Goal: Obtain resource: Download file/media

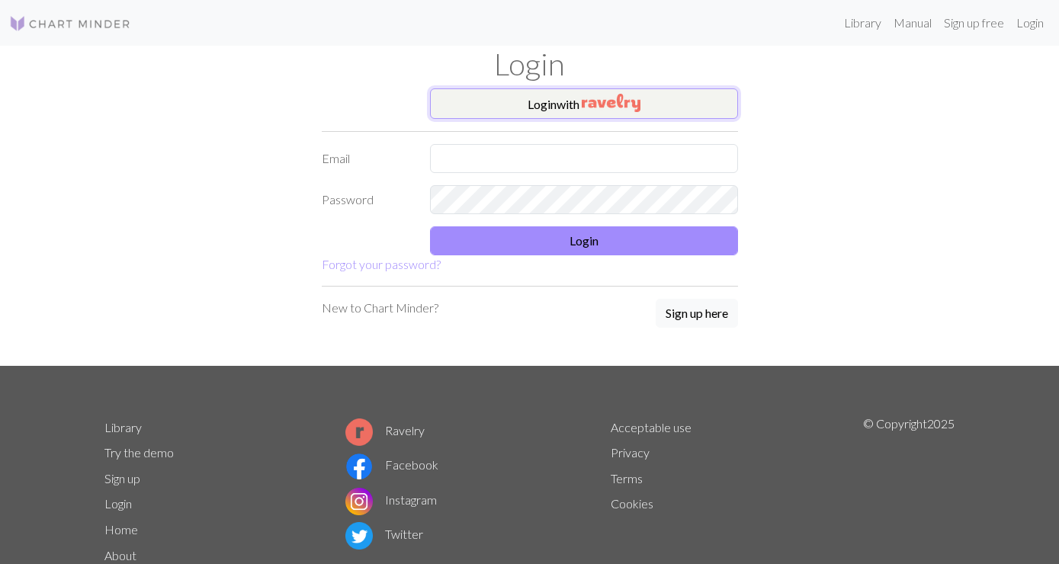
click at [586, 101] on img "button" at bounding box center [611, 103] width 59 height 18
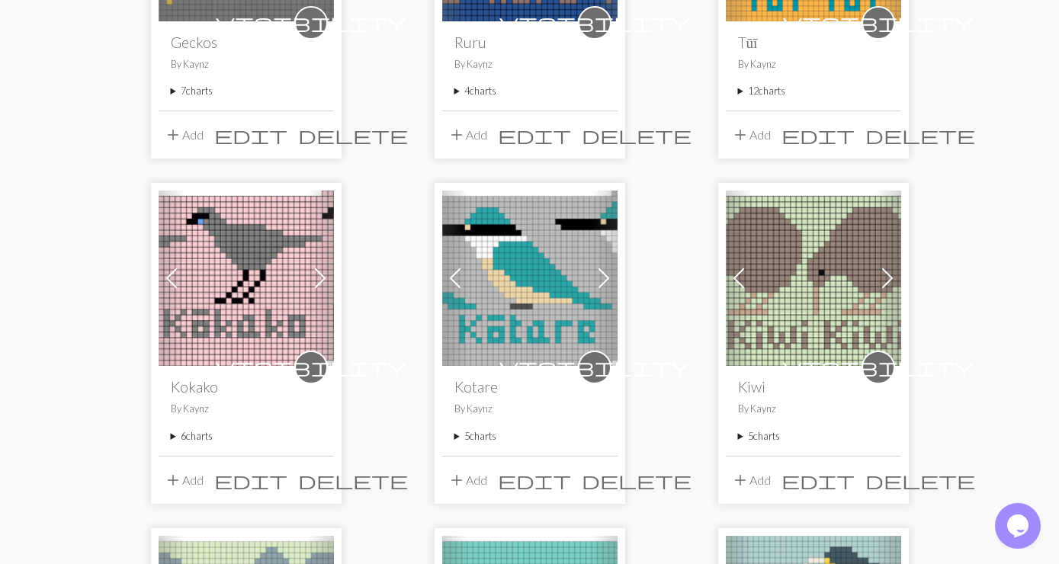
scroll to position [1071, 0]
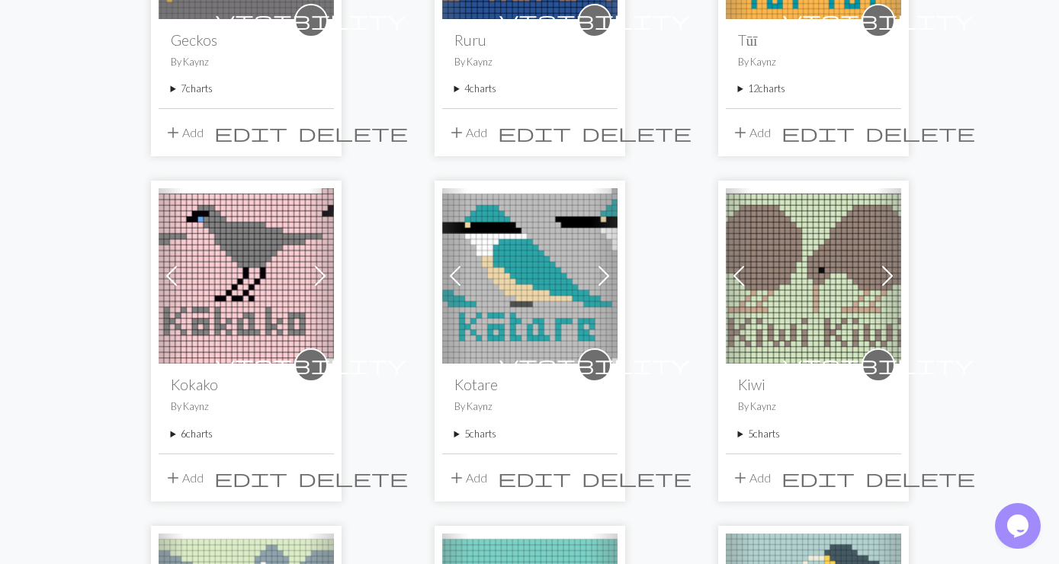
click at [745, 427] on summary "5 charts" at bounding box center [813, 434] width 151 height 14
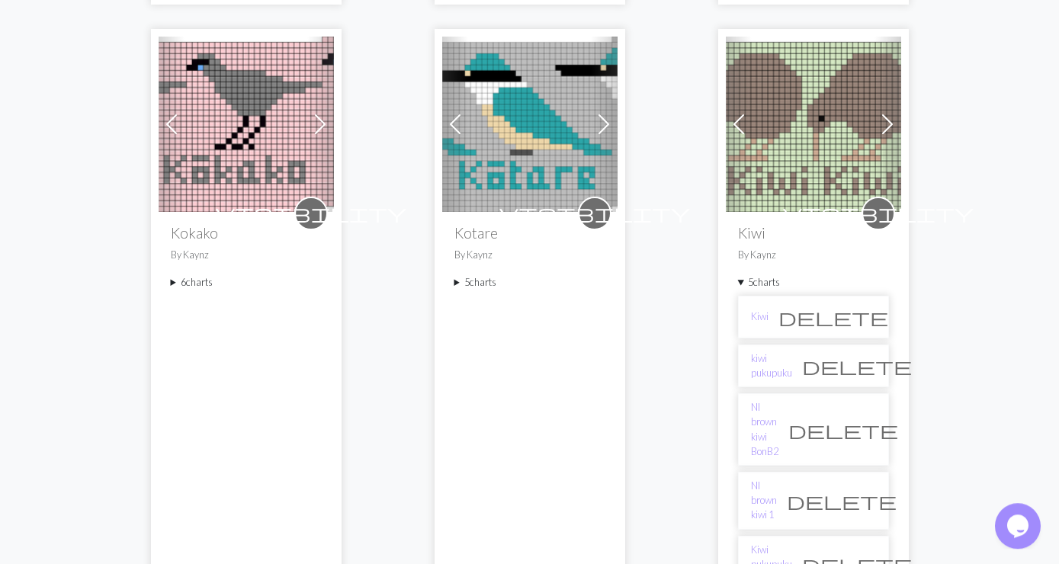
scroll to position [1318, 0]
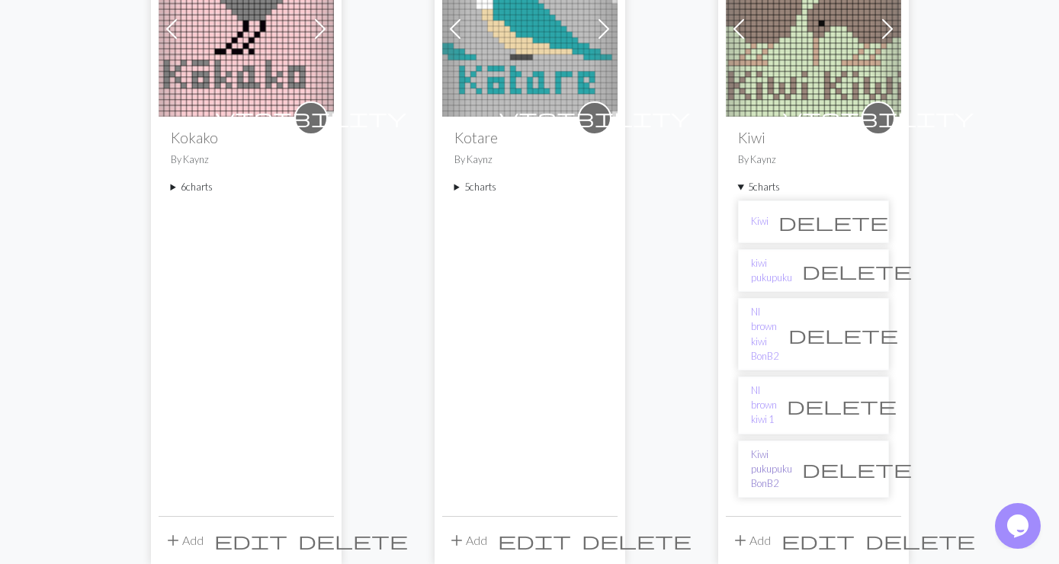
click at [792, 448] on link "Kiwi pukupuku BonB2" at bounding box center [771, 470] width 41 height 44
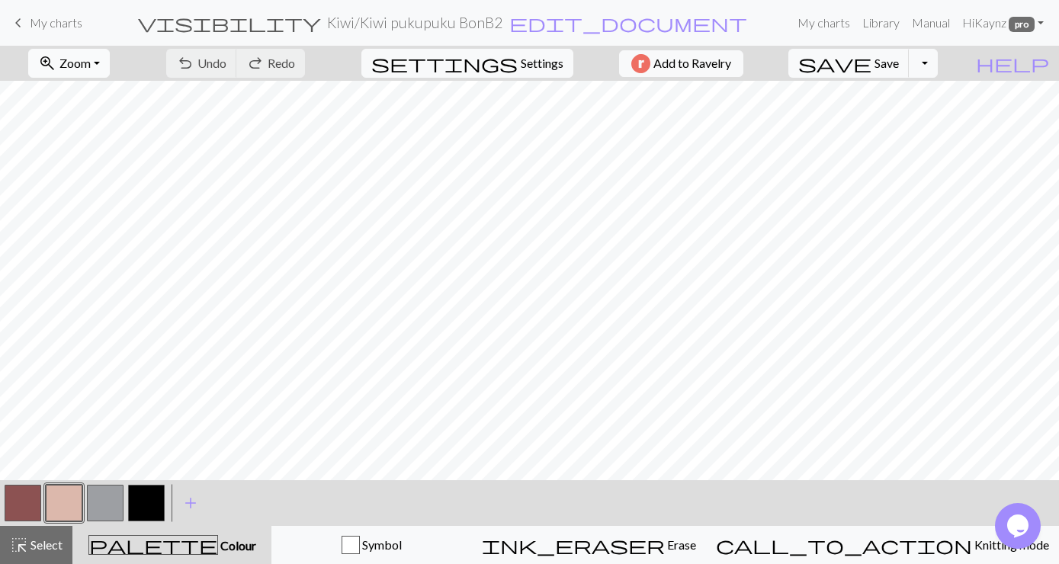
click at [110, 60] on button "zoom_in Zoom Zoom" at bounding box center [69, 63] width 82 height 29
click at [100, 97] on button "Fit all" at bounding box center [89, 97] width 120 height 24
click at [24, 506] on button "button" at bounding box center [23, 503] width 37 height 37
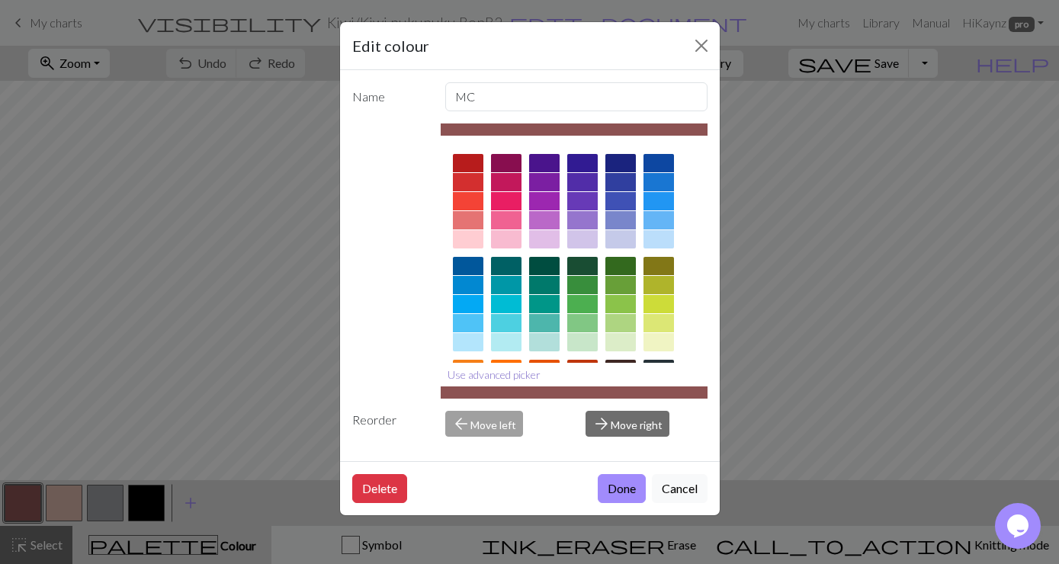
click at [486, 374] on button "Use advanced picker" at bounding box center [494, 375] width 107 height 24
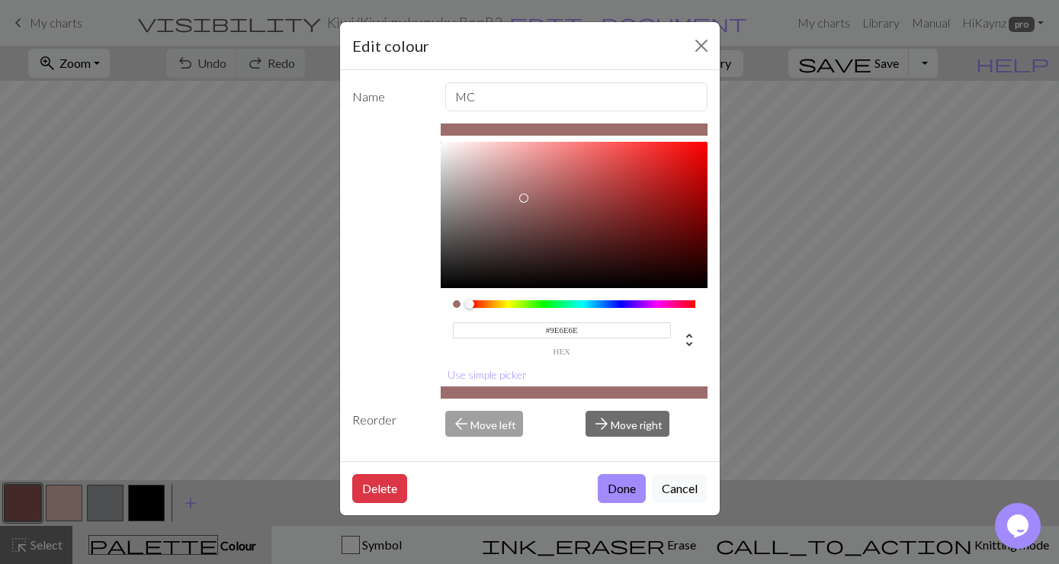
type input "#9F6F6F"
drag, startPoint x: 549, startPoint y: 209, endPoint x: 522, endPoint y: 197, distance: 30.0
click at [522, 197] on div at bounding box center [521, 196] width 9 height 9
click at [609, 491] on button "Done" at bounding box center [622, 488] width 48 height 29
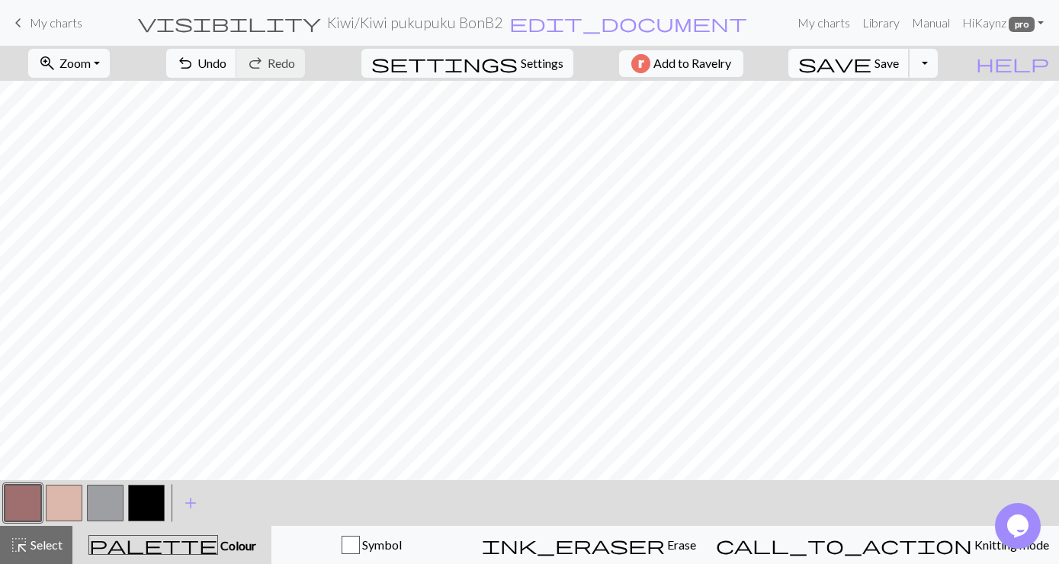
click at [910, 56] on button "save Save Save" at bounding box center [849, 63] width 121 height 29
click at [938, 57] on button "Toggle Dropdown" at bounding box center [923, 63] width 29 height 29
click at [899, 123] on button "save_alt Download" at bounding box center [812, 121] width 252 height 24
click at [938, 60] on button "Toggle Dropdown" at bounding box center [923, 63] width 29 height 29
click at [904, 120] on button "save_alt Download" at bounding box center [812, 121] width 252 height 24
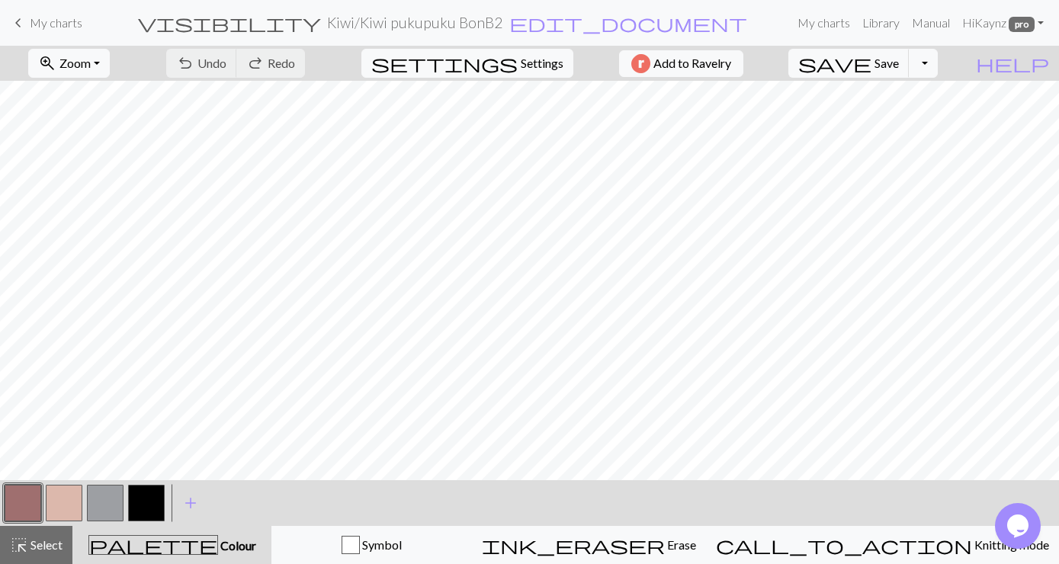
click at [61, 23] on span "My charts" at bounding box center [56, 22] width 53 height 14
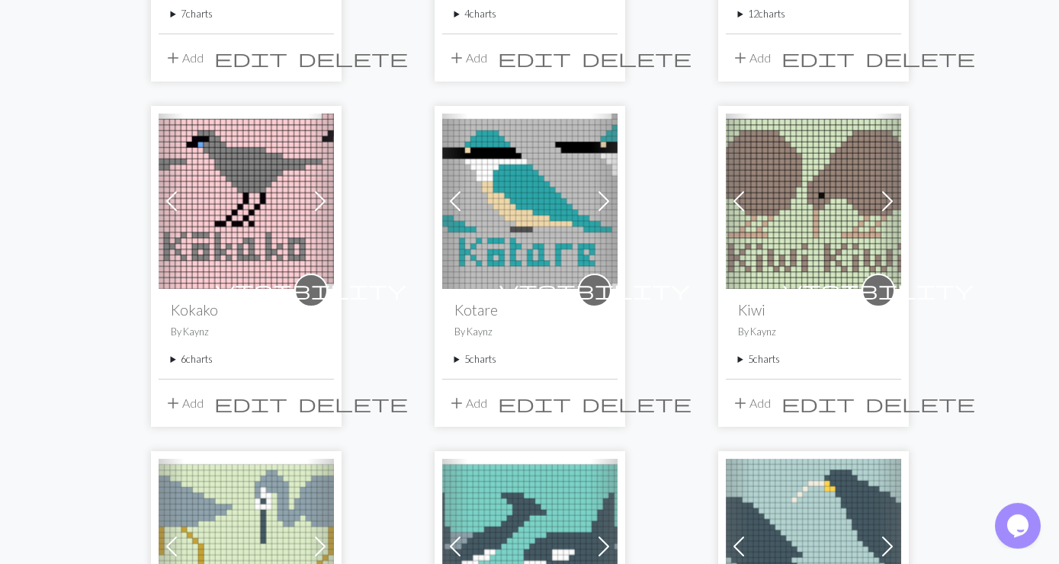
scroll to position [1153, 0]
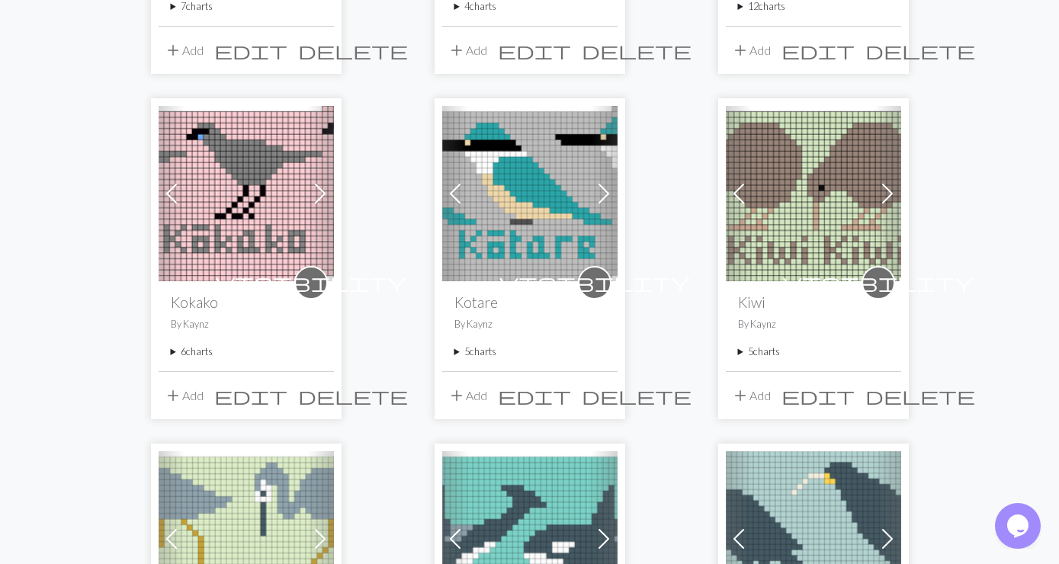
click at [768, 345] on summary "5 charts" at bounding box center [813, 352] width 151 height 14
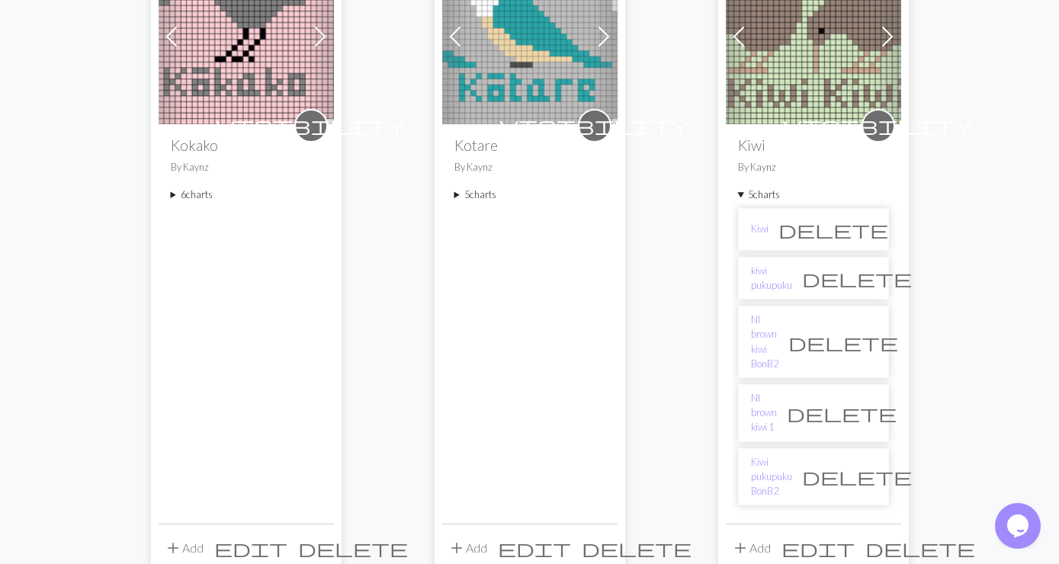
scroll to position [1318, 0]
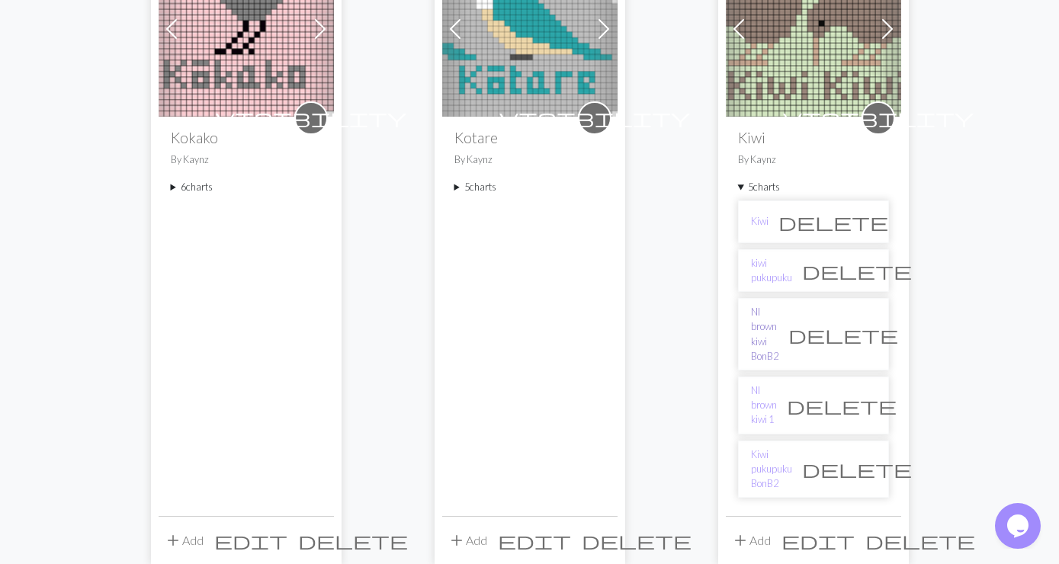
click at [779, 305] on link "NI brown kiwi BonB2" at bounding box center [764, 334] width 27 height 59
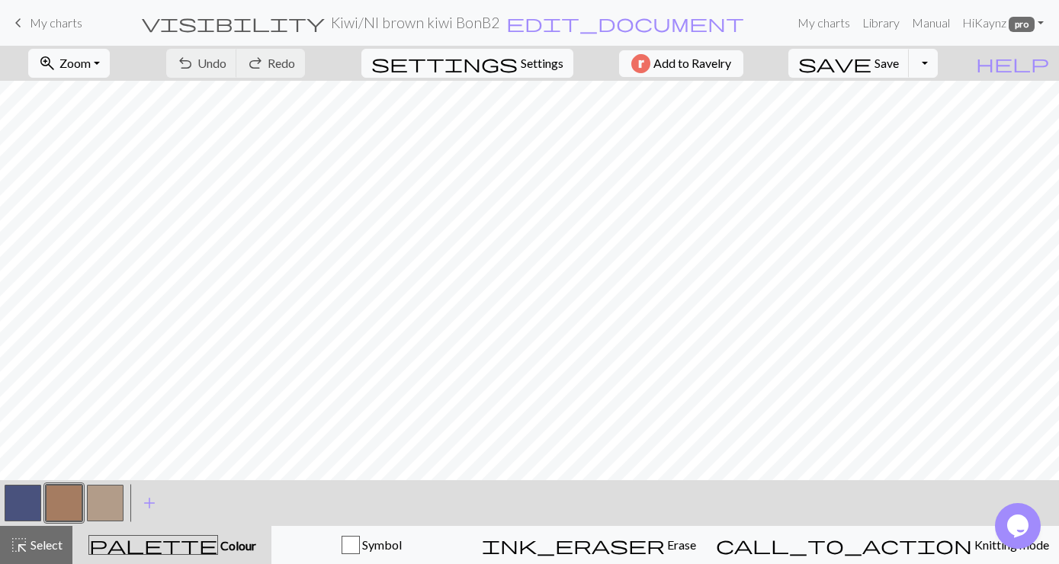
click at [24, 501] on button "button" at bounding box center [23, 503] width 37 height 37
click at [110, 61] on button "zoom_in Zoom Zoom" at bounding box center [69, 63] width 82 height 29
click at [86, 93] on button "Fit all" at bounding box center [89, 97] width 120 height 24
click at [24, 509] on button "button" at bounding box center [23, 503] width 37 height 37
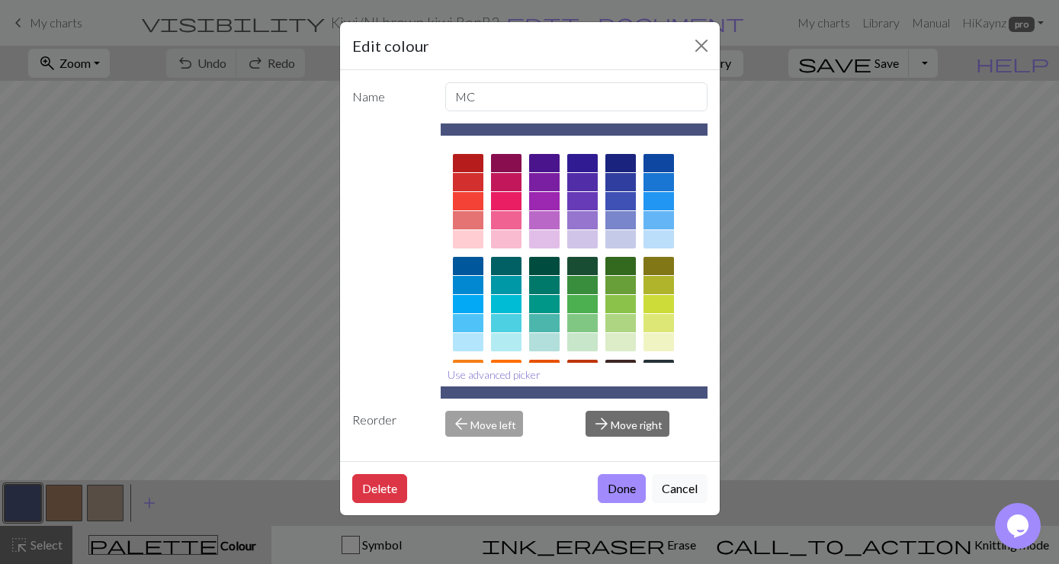
click at [498, 377] on button "Use advanced picker" at bounding box center [494, 375] width 107 height 24
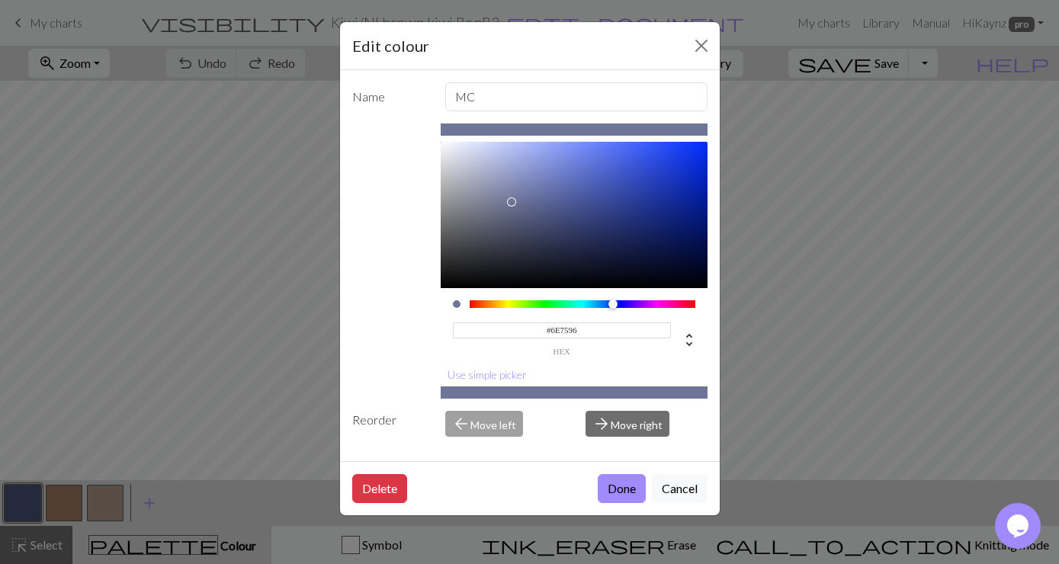
type input "#6F7696"
drag, startPoint x: 553, startPoint y: 216, endPoint x: 509, endPoint y: 204, distance: 45.1
click at [511, 202] on div at bounding box center [510, 202] width 9 height 9
click at [620, 492] on button "Done" at bounding box center [622, 488] width 48 height 29
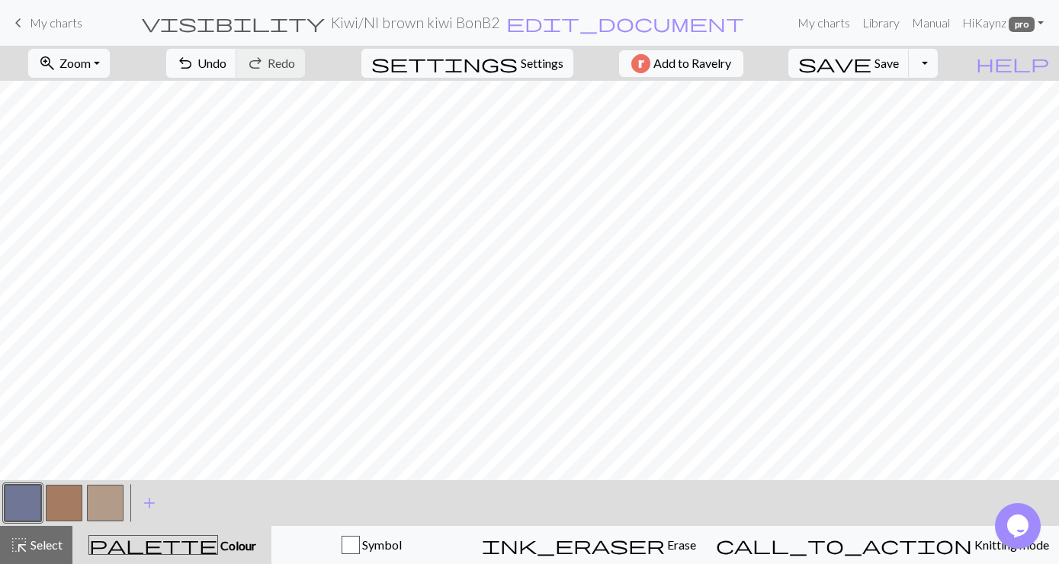
click at [14, 509] on button "button" at bounding box center [23, 503] width 37 height 37
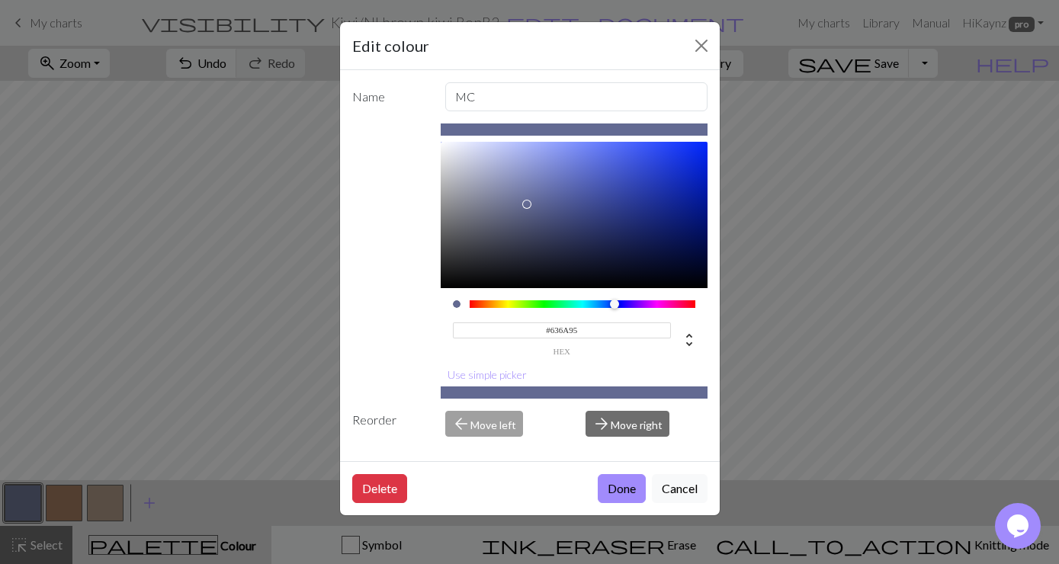
type input "#636A96"
drag, startPoint x: 511, startPoint y: 203, endPoint x: 532, endPoint y: 202, distance: 21.4
click at [532, 202] on div at bounding box center [531, 202] width 9 height 9
click at [625, 493] on button "Done" at bounding box center [622, 488] width 48 height 29
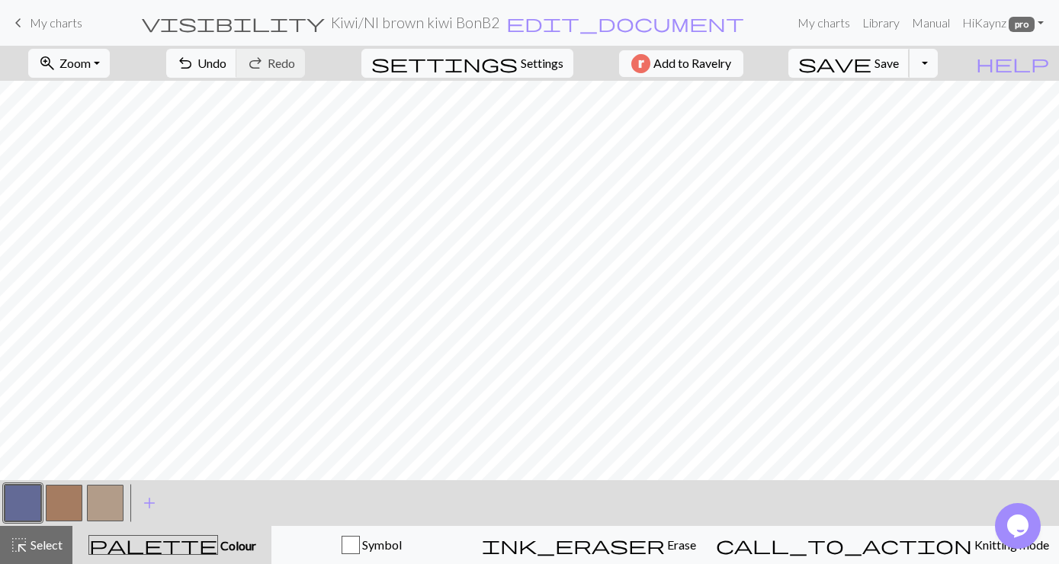
click at [899, 59] on span "Save" at bounding box center [887, 63] width 24 height 14
click at [938, 61] on button "Toggle Dropdown" at bounding box center [923, 63] width 29 height 29
click at [904, 119] on button "save_alt Download" at bounding box center [812, 121] width 252 height 24
click at [151, 503] on span "add" at bounding box center [149, 503] width 18 height 21
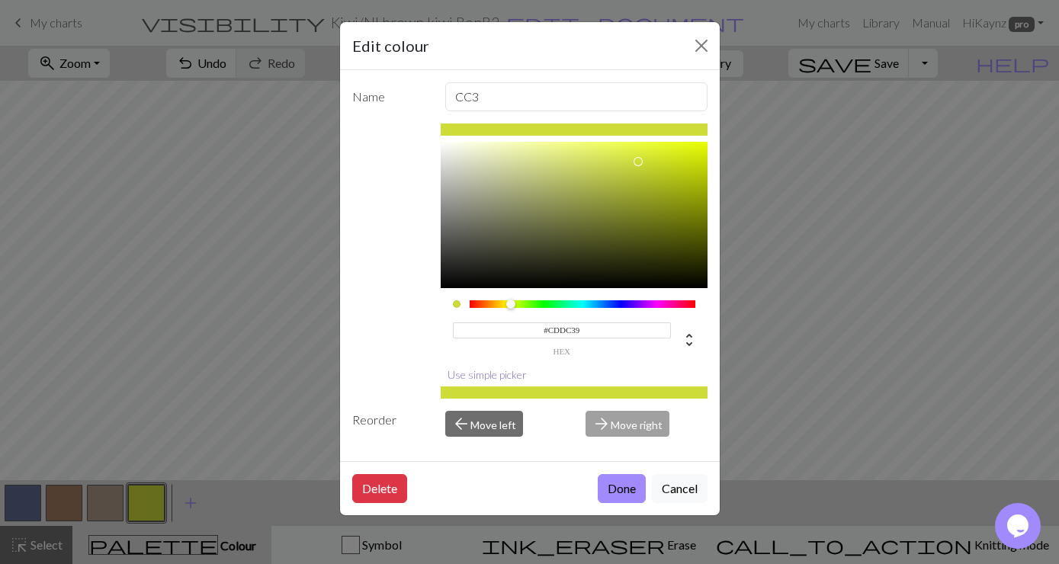
click at [499, 369] on button "Use simple picker" at bounding box center [487, 375] width 93 height 24
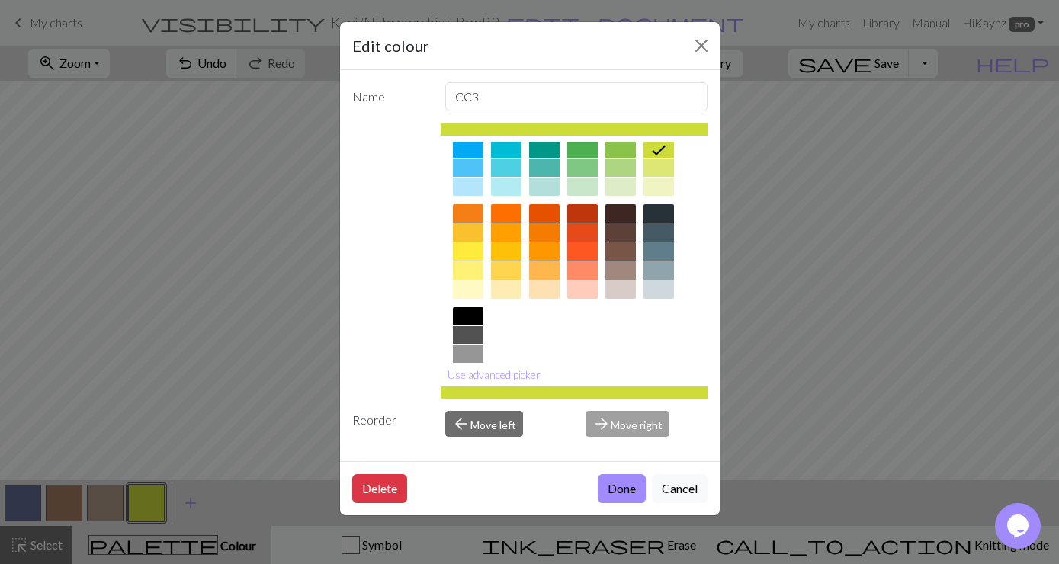
scroll to position [156, 0]
click at [464, 310] on div at bounding box center [468, 316] width 31 height 18
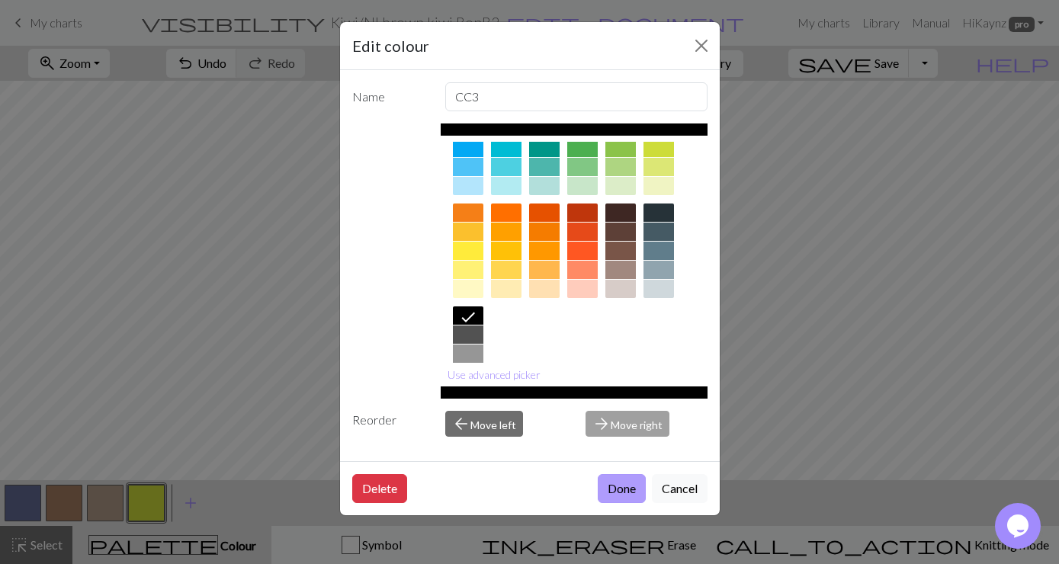
click at [615, 493] on button "Done" at bounding box center [622, 488] width 48 height 29
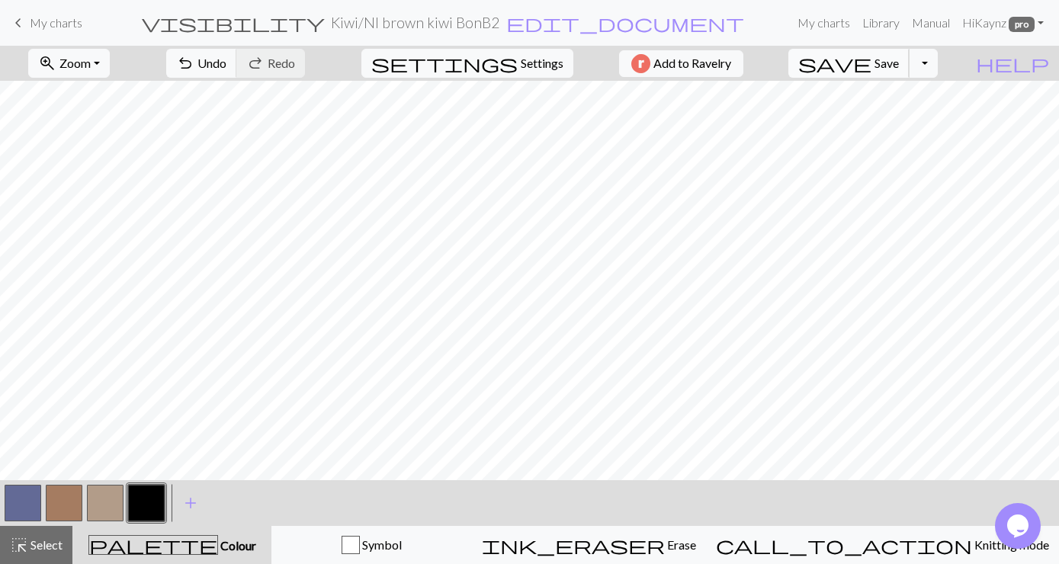
click at [899, 59] on span "Save" at bounding box center [887, 63] width 24 height 14
click at [938, 59] on button "Toggle Dropdown" at bounding box center [923, 63] width 29 height 29
click at [898, 120] on button "save_alt Download" at bounding box center [812, 121] width 252 height 24
click at [37, 23] on span "My charts" at bounding box center [56, 22] width 53 height 14
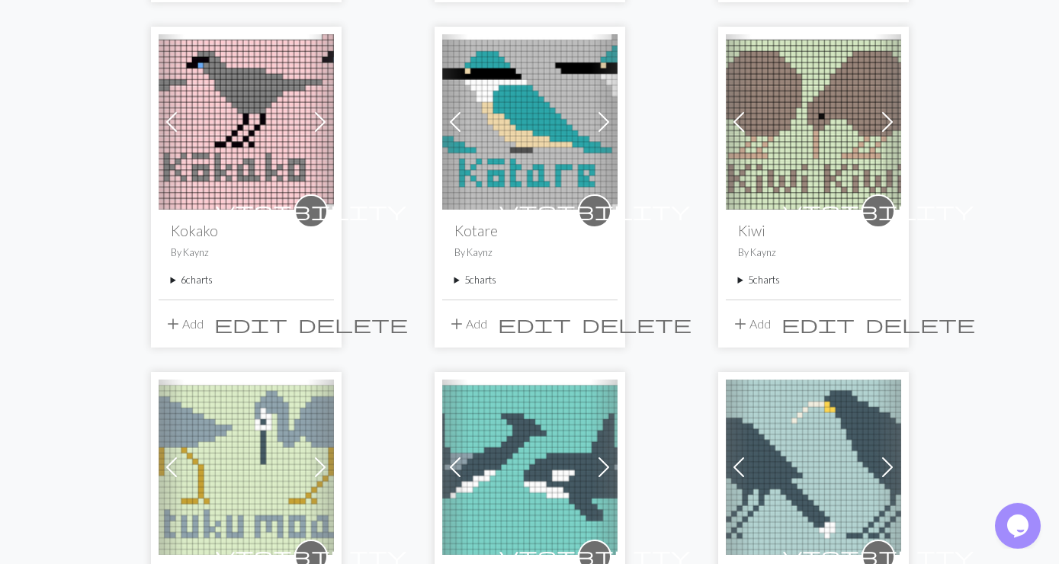
scroll to position [1235, 0]
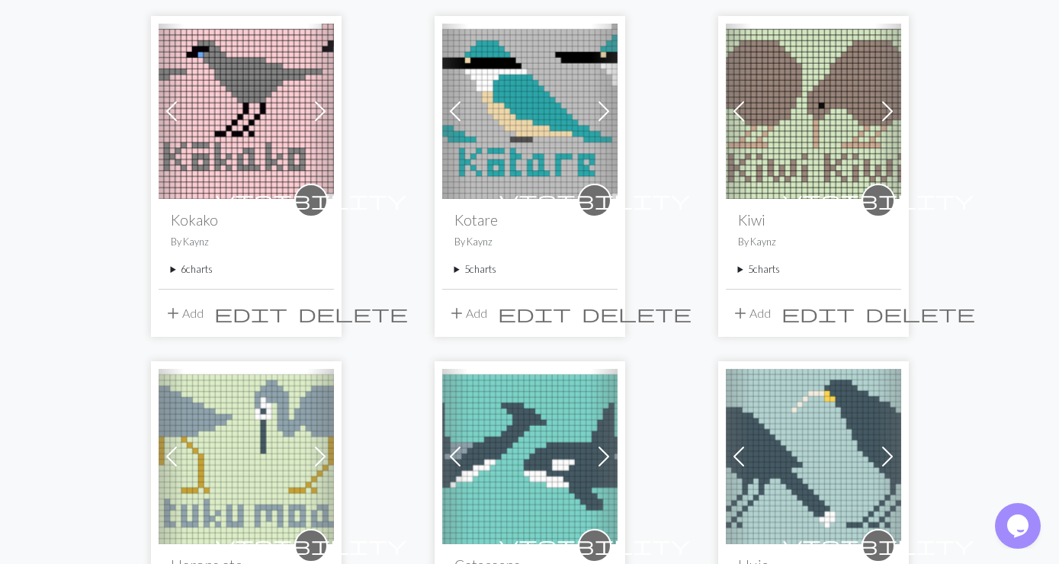
click at [757, 262] on summary "5 charts" at bounding box center [813, 269] width 151 height 14
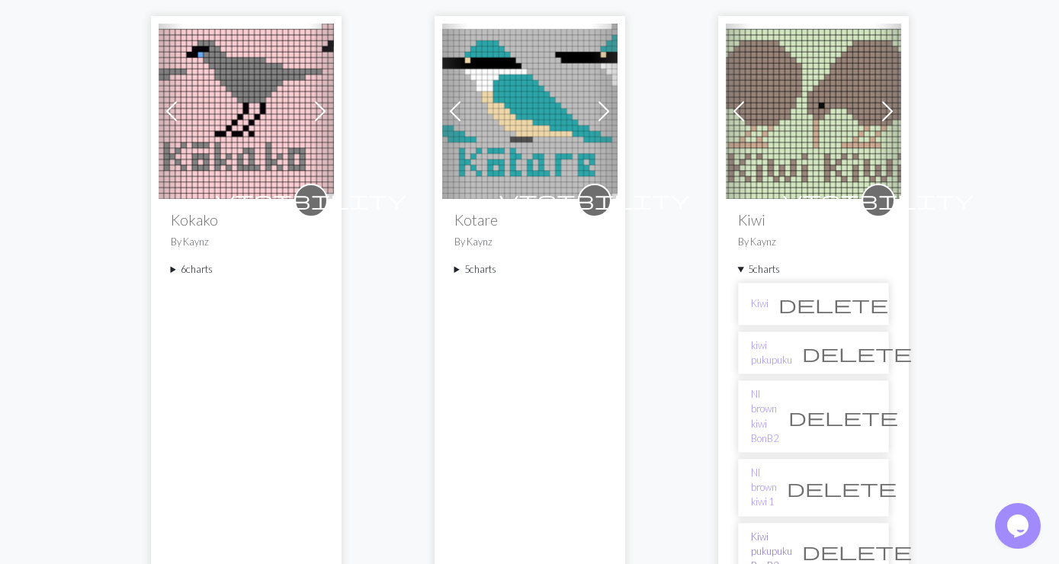
click at [792, 530] on link "Kiwi pukupuku BonB2" at bounding box center [771, 552] width 41 height 44
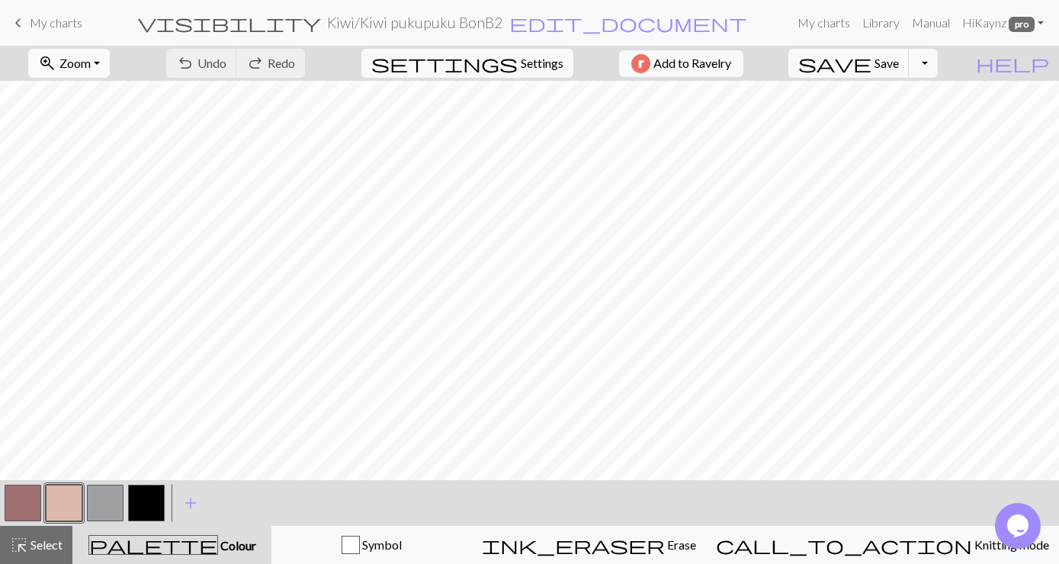
click at [110, 59] on button "zoom_in Zoom Zoom" at bounding box center [69, 63] width 82 height 29
click at [95, 95] on button "Fit all" at bounding box center [89, 97] width 120 height 24
click at [899, 61] on span "Save" at bounding box center [887, 63] width 24 height 14
click at [938, 59] on button "Toggle Dropdown" at bounding box center [923, 63] width 29 height 29
click at [888, 116] on button "save_alt Download" at bounding box center [812, 121] width 252 height 24
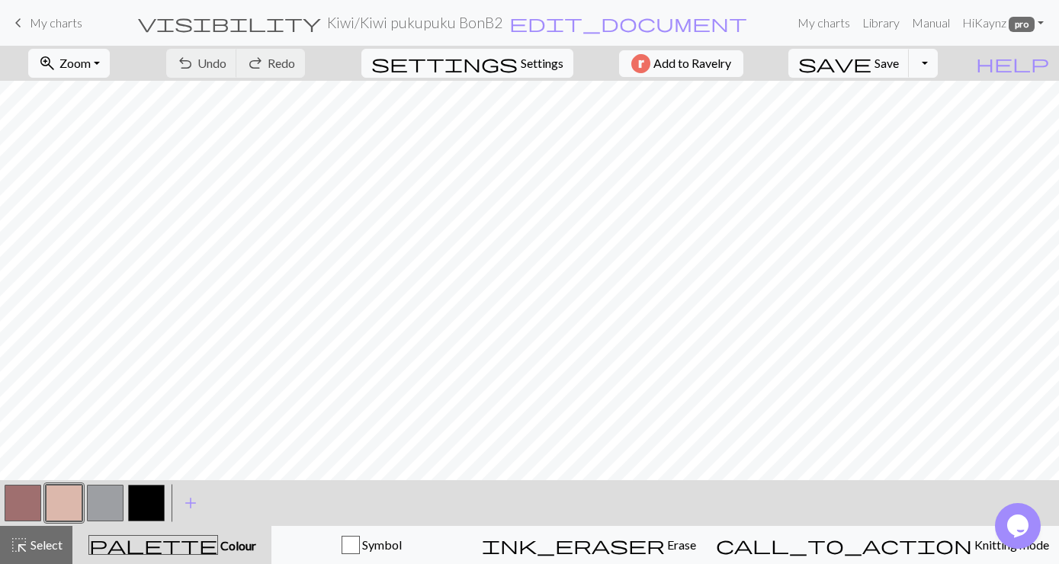
click at [29, 19] on link "keyboard_arrow_left My charts" at bounding box center [45, 23] width 73 height 26
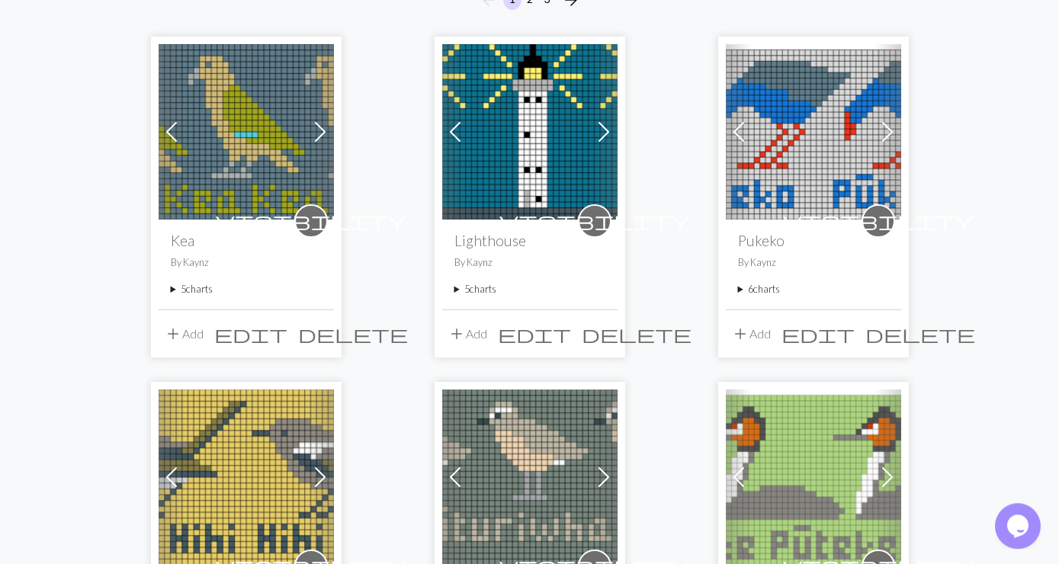
scroll to position [169, 0]
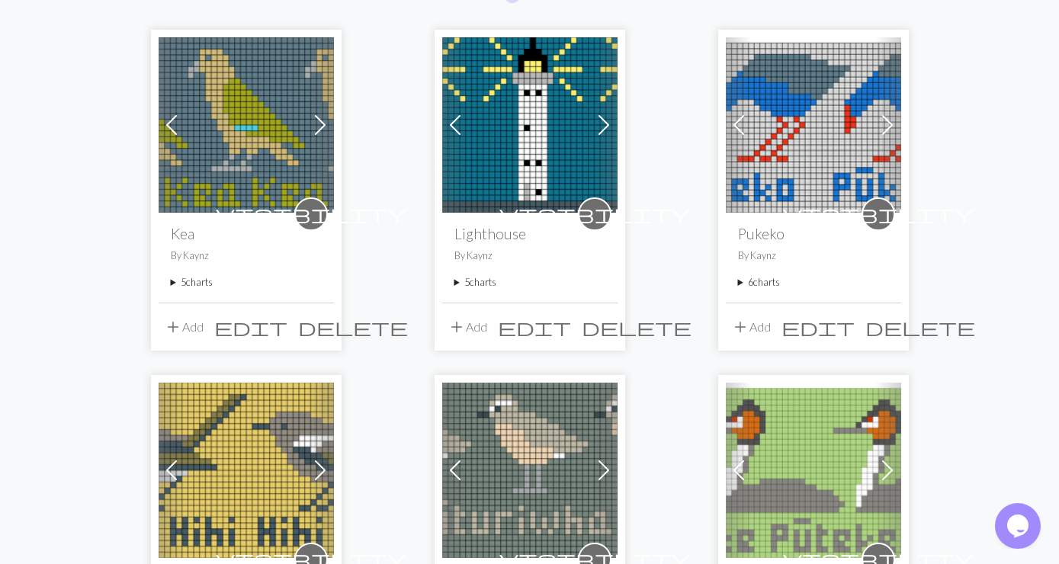
click at [846, 123] on img at bounding box center [813, 124] width 175 height 175
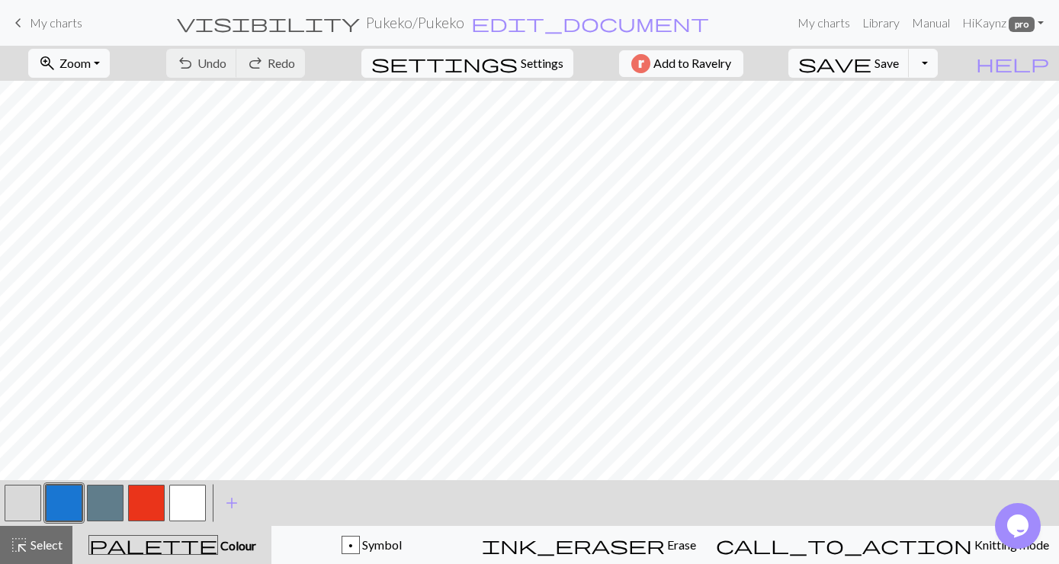
click at [98, 504] on button "button" at bounding box center [105, 503] width 37 height 37
click at [100, 503] on button "button" at bounding box center [105, 503] width 37 height 37
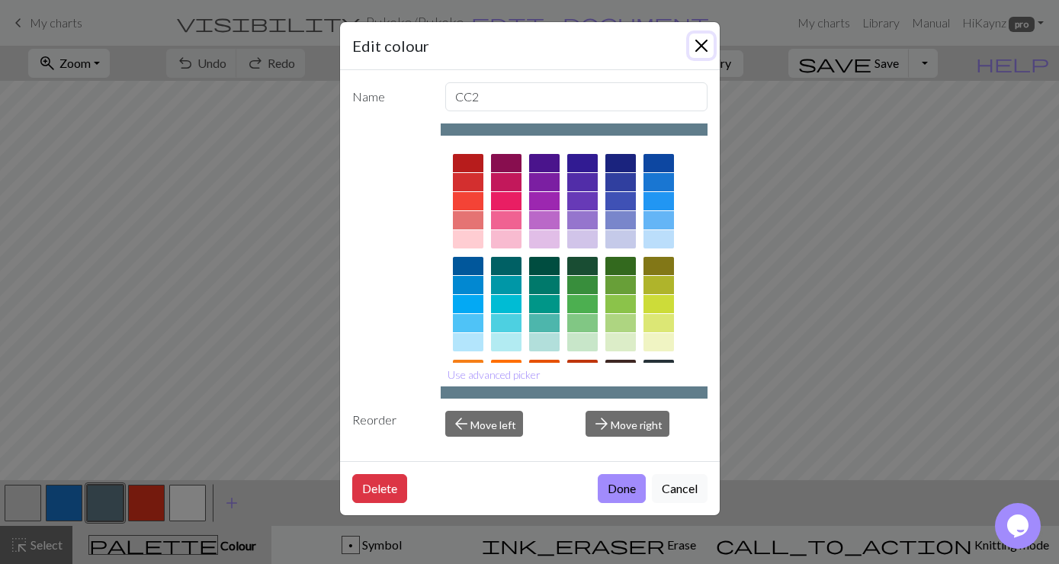
click at [704, 43] on button "Close" at bounding box center [701, 46] width 24 height 24
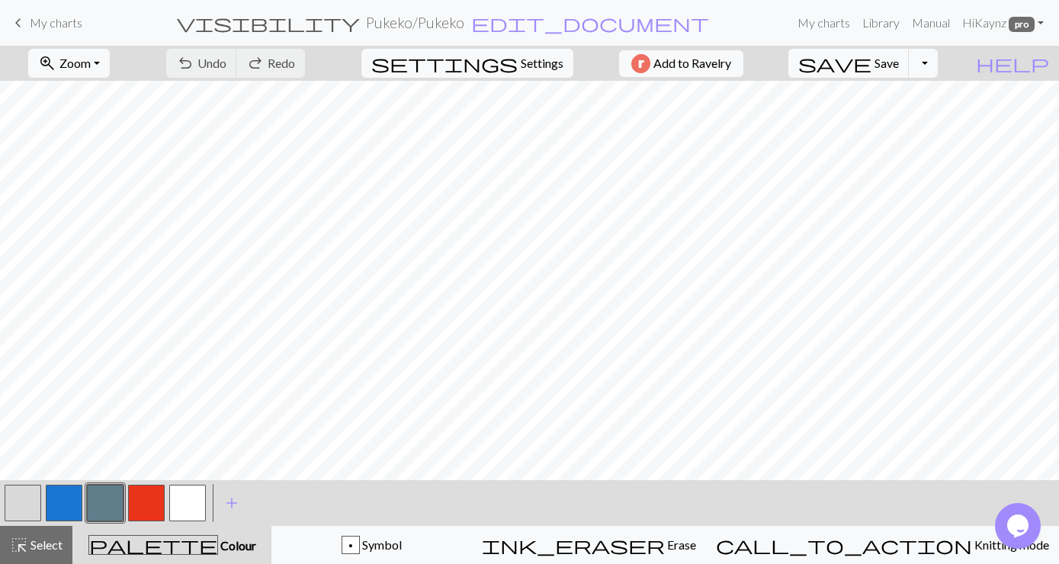
click at [29, 21] on link "keyboard_arrow_left My charts" at bounding box center [45, 23] width 73 height 26
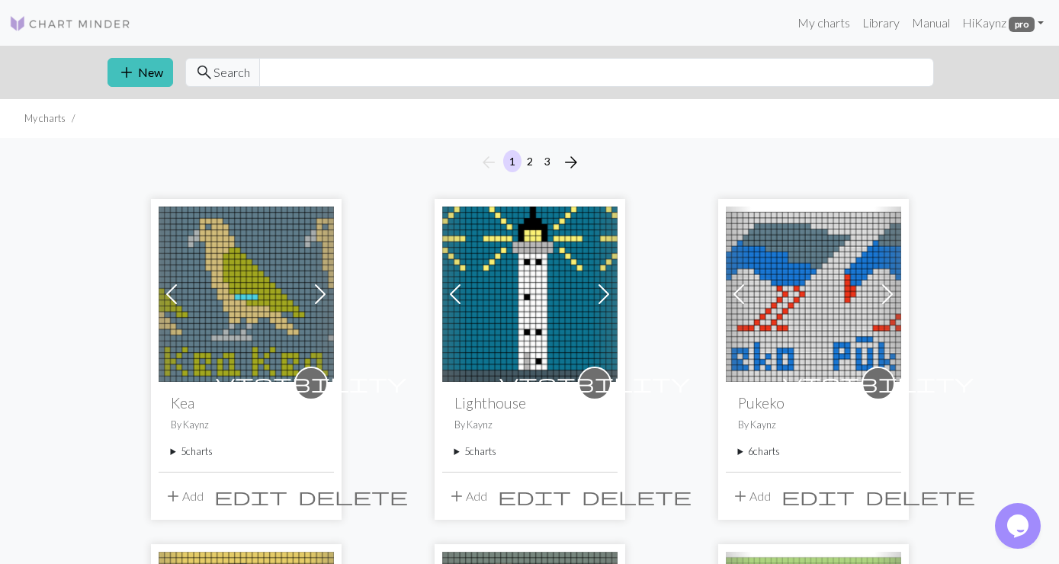
click at [766, 448] on summary "6 charts" at bounding box center [813, 452] width 151 height 14
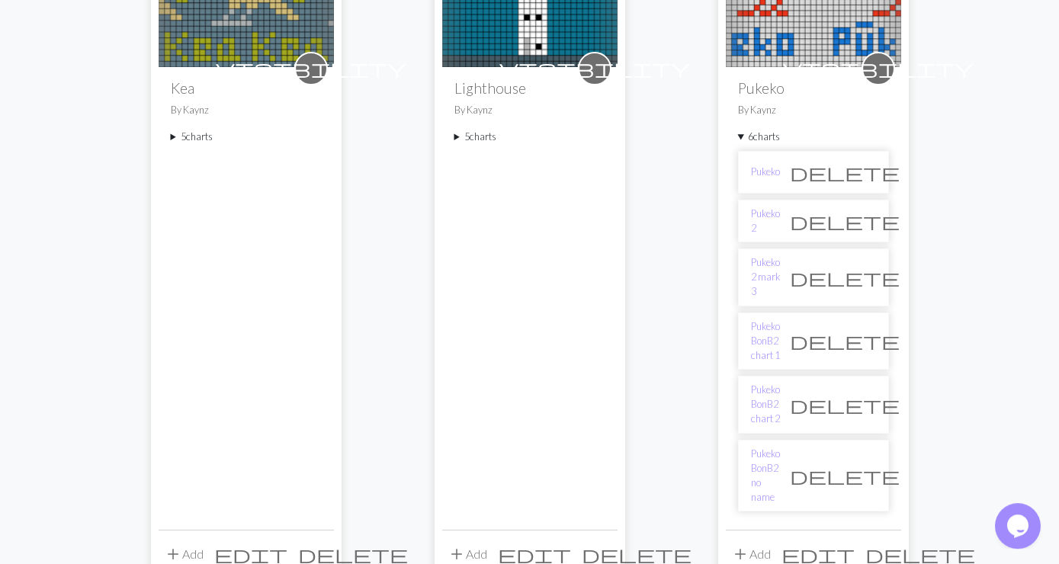
scroll to position [325, 0]
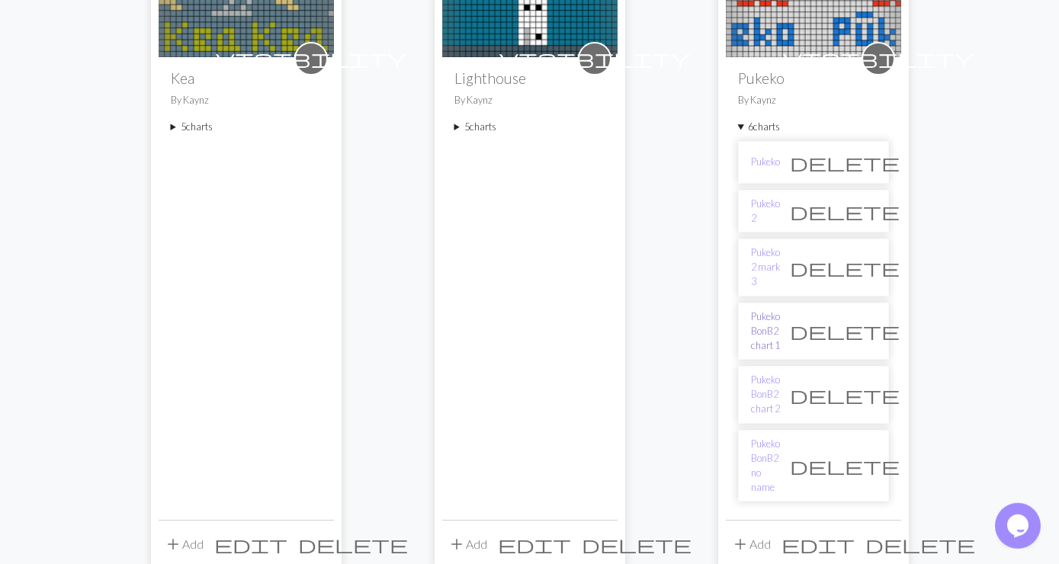
click at [780, 310] on link "Pukeko BonB2 chart 1" at bounding box center [765, 332] width 29 height 44
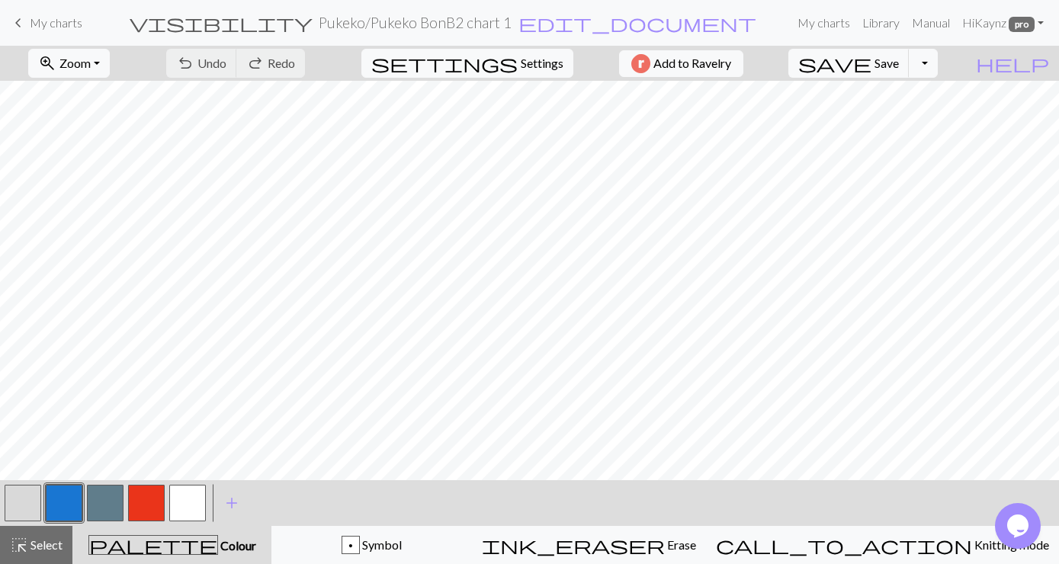
click at [29, 21] on link "keyboard_arrow_left My charts" at bounding box center [45, 23] width 73 height 26
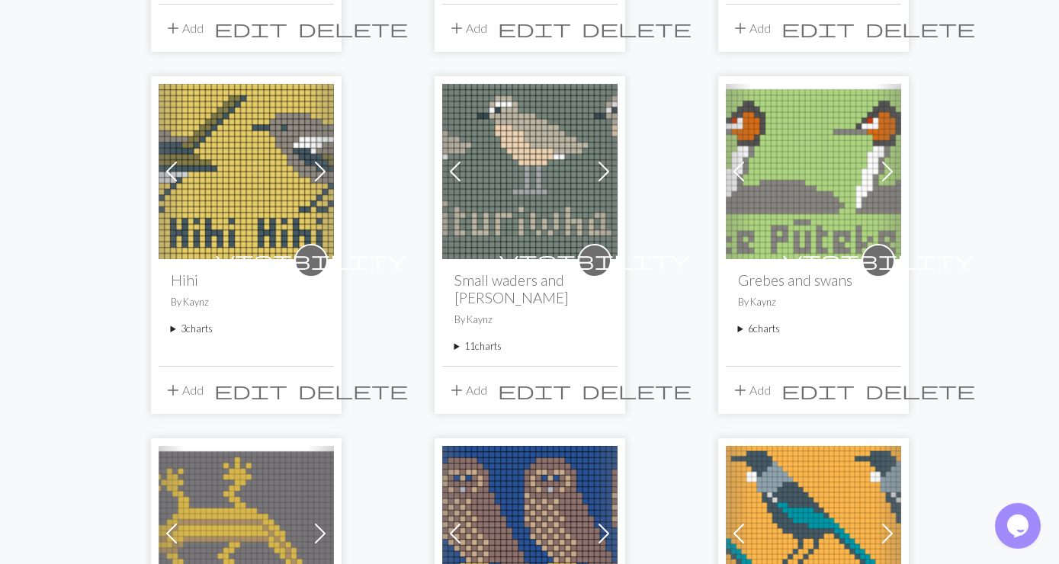
scroll to position [491, 0]
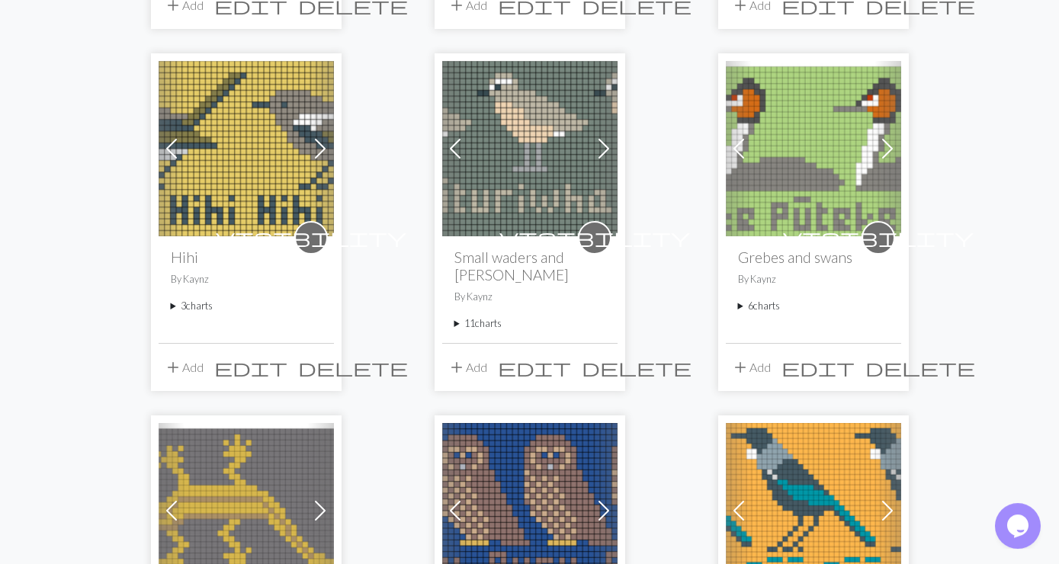
click at [193, 298] on div "visibility Hihi By [PERSON_NAME] 3 charts Hihi both sexes yellow delete Hihi [D…" at bounding box center [246, 289] width 175 height 107
click at [199, 306] on summary "3 charts" at bounding box center [246, 306] width 151 height 14
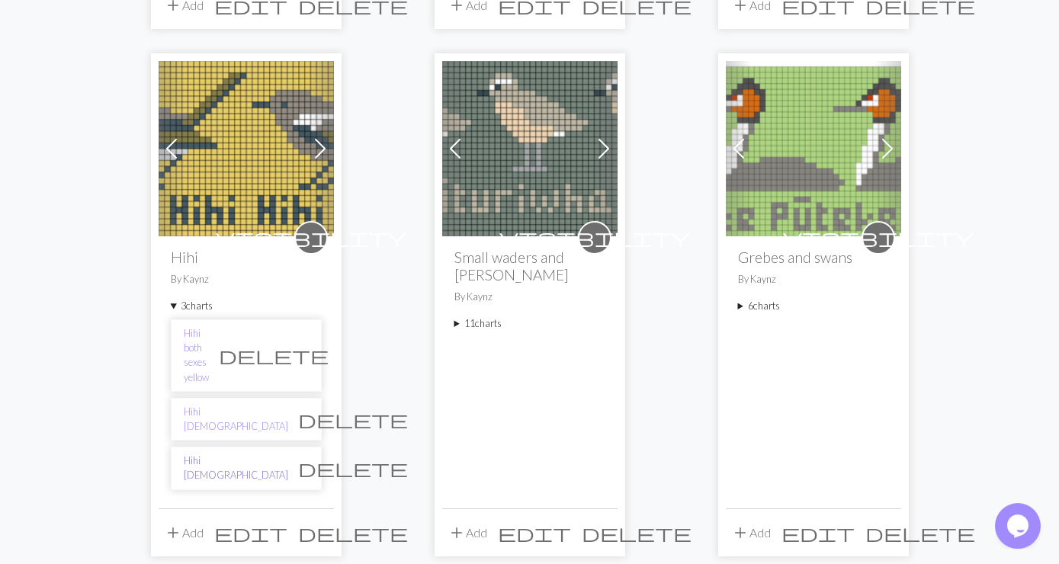
click at [204, 454] on link "Hihi [DEMOGRAPHIC_DATA]" at bounding box center [236, 468] width 104 height 29
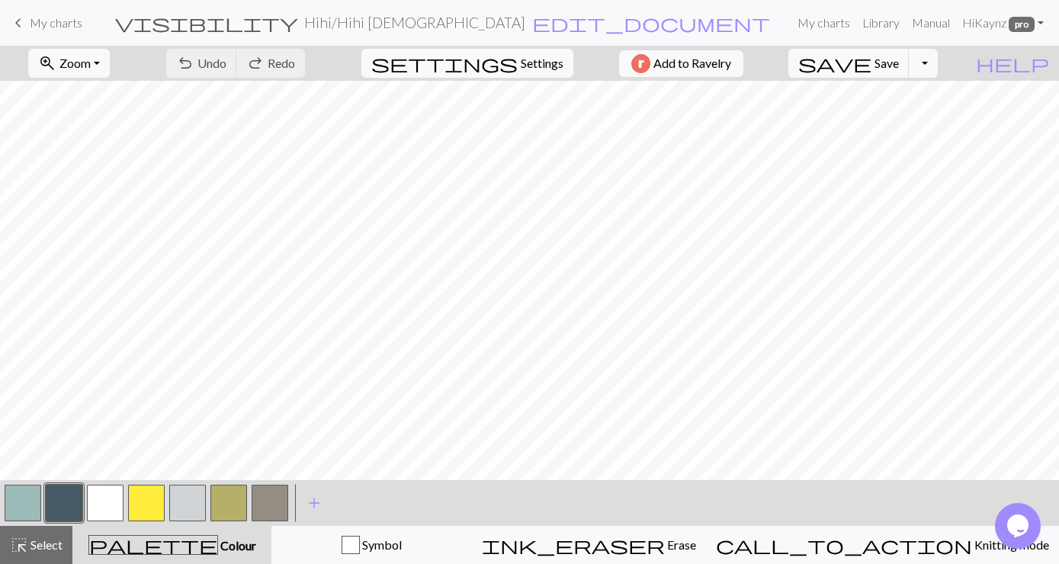
click at [69, 497] on button "button" at bounding box center [64, 503] width 37 height 37
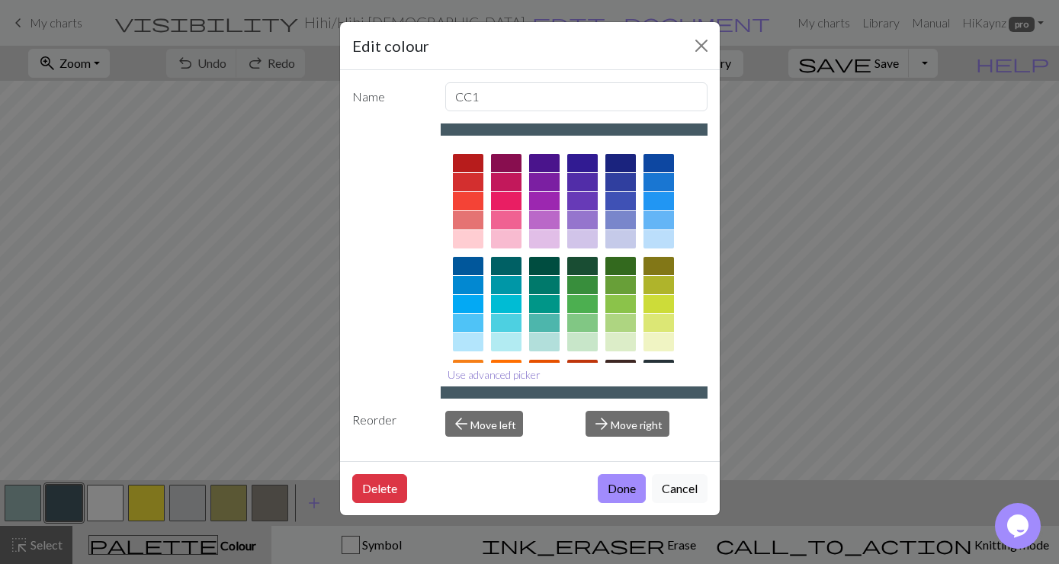
click at [493, 374] on button "Use advanced picker" at bounding box center [494, 375] width 107 height 24
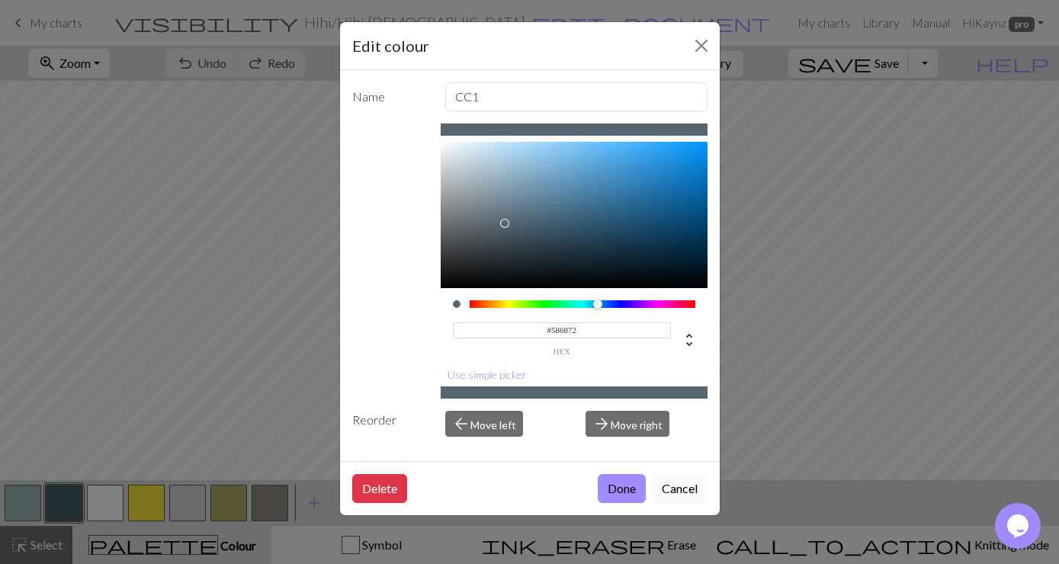
type input "#596A74"
drag, startPoint x: 524, startPoint y: 231, endPoint x: 502, endPoint y: 222, distance: 23.9
click at [502, 222] on div at bounding box center [502, 221] width 9 height 9
click at [625, 493] on button "Done" at bounding box center [622, 488] width 48 height 29
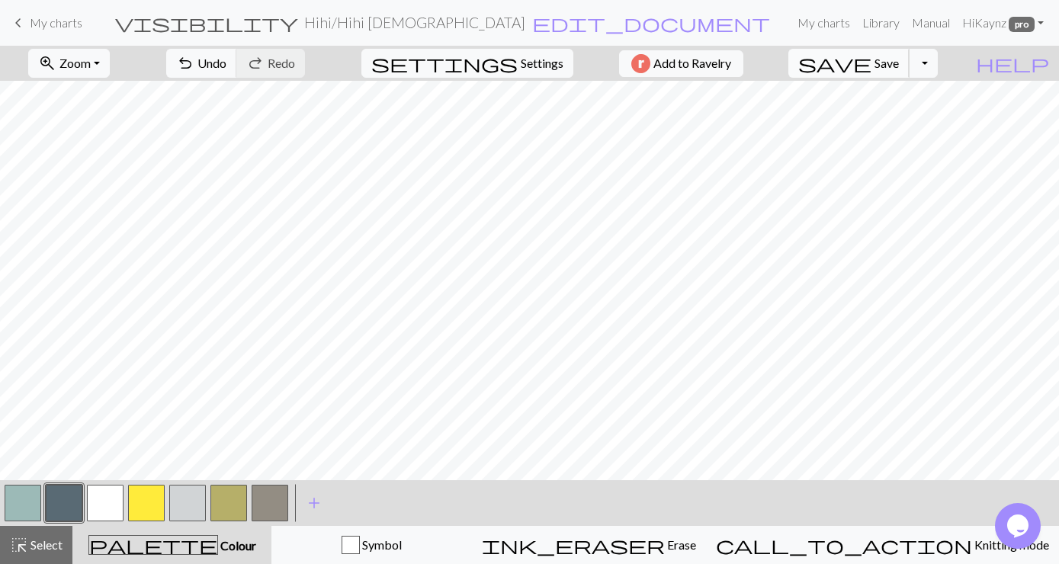
click at [899, 59] on span "Save" at bounding box center [887, 63] width 24 height 14
click at [38, 18] on span "My charts" at bounding box center [56, 22] width 53 height 14
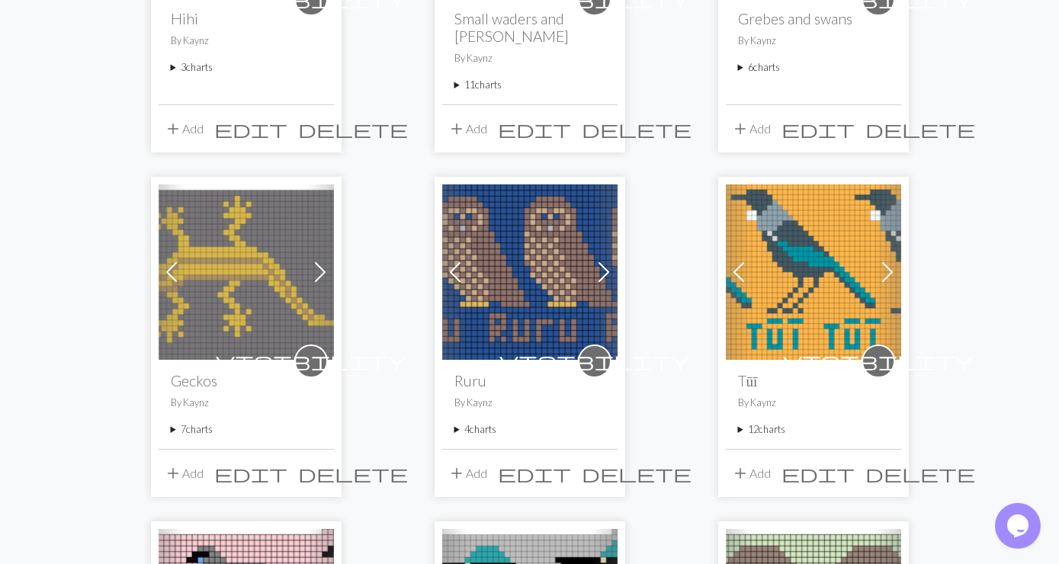
scroll to position [741, 0]
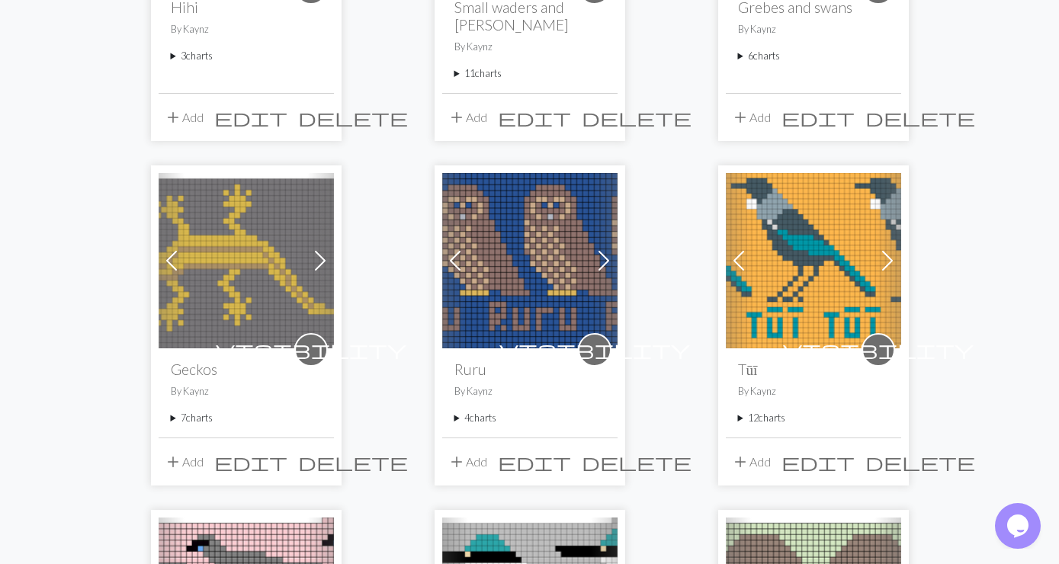
click at [189, 411] on summary "7 charts" at bounding box center [246, 418] width 151 height 14
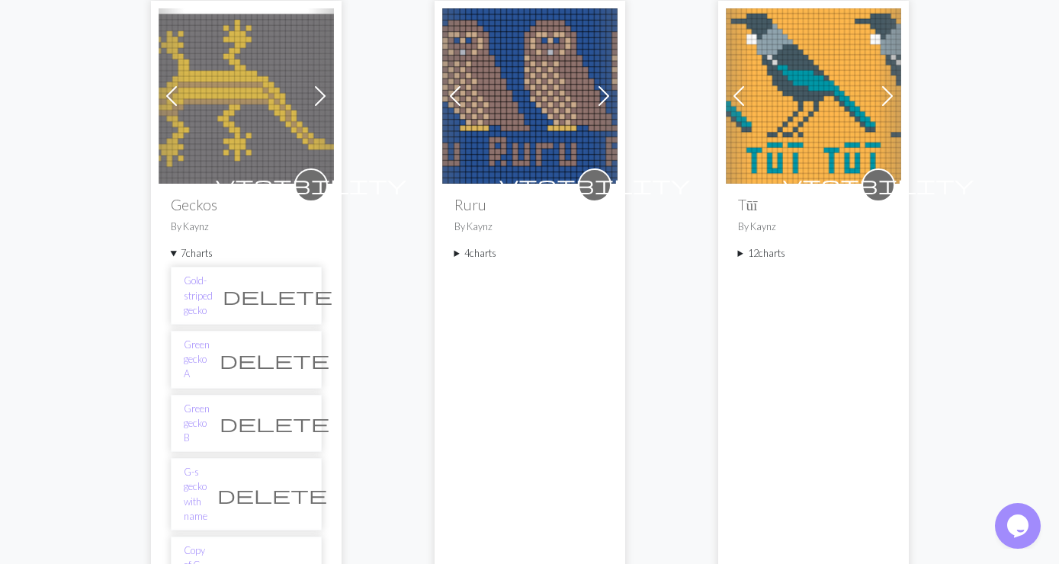
scroll to position [1153, 0]
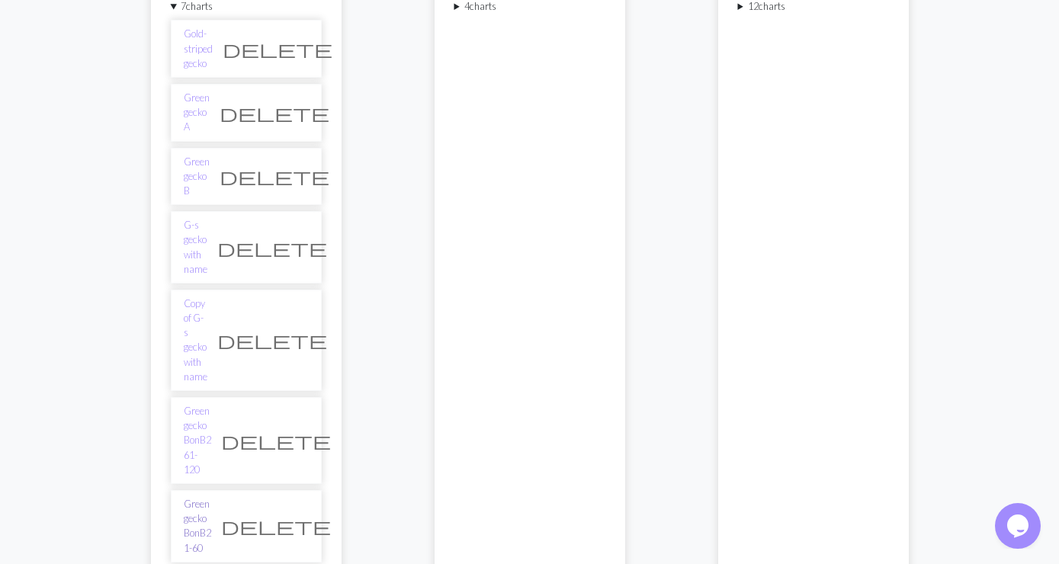
click at [211, 497] on link "Green gecko BonB2 1-60" at bounding box center [197, 526] width 27 height 59
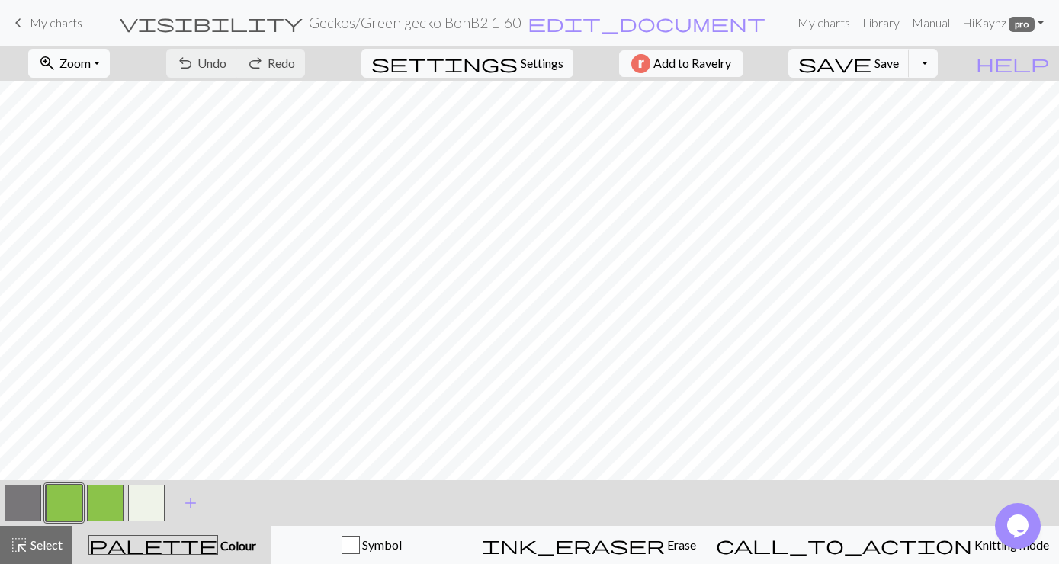
click at [110, 61] on button "zoom_in Zoom Zoom" at bounding box center [69, 63] width 82 height 29
click at [85, 95] on button "Fit all" at bounding box center [89, 97] width 120 height 24
click at [25, 494] on button "button" at bounding box center [23, 503] width 37 height 37
click at [25, 496] on button "button" at bounding box center [23, 503] width 37 height 37
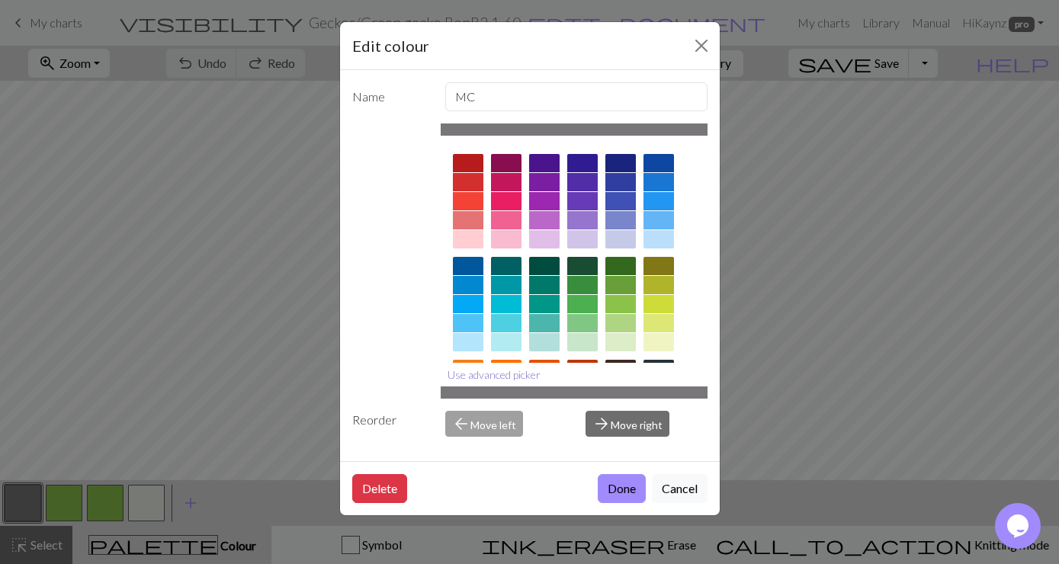
click at [499, 370] on button "Use advanced picker" at bounding box center [494, 375] width 107 height 24
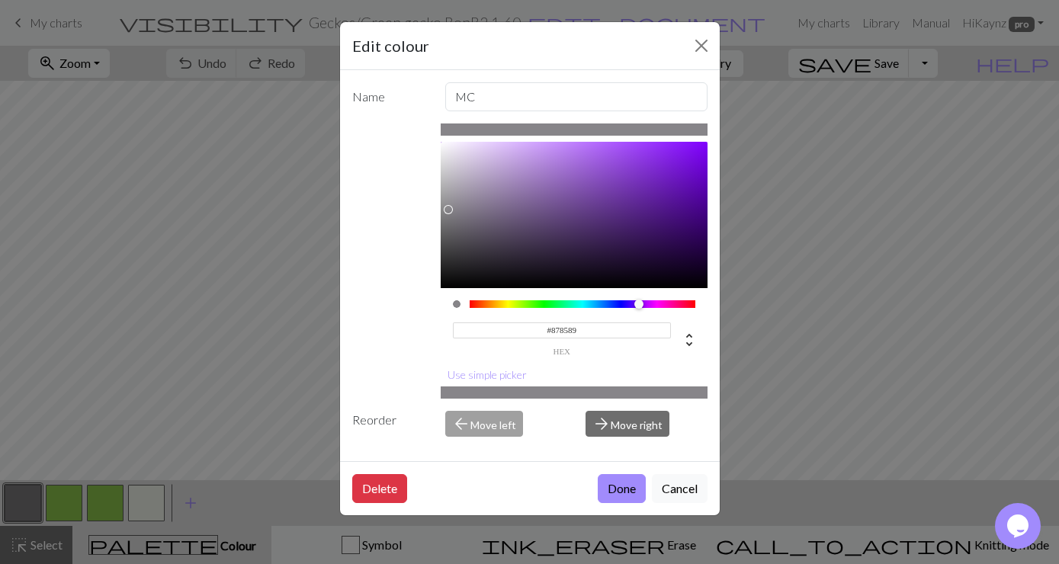
type input "#8A888C"
drag, startPoint x: 446, startPoint y: 219, endPoint x: 448, endPoint y: 208, distance: 10.8
click at [448, 208] on div at bounding box center [448, 208] width 9 height 9
click at [626, 485] on button "Done" at bounding box center [622, 488] width 48 height 29
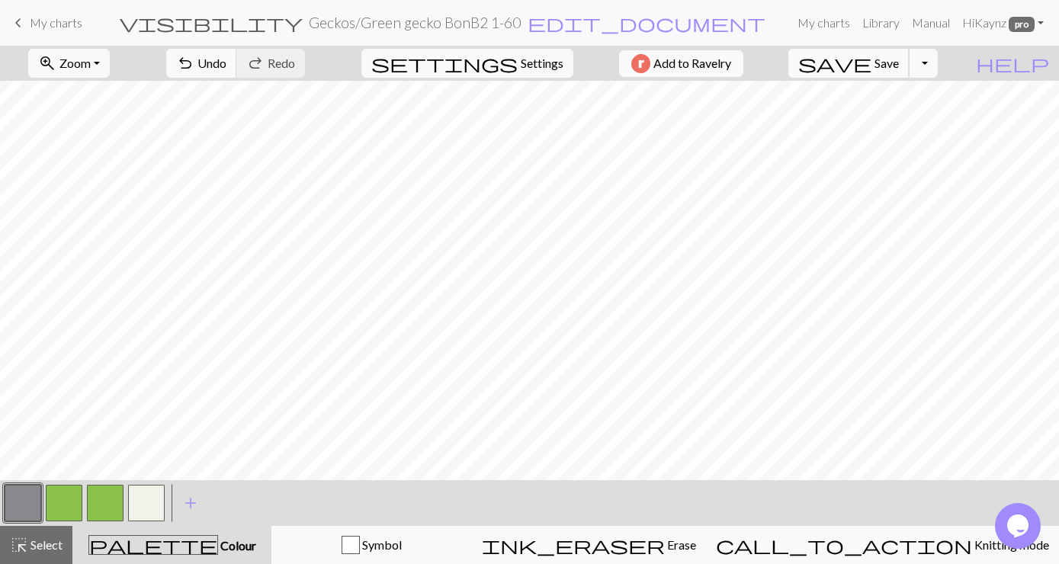
click at [872, 58] on span "save" at bounding box center [834, 63] width 73 height 21
click at [46, 19] on span "My charts" at bounding box center [56, 22] width 53 height 14
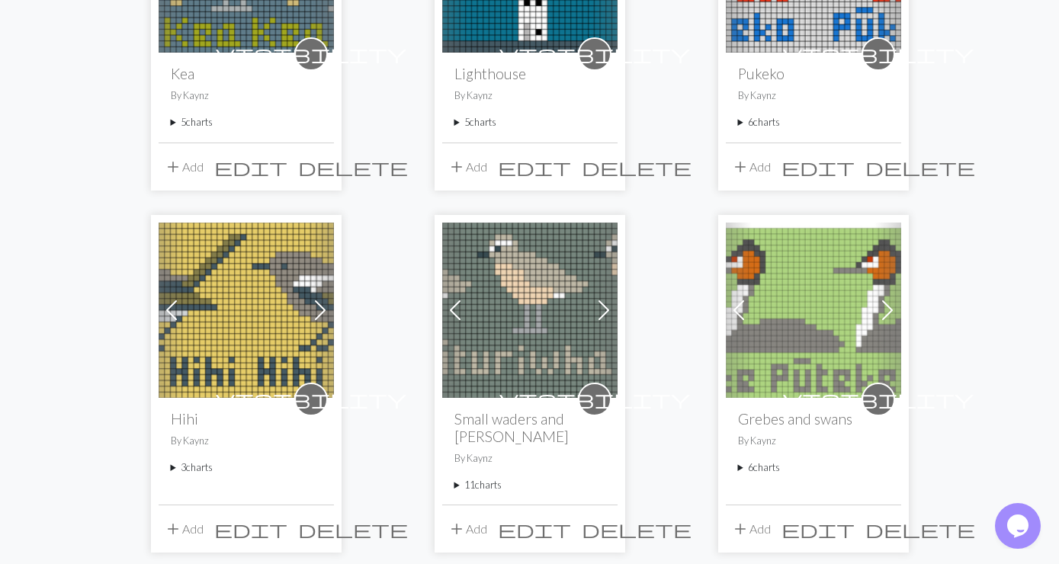
scroll to position [659, 0]
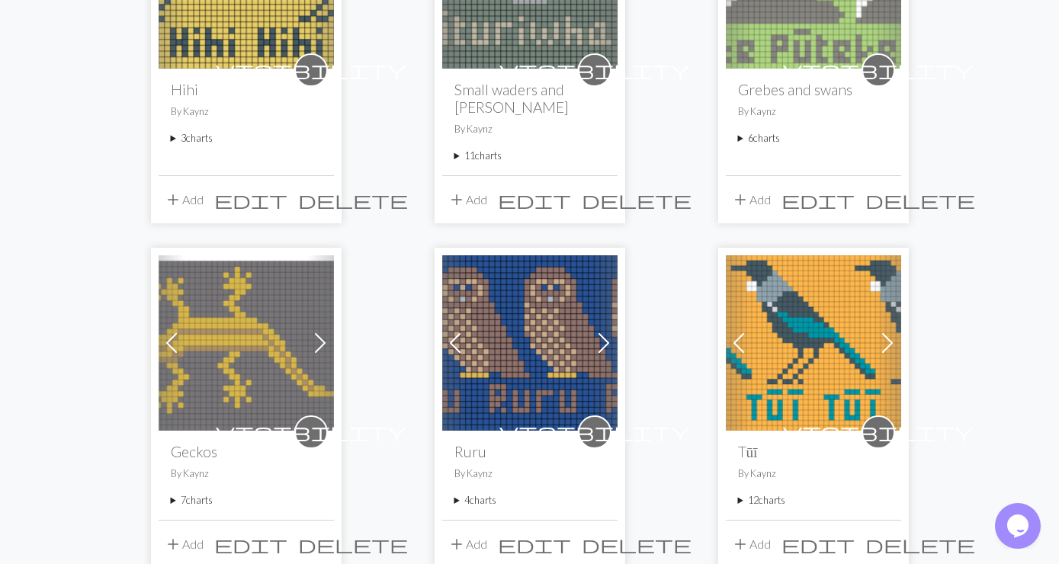
click at [188, 493] on summary "7 charts" at bounding box center [246, 500] width 151 height 14
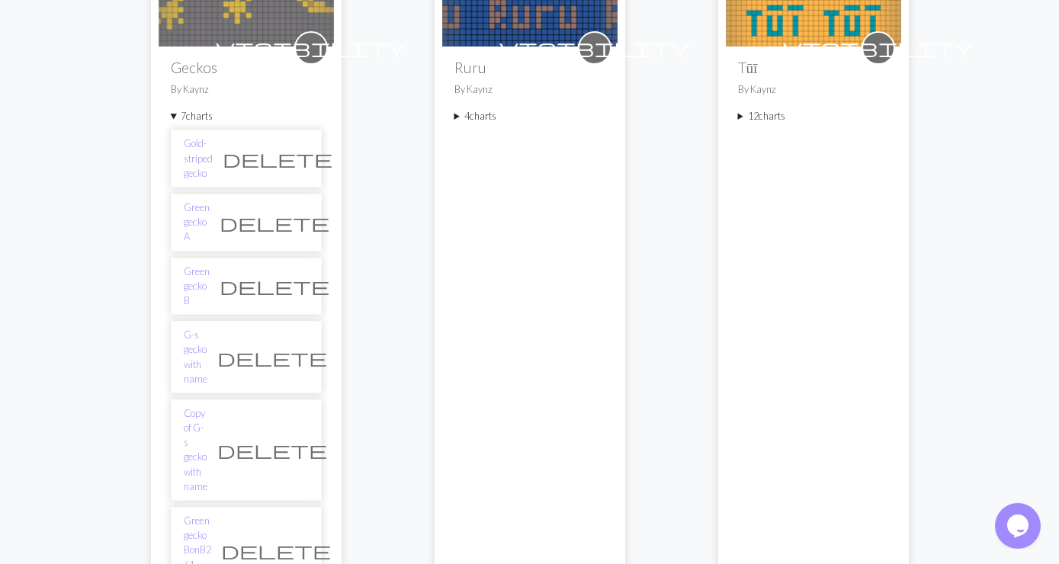
scroll to position [1071, 0]
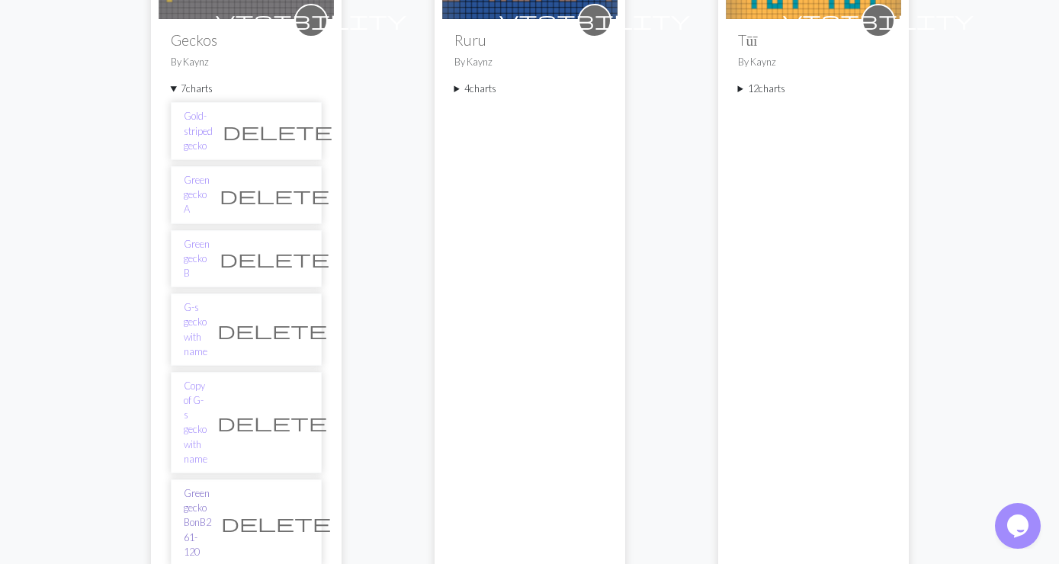
click at [211, 487] on link "Green gecko BonB2 61-120" at bounding box center [197, 523] width 27 height 73
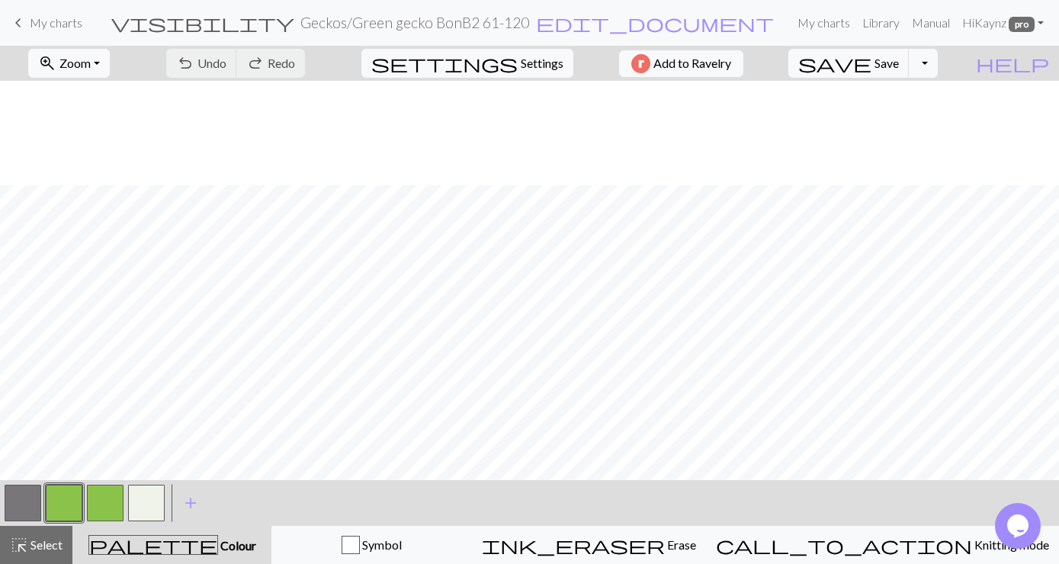
scroll to position [172, 0]
click at [110, 59] on button "zoom_in Zoom Zoom" at bounding box center [69, 63] width 82 height 29
click at [98, 92] on button "Fit all" at bounding box center [89, 97] width 120 height 24
click at [23, 508] on button "button" at bounding box center [23, 503] width 37 height 37
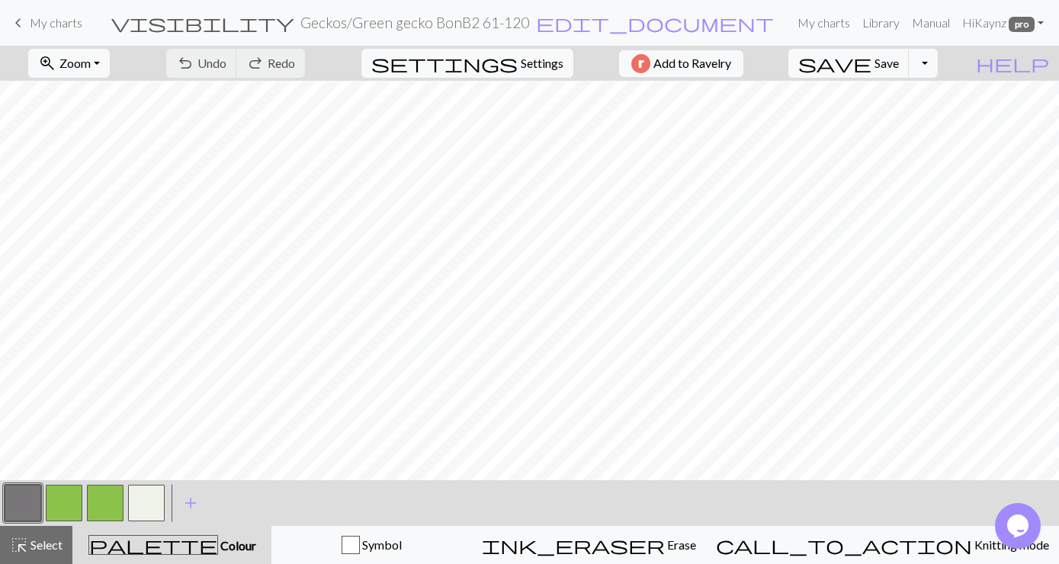
click at [22, 497] on button "button" at bounding box center [23, 503] width 37 height 37
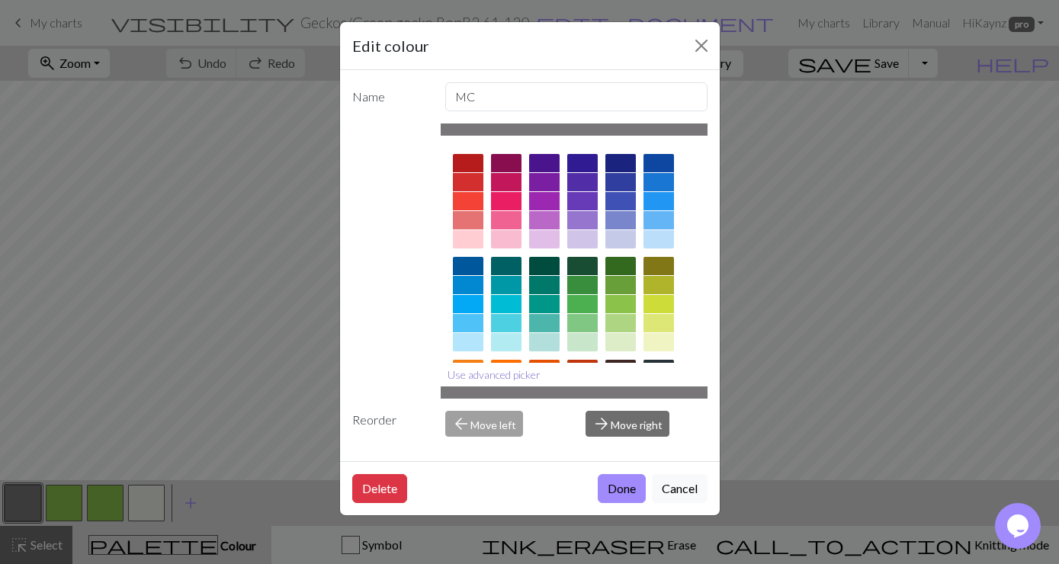
click at [512, 377] on button "Use advanced picker" at bounding box center [494, 375] width 107 height 24
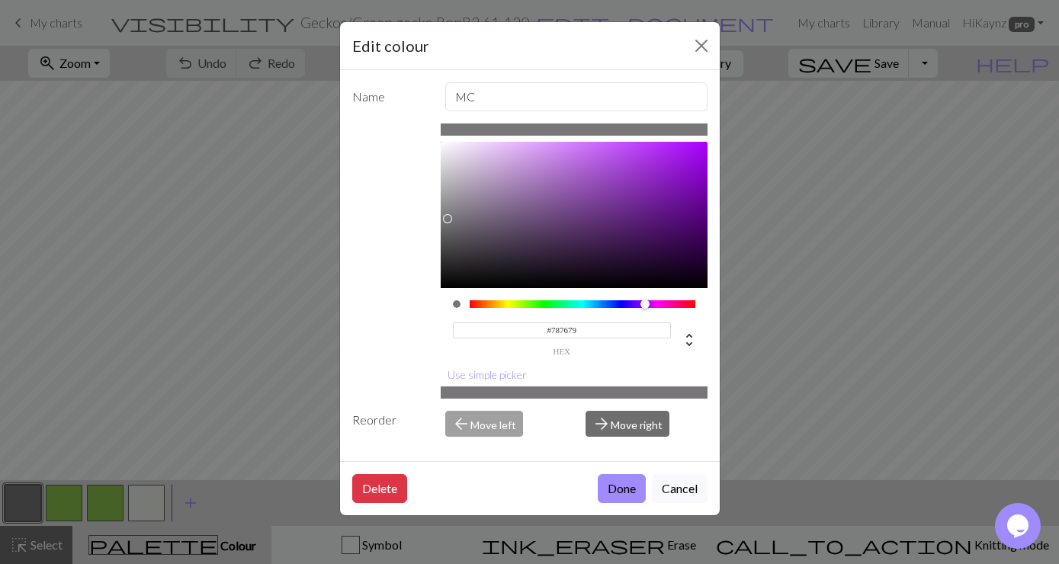
drag, startPoint x: 580, startPoint y: 332, endPoint x: 553, endPoint y: 334, distance: 26.7
click at [553, 334] on input "#787679" at bounding box center [562, 331] width 218 height 16
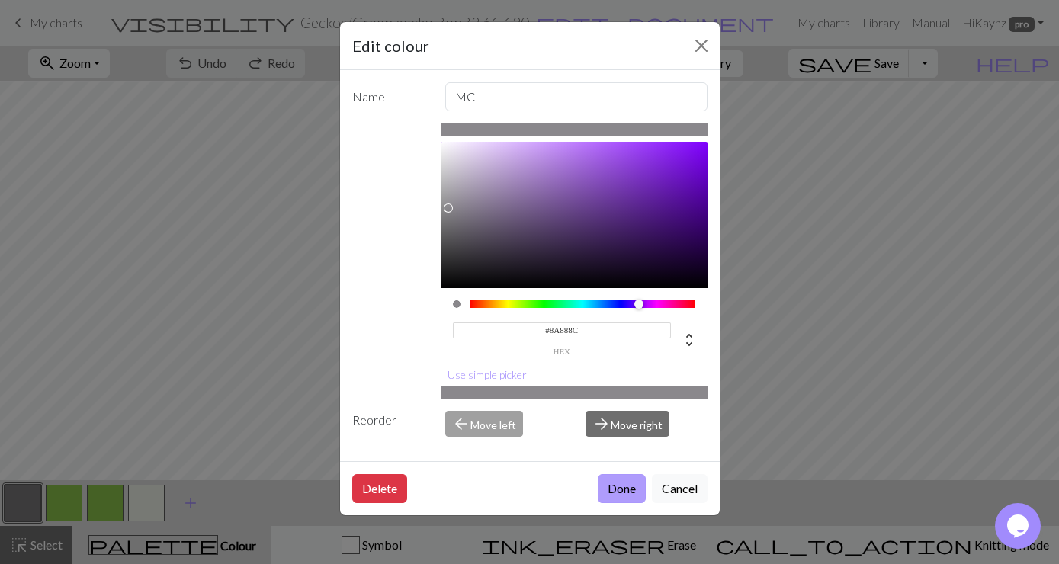
type input "#8A888C"
click at [621, 484] on button "Done" at bounding box center [622, 488] width 48 height 29
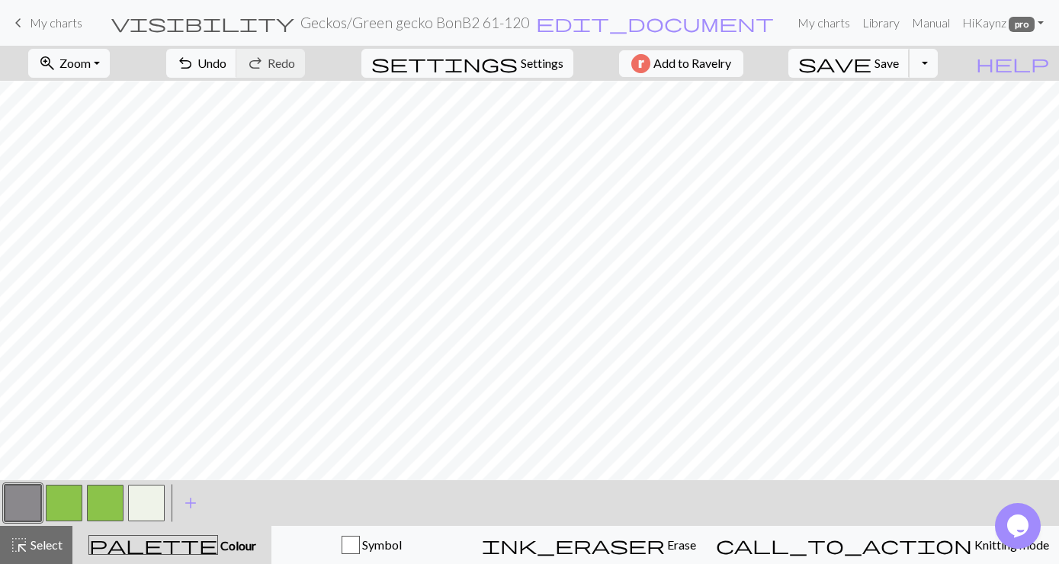
click at [899, 62] on span "Save" at bounding box center [887, 63] width 24 height 14
click at [30, 24] on link "keyboard_arrow_left My charts" at bounding box center [45, 23] width 73 height 26
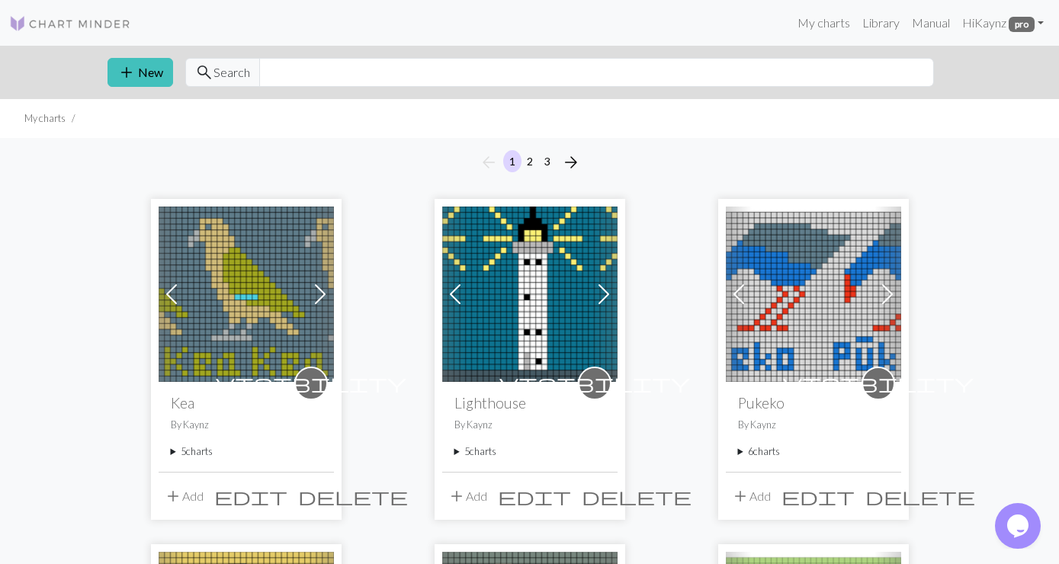
click at [193, 454] on summary "5 charts" at bounding box center [246, 452] width 151 height 14
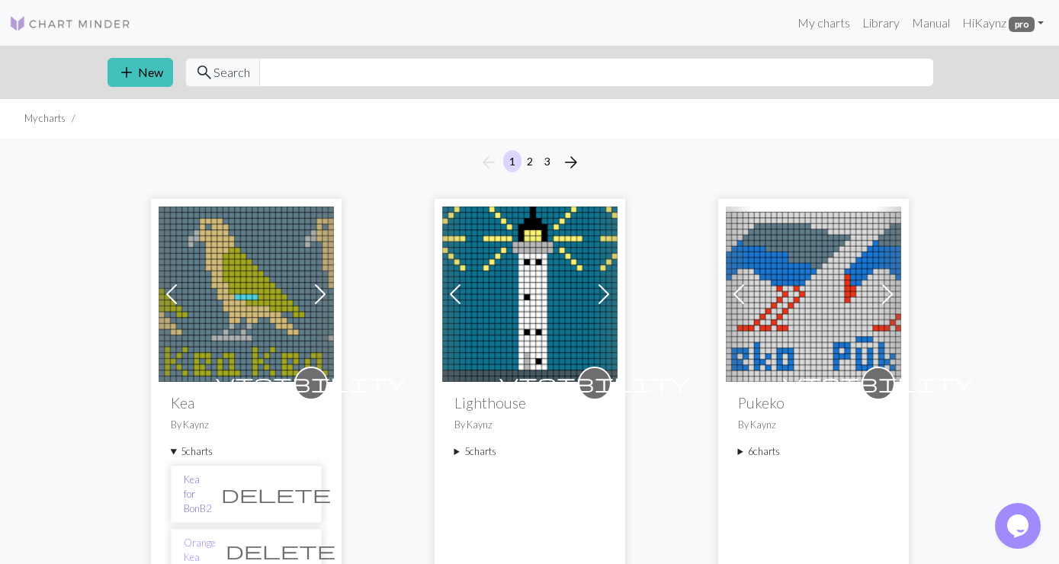
click at [211, 488] on link "Kea for BonB2" at bounding box center [197, 495] width 27 height 44
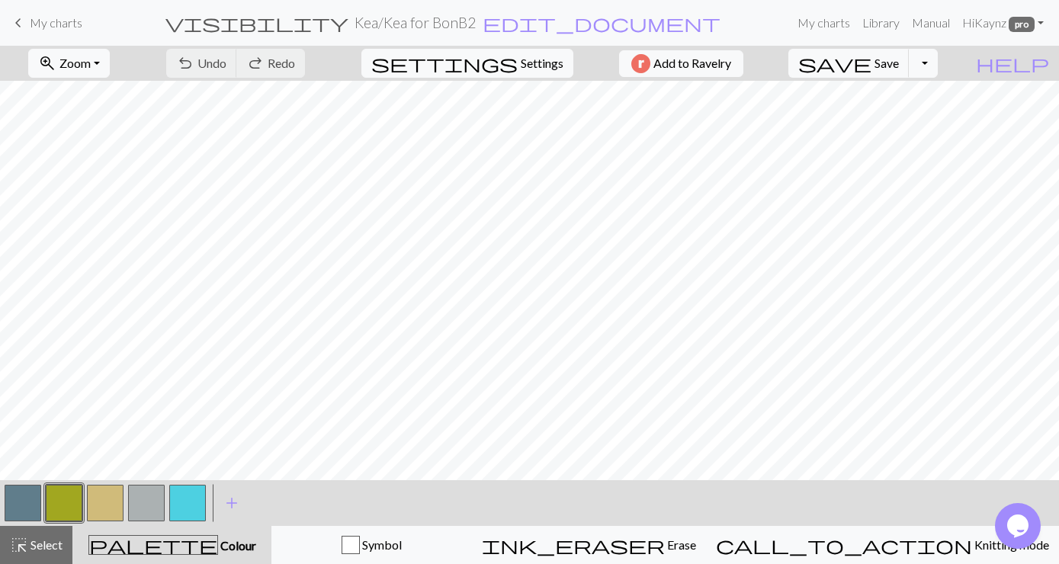
click at [59, 26] on span "My charts" at bounding box center [56, 22] width 53 height 14
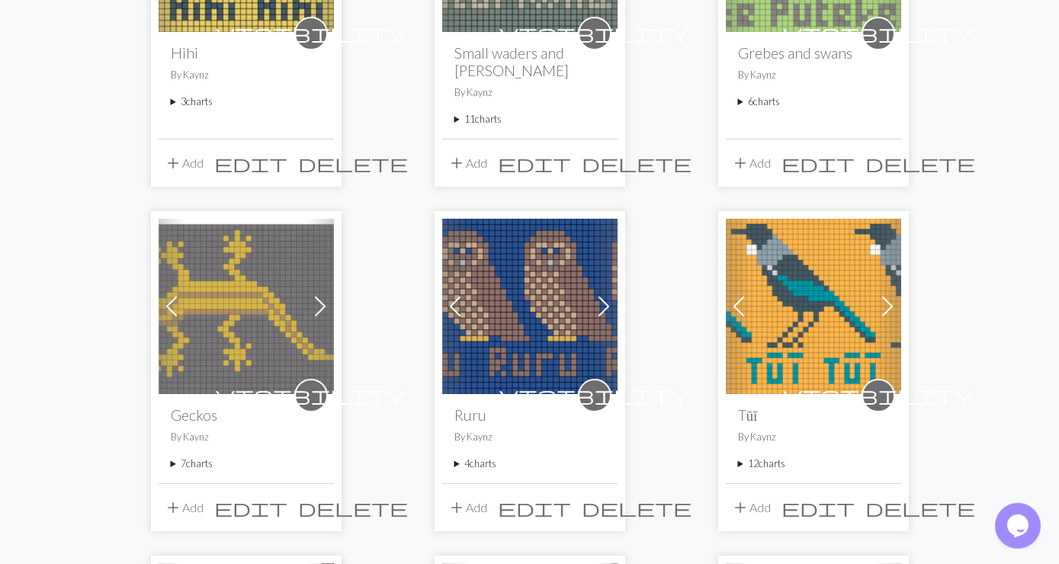
scroll to position [741, 0]
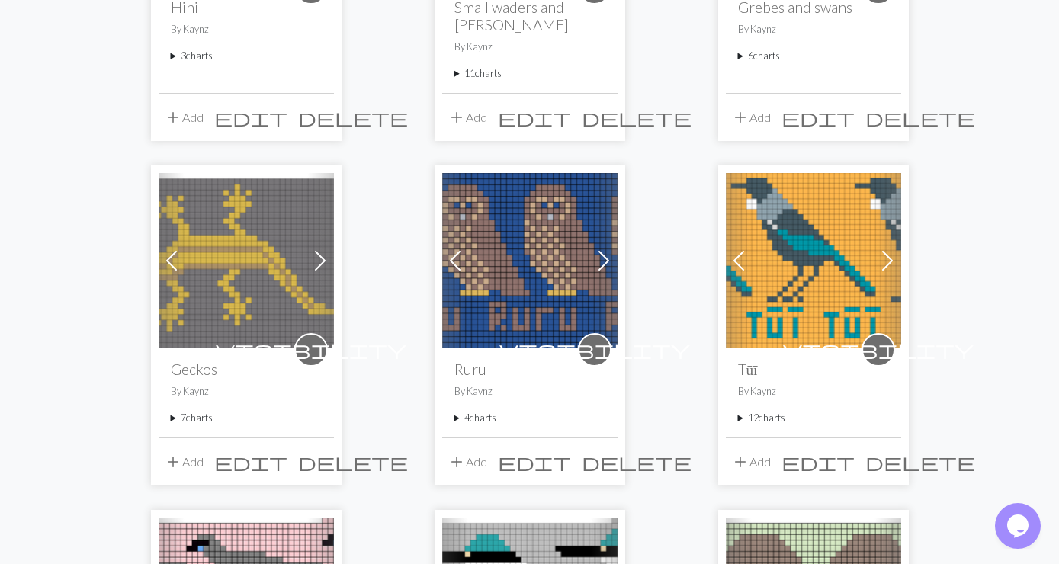
click at [521, 235] on img at bounding box center [529, 260] width 175 height 175
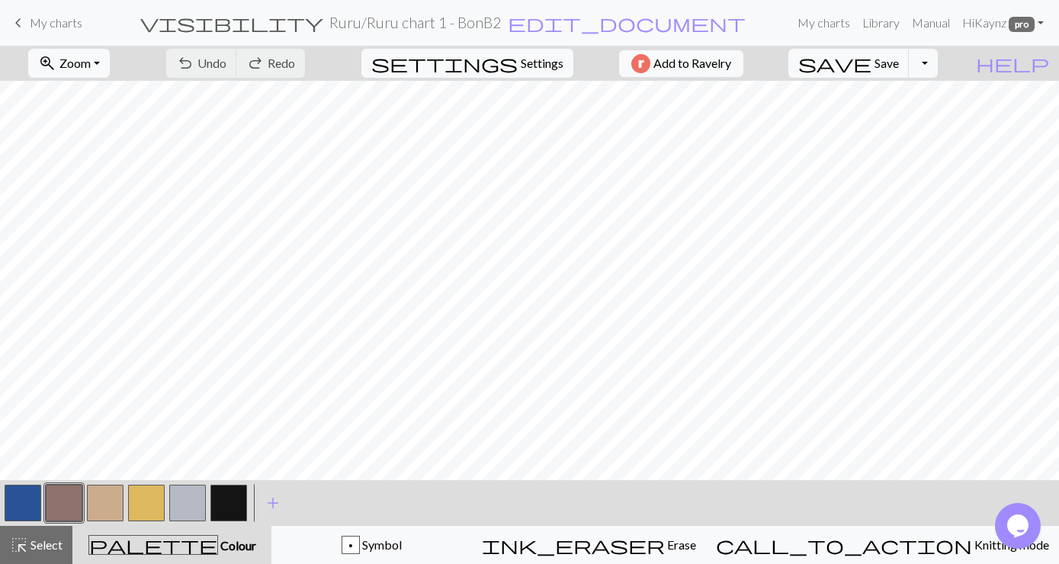
click at [63, 24] on span "My charts" at bounding box center [56, 22] width 53 height 14
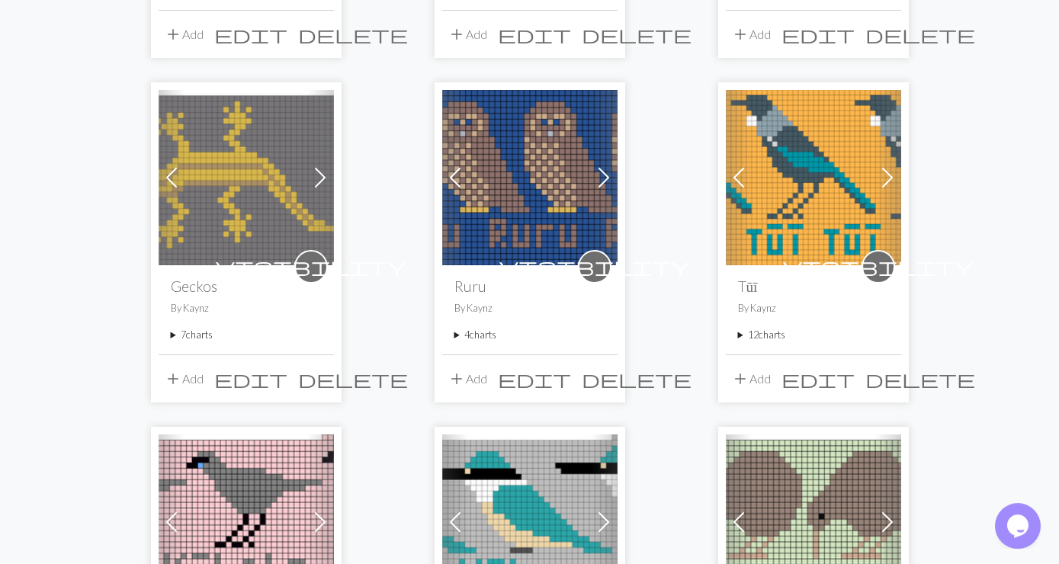
scroll to position [906, 0]
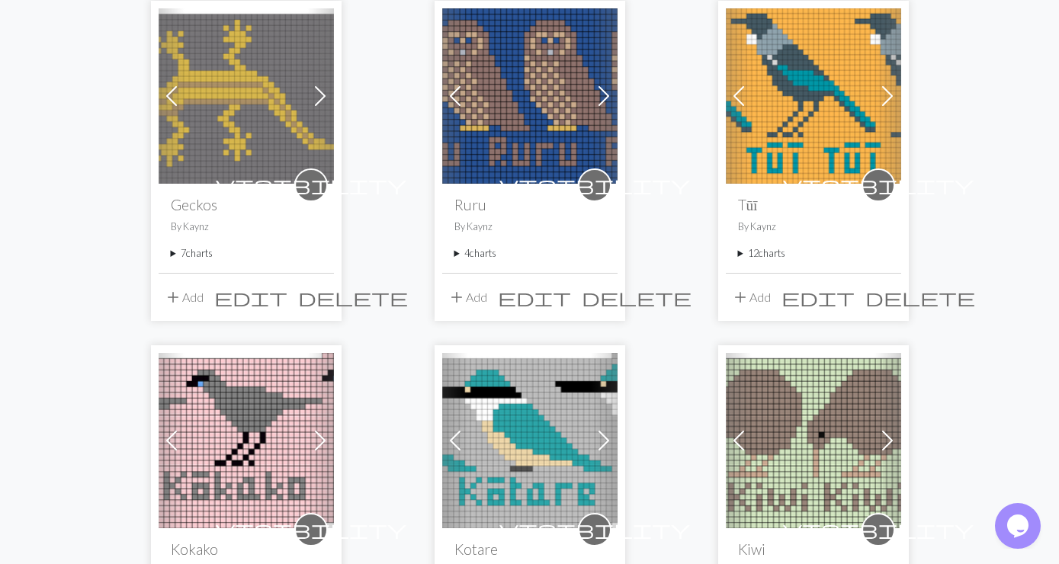
click at [483, 246] on summary "4 charts" at bounding box center [530, 253] width 151 height 14
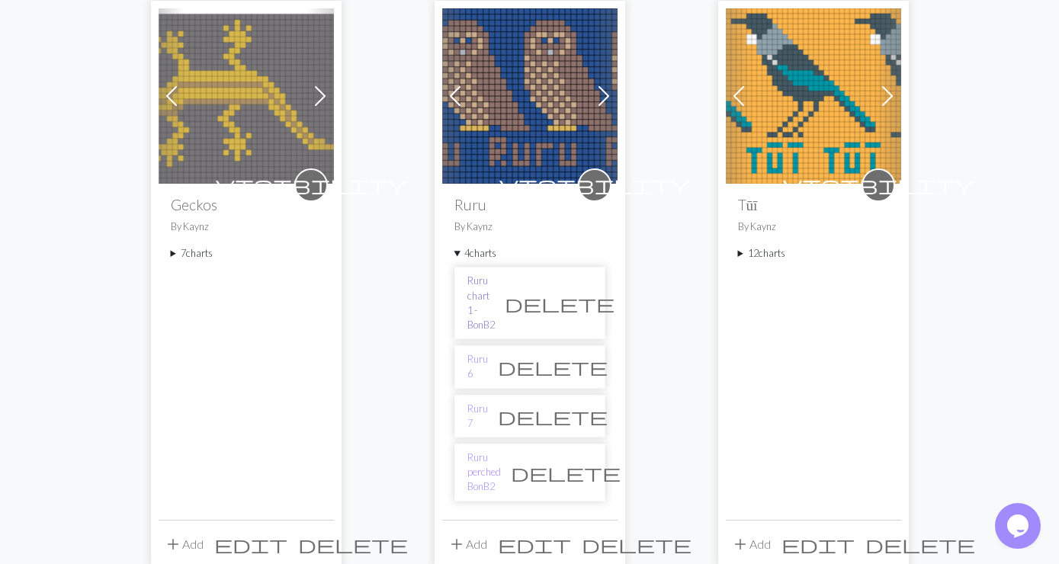
click at [495, 275] on link "Ruru chart 1 - BonB2" at bounding box center [480, 303] width 27 height 59
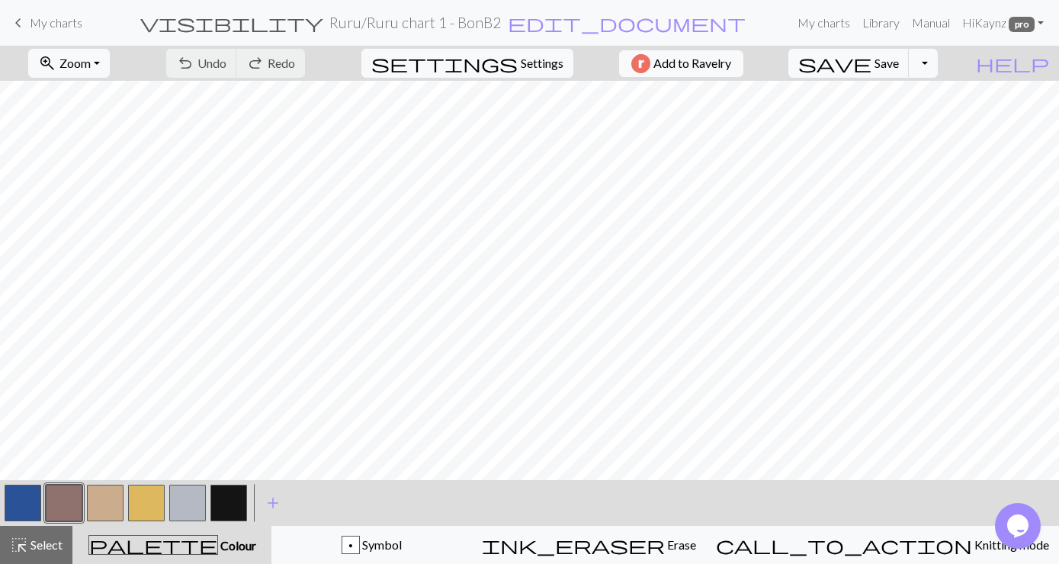
click at [29, 498] on button "button" at bounding box center [23, 503] width 37 height 37
click at [32, 496] on button "button" at bounding box center [23, 503] width 37 height 37
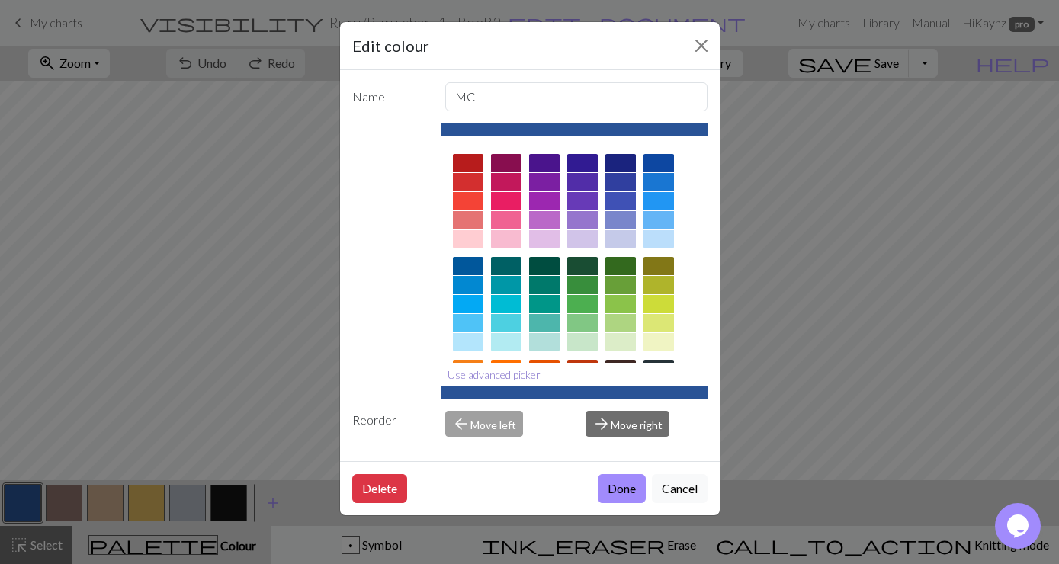
click at [492, 377] on button "Use advanced picker" at bounding box center [494, 375] width 107 height 24
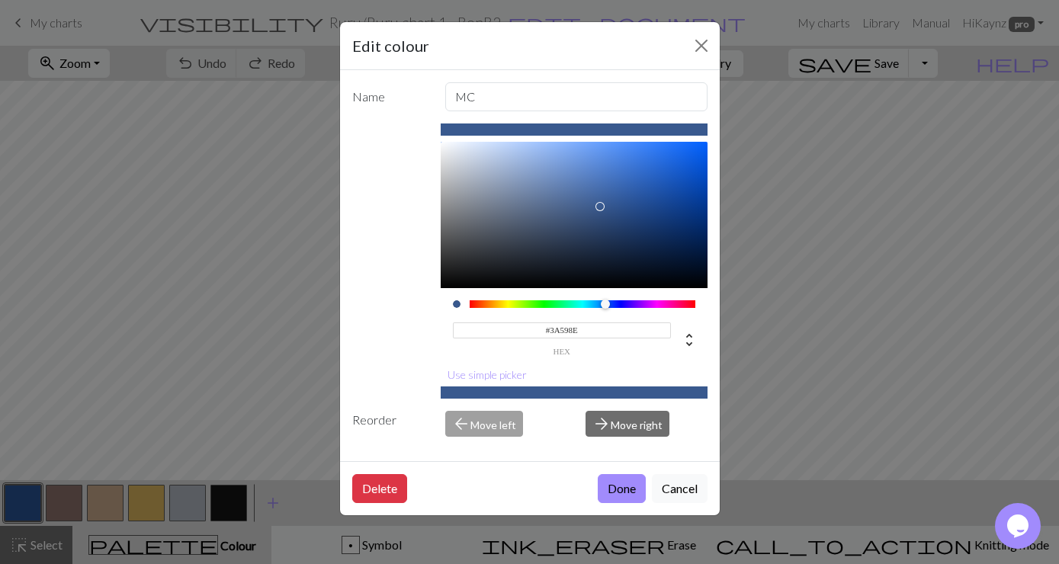
drag, startPoint x: 633, startPoint y: 202, endPoint x: 597, endPoint y: 206, distance: 36.0
click at [599, 207] on div at bounding box center [600, 206] width 9 height 9
drag, startPoint x: 594, startPoint y: 203, endPoint x: 574, endPoint y: 192, distance: 22.5
click at [571, 193] on div at bounding box center [574, 215] width 267 height 146
type input "#4C6EA7"
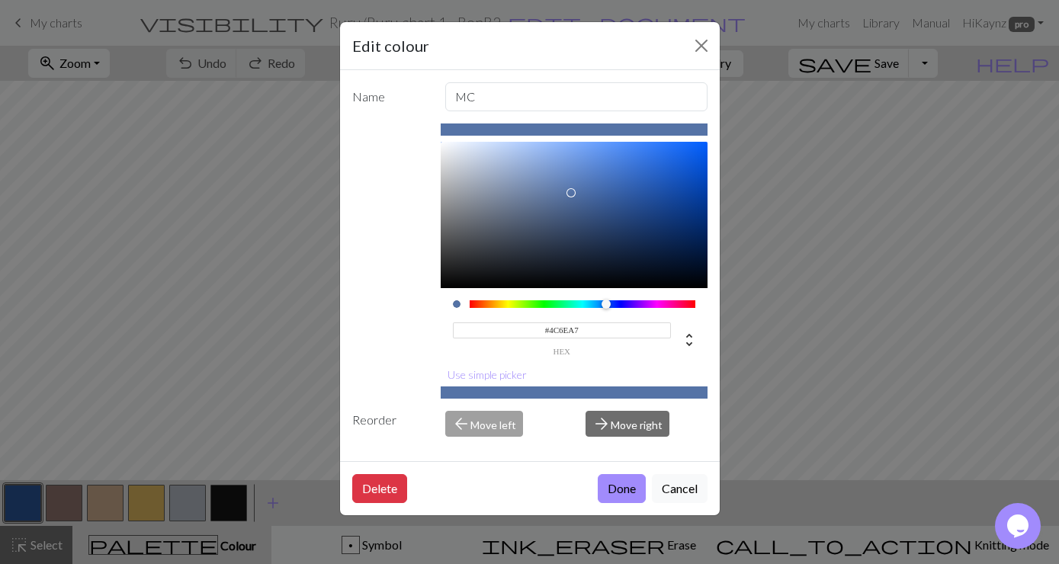
click at [586, 192] on div at bounding box center [574, 215] width 267 height 146
click at [586, 192] on div at bounding box center [585, 192] width 9 height 9
click at [620, 487] on button "Done" at bounding box center [622, 488] width 48 height 29
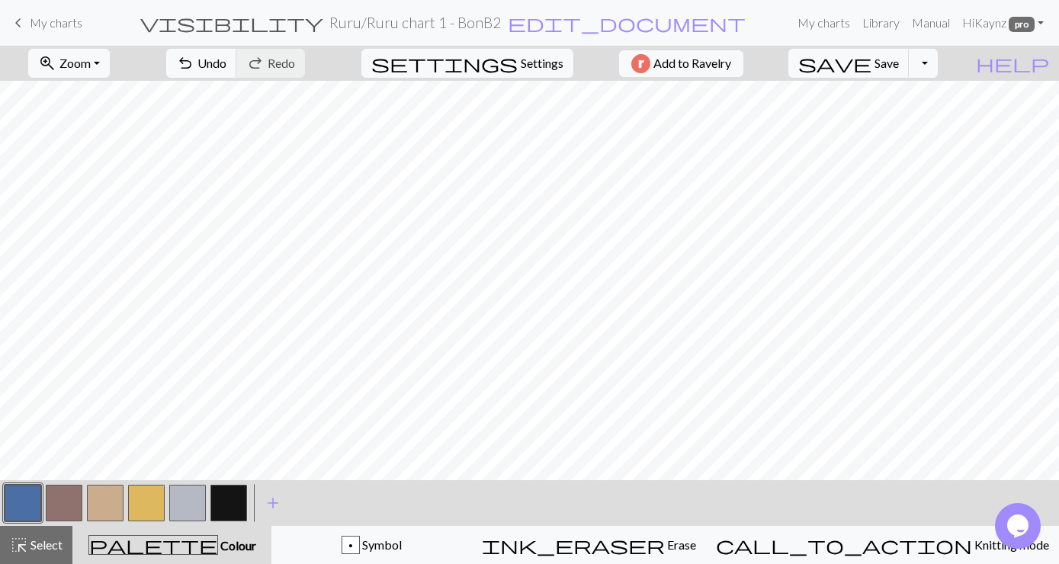
click at [223, 499] on button "button" at bounding box center [228, 503] width 37 height 37
click at [110, 61] on button "zoom_in Zoom Zoom" at bounding box center [69, 63] width 82 height 29
click at [77, 92] on button "Fit all" at bounding box center [89, 97] width 120 height 24
click at [18, 502] on button "button" at bounding box center [23, 503] width 37 height 37
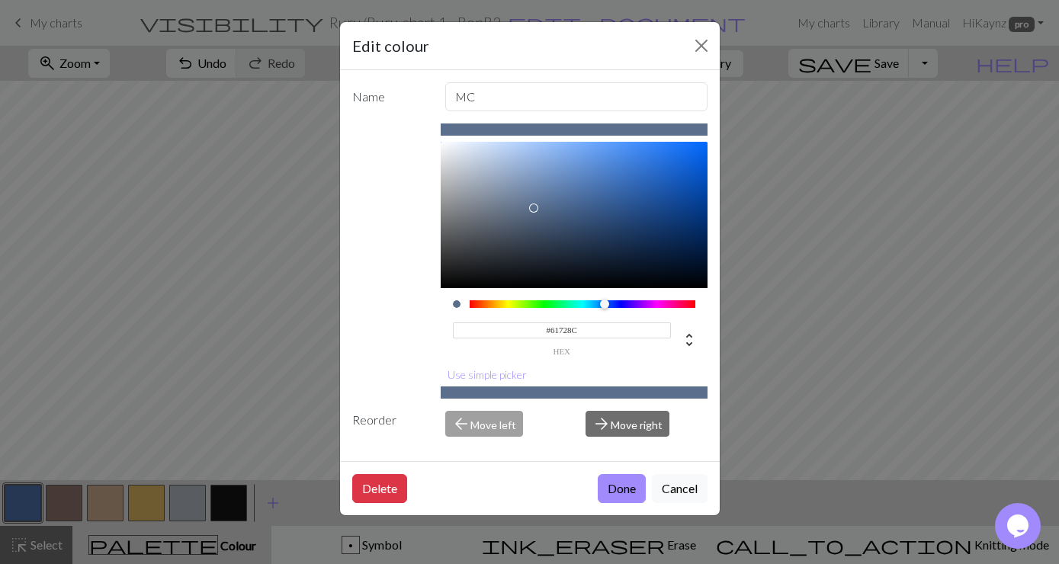
type input "#62728C"
drag, startPoint x: 585, startPoint y: 192, endPoint x: 519, endPoint y: 208, distance: 67.5
click at [519, 208] on div at bounding box center [520, 208] width 9 height 9
click at [614, 484] on button "Done" at bounding box center [622, 488] width 48 height 29
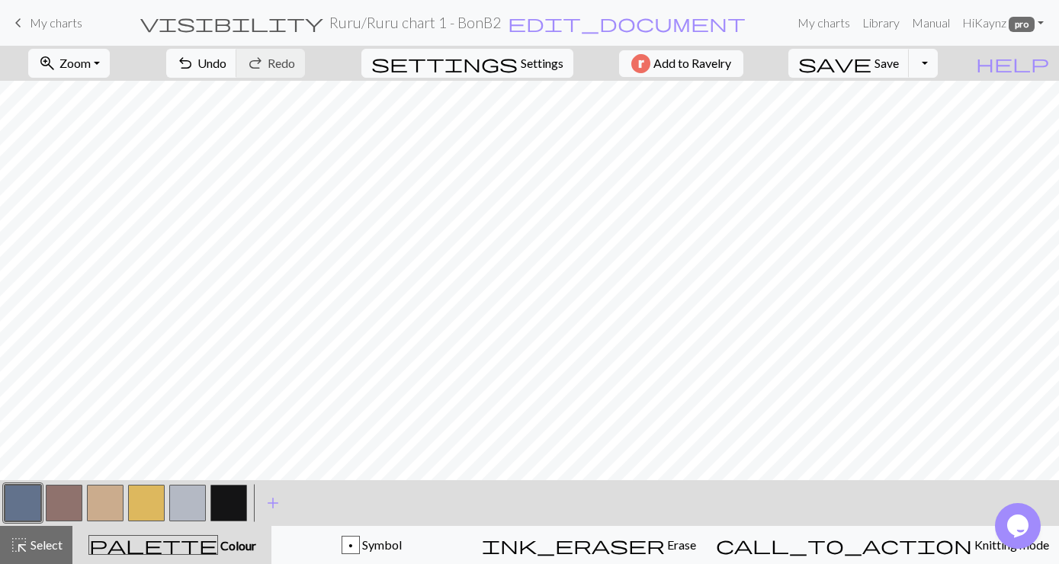
click at [24, 506] on button "button" at bounding box center [23, 503] width 37 height 37
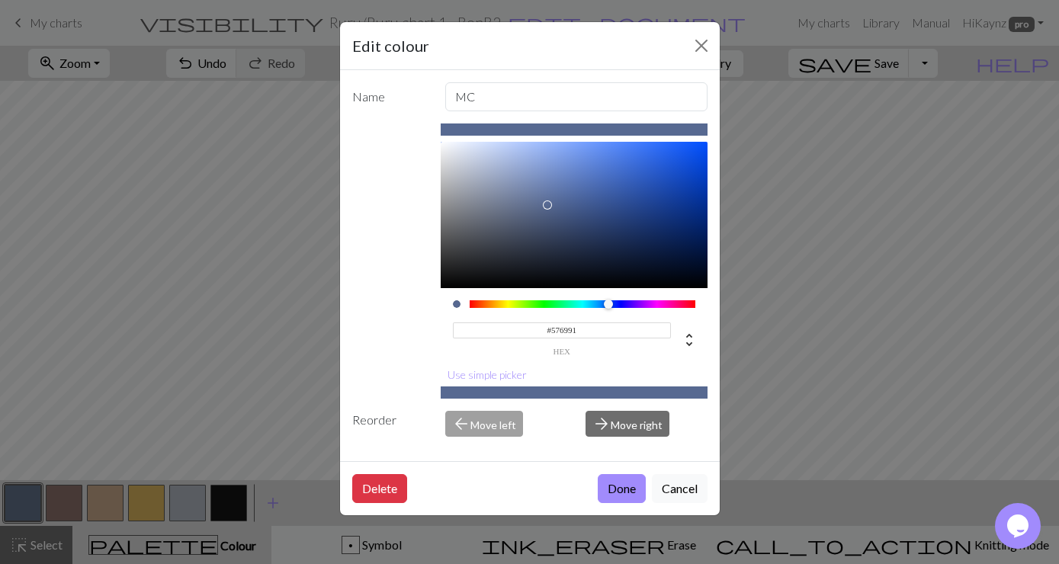
drag, startPoint x: 519, startPoint y: 206, endPoint x: 548, endPoint y: 205, distance: 29.0
click at [548, 205] on div at bounding box center [547, 205] width 9 height 9
type input "#5B6E99"
click at [549, 201] on div at bounding box center [548, 200] width 9 height 9
click at [616, 491] on button "Done" at bounding box center [622, 488] width 48 height 29
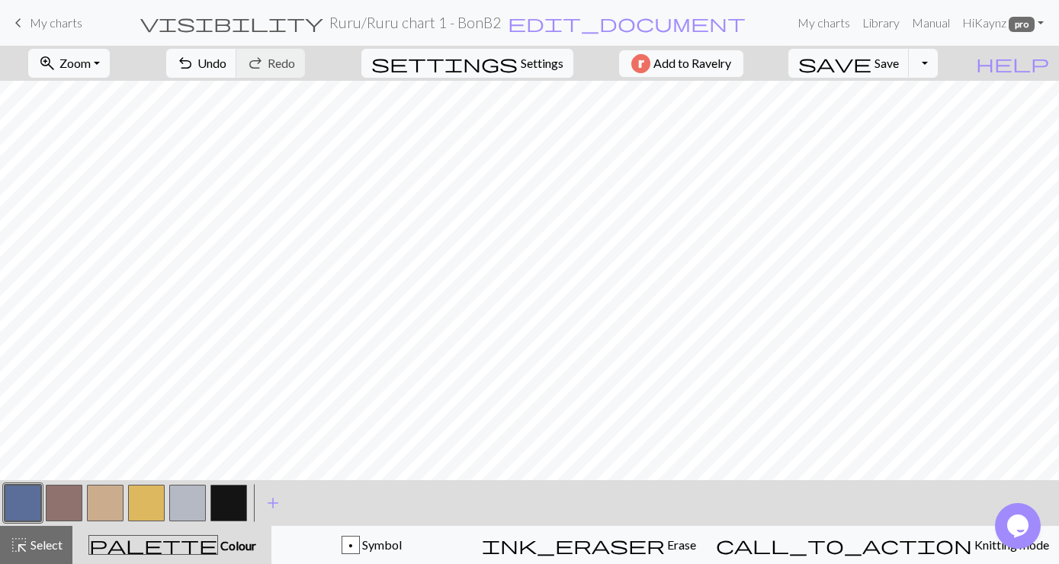
click at [56, 496] on button "button" at bounding box center [64, 503] width 37 height 37
click at [62, 500] on button "button" at bounding box center [64, 503] width 37 height 37
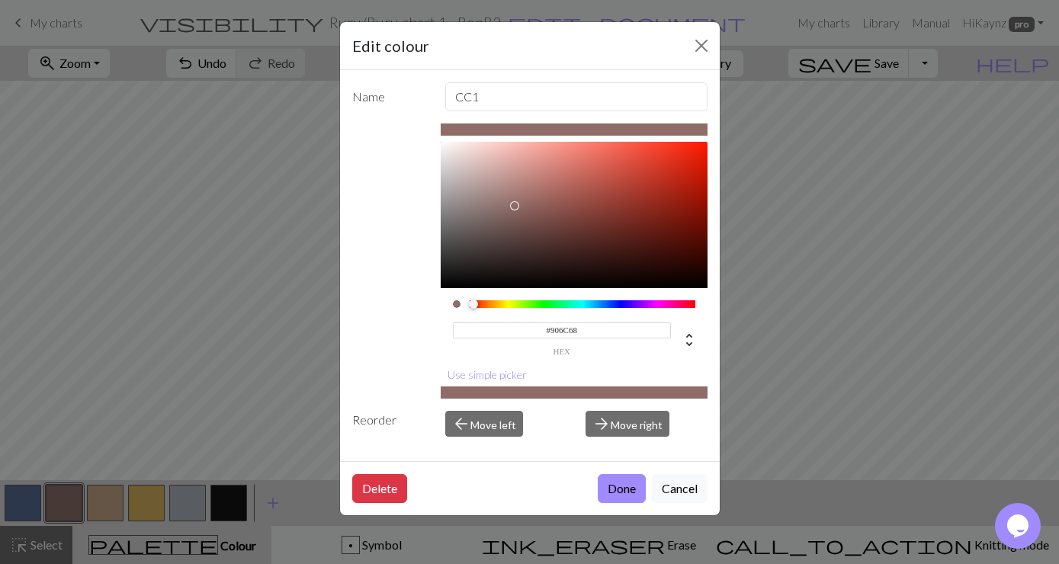
type input "#8D6A66"
drag, startPoint x: 500, startPoint y: 201, endPoint x: 514, endPoint y: 207, distance: 15.0
click at [514, 207] on div at bounding box center [574, 215] width 267 height 146
click at [628, 484] on button "Done" at bounding box center [622, 488] width 48 height 29
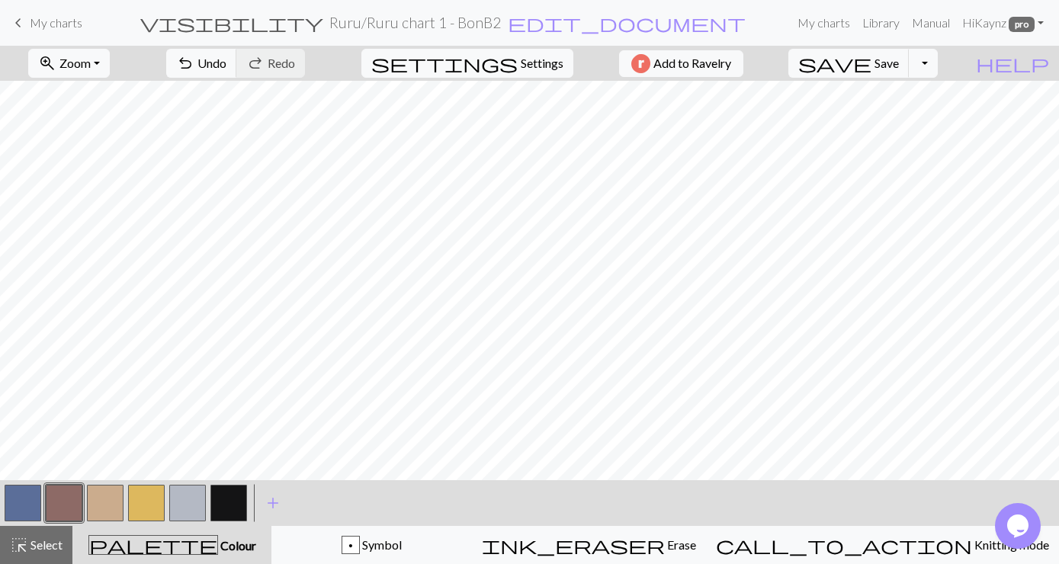
click at [31, 497] on button "button" at bounding box center [23, 503] width 37 height 37
click at [25, 498] on button "button" at bounding box center [23, 503] width 37 height 37
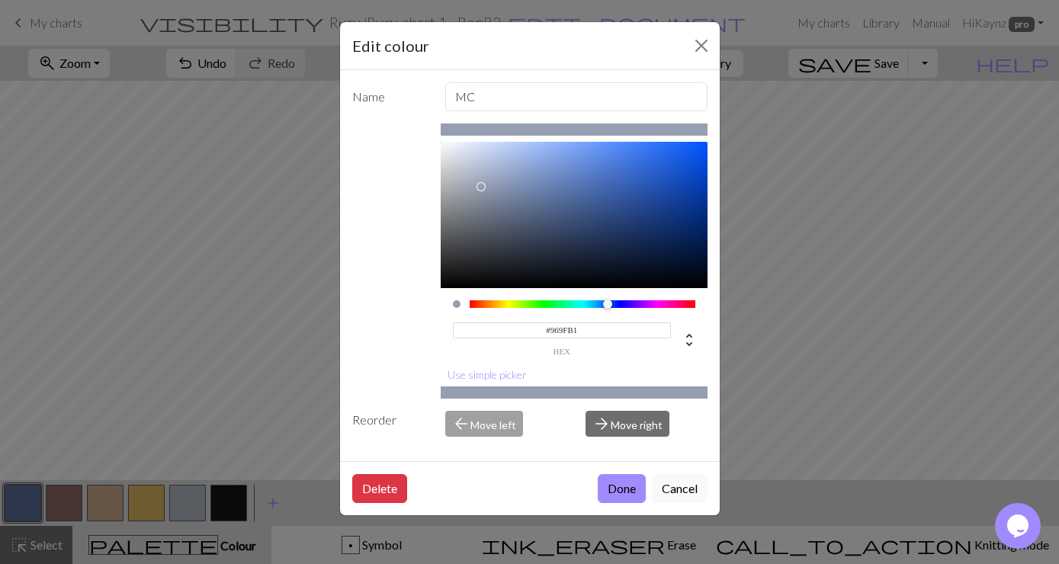
type input "#959EAF"
drag, startPoint x: 546, startPoint y: 198, endPoint x: 480, endPoint y: 188, distance: 66.3
click at [480, 188] on div at bounding box center [480, 187] width 9 height 9
click at [627, 487] on button "Done" at bounding box center [622, 488] width 48 height 29
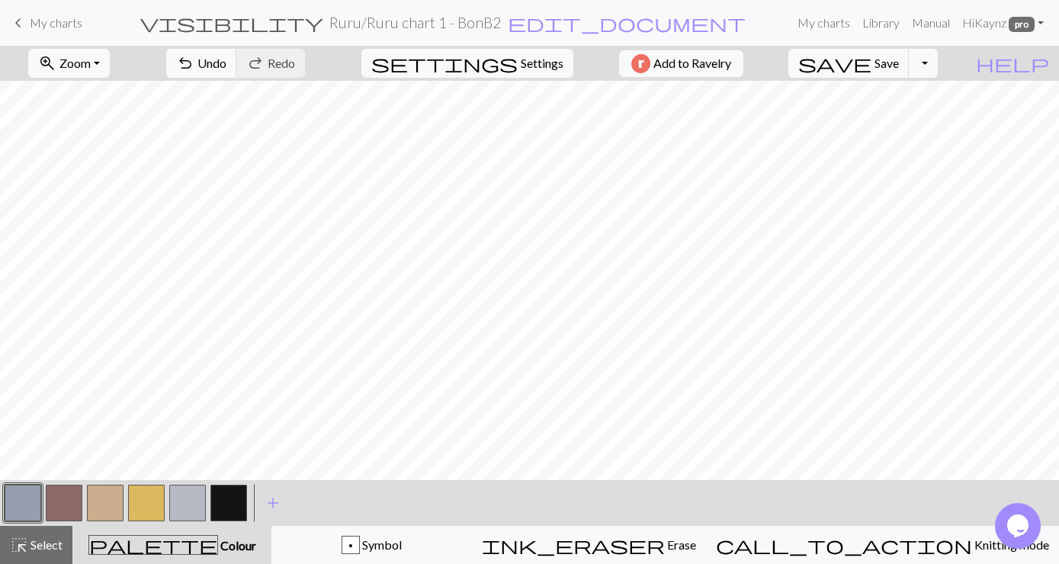
click at [20, 500] on button "button" at bounding box center [23, 503] width 37 height 37
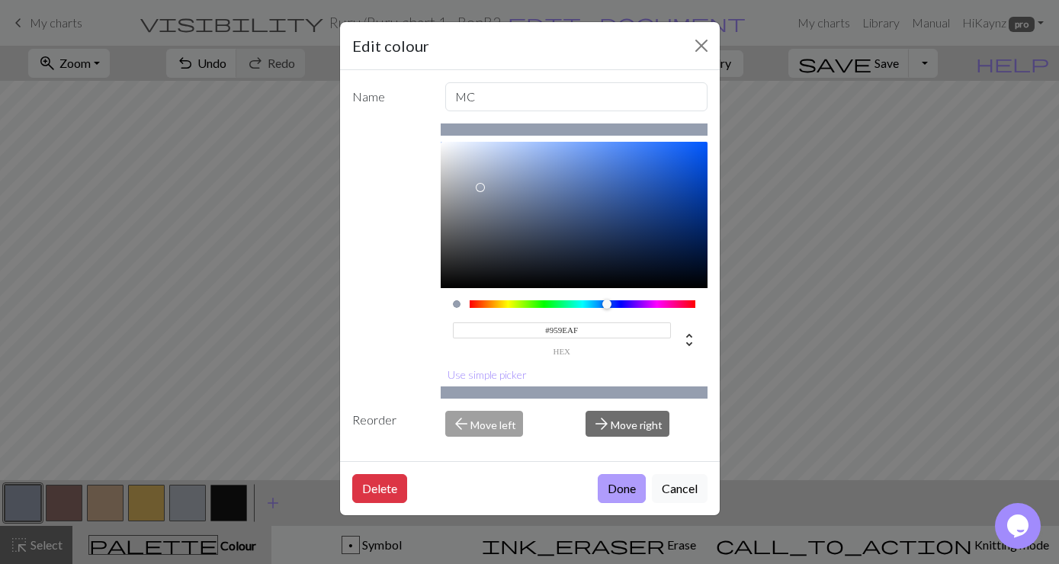
click at [622, 487] on button "Done" at bounding box center [622, 488] width 48 height 29
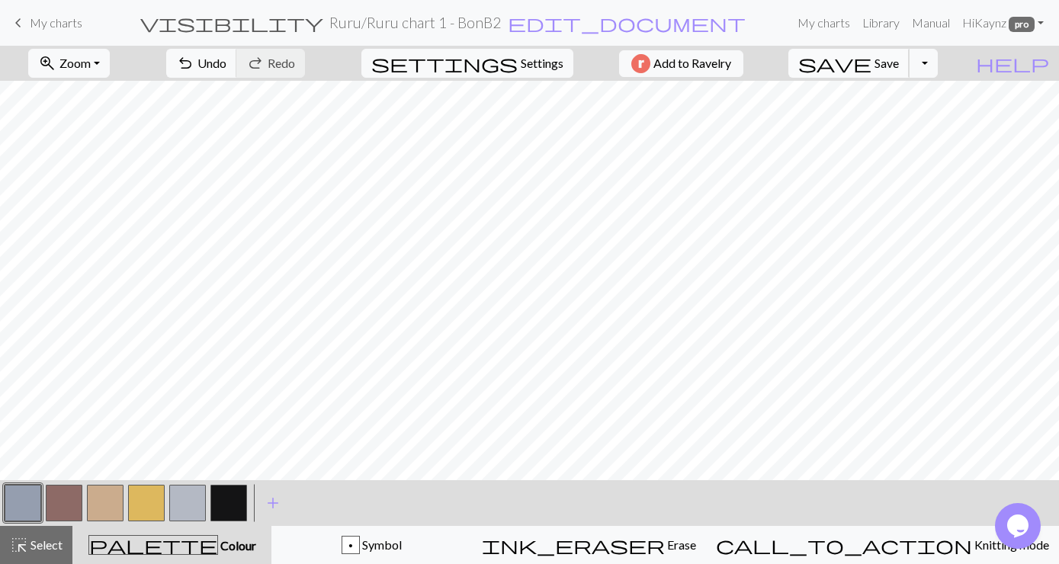
click at [899, 60] on span "Save" at bounding box center [887, 63] width 24 height 14
click at [46, 18] on span "My charts" at bounding box center [56, 22] width 53 height 14
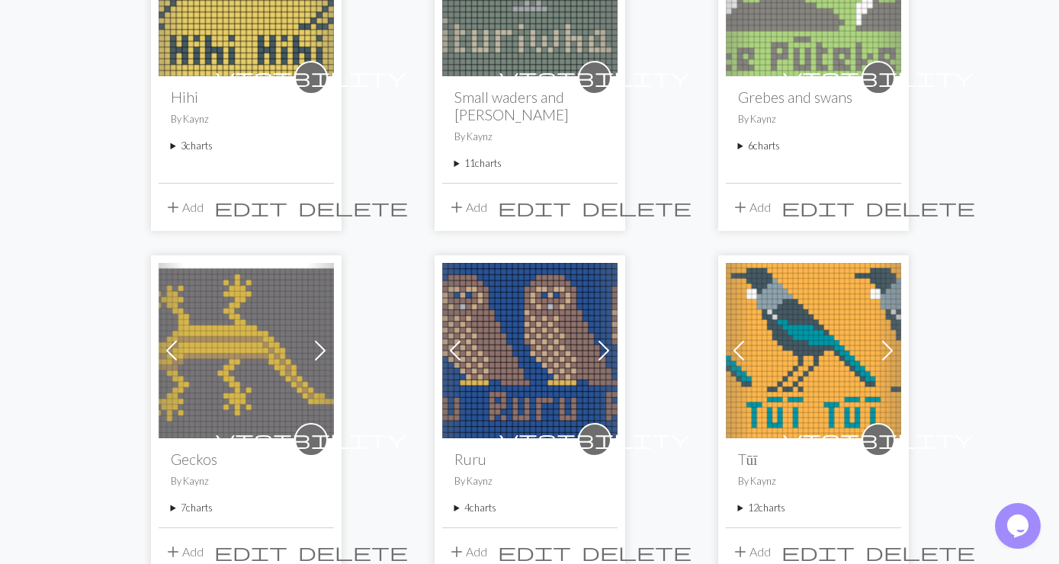
scroll to position [659, 0]
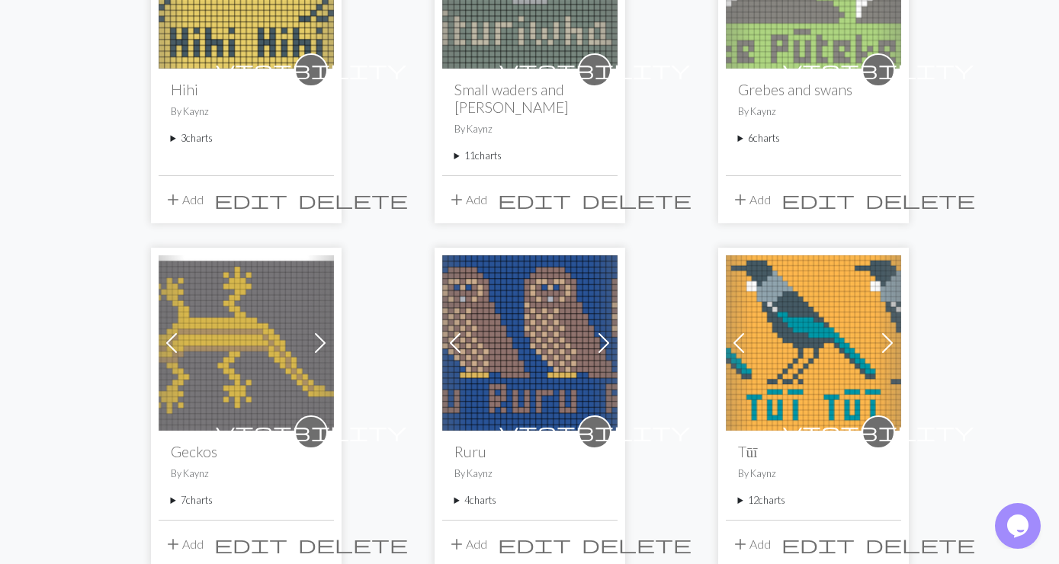
click at [467, 493] on summary "4 charts" at bounding box center [530, 500] width 151 height 14
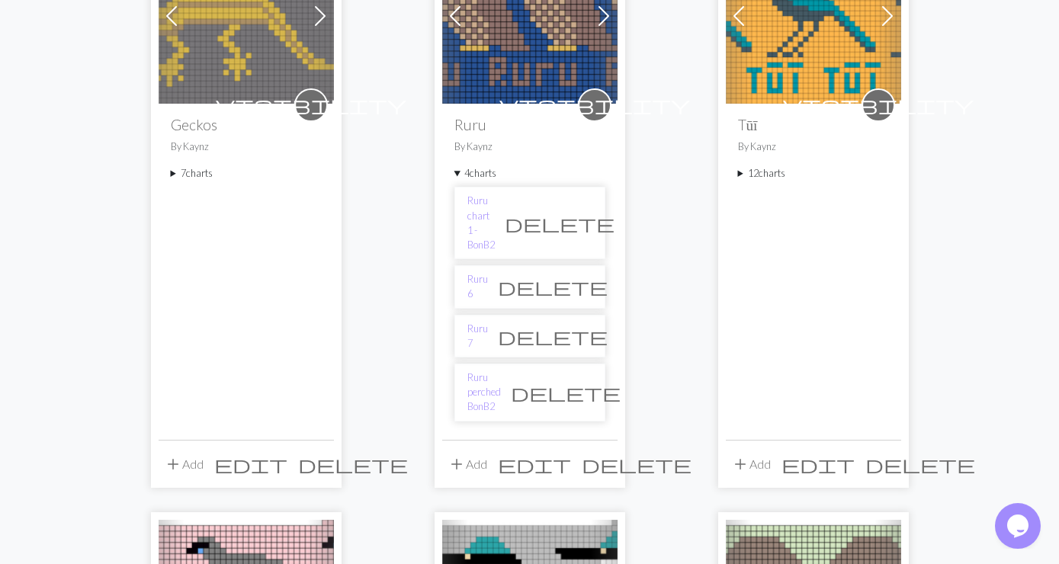
scroll to position [988, 0]
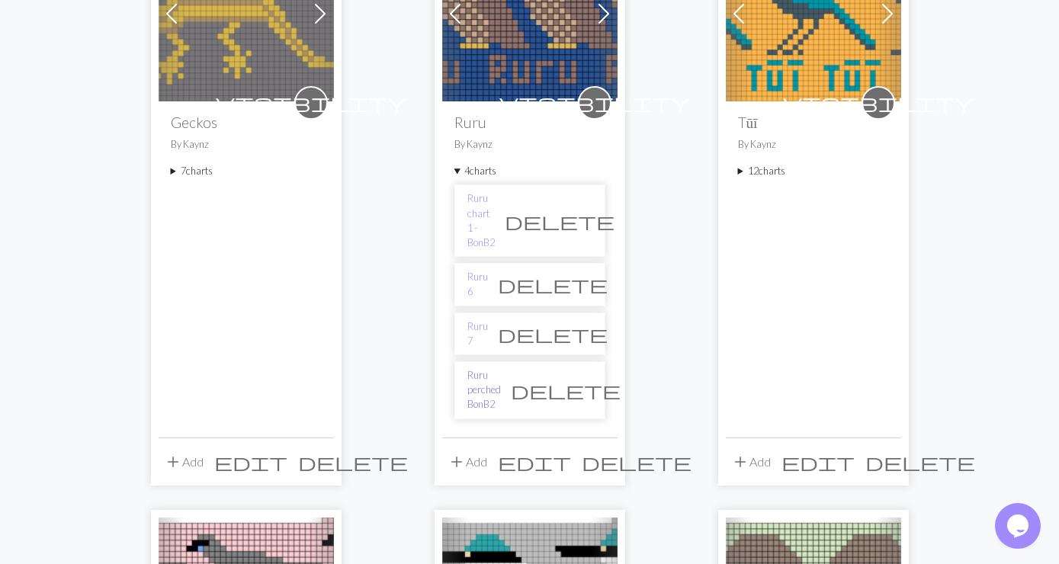
click at [501, 368] on link "Ruru perched BonB2" at bounding box center [484, 390] width 34 height 44
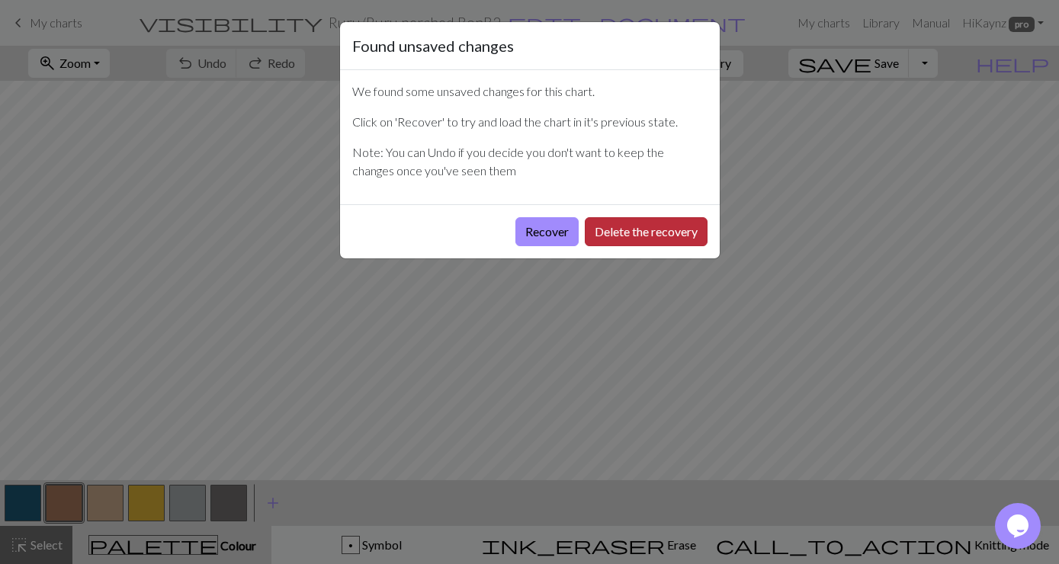
click at [634, 230] on button "Delete the recovery" at bounding box center [646, 231] width 123 height 29
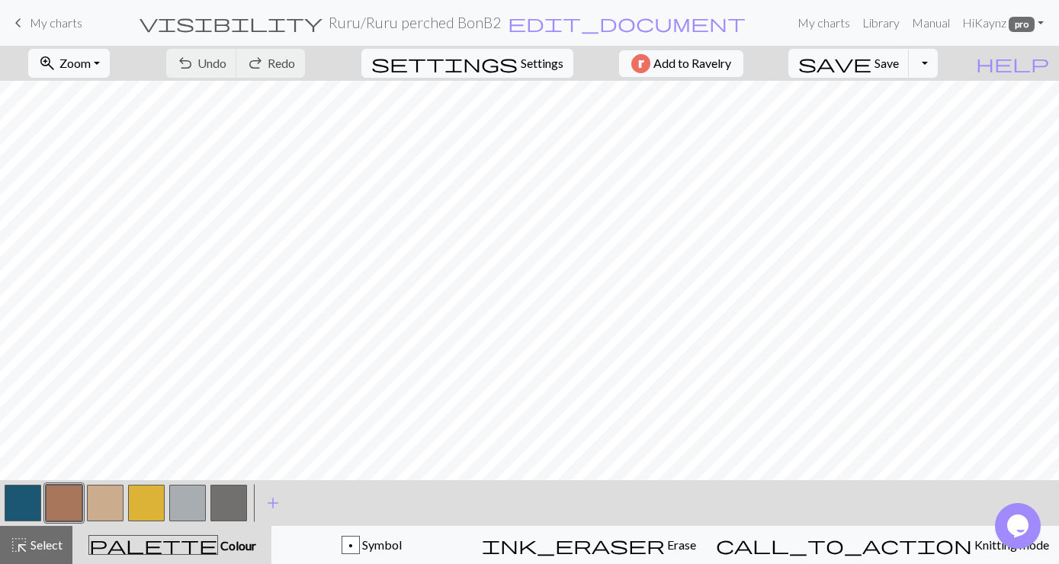
click at [25, 503] on button "button" at bounding box center [23, 503] width 37 height 37
click at [272, 498] on span "add" at bounding box center [273, 503] width 18 height 21
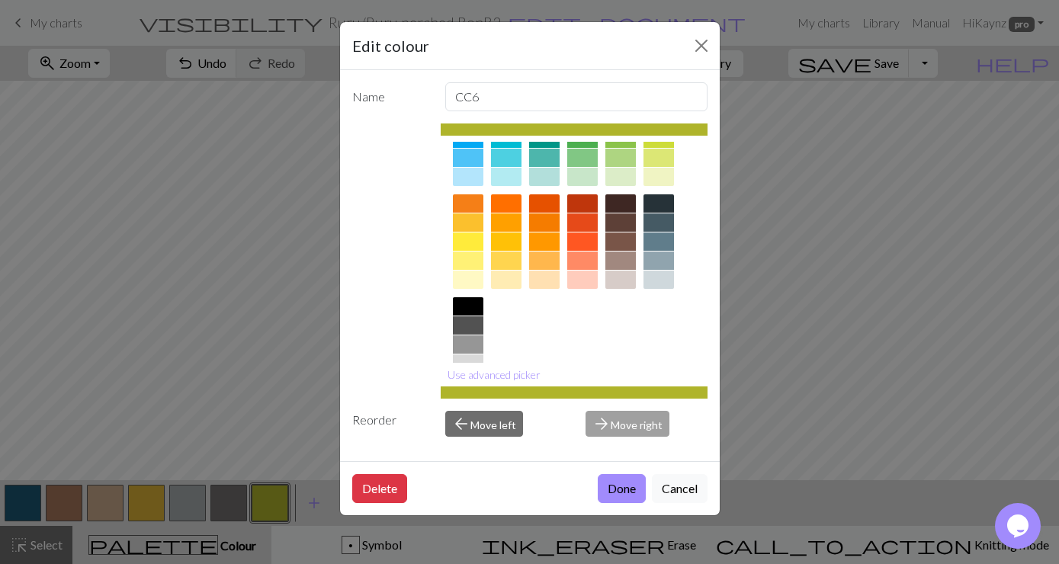
scroll to position [194, 0]
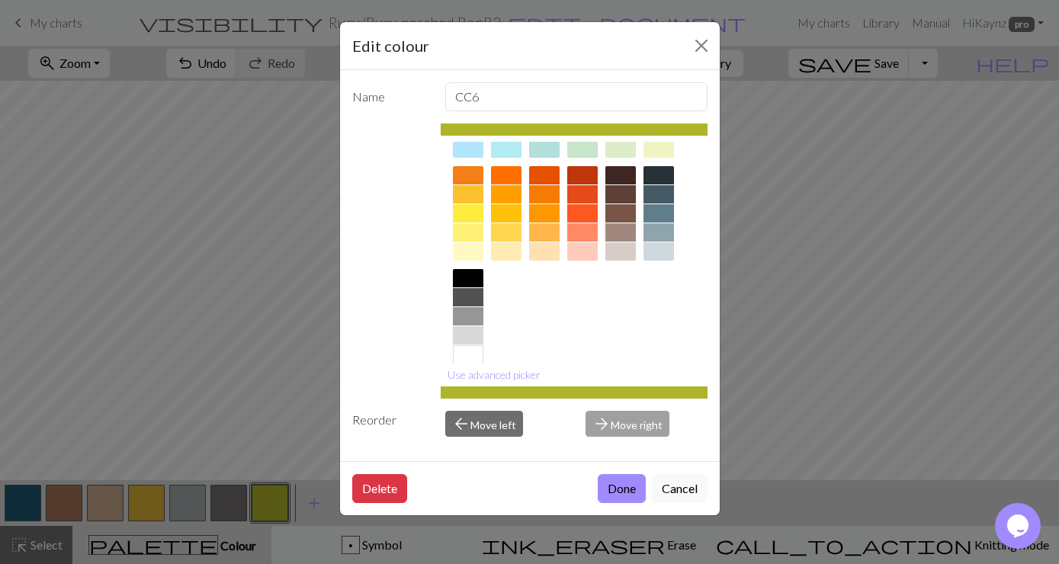
click at [465, 276] on div at bounding box center [468, 278] width 31 height 18
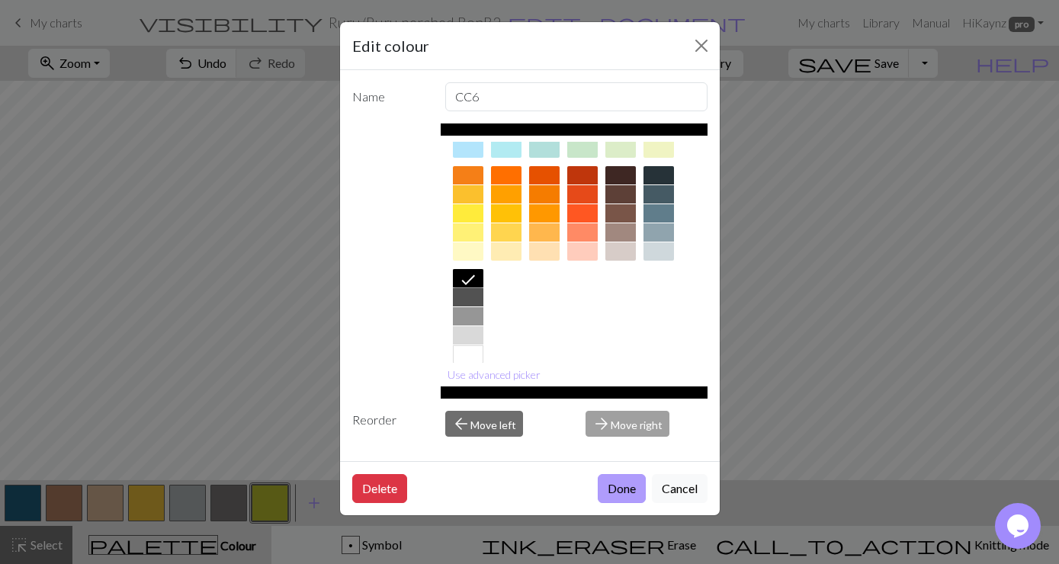
click at [609, 490] on button "Done" at bounding box center [622, 488] width 48 height 29
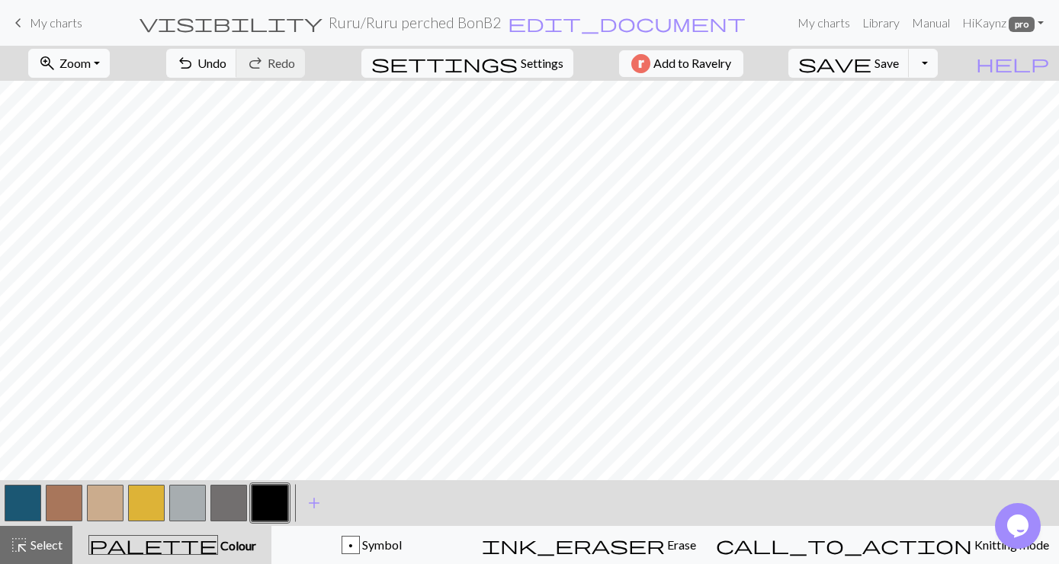
click at [110, 58] on button "zoom_in Zoom Zoom" at bounding box center [69, 63] width 82 height 29
click at [75, 92] on button "Fit all" at bounding box center [89, 97] width 120 height 24
click at [25, 509] on button "button" at bounding box center [23, 503] width 37 height 37
click at [25, 505] on button "button" at bounding box center [23, 503] width 37 height 37
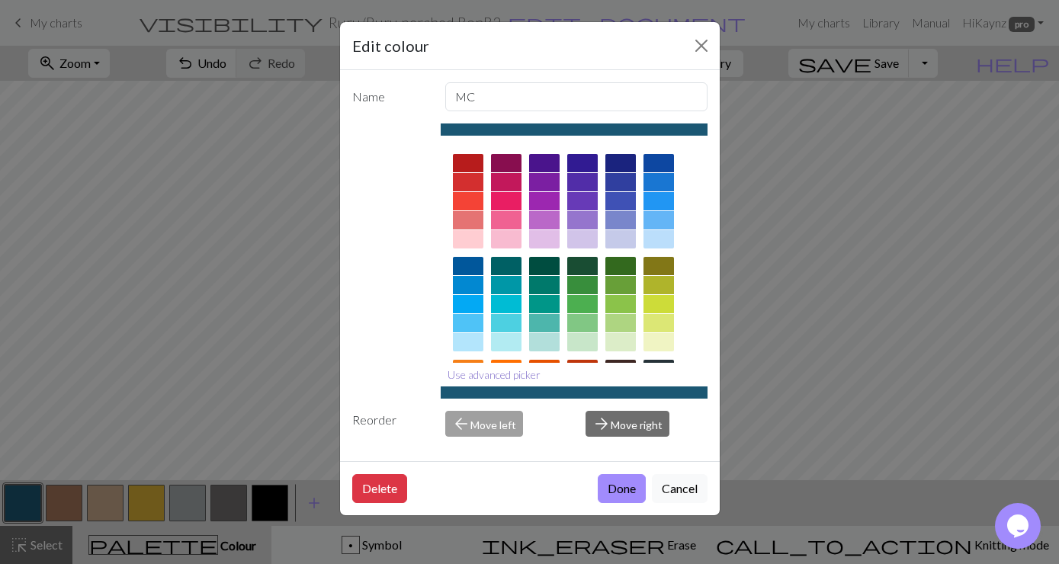
click at [516, 373] on button "Use advanced picker" at bounding box center [494, 375] width 107 height 24
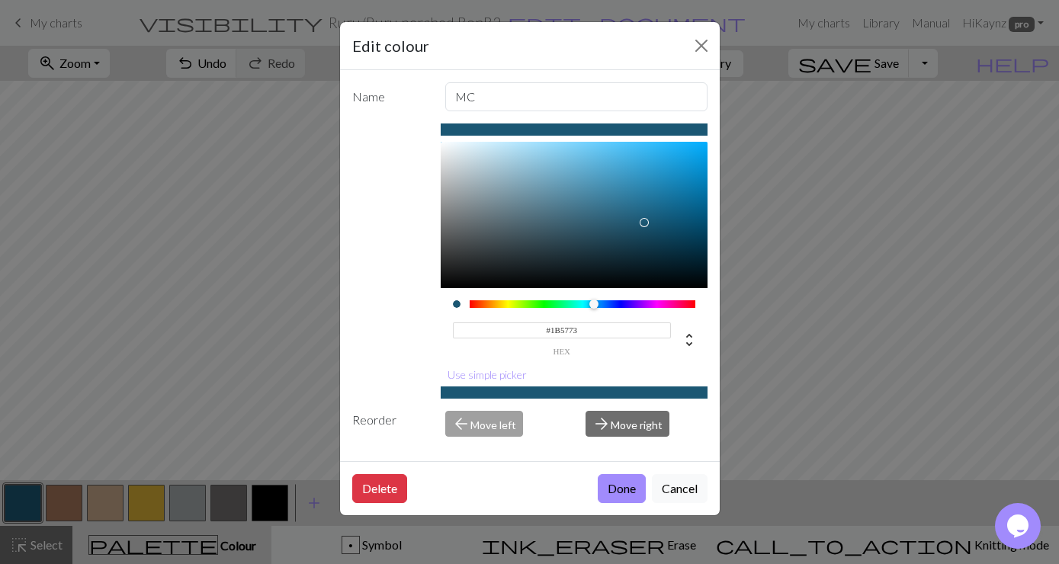
drag, startPoint x: 582, startPoint y: 326, endPoint x: 551, endPoint y: 329, distance: 31.4
click at [551, 329] on input "#1B5773" at bounding box center [562, 331] width 218 height 16
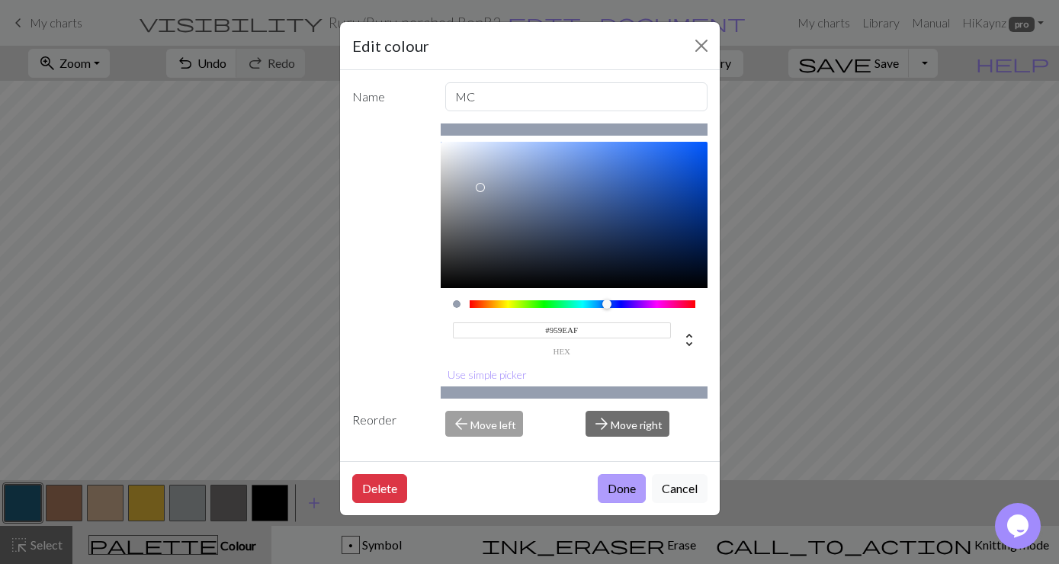
type input "#959EAF"
click at [624, 481] on button "Done" at bounding box center [622, 488] width 48 height 29
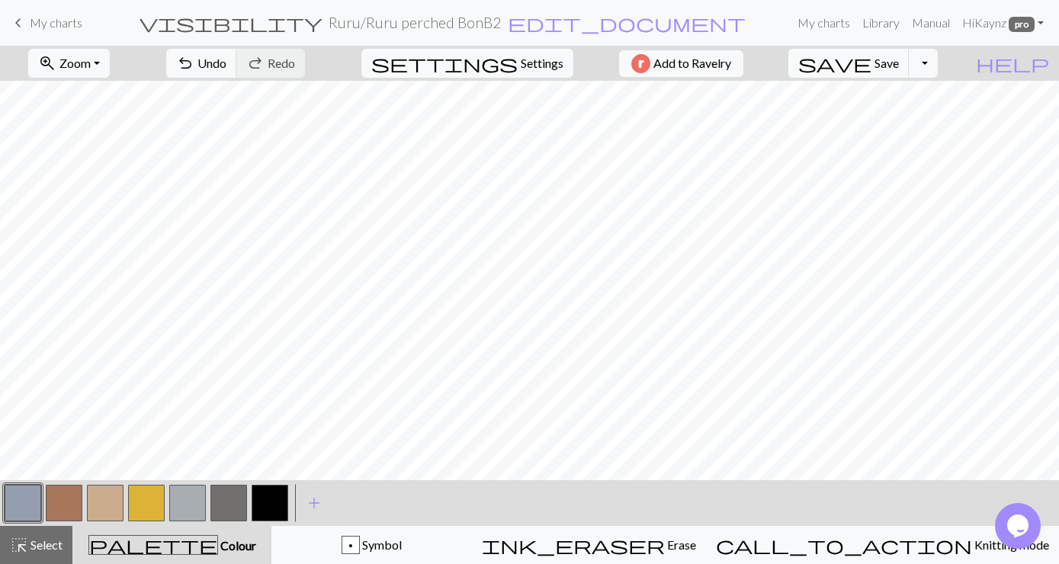
click at [59, 505] on button "button" at bounding box center [64, 503] width 37 height 37
click at [64, 503] on button "button" at bounding box center [64, 503] width 37 height 37
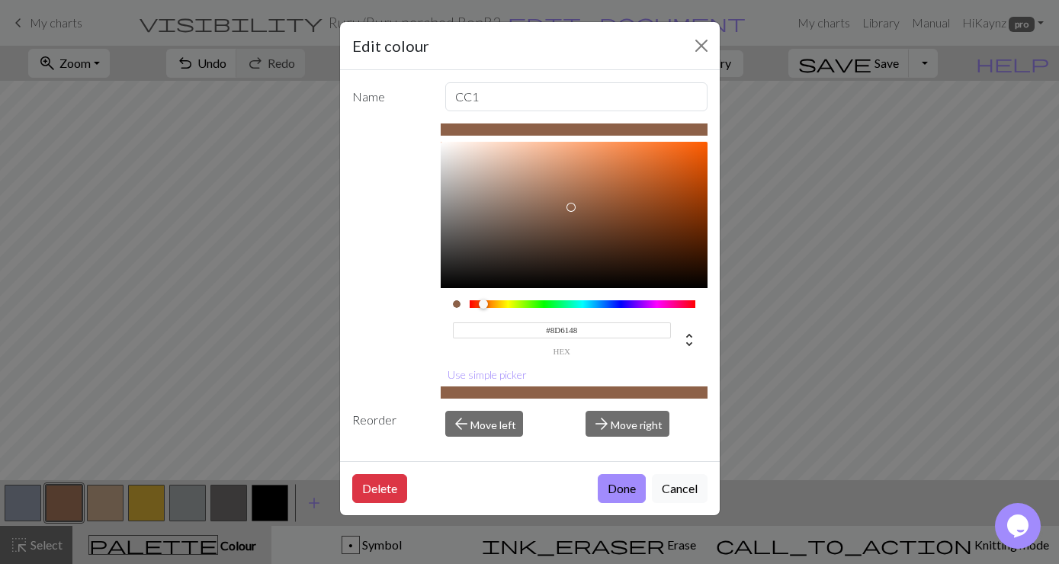
type input "#8C6047"
drag, startPoint x: 564, startPoint y: 191, endPoint x: 572, endPoint y: 208, distance: 18.4
click at [572, 208] on div at bounding box center [571, 208] width 9 height 9
click at [630, 488] on button "Done" at bounding box center [622, 488] width 48 height 29
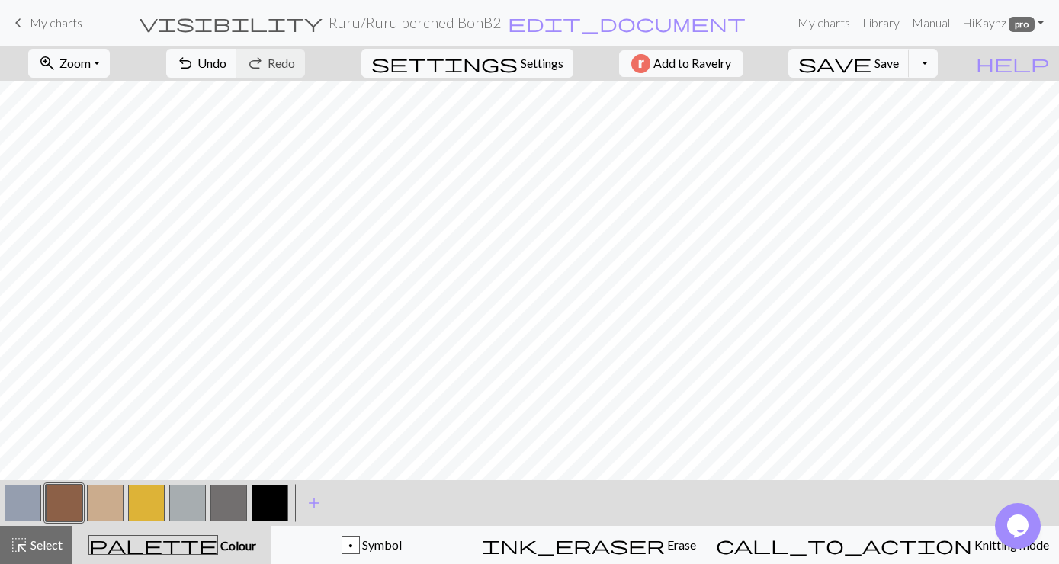
click at [104, 496] on button "button" at bounding box center [105, 503] width 37 height 37
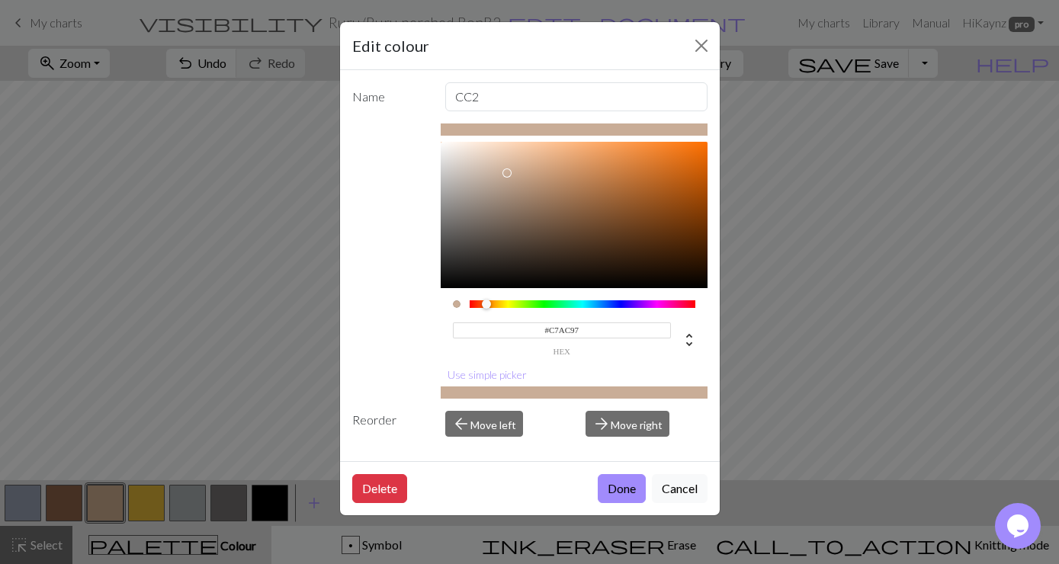
type input "#C7AD99"
drag, startPoint x: 519, startPoint y: 172, endPoint x: 503, endPoint y: 174, distance: 16.2
click at [503, 174] on div at bounding box center [502, 173] width 9 height 9
click at [611, 483] on button "Done" at bounding box center [622, 488] width 48 height 29
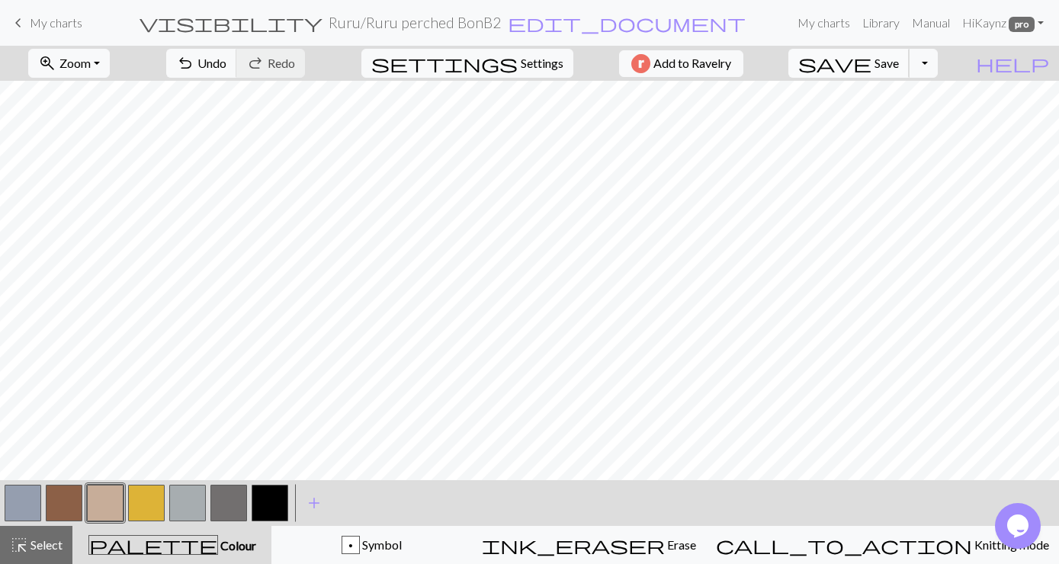
click at [899, 63] on span "Save" at bounding box center [887, 63] width 24 height 14
click at [938, 59] on button "Toggle Dropdown" at bounding box center [923, 63] width 29 height 29
click at [904, 119] on button "save_alt Download" at bounding box center [812, 121] width 252 height 24
click at [34, 19] on span "My charts" at bounding box center [56, 22] width 53 height 14
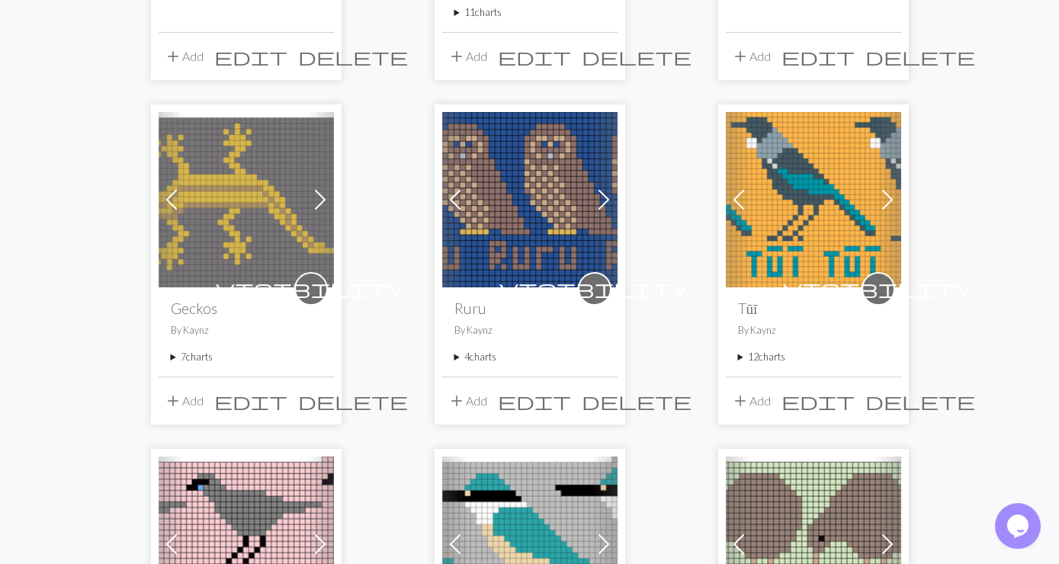
scroll to position [824, 0]
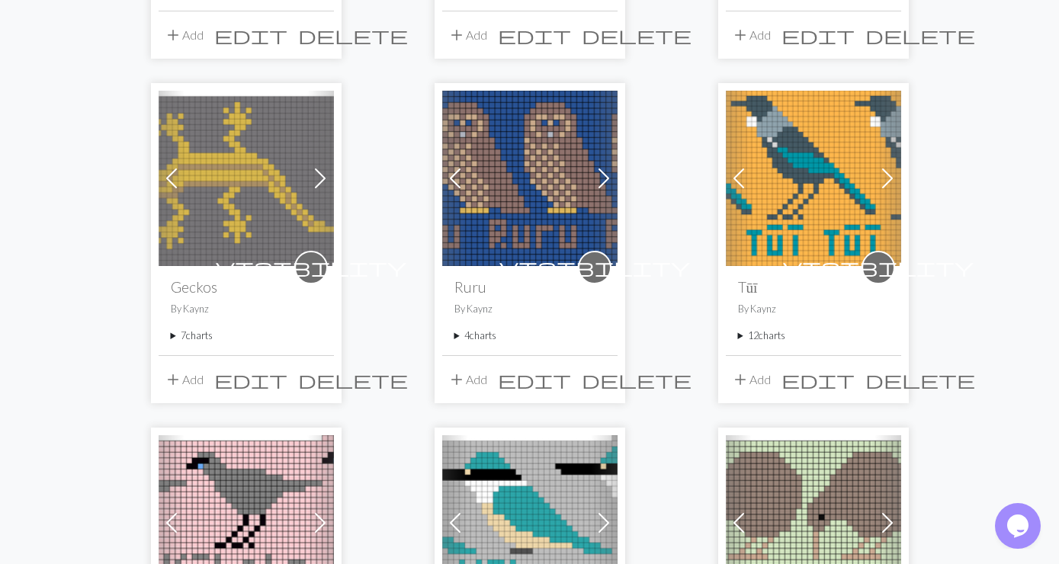
click at [836, 188] on img at bounding box center [813, 178] width 175 height 175
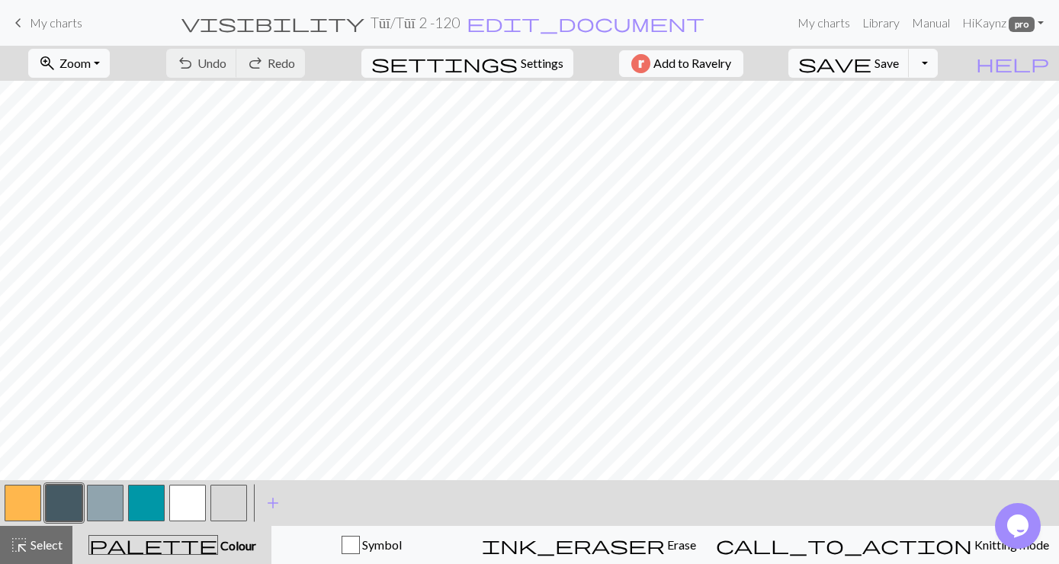
click at [51, 21] on span "My charts" at bounding box center [56, 22] width 53 height 14
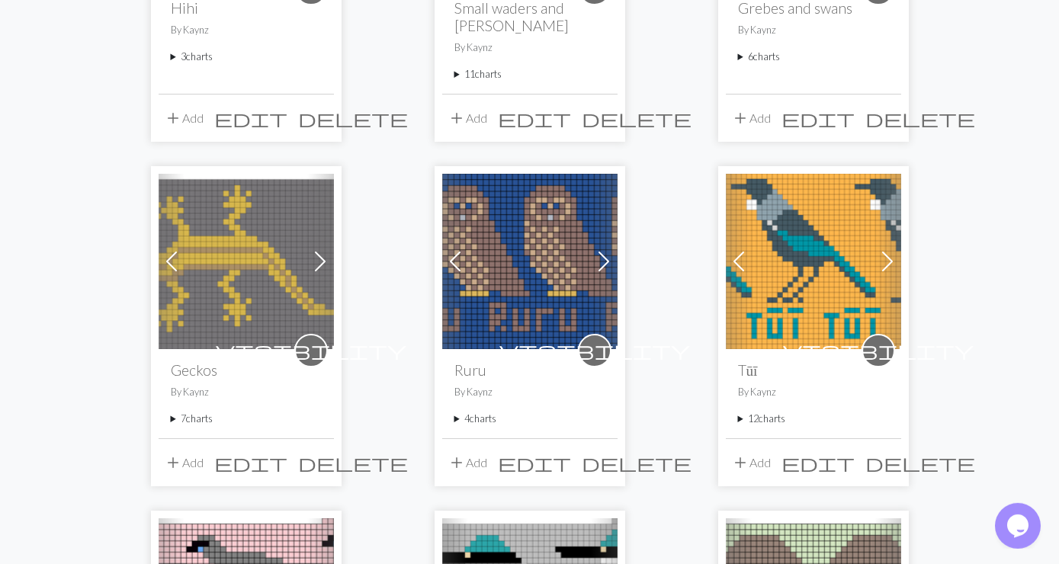
scroll to position [906, 0]
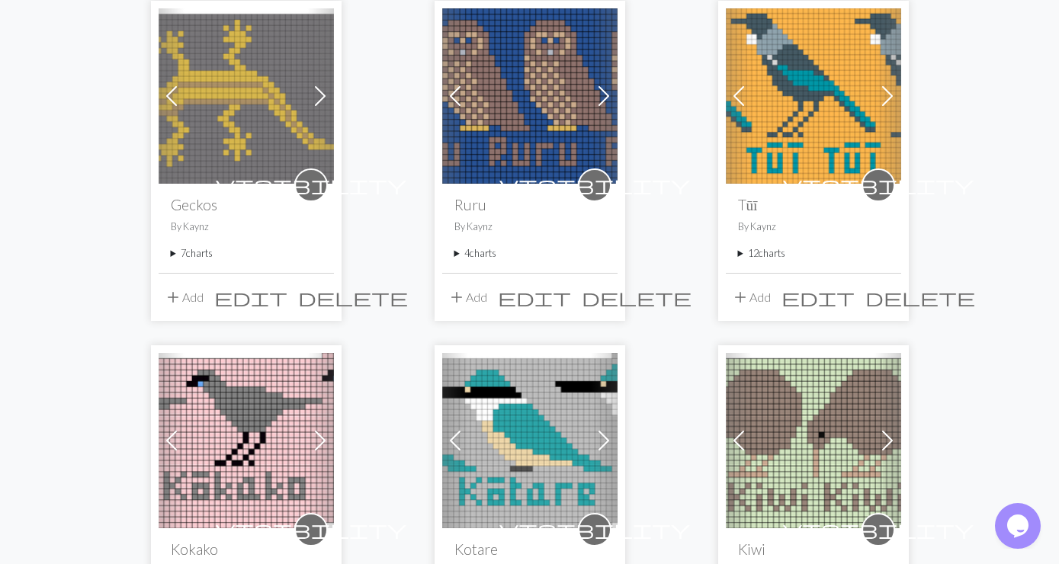
click at [771, 246] on summary "12 charts" at bounding box center [813, 253] width 151 height 14
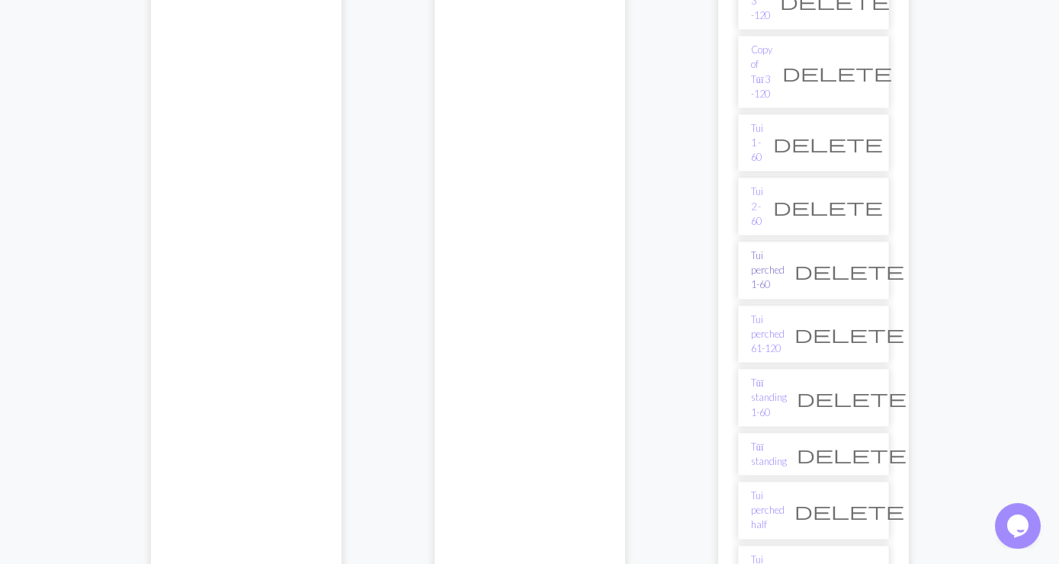
scroll to position [1318, 0]
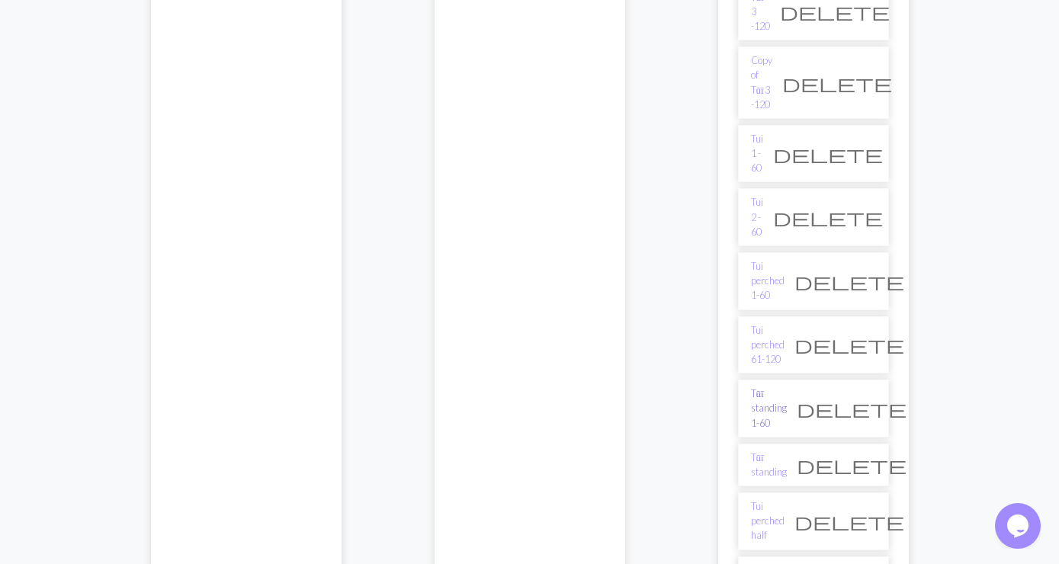
click at [787, 387] on link "Tūī standing 1-60" at bounding box center [769, 409] width 36 height 44
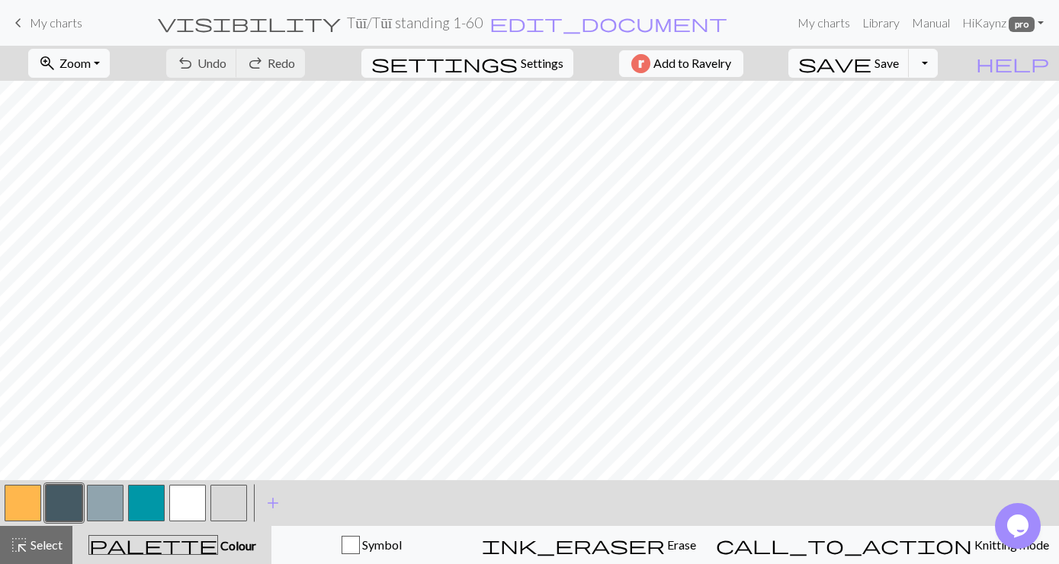
click at [22, 18] on span "keyboard_arrow_left" at bounding box center [18, 22] width 18 height 21
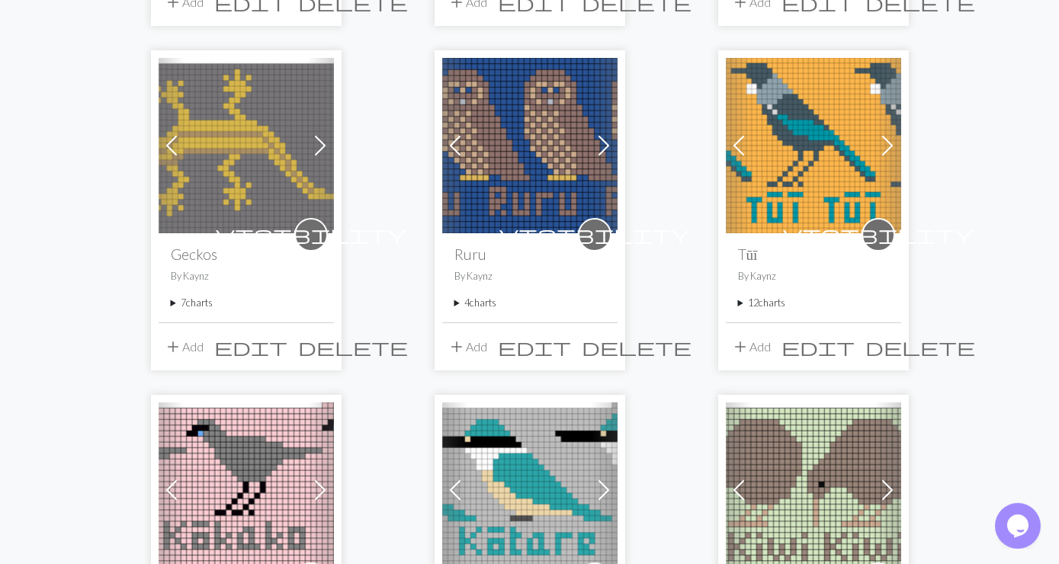
scroll to position [906, 0]
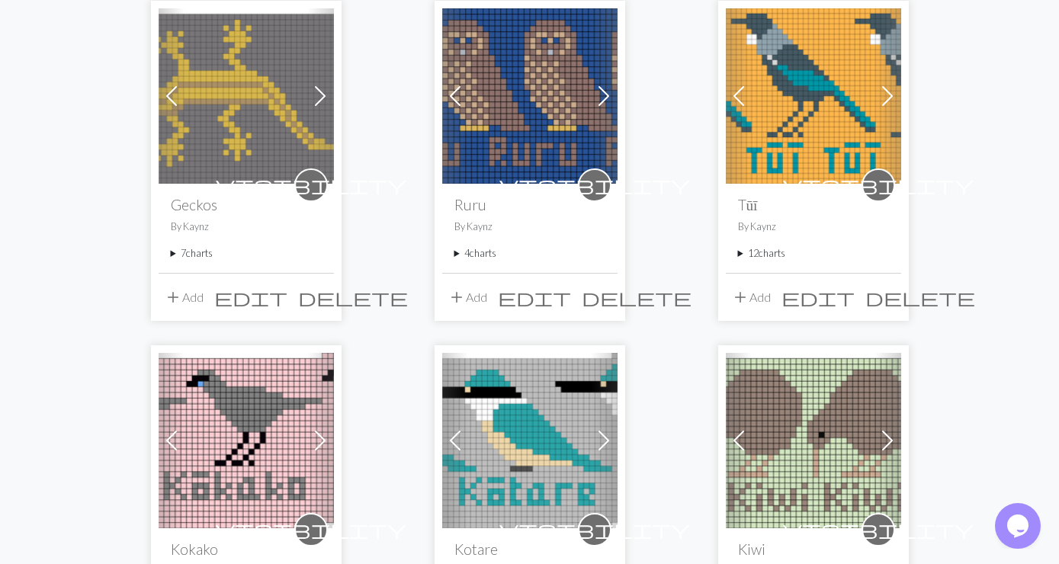
click at [763, 246] on summary "12 charts" at bounding box center [813, 253] width 151 height 14
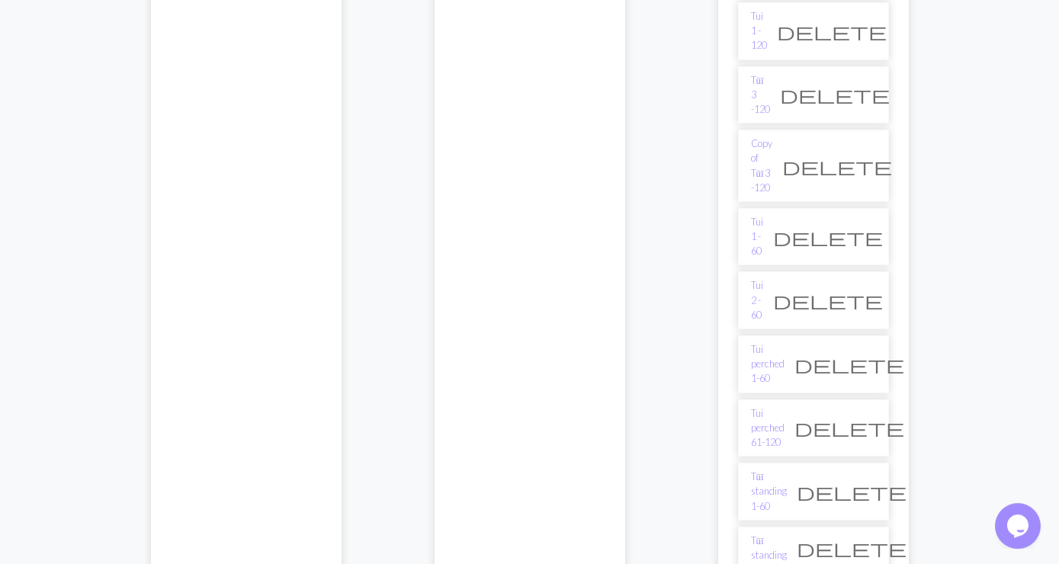
scroll to position [1235, 0]
click at [785, 342] on link "Tui perched 1-60" at bounding box center [768, 364] width 34 height 44
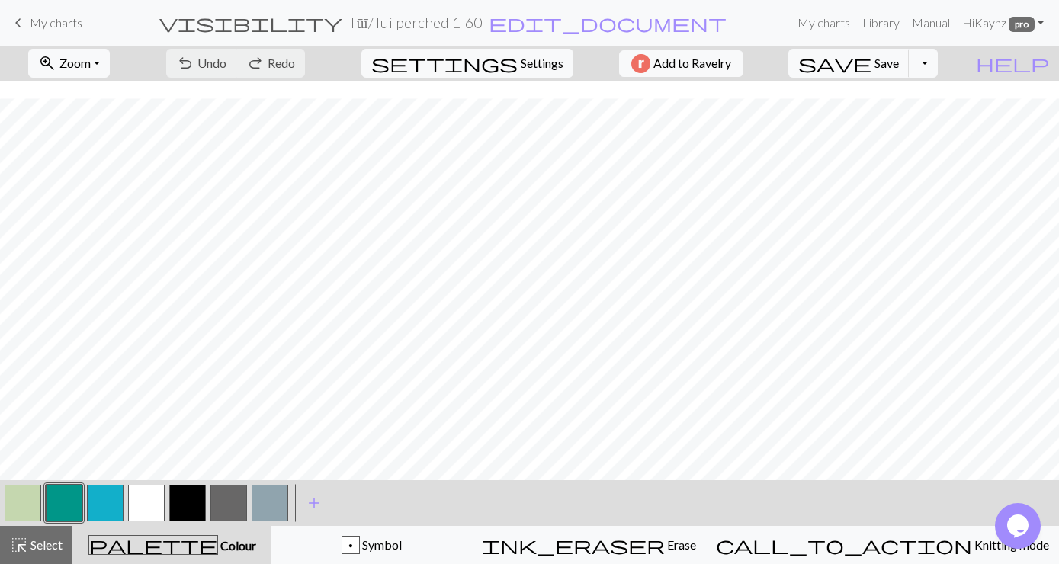
scroll to position [172, 0]
click at [35, 25] on span "My charts" at bounding box center [56, 22] width 53 height 14
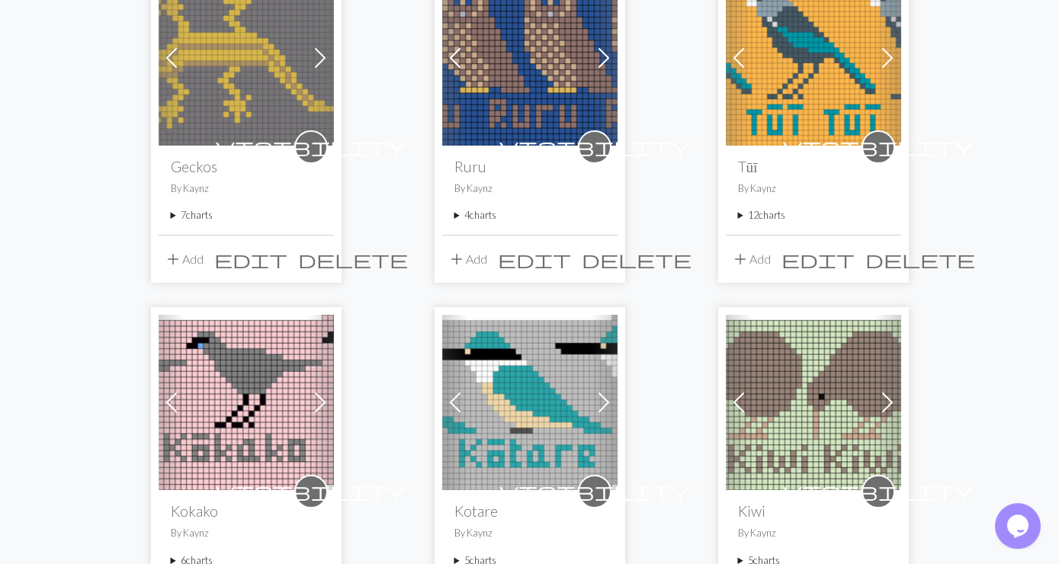
scroll to position [906, 0]
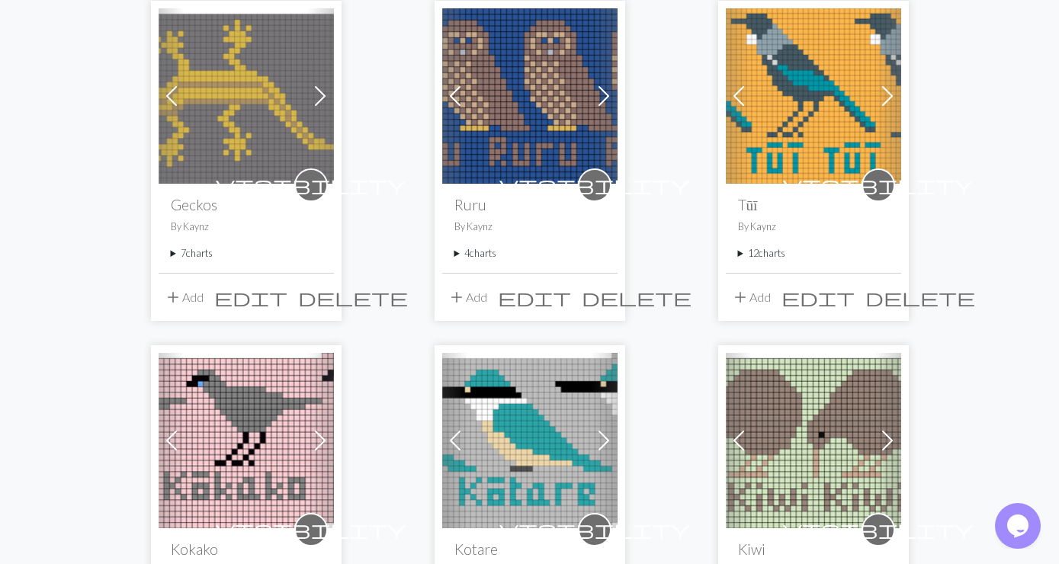
click at [792, 246] on summary "12 charts" at bounding box center [813, 253] width 151 height 14
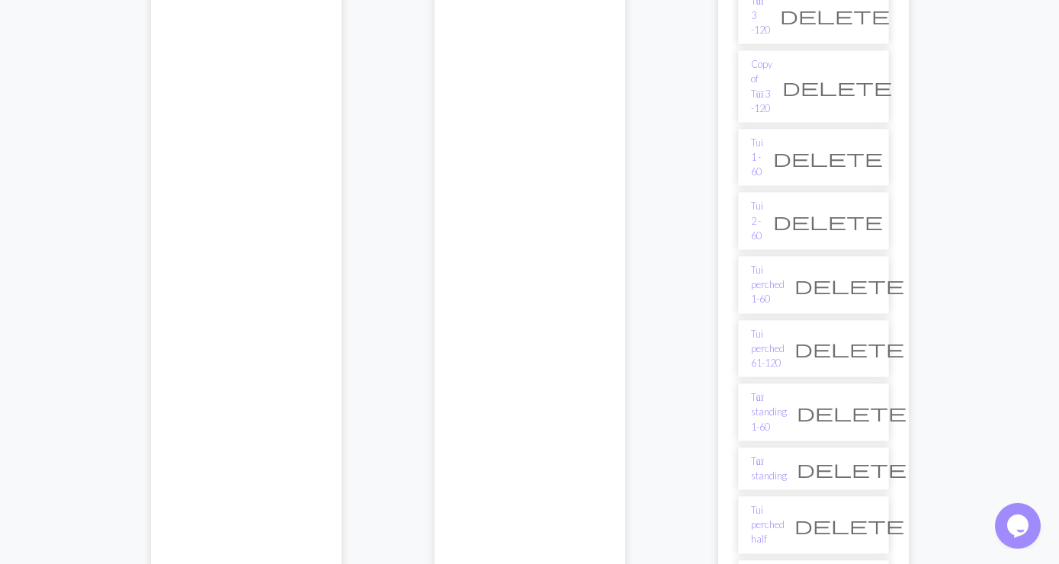
scroll to position [1318, 0]
click at [779, 259] on link "Tui perched 1-60" at bounding box center [768, 281] width 34 height 44
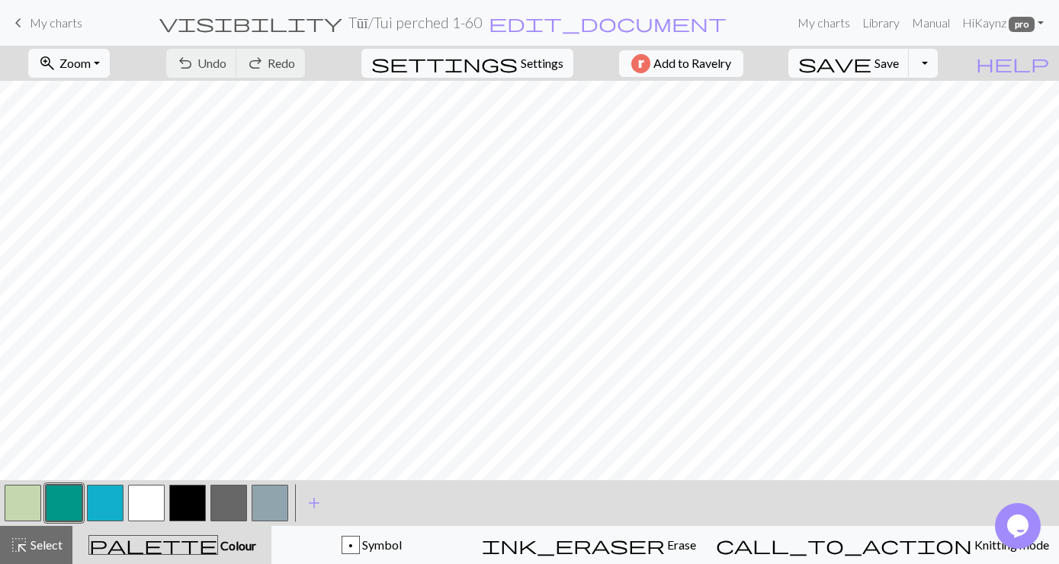
click at [17, 19] on span "keyboard_arrow_left" at bounding box center [18, 22] width 18 height 21
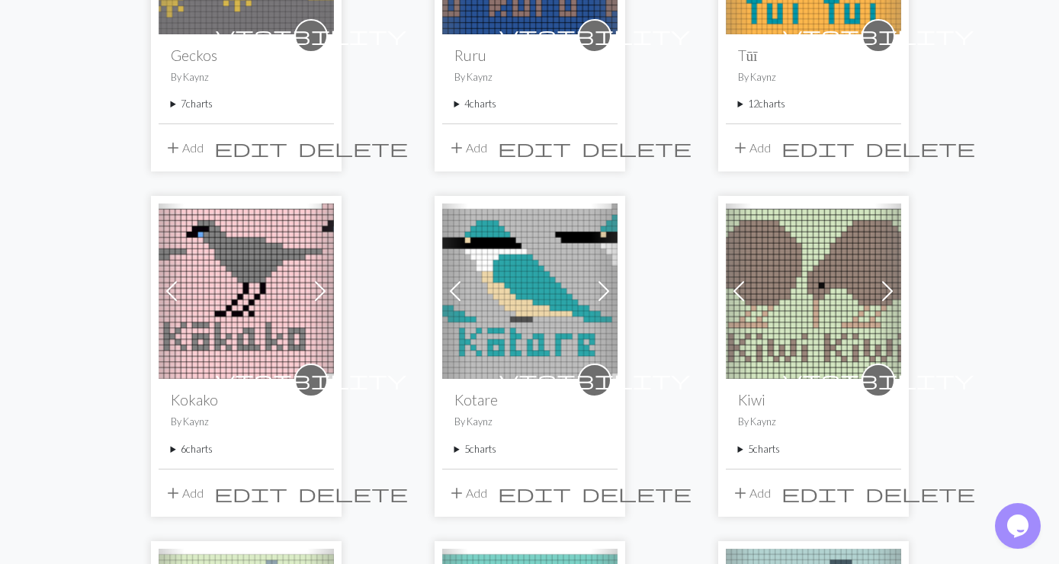
scroll to position [1071, 0]
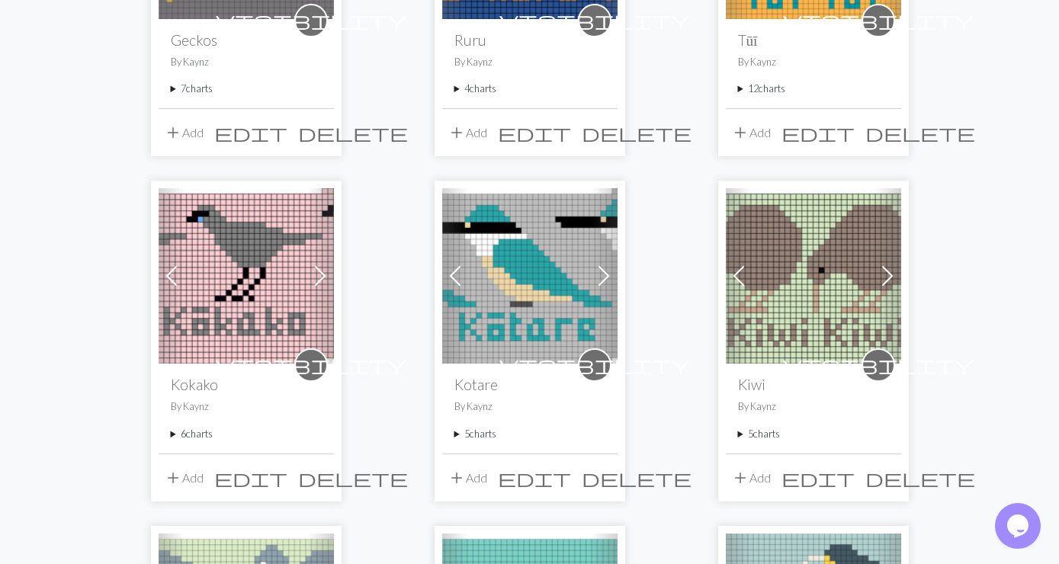
click at [769, 82] on summary "12 charts" at bounding box center [813, 89] width 151 height 14
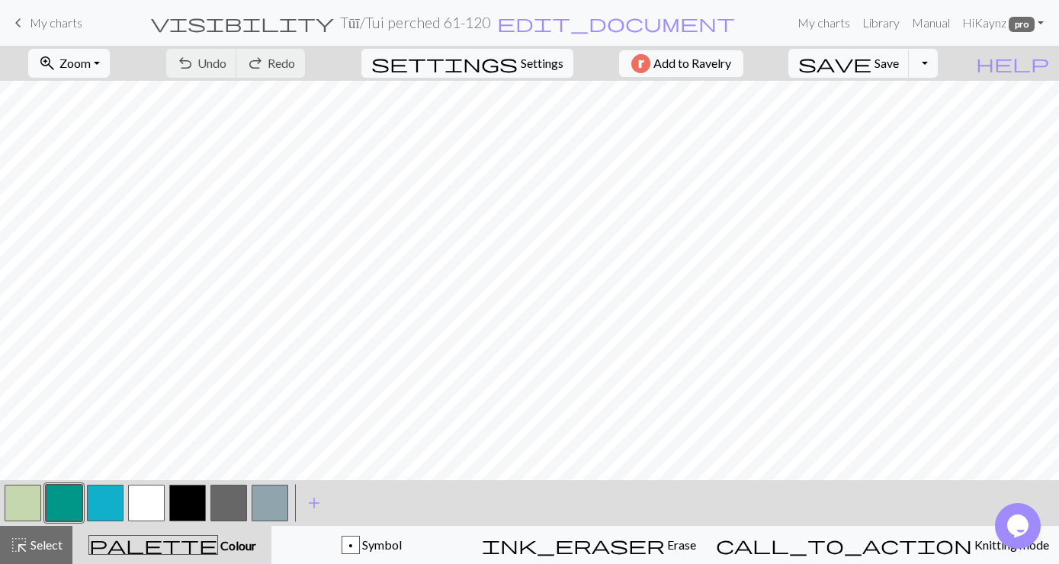
click at [17, 23] on span "keyboard_arrow_left" at bounding box center [18, 22] width 18 height 21
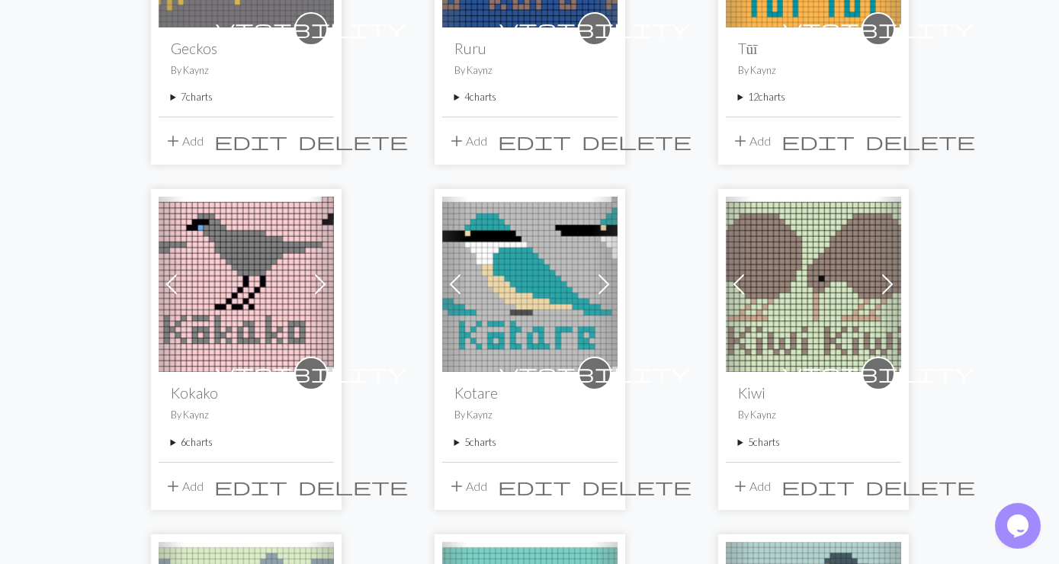
scroll to position [1071, 0]
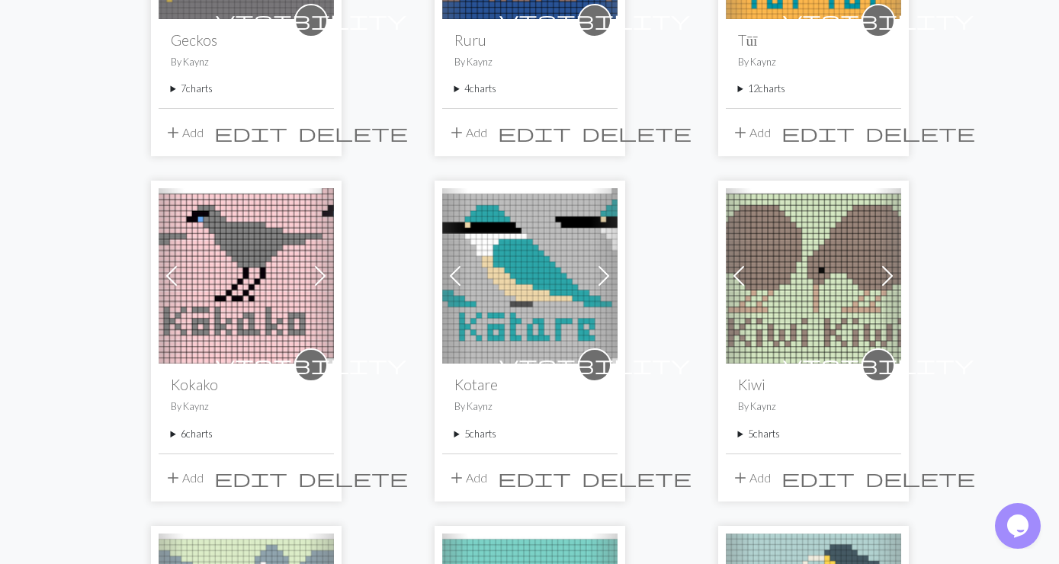
click at [778, 82] on summary "12 charts" at bounding box center [813, 89] width 151 height 14
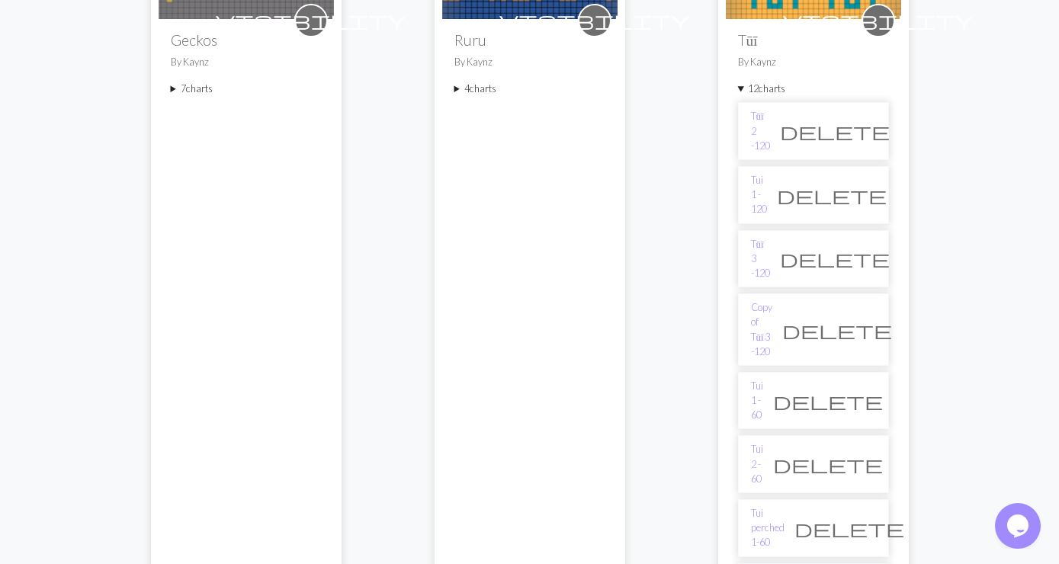
click at [1010, 43] on div "arrow_back 1 2 3 arrow_forward Previous Next visibility Kea By Kaynz 5 charts K…" at bounding box center [529, 545] width 1059 height 2956
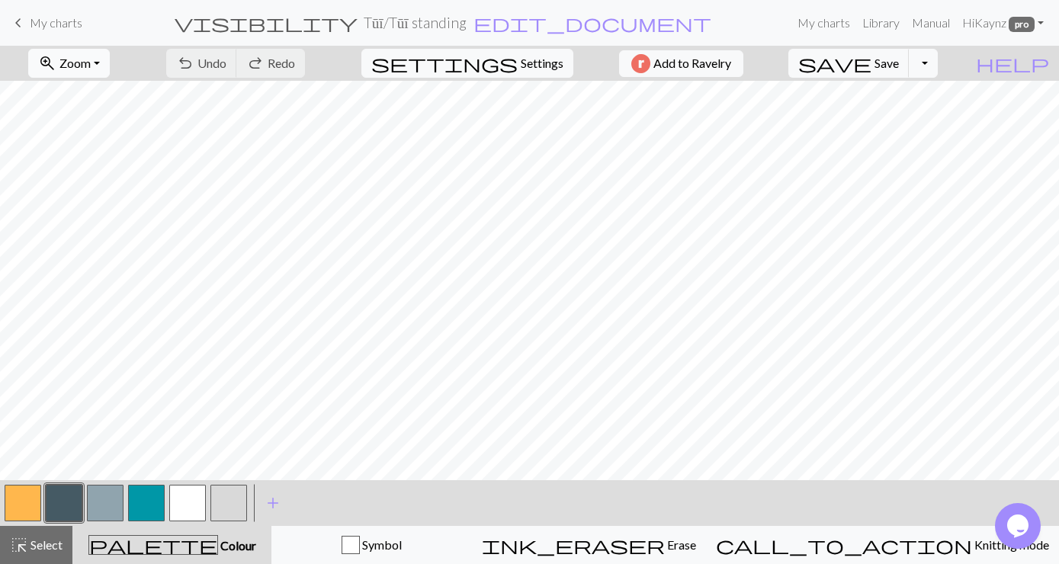
click at [110, 62] on button "zoom_in Zoom Zoom" at bounding box center [69, 63] width 82 height 29
click at [87, 98] on button "Fit all" at bounding box center [89, 97] width 120 height 24
click at [58, 498] on button "button" at bounding box center [64, 503] width 37 height 37
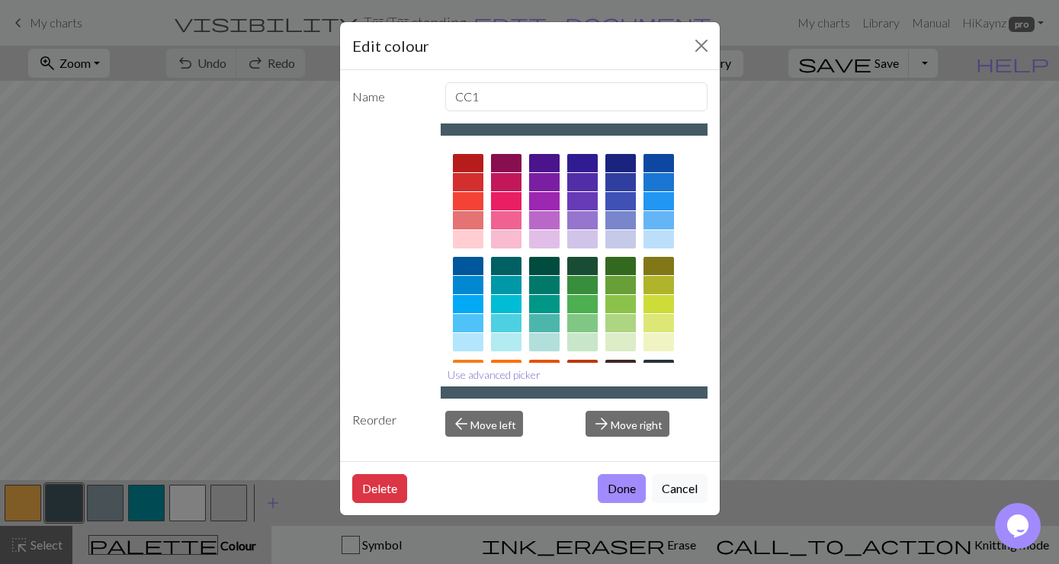
click at [487, 374] on button "Use advanced picker" at bounding box center [494, 375] width 107 height 24
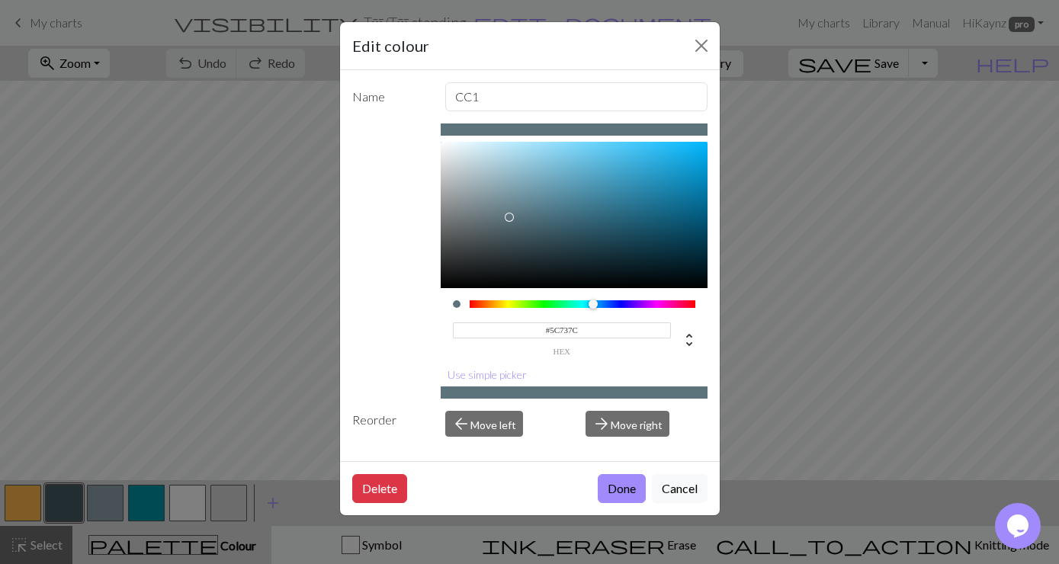
type input "#5D747D"
drag, startPoint x: 523, startPoint y: 228, endPoint x: 509, endPoint y: 217, distance: 17.9
click at [509, 217] on div at bounding box center [508, 216] width 9 height 9
click at [622, 489] on button "Done" at bounding box center [622, 488] width 48 height 29
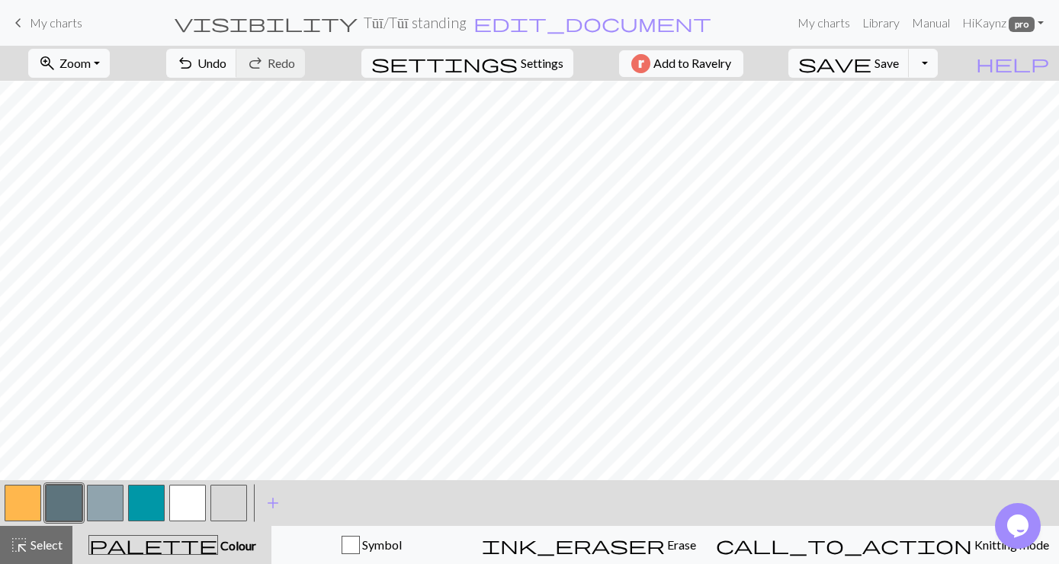
click at [72, 501] on button "button" at bounding box center [64, 503] width 37 height 37
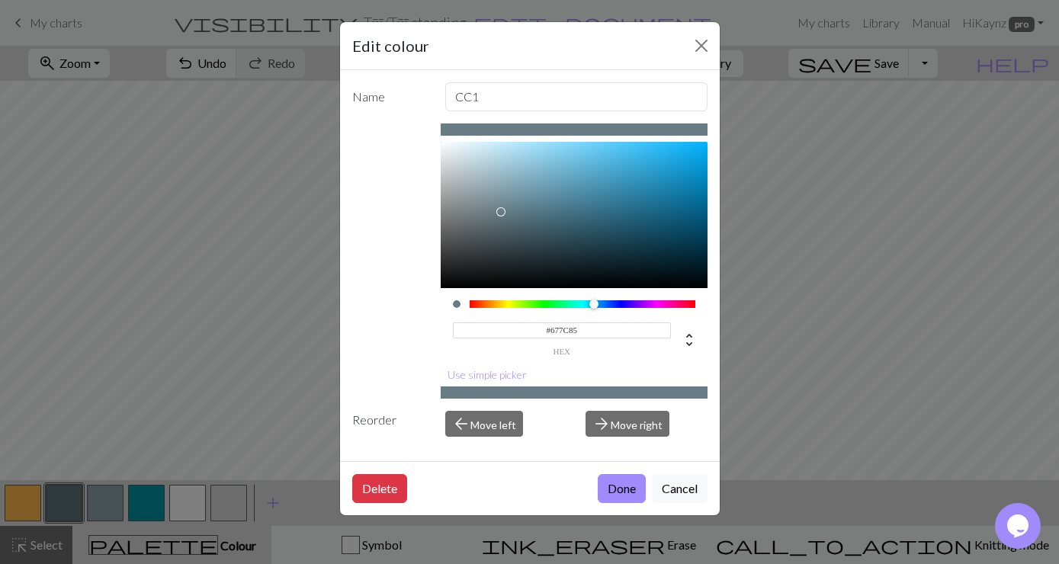
type input "#687D86"
drag, startPoint x: 507, startPoint y: 217, endPoint x: 501, endPoint y: 211, distance: 8.6
click at [501, 211] on div at bounding box center [500, 211] width 9 height 9
click at [618, 485] on button "Done" at bounding box center [622, 488] width 48 height 29
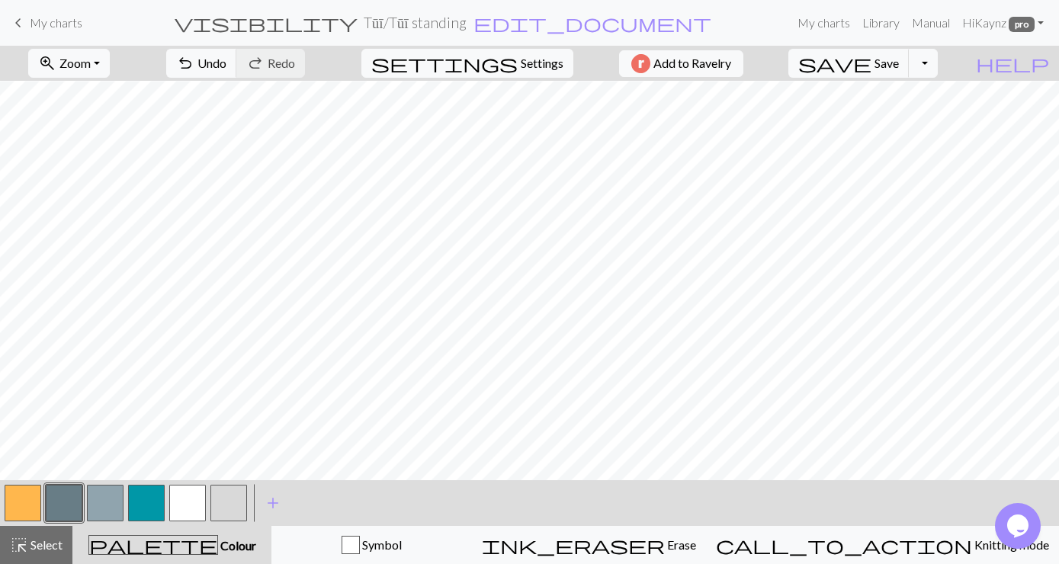
click at [70, 503] on button "button" at bounding box center [64, 503] width 37 height 37
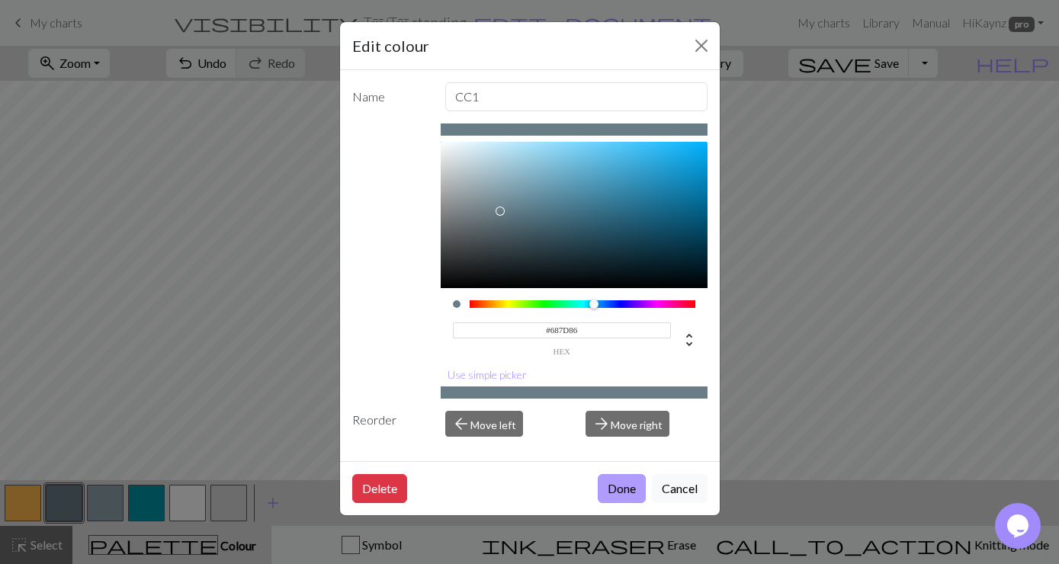
click at [627, 490] on button "Done" at bounding box center [622, 488] width 48 height 29
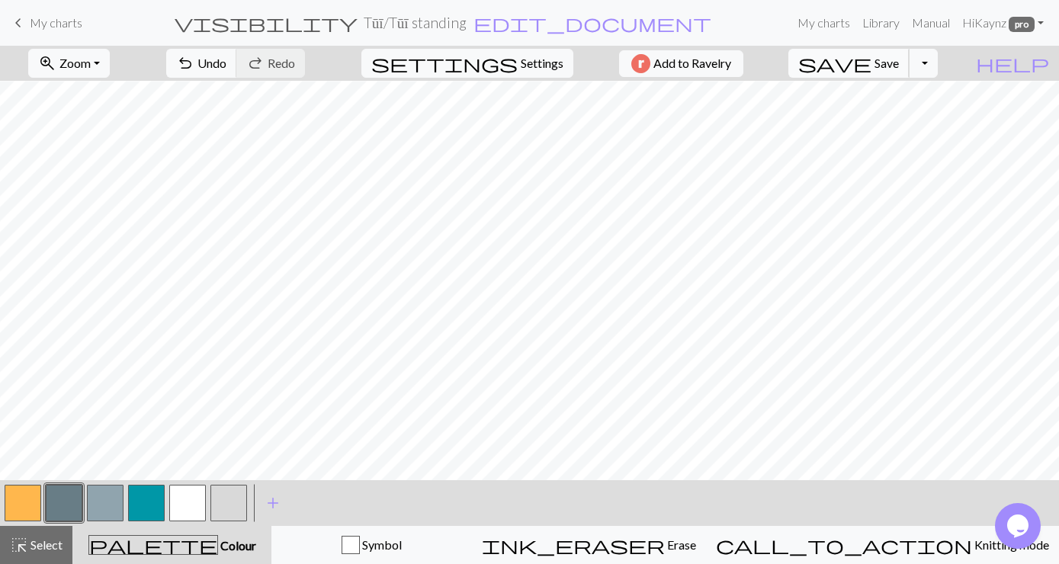
click at [899, 62] on span "Save" at bounding box center [887, 63] width 24 height 14
click at [49, 22] on span "My charts" at bounding box center [56, 22] width 53 height 14
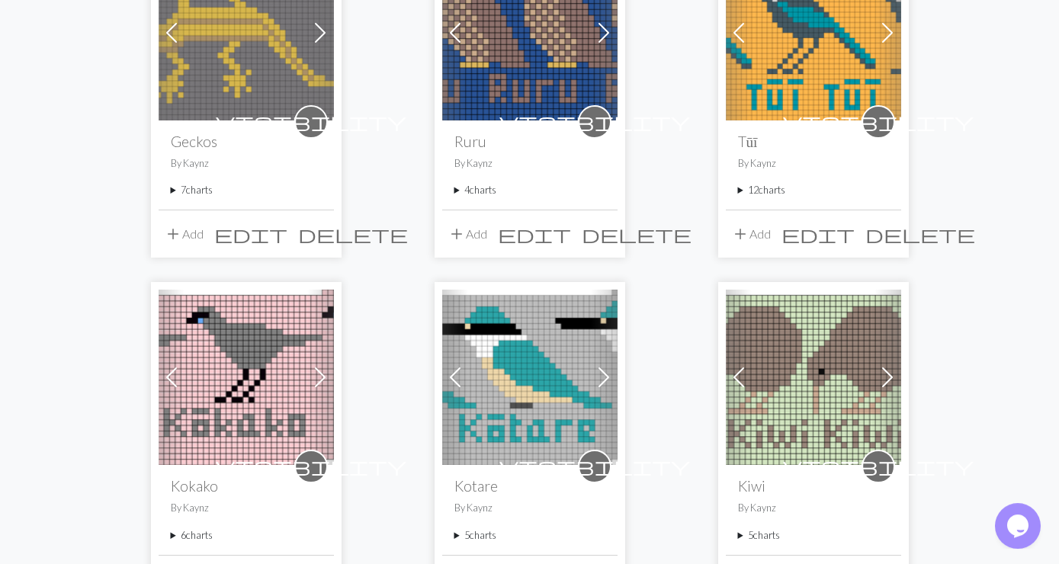
scroll to position [906, 0]
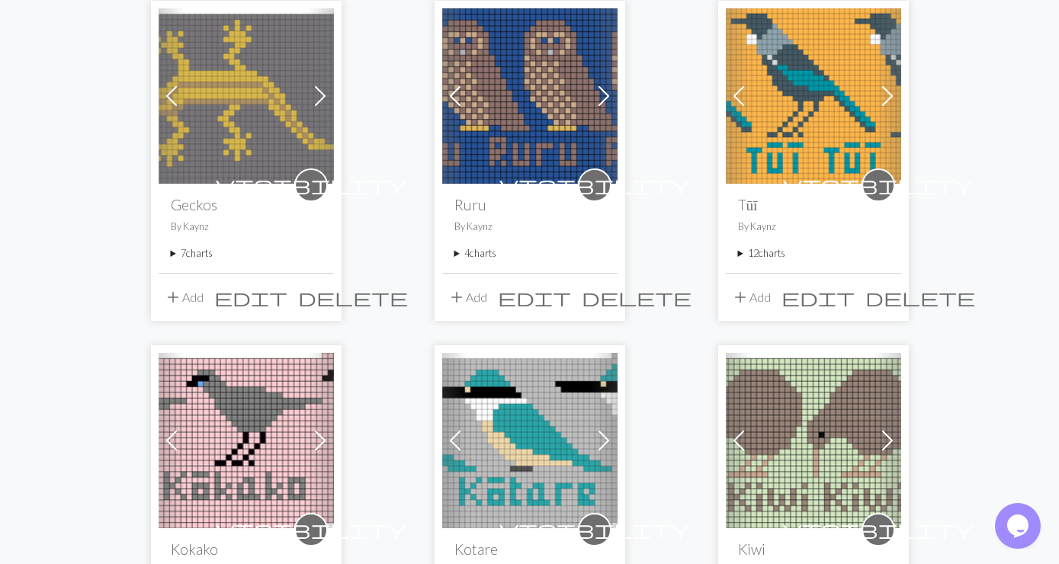
click at [772, 228] on div "visibility Tūī By [PERSON_NAME] 12 charts Tūī 2 -120 delete Tui 1 - 120 delete …" at bounding box center [813, 228] width 175 height 89
click at [773, 246] on summary "12 charts" at bounding box center [813, 253] width 151 height 14
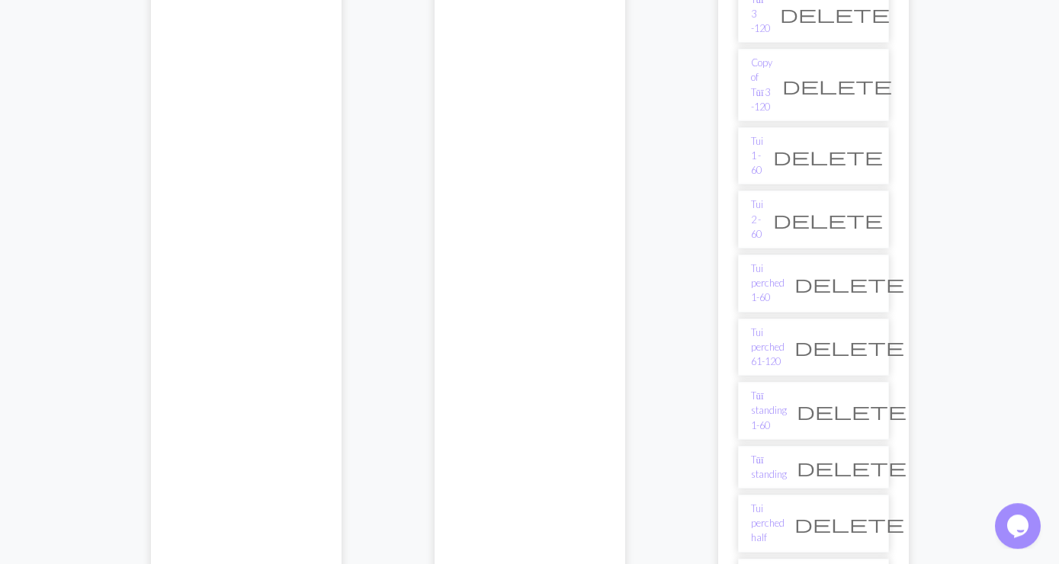
scroll to position [1318, 0]
click at [783, 499] on link "Tui perched half" at bounding box center [768, 521] width 34 height 44
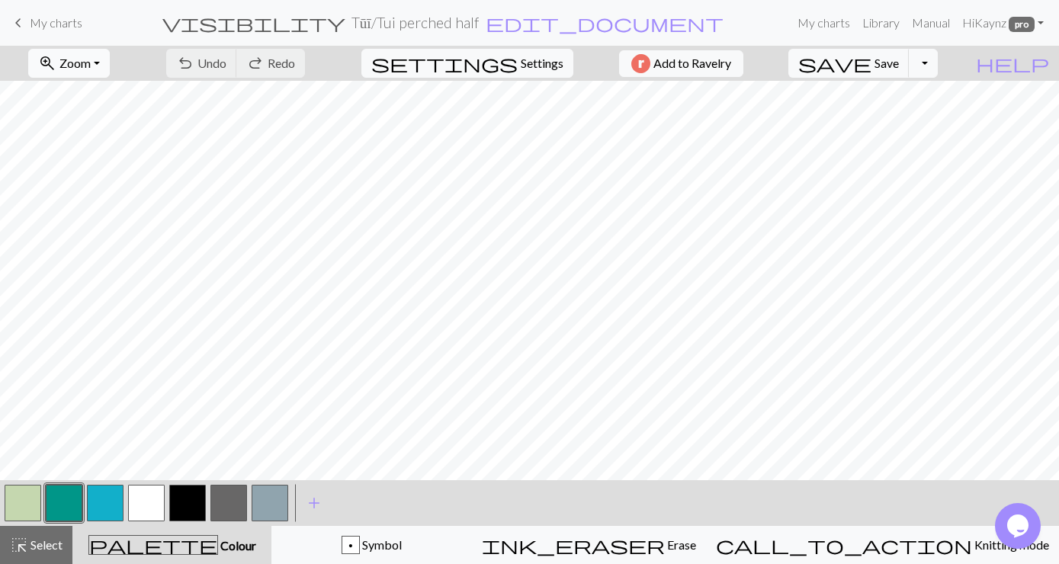
click at [110, 60] on button "zoom_in Zoom Zoom" at bounding box center [69, 63] width 82 height 29
click at [91, 101] on button "Fit all" at bounding box center [89, 97] width 120 height 24
click at [226, 500] on button "button" at bounding box center [228, 503] width 37 height 37
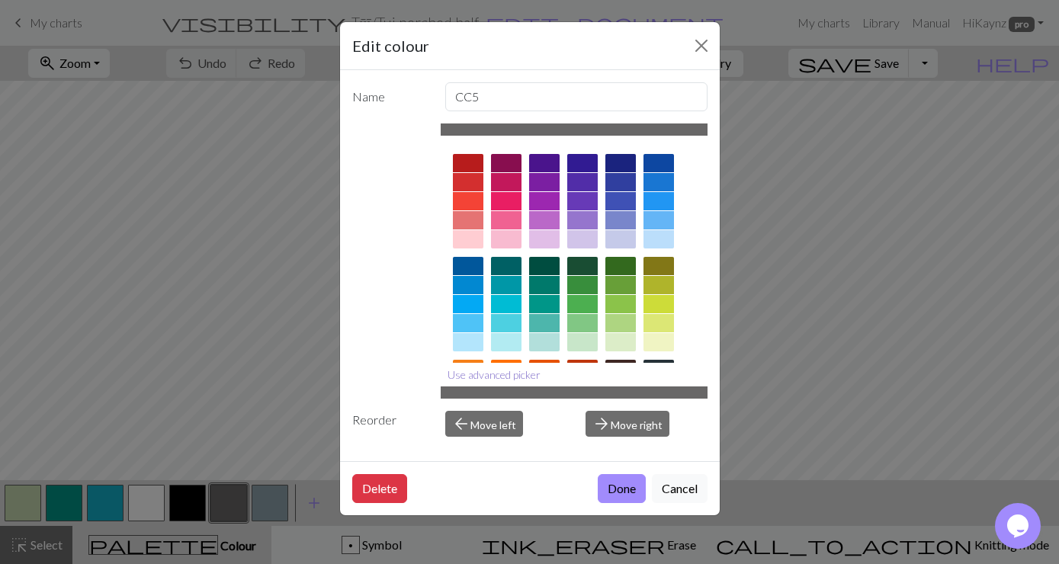
click at [481, 371] on button "Use advanced picker" at bounding box center [494, 375] width 107 height 24
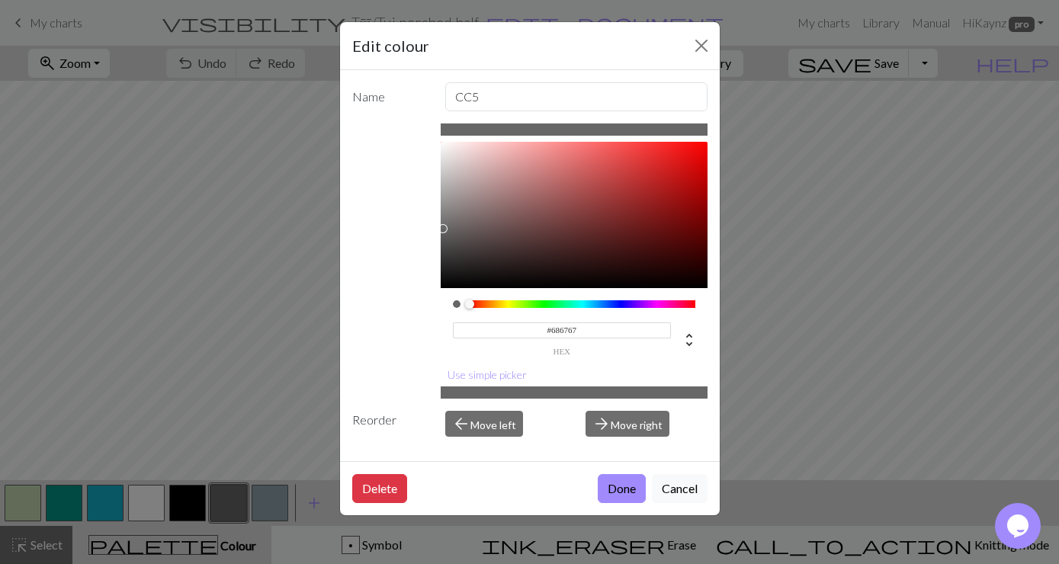
drag, startPoint x: 580, startPoint y: 329, endPoint x: 552, endPoint y: 329, distance: 27.5
click at [552, 329] on input "#686767" at bounding box center [562, 331] width 218 height 16
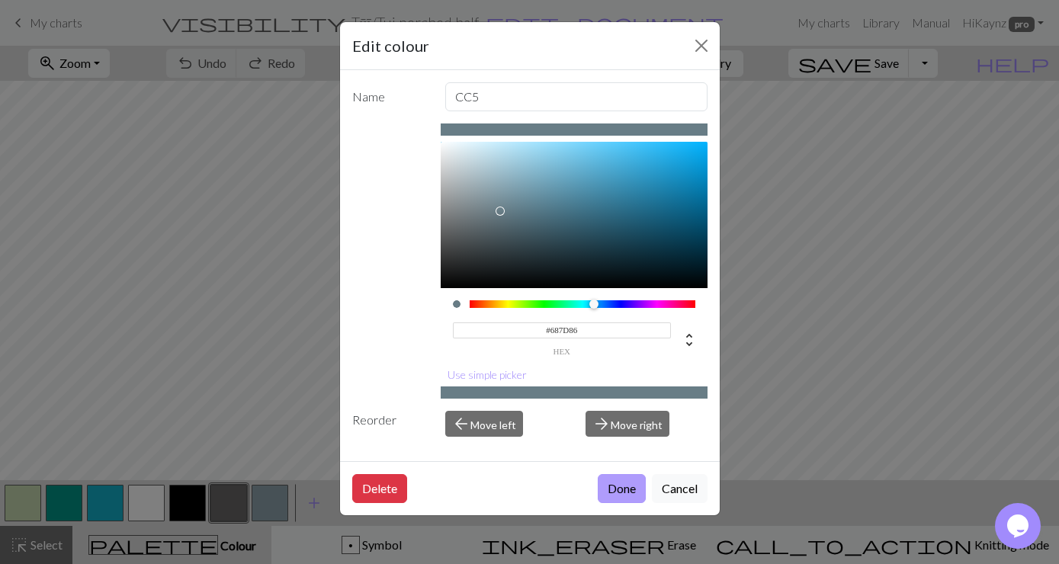
type input "#687D86"
click at [630, 493] on button "Done" at bounding box center [622, 488] width 48 height 29
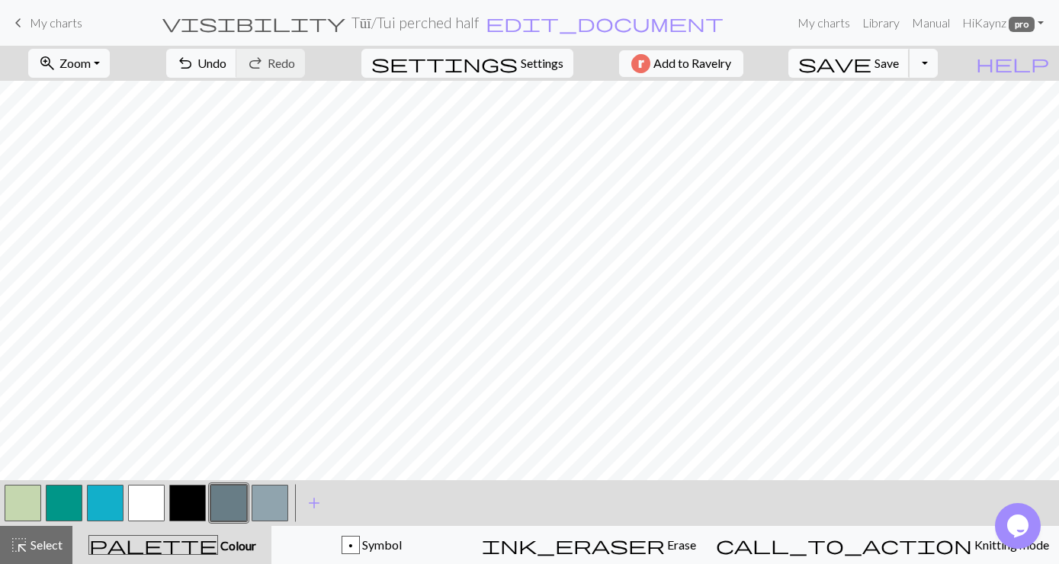
click at [899, 59] on span "Save" at bounding box center [887, 63] width 24 height 14
click at [53, 24] on span "My charts" at bounding box center [56, 22] width 53 height 14
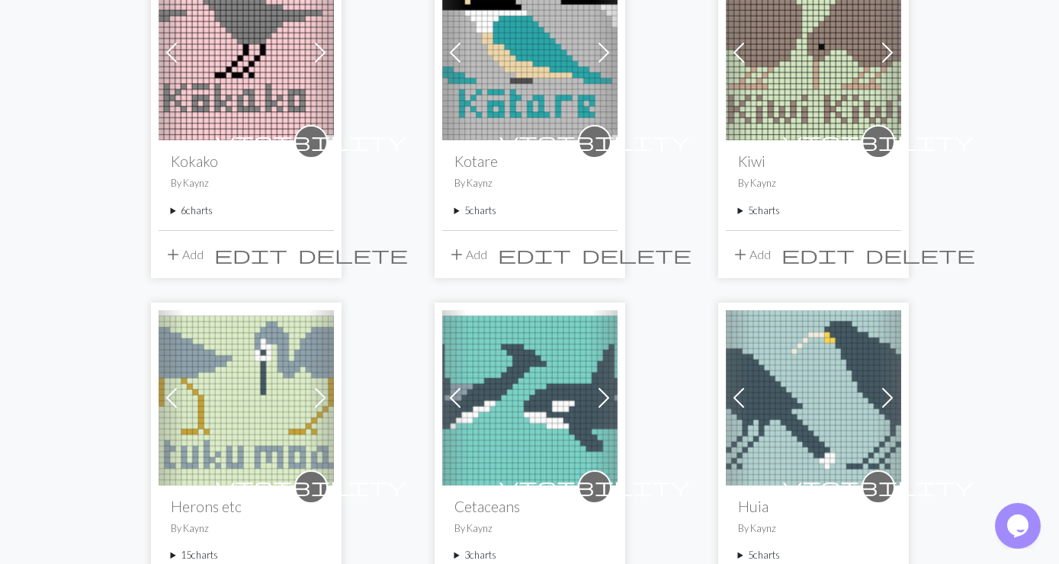
scroll to position [1318, 0]
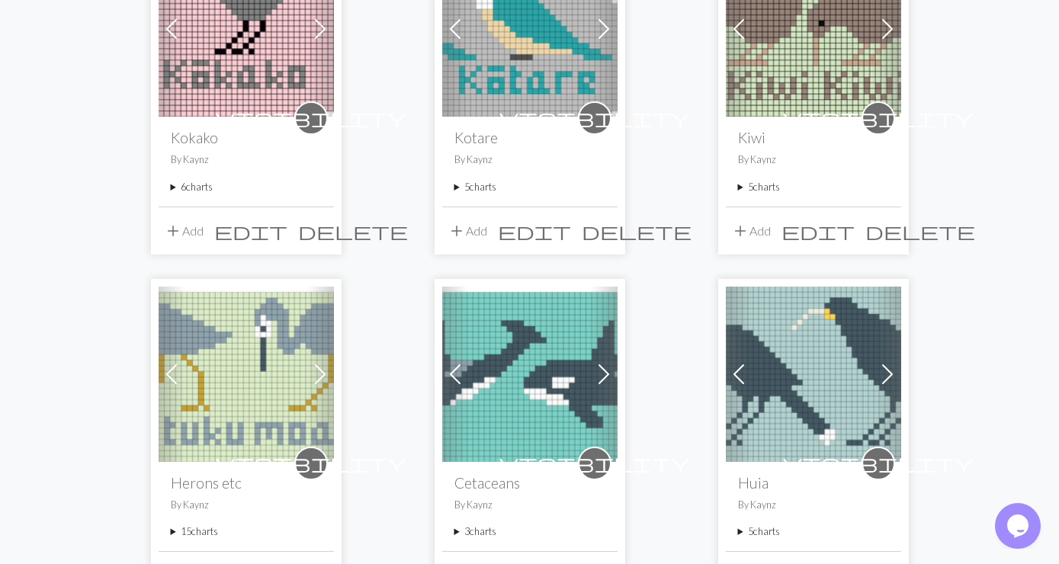
click at [578, 339] on img at bounding box center [529, 374] width 175 height 175
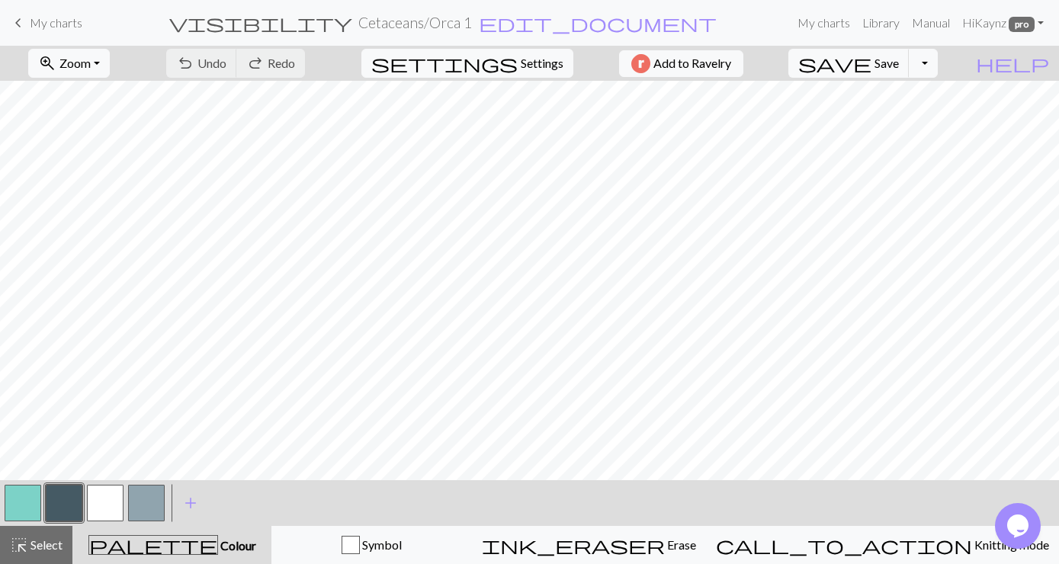
click at [56, 25] on span "My charts" at bounding box center [56, 22] width 53 height 14
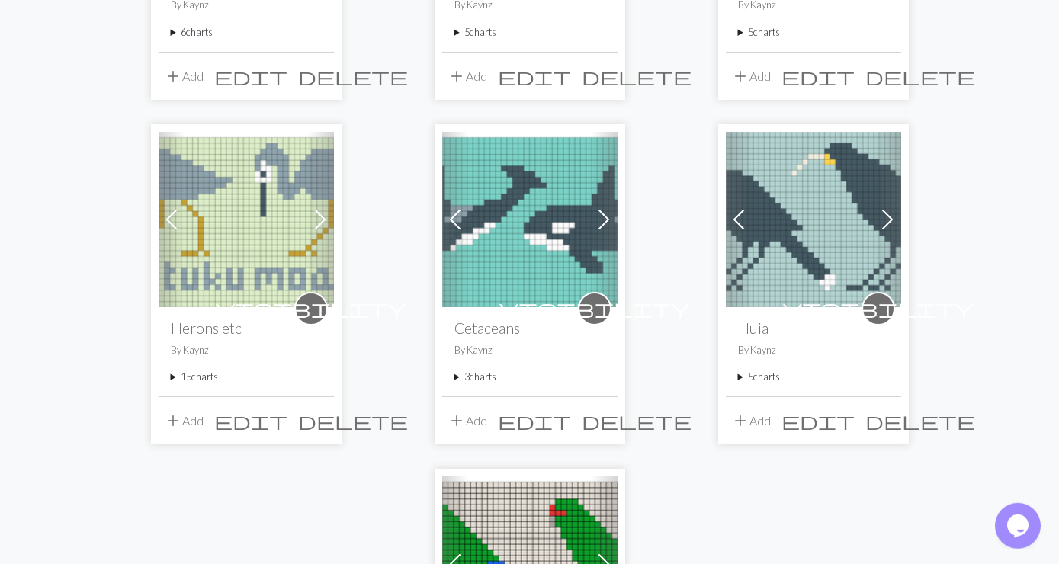
scroll to position [1482, 0]
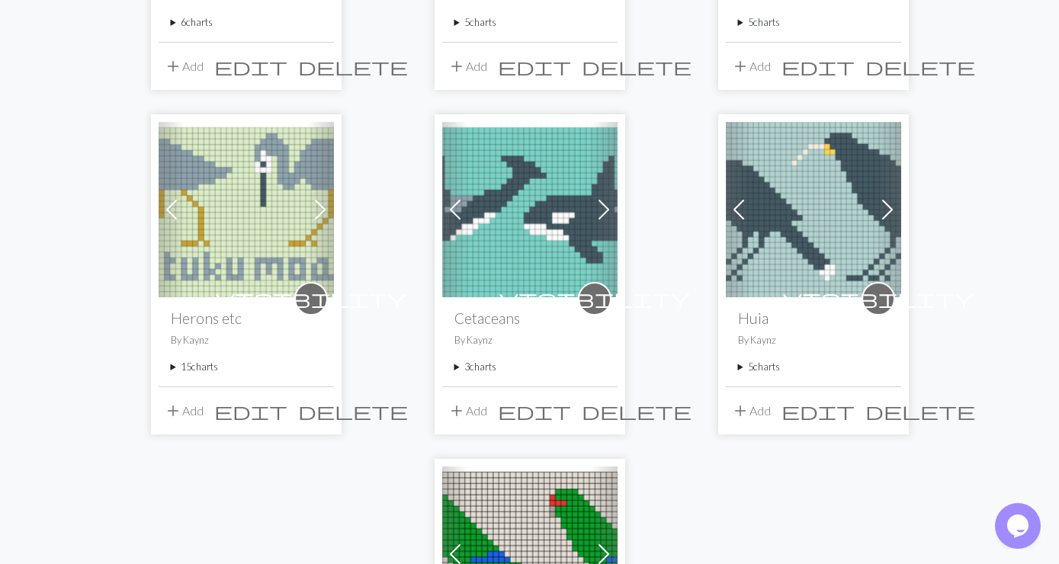
click at [484, 360] on summary "3 charts" at bounding box center [530, 367] width 151 height 14
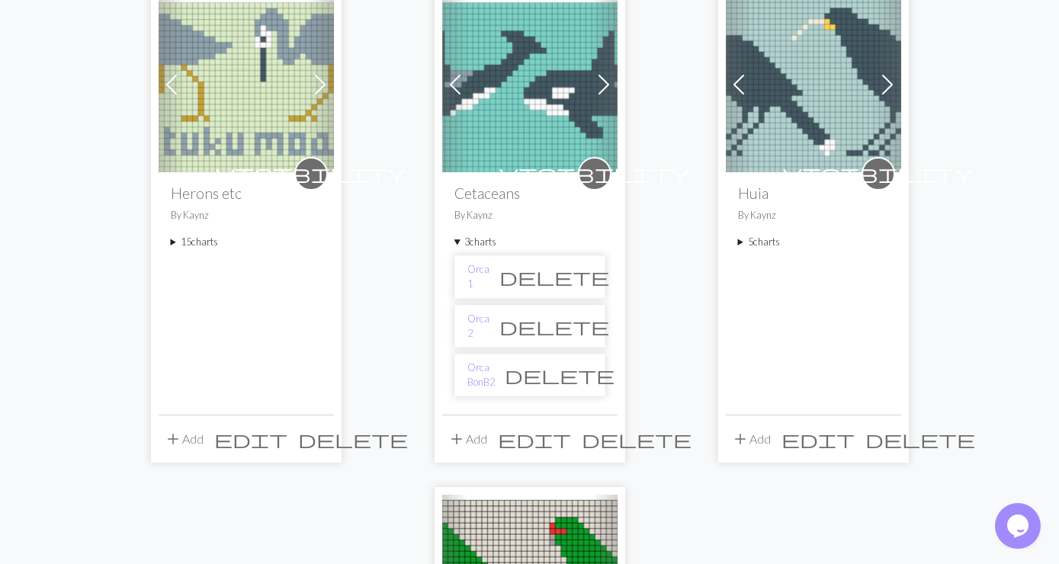
scroll to position [1647, 0]
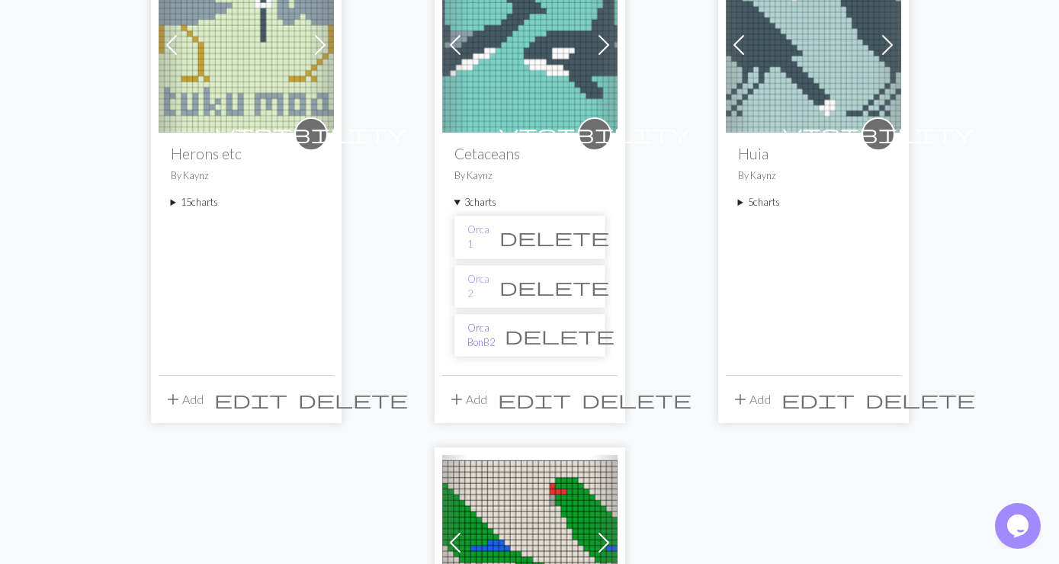
click at [489, 322] on link "Orca BonB2" at bounding box center [480, 335] width 27 height 29
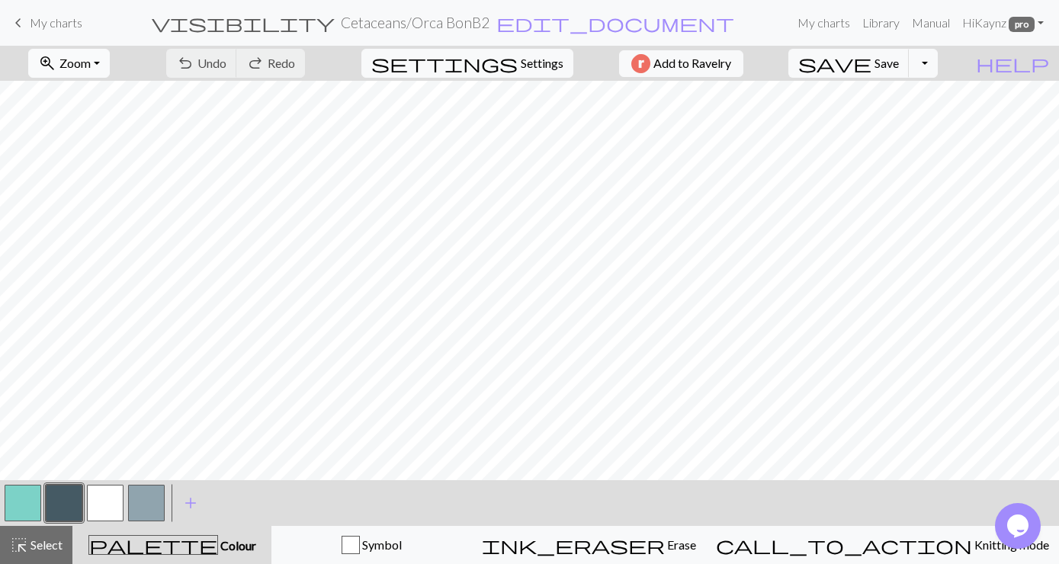
click at [110, 62] on button "zoom_in Zoom Zoom" at bounding box center [69, 63] width 82 height 29
click at [92, 97] on button "Fit all" at bounding box center [89, 97] width 120 height 24
click at [69, 503] on button "button" at bounding box center [64, 503] width 37 height 37
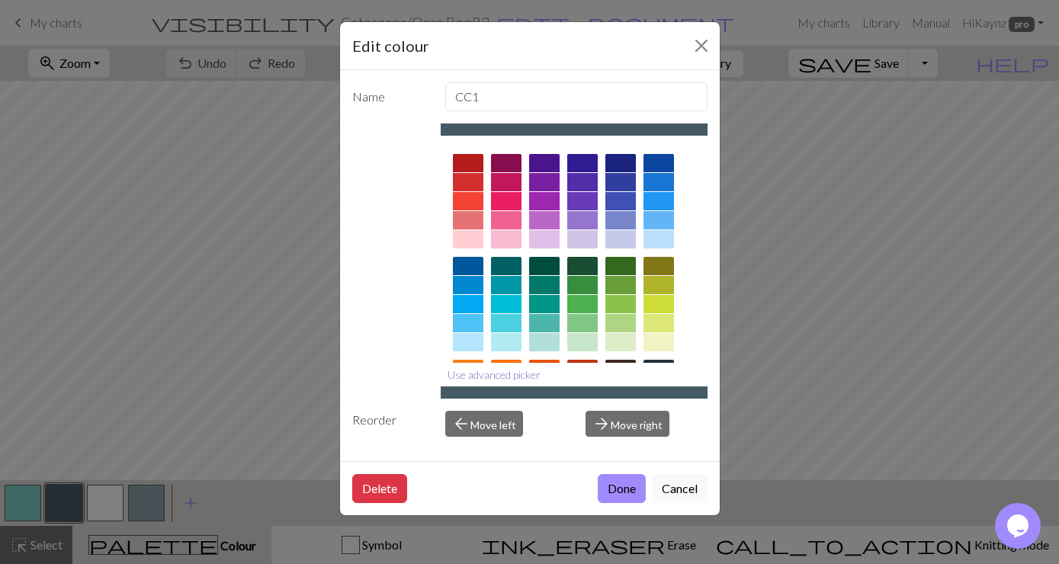
click at [500, 374] on button "Use advanced picker" at bounding box center [494, 375] width 107 height 24
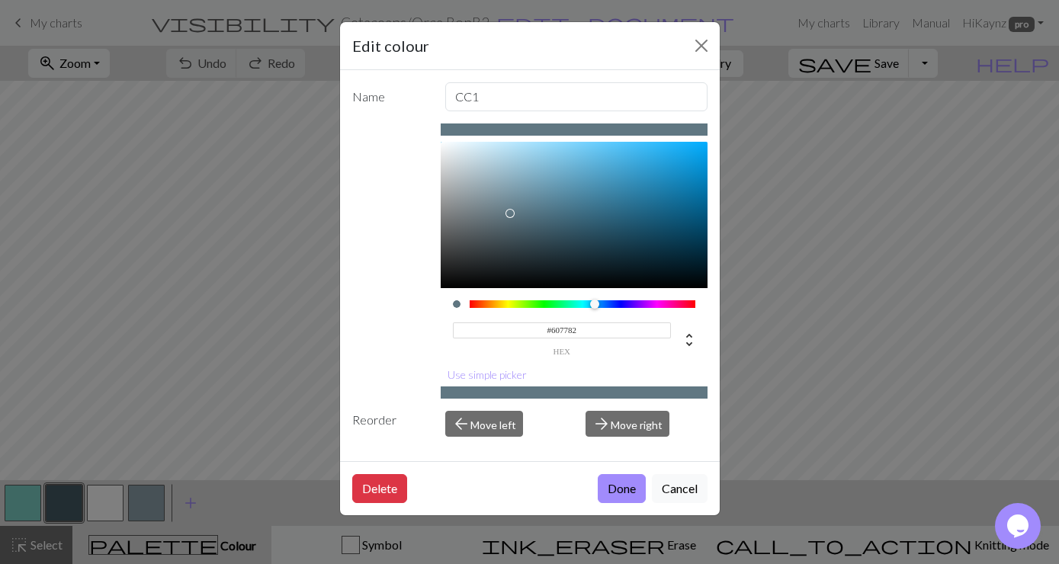
type input "#627984"
drag, startPoint x: 521, startPoint y: 228, endPoint x: 509, endPoint y: 213, distance: 19.1
click at [509, 213] on div at bounding box center [509, 212] width 9 height 9
click at [629, 486] on button "Done" at bounding box center [622, 488] width 48 height 29
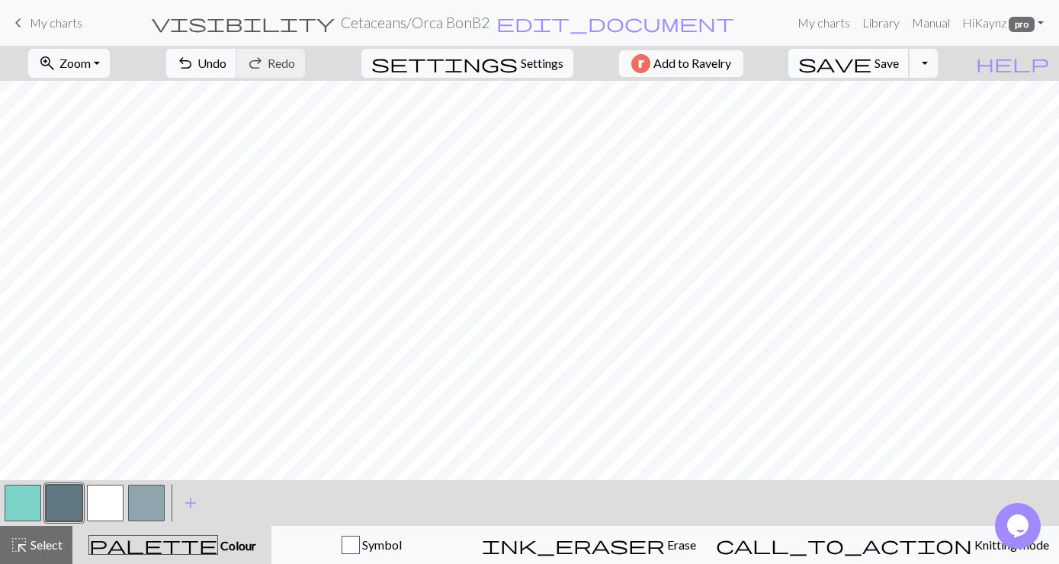
click at [899, 59] on span "Save" at bounding box center [887, 63] width 24 height 14
click at [58, 511] on button "button" at bounding box center [64, 503] width 37 height 37
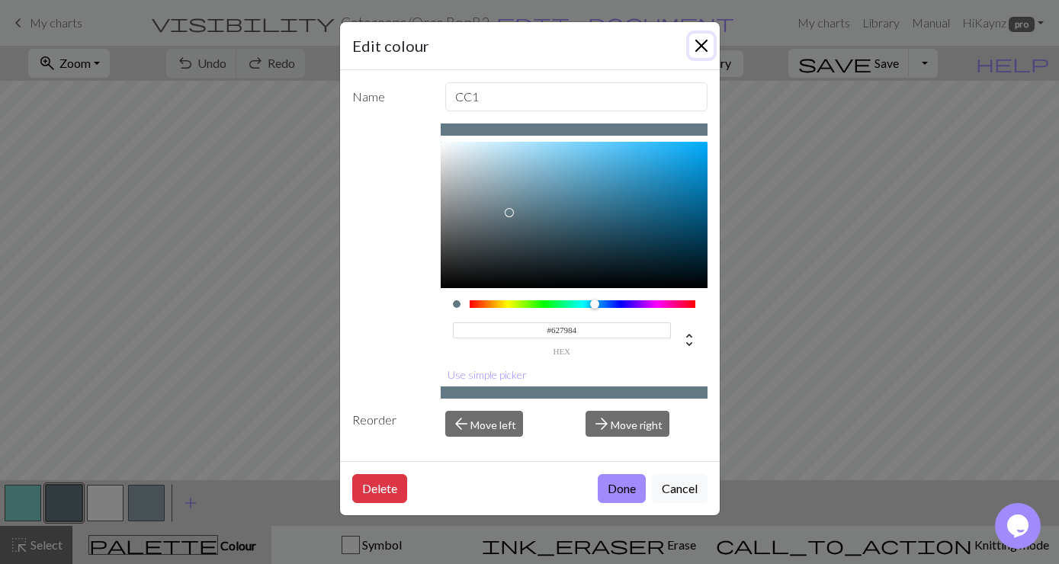
click at [701, 37] on button "Close" at bounding box center [701, 46] width 24 height 24
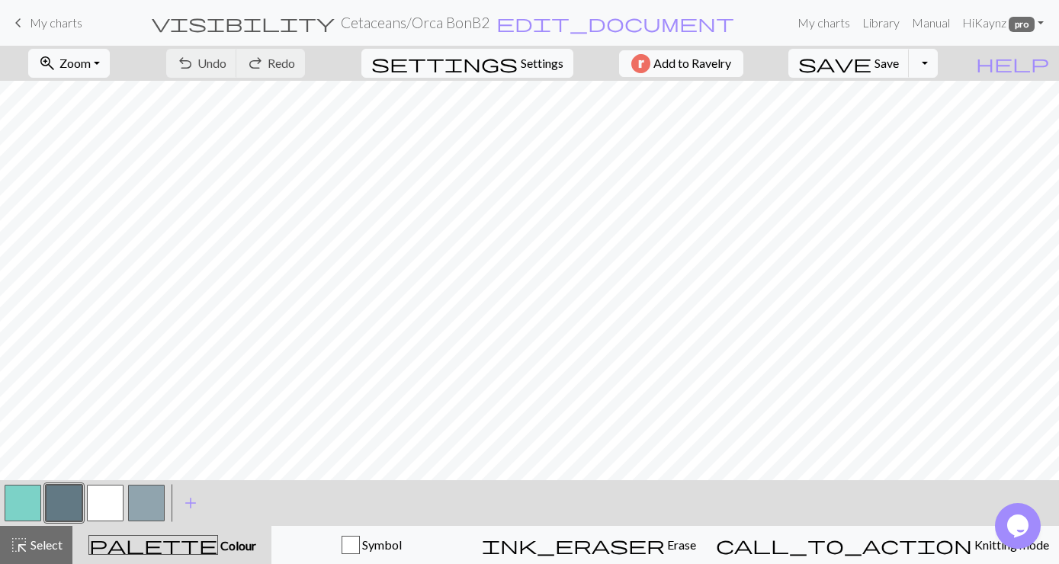
click at [43, 24] on span "My charts" at bounding box center [56, 22] width 53 height 14
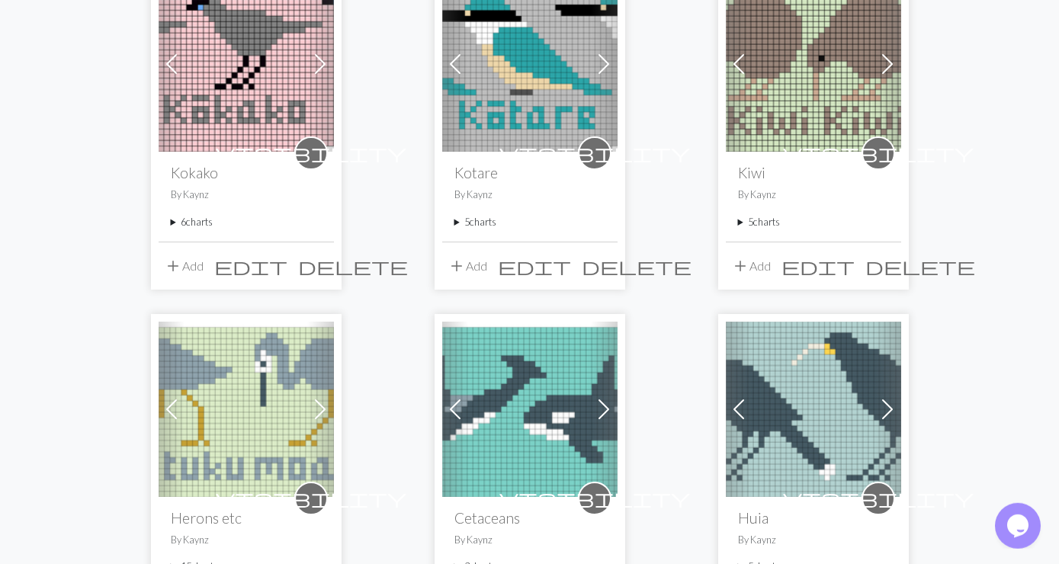
scroll to position [1400, 0]
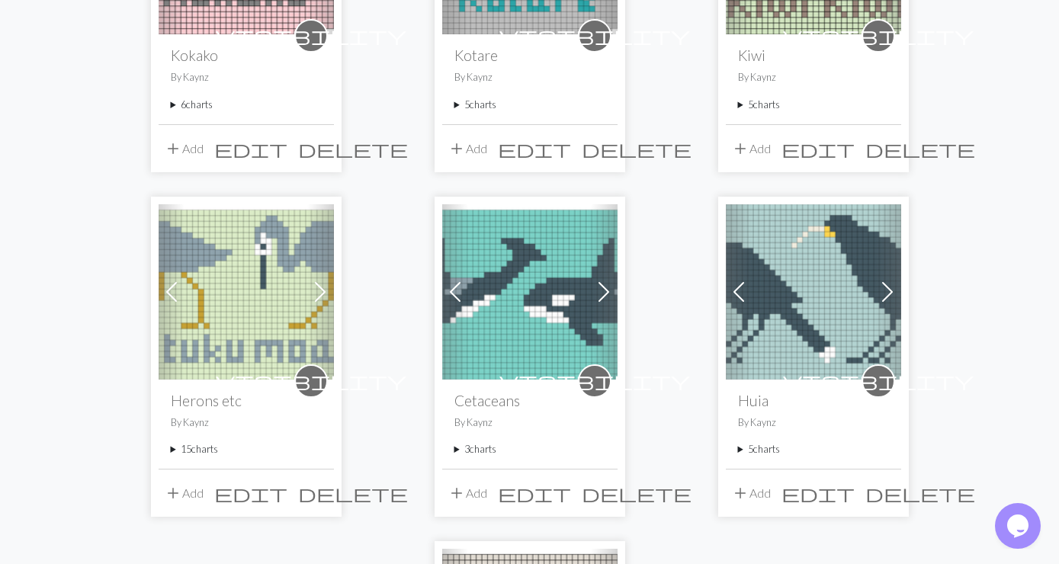
click at [778, 264] on img at bounding box center [813, 291] width 175 height 175
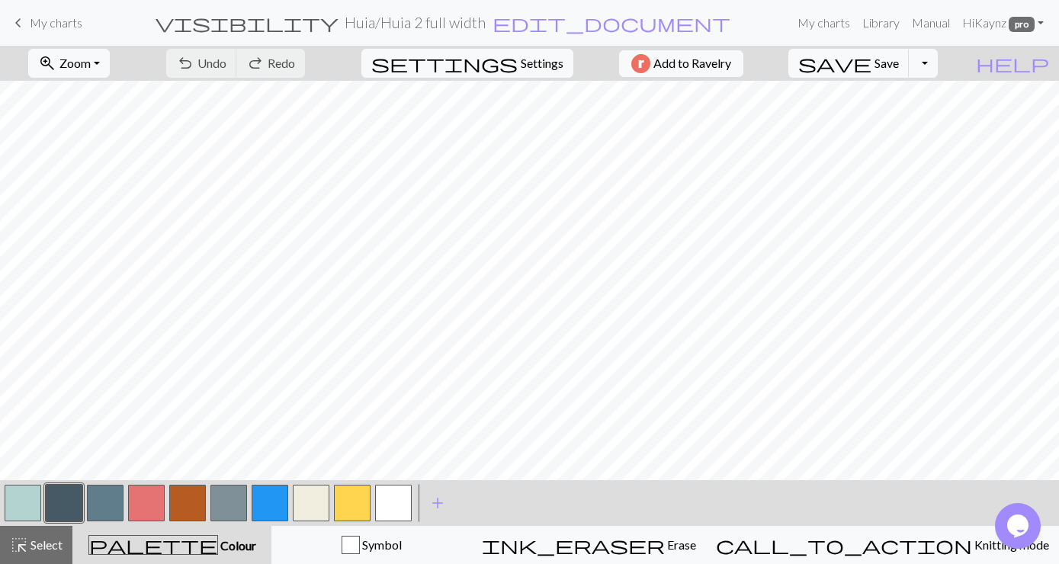
click at [37, 24] on span "My charts" at bounding box center [56, 22] width 53 height 14
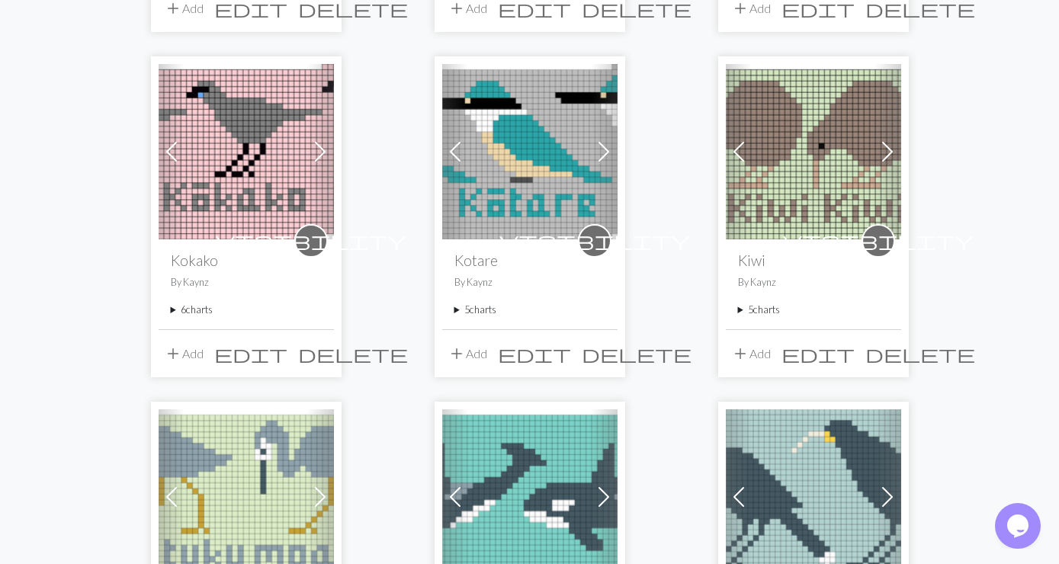
scroll to position [1400, 0]
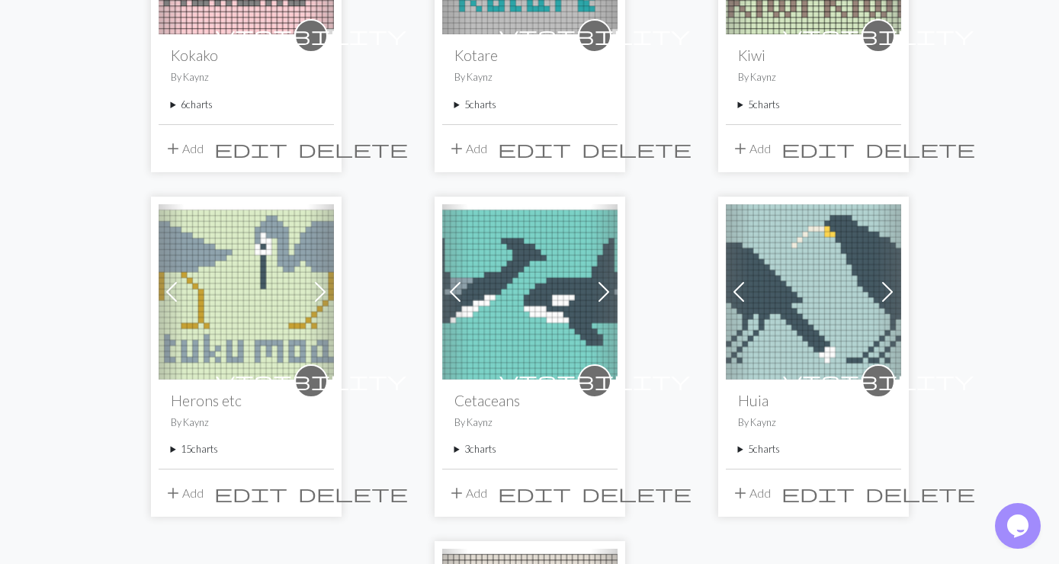
click at [768, 442] on summary "5 charts" at bounding box center [813, 449] width 151 height 14
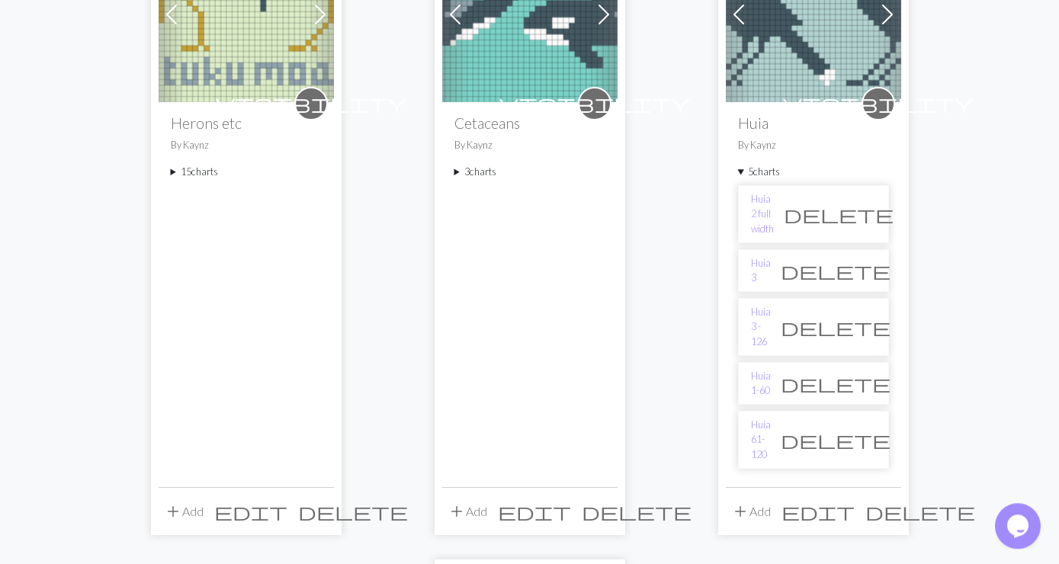
scroll to position [1730, 0]
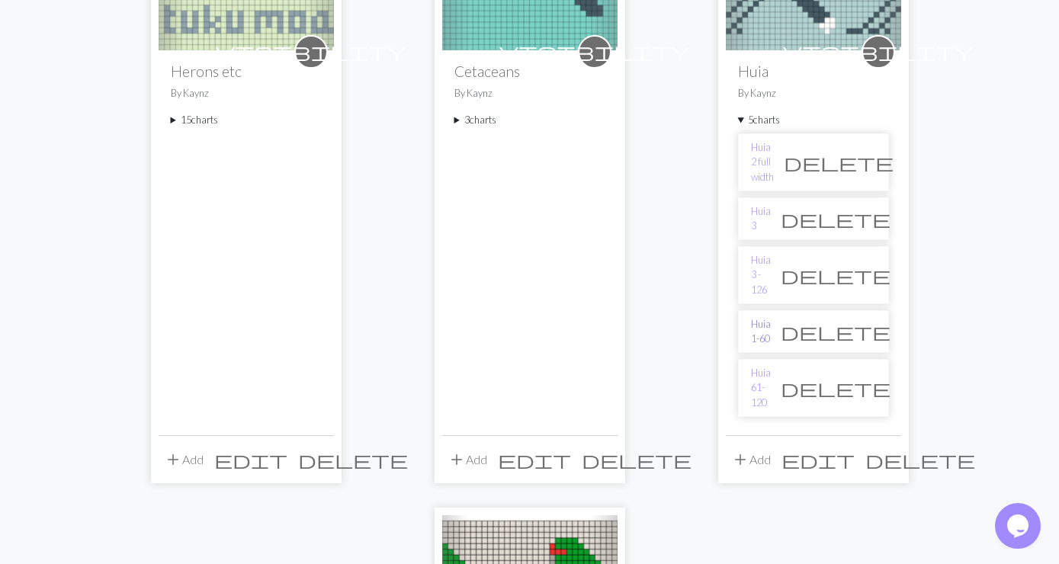
click at [763, 317] on link "Huia 1-60" at bounding box center [761, 331] width 20 height 29
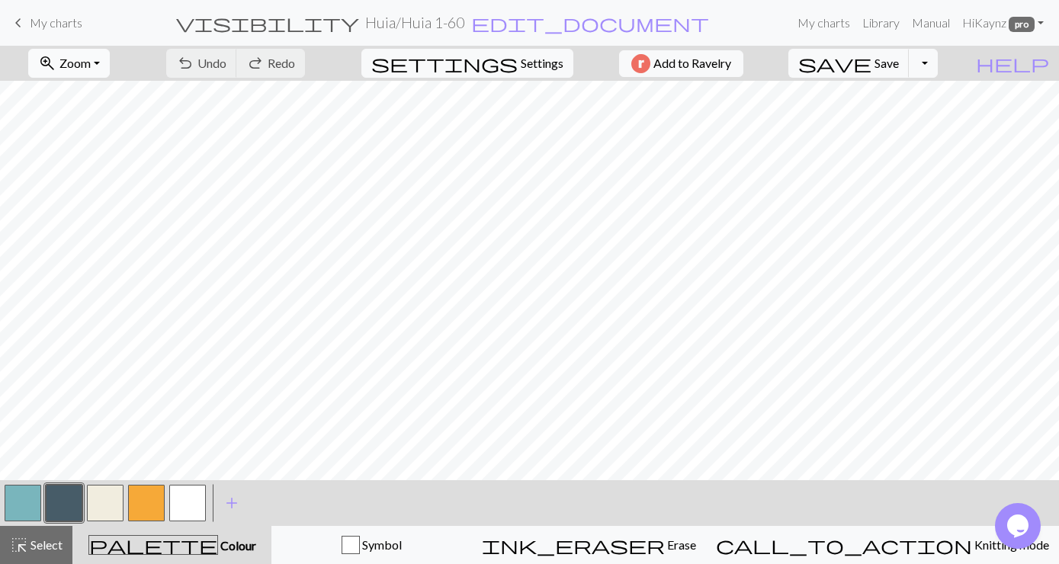
click at [110, 56] on button "zoom_in Zoom Zoom" at bounding box center [69, 63] width 82 height 29
click at [92, 98] on button "Fit all" at bounding box center [89, 97] width 120 height 24
click at [59, 503] on button "button" at bounding box center [64, 503] width 37 height 37
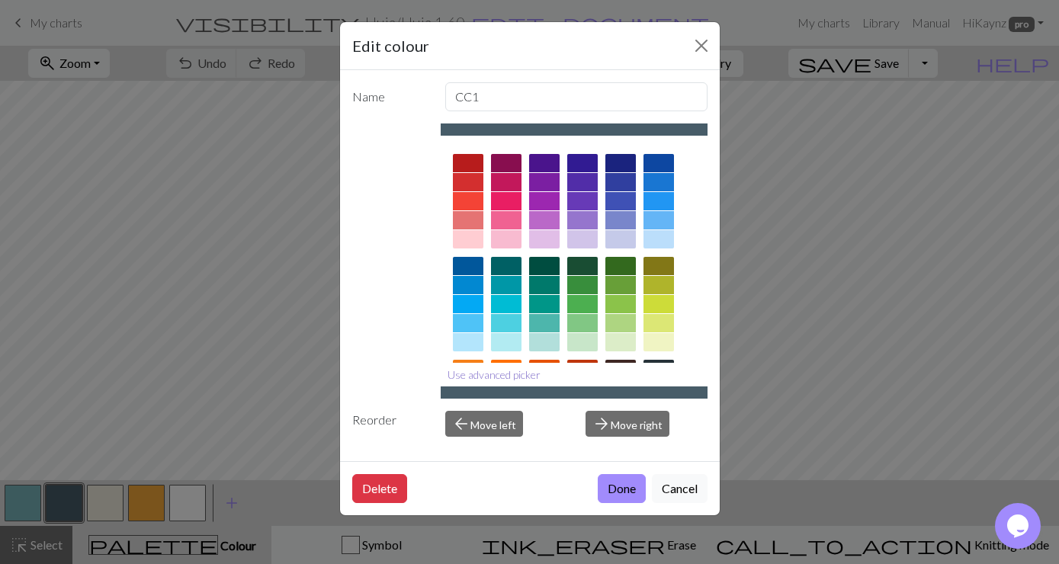
click at [528, 377] on button "Use advanced picker" at bounding box center [494, 375] width 107 height 24
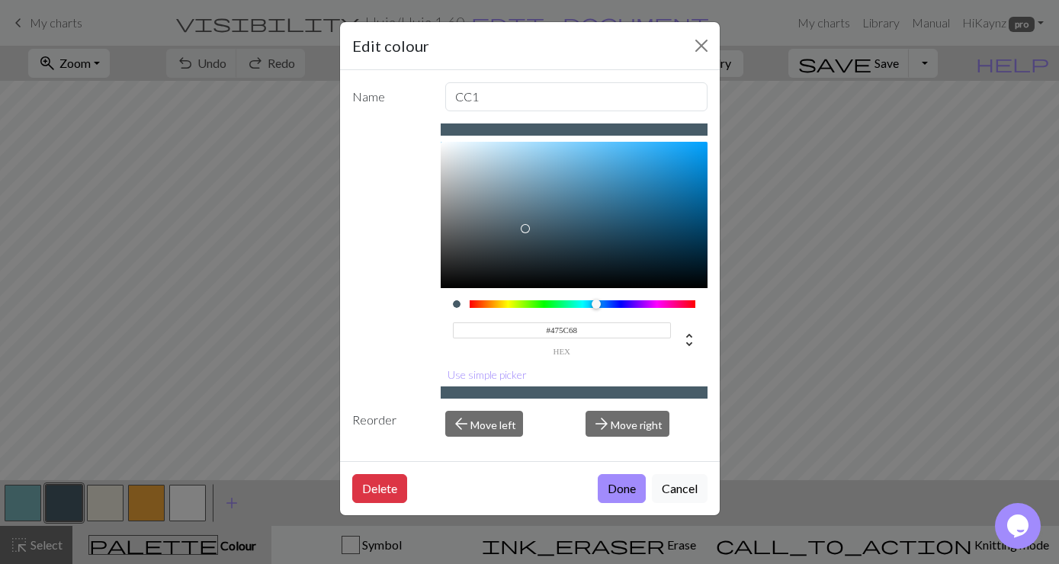
drag, startPoint x: 580, startPoint y: 329, endPoint x: 552, endPoint y: 330, distance: 28.2
click at [552, 330] on input "#475C68" at bounding box center [562, 331] width 218 height 16
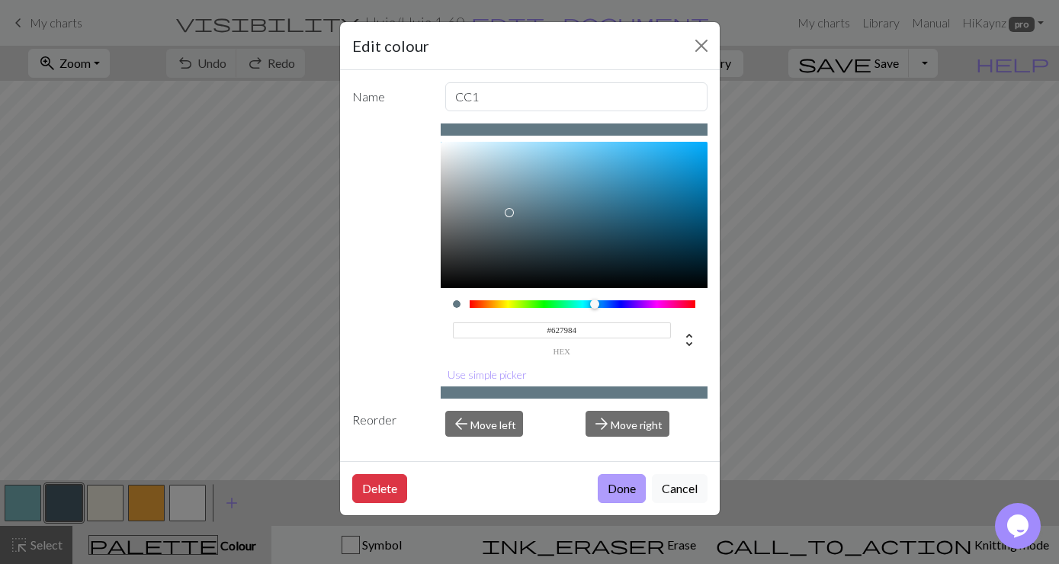
type input "#627984"
click at [621, 489] on button "Done" at bounding box center [622, 488] width 48 height 29
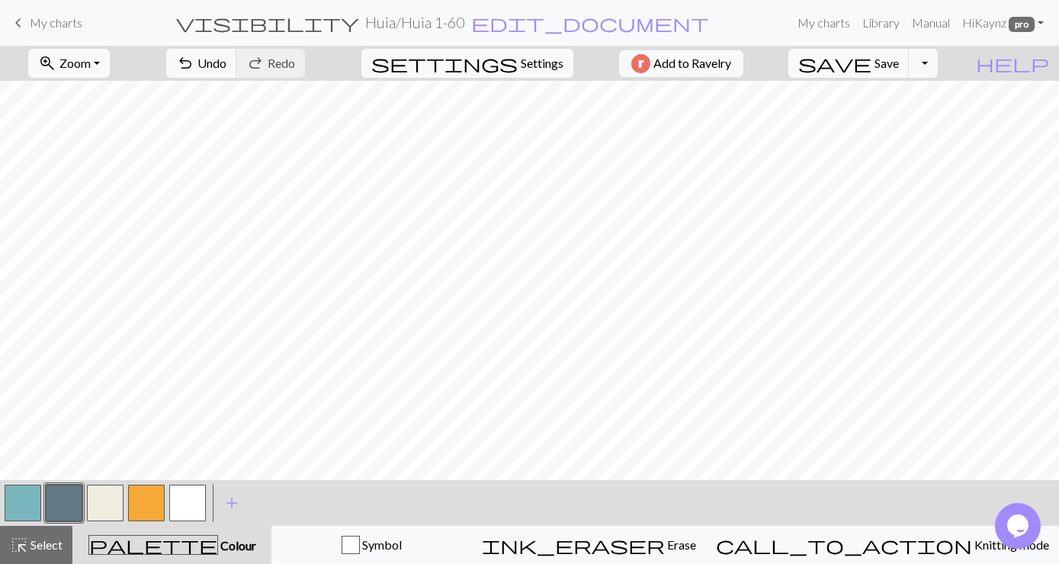
click at [27, 498] on button "button" at bounding box center [23, 503] width 37 height 37
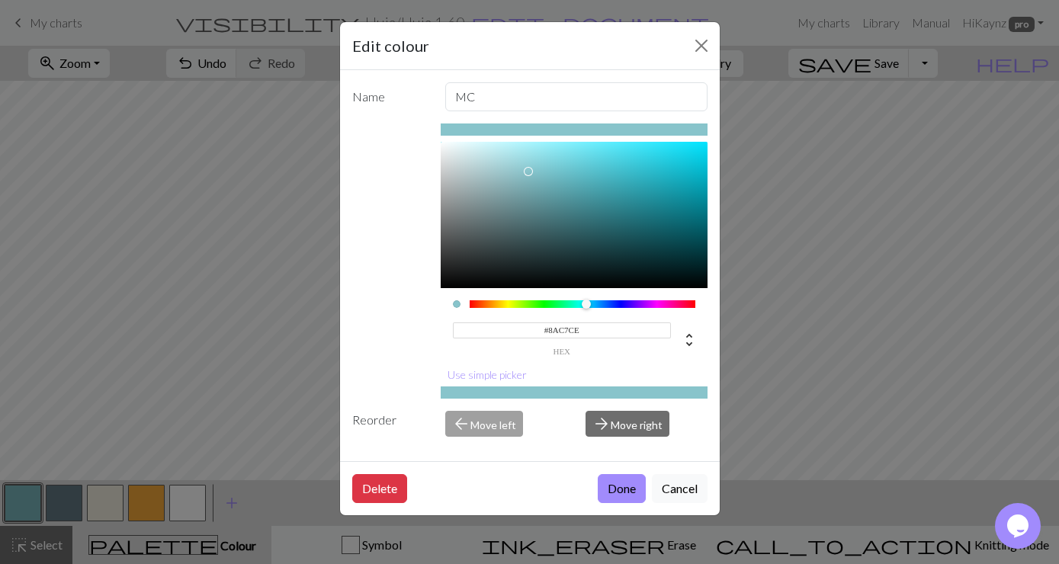
type input "#8BC8CF"
drag, startPoint x: 537, startPoint y: 180, endPoint x: 528, endPoint y: 169, distance: 13.6
click at [528, 169] on div at bounding box center [528, 169] width 9 height 9
click at [629, 486] on button "Done" at bounding box center [622, 488] width 48 height 29
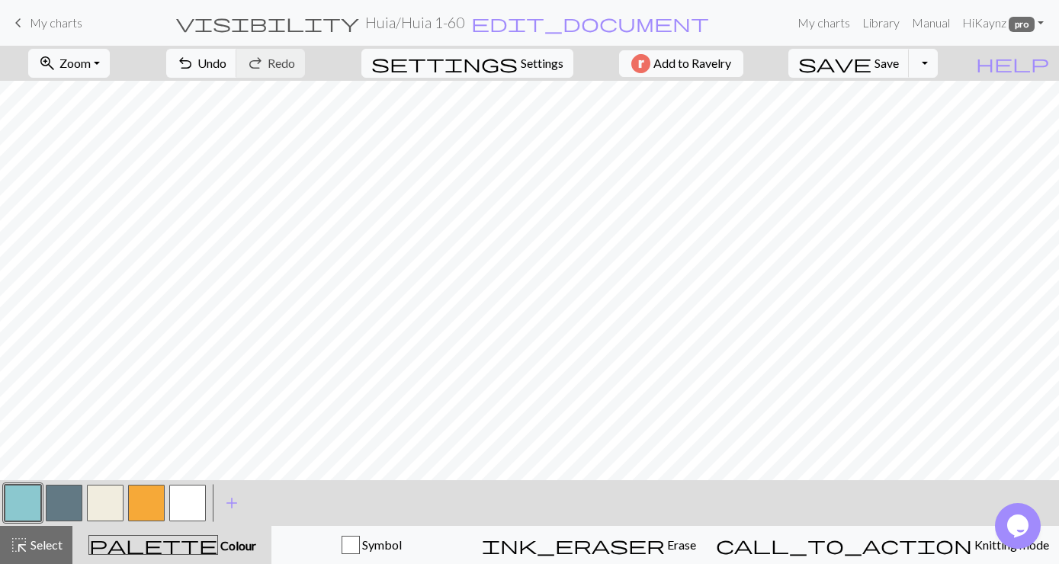
click at [25, 494] on button "button" at bounding box center [23, 503] width 37 height 37
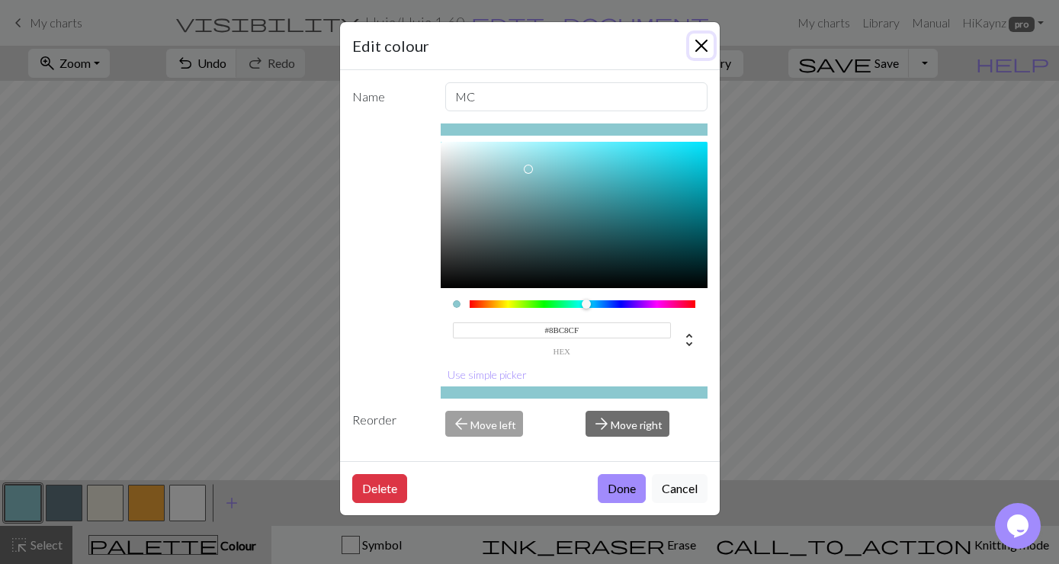
click at [703, 42] on button "Close" at bounding box center [701, 46] width 24 height 24
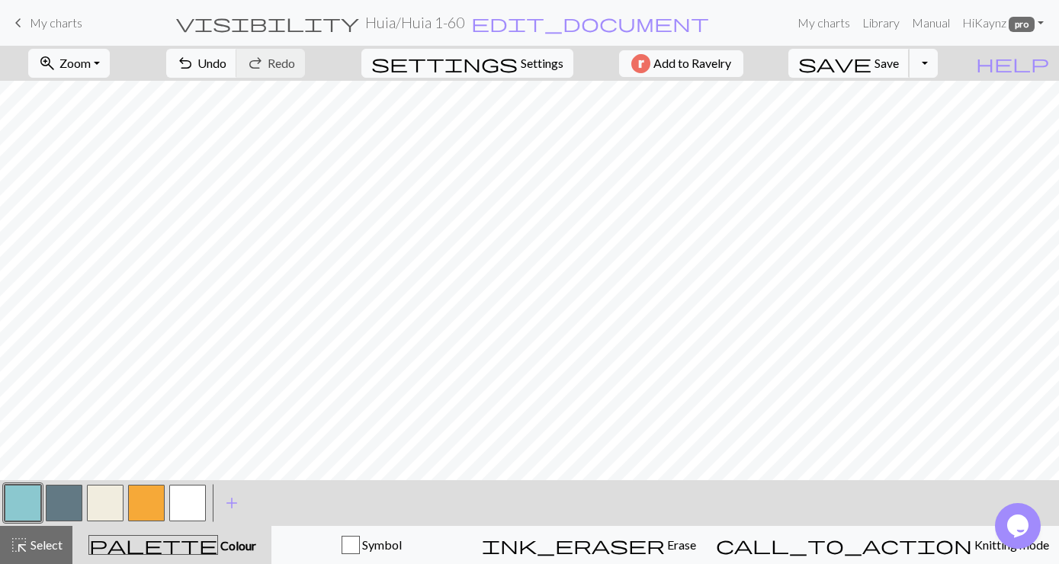
click at [899, 63] on span "Save" at bounding box center [887, 63] width 24 height 14
click at [54, 25] on span "My charts" at bounding box center [56, 22] width 53 height 14
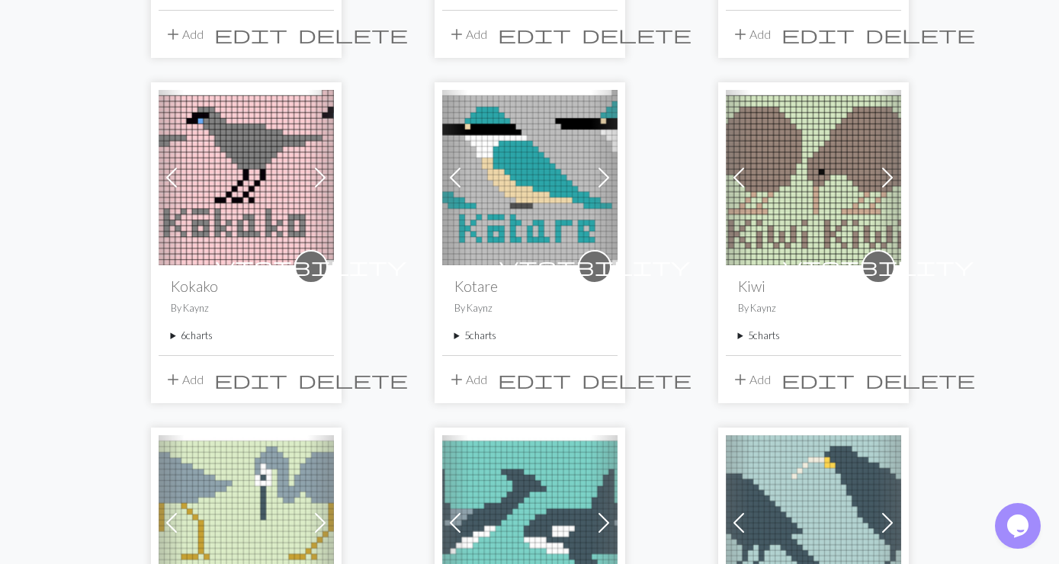
scroll to position [1400, 0]
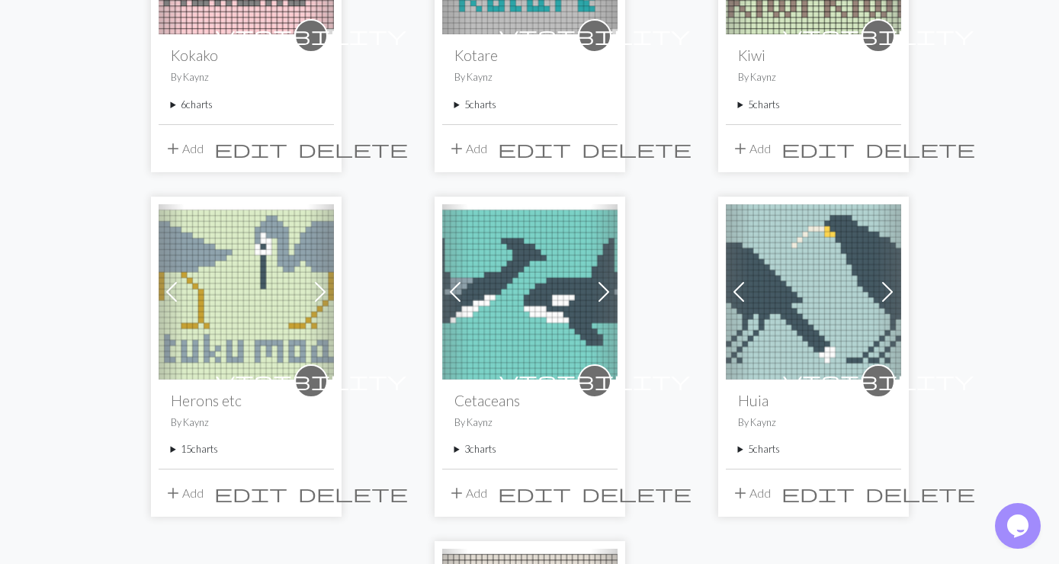
click at [775, 442] on summary "5 charts" at bounding box center [813, 449] width 151 height 14
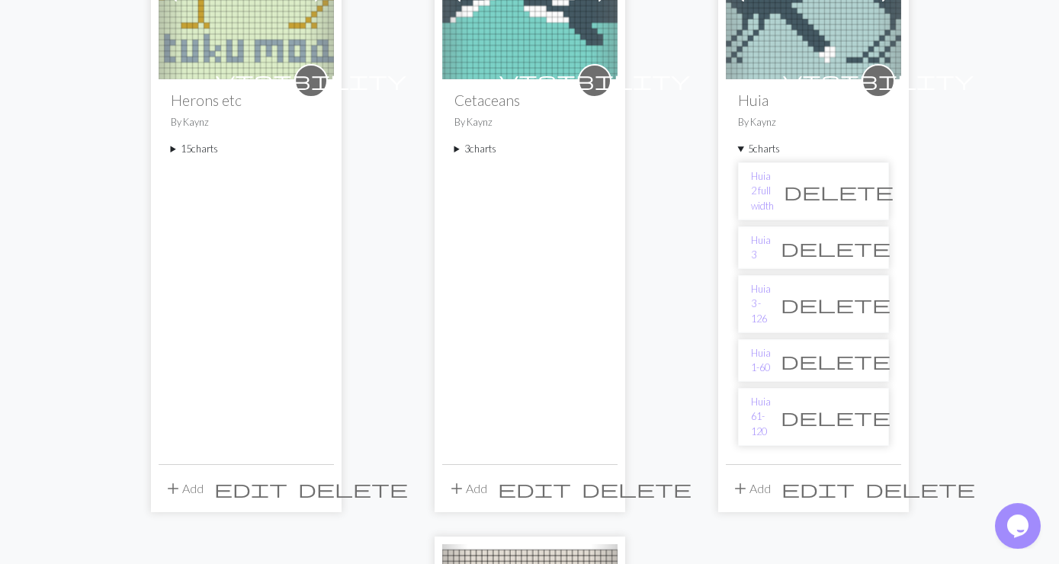
scroll to position [1730, 0]
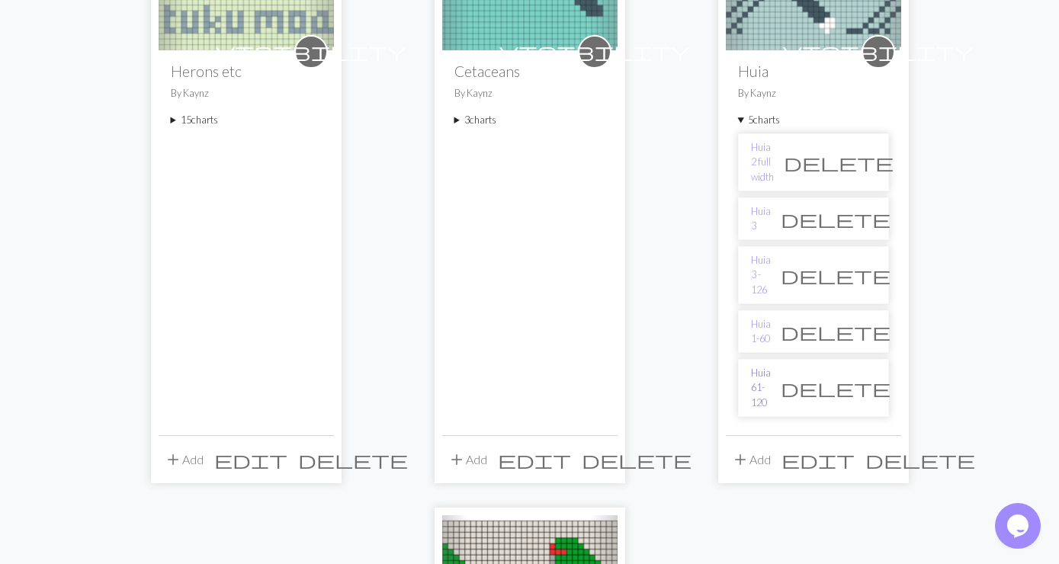
click at [768, 366] on link "Huia 61-120" at bounding box center [761, 388] width 20 height 44
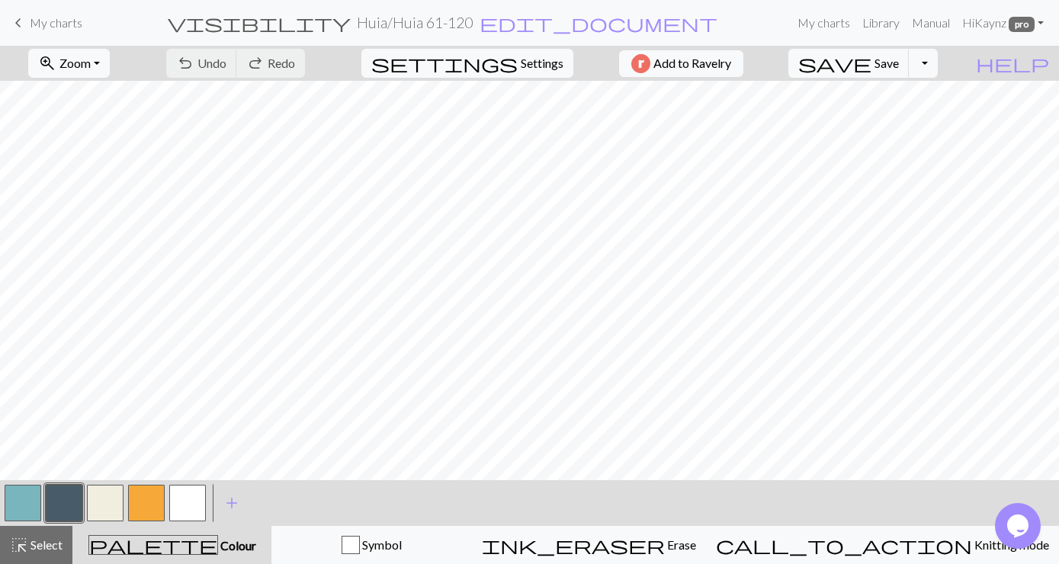
click at [62, 498] on button "button" at bounding box center [64, 503] width 37 height 37
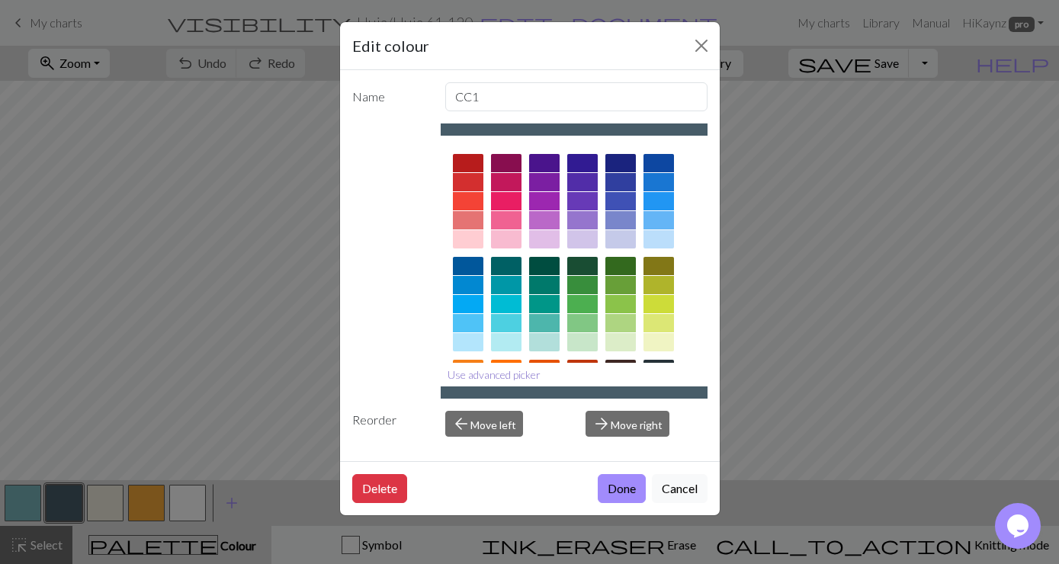
click at [519, 371] on button "Use advanced picker" at bounding box center [494, 375] width 107 height 24
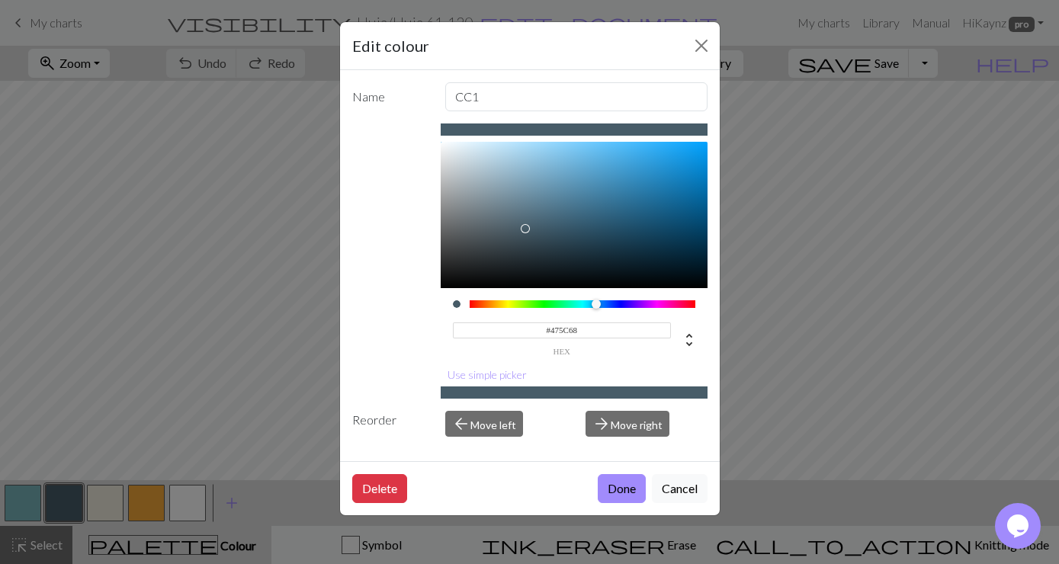
drag, startPoint x: 579, startPoint y: 329, endPoint x: 551, endPoint y: 329, distance: 27.5
click at [551, 329] on input "#475C68" at bounding box center [562, 331] width 218 height 16
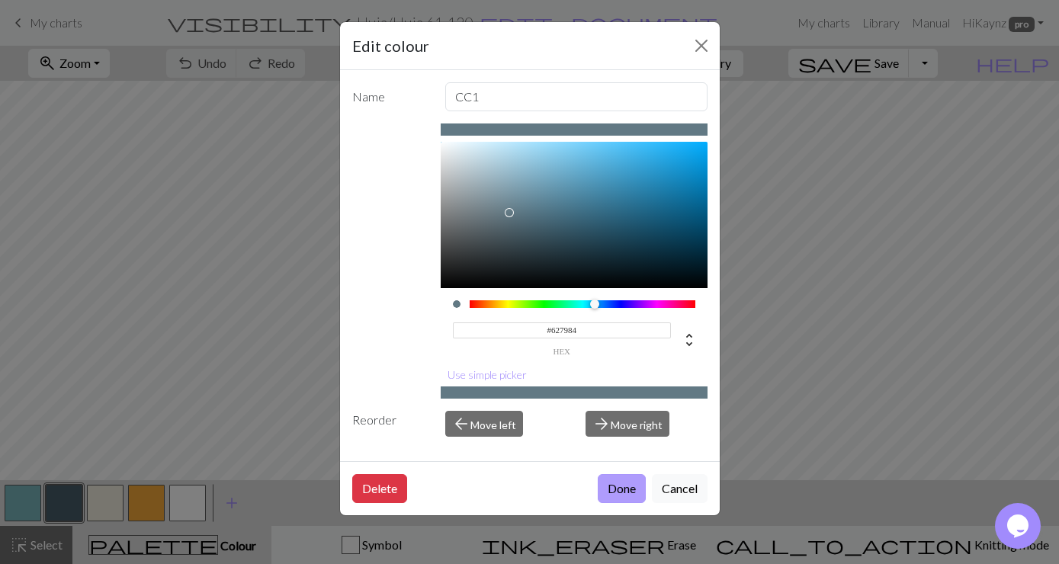
type input "#627984"
click at [612, 481] on button "Done" at bounding box center [622, 488] width 48 height 29
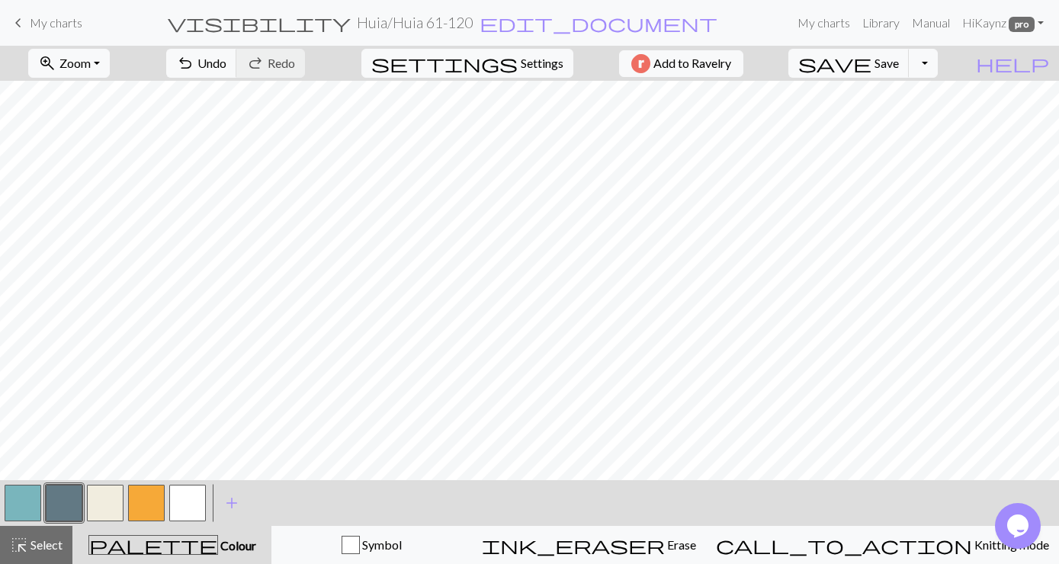
click at [21, 494] on button "button" at bounding box center [23, 503] width 37 height 37
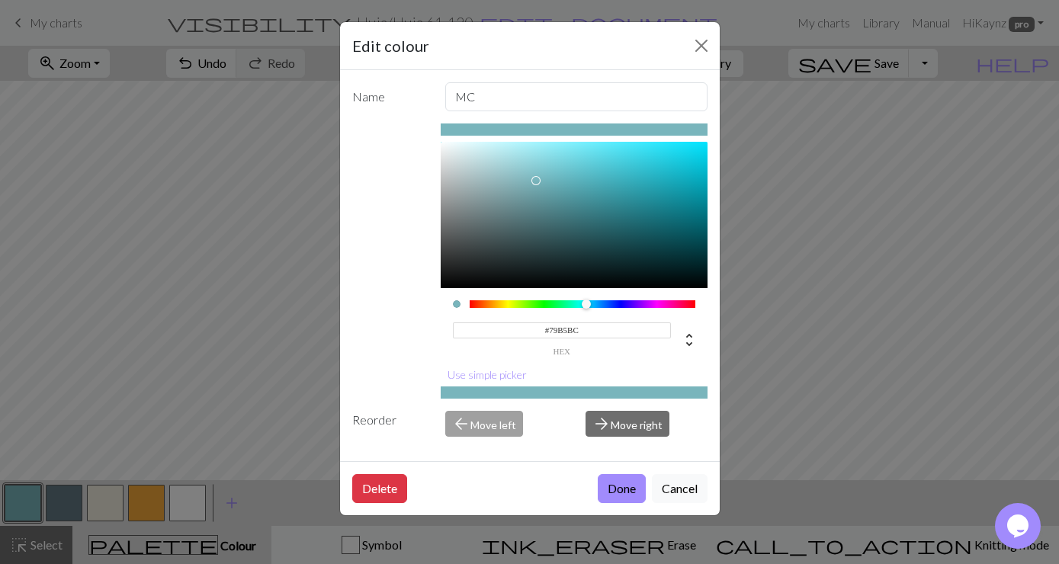
drag, startPoint x: 584, startPoint y: 327, endPoint x: 549, endPoint y: 329, distance: 35.1
click at [549, 329] on input "#79B5BC" at bounding box center [562, 331] width 218 height 16
type input "#8BC8CF"
click at [626, 490] on button "Done" at bounding box center [622, 488] width 48 height 29
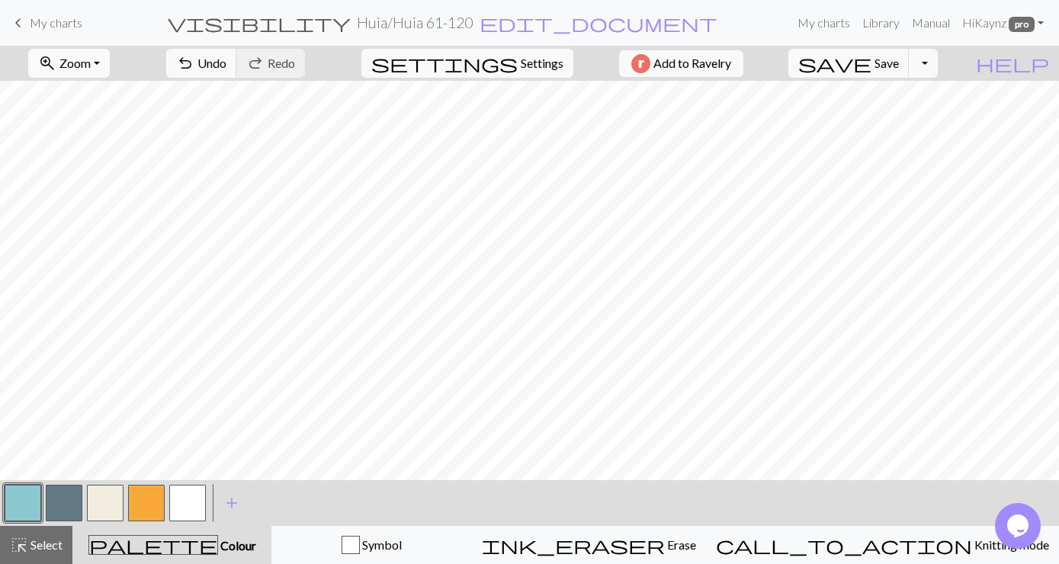
click at [110, 63] on button "zoom_in Zoom Zoom" at bounding box center [69, 63] width 82 height 29
click at [91, 99] on button "Fit all" at bounding box center [89, 97] width 120 height 24
click at [899, 62] on span "Save" at bounding box center [887, 63] width 24 height 14
click at [55, 23] on span "My charts" at bounding box center [56, 22] width 53 height 14
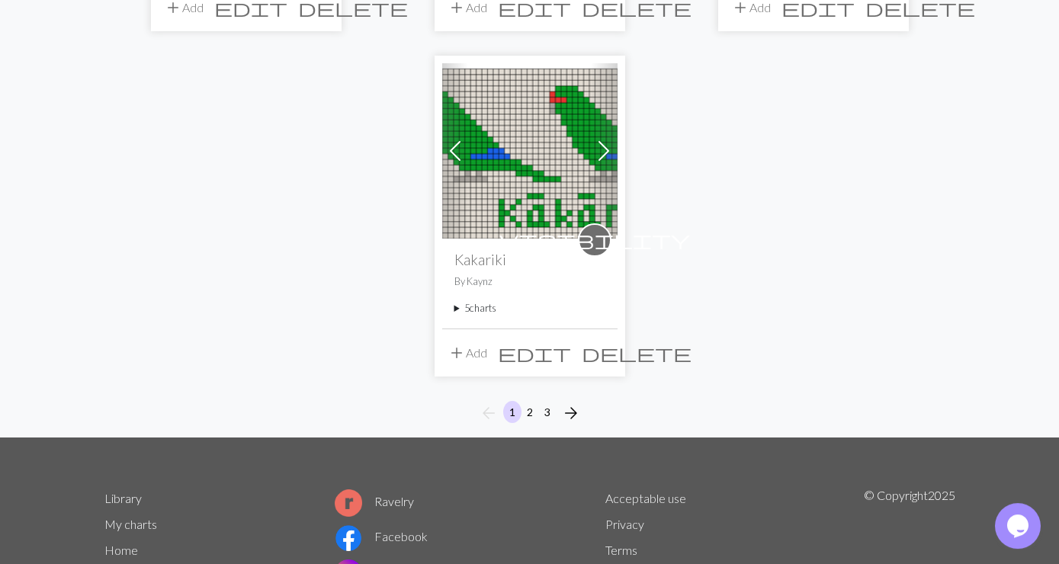
scroll to position [1894, 0]
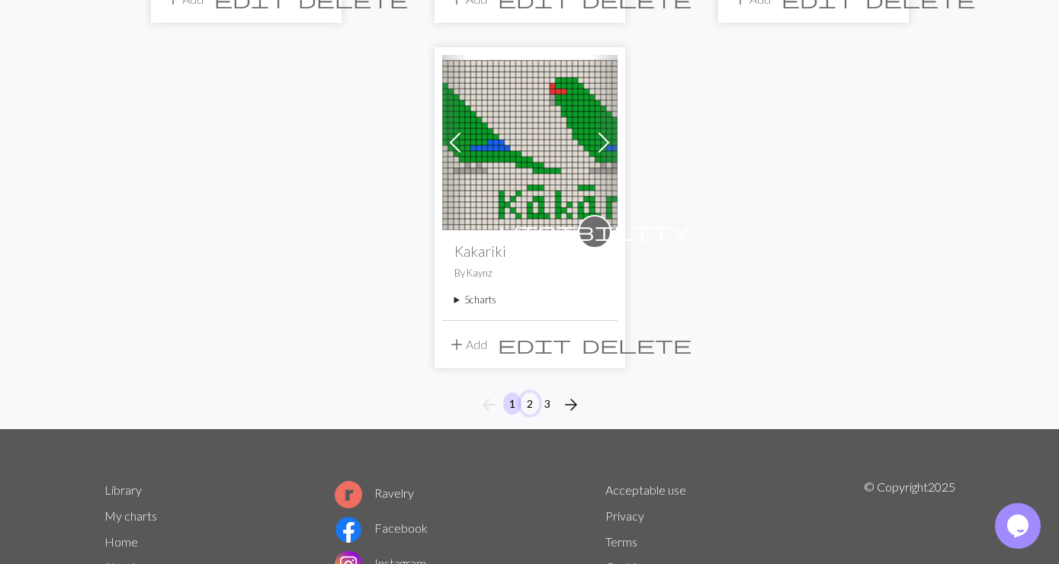
click at [534, 393] on button "2" at bounding box center [530, 404] width 18 height 22
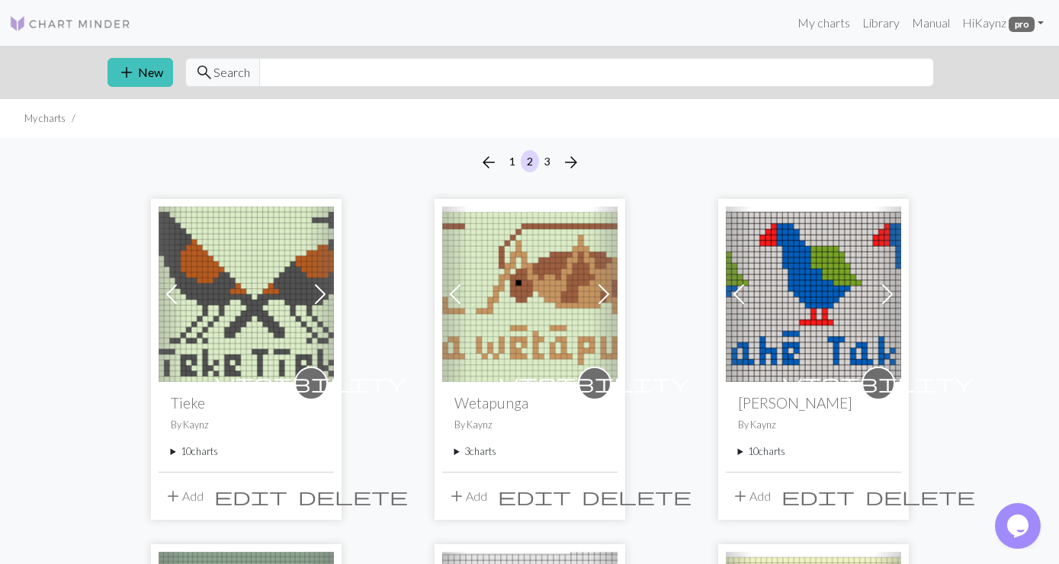
click at [184, 451] on summary "10 charts" at bounding box center [246, 452] width 151 height 14
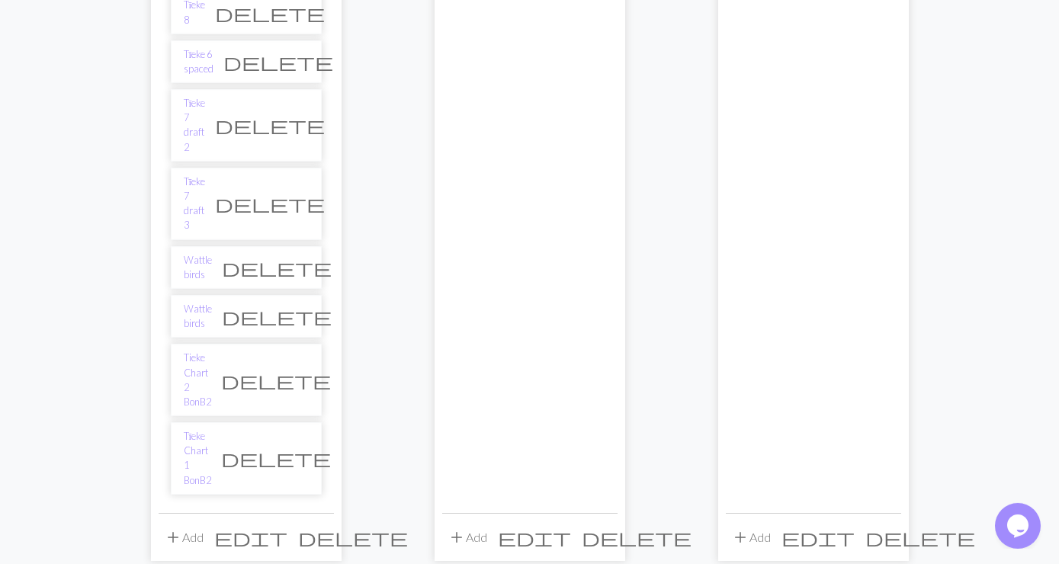
scroll to position [612, 0]
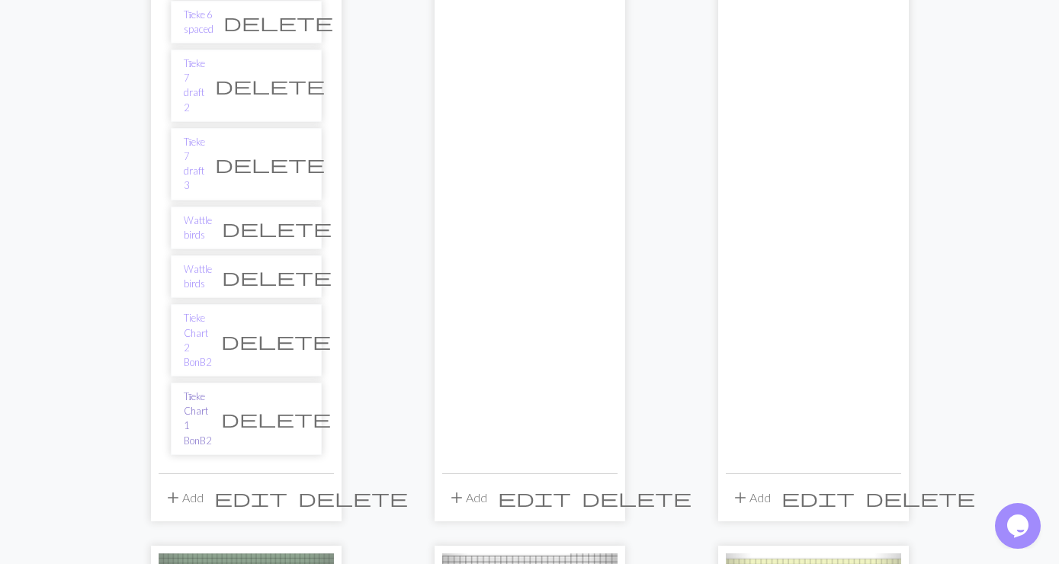
click at [211, 390] on link "Tīeke Chart 1 BonB2" at bounding box center [197, 419] width 27 height 59
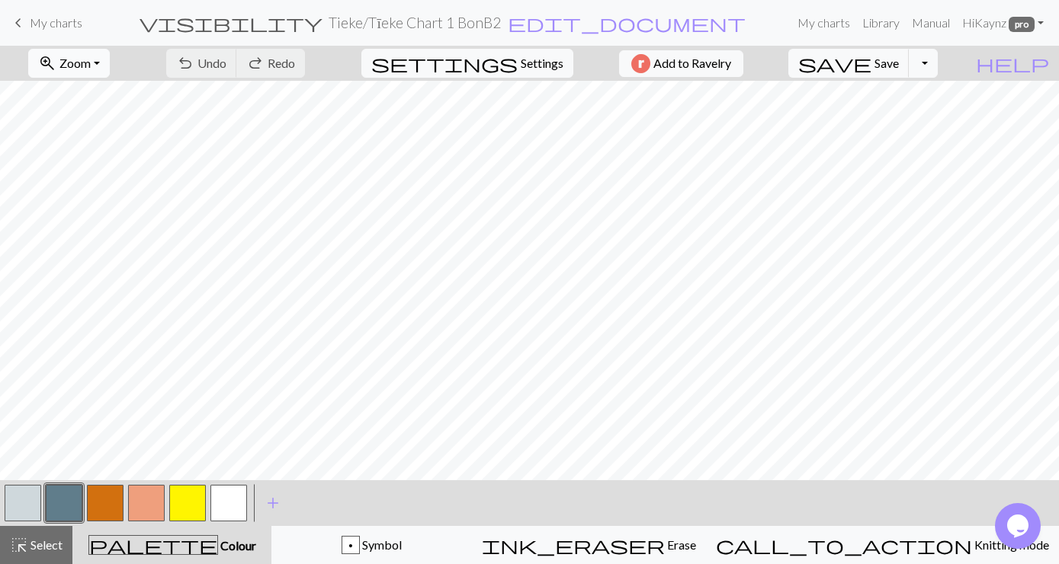
click at [110, 59] on button "zoom_in Zoom Zoom" at bounding box center [69, 63] width 82 height 29
click at [92, 97] on button "Fit all" at bounding box center [89, 97] width 120 height 24
click at [63, 504] on button "button" at bounding box center [64, 503] width 37 height 37
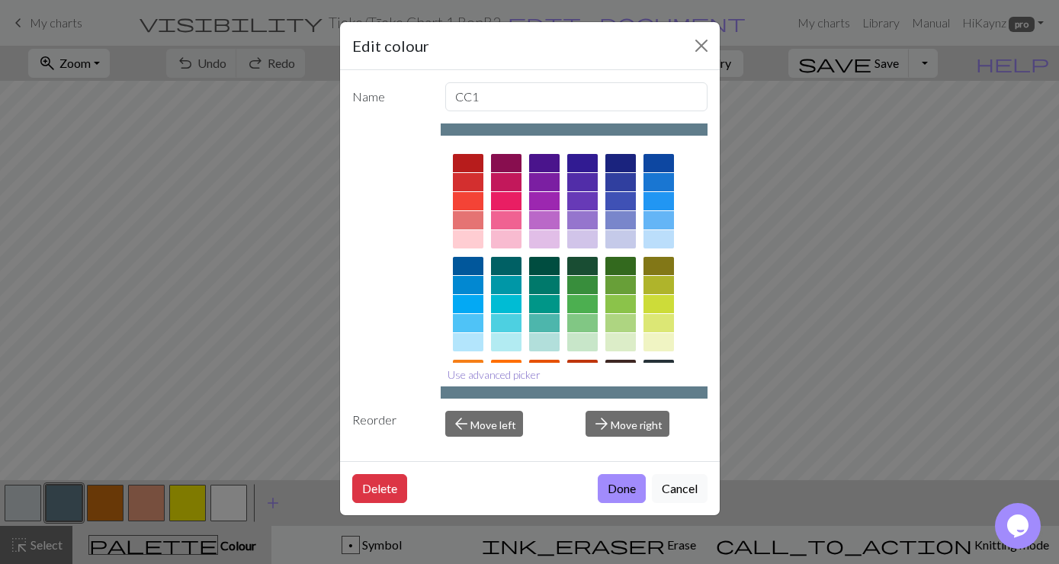
click at [493, 370] on button "Use advanced picker" at bounding box center [494, 375] width 107 height 24
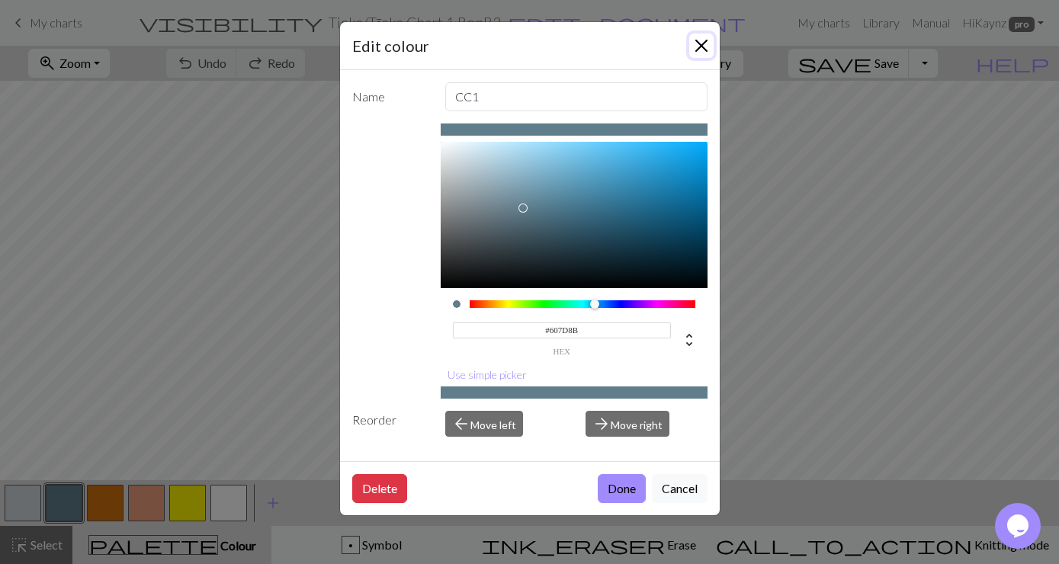
click at [701, 45] on button "Close" at bounding box center [701, 46] width 24 height 24
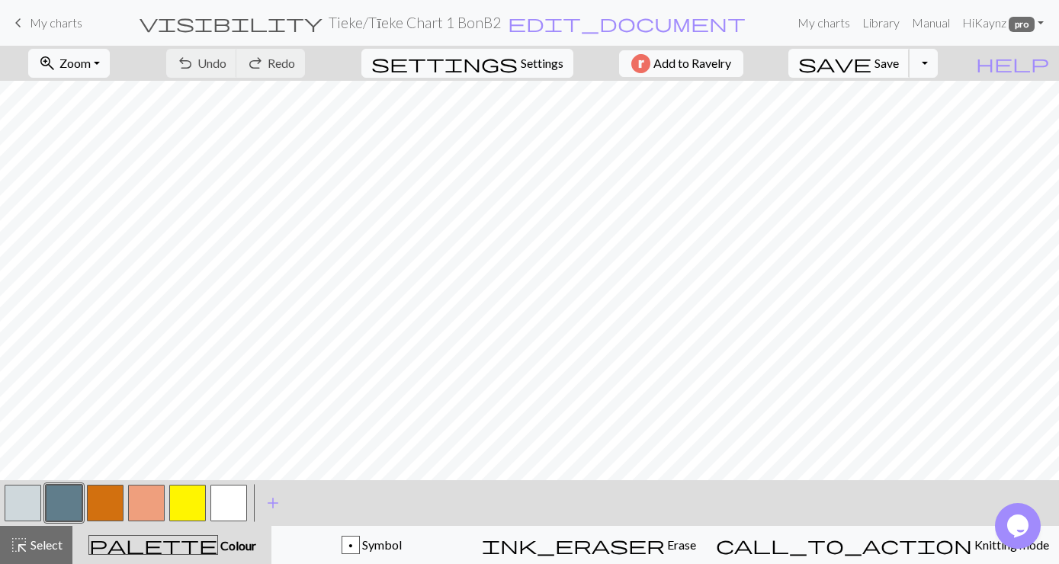
click at [899, 64] on span "Save" at bounding box center [887, 63] width 24 height 14
click at [59, 21] on span "My charts" at bounding box center [56, 22] width 53 height 14
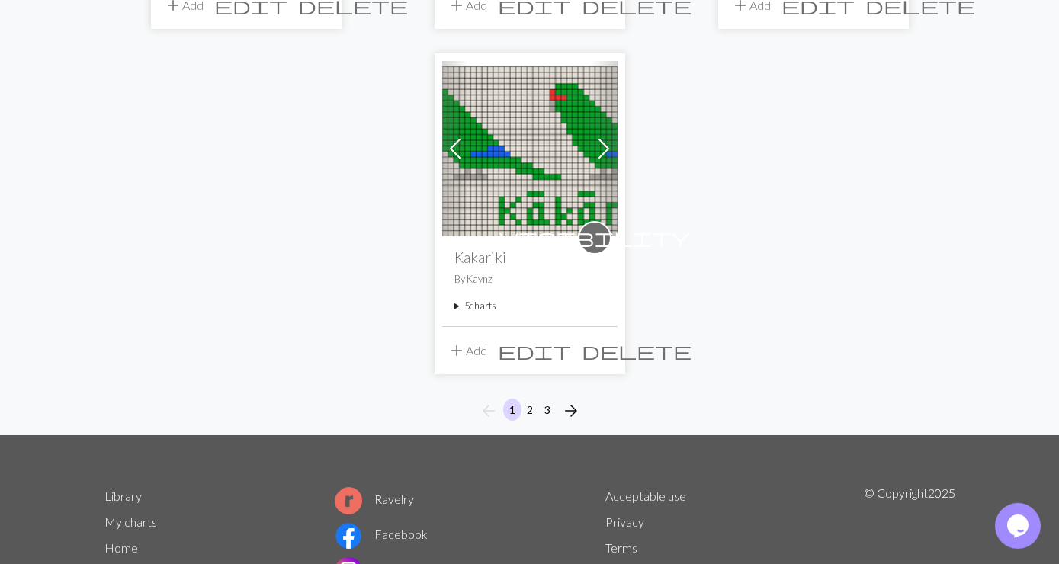
scroll to position [1980, 0]
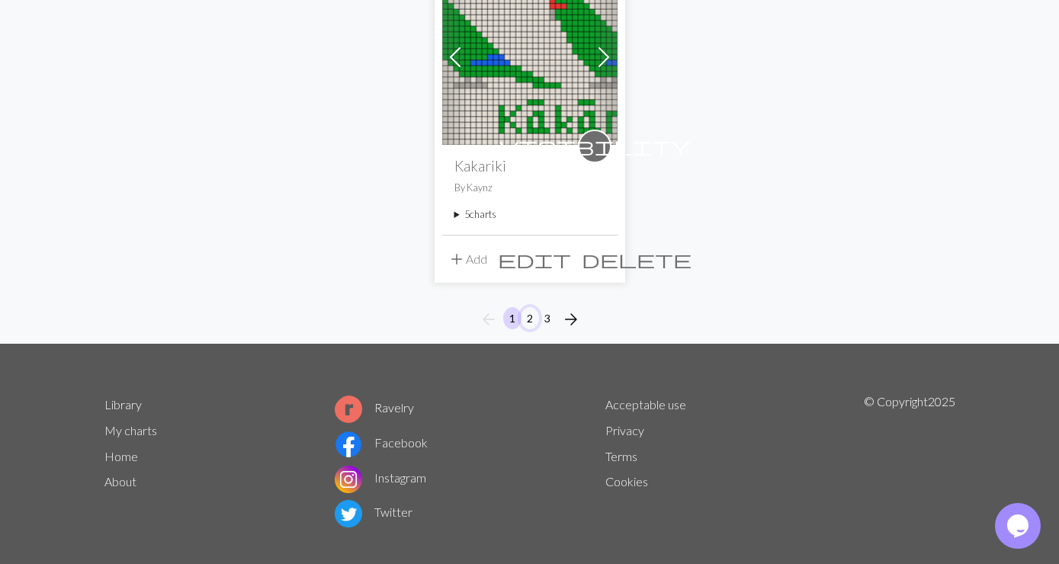
click at [526, 307] on button "2" at bounding box center [530, 318] width 18 height 22
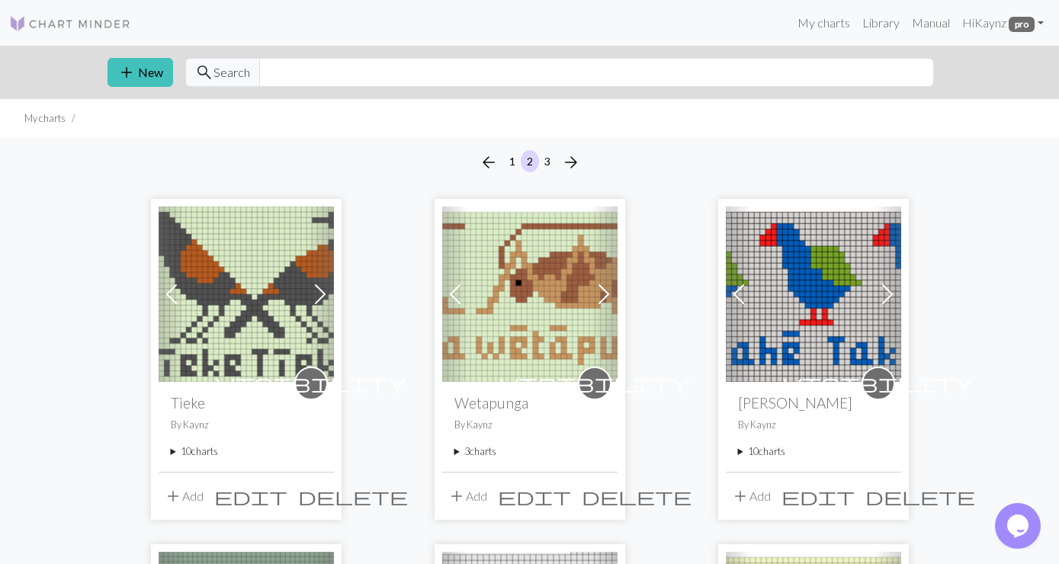
click at [203, 455] on summary "10 charts" at bounding box center [246, 452] width 151 height 14
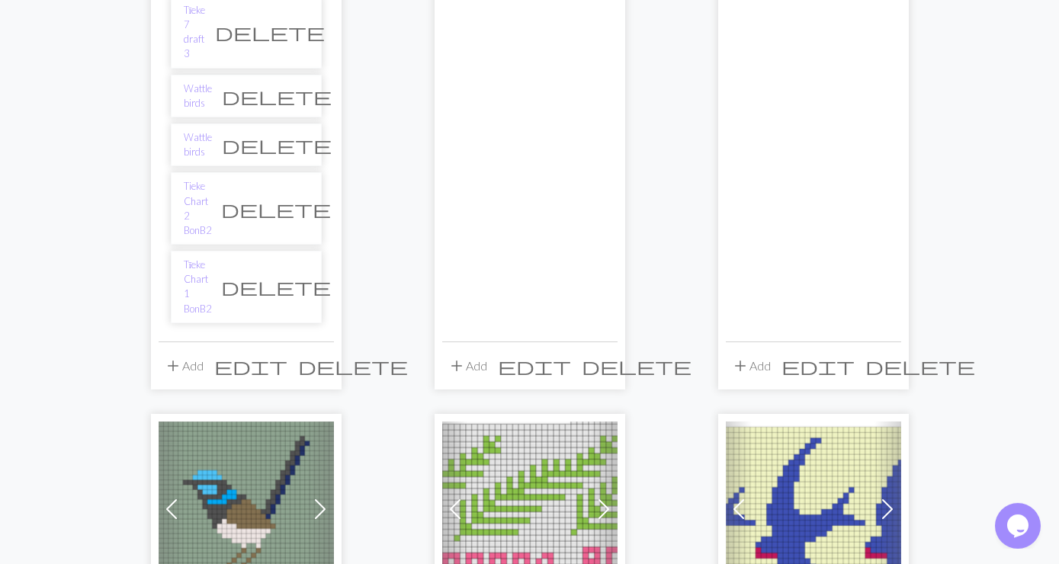
scroll to position [741, 0]
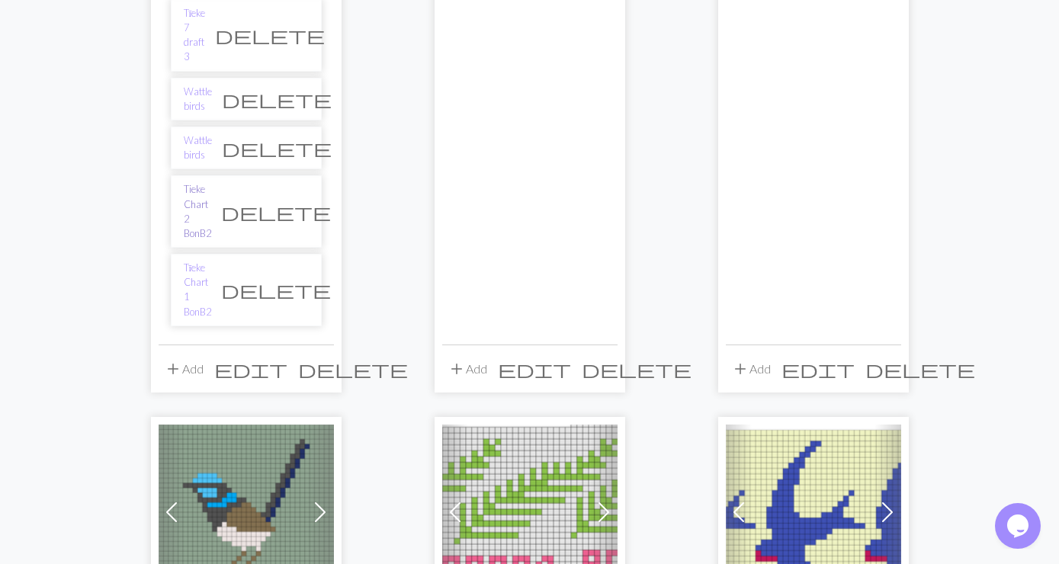
click at [211, 182] on link "Tieke Chart 2 BonB2" at bounding box center [197, 211] width 27 height 59
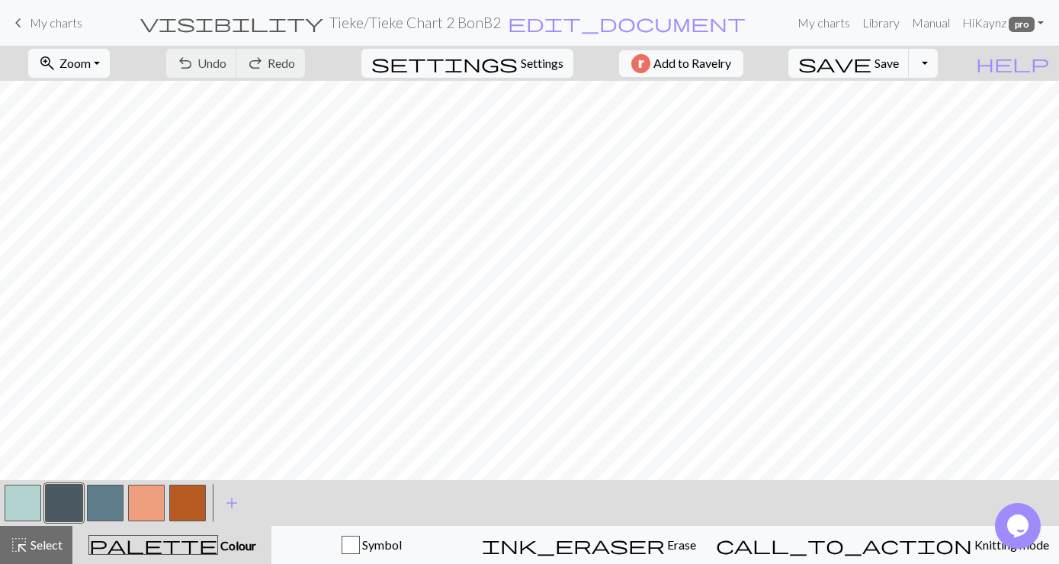
click at [64, 505] on button "button" at bounding box center [64, 503] width 37 height 37
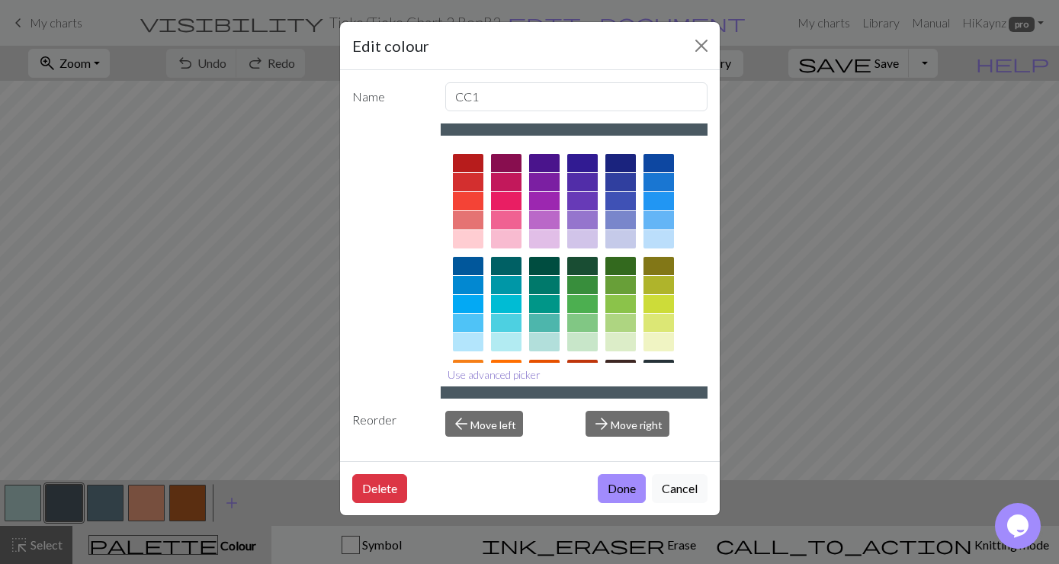
click at [516, 374] on button "Use advanced picker" at bounding box center [494, 375] width 107 height 24
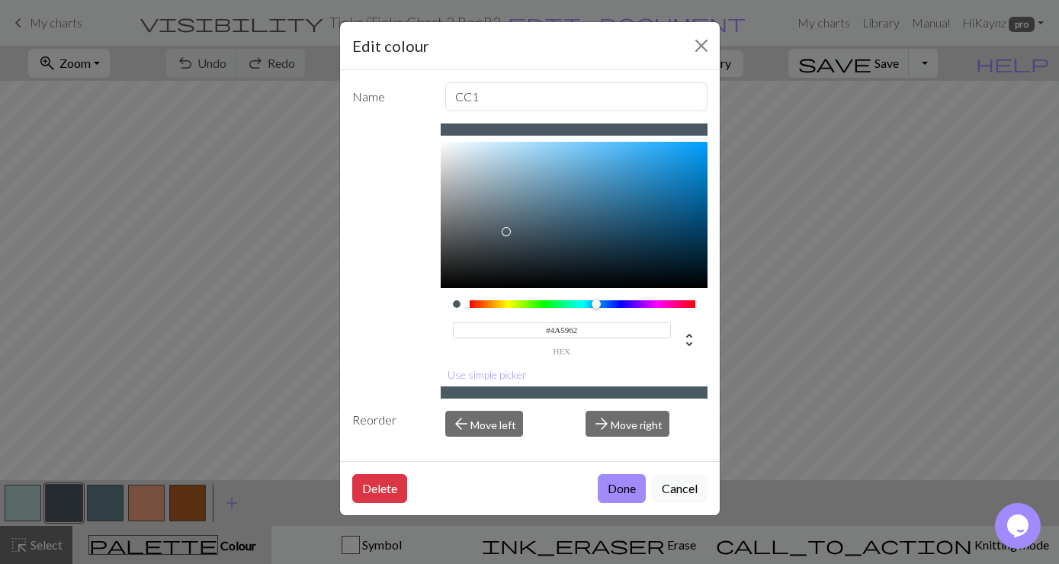
drag, startPoint x: 579, startPoint y: 331, endPoint x: 551, endPoint y: 331, distance: 27.5
click at [551, 331] on input "#4A5962" at bounding box center [562, 331] width 218 height 16
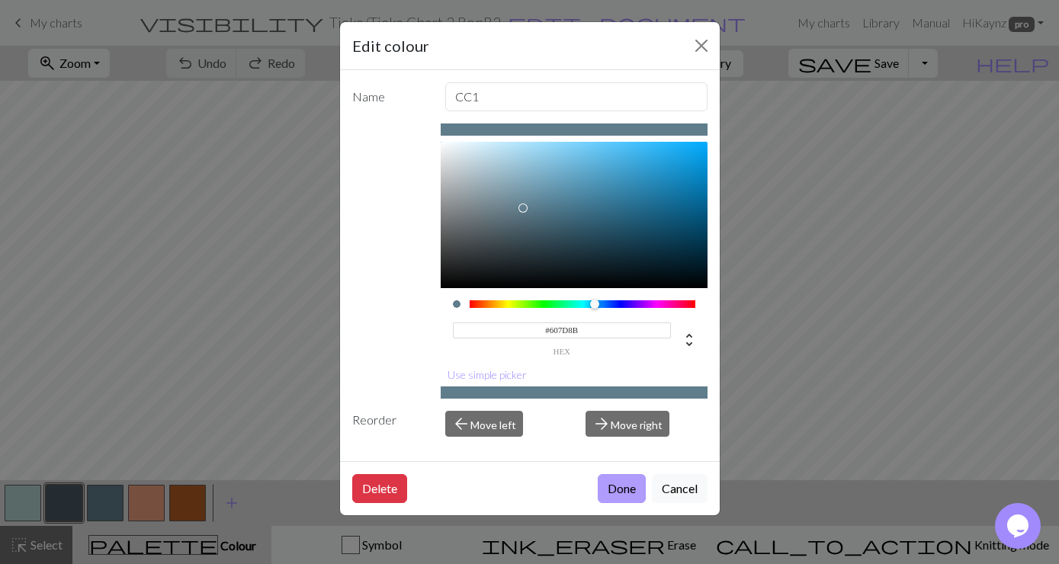
type input "#607D8B"
click at [617, 489] on button "Done" at bounding box center [622, 488] width 48 height 29
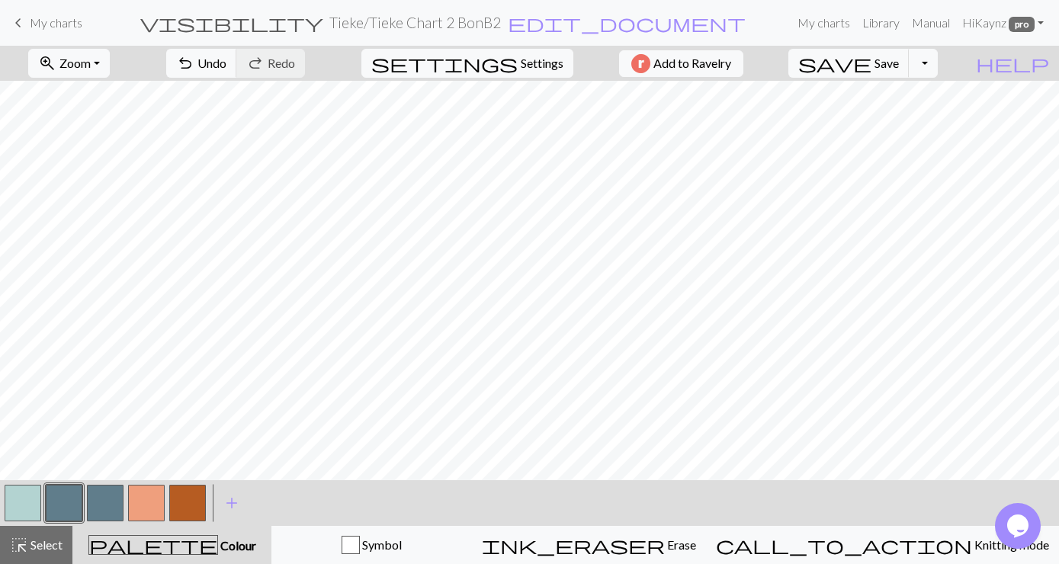
click at [19, 500] on button "button" at bounding box center [23, 503] width 37 height 37
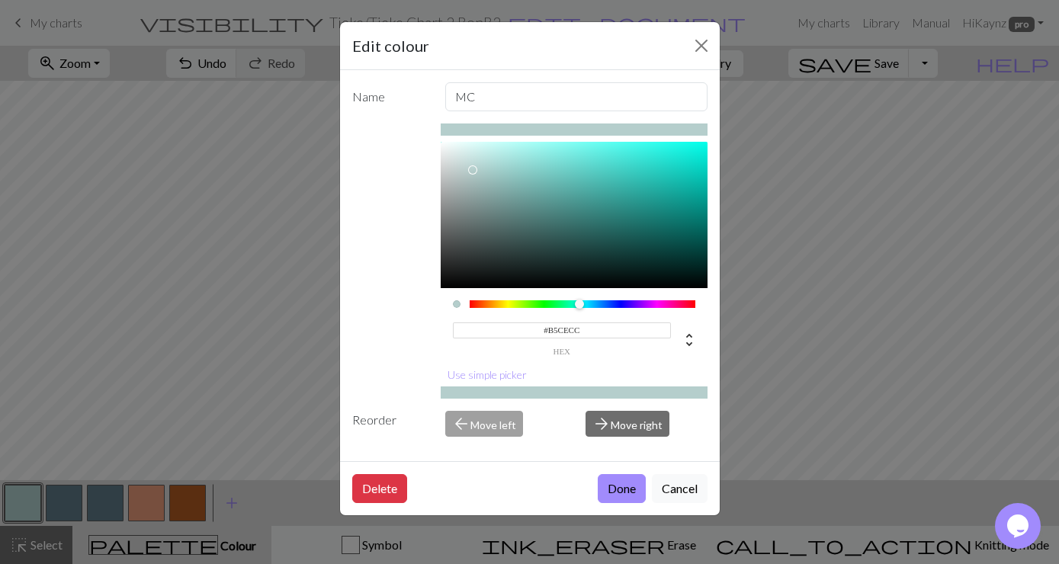
type input "#B5CDCB"
drag, startPoint x: 483, startPoint y: 169, endPoint x: 471, endPoint y: 171, distance: 11.7
click at [471, 171] on div at bounding box center [471, 170] width 9 height 9
click at [621, 485] on button "Done" at bounding box center [622, 488] width 48 height 29
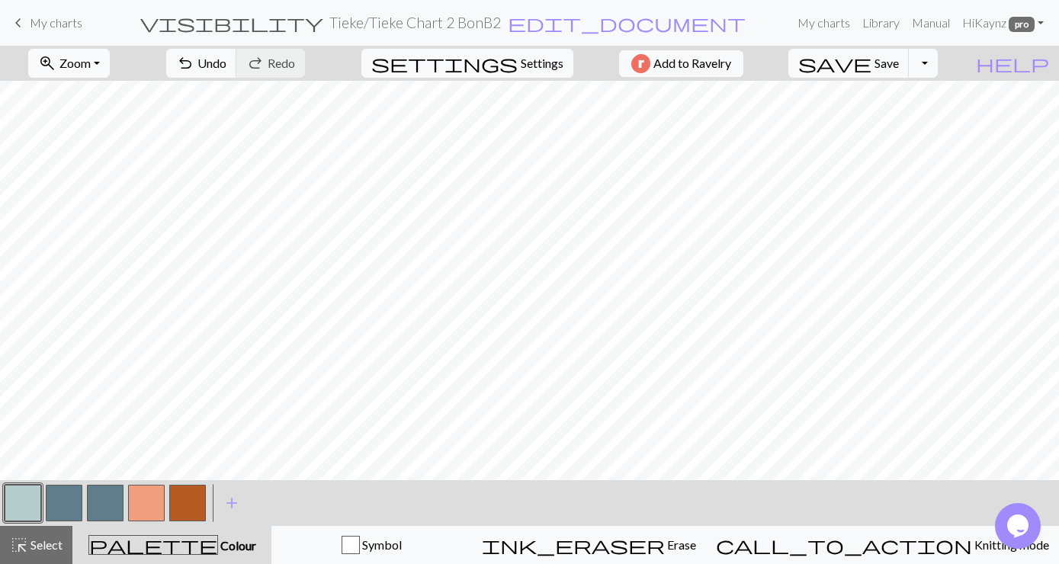
click at [110, 60] on button "zoom_in Zoom Zoom" at bounding box center [69, 63] width 82 height 29
click at [85, 98] on button "Fit all" at bounding box center [89, 97] width 120 height 24
click at [899, 63] on span "Save" at bounding box center [887, 63] width 24 height 14
click at [43, 24] on span "My charts" at bounding box center [56, 22] width 53 height 14
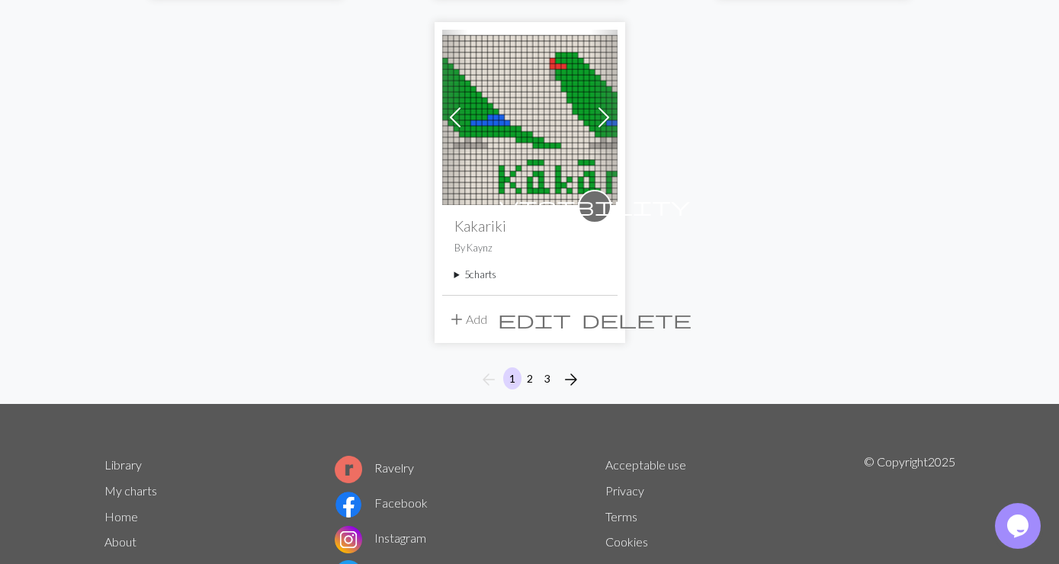
scroll to position [1980, 0]
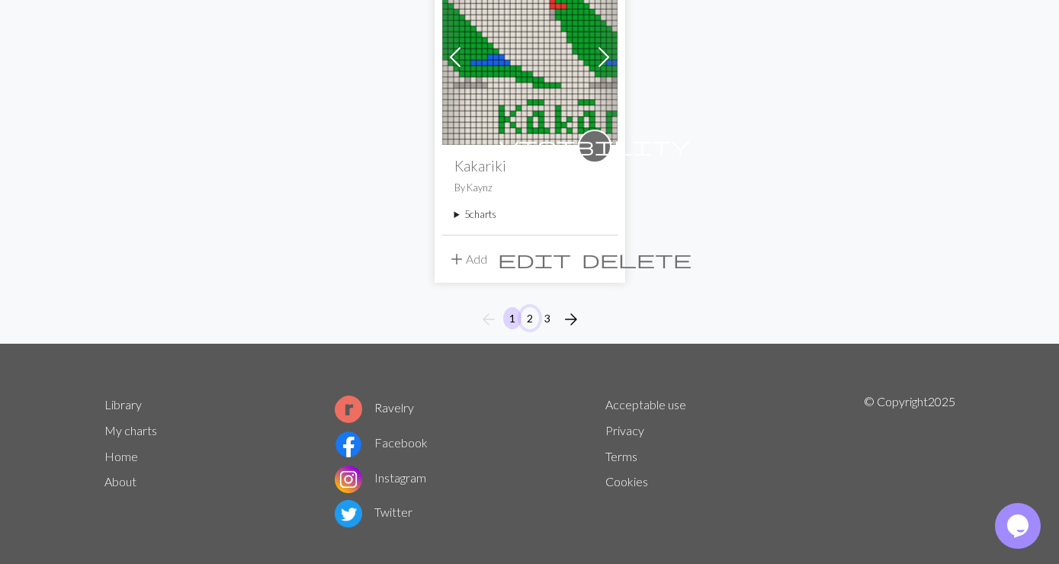
click at [529, 307] on button "2" at bounding box center [530, 318] width 18 height 22
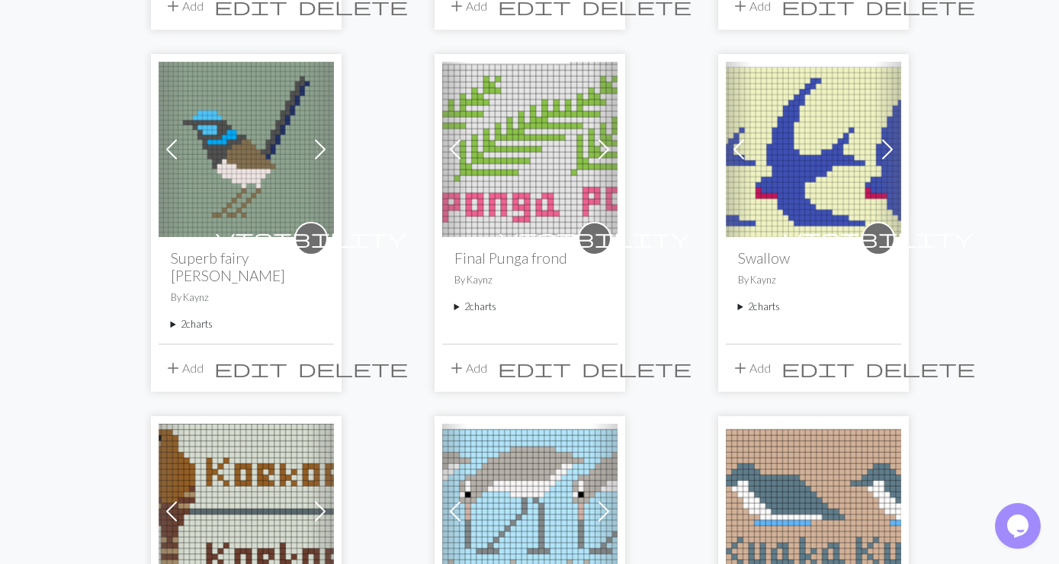
scroll to position [494, 0]
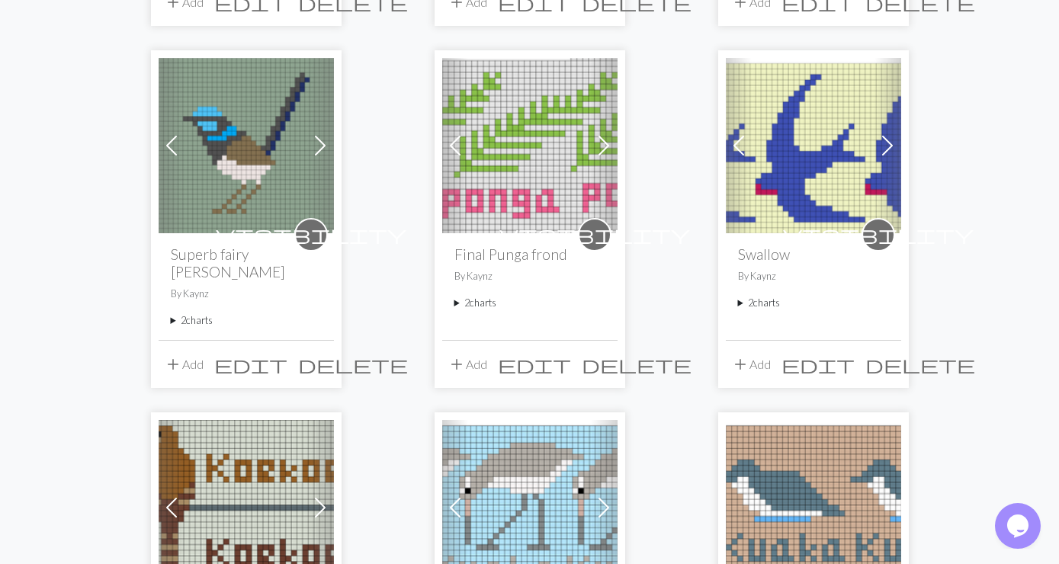
click at [762, 302] on summary "2 charts" at bounding box center [813, 303] width 151 height 14
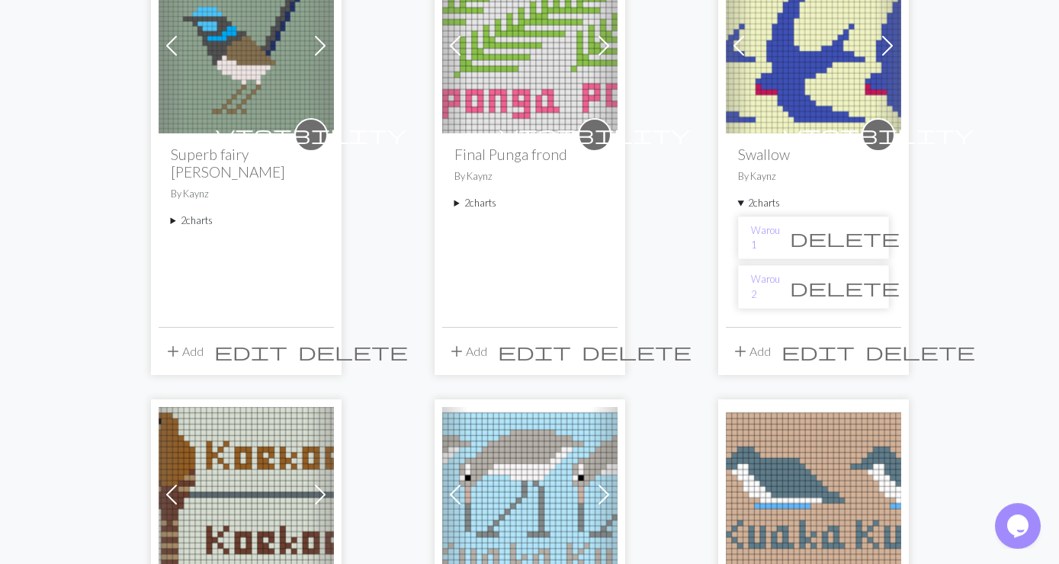
scroll to position [659, 0]
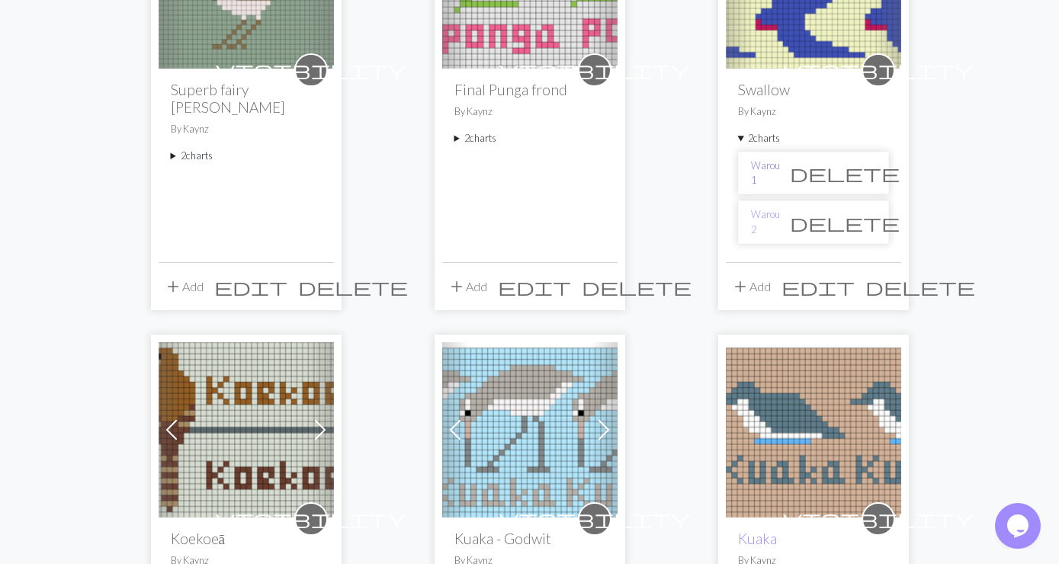
click at [771, 174] on link "Warou 1" at bounding box center [765, 173] width 29 height 29
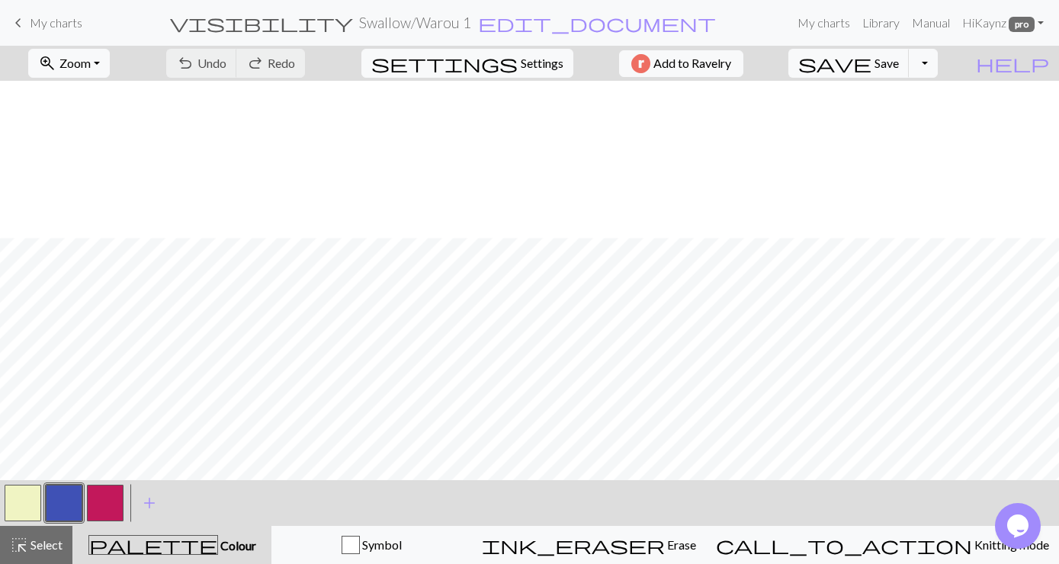
scroll to position [157, 0]
click at [47, 22] on span "My charts" at bounding box center [56, 22] width 53 height 14
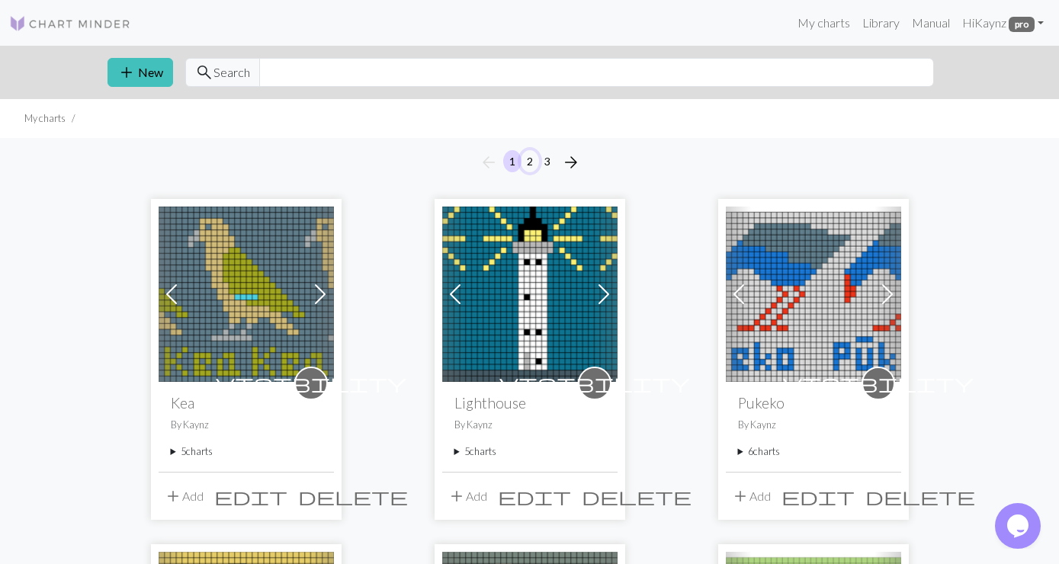
click at [532, 159] on button "2" at bounding box center [530, 161] width 18 height 22
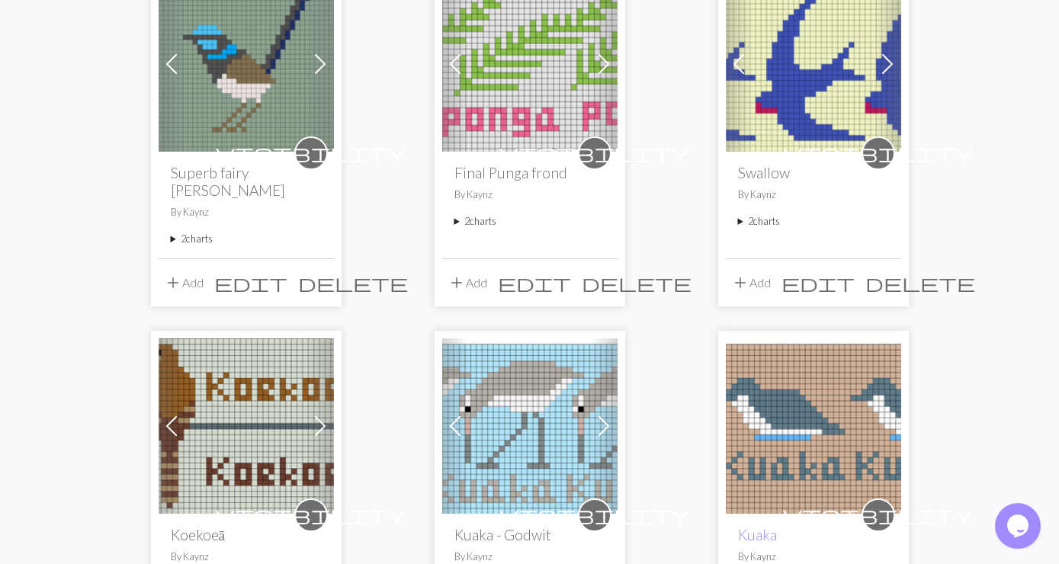
scroll to position [577, 0]
click at [766, 220] on summary "2 charts" at bounding box center [813, 221] width 151 height 14
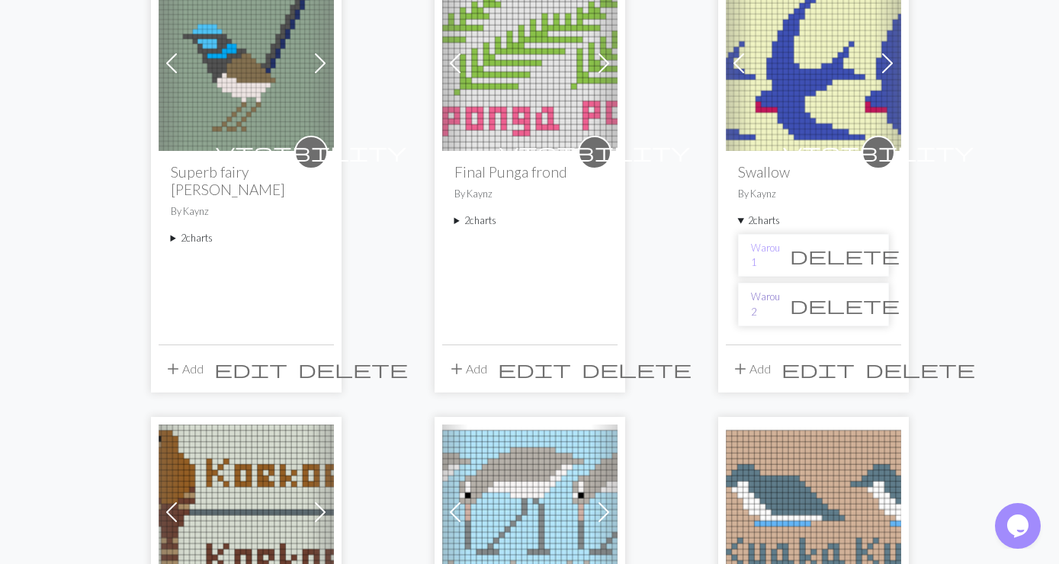
click at [770, 300] on link "Warou 2" at bounding box center [765, 304] width 29 height 29
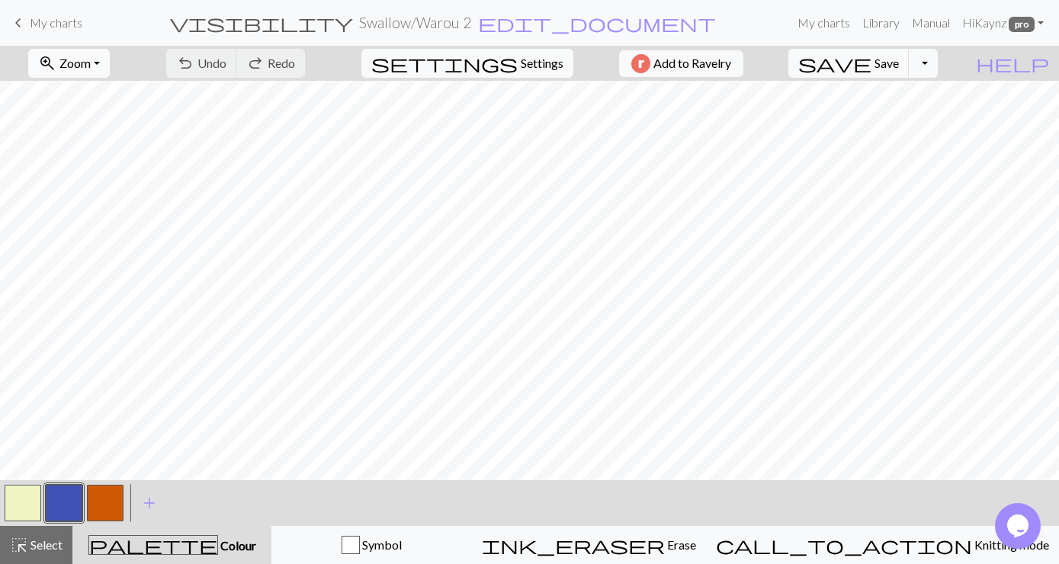
click at [110, 59] on button "zoom_in Zoom Zoom" at bounding box center [69, 63] width 82 height 29
click at [85, 95] on button "Fit all" at bounding box center [89, 97] width 120 height 24
click at [72, 501] on button "button" at bounding box center [64, 503] width 37 height 37
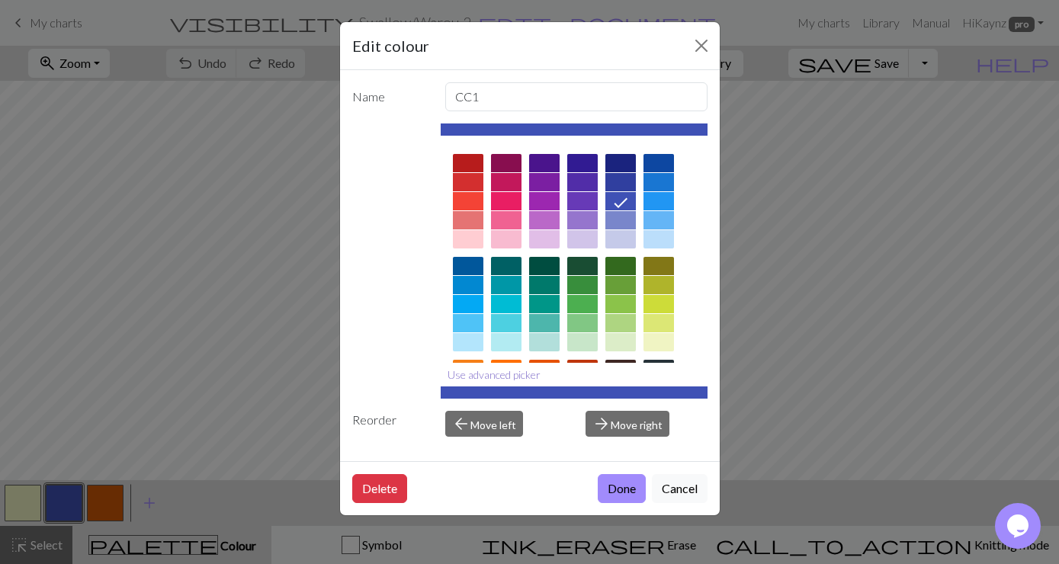
click at [488, 374] on button "Use advanced picker" at bounding box center [494, 375] width 107 height 24
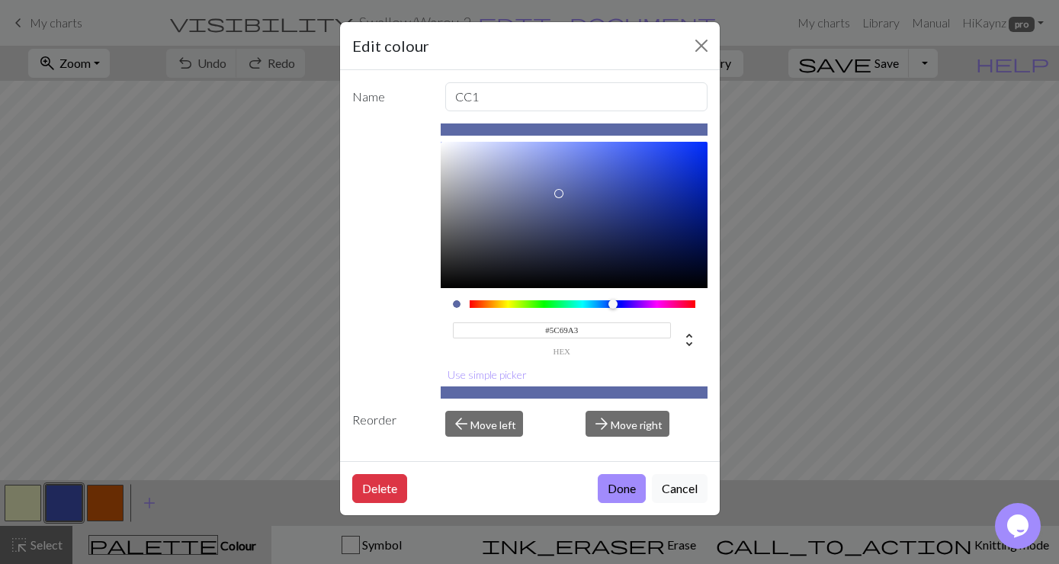
type input "#5D6AA3"
drag, startPoint x: 610, startPoint y: 182, endPoint x: 556, endPoint y: 194, distance: 55.5
click at [556, 194] on div at bounding box center [574, 215] width 267 height 146
click at [628, 487] on button "Done" at bounding box center [622, 488] width 48 height 29
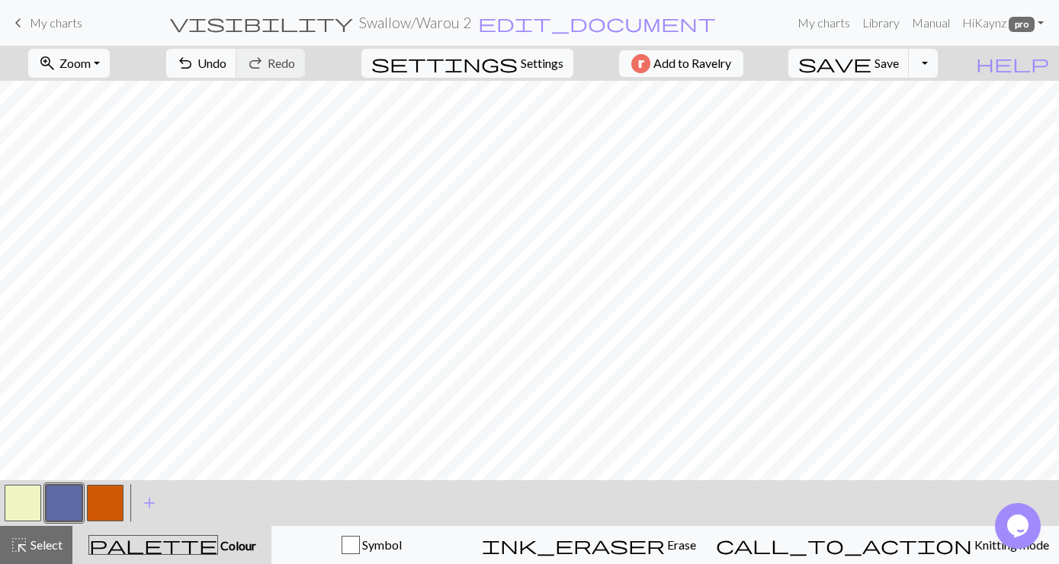
click at [66, 496] on button "button" at bounding box center [64, 503] width 37 height 37
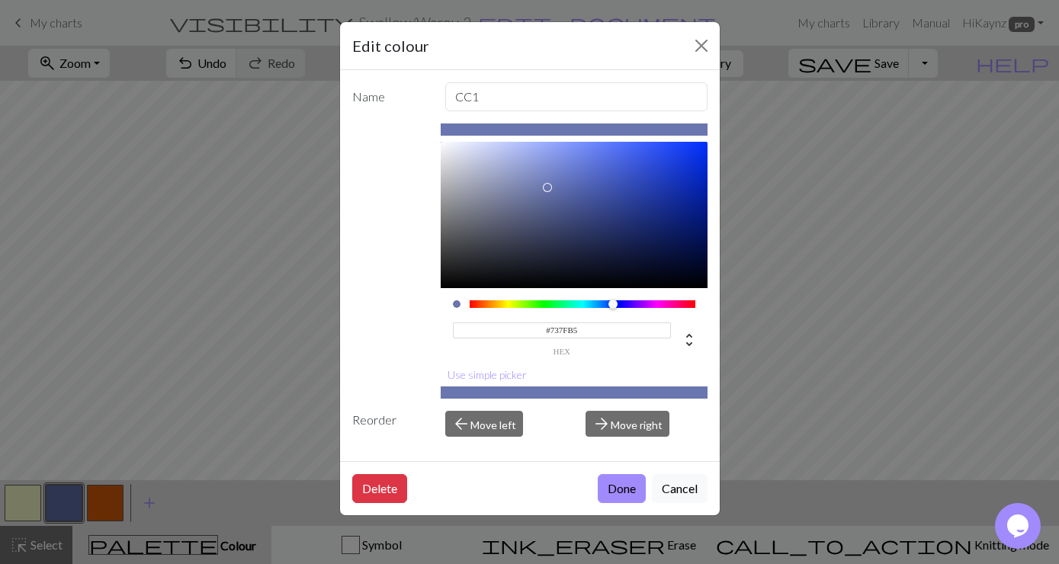
type input "#7783B7"
drag, startPoint x: 554, startPoint y: 193, endPoint x: 534, endPoint y: 183, distance: 22.9
click at [534, 183] on div at bounding box center [533, 182] width 9 height 9
click at [618, 483] on button "Done" at bounding box center [622, 488] width 48 height 29
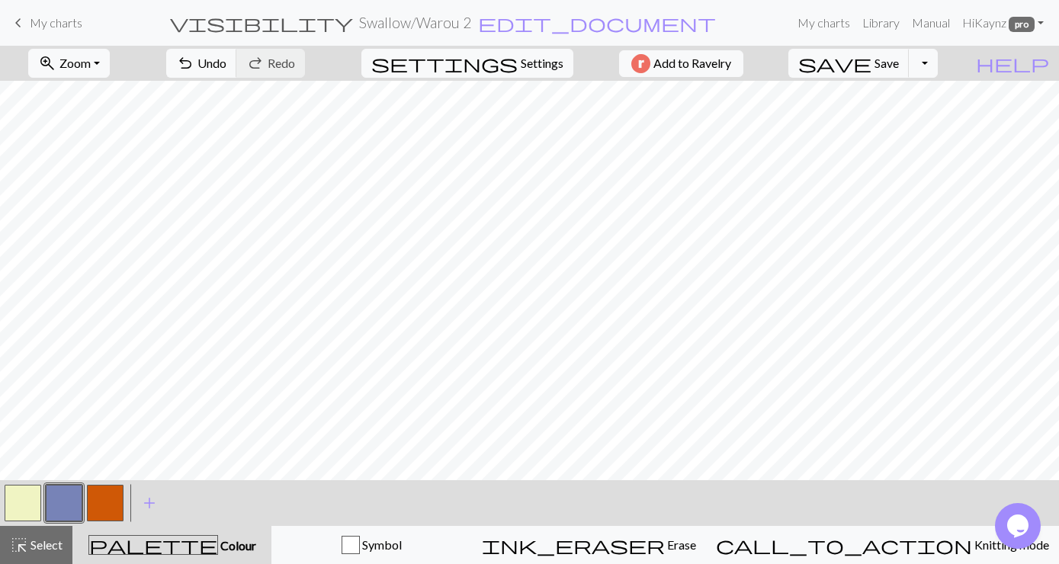
click at [71, 506] on button "button" at bounding box center [64, 503] width 37 height 37
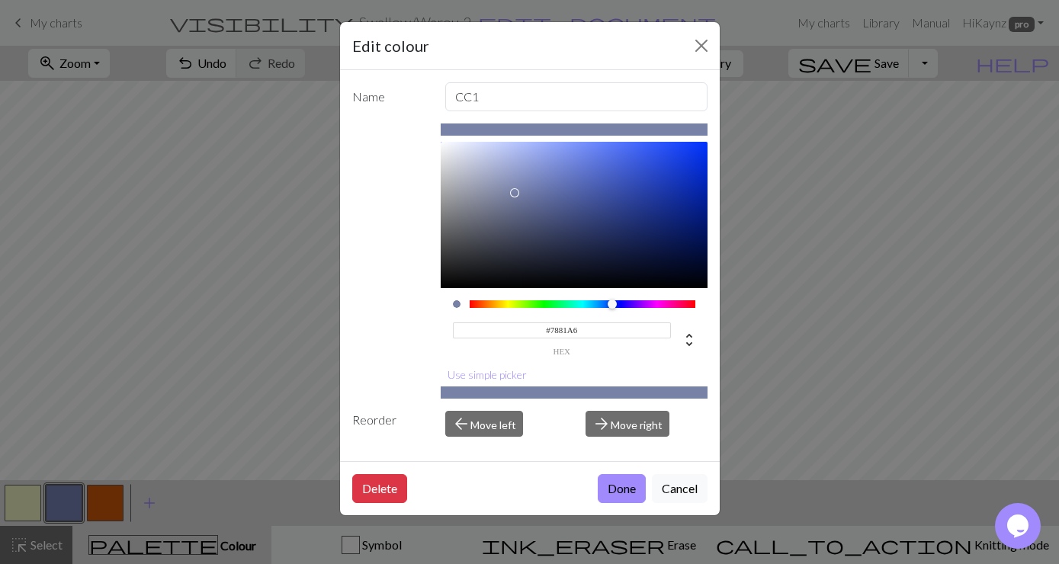
type input "#7982A6"
drag, startPoint x: 533, startPoint y: 184, endPoint x: 513, endPoint y: 193, distance: 21.8
click at [513, 193] on div at bounding box center [513, 192] width 9 height 9
click at [617, 493] on button "Done" at bounding box center [622, 488] width 48 height 29
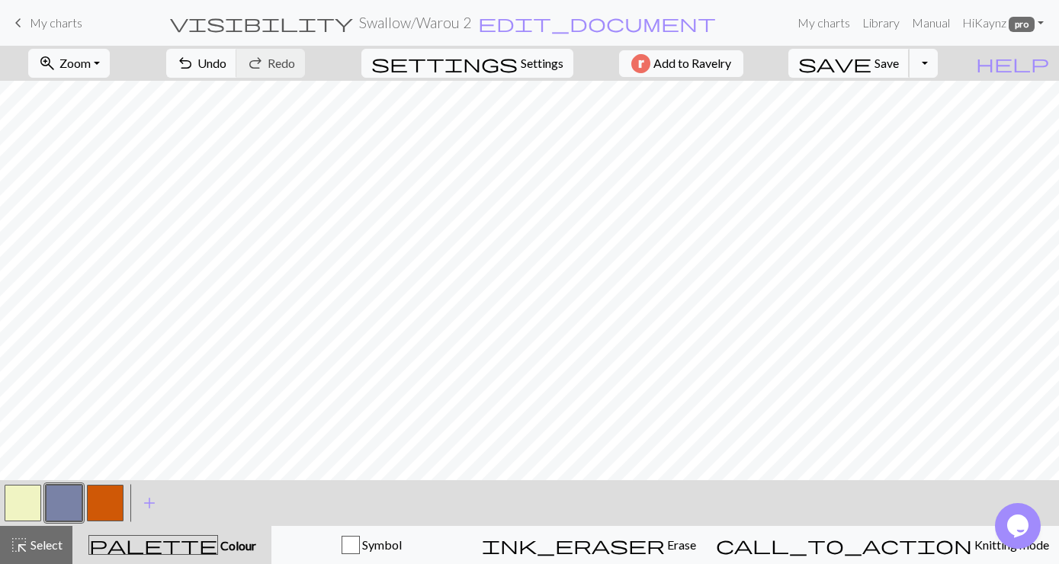
click at [899, 64] on span "Save" at bounding box center [887, 63] width 24 height 14
click at [50, 18] on span "My charts" at bounding box center [56, 22] width 53 height 14
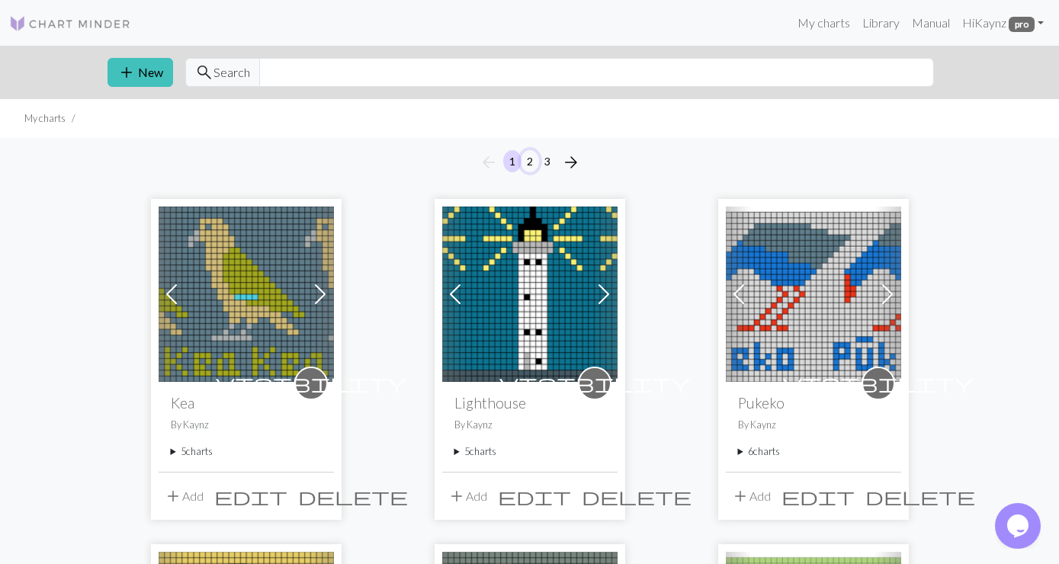
click at [531, 159] on button "2" at bounding box center [530, 161] width 18 height 22
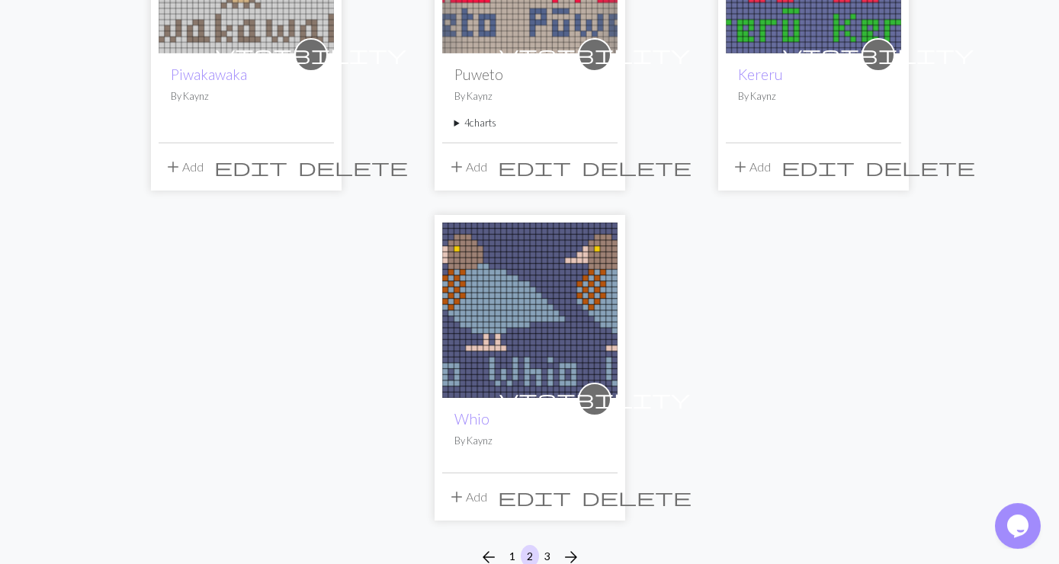
scroll to position [1730, 0]
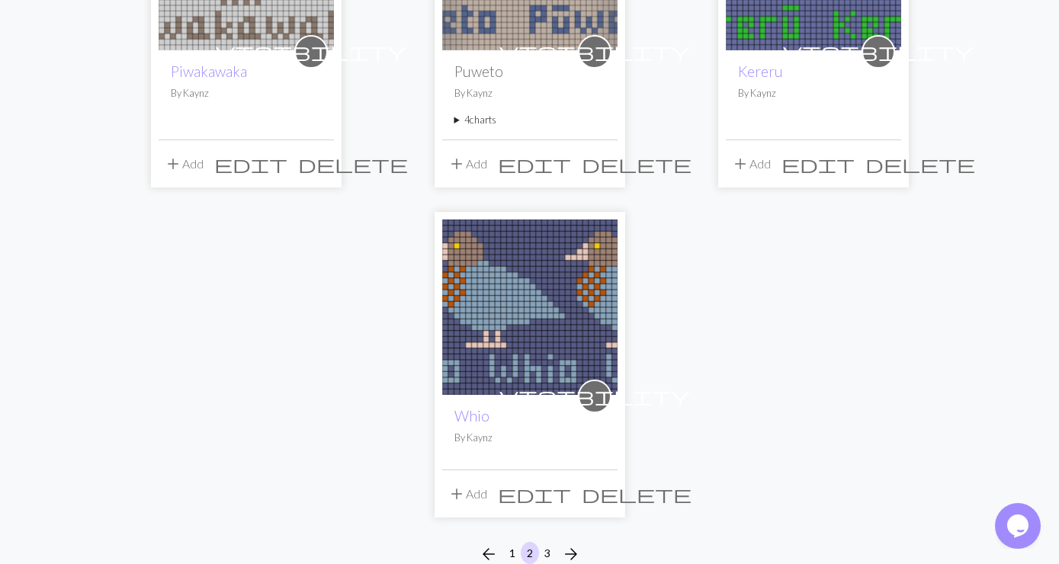
click at [535, 299] on img at bounding box center [529, 307] width 175 height 175
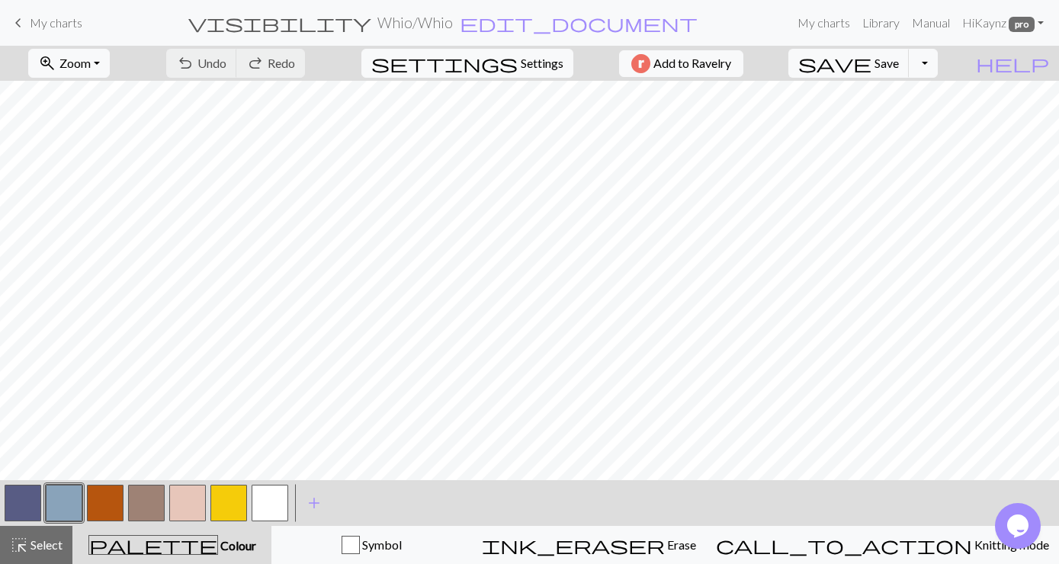
click at [20, 498] on button "button" at bounding box center [23, 503] width 37 height 37
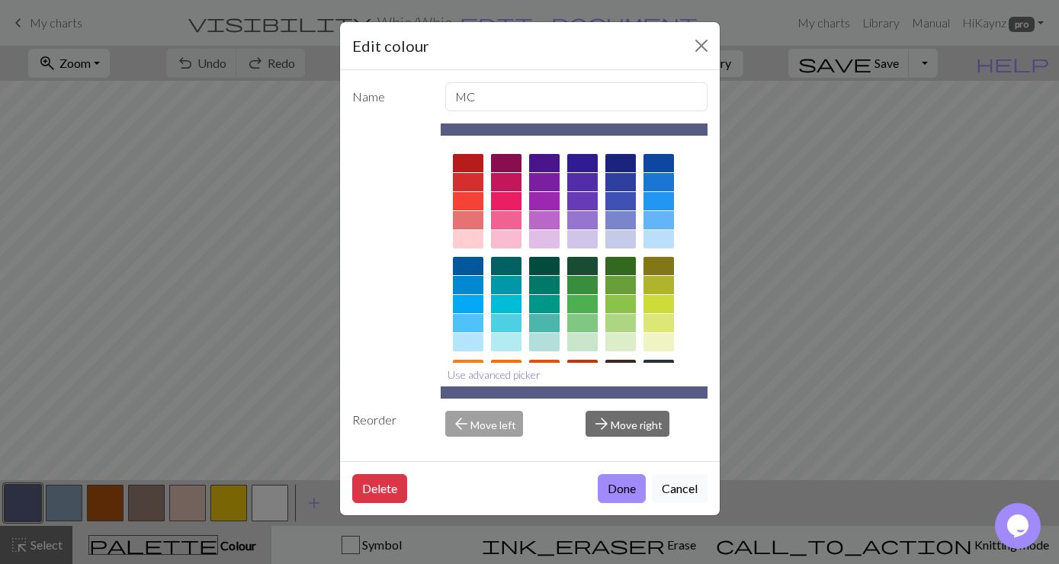
click at [531, 376] on button "Use advanced picker" at bounding box center [494, 375] width 107 height 24
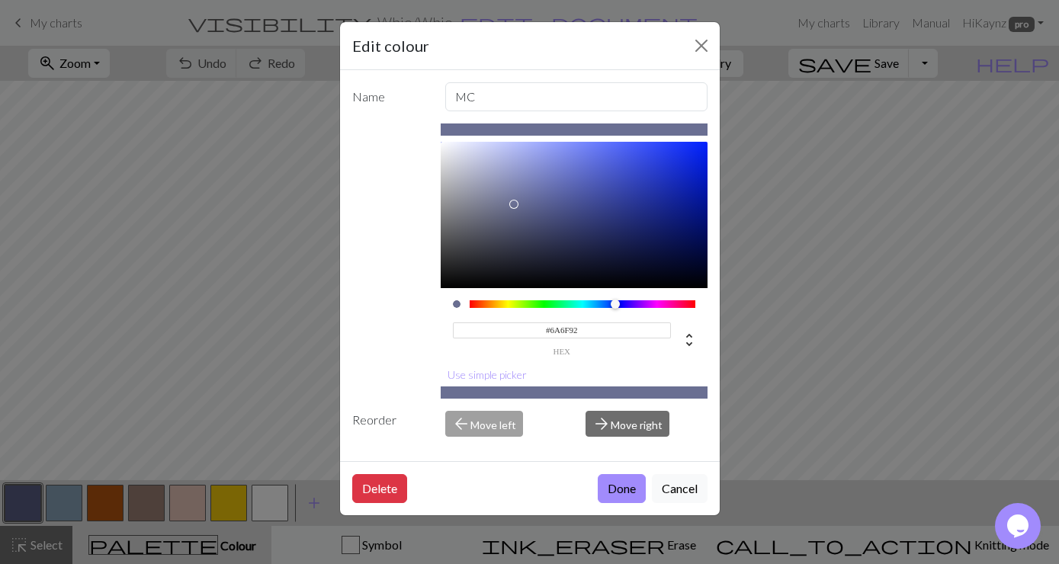
type input "#6B7092"
drag, startPoint x: 529, startPoint y: 210, endPoint x: 512, endPoint y: 204, distance: 18.3
click at [512, 204] on div at bounding box center [513, 204] width 9 height 9
click at [625, 487] on button "Done" at bounding box center [622, 488] width 48 height 29
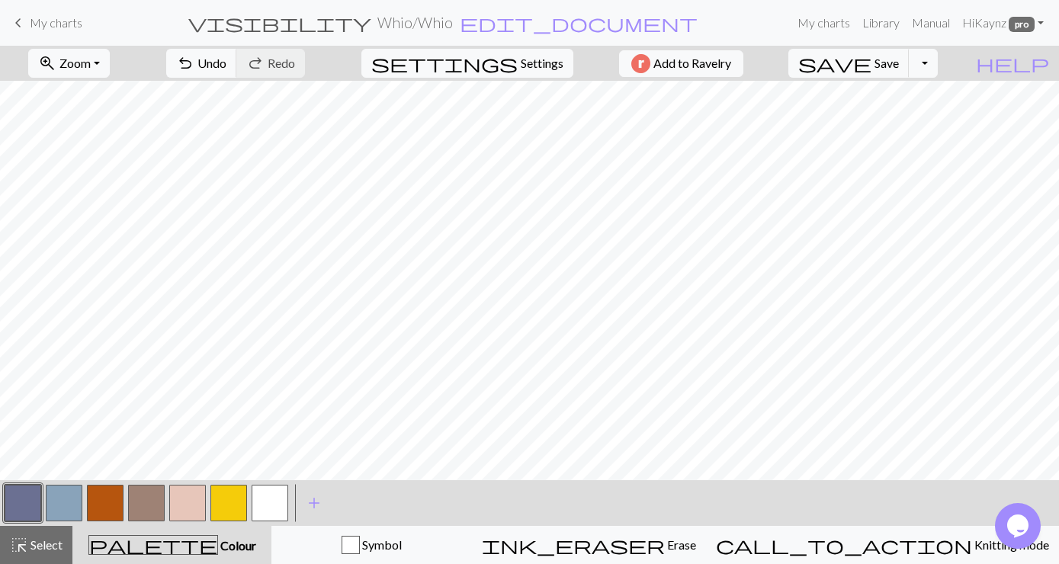
click at [27, 501] on button "button" at bounding box center [23, 503] width 37 height 37
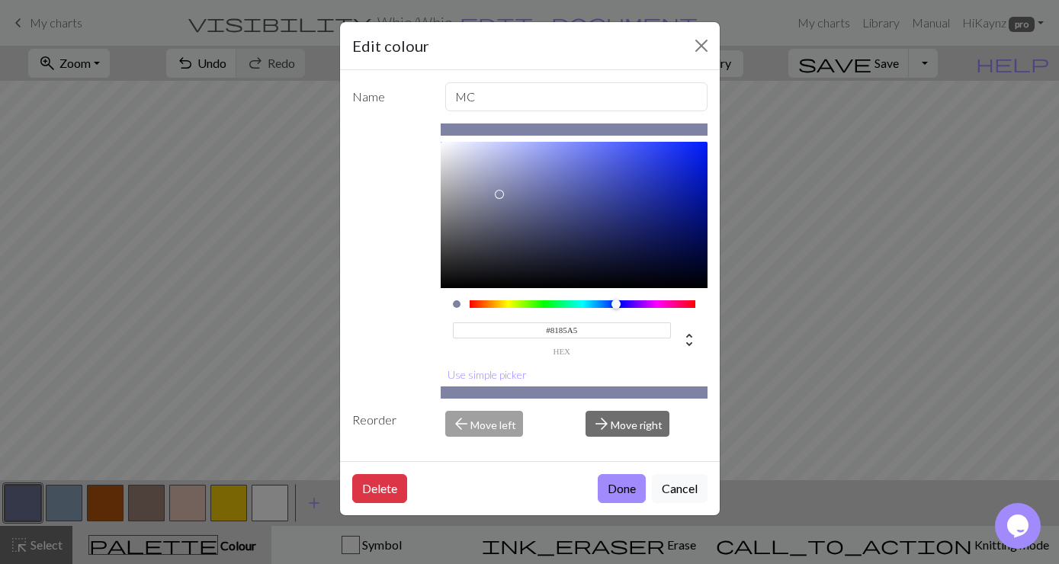
type input "#8387A6"
drag, startPoint x: 514, startPoint y: 202, endPoint x: 497, endPoint y: 193, distance: 19.1
click at [497, 193] on div at bounding box center [497, 192] width 9 height 9
click at [618, 487] on button "Done" at bounding box center [622, 488] width 48 height 29
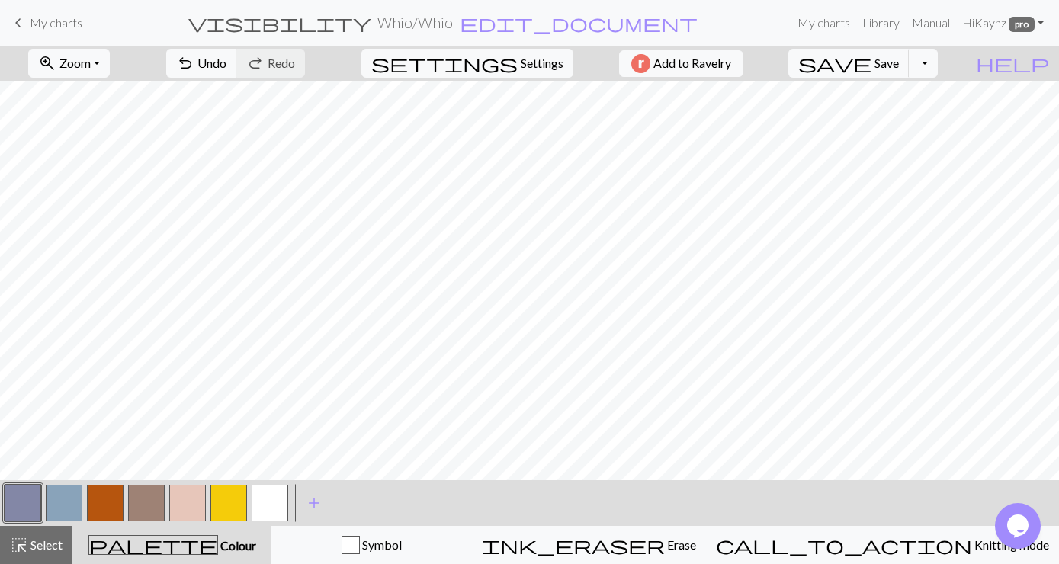
click at [24, 496] on button "button" at bounding box center [23, 503] width 37 height 37
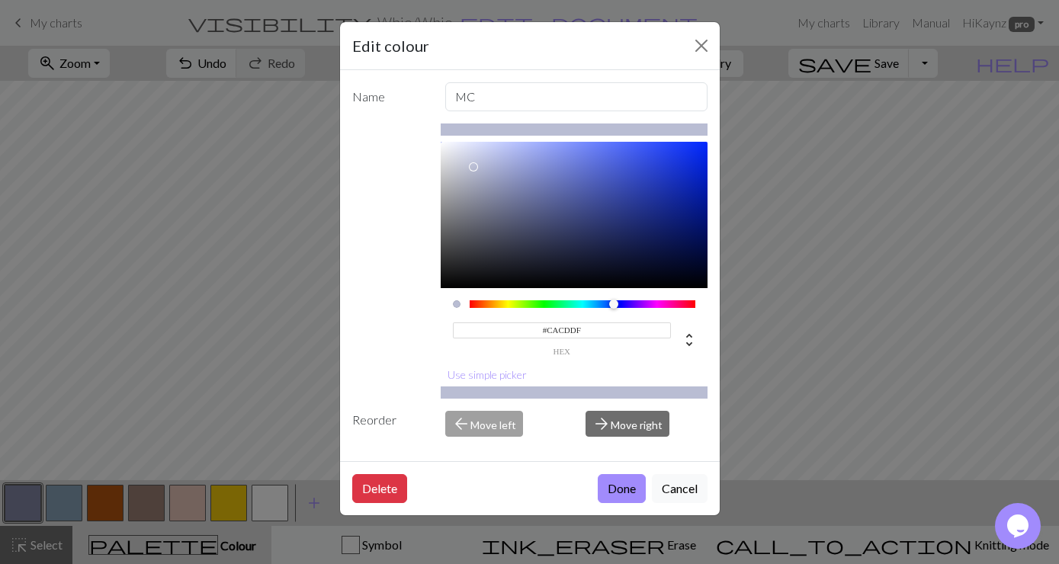
type input "#CBCEE0"
drag, startPoint x: 497, startPoint y: 191, endPoint x: 466, endPoint y: 159, distance: 44.2
click at [466, 159] on div at bounding box center [465, 159] width 9 height 9
click at [622, 486] on button "Done" at bounding box center [622, 488] width 48 height 29
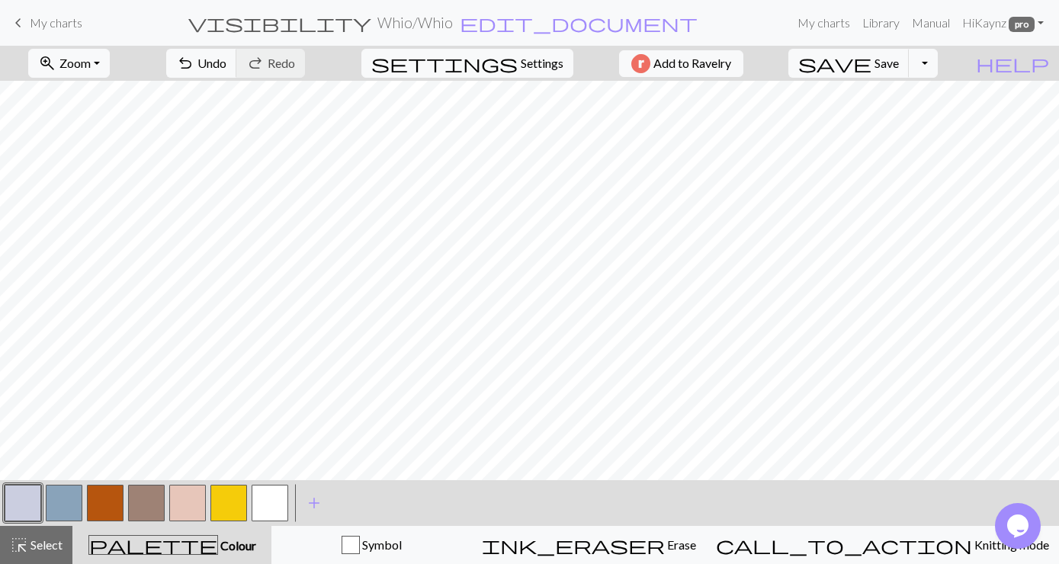
click at [19, 497] on button "button" at bounding box center [23, 503] width 37 height 37
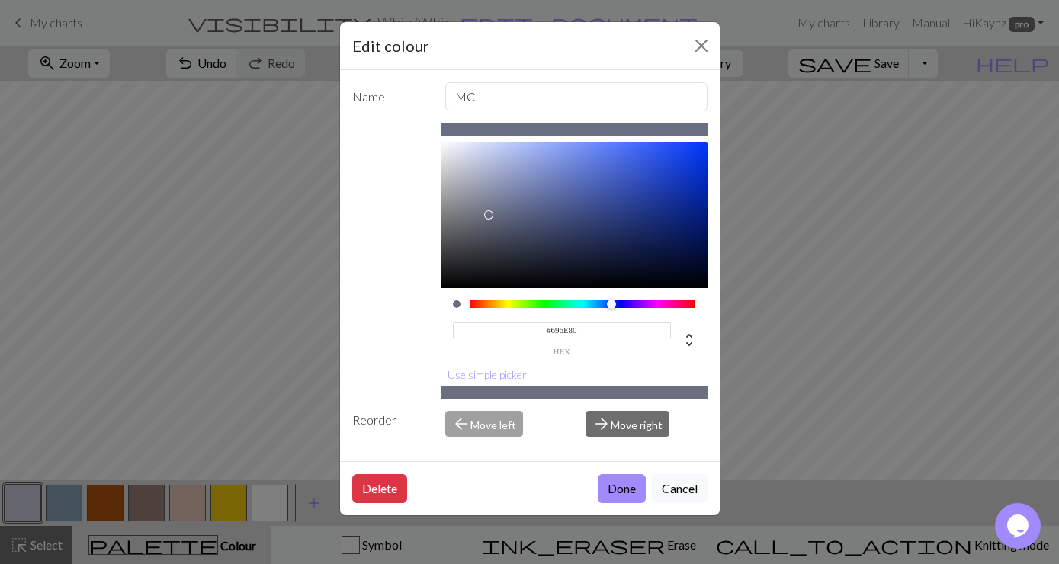
type input "#666B7D"
drag, startPoint x: 464, startPoint y: 161, endPoint x: 489, endPoint y: 217, distance: 61.1
click at [489, 217] on div at bounding box center [489, 216] width 9 height 9
click at [618, 486] on button "Done" at bounding box center [622, 488] width 48 height 29
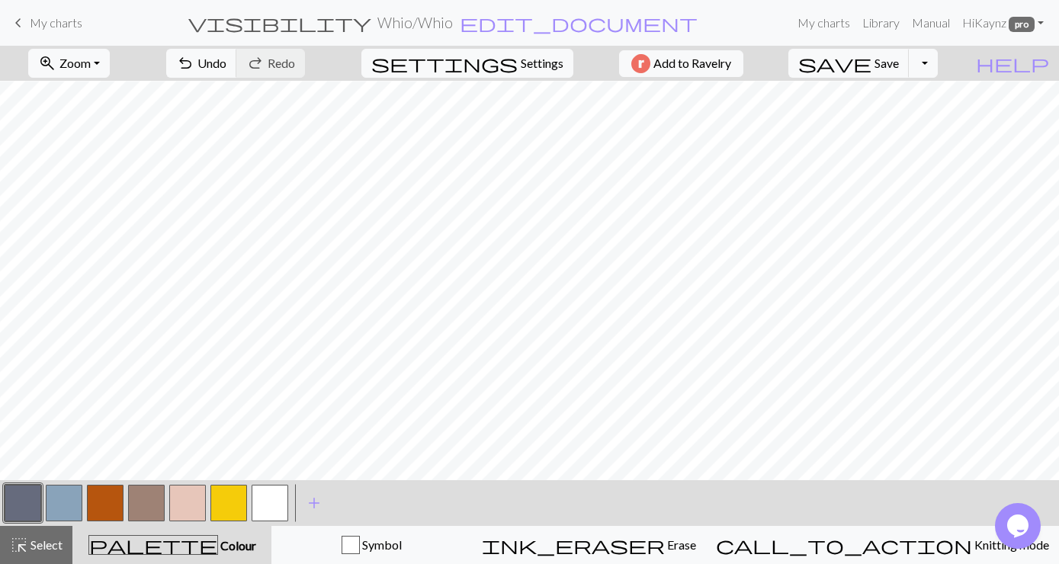
scroll to position [37, 0]
click at [110, 62] on button "zoom_in Zoom Zoom" at bounding box center [69, 63] width 82 height 29
click at [90, 99] on button "Fit all" at bounding box center [89, 97] width 120 height 24
click at [31, 498] on button "button" at bounding box center [23, 503] width 37 height 37
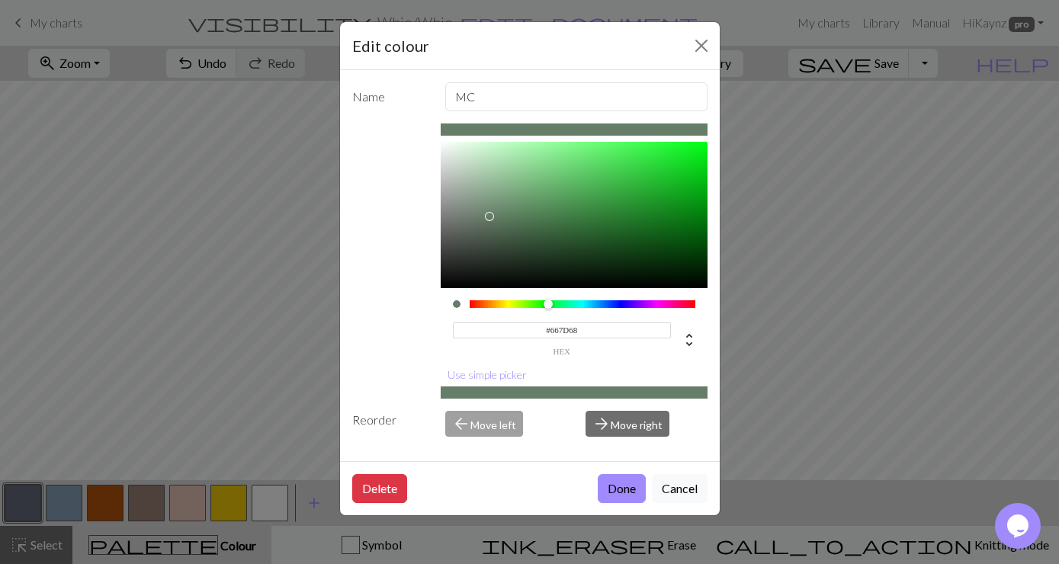
click at [549, 301] on div at bounding box center [583, 304] width 226 height 8
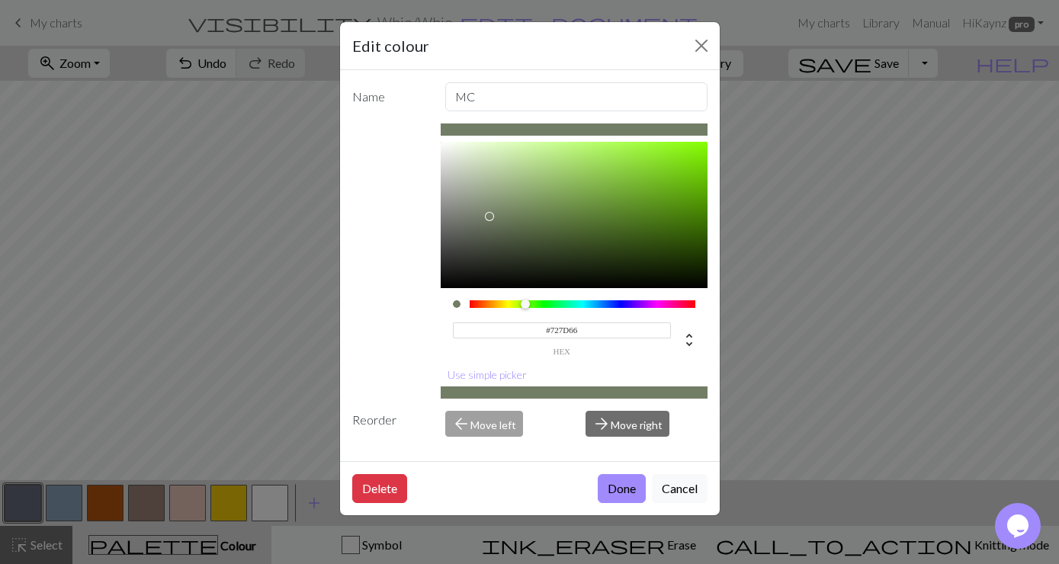
click at [525, 305] on div at bounding box center [583, 304] width 226 height 8
type input "#789062"
drag, startPoint x: 487, startPoint y: 213, endPoint x: 525, endPoint y: 206, distance: 38.7
click at [525, 206] on div at bounding box center [574, 215] width 267 height 146
click at [628, 491] on button "Done" at bounding box center [622, 488] width 48 height 29
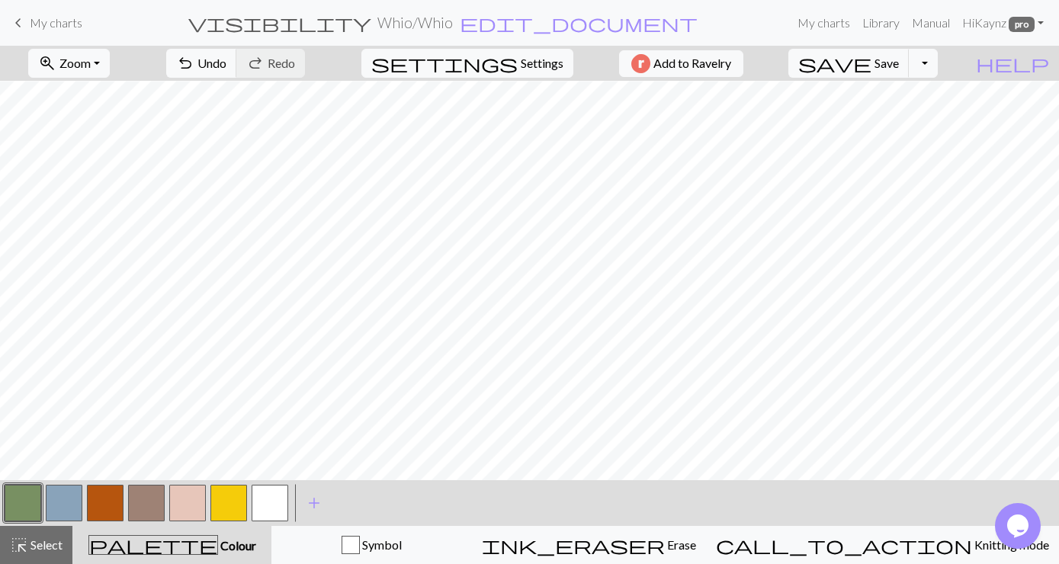
click at [16, 502] on button "button" at bounding box center [23, 503] width 37 height 37
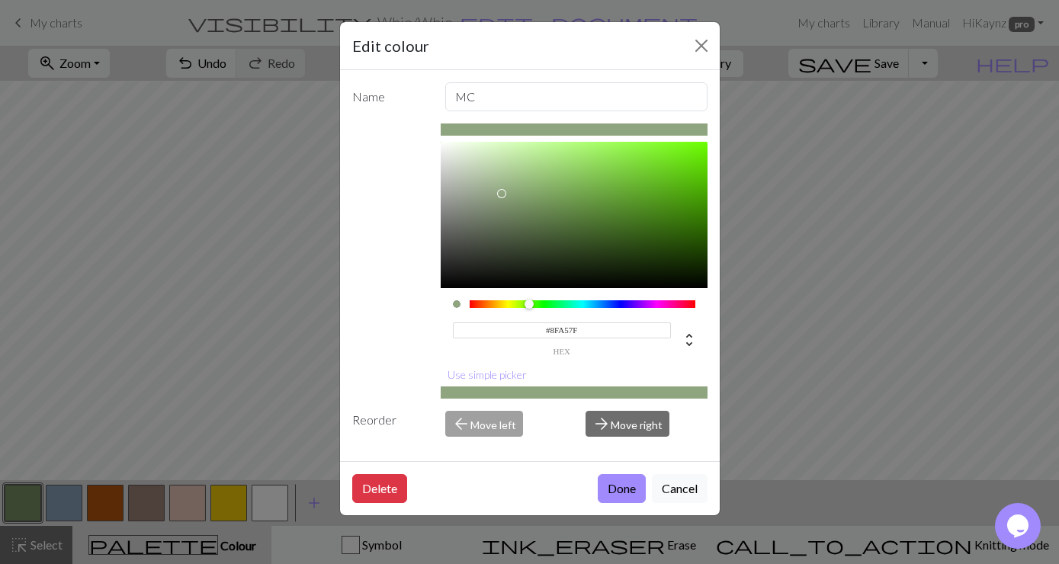
type input "#90A680"
drag, startPoint x: 527, startPoint y: 203, endPoint x: 502, endPoint y: 193, distance: 27.0
click at [502, 193] on div at bounding box center [501, 192] width 9 height 9
click at [620, 490] on button "Done" at bounding box center [622, 488] width 48 height 29
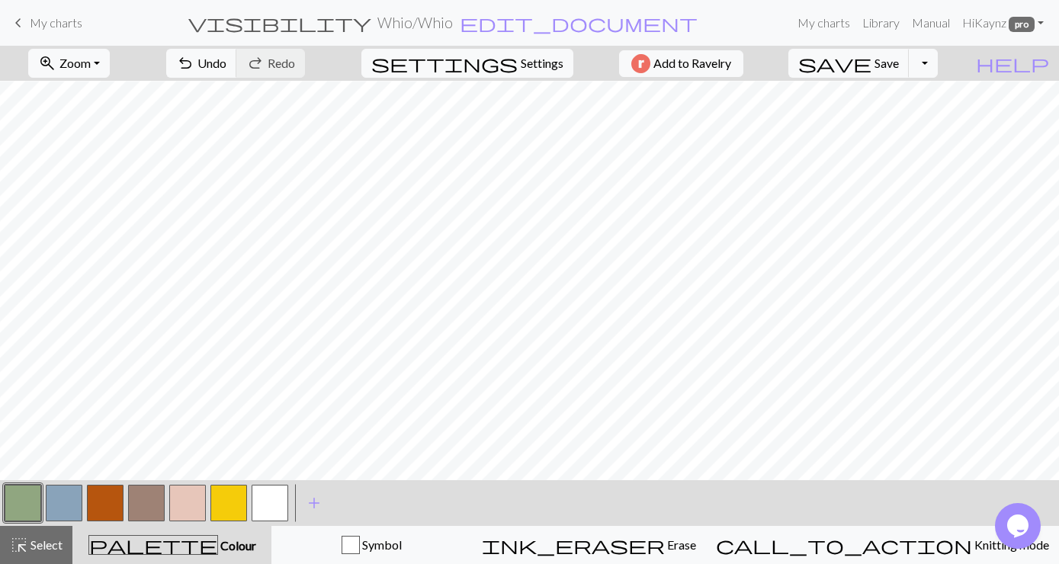
click at [21, 503] on button "button" at bounding box center [23, 503] width 37 height 37
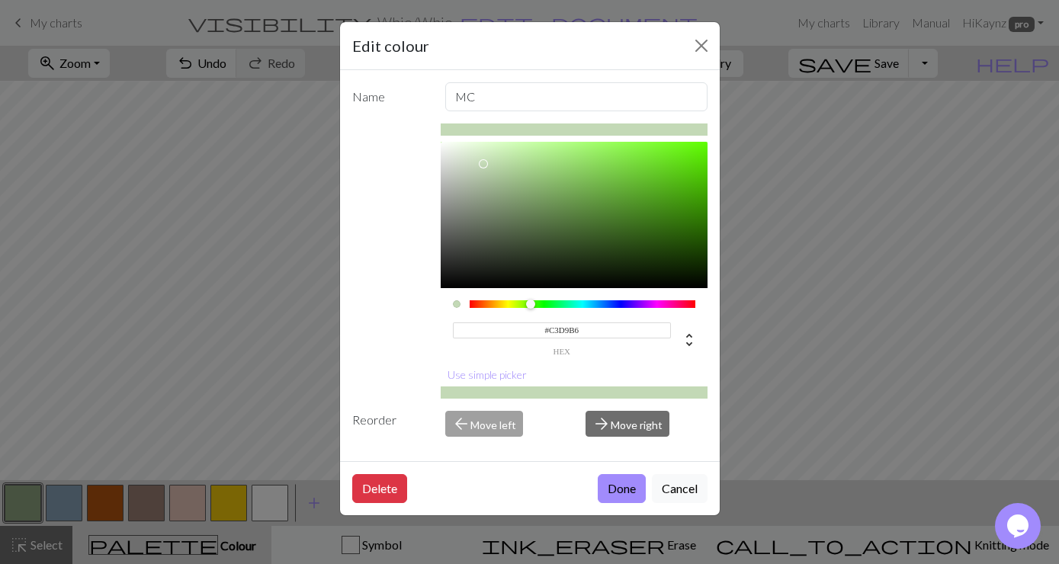
type input "#C5DAB8"
drag, startPoint x: 502, startPoint y: 194, endPoint x: 482, endPoint y: 163, distance: 36.4
click at [482, 163] on div at bounding box center [483, 163] width 9 height 9
click at [616, 487] on button "Done" at bounding box center [622, 488] width 48 height 29
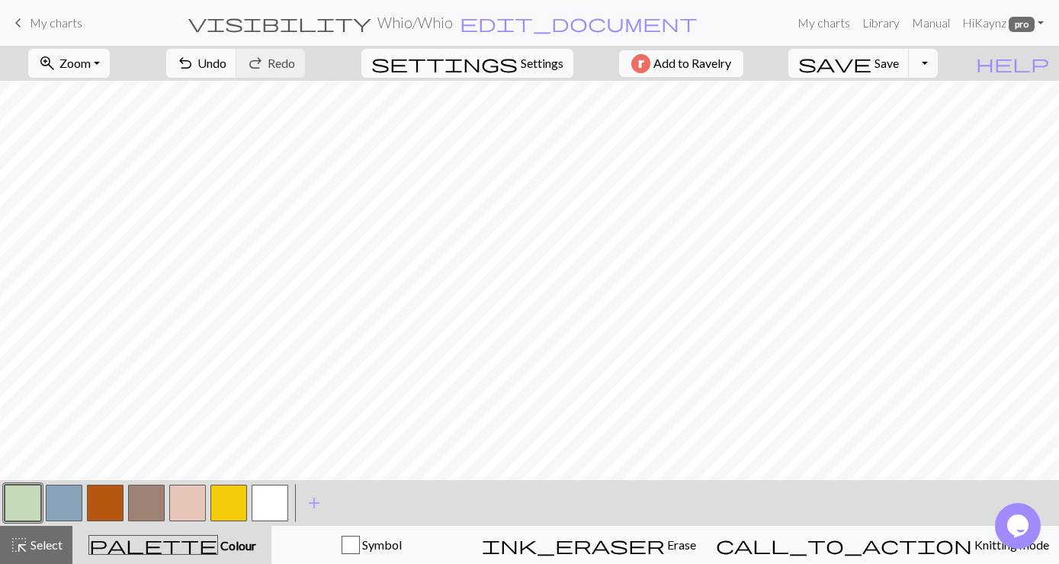
click at [29, 499] on button "button" at bounding box center [23, 503] width 37 height 37
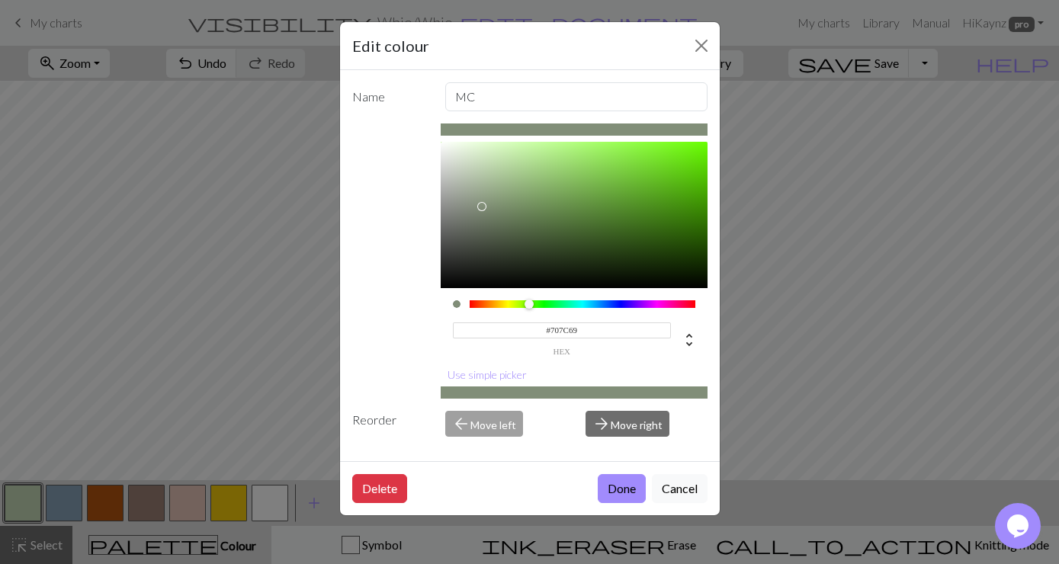
type input "#6E7967"
drag, startPoint x: 480, startPoint y: 164, endPoint x: 480, endPoint y: 219, distance: 54.9
click at [480, 219] on div at bounding box center [480, 218] width 9 height 9
click at [625, 488] on button "Done" at bounding box center [622, 488] width 48 height 29
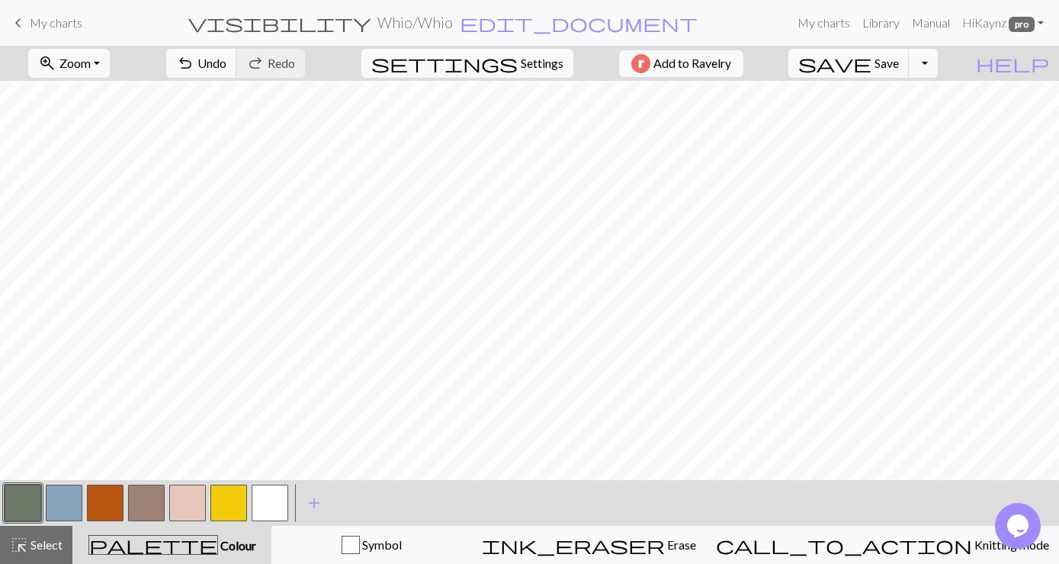
click at [26, 485] on button "button" at bounding box center [23, 503] width 37 height 37
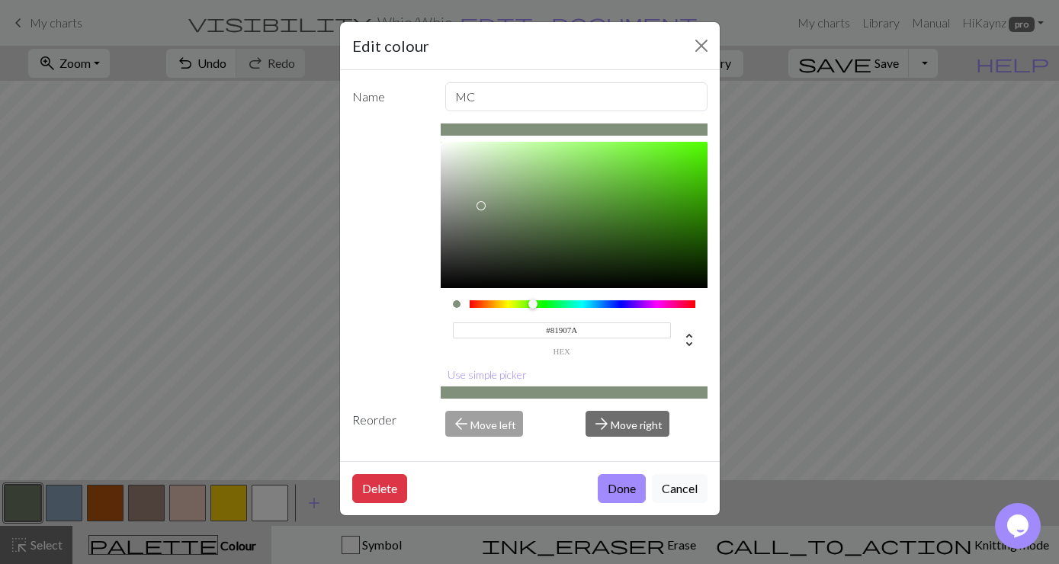
type input "#83927C"
drag, startPoint x: 480, startPoint y: 218, endPoint x: 480, endPoint y: 204, distance: 13.7
click at [480, 204] on div at bounding box center [481, 204] width 9 height 9
click at [621, 499] on button "Done" at bounding box center [622, 488] width 48 height 29
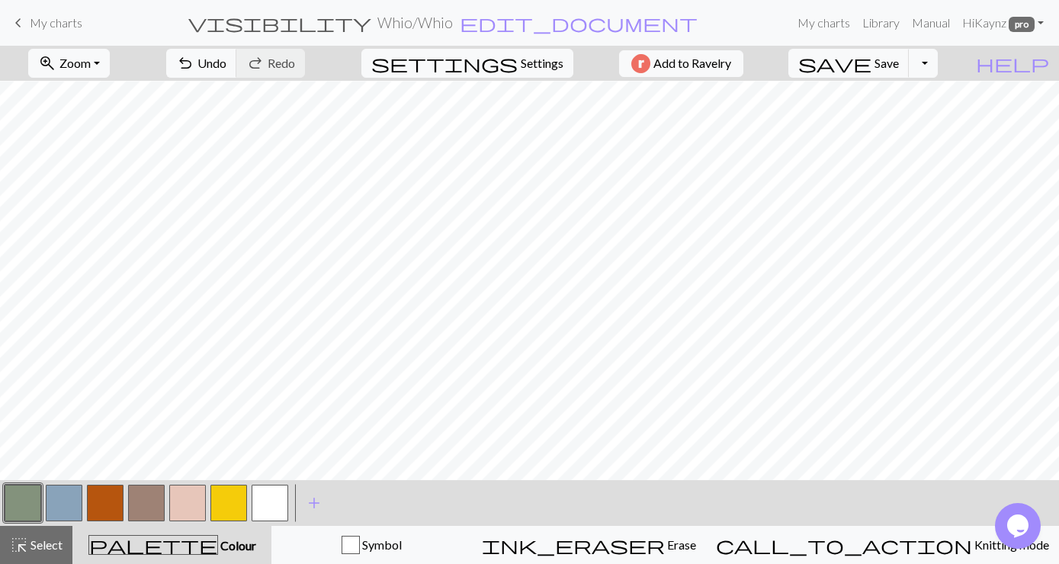
click at [31, 503] on button "button" at bounding box center [23, 503] width 37 height 37
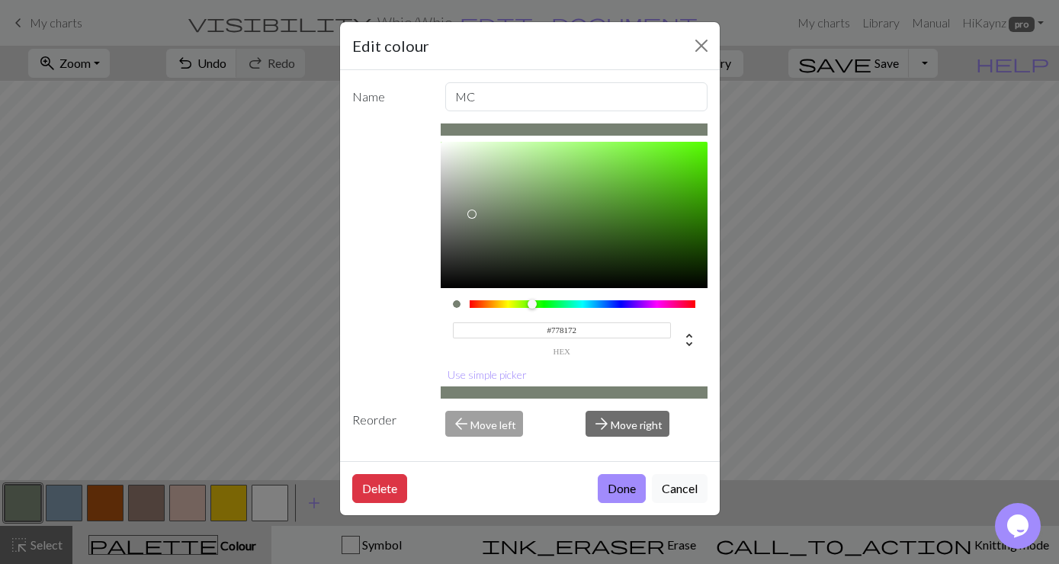
type input "#768071"
drag, startPoint x: 480, startPoint y: 204, endPoint x: 471, endPoint y: 215, distance: 14.1
click at [471, 215] on div at bounding box center [471, 214] width 9 height 9
click at [614, 493] on button "Done" at bounding box center [622, 488] width 48 height 29
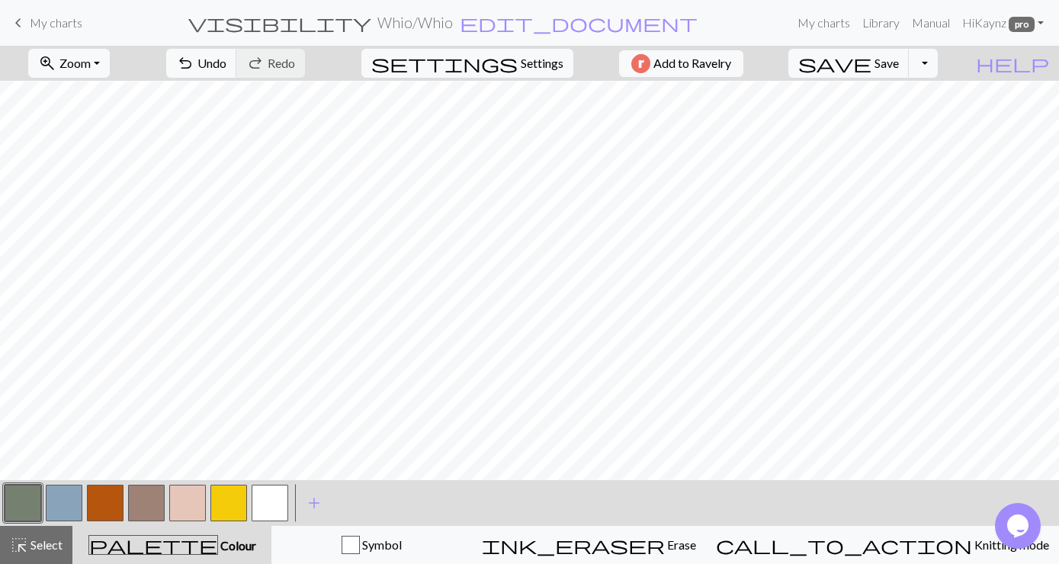
click at [70, 509] on button "button" at bounding box center [64, 503] width 37 height 37
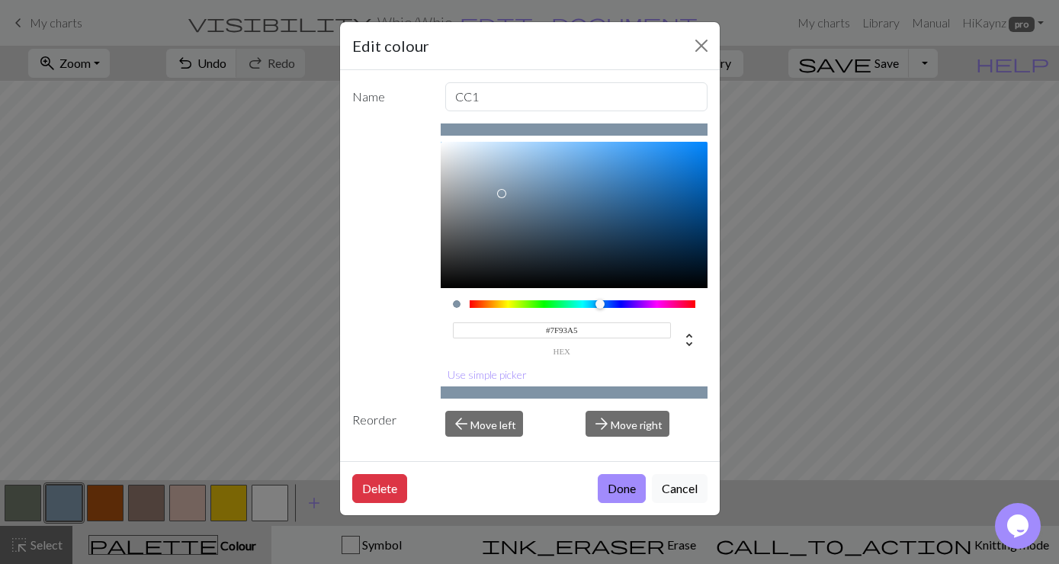
type input "#8093A5"
drag, startPoint x: 512, startPoint y: 181, endPoint x: 501, endPoint y: 194, distance: 16.2
click at [501, 194] on div at bounding box center [500, 193] width 9 height 9
click at [618, 485] on button "Done" at bounding box center [622, 488] width 48 height 29
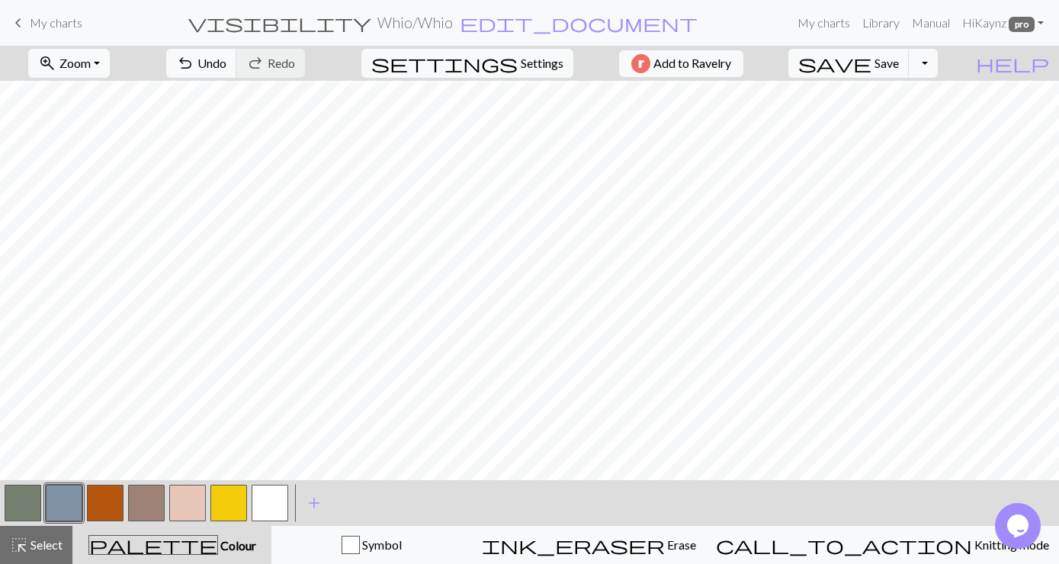
click at [74, 499] on button "button" at bounding box center [64, 503] width 37 height 37
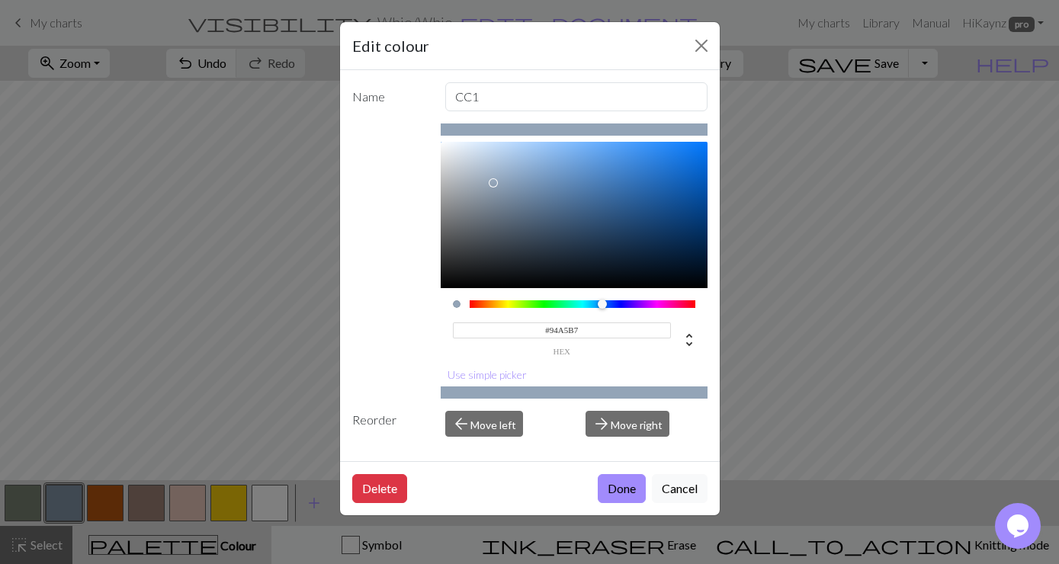
type input "#95A6B7"
drag, startPoint x: 499, startPoint y: 193, endPoint x: 491, endPoint y: 183, distance: 12.5
click at [491, 183] on div at bounding box center [490, 182] width 9 height 9
click at [627, 487] on button "Done" at bounding box center [622, 488] width 48 height 29
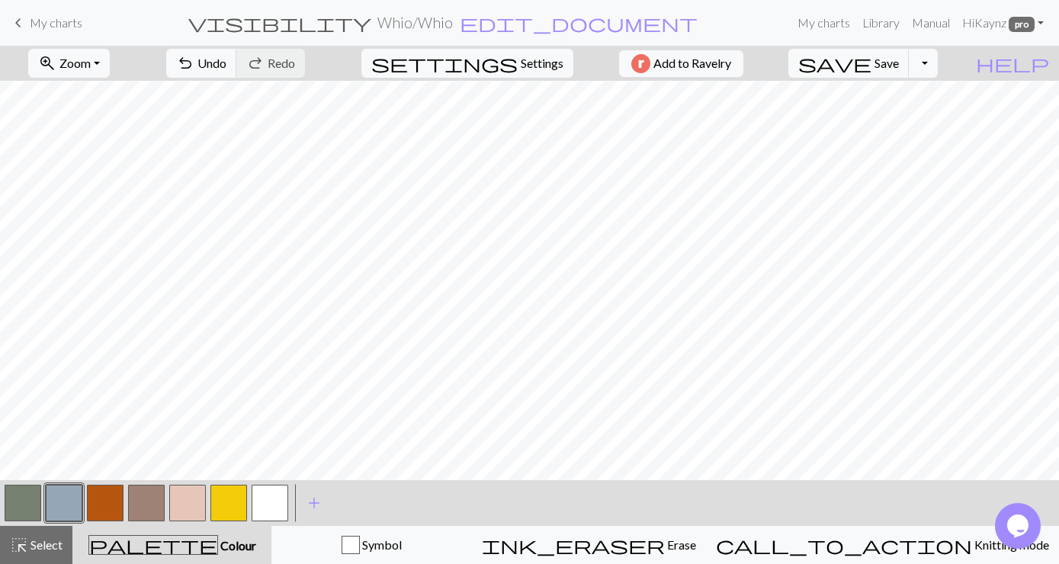
click at [156, 493] on button "button" at bounding box center [146, 503] width 37 height 37
click at [149, 499] on button "button" at bounding box center [146, 503] width 37 height 37
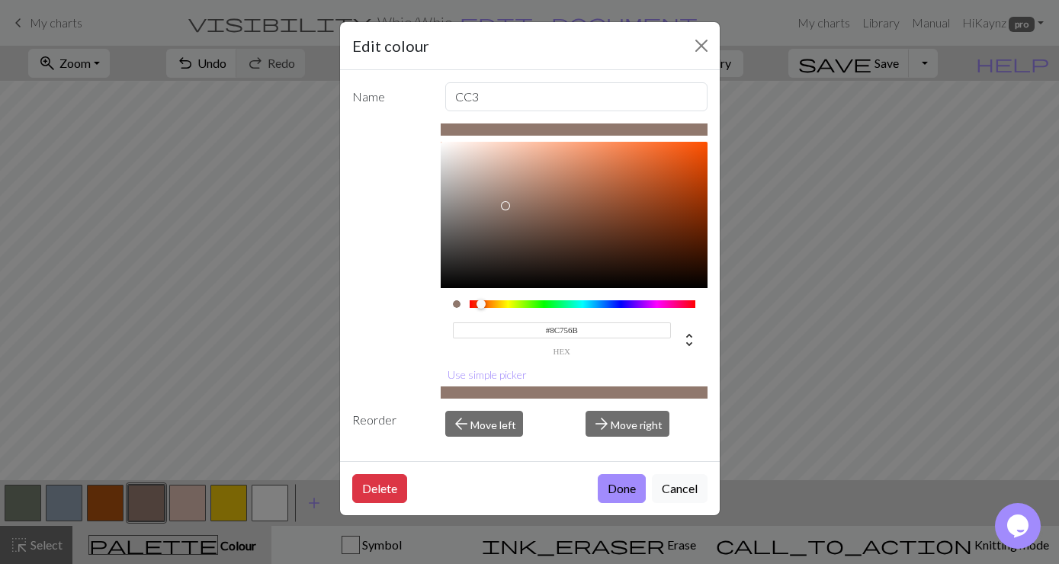
type input "#8A746A"
drag, startPoint x: 510, startPoint y: 194, endPoint x: 503, endPoint y: 209, distance: 16.7
click at [503, 209] on div at bounding box center [502, 208] width 9 height 9
click at [628, 490] on button "Done" at bounding box center [622, 488] width 48 height 29
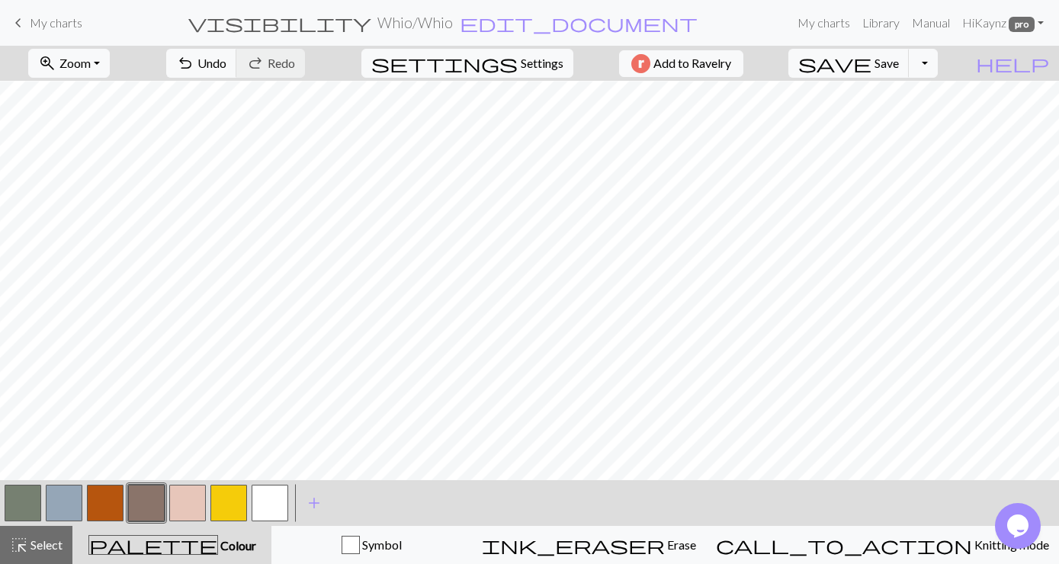
click at [146, 496] on button "button" at bounding box center [146, 503] width 37 height 37
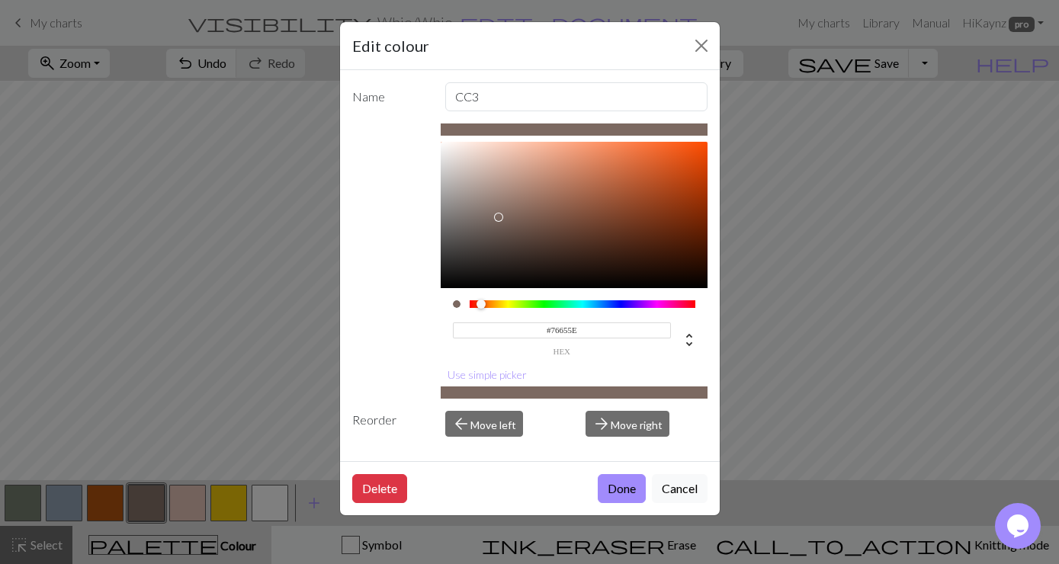
type input "#72625B"
drag, startPoint x: 504, startPoint y: 208, endPoint x: 496, endPoint y: 223, distance: 16.7
click at [496, 223] on div at bounding box center [494, 222] width 9 height 9
click at [621, 493] on button "Done" at bounding box center [622, 488] width 48 height 29
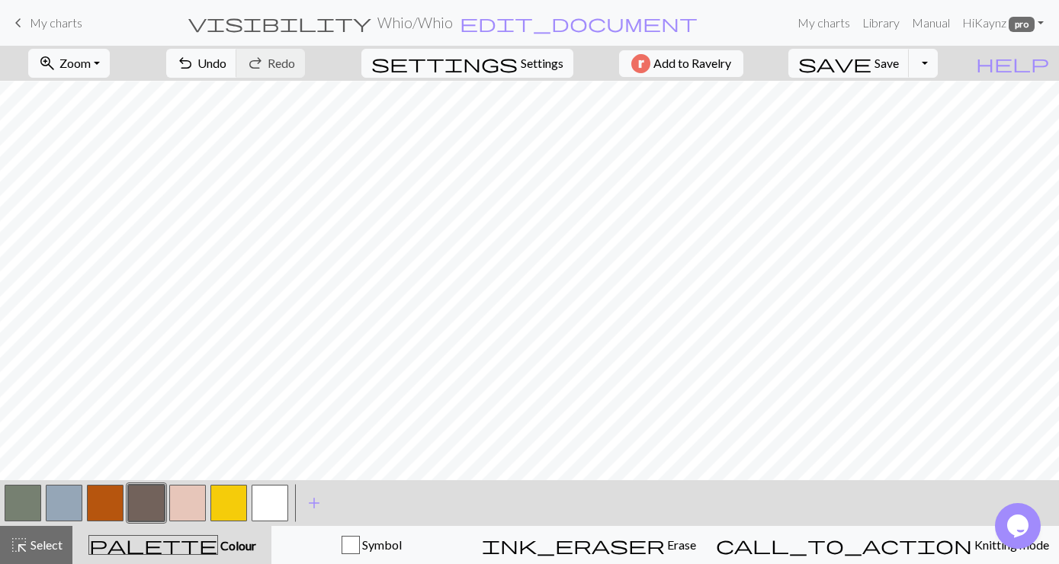
click at [140, 496] on button "button" at bounding box center [146, 503] width 37 height 37
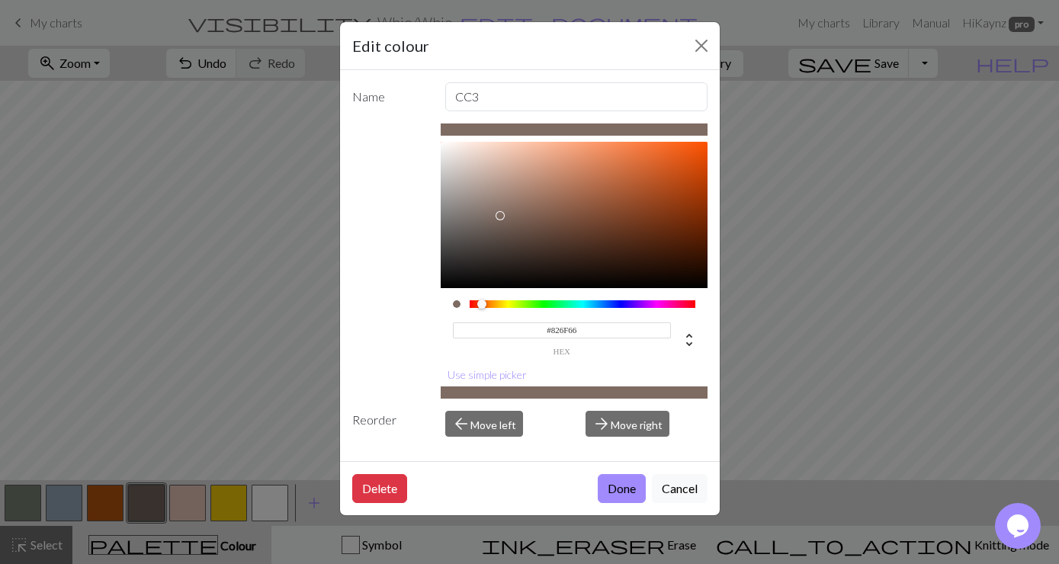
type input "#847067"
drag, startPoint x: 496, startPoint y: 223, endPoint x: 499, endPoint y: 213, distance: 11.3
click at [499, 213] on div at bounding box center [499, 212] width 9 height 9
click at [631, 484] on button "Done" at bounding box center [622, 488] width 48 height 29
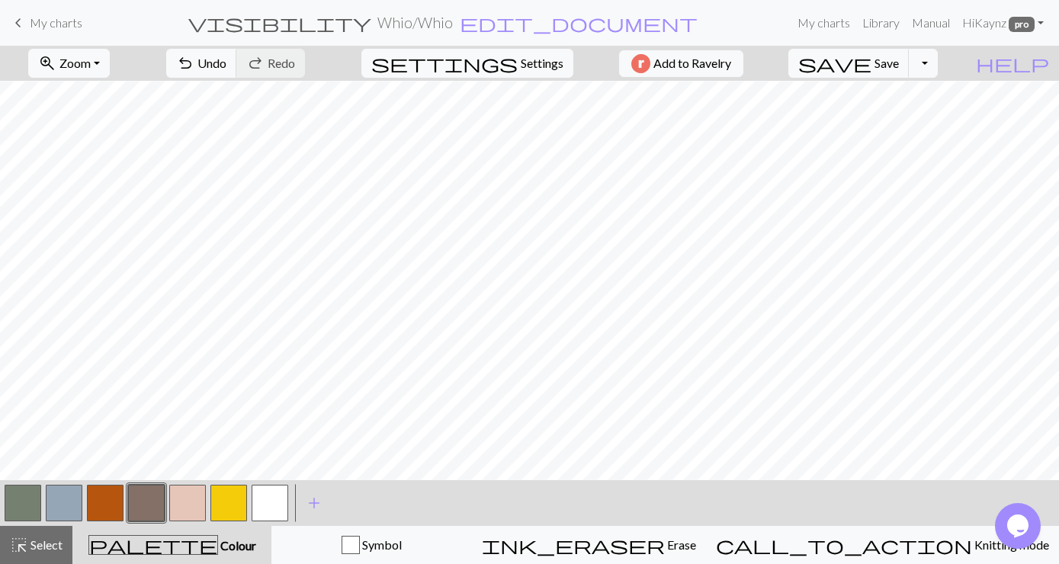
click at [153, 503] on button "button" at bounding box center [146, 503] width 37 height 37
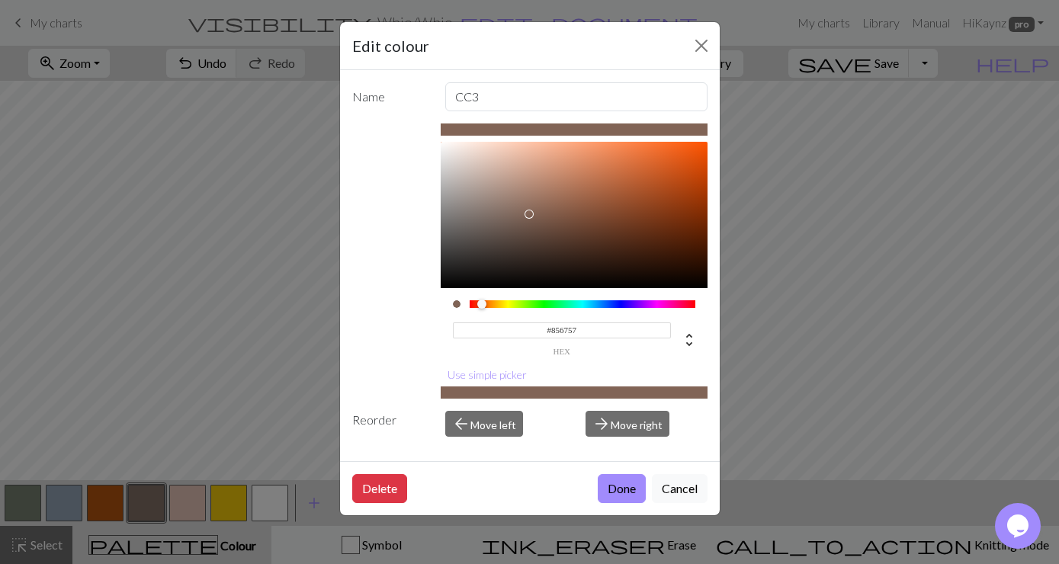
type input "#886959"
drag, startPoint x: 500, startPoint y: 209, endPoint x: 533, endPoint y: 210, distance: 32.8
click at [533, 210] on div at bounding box center [532, 210] width 9 height 9
click at [622, 483] on button "Done" at bounding box center [622, 488] width 48 height 29
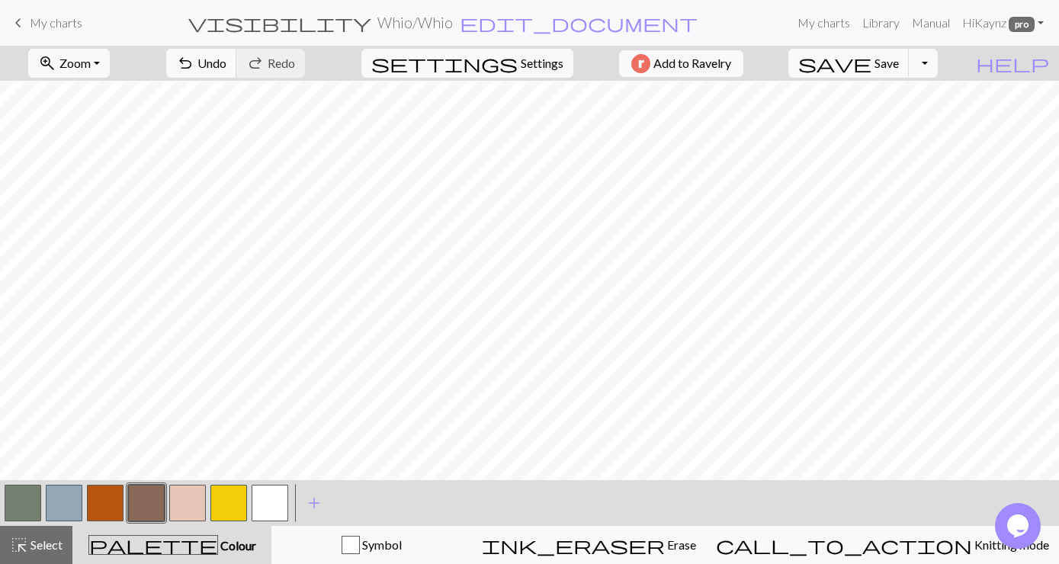
click at [139, 506] on button "button" at bounding box center [146, 503] width 37 height 37
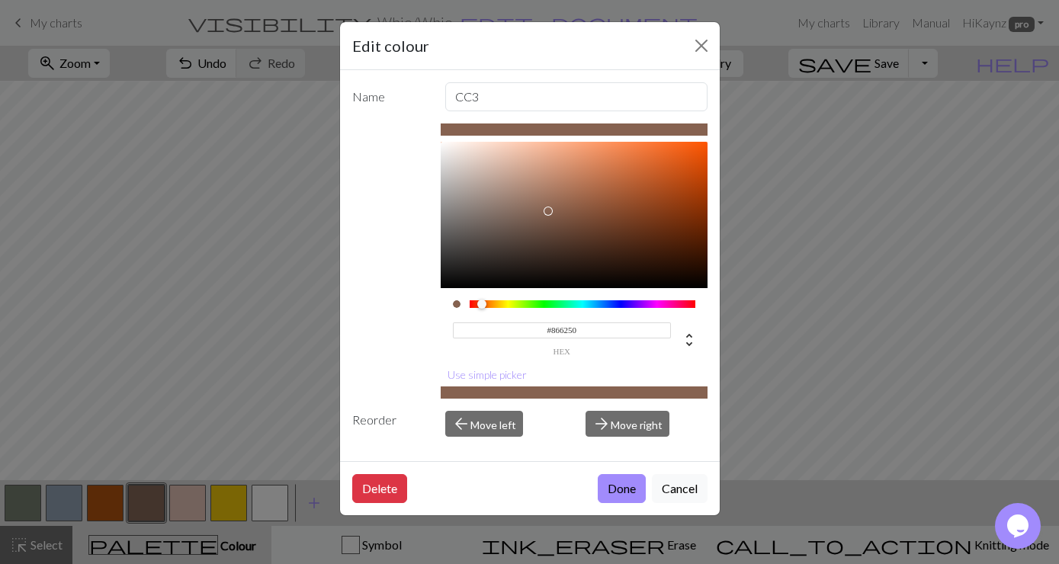
type input "#86624F"
drag, startPoint x: 532, startPoint y: 209, endPoint x: 550, endPoint y: 211, distance: 17.7
click at [550, 211] on div at bounding box center [549, 211] width 9 height 9
click at [618, 481] on button "Done" at bounding box center [622, 488] width 48 height 29
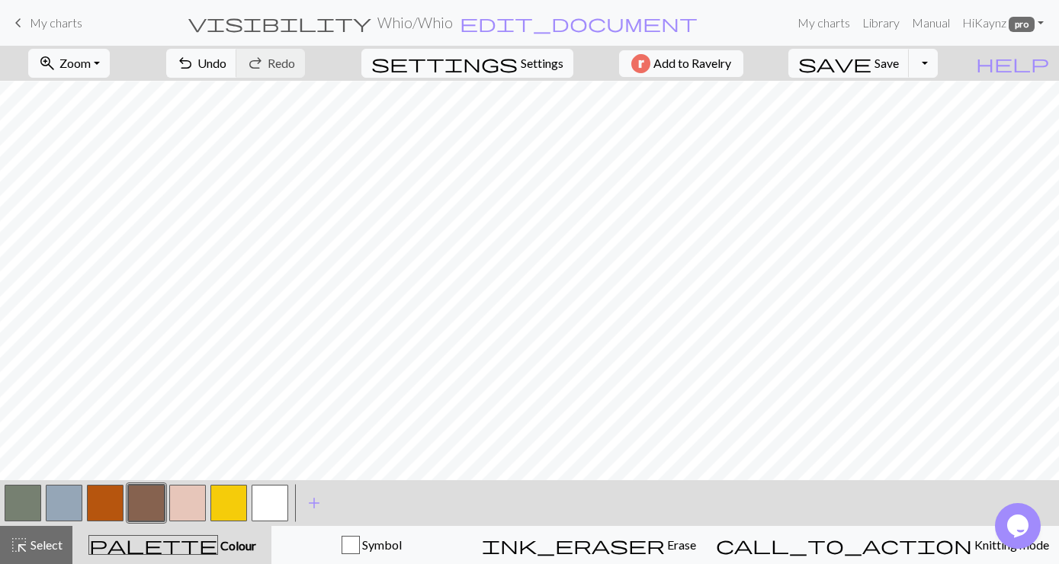
click at [31, 505] on button "button" at bounding box center [23, 503] width 37 height 37
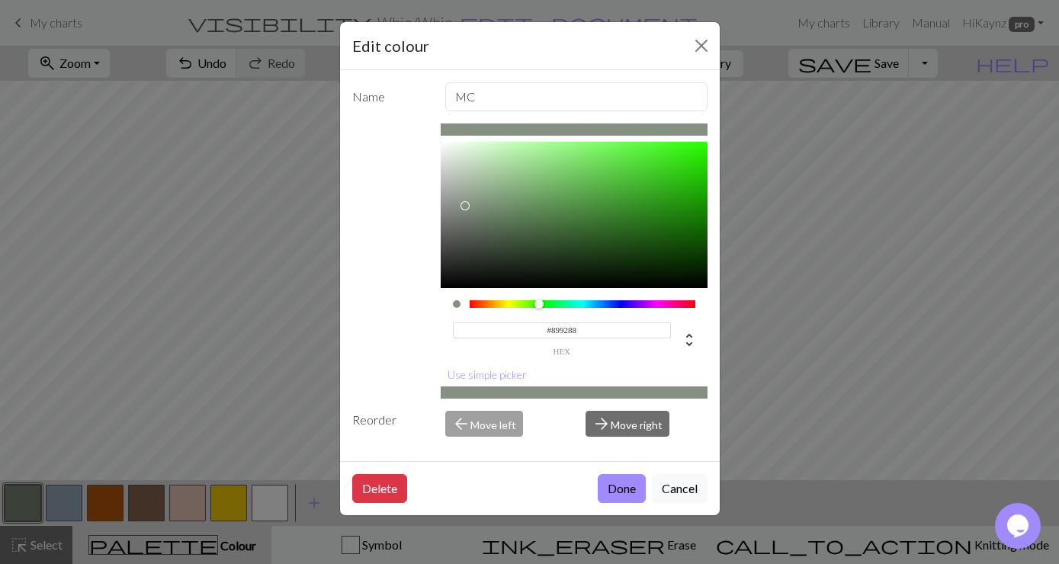
type input "#8C948B"
drag, startPoint x: 467, startPoint y: 211, endPoint x: 456, endPoint y: 204, distance: 13.7
click at [456, 204] on div at bounding box center [574, 215] width 267 height 146
click at [613, 492] on button "Done" at bounding box center [622, 488] width 48 height 29
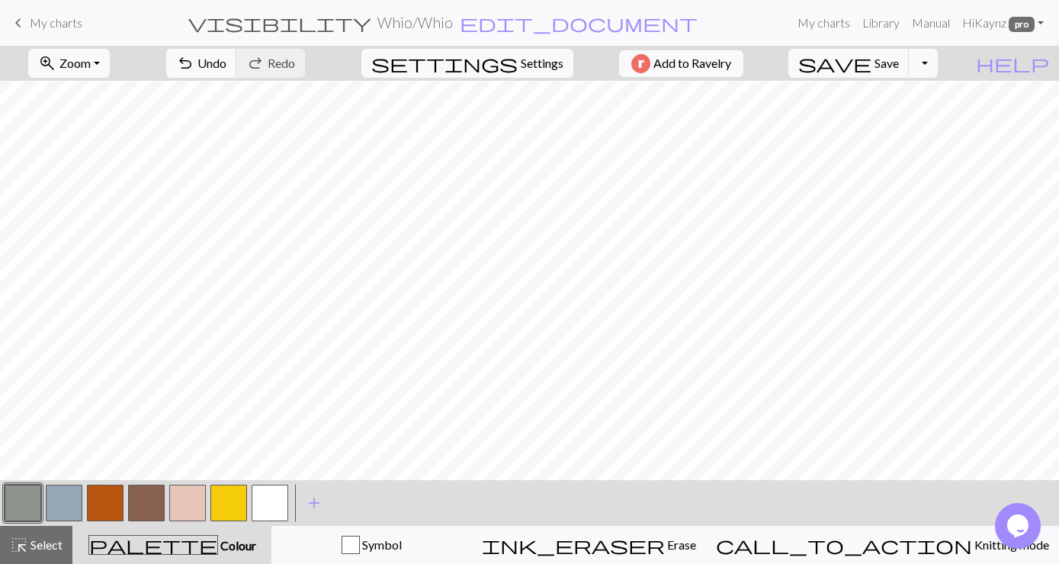
click at [30, 496] on button "button" at bounding box center [23, 503] width 37 height 37
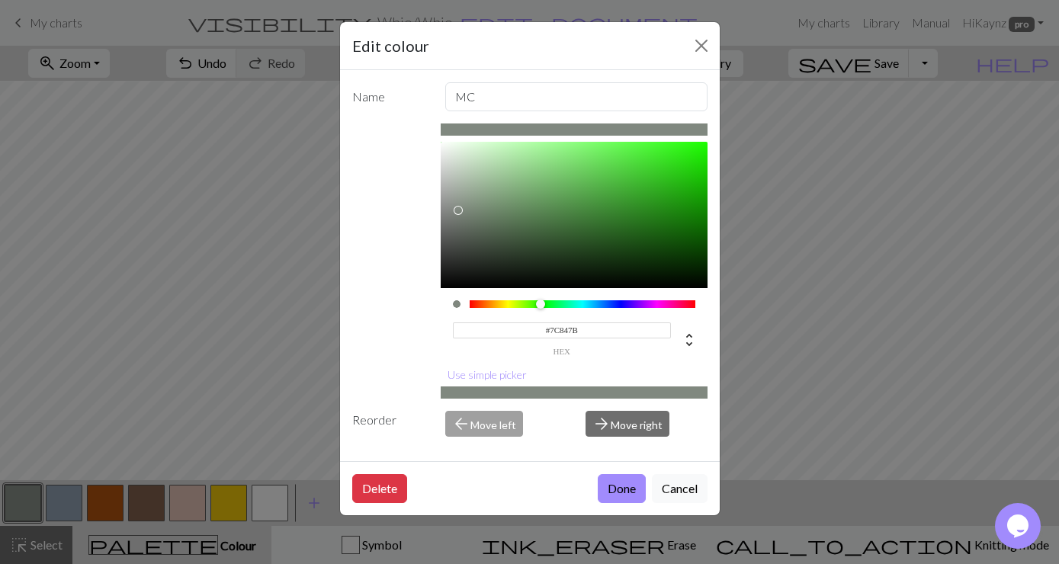
type input "#788077"
drag, startPoint x: 458, startPoint y: 200, endPoint x: 458, endPoint y: 215, distance: 15.3
click at [458, 215] on div at bounding box center [459, 214] width 9 height 9
click at [614, 487] on button "Done" at bounding box center [622, 488] width 48 height 29
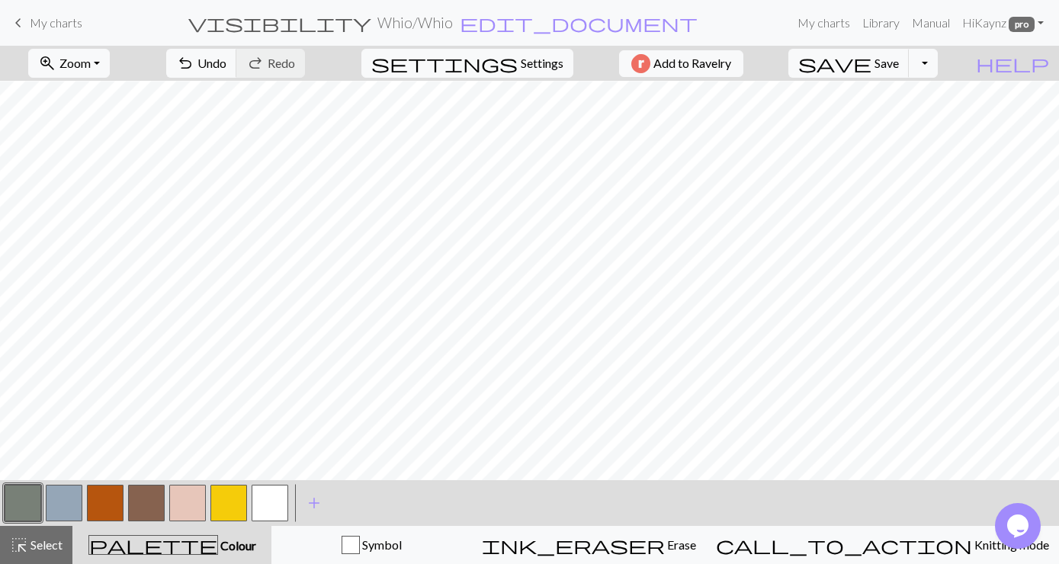
click at [142, 505] on button "button" at bounding box center [146, 503] width 37 height 37
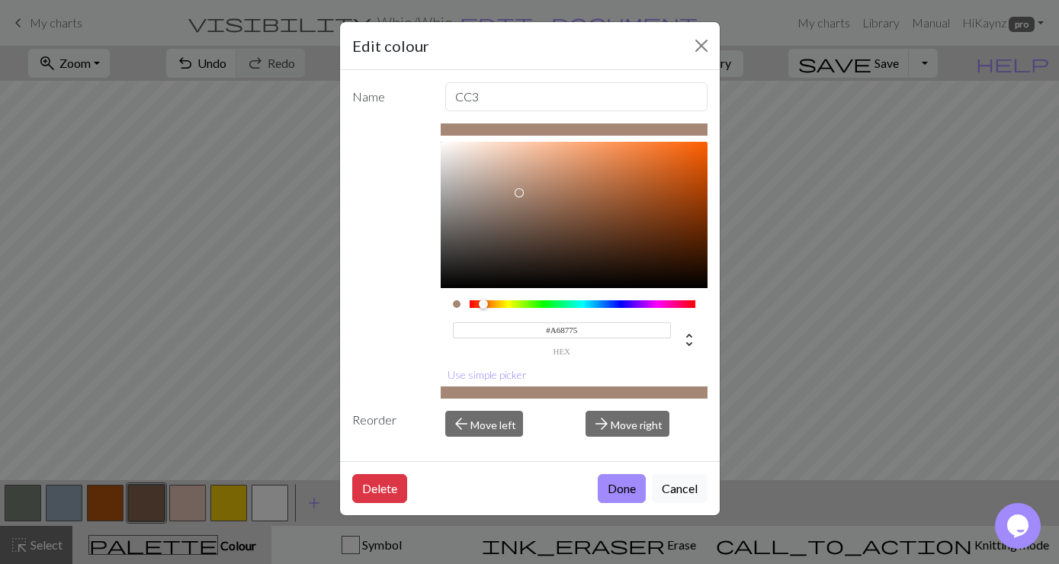
type input "#A78875"
drag, startPoint x: 548, startPoint y: 210, endPoint x: 521, endPoint y: 192, distance: 31.9
click at [521, 192] on div at bounding box center [520, 192] width 9 height 9
click at [605, 484] on button "Done" at bounding box center [622, 488] width 48 height 29
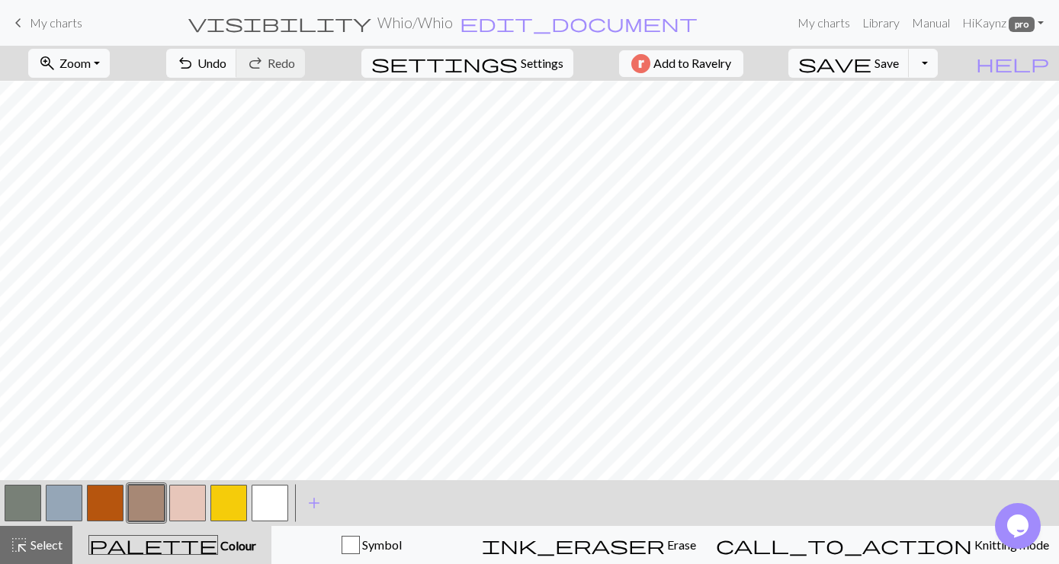
click at [23, 499] on button "button" at bounding box center [23, 503] width 37 height 37
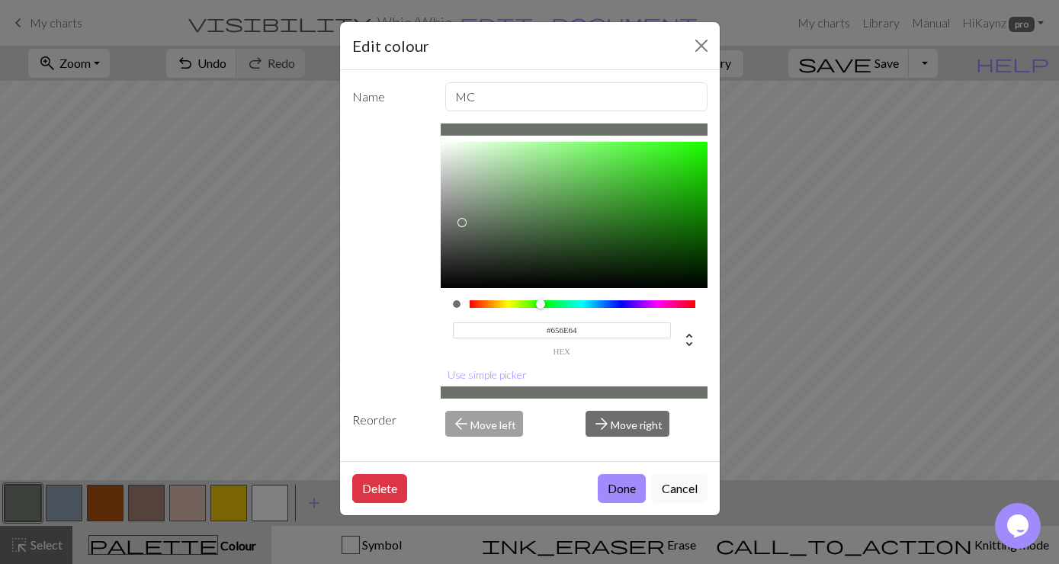
type input "#646D62"
drag, startPoint x: 459, startPoint y: 214, endPoint x: 467, endPoint y: 226, distance: 14.4
click at [467, 226] on div at bounding box center [467, 225] width 9 height 9
click at [615, 490] on button "Done" at bounding box center [622, 488] width 48 height 29
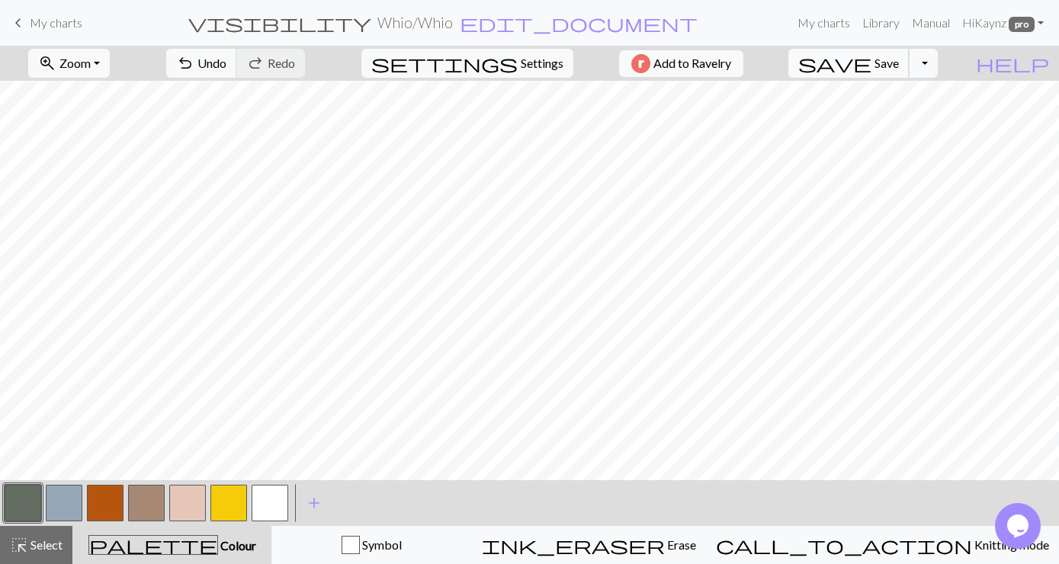
click at [899, 58] on span "Save" at bounding box center [887, 63] width 24 height 14
click at [41, 28] on span "My charts" at bounding box center [56, 22] width 53 height 14
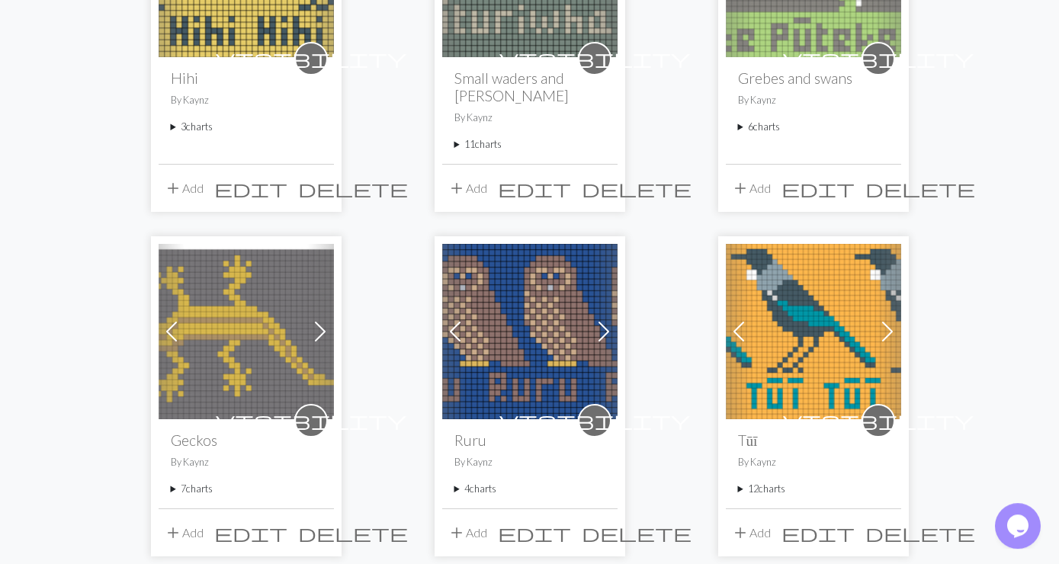
scroll to position [659, 0]
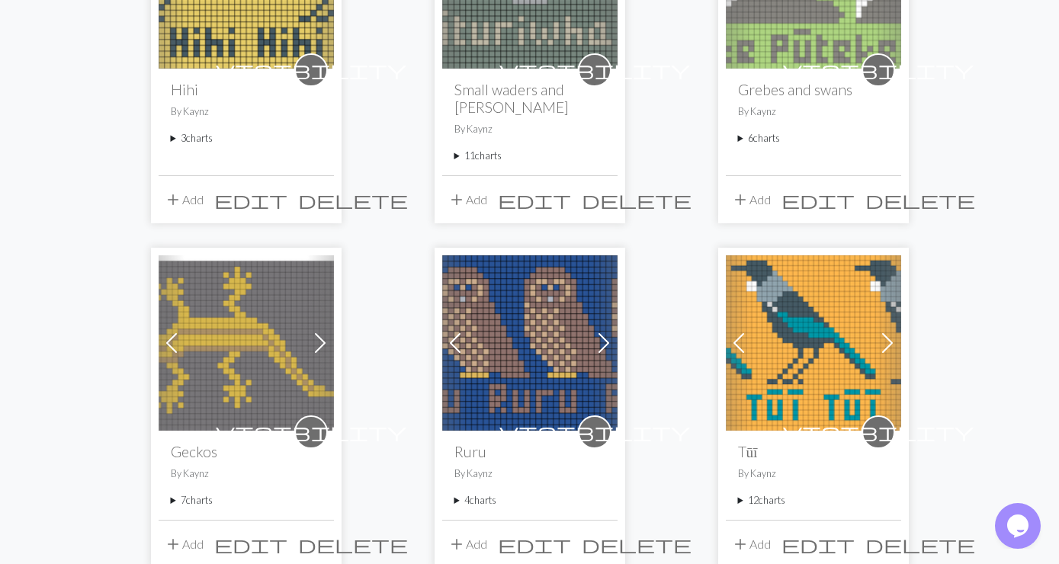
click at [789, 92] on h2 "Grebes and swans" at bounding box center [813, 90] width 151 height 18
click at [773, 142] on summary "6 charts" at bounding box center [813, 138] width 151 height 14
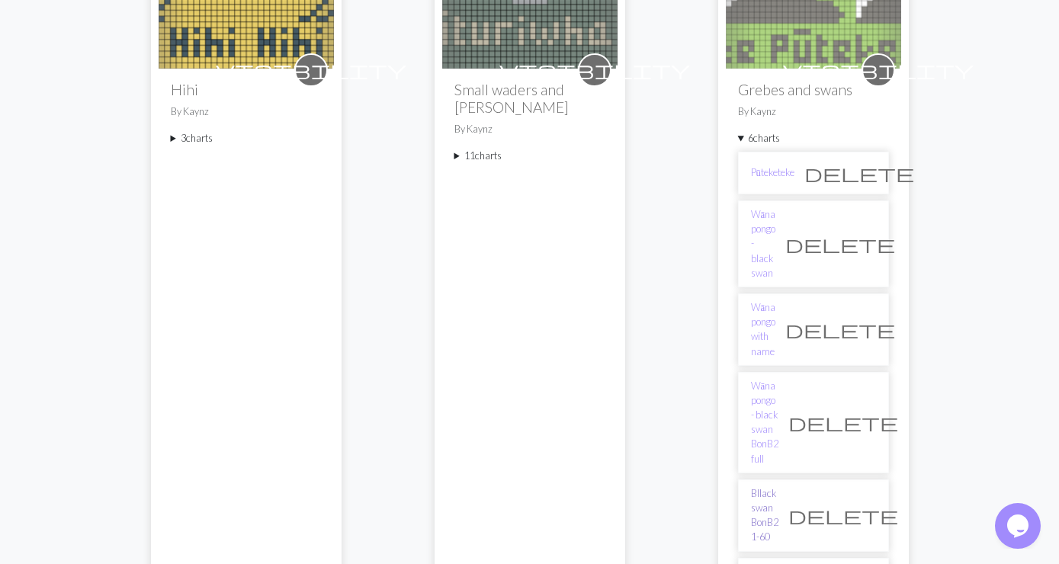
click at [779, 487] on link "Bllack swan BonB2 1-60" at bounding box center [764, 516] width 27 height 59
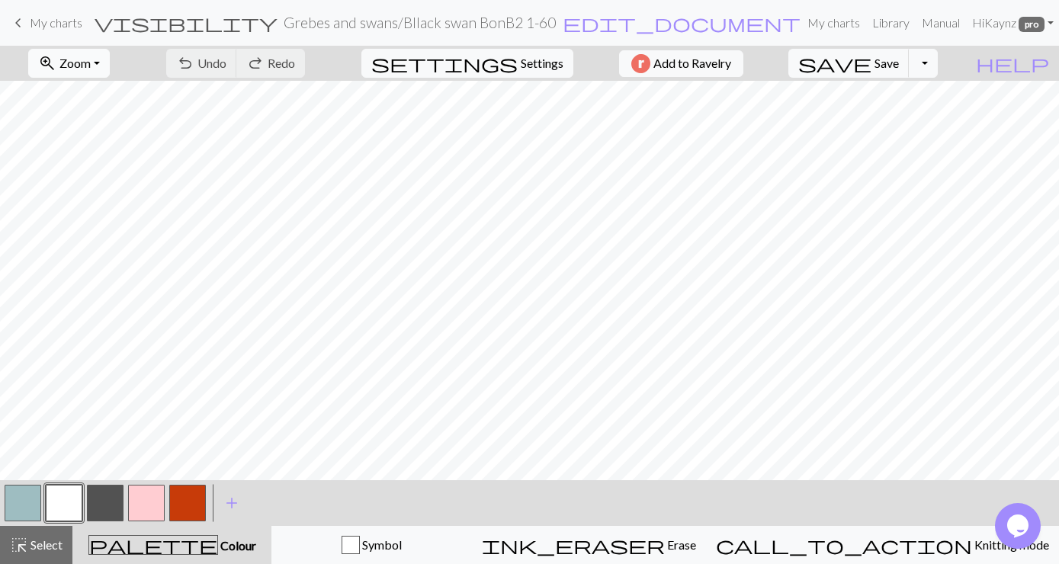
click at [110, 60] on button "zoom_in Zoom Zoom" at bounding box center [69, 63] width 82 height 29
click at [82, 96] on button "Fit all" at bounding box center [89, 97] width 120 height 24
click at [100, 506] on button "button" at bounding box center [105, 503] width 37 height 37
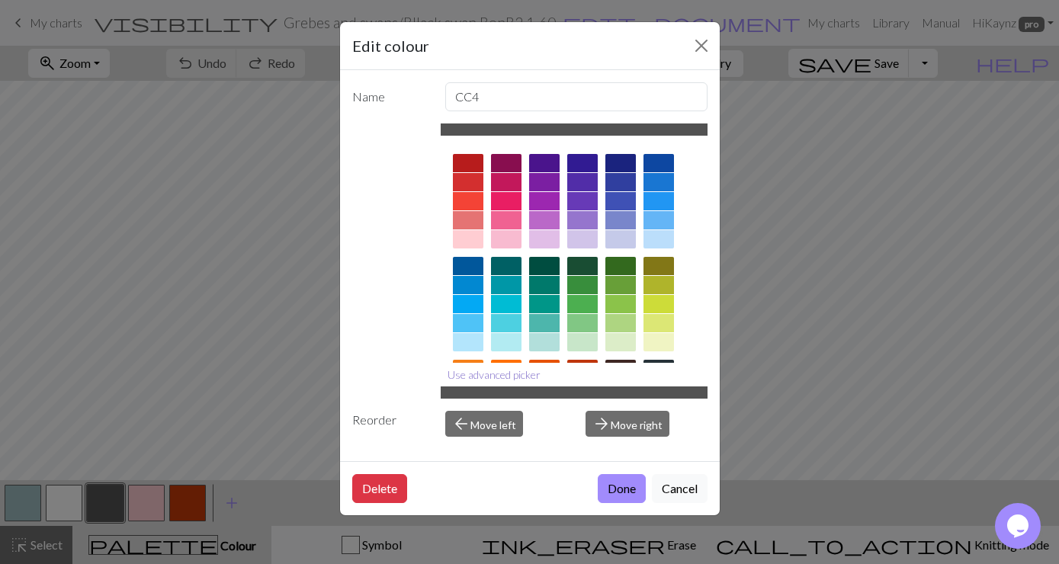
click at [490, 375] on button "Use advanced picker" at bounding box center [494, 375] width 107 height 24
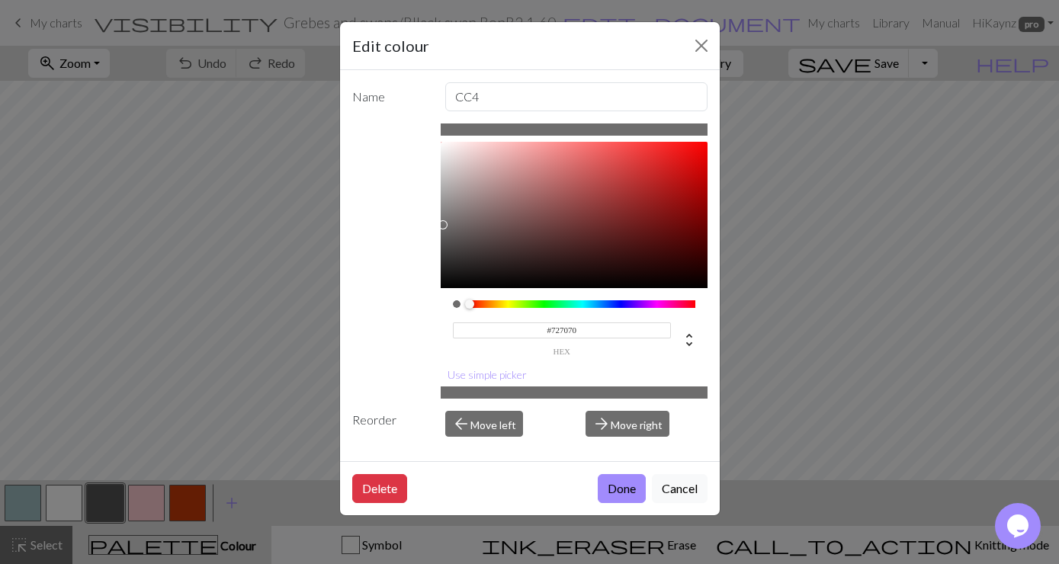
type input "#757373"
drag, startPoint x: 442, startPoint y: 239, endPoint x: 445, endPoint y: 221, distance: 17.9
click at [445, 221] on div at bounding box center [445, 221] width 9 height 9
click at [626, 488] on button "Done" at bounding box center [622, 488] width 48 height 29
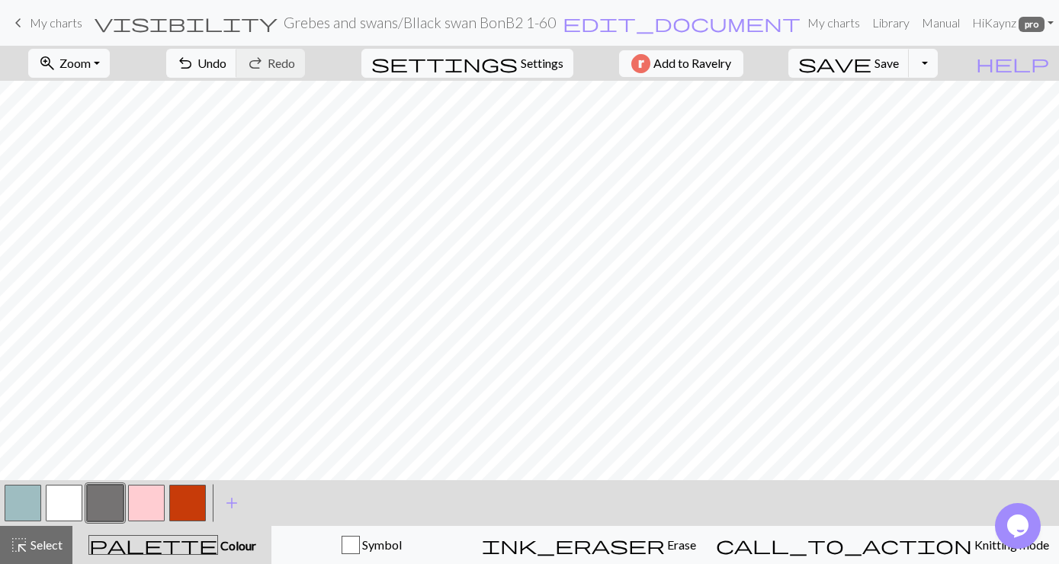
click at [19, 499] on button "button" at bounding box center [23, 503] width 37 height 37
click at [18, 499] on button "button" at bounding box center [23, 503] width 37 height 37
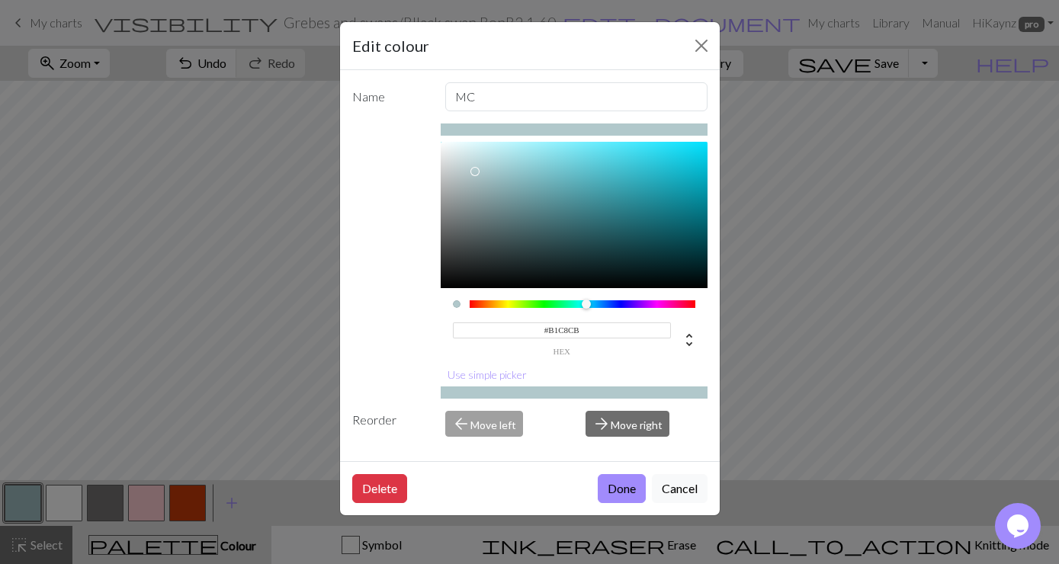
type input "#B3CACD"
drag, startPoint x: 487, startPoint y: 178, endPoint x: 474, endPoint y: 171, distance: 15.3
click at [474, 171] on div at bounding box center [474, 170] width 9 height 9
click at [615, 488] on button "Done" at bounding box center [622, 488] width 48 height 29
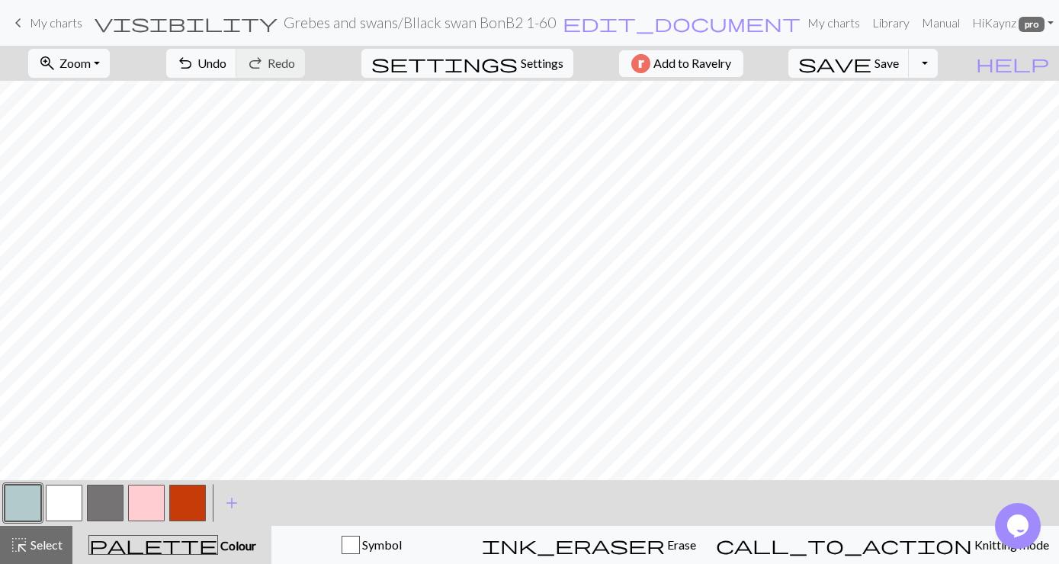
click at [18, 499] on button "button" at bounding box center [23, 503] width 37 height 37
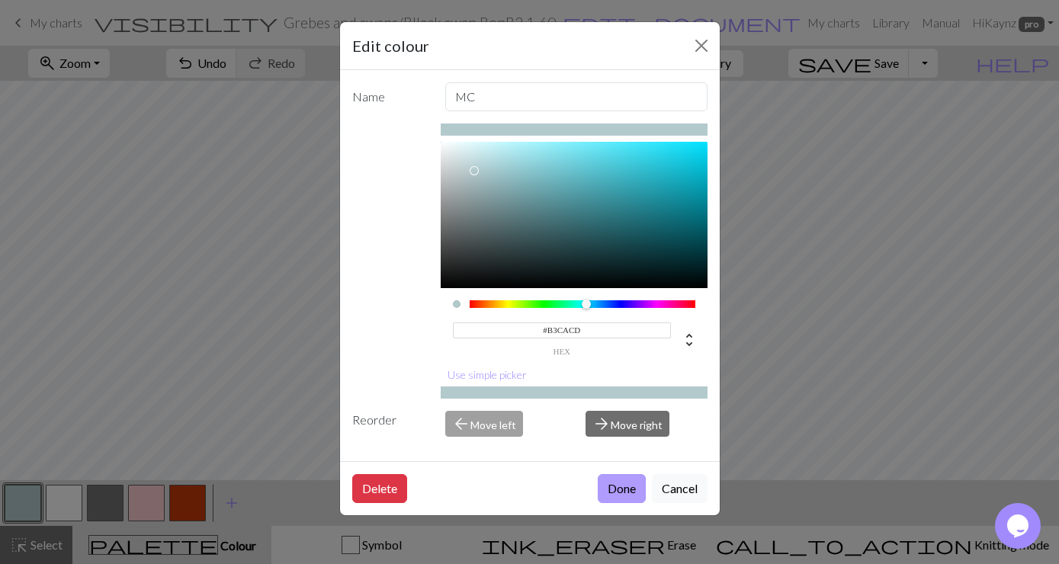
click at [619, 489] on button "Done" at bounding box center [622, 488] width 48 height 29
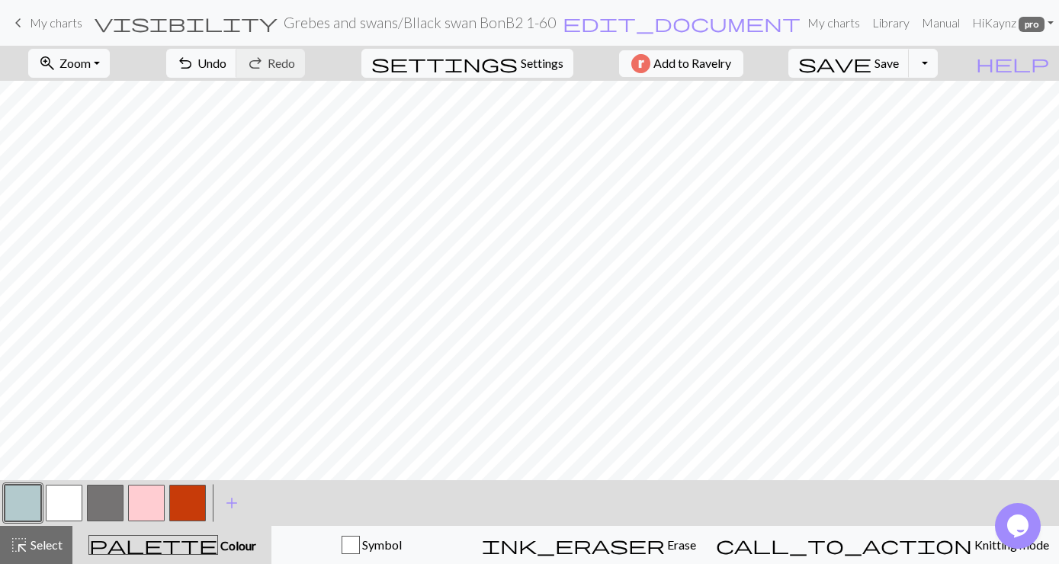
click at [101, 494] on button "button" at bounding box center [105, 503] width 37 height 37
click at [104, 499] on button "button" at bounding box center [105, 503] width 37 height 37
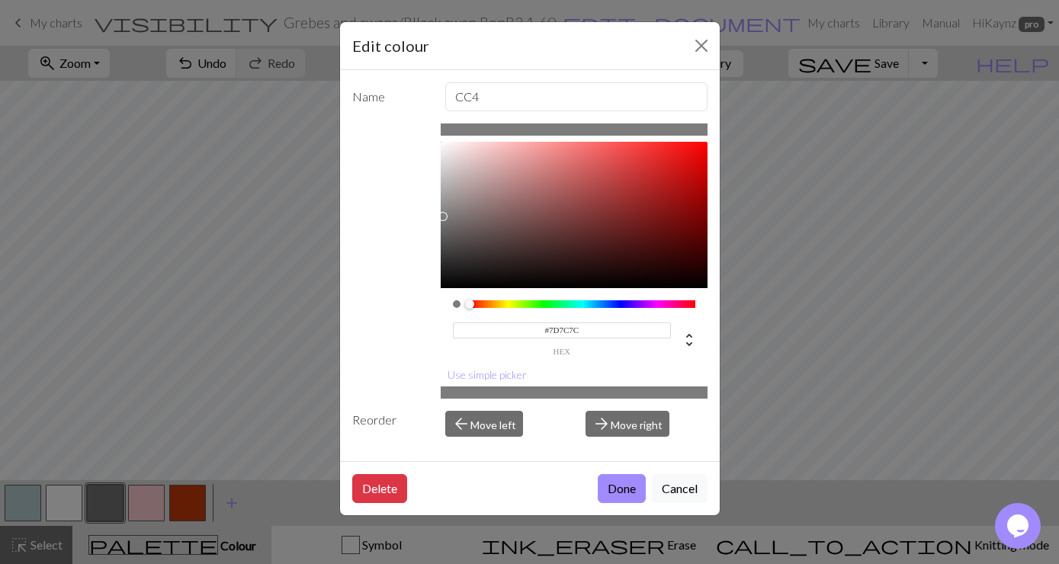
type input "#807F7F"
click at [443, 215] on div at bounding box center [442, 214] width 9 height 9
click at [617, 484] on button "Done" at bounding box center [622, 488] width 48 height 29
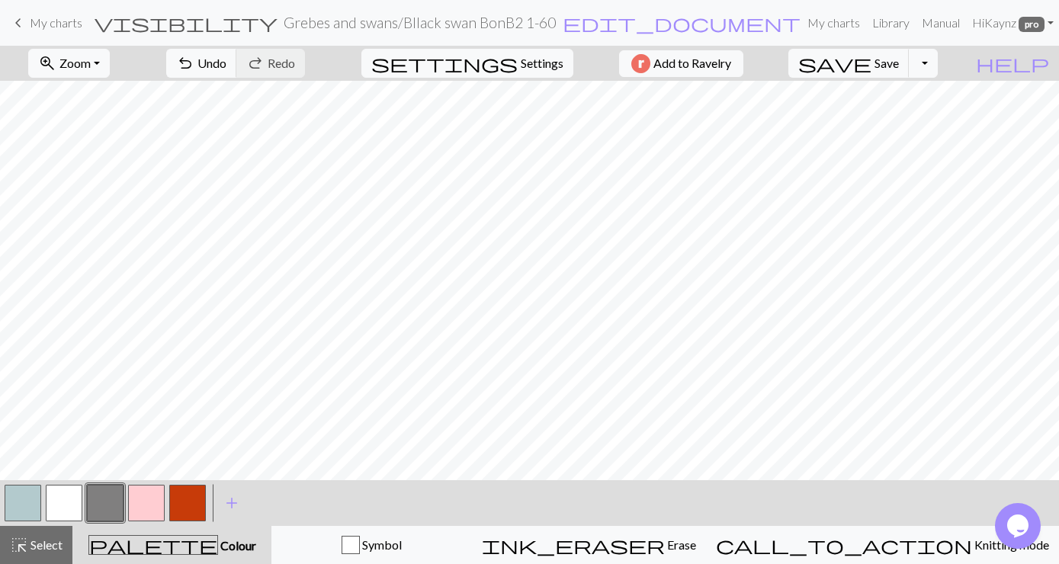
click at [104, 501] on button "button" at bounding box center [105, 503] width 37 height 37
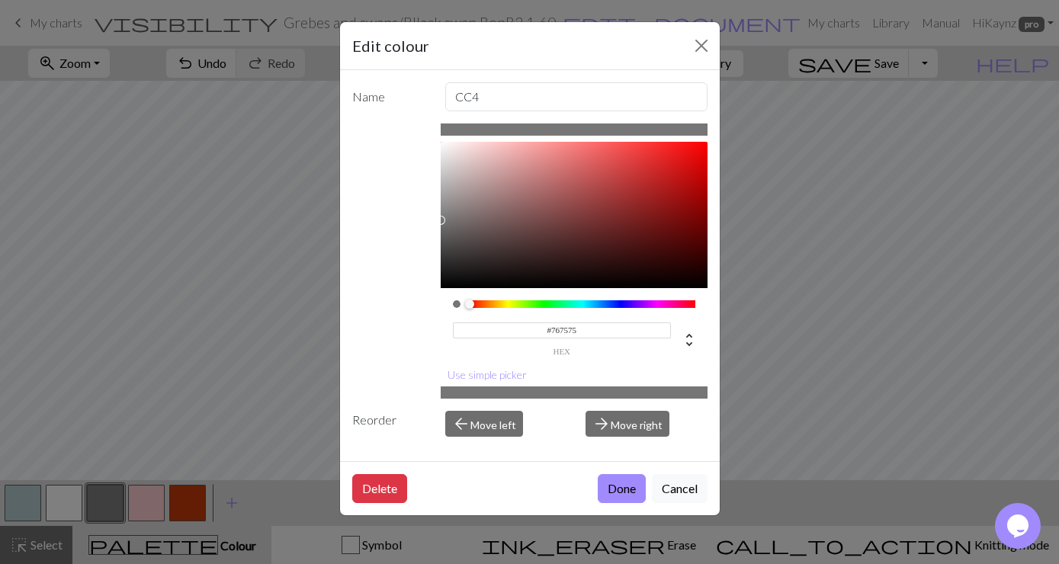
type input "#757474"
click at [444, 221] on div at bounding box center [442, 221] width 9 height 9
click at [622, 483] on button "Done" at bounding box center [622, 488] width 48 height 29
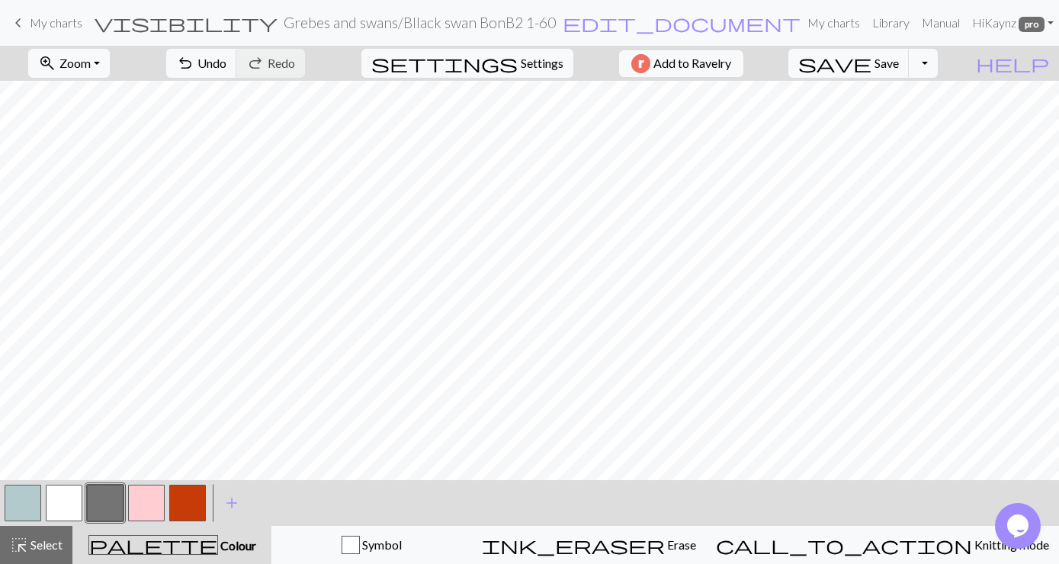
click at [114, 497] on button "button" at bounding box center [105, 503] width 37 height 37
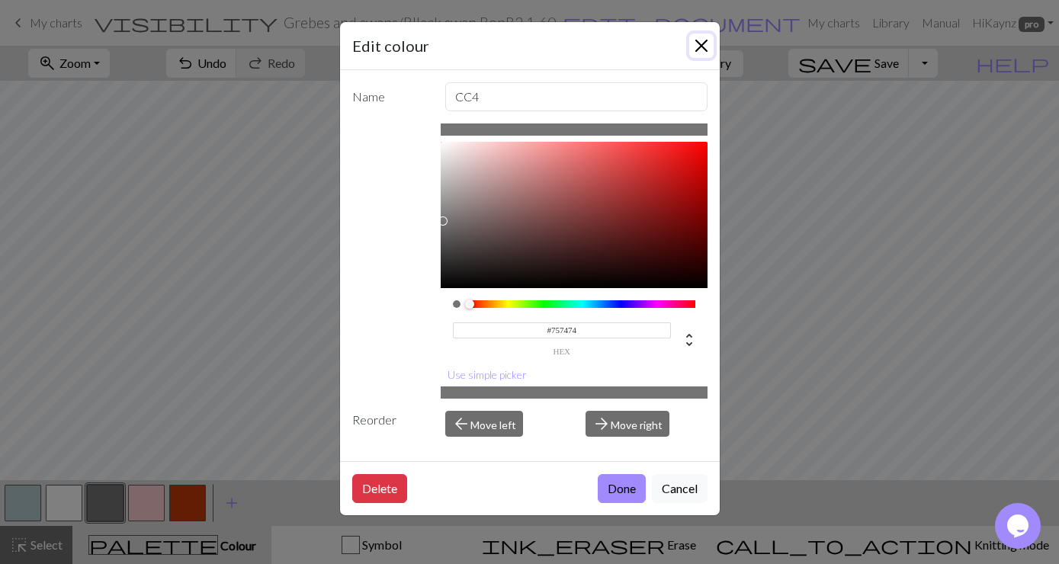
click at [699, 39] on button "Close" at bounding box center [701, 46] width 24 height 24
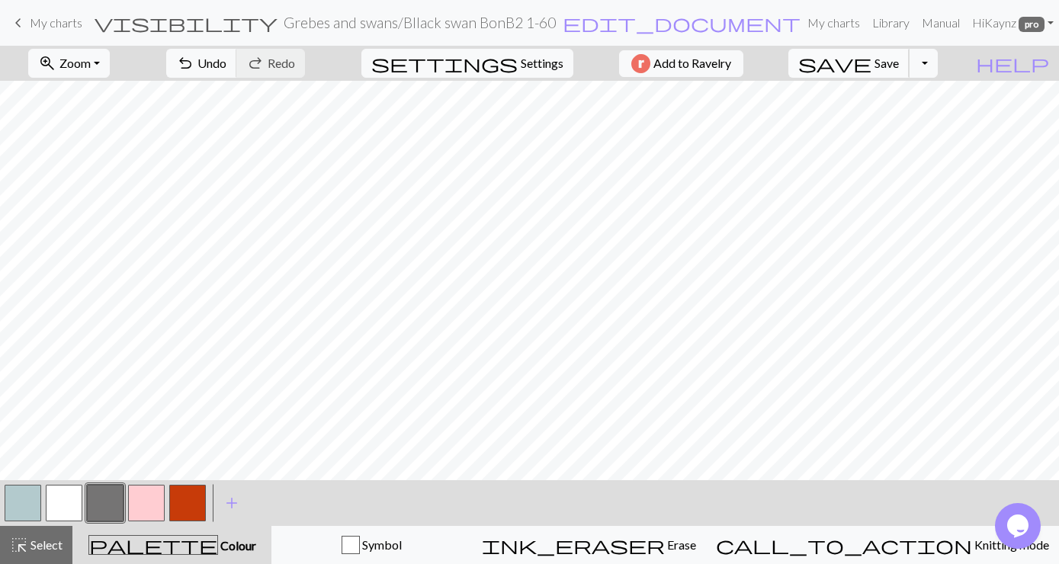
click at [899, 56] on span "Save" at bounding box center [887, 63] width 24 height 14
click at [59, 26] on span "My charts" at bounding box center [56, 22] width 53 height 14
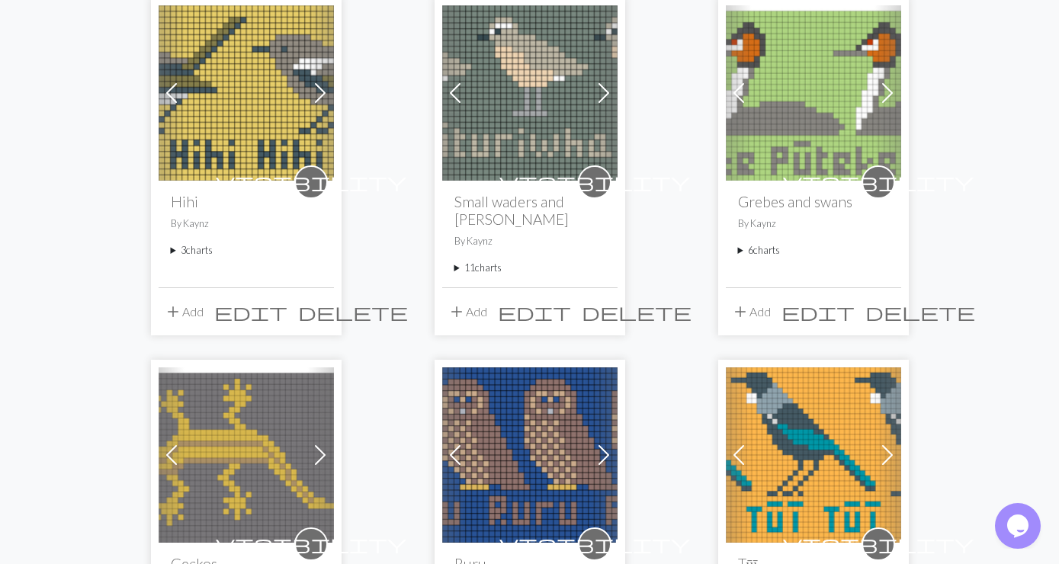
scroll to position [577, 0]
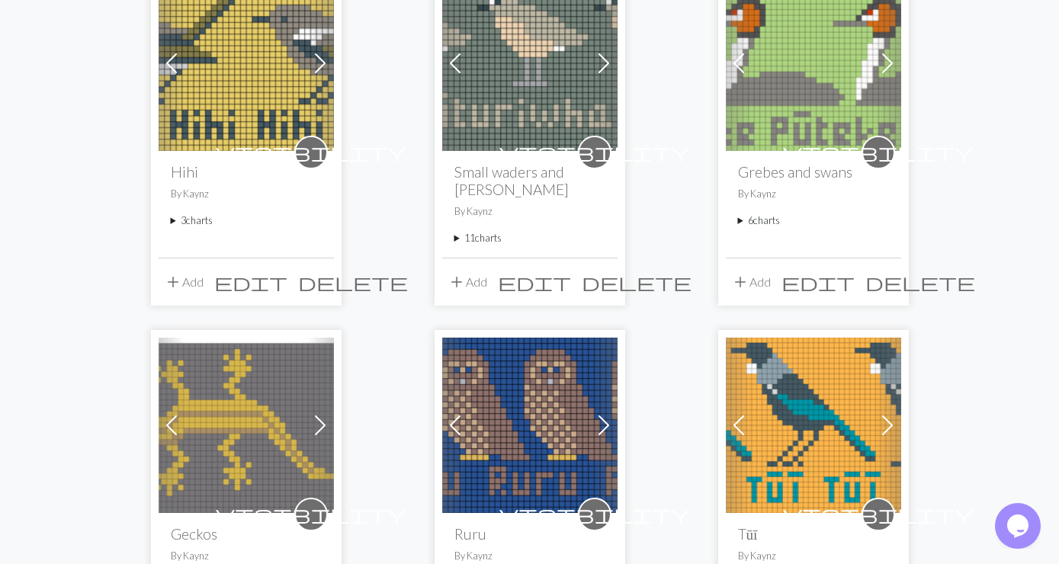
click at [763, 219] on summary "6 charts" at bounding box center [813, 221] width 151 height 14
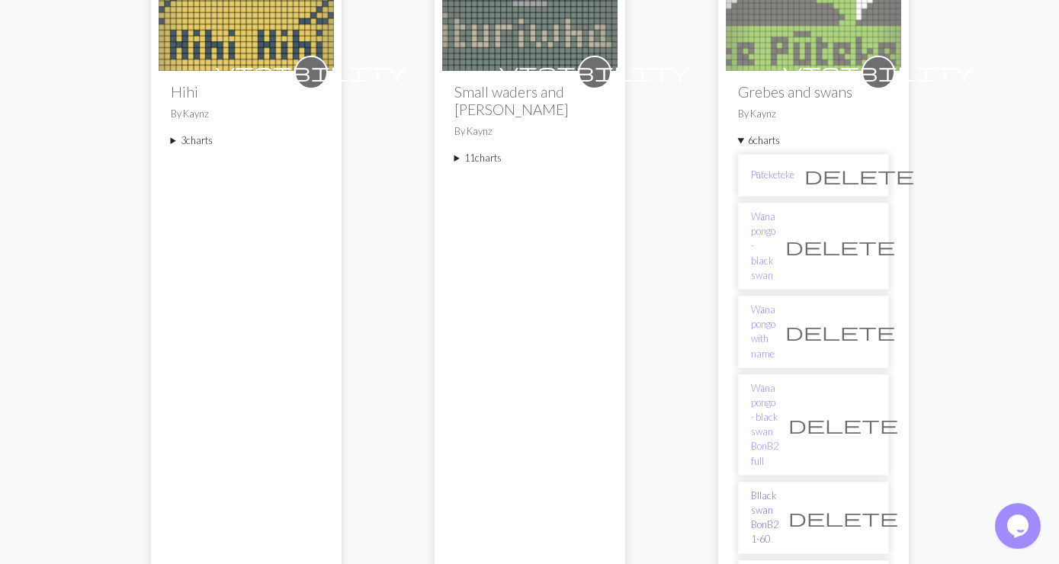
scroll to position [659, 0]
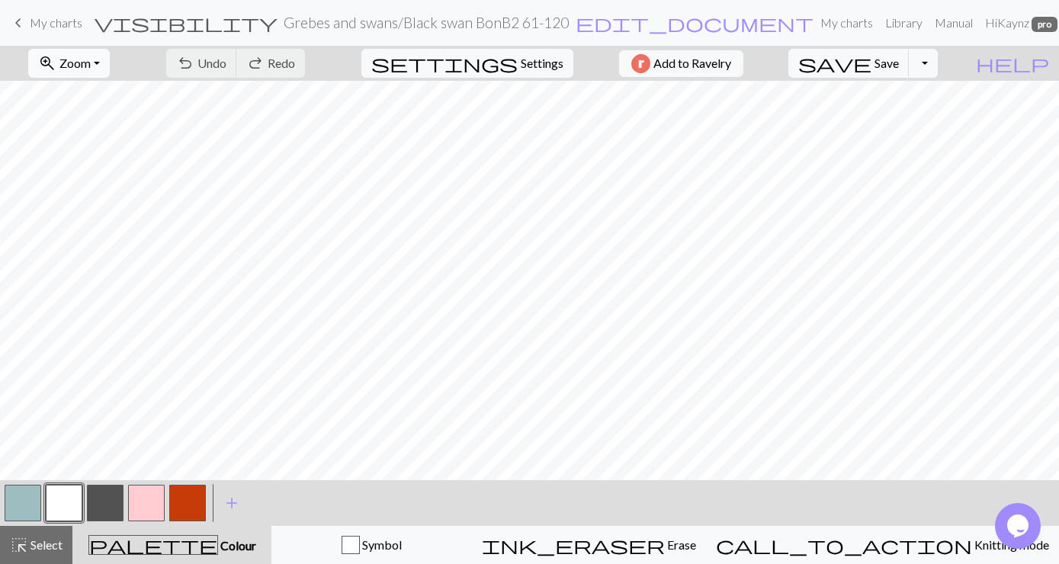
click at [110, 66] on button "zoom_in Zoom Zoom" at bounding box center [69, 63] width 82 height 29
click at [104, 98] on button "Fit all" at bounding box center [89, 97] width 120 height 24
click at [27, 500] on button "button" at bounding box center [23, 503] width 37 height 37
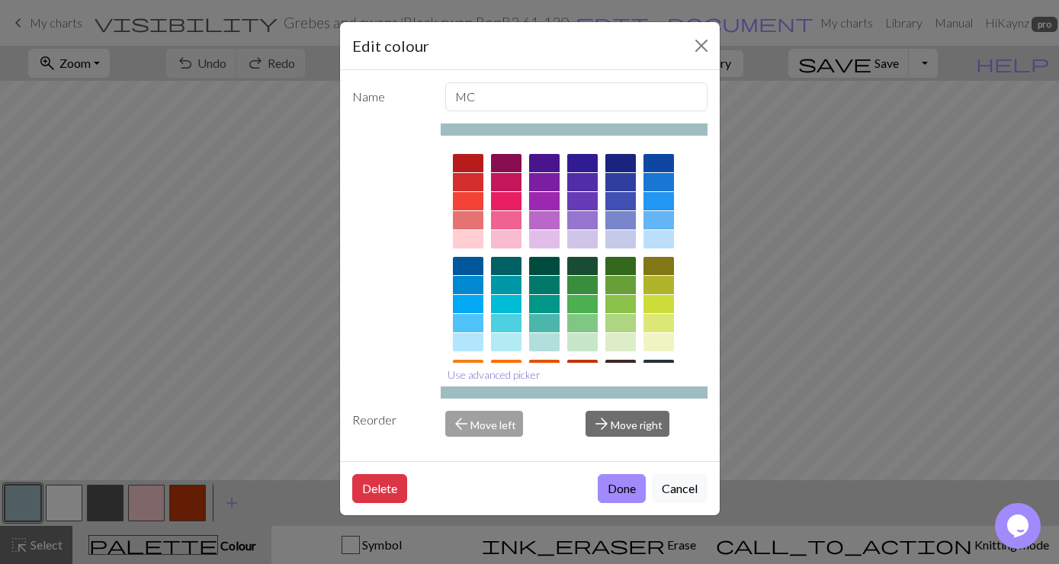
click at [490, 374] on button "Use advanced picker" at bounding box center [494, 375] width 107 height 24
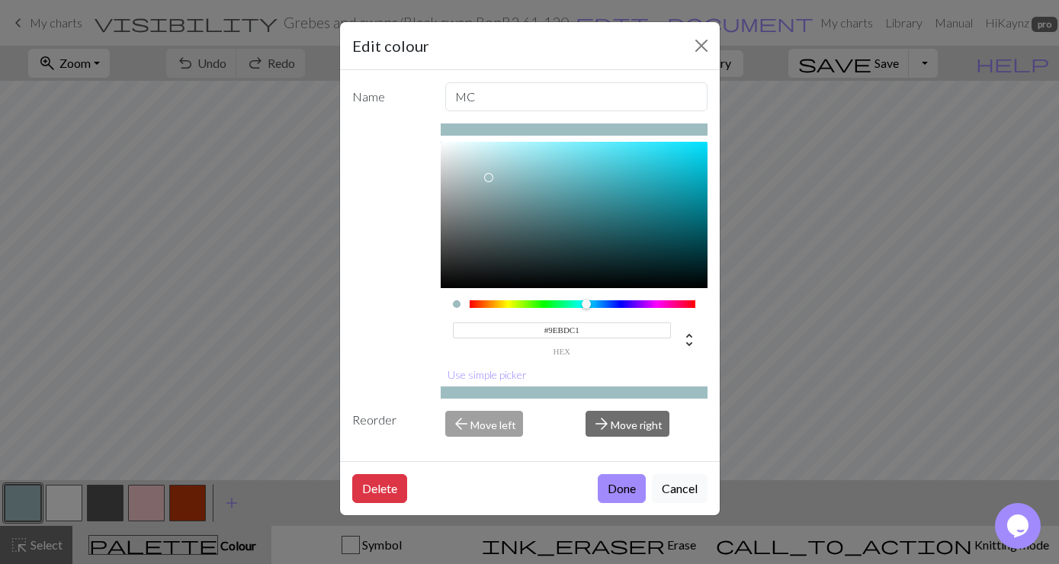
drag, startPoint x: 580, startPoint y: 329, endPoint x: 548, endPoint y: 329, distance: 32.0
click at [548, 329] on input "#9EBDC1" at bounding box center [562, 331] width 218 height 16
type input "#B3CACD"
click at [615, 488] on button "Done" at bounding box center [622, 488] width 48 height 29
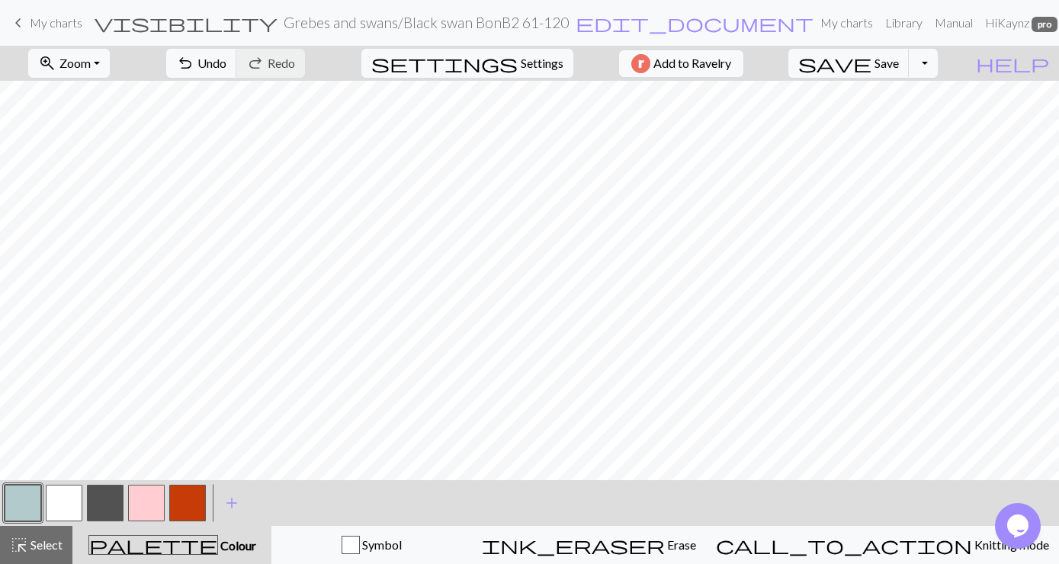
click at [104, 495] on button "button" at bounding box center [105, 503] width 37 height 37
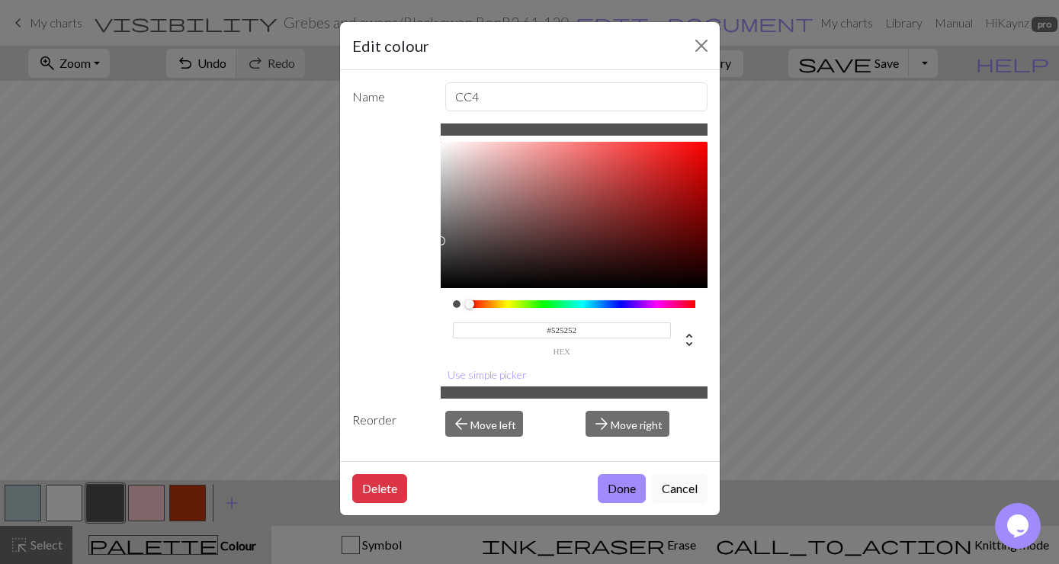
drag, startPoint x: 582, startPoint y: 326, endPoint x: 552, endPoint y: 331, distance: 30.1
click at [552, 331] on input "#525252" at bounding box center [562, 331] width 218 height 16
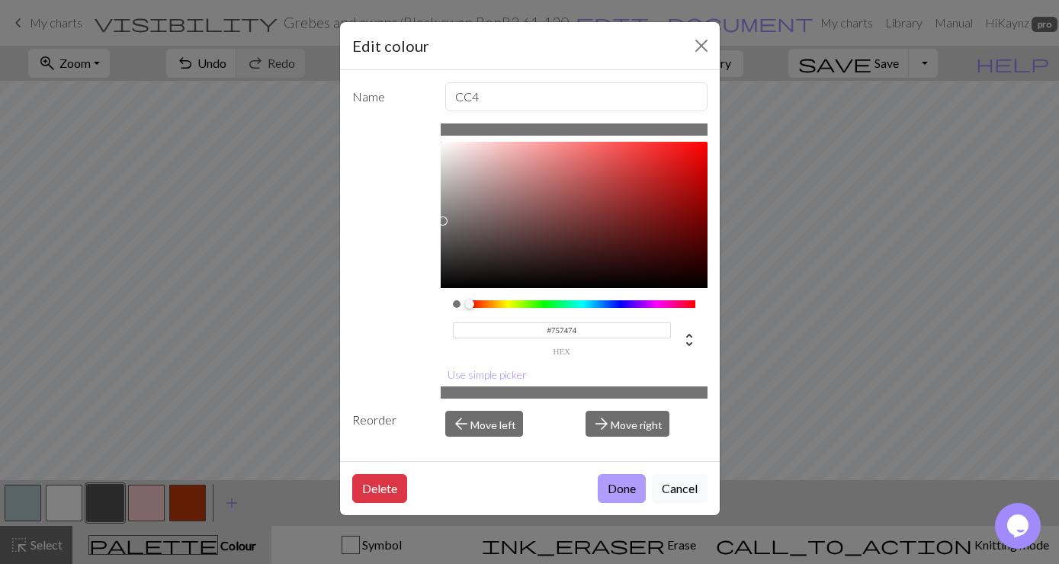
type input "#757474"
click at [628, 488] on button "Done" at bounding box center [622, 488] width 48 height 29
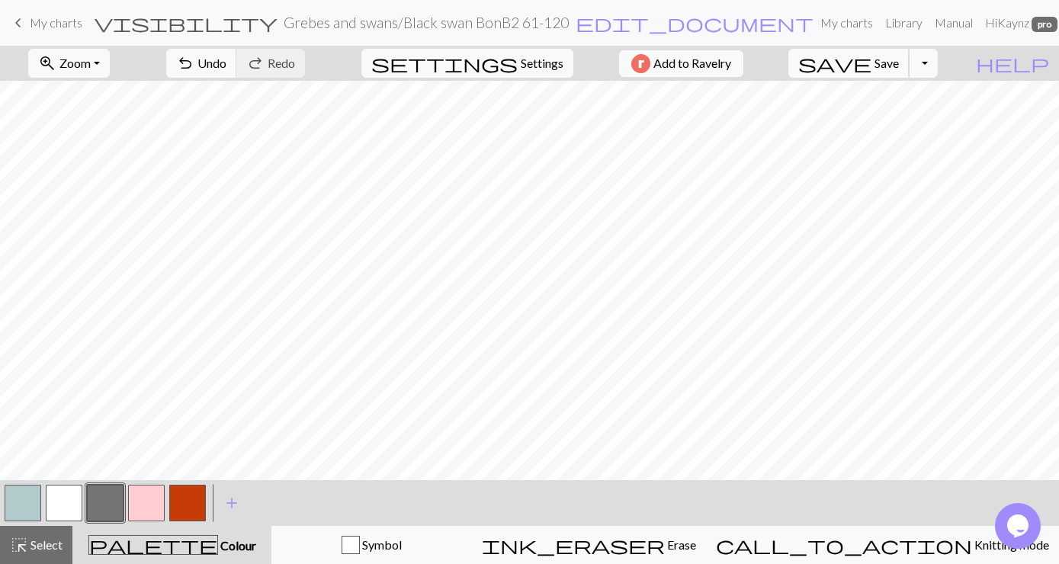
click at [899, 62] on span "Save" at bounding box center [887, 63] width 24 height 14
click at [56, 23] on span "My charts" at bounding box center [56, 22] width 53 height 14
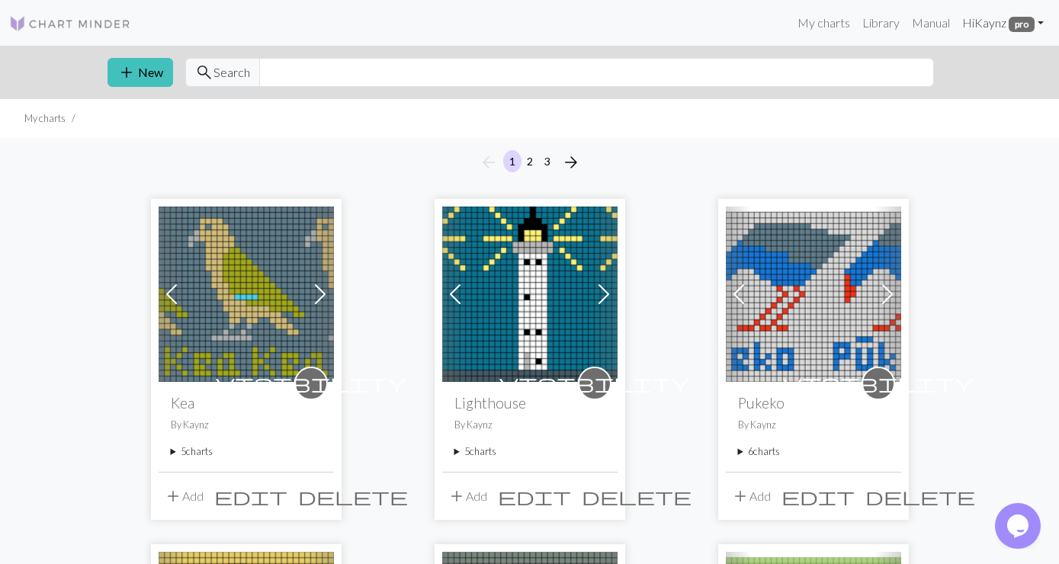
click at [1044, 18] on link "Hi [PERSON_NAME] pro" at bounding box center [1003, 23] width 94 height 31
click at [968, 112] on link "Logout" at bounding box center [963, 114] width 49 height 31
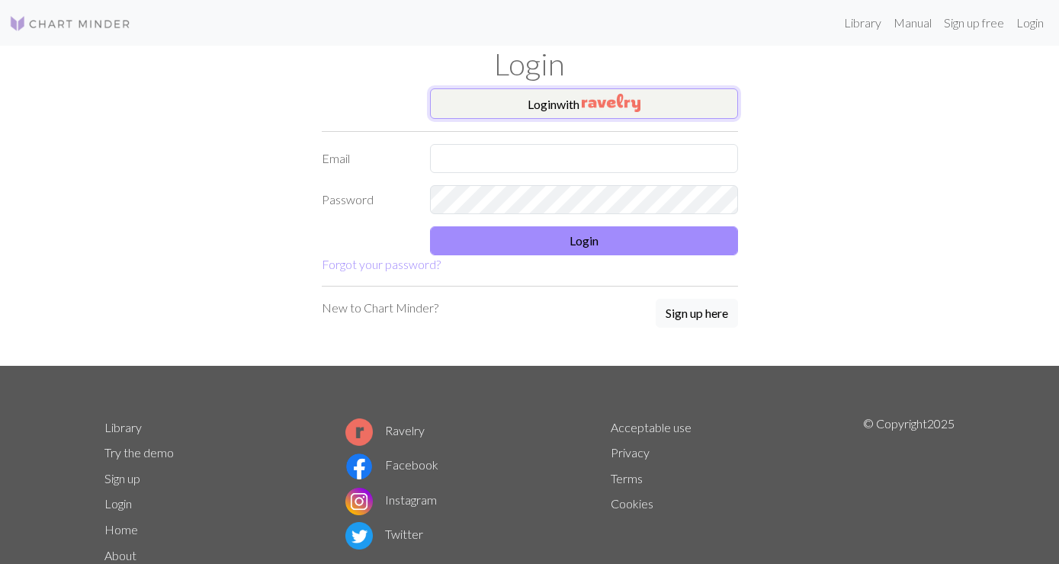
click at [567, 96] on button "Login with" at bounding box center [584, 103] width 308 height 31
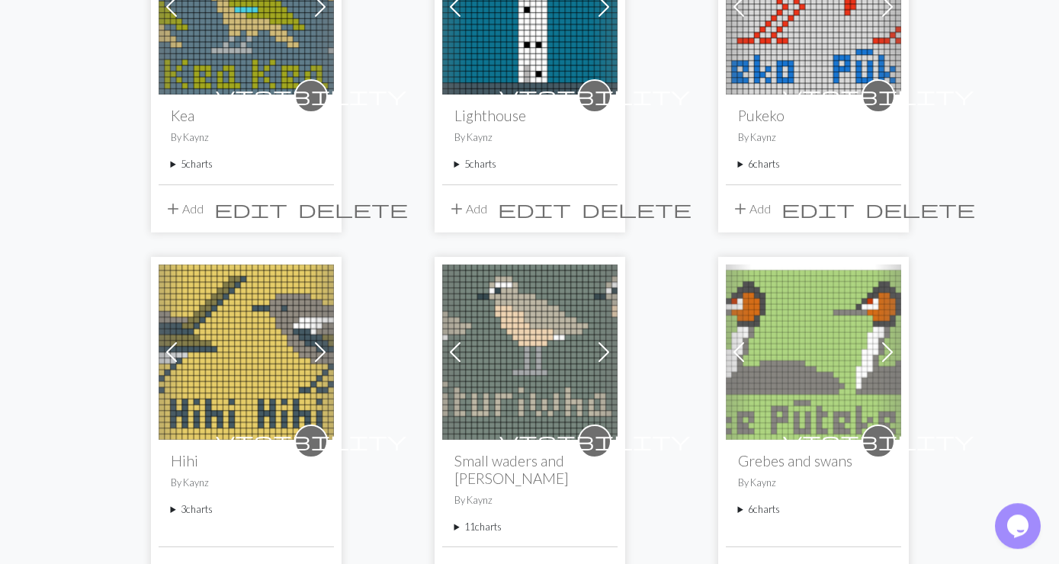
scroll to position [329, 0]
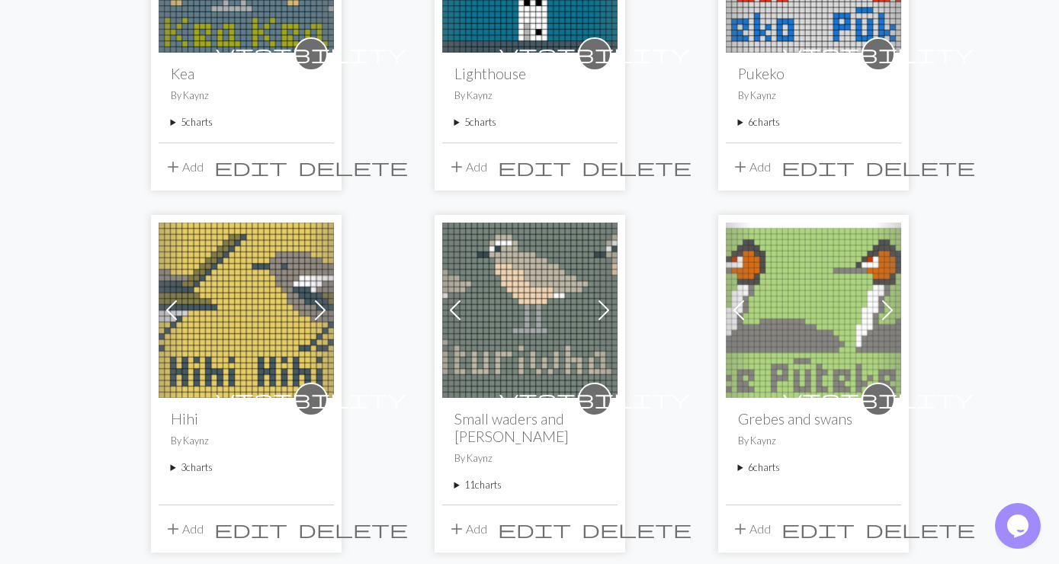
click at [197, 470] on summary "3 charts" at bounding box center [246, 468] width 151 height 14
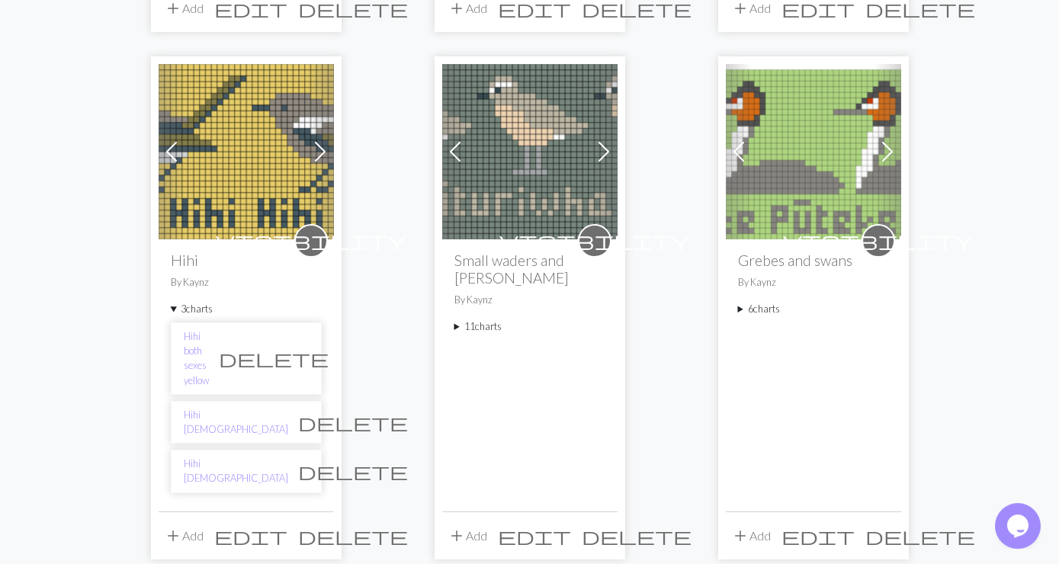
scroll to position [494, 0]
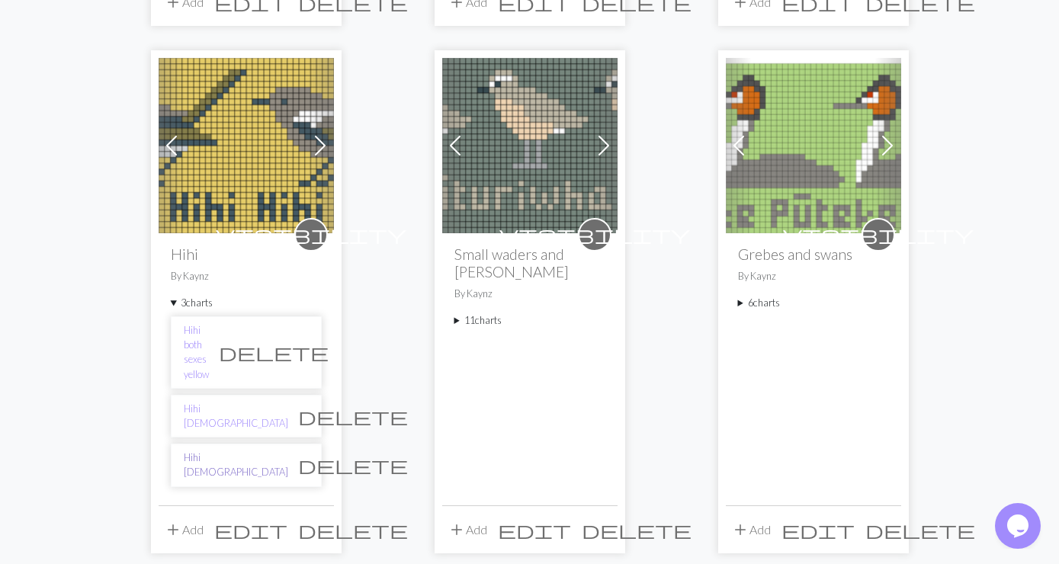
click at [210, 451] on link "Hihi [DEMOGRAPHIC_DATA]" at bounding box center [236, 465] width 104 height 29
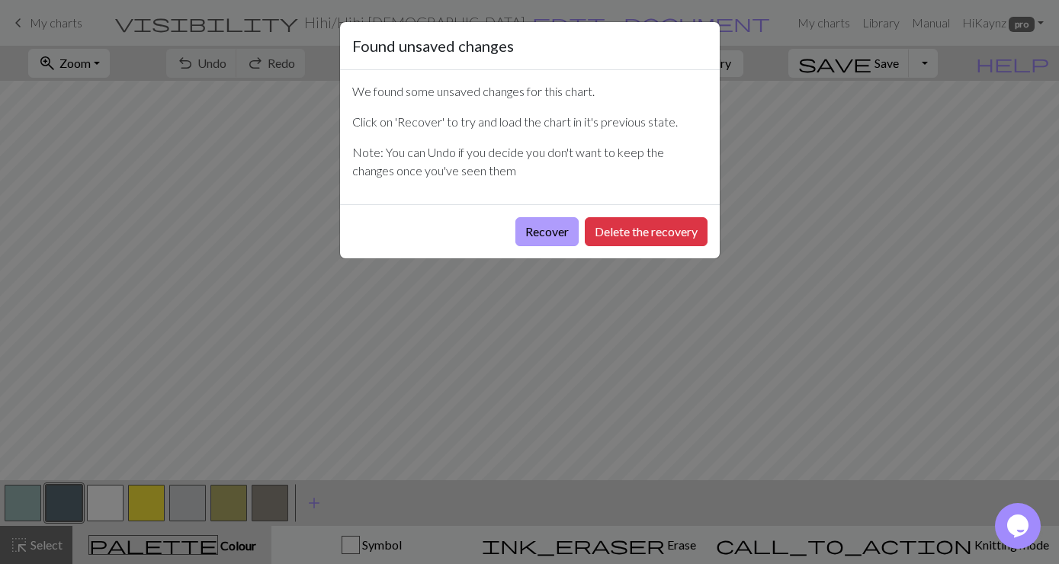
click at [532, 230] on button "Recover" at bounding box center [547, 231] width 63 height 29
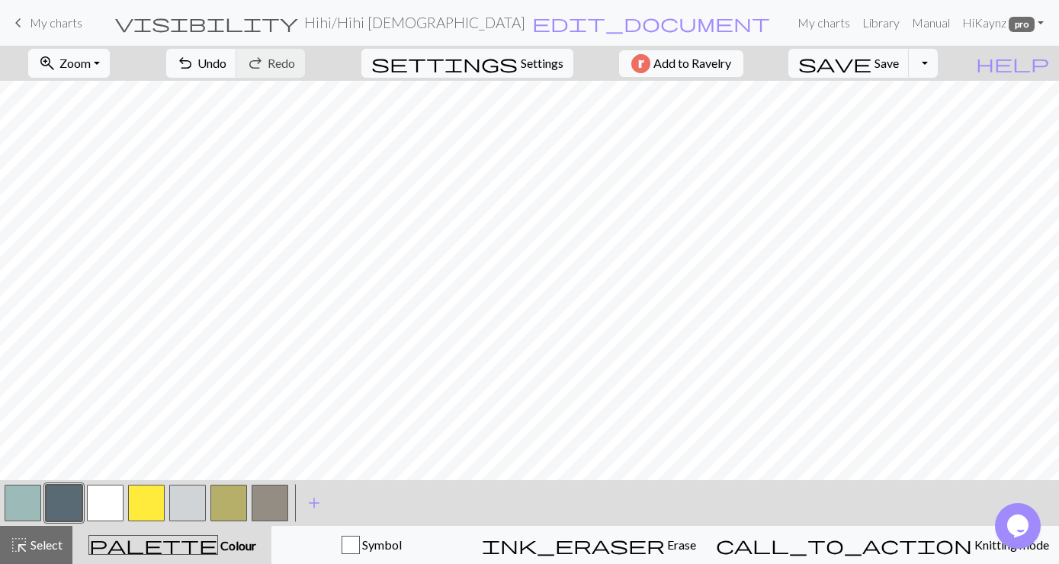
click at [110, 63] on button "zoom_in Zoom Zoom" at bounding box center [69, 63] width 82 height 29
click at [84, 97] on button "Fit all" at bounding box center [89, 97] width 120 height 24
click at [899, 61] on span "Save" at bounding box center [887, 63] width 24 height 14
click at [938, 63] on button "Toggle Dropdown" at bounding box center [923, 63] width 29 height 29
click at [903, 120] on button "save_alt Download" at bounding box center [812, 121] width 252 height 24
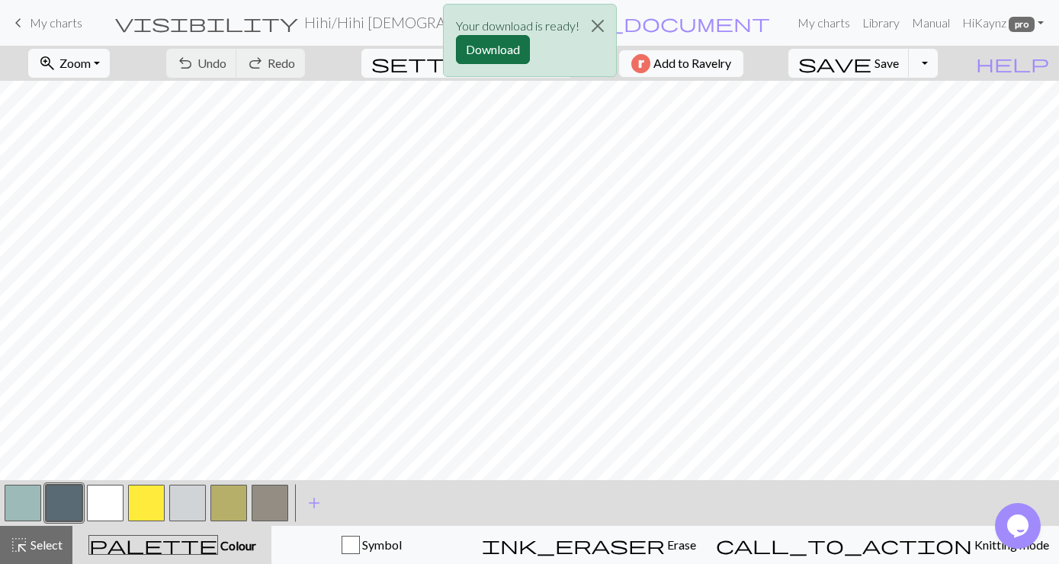
click at [487, 49] on button "Download" at bounding box center [493, 49] width 74 height 29
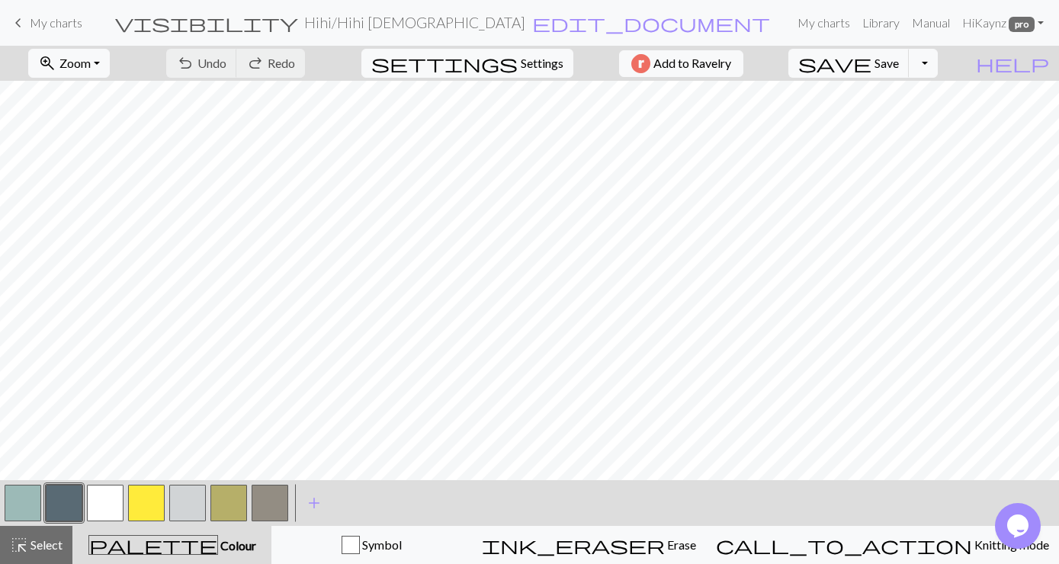
click at [38, 25] on span "My charts" at bounding box center [56, 22] width 53 height 14
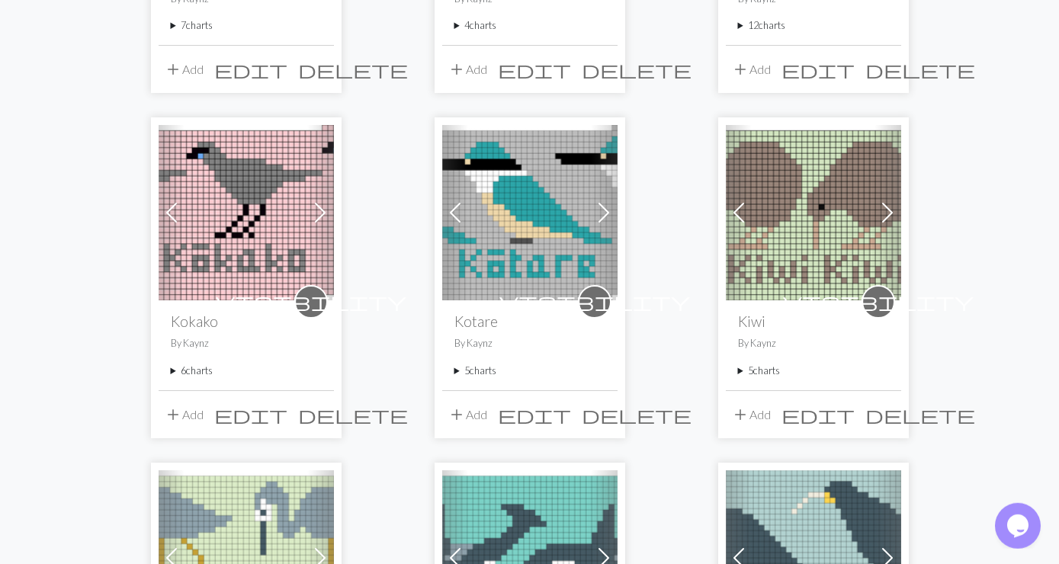
scroll to position [1153, 0]
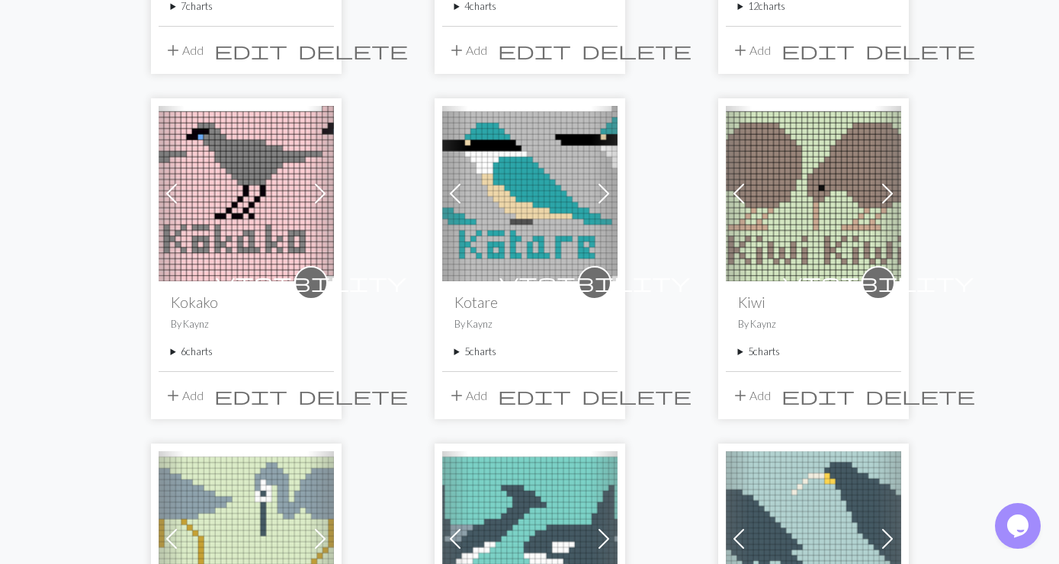
click at [757, 345] on summary "5 charts" at bounding box center [813, 352] width 151 height 14
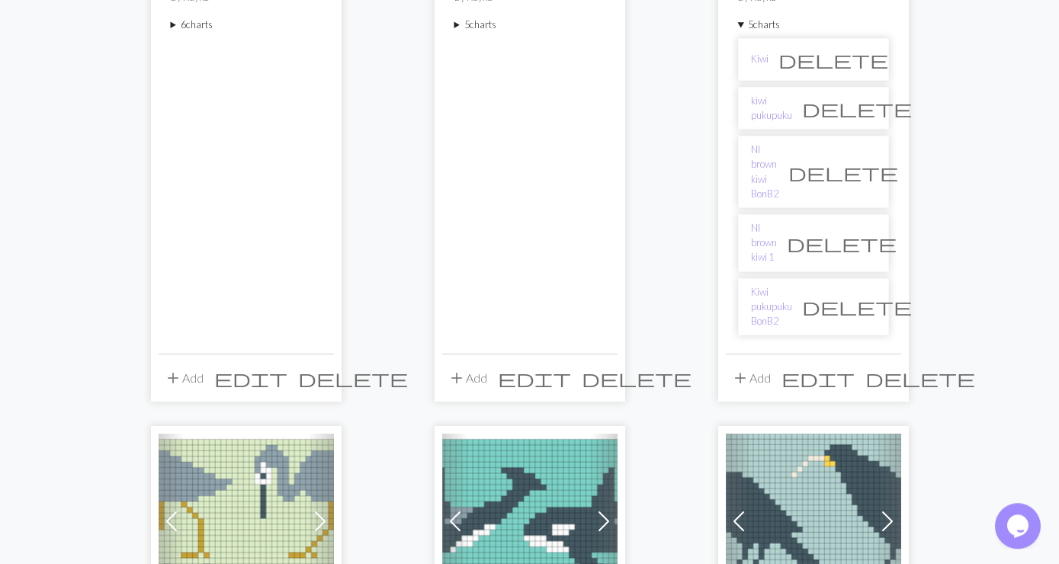
scroll to position [1482, 0]
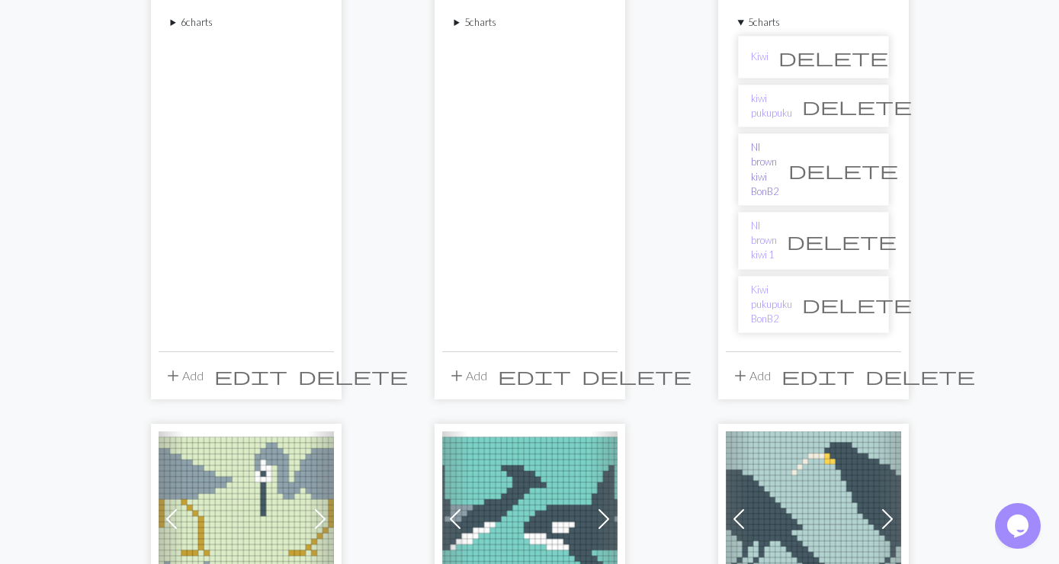
click at [779, 140] on link "NI brown kiwi BonB2" at bounding box center [764, 169] width 27 height 59
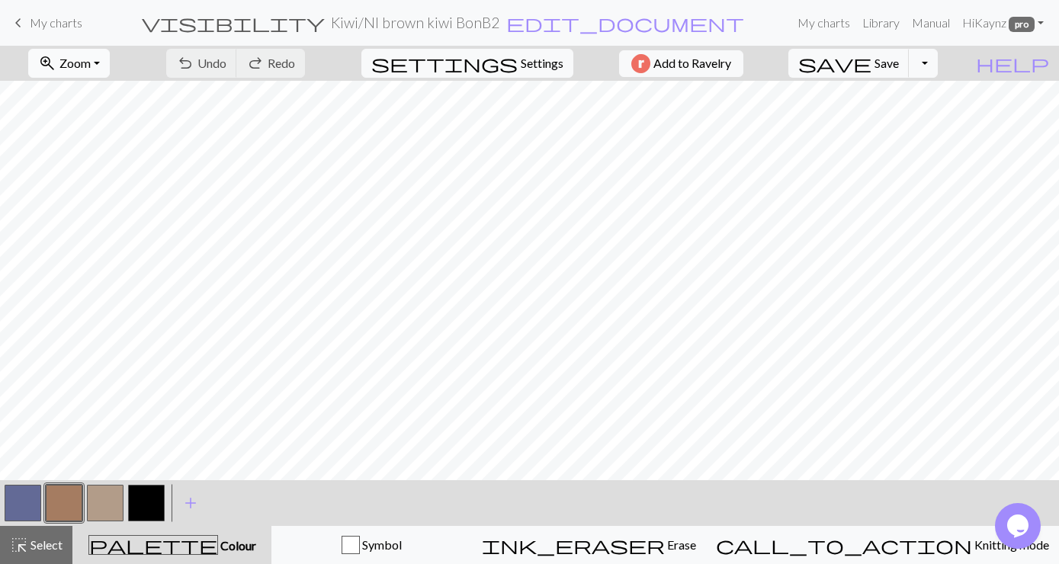
click at [110, 68] on button "zoom_in Zoom Zoom" at bounding box center [69, 63] width 82 height 29
click at [88, 92] on button "Fit all" at bounding box center [89, 97] width 120 height 24
click at [899, 63] on span "Save" at bounding box center [887, 63] width 24 height 14
click at [955, 59] on div "Chart saved" at bounding box center [529, 30] width 1059 height 60
click at [938, 65] on button "Toggle Dropdown" at bounding box center [923, 63] width 29 height 29
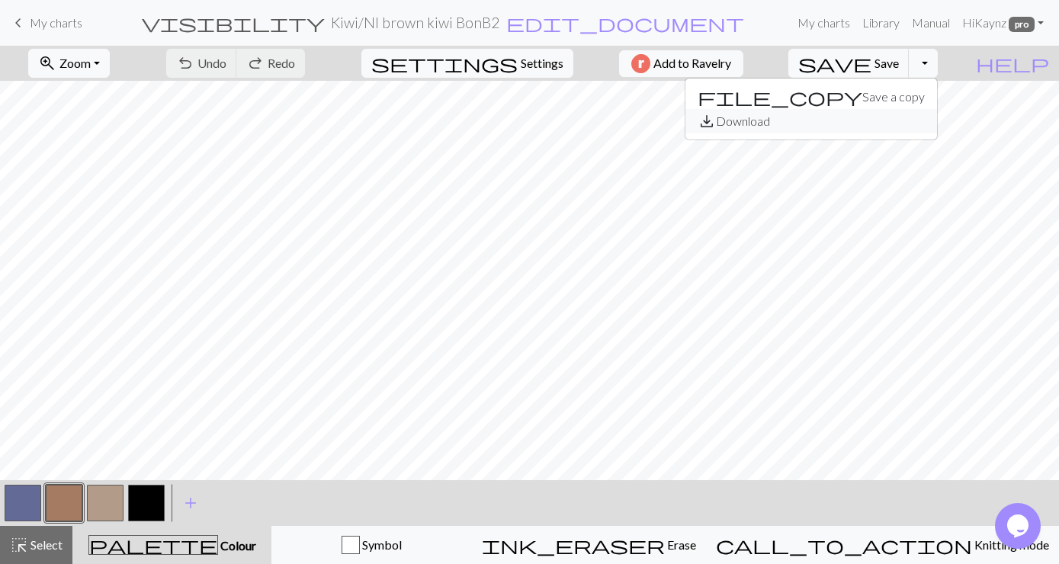
click at [906, 120] on button "save_alt Download" at bounding box center [812, 121] width 252 height 24
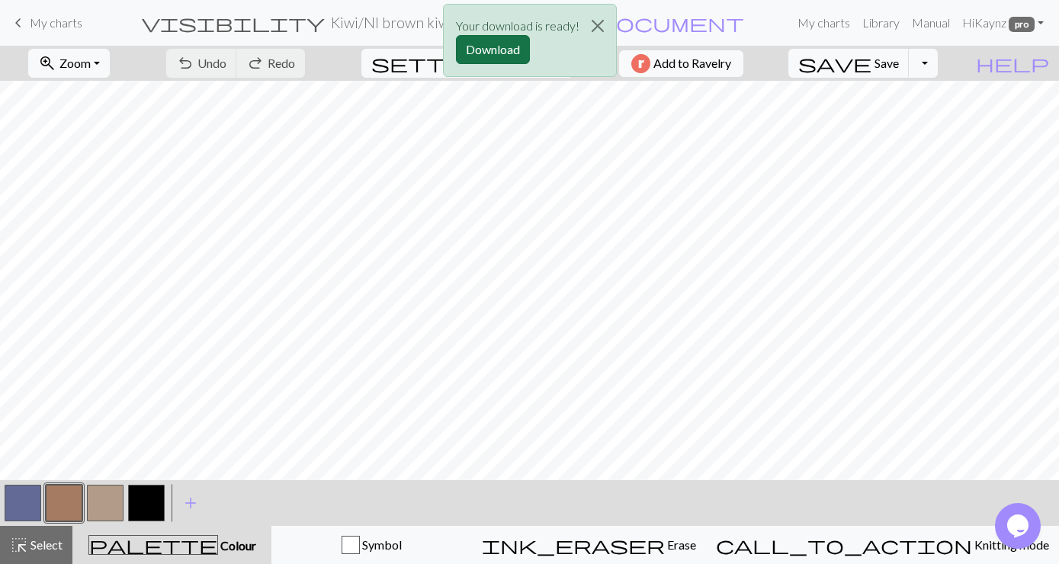
click at [481, 47] on button "Download" at bounding box center [493, 49] width 74 height 29
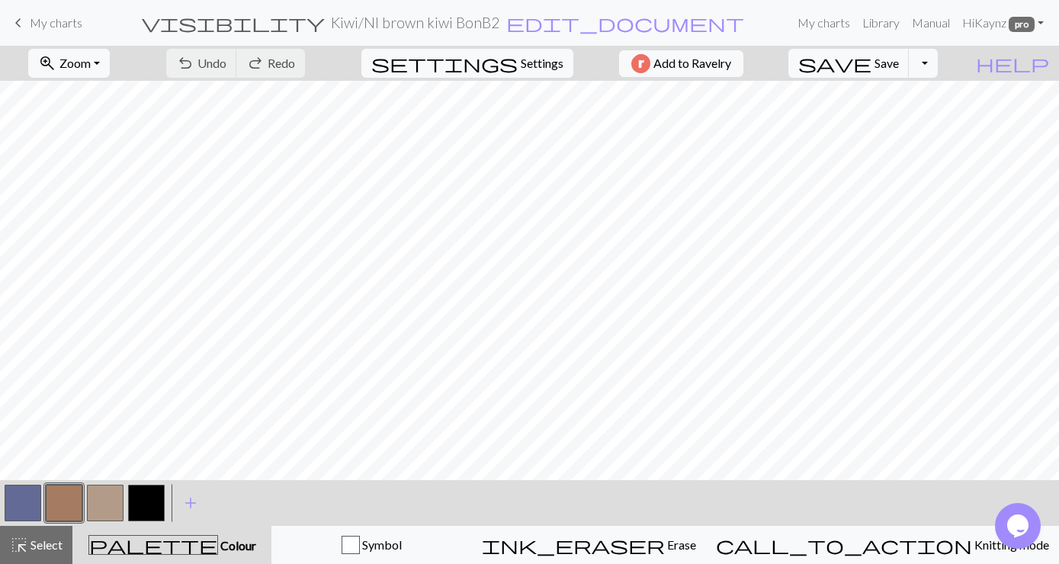
click at [51, 21] on span "My charts" at bounding box center [56, 22] width 53 height 14
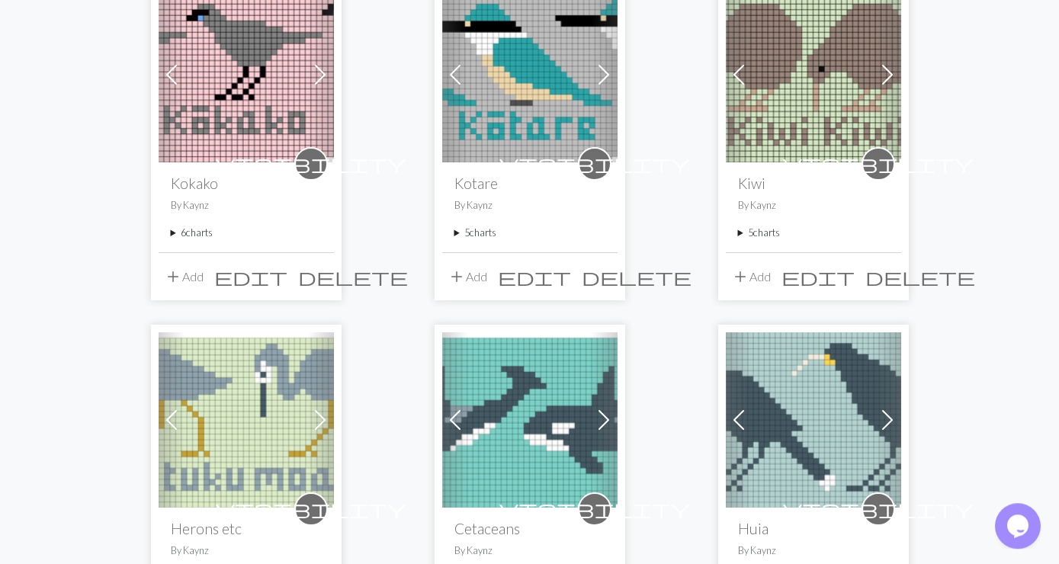
scroll to position [1318, 0]
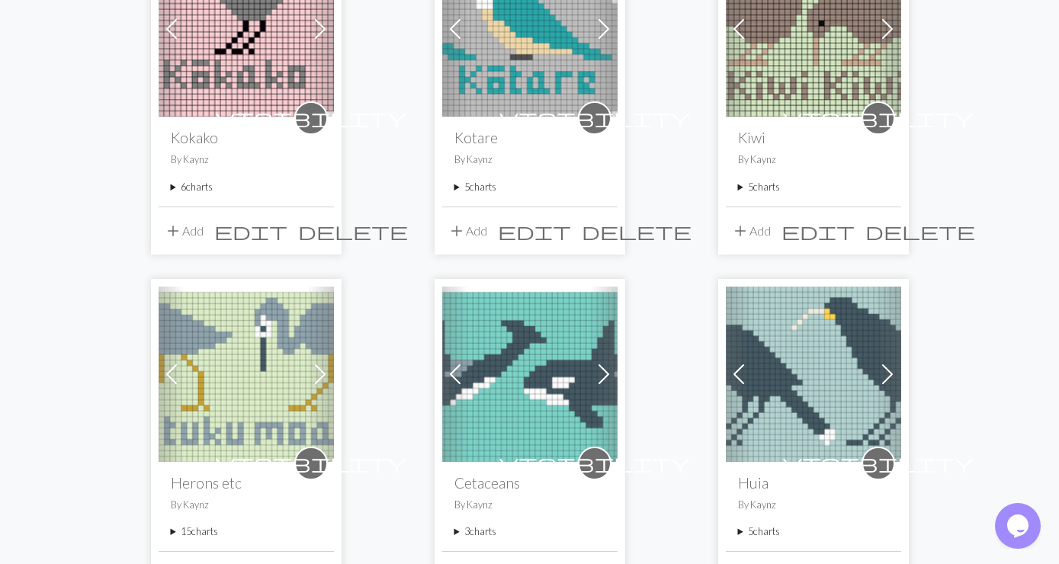
click at [769, 180] on summary "5 charts" at bounding box center [813, 187] width 151 height 14
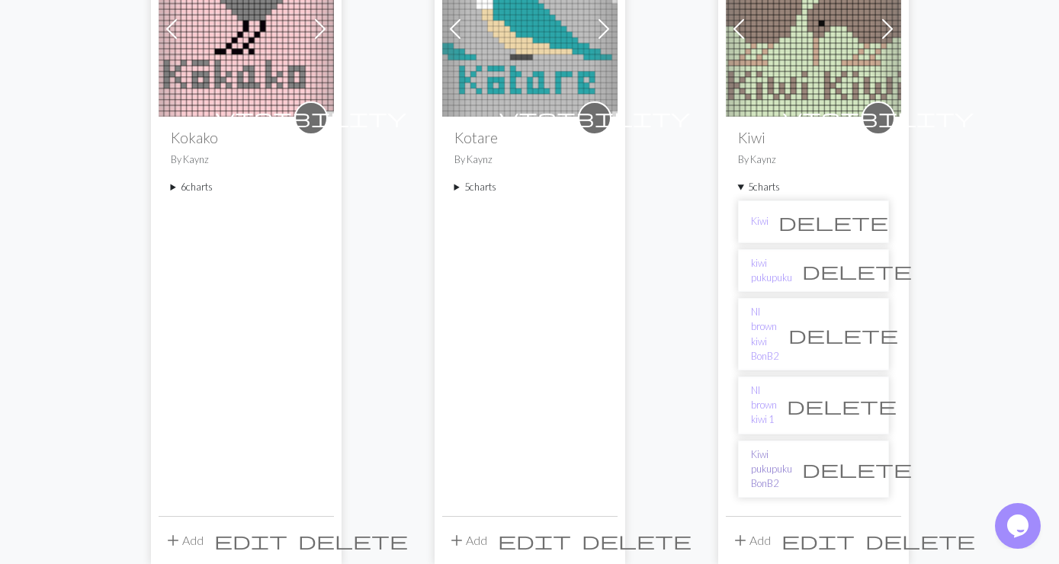
click at [780, 448] on link "Kiwi pukupuku BonB2" at bounding box center [771, 470] width 41 height 44
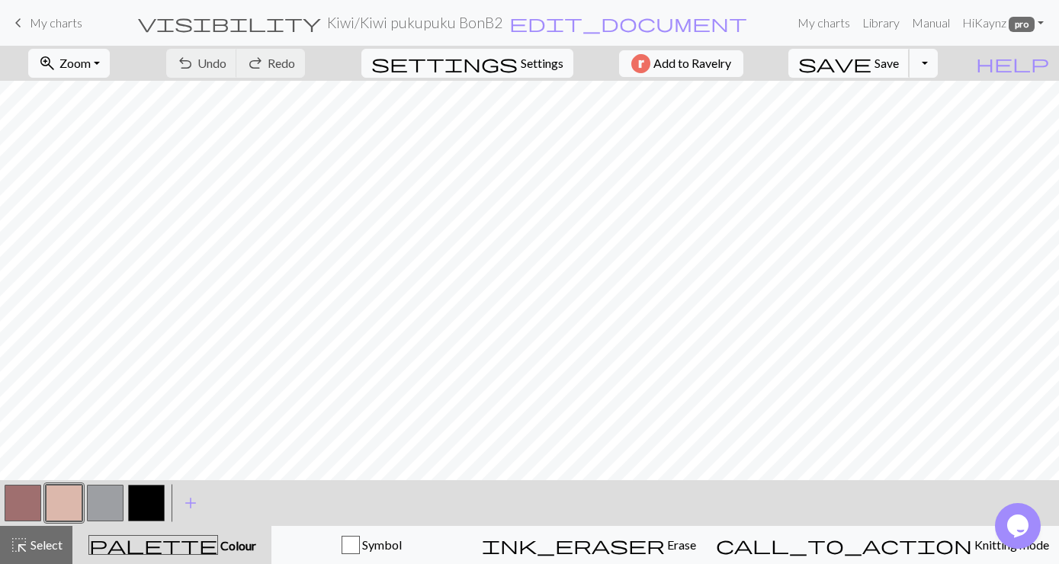
click at [899, 59] on span "Save" at bounding box center [887, 63] width 24 height 14
click at [938, 63] on button "Toggle Dropdown" at bounding box center [923, 63] width 29 height 29
click at [898, 123] on button "save_alt Download" at bounding box center [812, 121] width 252 height 24
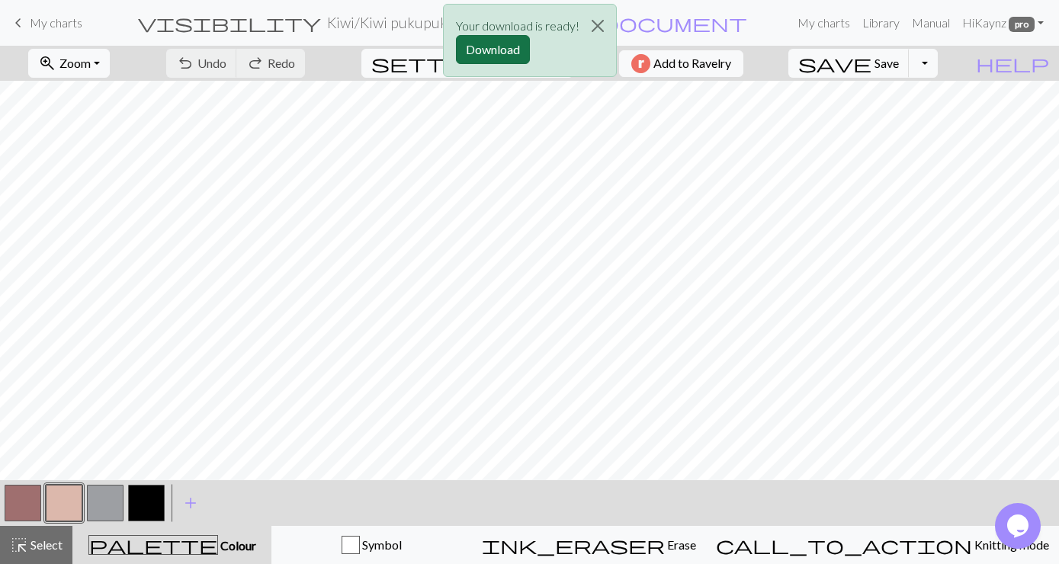
click at [498, 44] on button "Download" at bounding box center [493, 49] width 74 height 29
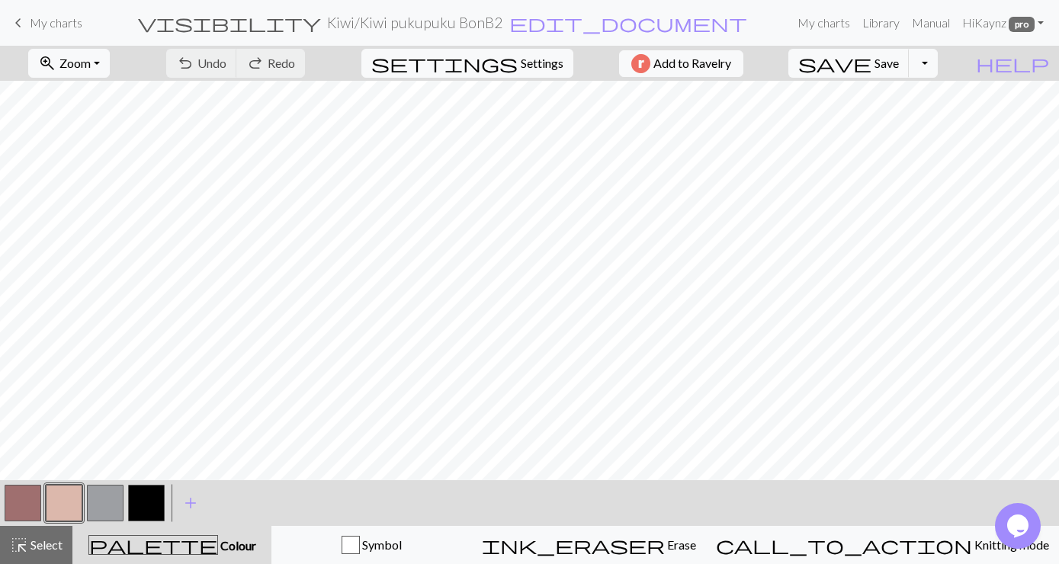
click at [43, 19] on span "My charts" at bounding box center [56, 22] width 53 height 14
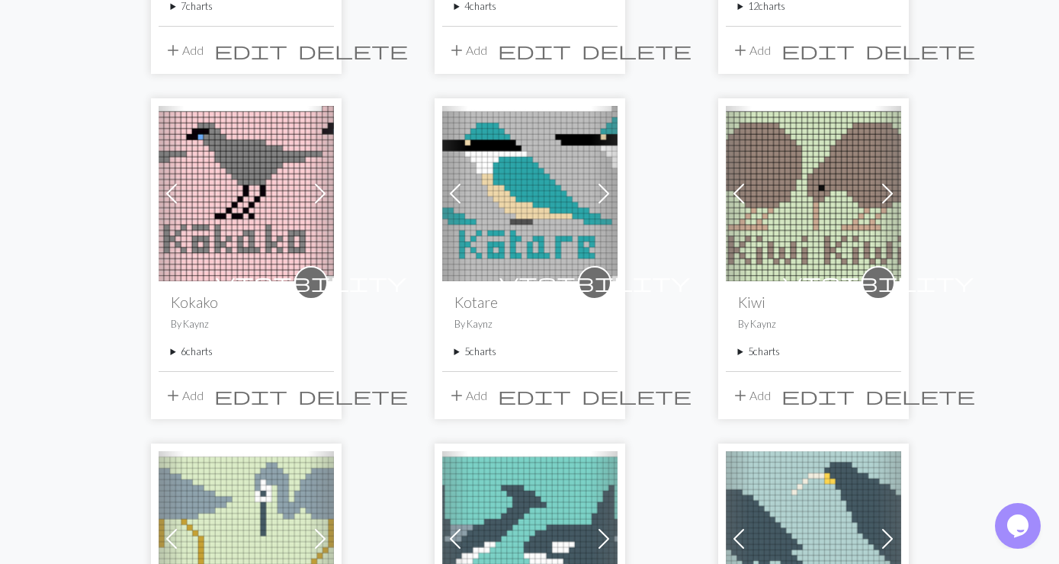
scroll to position [906, 0]
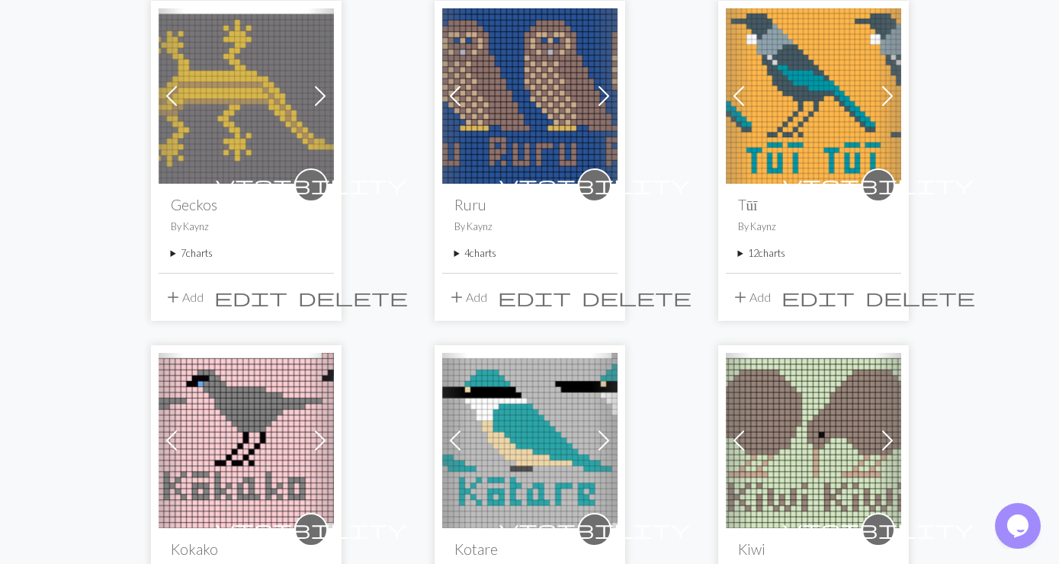
click at [187, 246] on summary "7 charts" at bounding box center [246, 253] width 151 height 14
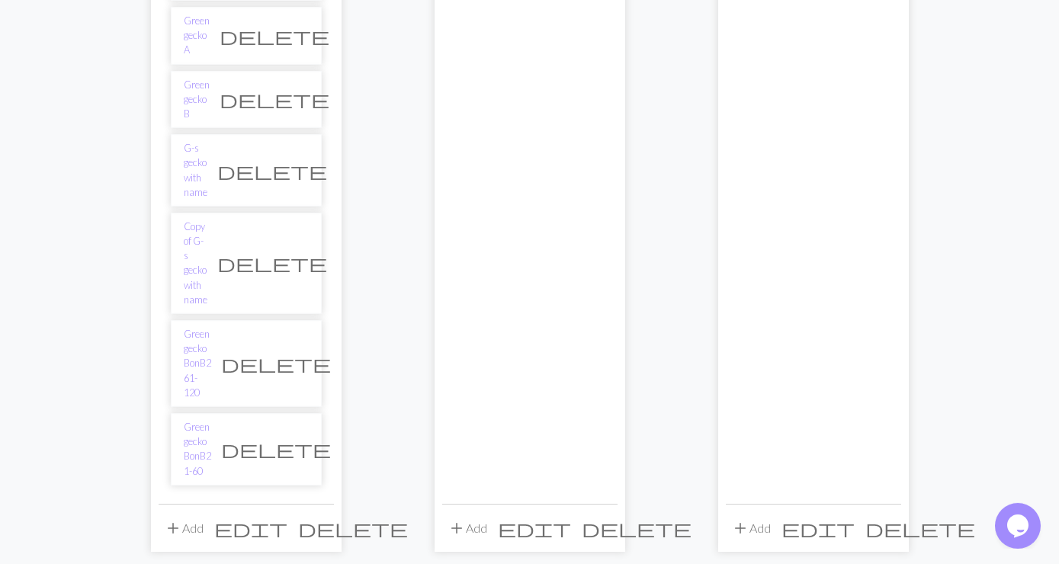
scroll to position [1235, 0]
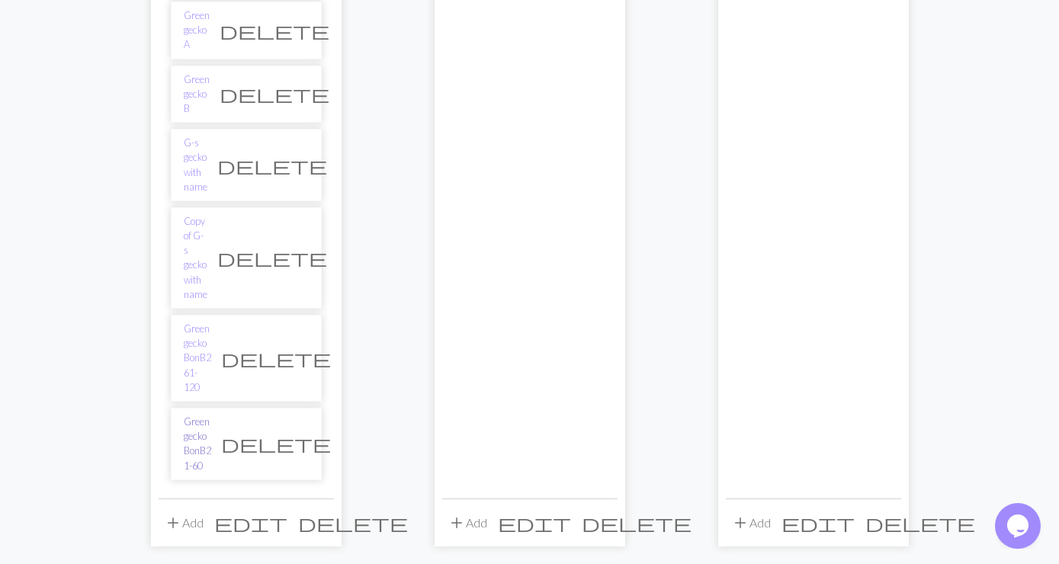
click at [202, 415] on link "Green gecko BonB2 1-60" at bounding box center [197, 444] width 27 height 59
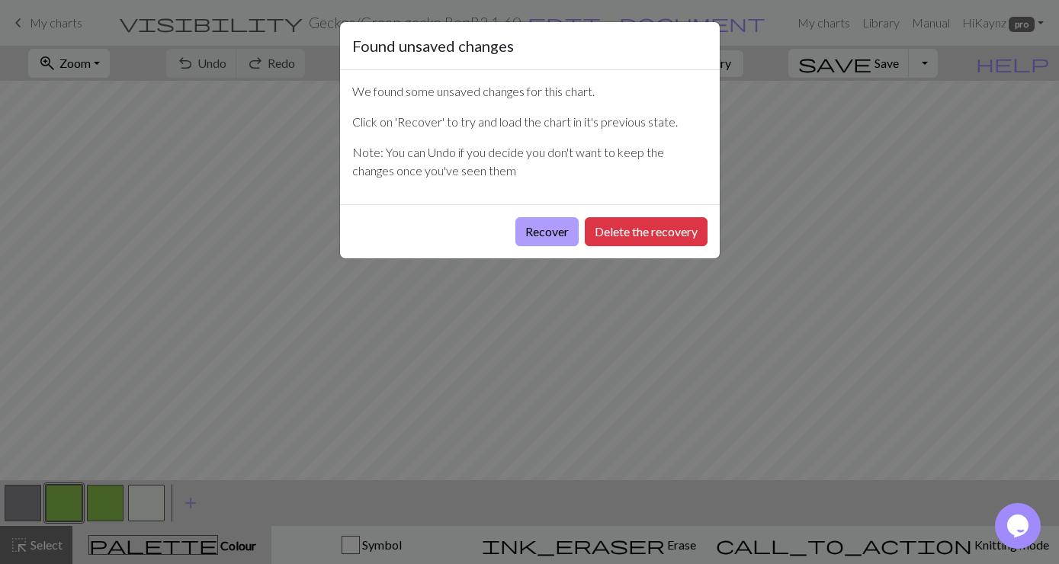
click at [533, 235] on button "Recover" at bounding box center [547, 231] width 63 height 29
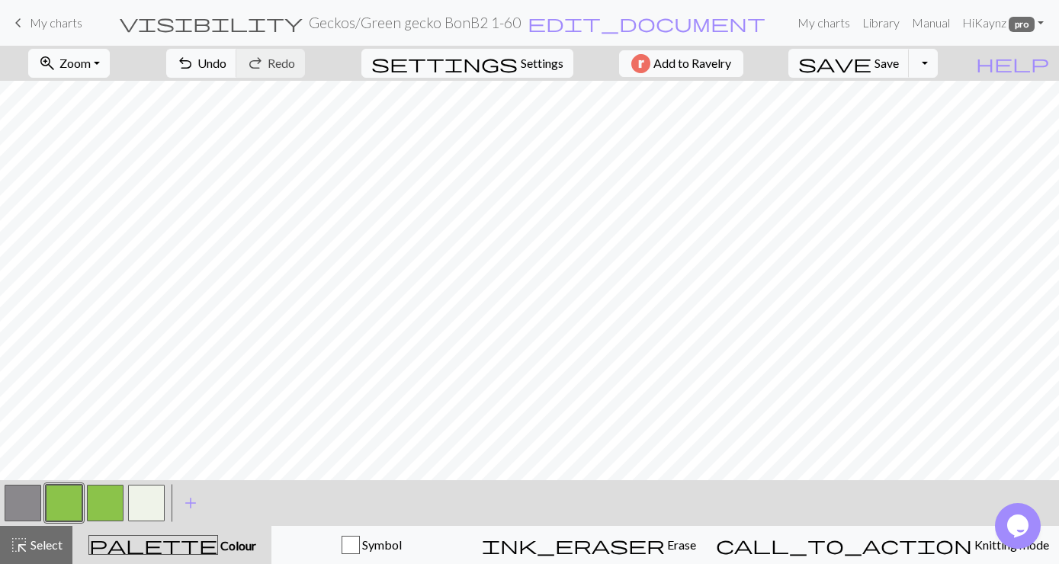
click at [110, 61] on button "zoom_in Zoom Zoom" at bounding box center [69, 63] width 82 height 29
click at [74, 99] on button "Fit all" at bounding box center [89, 97] width 120 height 24
click at [899, 60] on span "Save" at bounding box center [887, 63] width 24 height 14
click at [938, 61] on button "Toggle Dropdown" at bounding box center [923, 63] width 29 height 29
click at [895, 120] on button "save_alt Download" at bounding box center [812, 121] width 252 height 24
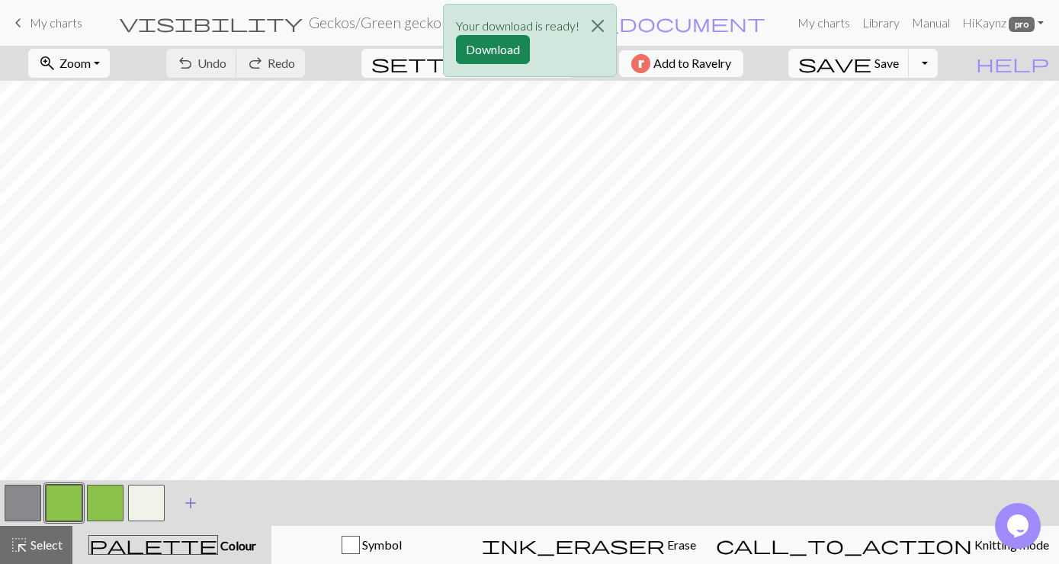
click at [187, 500] on span "add" at bounding box center [190, 503] width 18 height 21
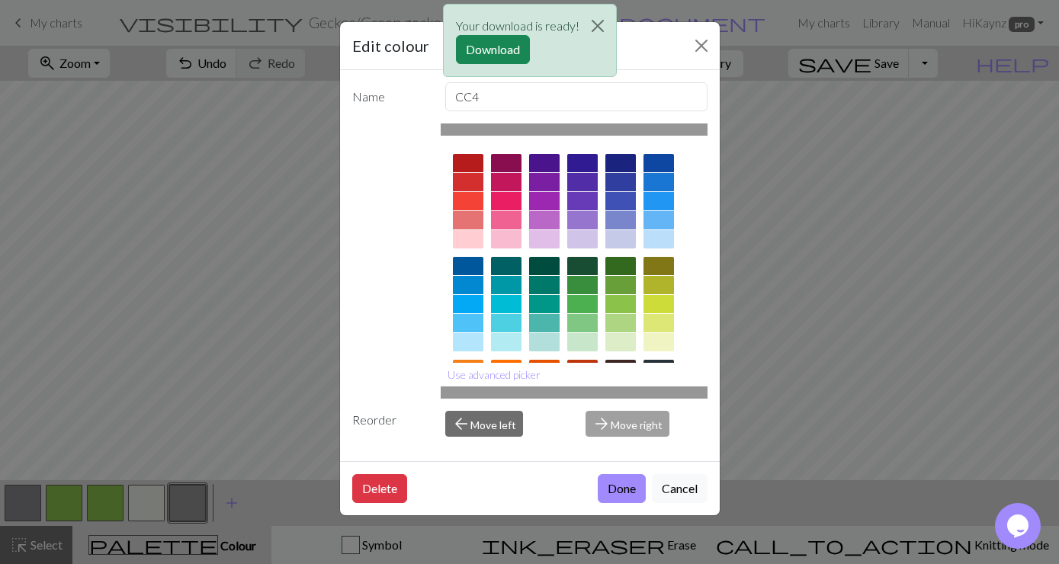
click at [231, 502] on div "Edit colour Name CC4 Use advanced picker Reorder arrow_back Move left arrow_for…" at bounding box center [529, 282] width 1059 height 564
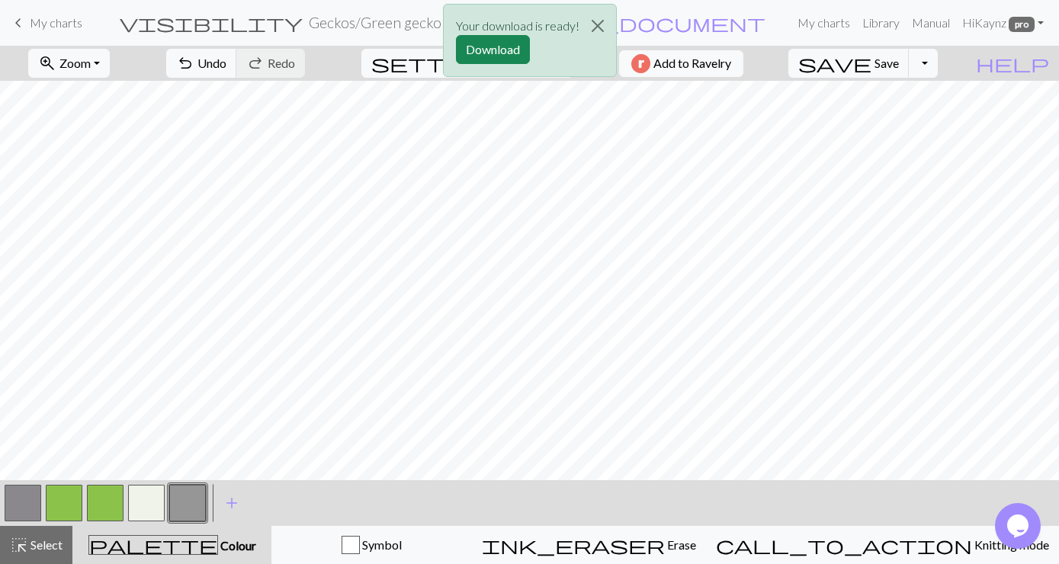
click at [231, 502] on span "add" at bounding box center [232, 503] width 18 height 21
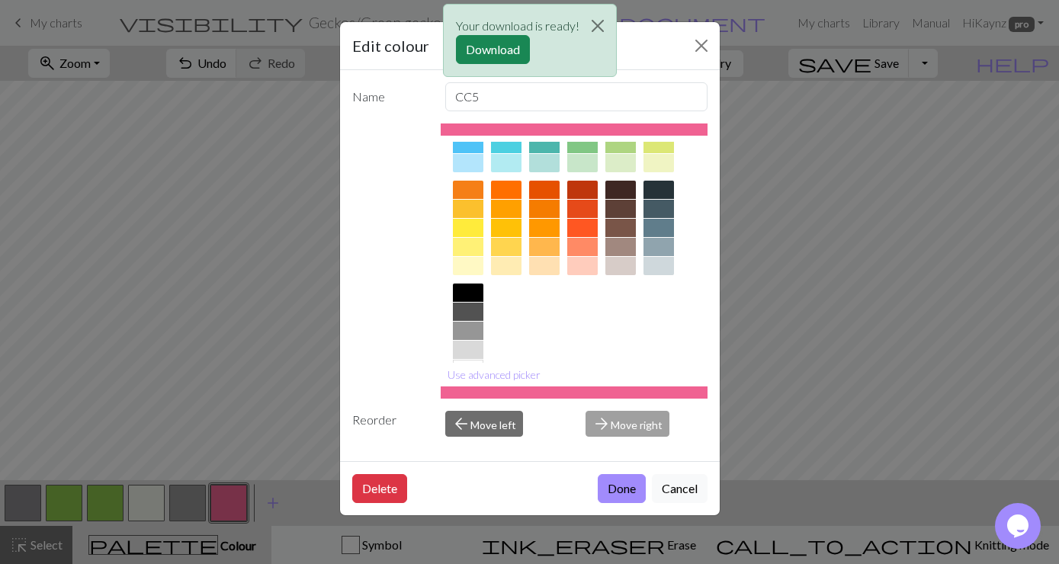
scroll to position [185, 0]
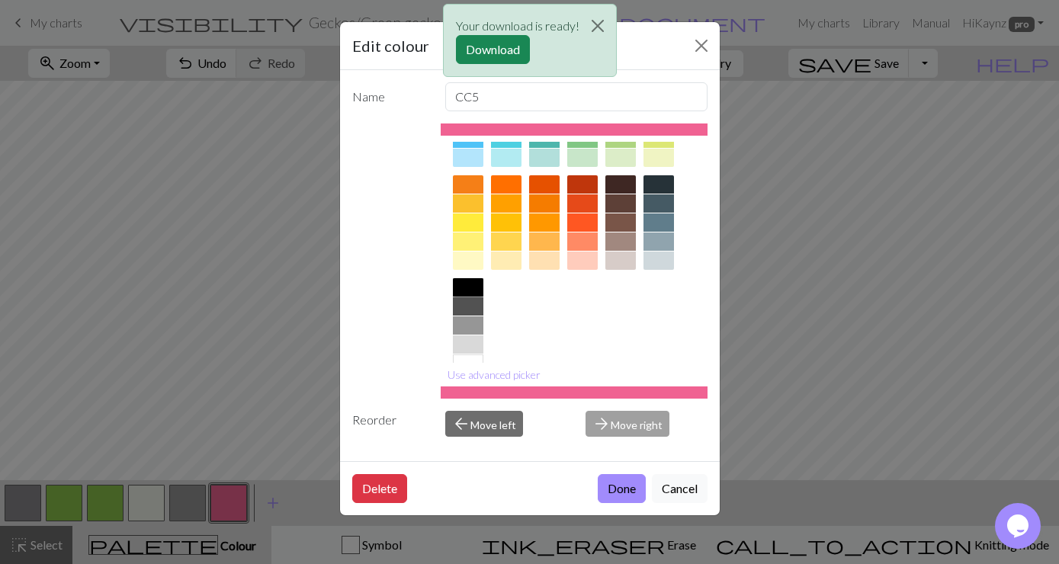
click at [468, 282] on div at bounding box center [468, 287] width 31 height 18
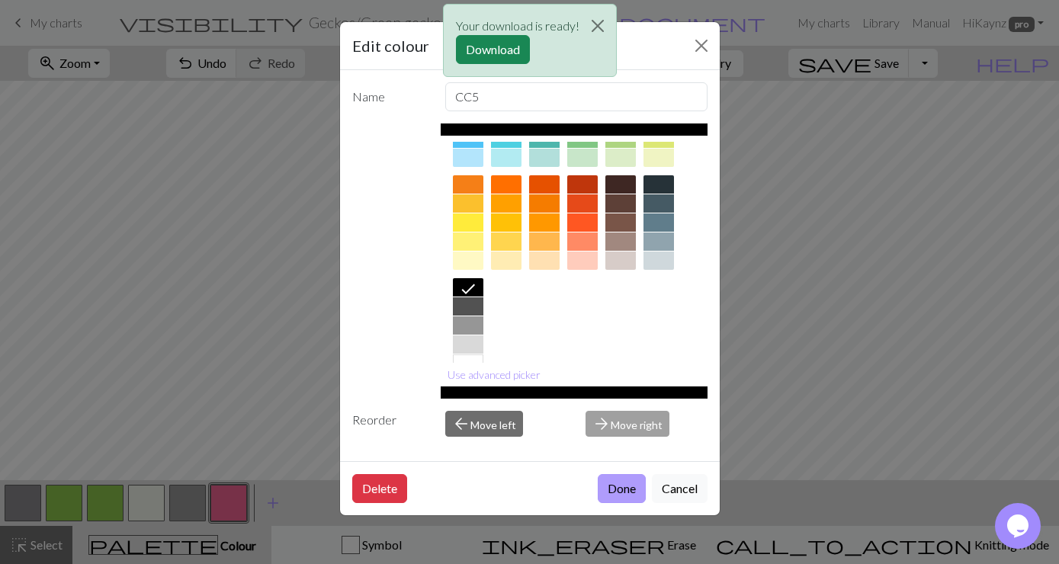
click at [611, 488] on button "Done" at bounding box center [622, 488] width 48 height 29
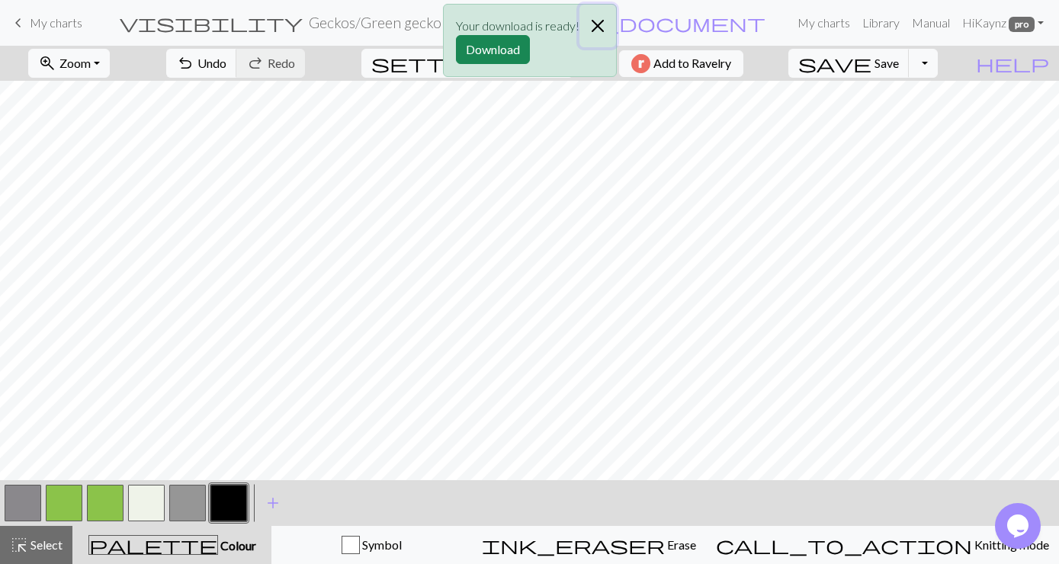
click at [595, 21] on button "Close" at bounding box center [598, 26] width 37 height 43
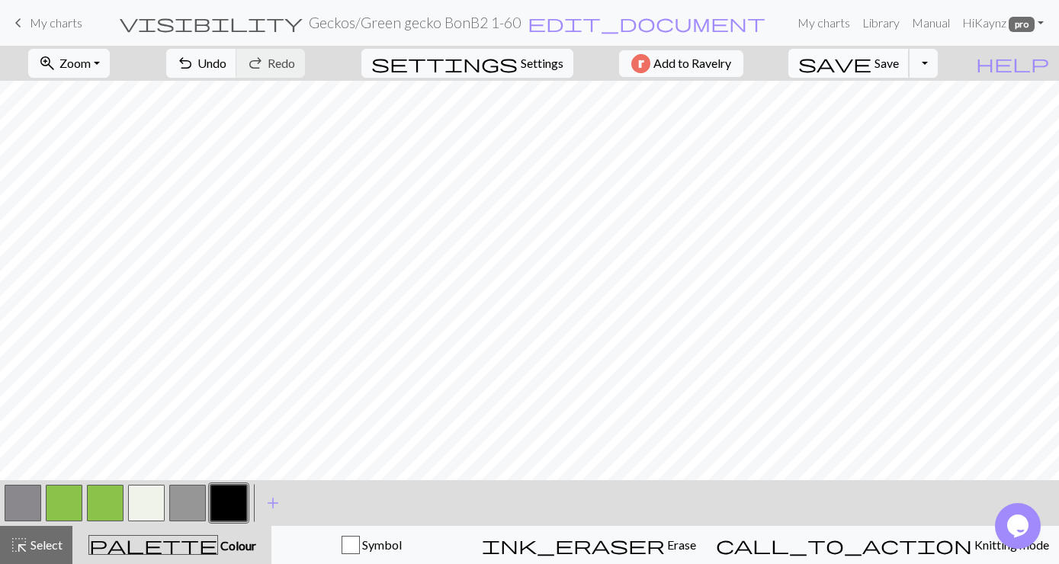
click at [899, 59] on span "Save" at bounding box center [887, 63] width 24 height 14
click at [938, 64] on button "Toggle Dropdown" at bounding box center [923, 63] width 29 height 29
click at [898, 117] on button "save_alt Download" at bounding box center [812, 121] width 252 height 24
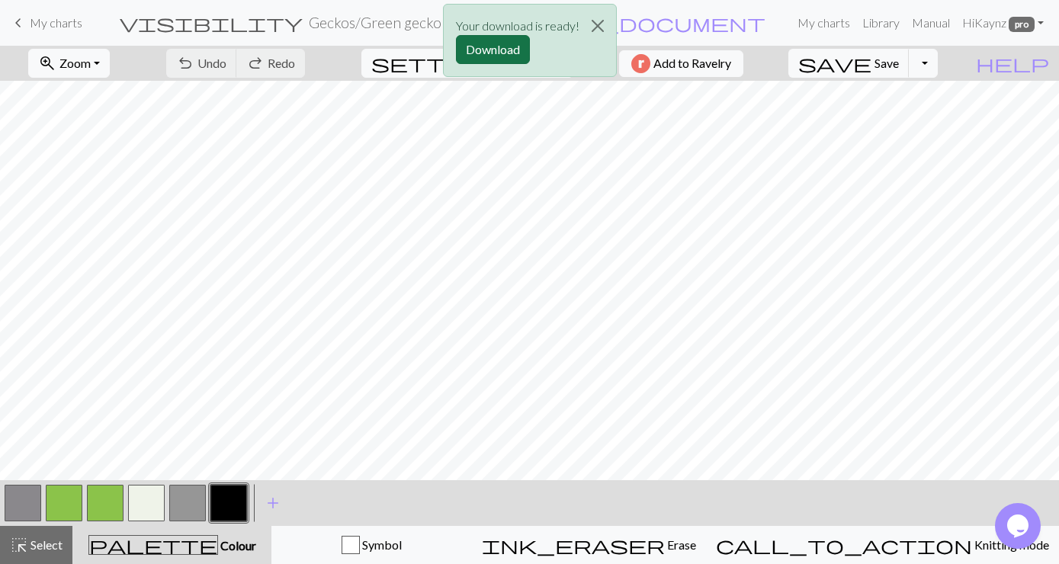
click at [491, 43] on button "Download" at bounding box center [493, 49] width 74 height 29
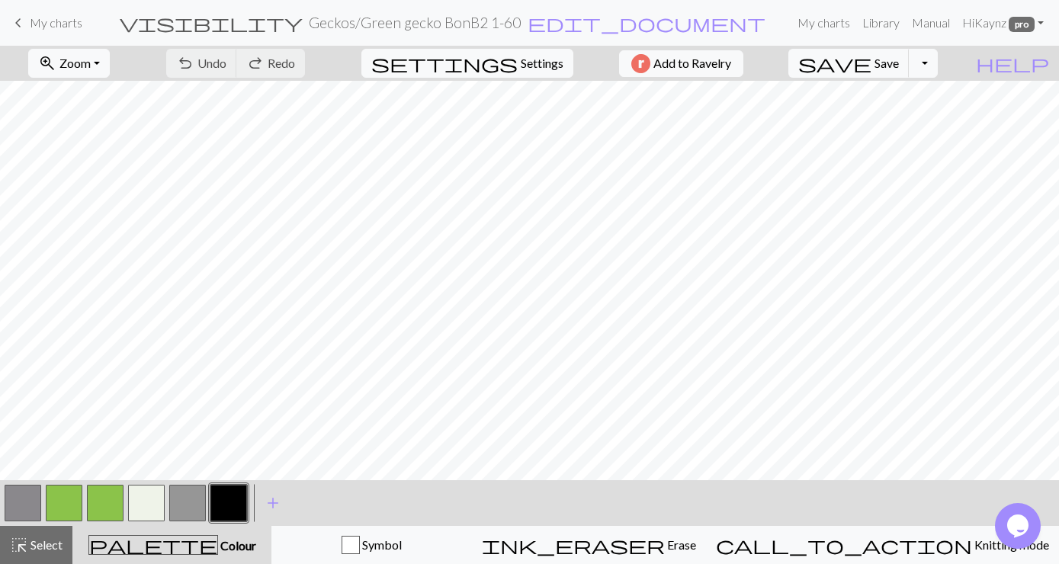
click at [40, 20] on span "My charts" at bounding box center [56, 22] width 53 height 14
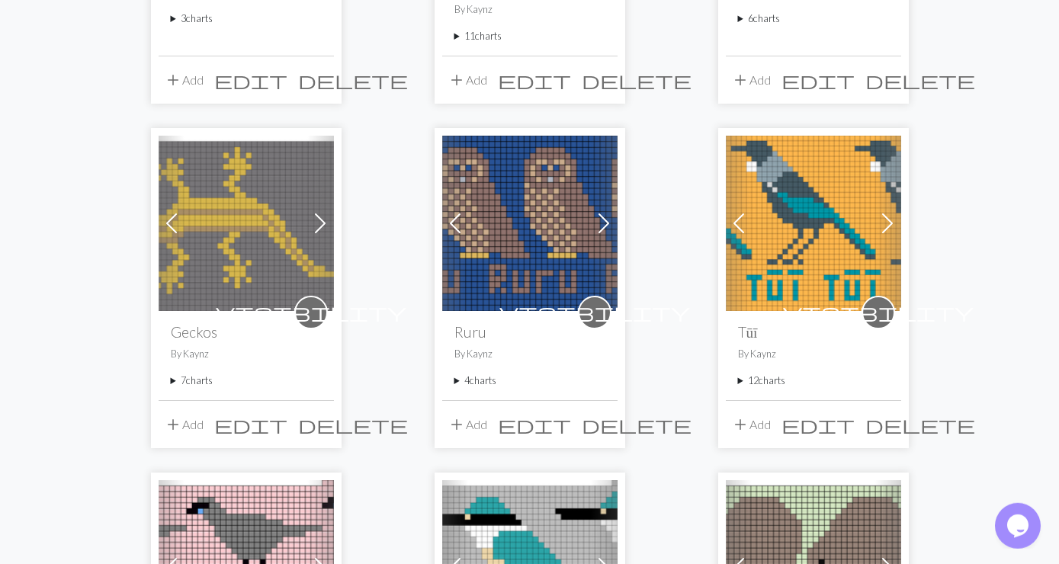
scroll to position [824, 0]
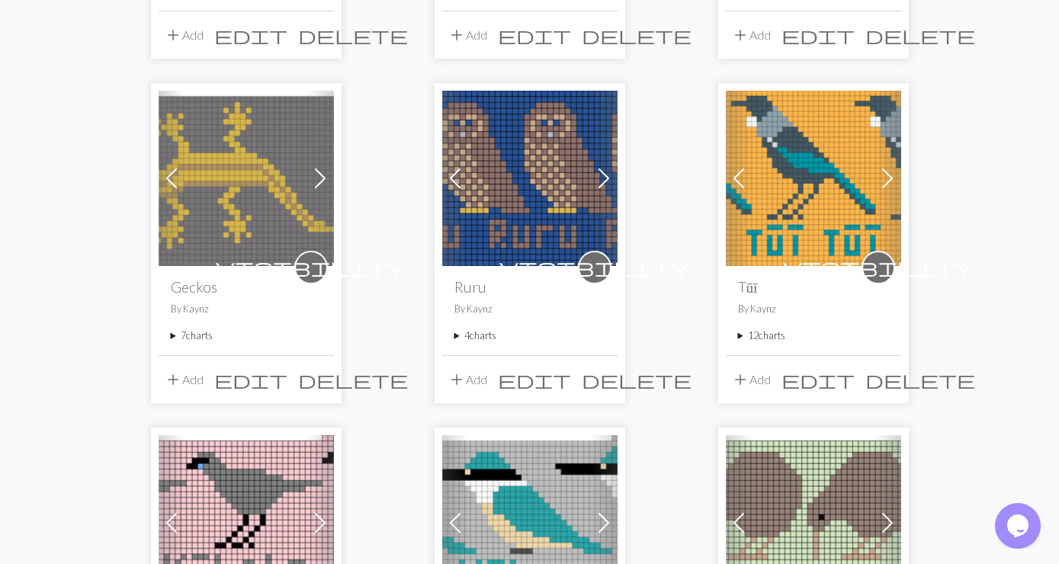
click at [185, 329] on summary "7 charts" at bounding box center [246, 336] width 151 height 14
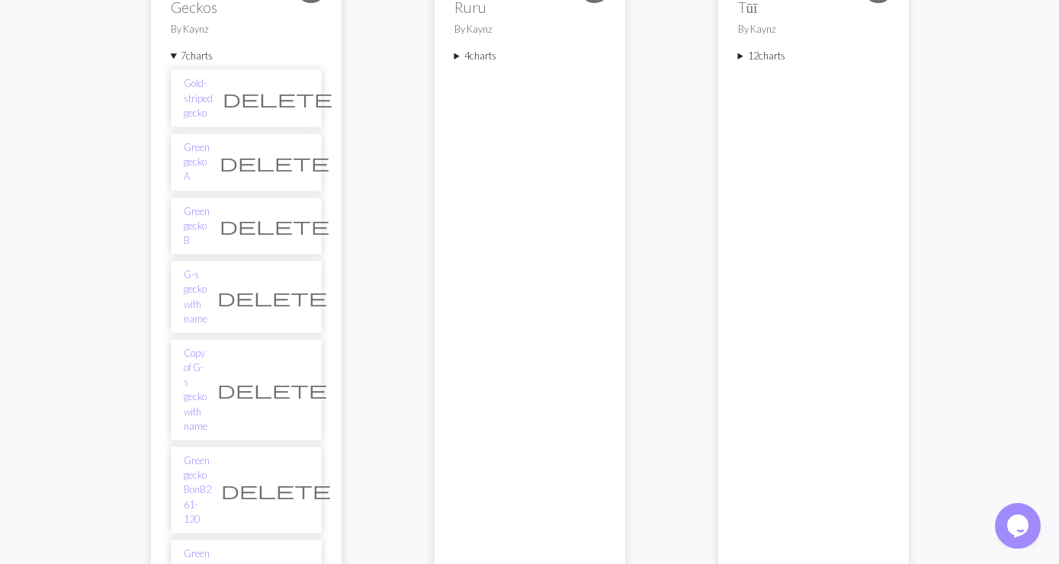
scroll to position [1153, 0]
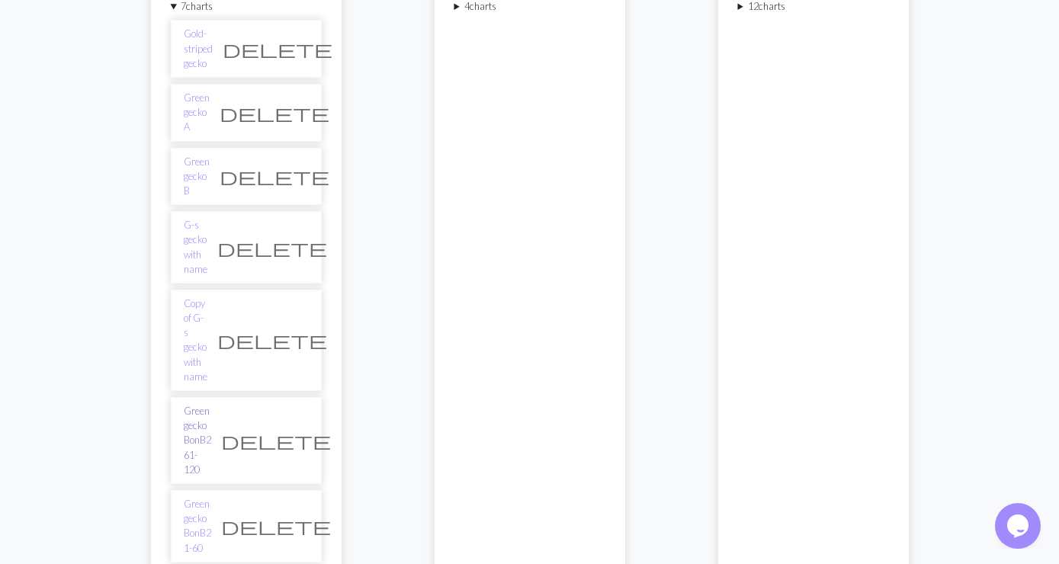
click at [207, 404] on link "Green gecko BonB2 61-120" at bounding box center [197, 440] width 27 height 73
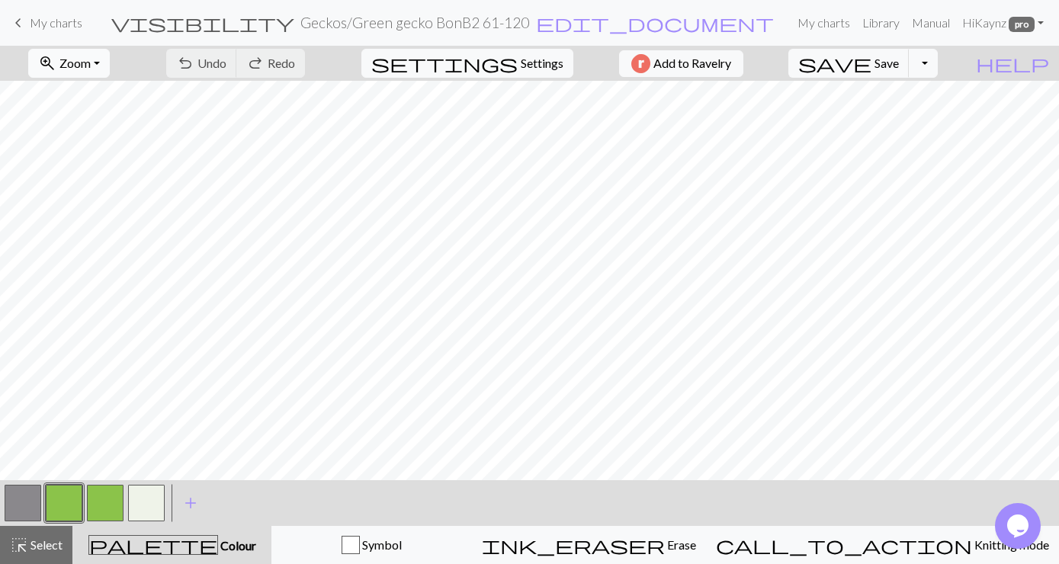
click at [110, 63] on button "zoom_in Zoom Zoom" at bounding box center [69, 63] width 82 height 29
click at [85, 94] on button "Fit all" at bounding box center [89, 97] width 120 height 24
click at [187, 496] on span "add" at bounding box center [190, 503] width 18 height 21
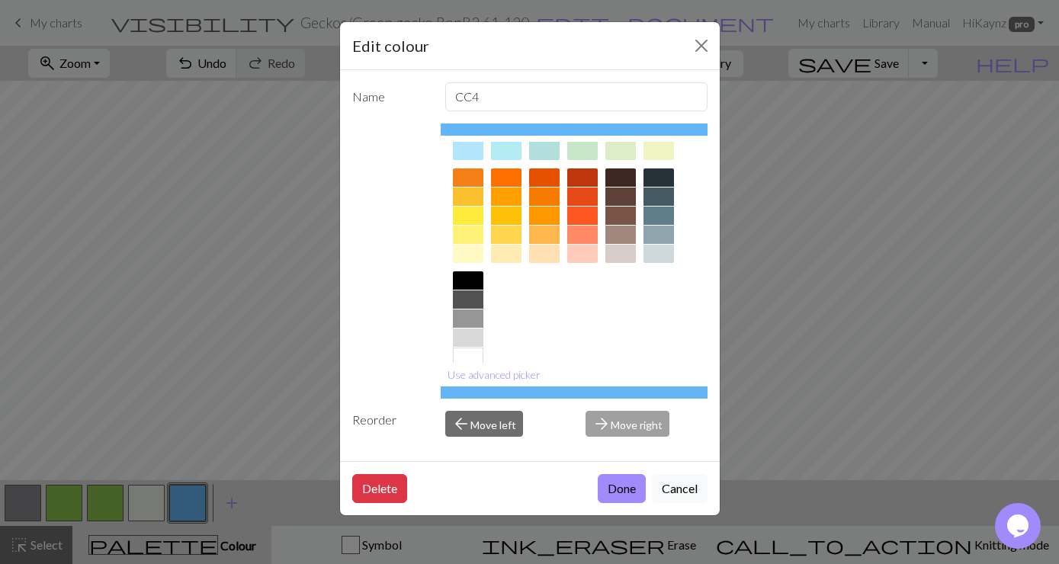
scroll to position [212, 0]
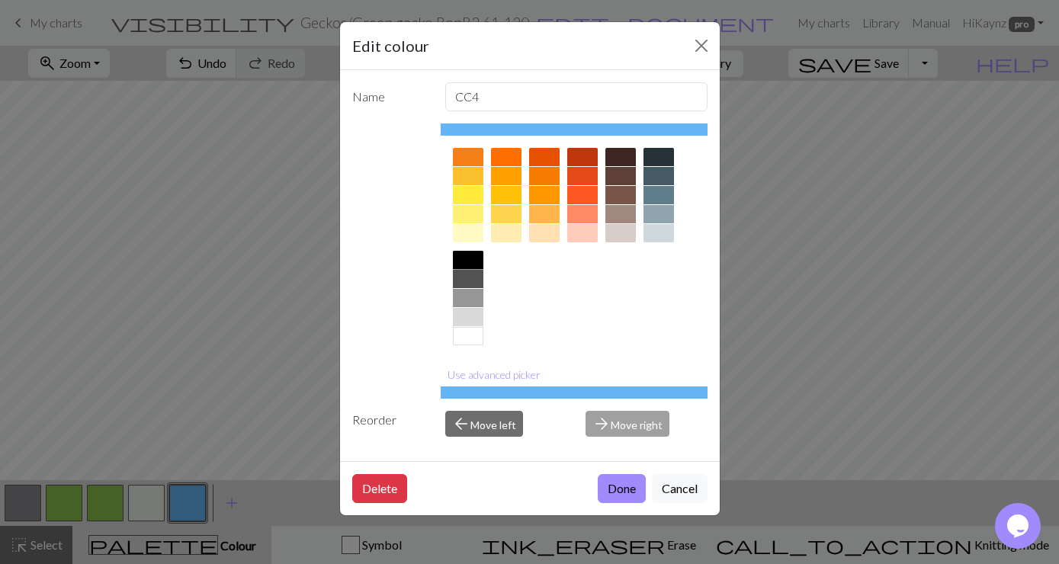
click at [462, 258] on div at bounding box center [468, 260] width 31 height 18
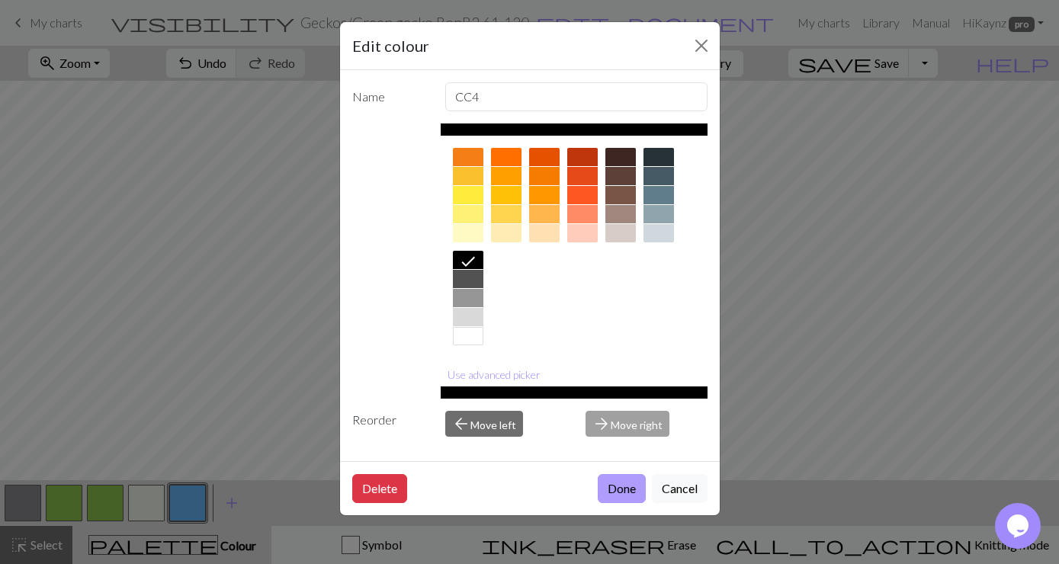
click at [620, 491] on button "Done" at bounding box center [622, 488] width 48 height 29
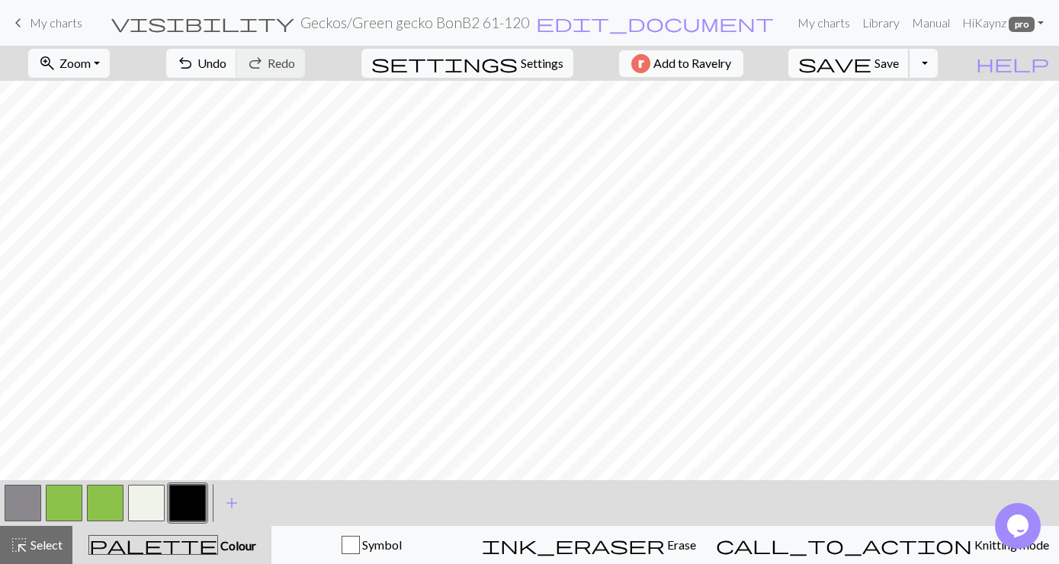
click at [910, 56] on button "save Save Save" at bounding box center [849, 63] width 121 height 29
click at [938, 63] on button "Toggle Dropdown" at bounding box center [923, 63] width 29 height 29
click at [902, 116] on button "save_alt Download" at bounding box center [812, 121] width 252 height 24
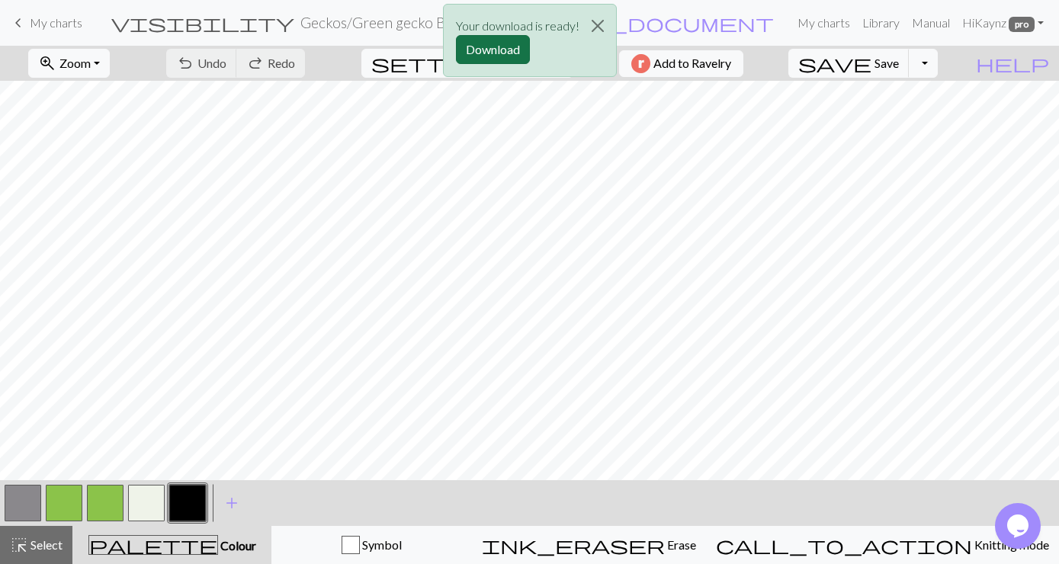
click at [502, 50] on button "Download" at bounding box center [493, 49] width 74 height 29
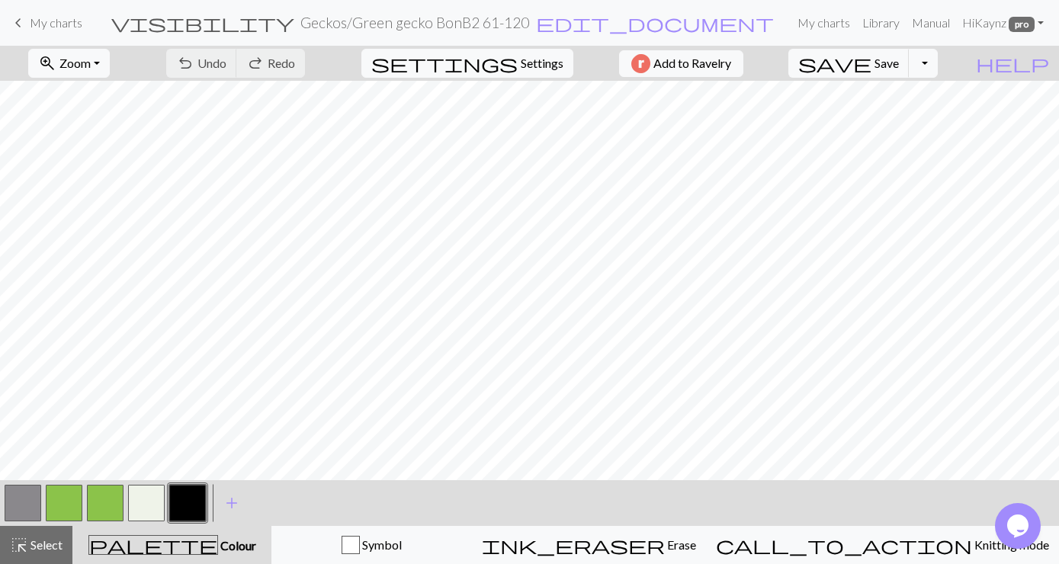
click at [41, 27] on span "My charts" at bounding box center [56, 22] width 53 height 14
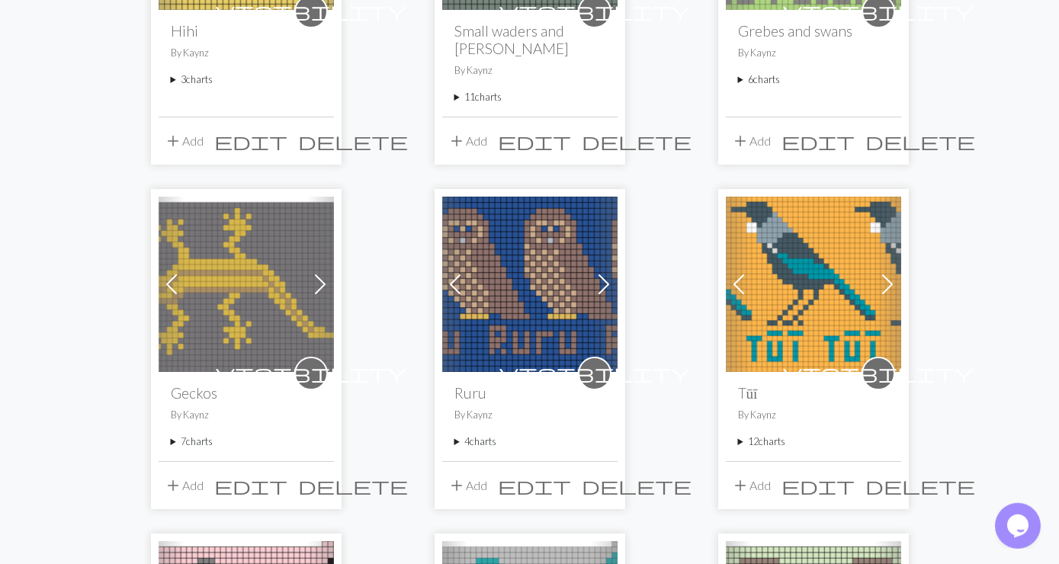
scroll to position [741, 0]
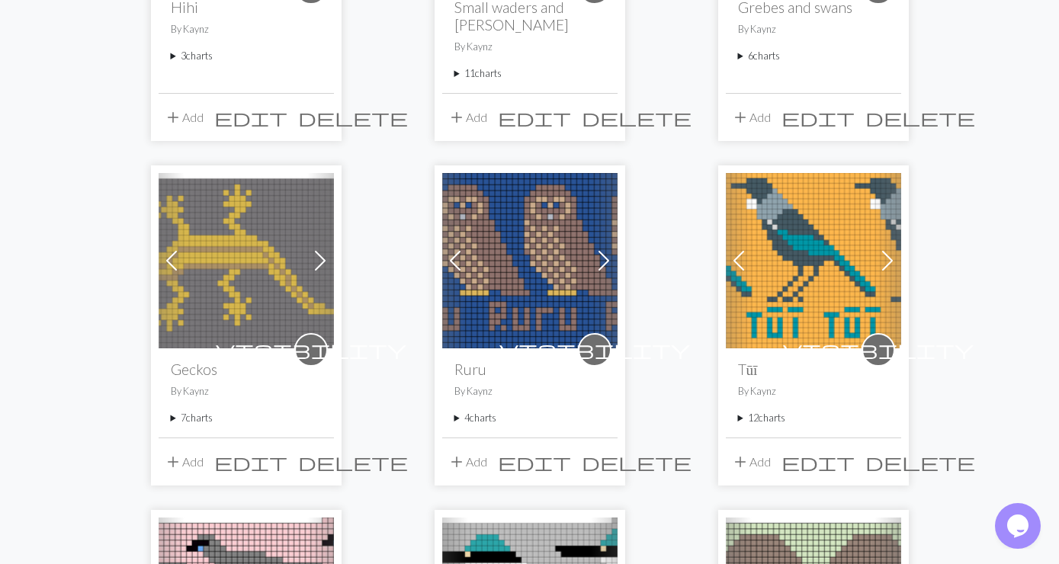
click at [467, 411] on summary "4 charts" at bounding box center [530, 418] width 151 height 14
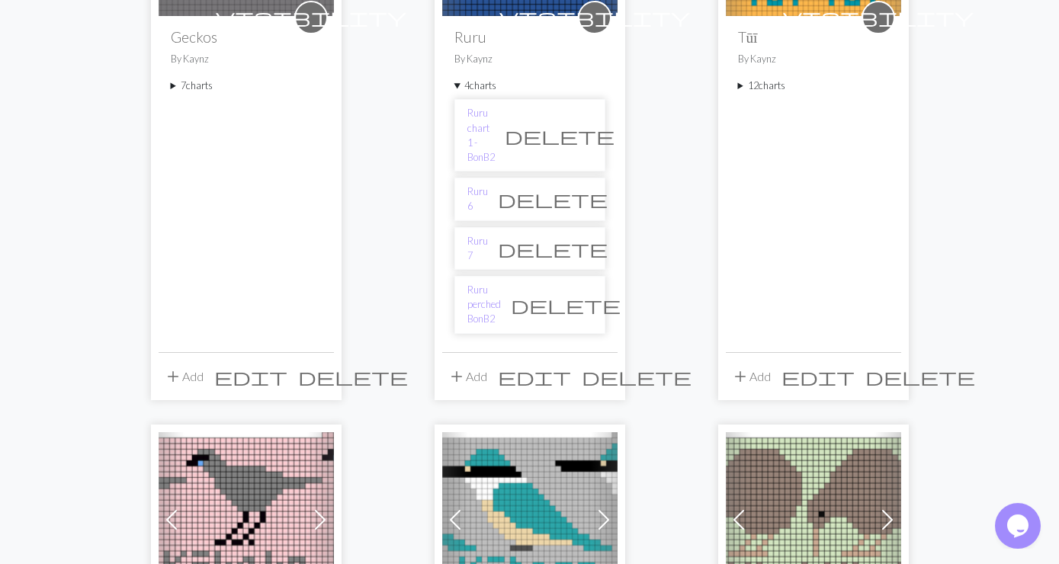
scroll to position [1071, 0]
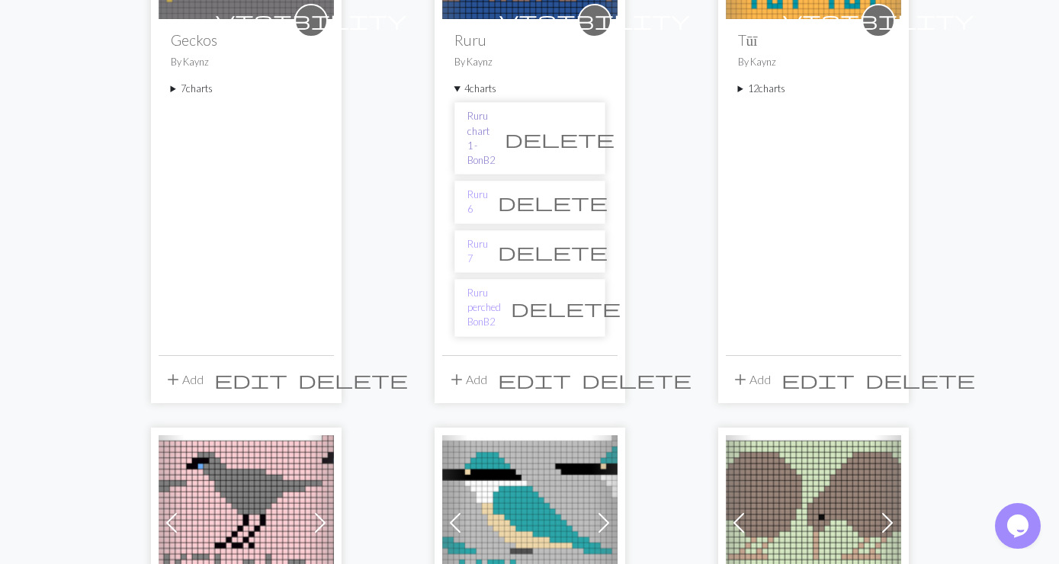
click at [495, 109] on link "Ruru chart 1 - BonB2" at bounding box center [480, 138] width 27 height 59
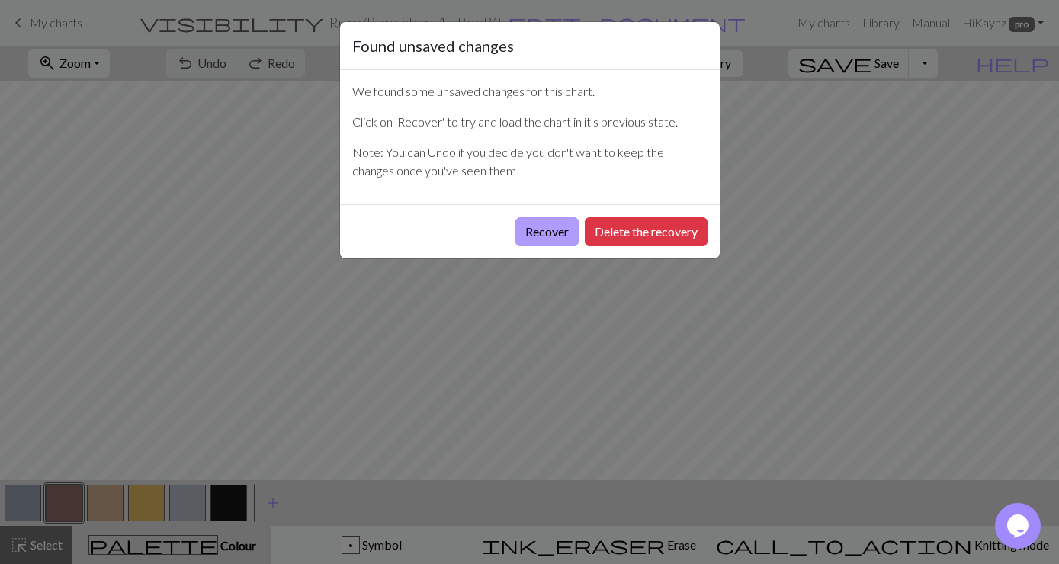
click at [565, 223] on button "Recover" at bounding box center [547, 231] width 63 height 29
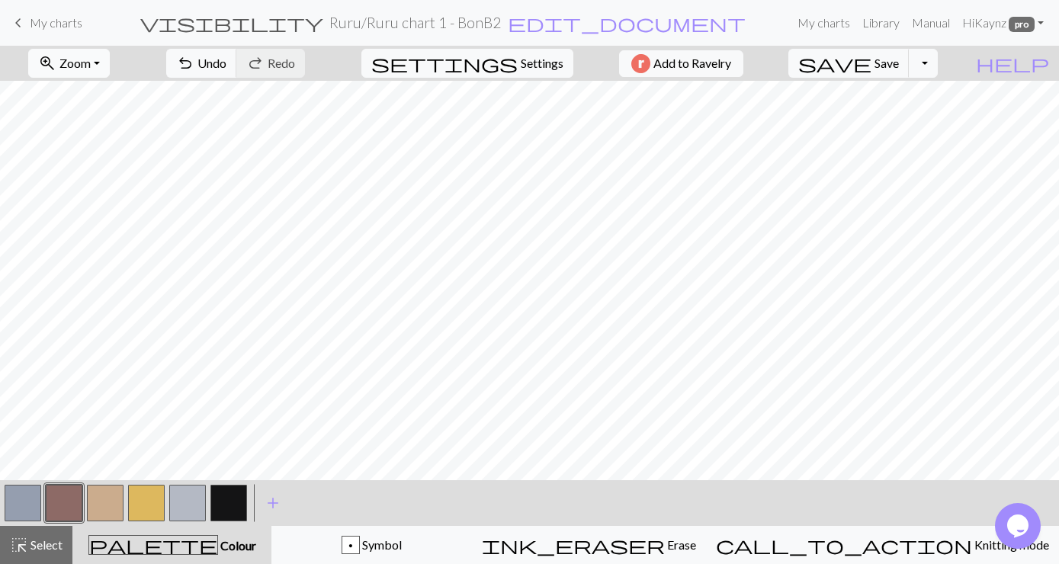
click at [110, 55] on button "zoom_in Zoom Zoom" at bounding box center [69, 63] width 82 height 29
click at [73, 99] on button "Fit all" at bounding box center [89, 97] width 120 height 24
click at [899, 58] on span "Save" at bounding box center [887, 63] width 24 height 14
click at [938, 65] on button "Toggle Dropdown" at bounding box center [923, 63] width 29 height 29
click at [913, 118] on button "save_alt Download" at bounding box center [812, 121] width 252 height 24
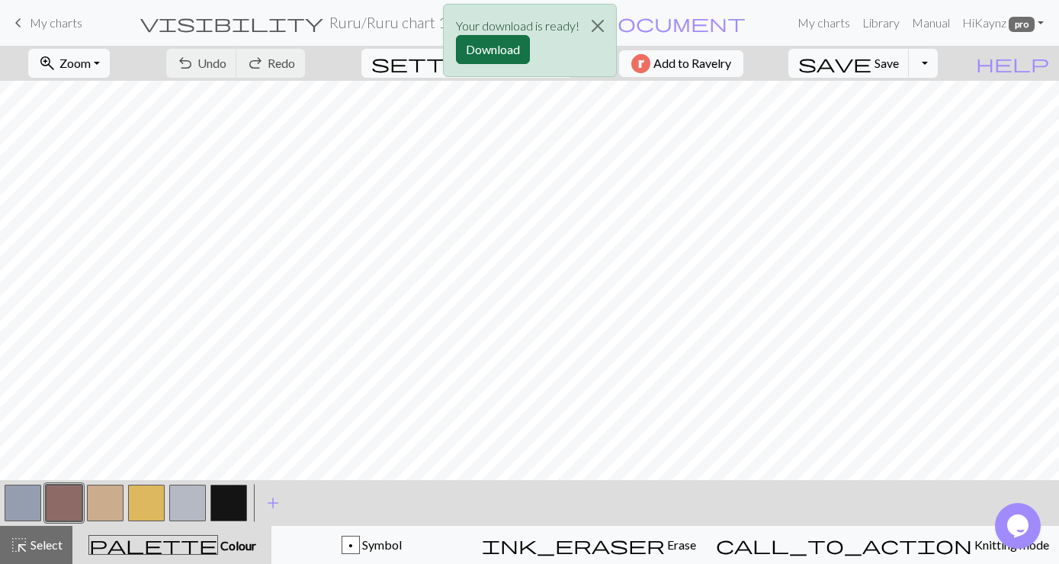
click at [479, 47] on button "Download" at bounding box center [493, 49] width 74 height 29
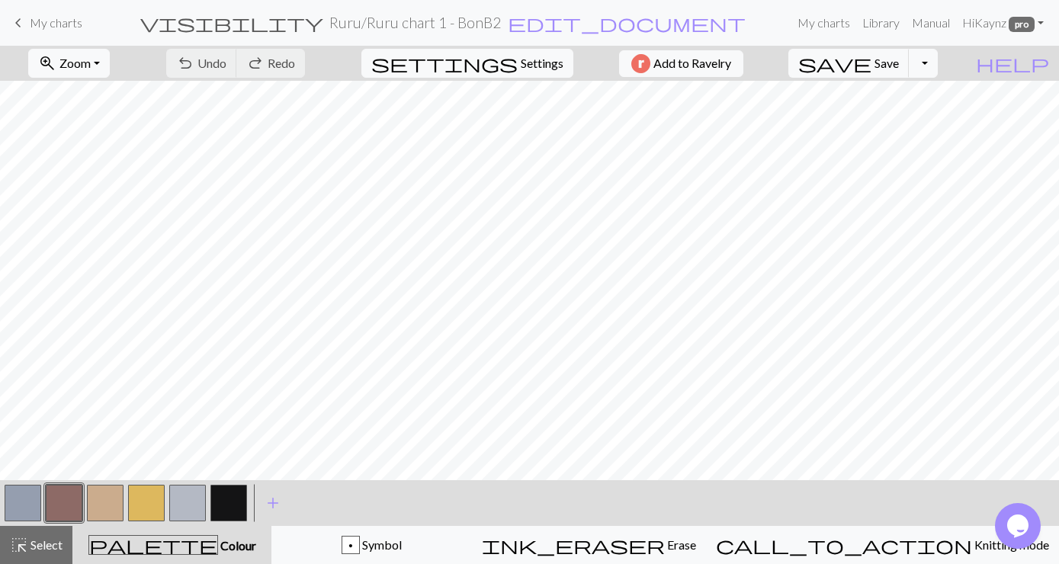
click at [189, 502] on button "button" at bounding box center [187, 503] width 37 height 37
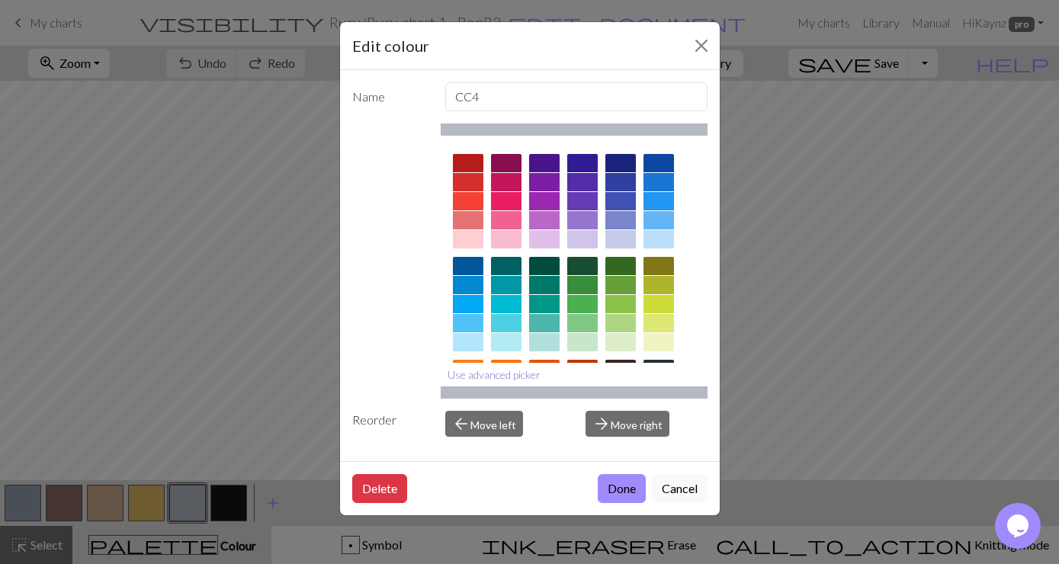
click at [477, 368] on button "Use advanced picker" at bounding box center [494, 375] width 107 height 24
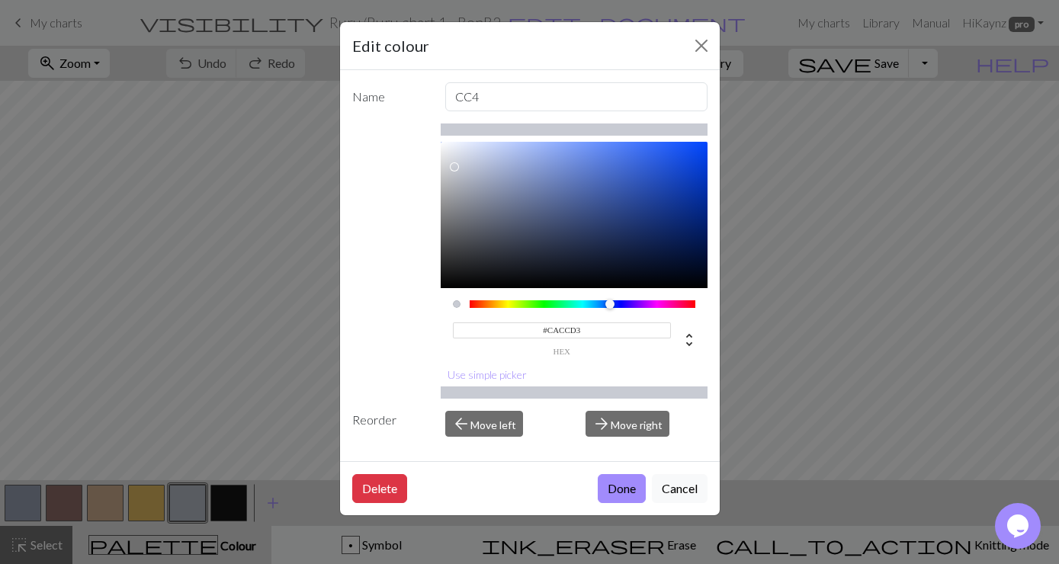
type input "#CCCED5"
drag, startPoint x: 460, startPoint y: 172, endPoint x: 451, endPoint y: 166, distance: 10.4
click at [451, 166] on div at bounding box center [452, 166] width 9 height 9
click at [616, 488] on button "Done" at bounding box center [622, 488] width 48 height 29
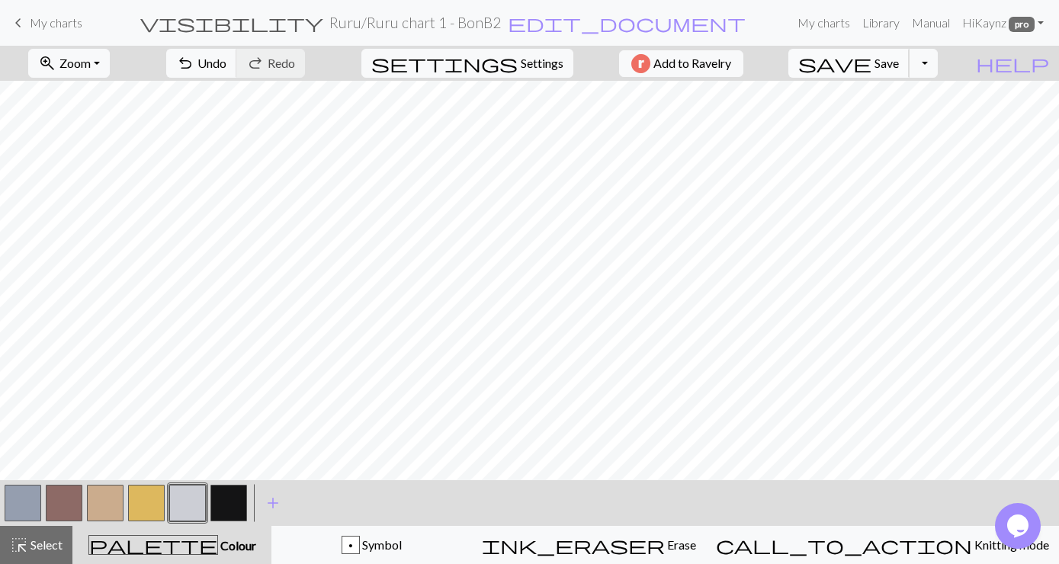
click at [899, 59] on span "Save" at bounding box center [887, 63] width 24 height 14
click at [938, 61] on button "Toggle Dropdown" at bounding box center [923, 63] width 29 height 29
click at [897, 115] on button "save_alt Download" at bounding box center [812, 121] width 252 height 24
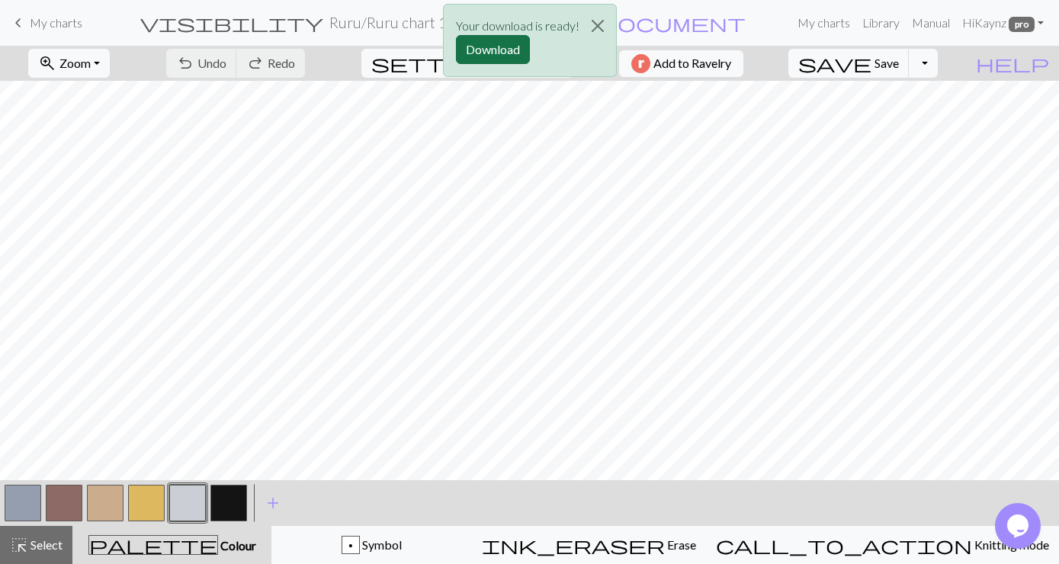
click at [508, 43] on button "Download" at bounding box center [493, 49] width 74 height 29
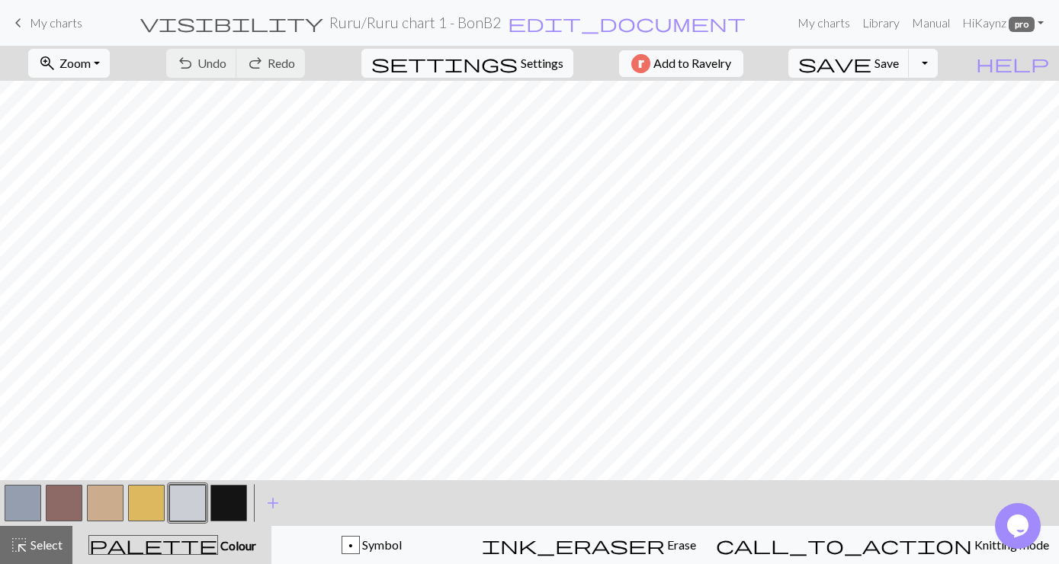
click at [59, 21] on span "My charts" at bounding box center [56, 22] width 53 height 14
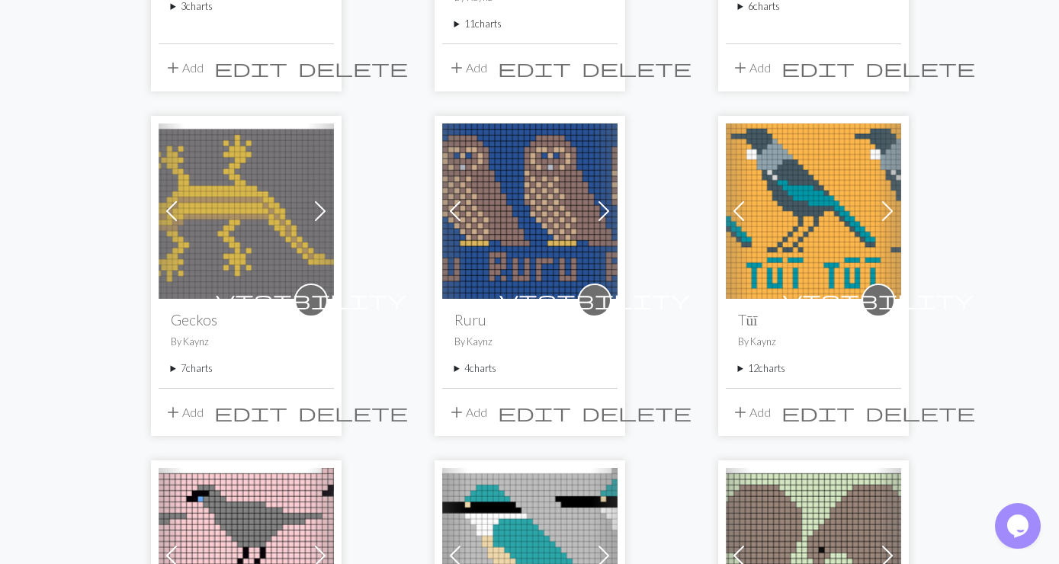
scroll to position [824, 0]
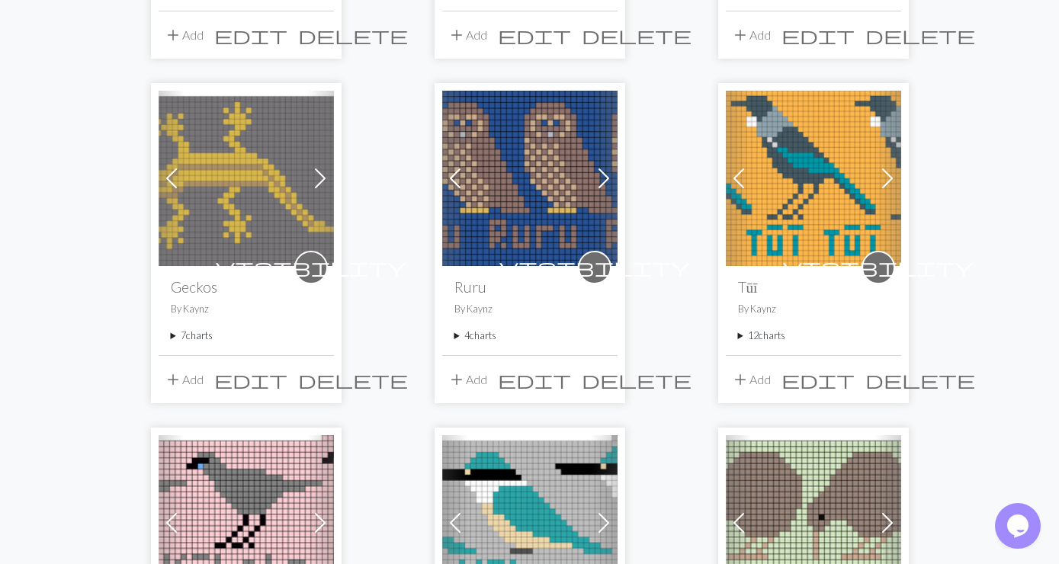
click at [471, 329] on summary "4 charts" at bounding box center [530, 336] width 151 height 14
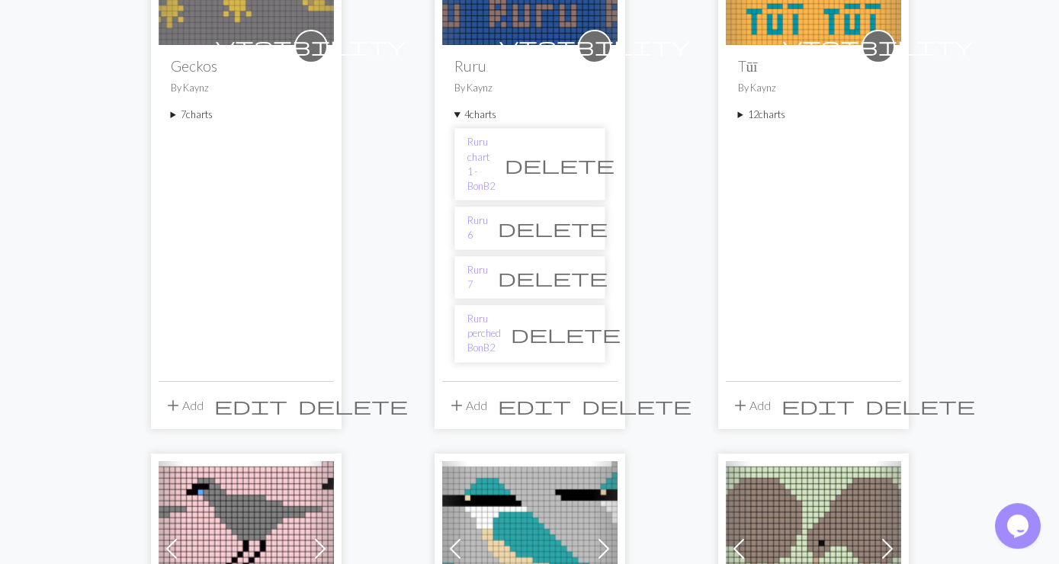
scroll to position [1071, 0]
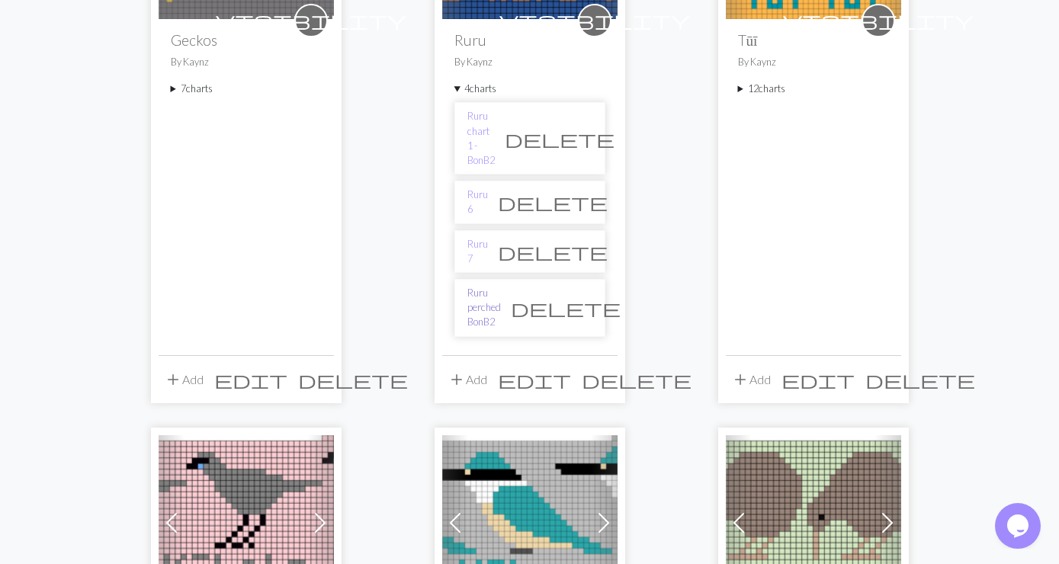
click at [501, 286] on link "Ruru perched BonB2" at bounding box center [484, 308] width 34 height 44
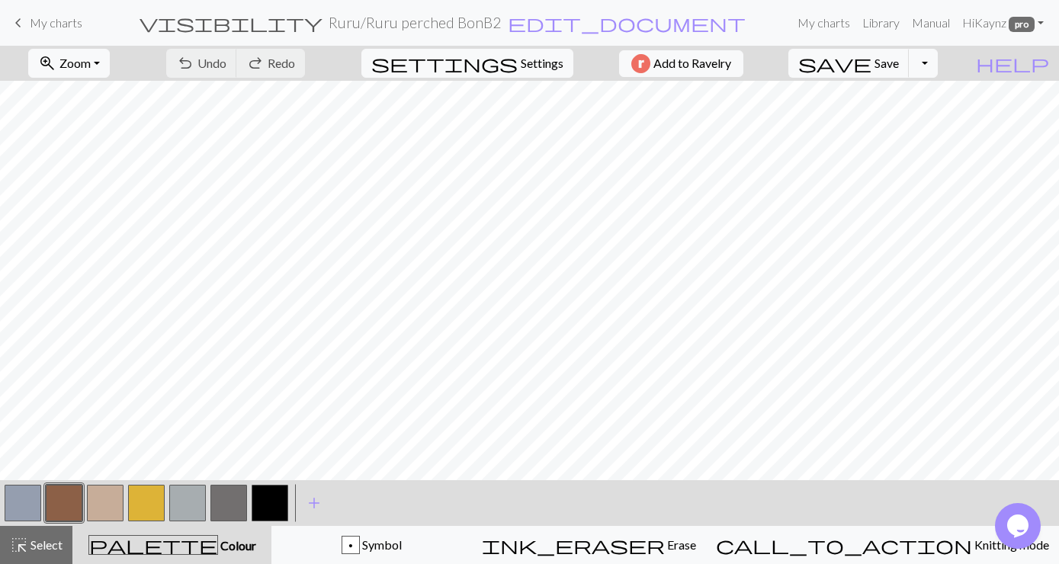
click at [189, 503] on button "button" at bounding box center [187, 503] width 37 height 37
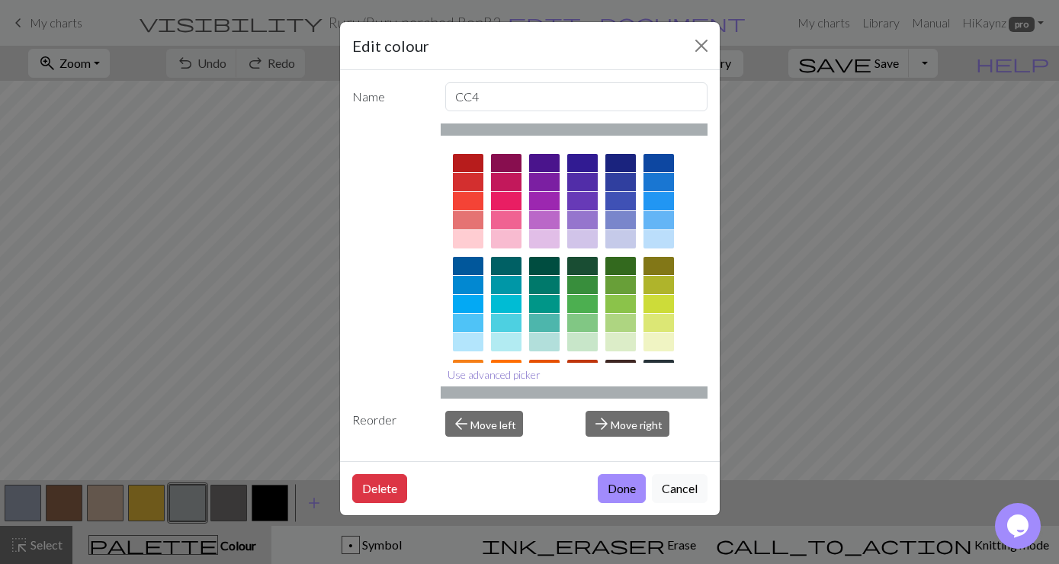
click at [518, 374] on button "Use advanced picker" at bounding box center [494, 375] width 107 height 24
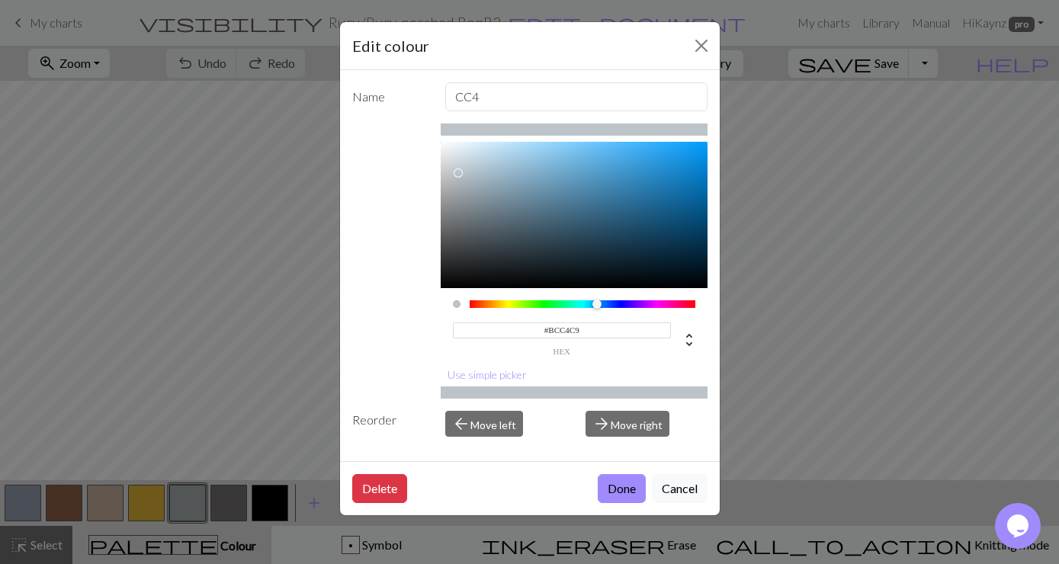
drag, startPoint x: 454, startPoint y: 189, endPoint x: 458, endPoint y: 173, distance: 16.5
click at [458, 173] on div at bounding box center [458, 173] width 9 height 9
type input "#C2C8CD"
click at [455, 171] on div at bounding box center [455, 170] width 9 height 9
click at [628, 486] on button "Done" at bounding box center [622, 488] width 48 height 29
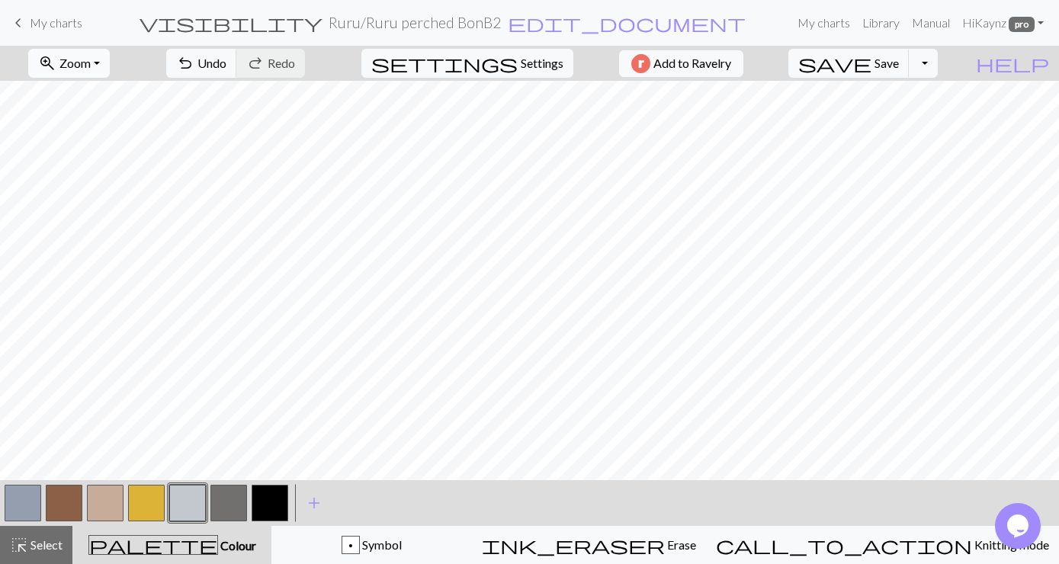
click at [110, 62] on button "zoom_in Zoom Zoom" at bounding box center [69, 63] width 82 height 29
click at [98, 95] on button "Fit all" at bounding box center [89, 97] width 120 height 24
click at [899, 61] on span "Save" at bounding box center [887, 63] width 24 height 14
click at [938, 59] on button "Toggle Dropdown" at bounding box center [923, 63] width 29 height 29
click at [908, 120] on button "save_alt Download" at bounding box center [812, 121] width 252 height 24
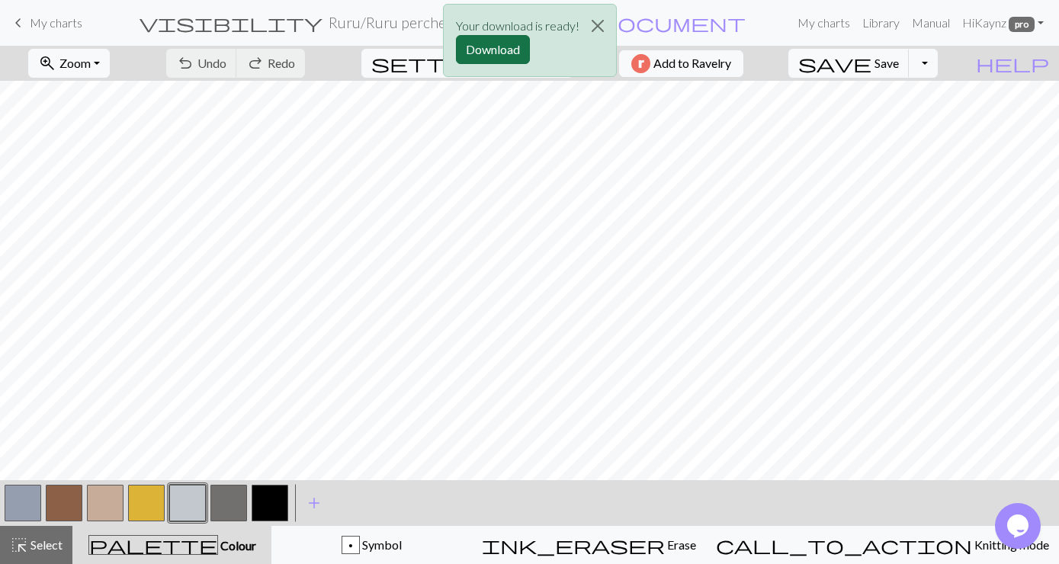
click at [495, 50] on button "Download" at bounding box center [493, 49] width 74 height 29
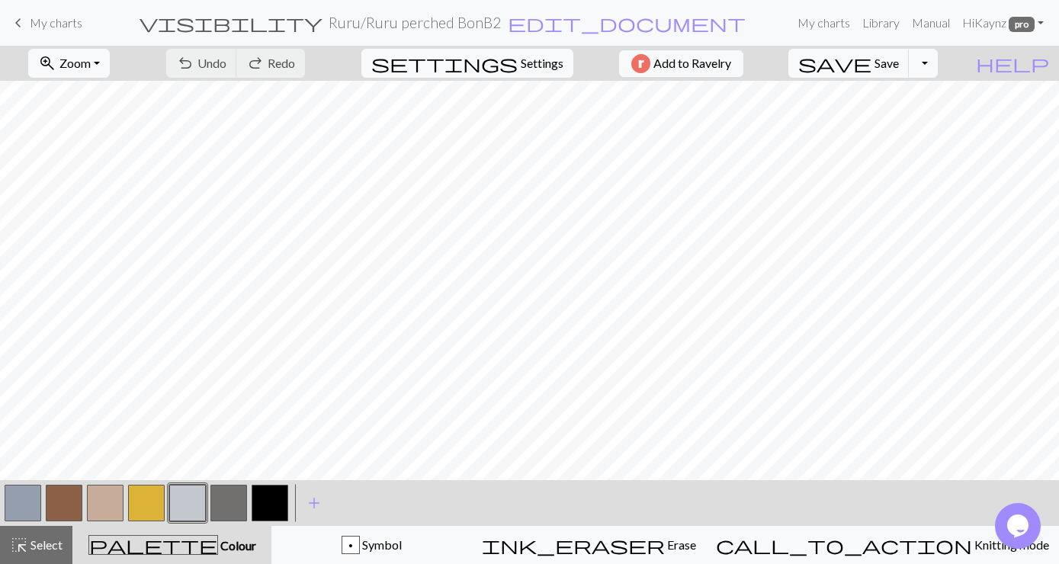
click at [47, 24] on span "My charts" at bounding box center [56, 22] width 53 height 14
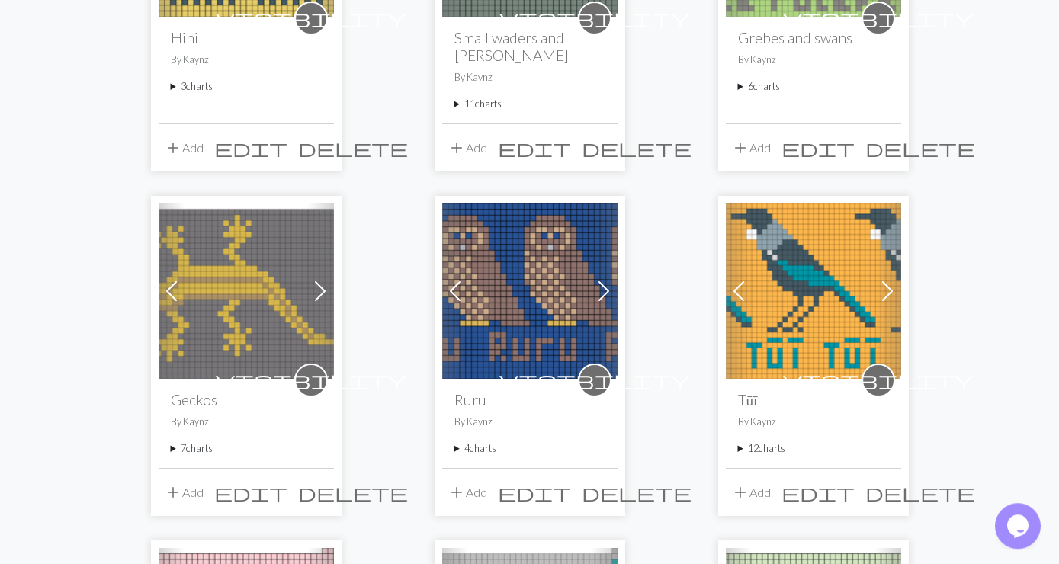
scroll to position [824, 0]
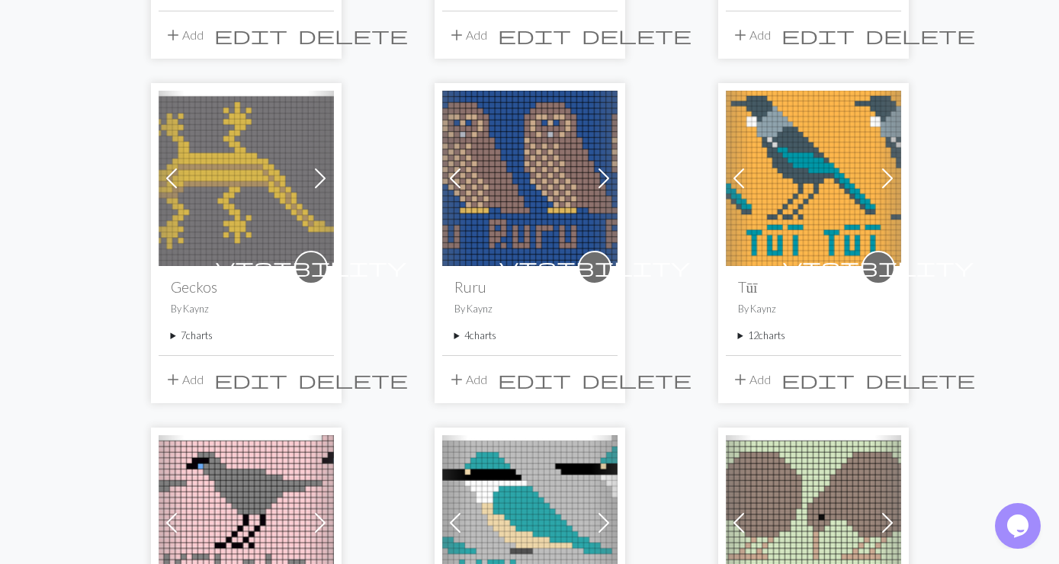
click at [762, 329] on summary "12 charts" at bounding box center [813, 336] width 151 height 14
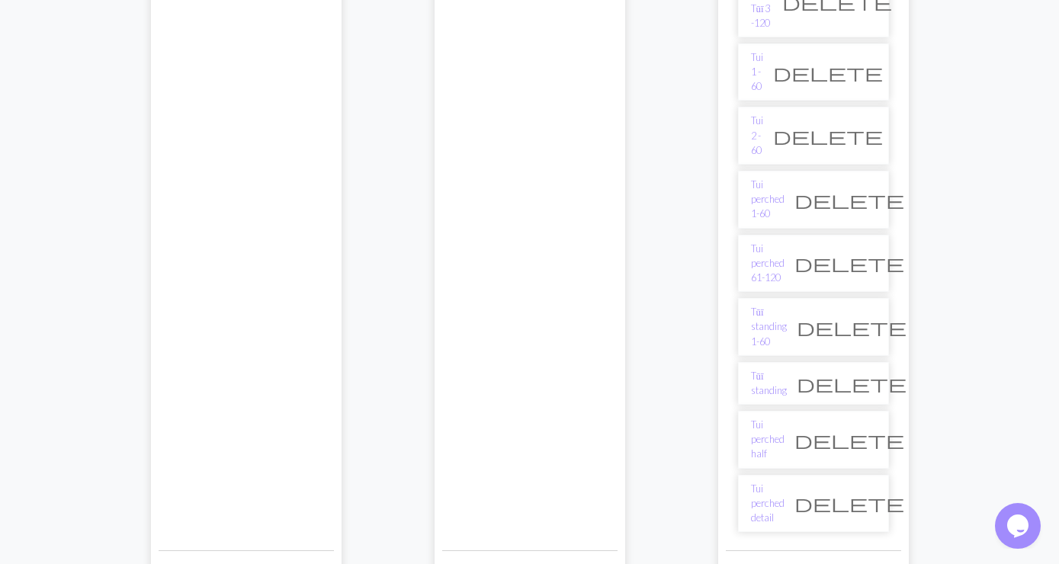
scroll to position [1400, 0]
click at [773, 177] on link "Tui perched 1-60" at bounding box center [768, 199] width 34 height 44
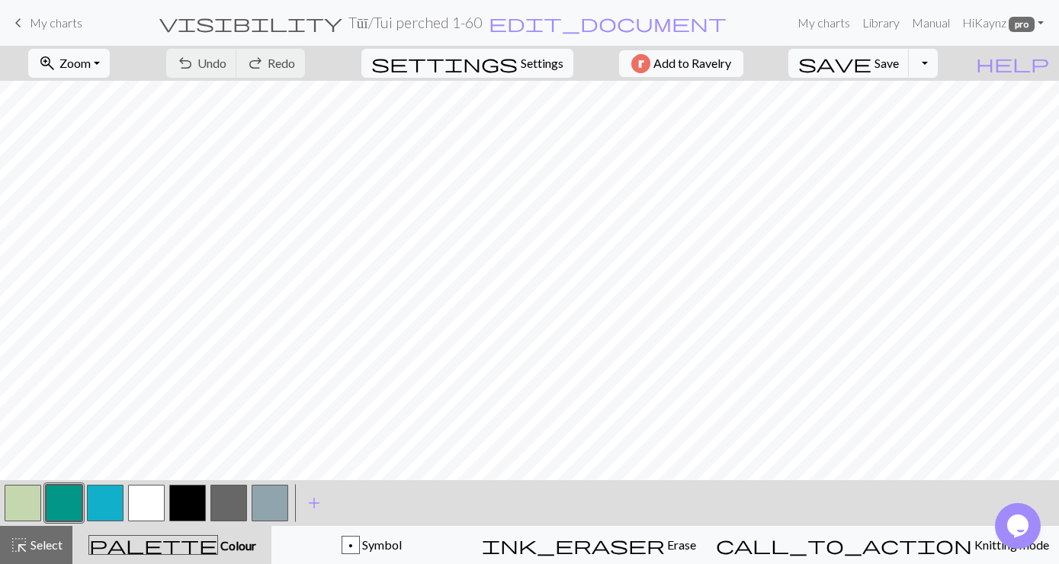
click at [13, 23] on span "keyboard_arrow_left" at bounding box center [18, 22] width 18 height 21
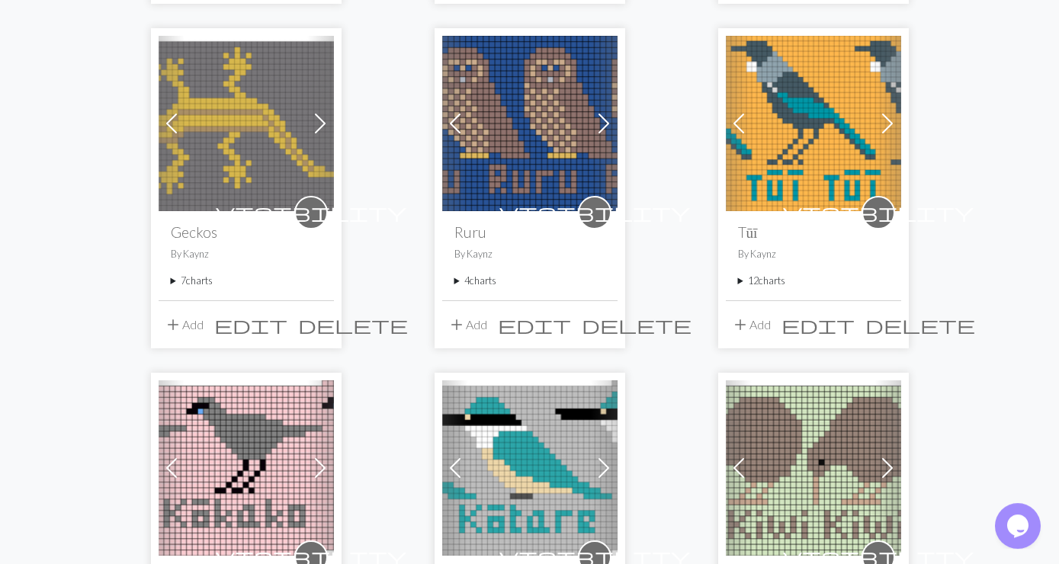
scroll to position [906, 0]
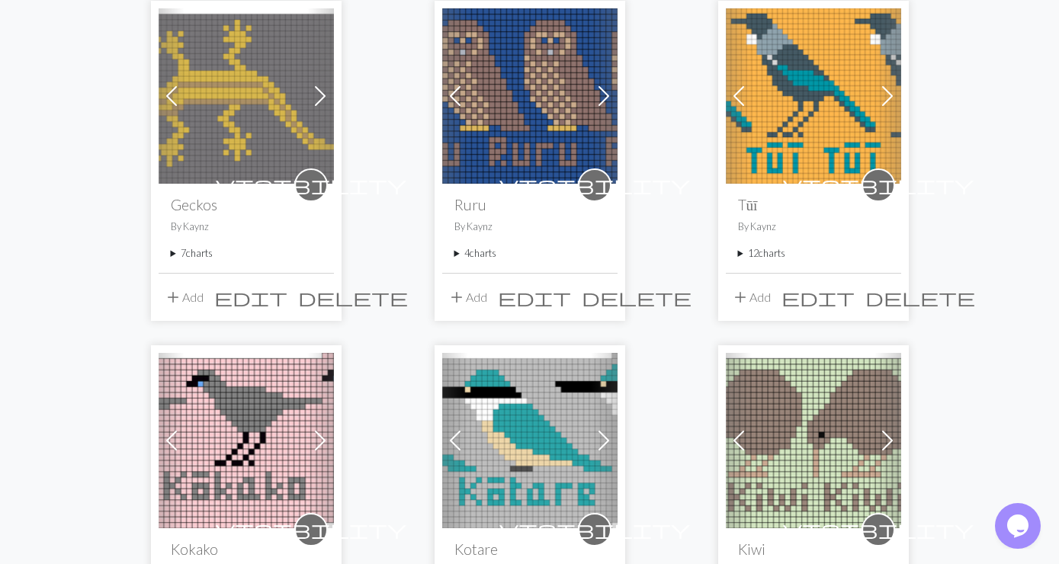
click at [757, 246] on summary "12 charts" at bounding box center [813, 253] width 151 height 14
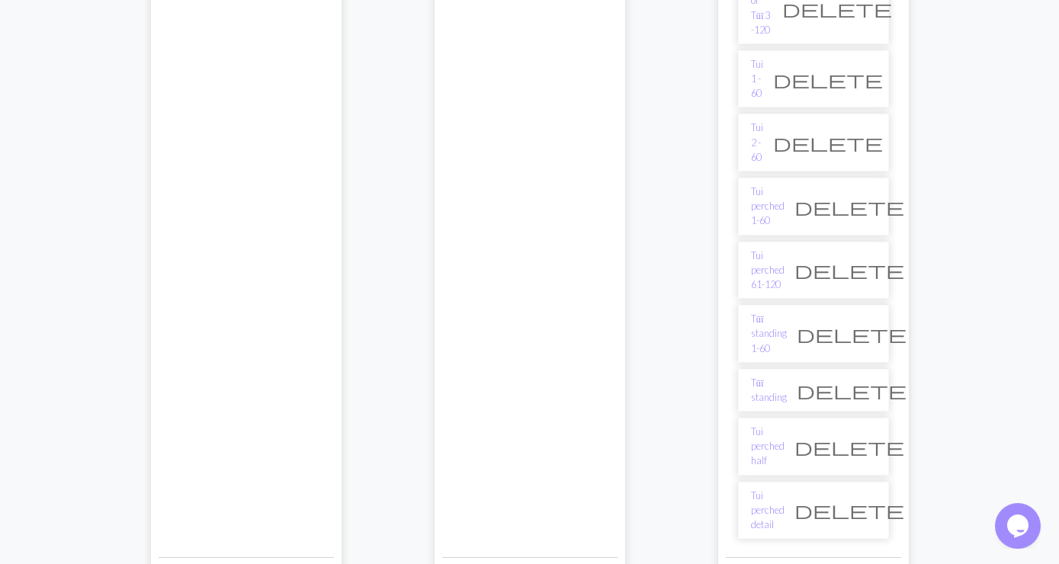
scroll to position [1400, 0]
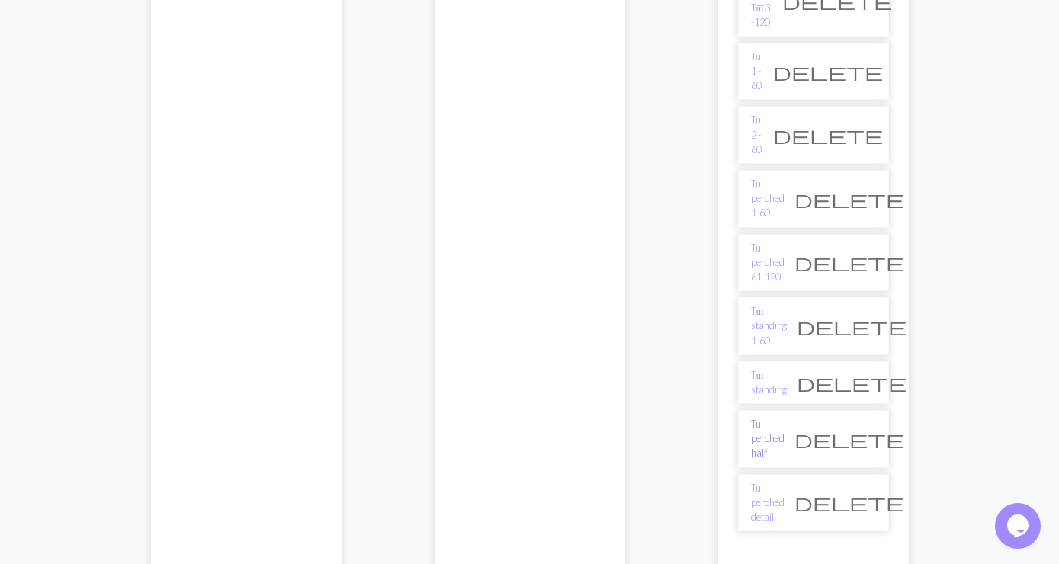
click at [780, 417] on link "Tui perched half" at bounding box center [768, 439] width 34 height 44
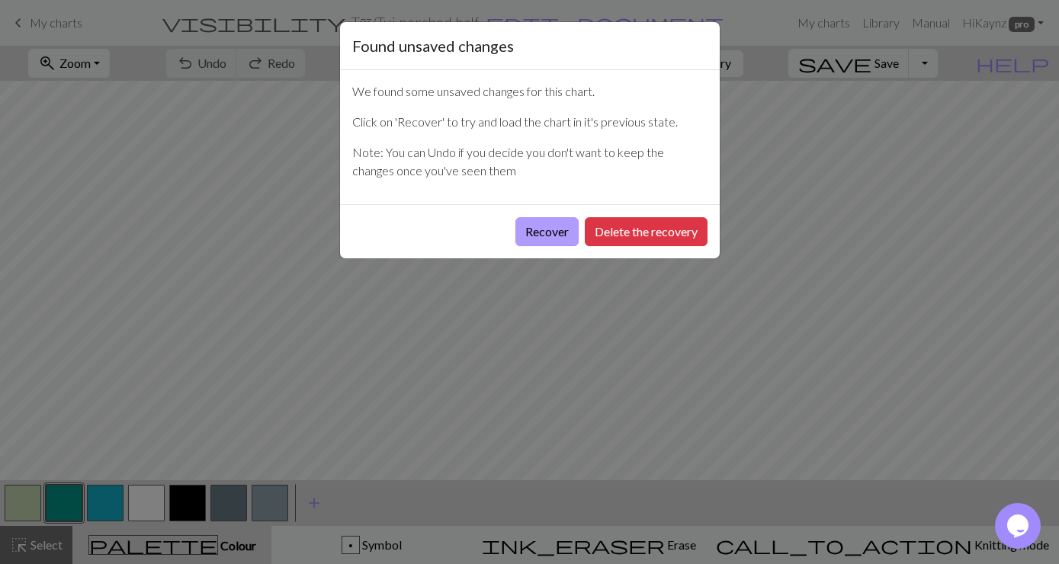
click at [555, 223] on button "Recover" at bounding box center [547, 231] width 63 height 29
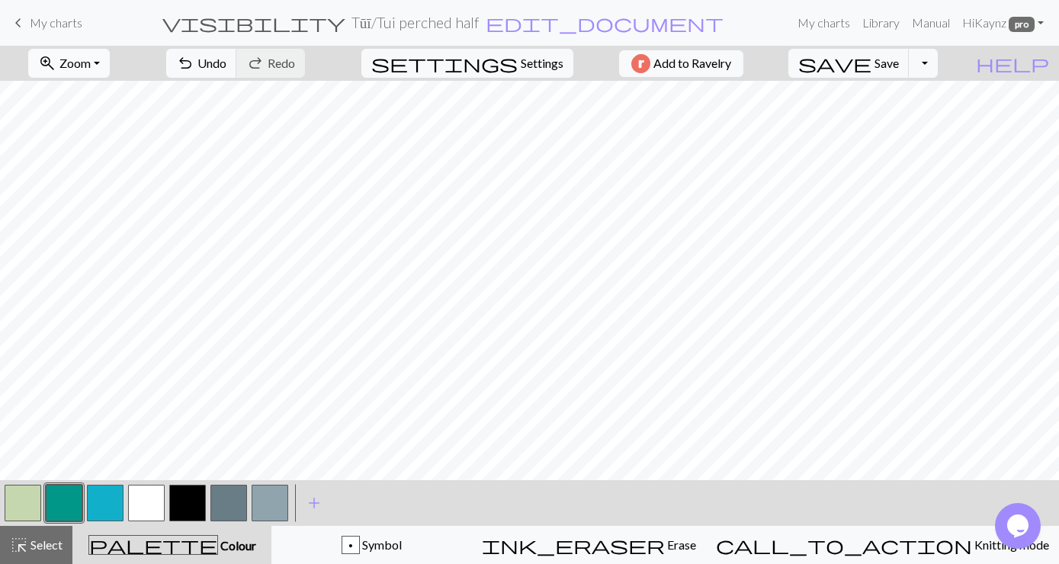
click at [110, 66] on button "zoom_in Zoom Zoom" at bounding box center [69, 63] width 82 height 29
click at [81, 95] on button "Fit all" at bounding box center [89, 97] width 120 height 24
click at [899, 56] on span "Save" at bounding box center [887, 63] width 24 height 14
click at [938, 63] on button "Toggle Dropdown" at bounding box center [923, 63] width 29 height 29
click at [921, 119] on button "save_alt Download" at bounding box center [812, 121] width 252 height 24
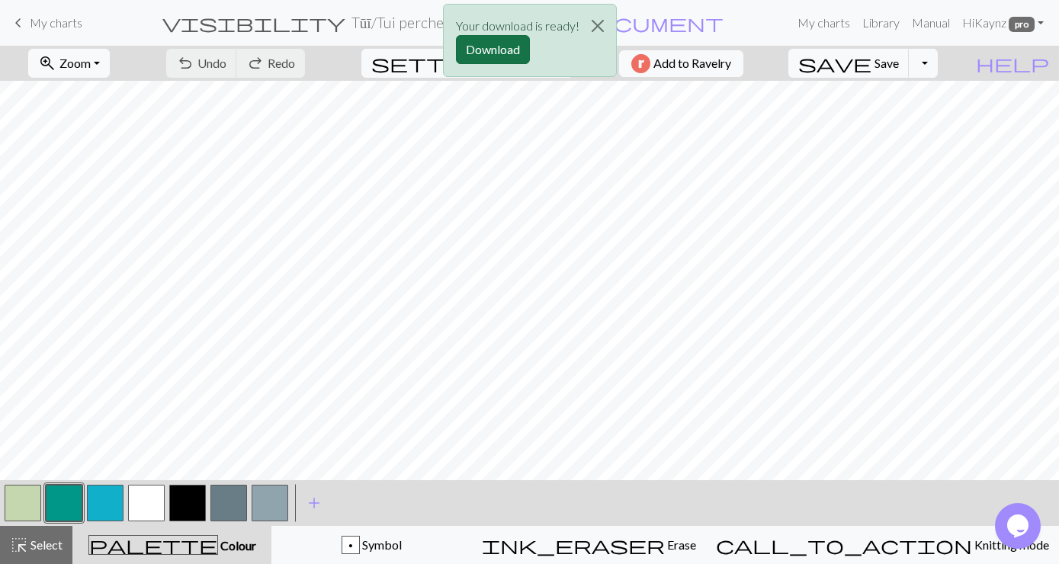
click at [499, 46] on button "Download" at bounding box center [493, 49] width 74 height 29
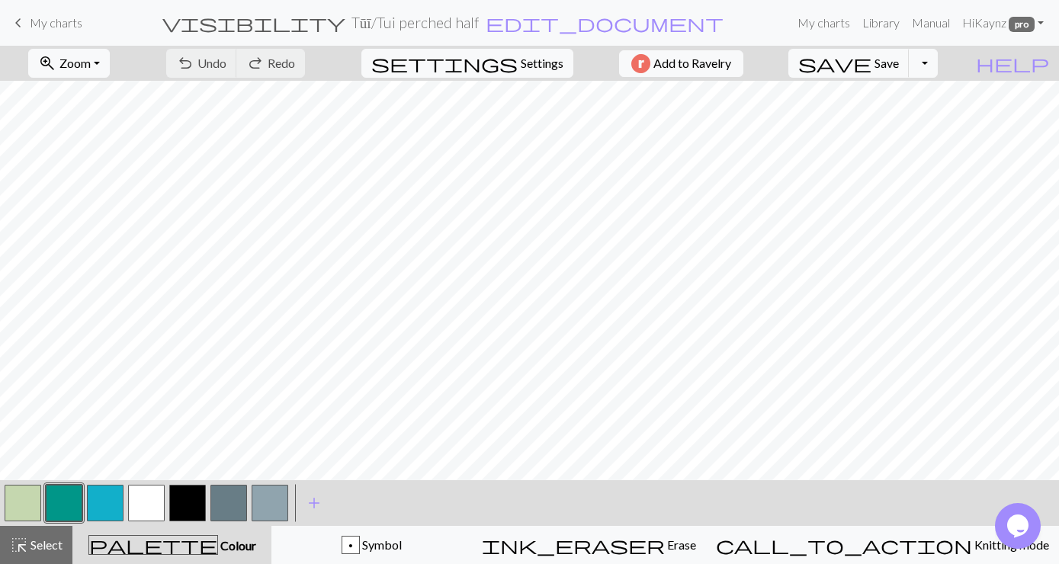
click at [58, 24] on span "My charts" at bounding box center [56, 22] width 53 height 14
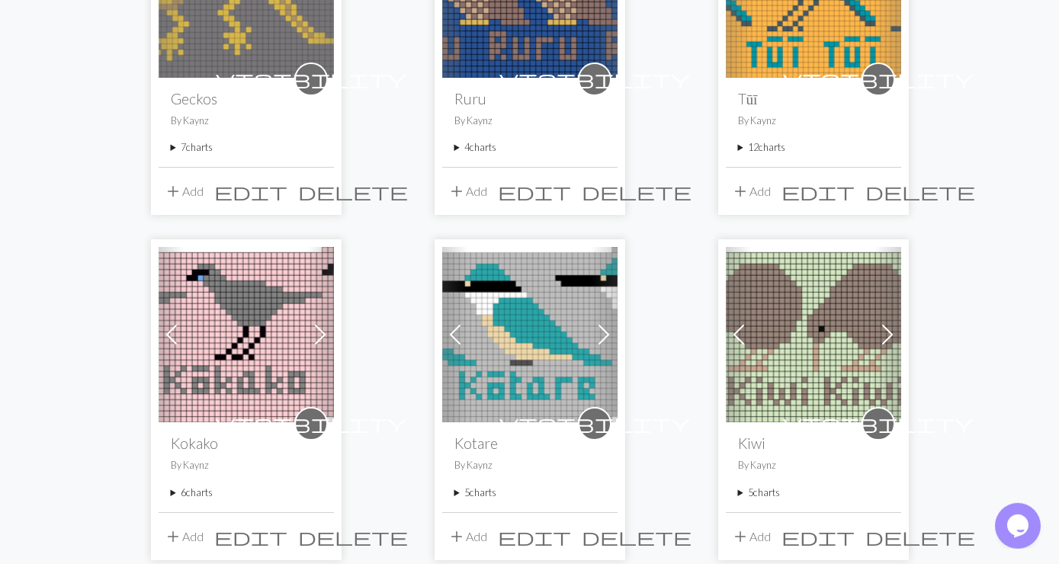
scroll to position [1071, 0]
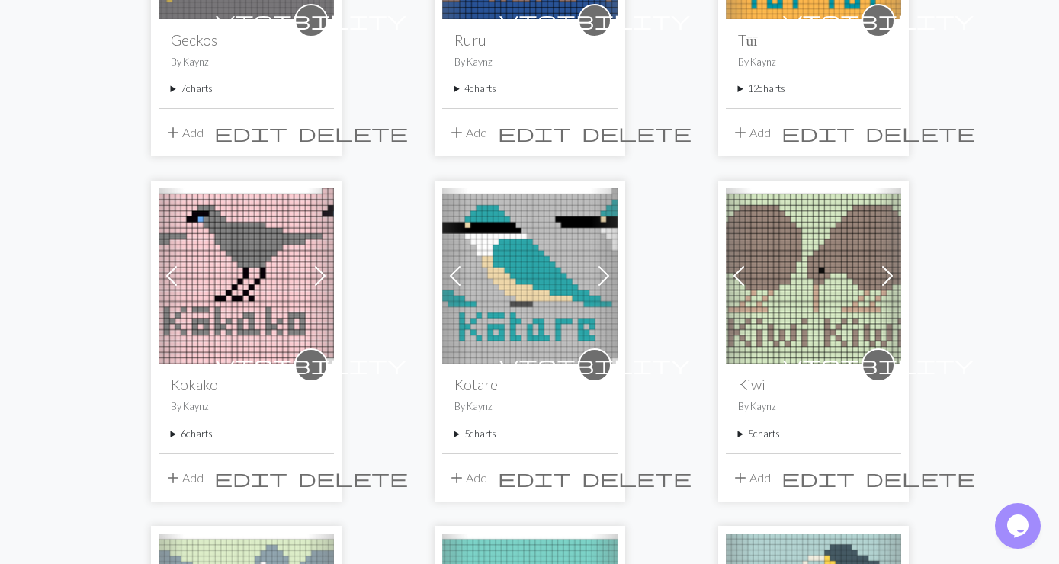
click at [772, 82] on summary "12 charts" at bounding box center [813, 89] width 151 height 14
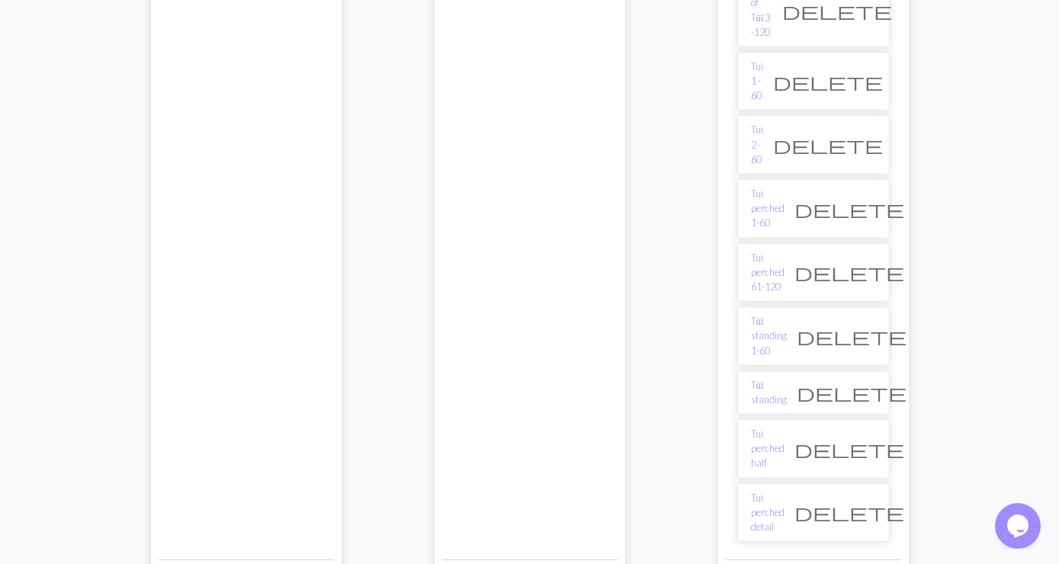
scroll to position [1400, 0]
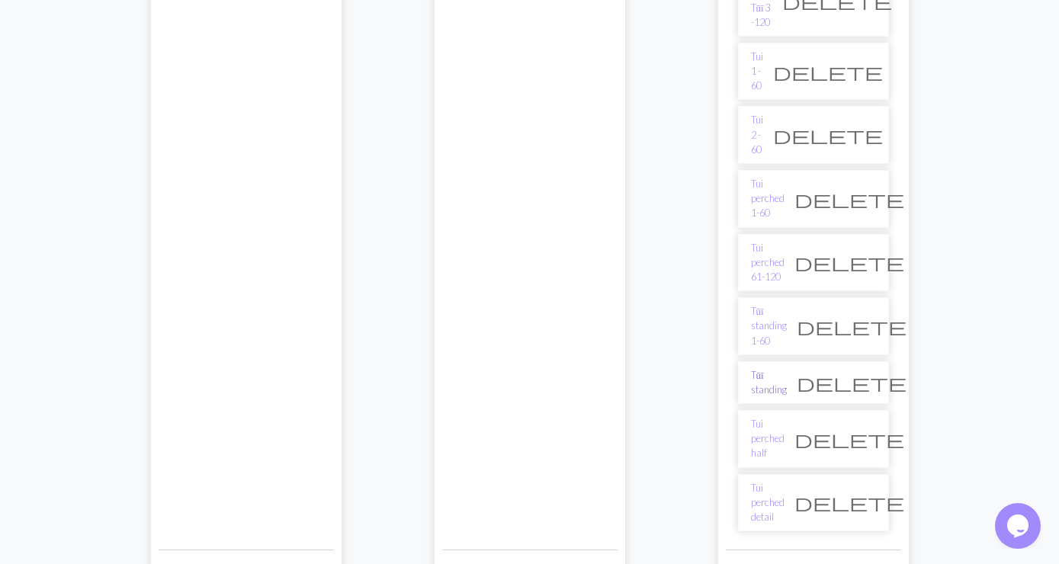
click at [765, 368] on link "Tūī standing" at bounding box center [769, 382] width 36 height 29
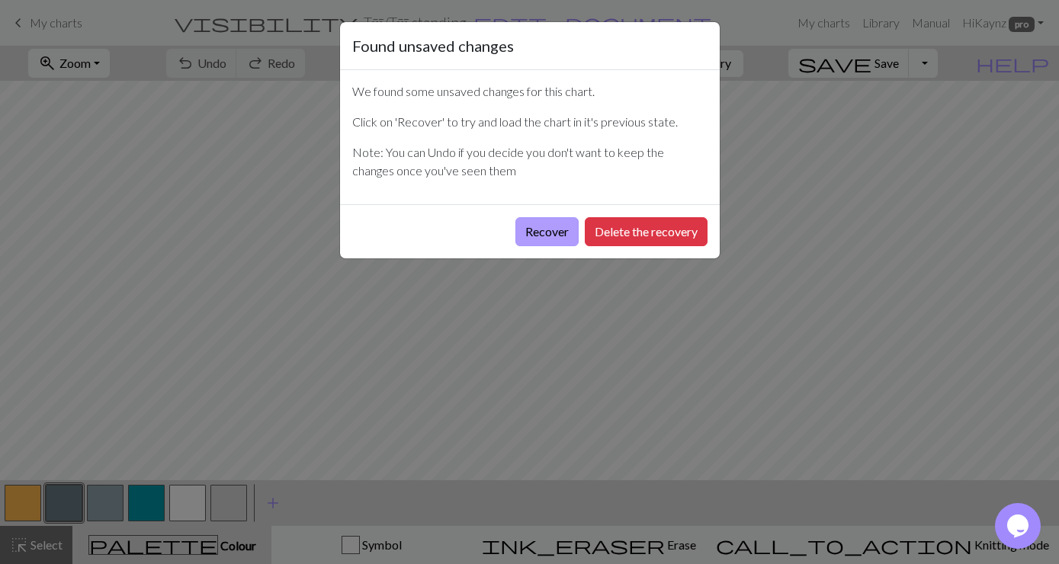
click at [535, 229] on button "Recover" at bounding box center [547, 231] width 63 height 29
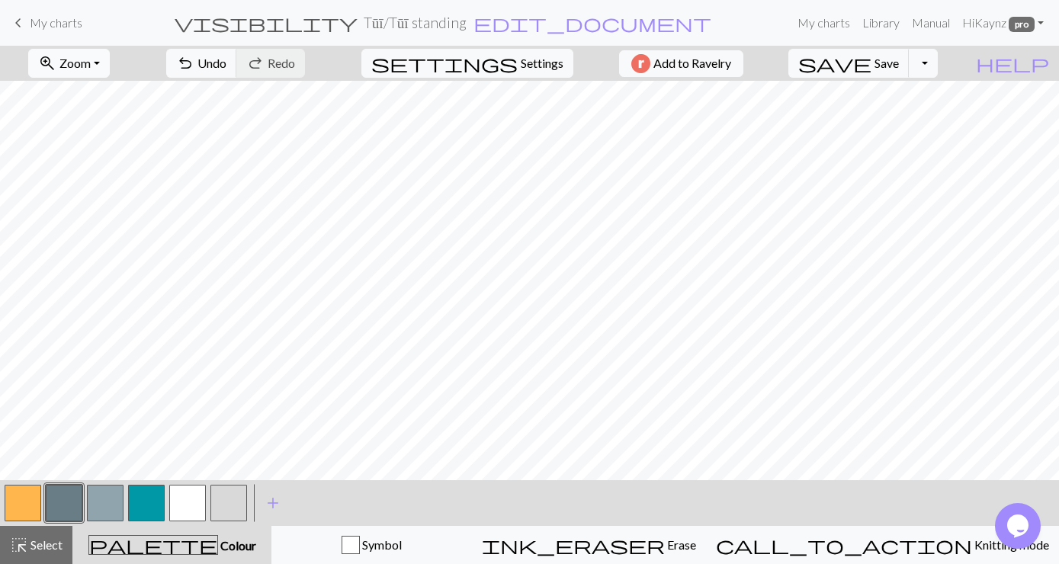
click at [110, 67] on button "zoom_in Zoom Zoom" at bounding box center [69, 63] width 82 height 29
click at [83, 94] on button "Fit all" at bounding box center [89, 97] width 120 height 24
click at [899, 62] on span "Save" at bounding box center [887, 63] width 24 height 14
click at [938, 63] on button "Toggle Dropdown" at bounding box center [923, 63] width 29 height 29
click at [896, 116] on button "save_alt Download" at bounding box center [812, 121] width 252 height 24
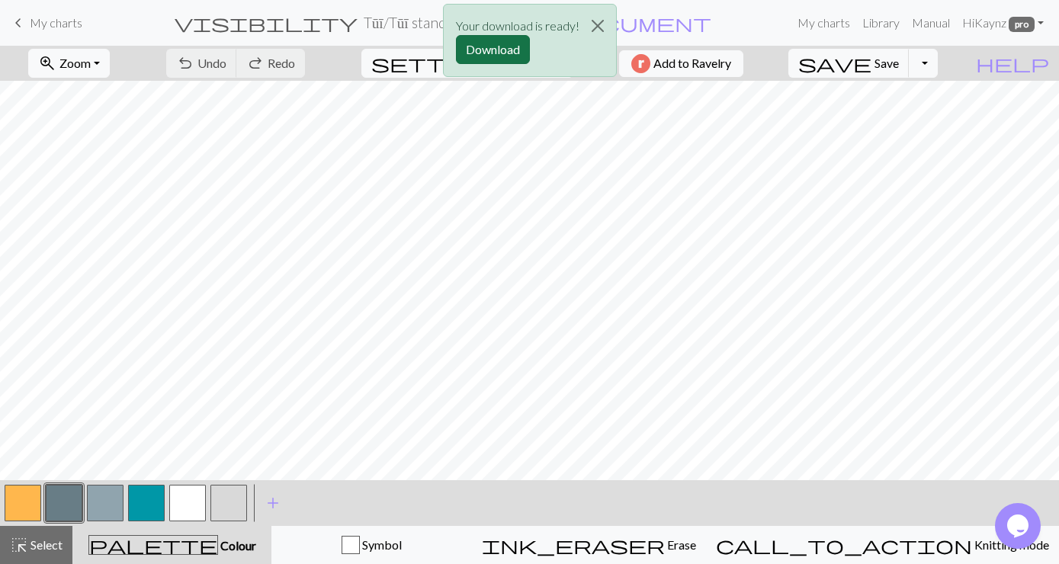
click at [486, 54] on button "Download" at bounding box center [493, 49] width 74 height 29
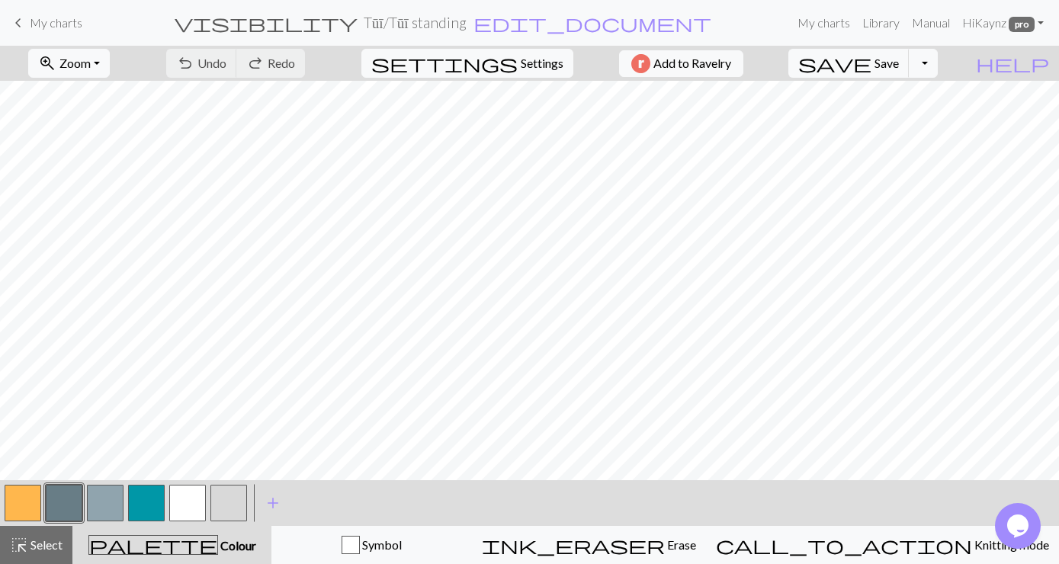
click at [57, 26] on span "My charts" at bounding box center [56, 22] width 53 height 14
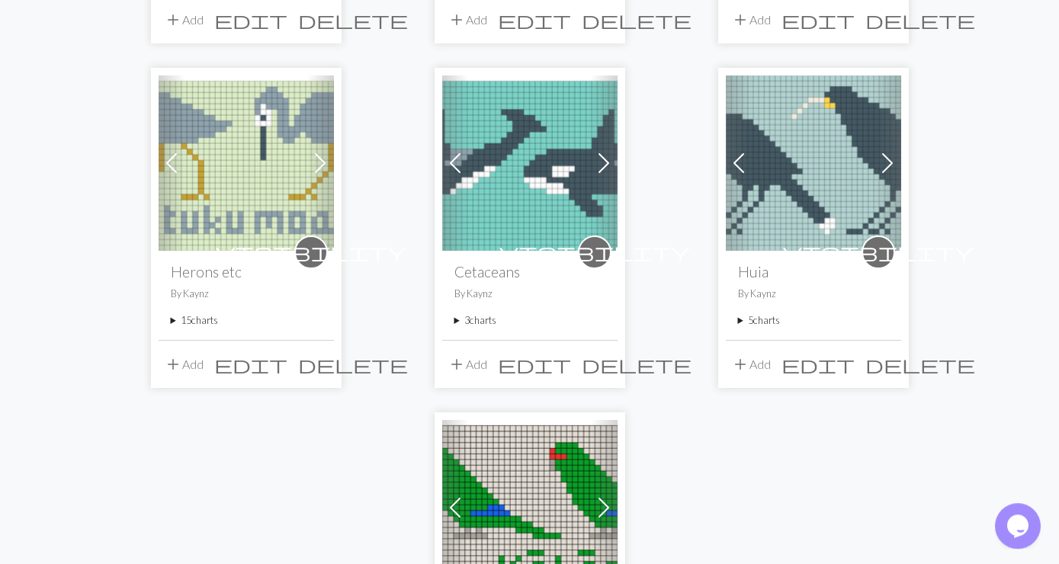
scroll to position [1565, 0]
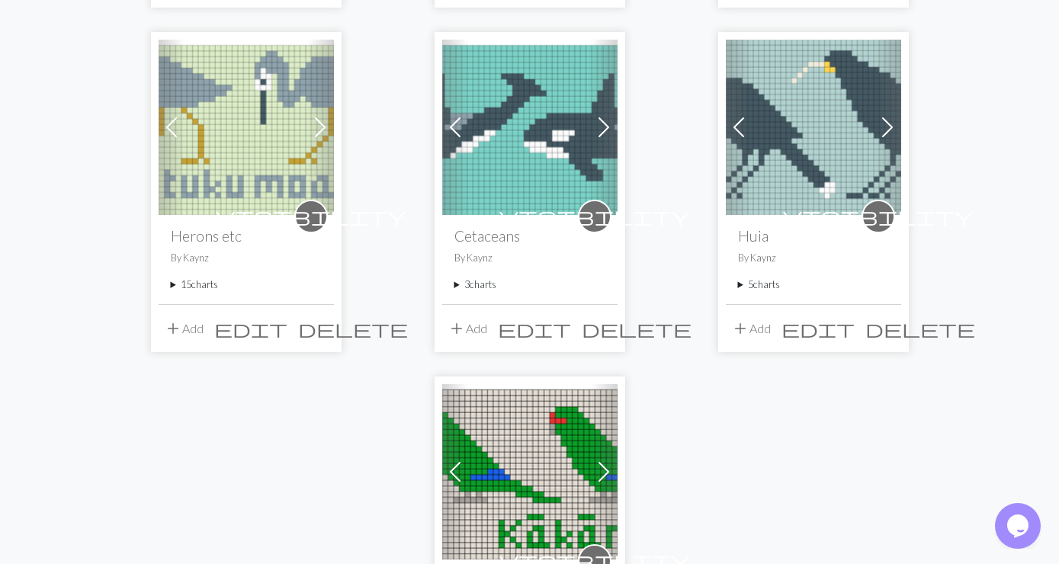
click at [478, 278] on summary "3 charts" at bounding box center [530, 285] width 151 height 14
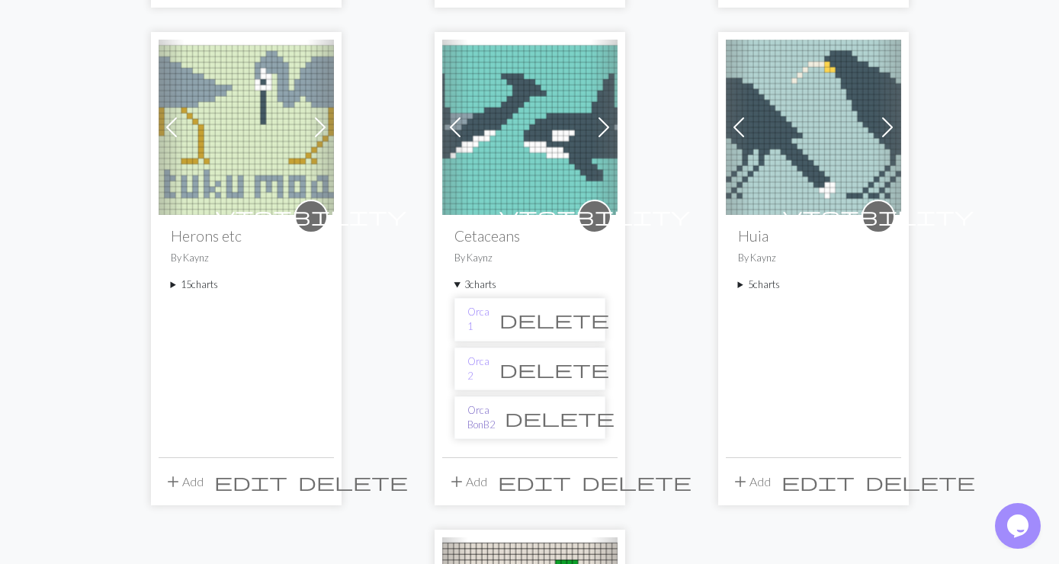
click at [487, 403] on link "Orca BonB2" at bounding box center [480, 417] width 27 height 29
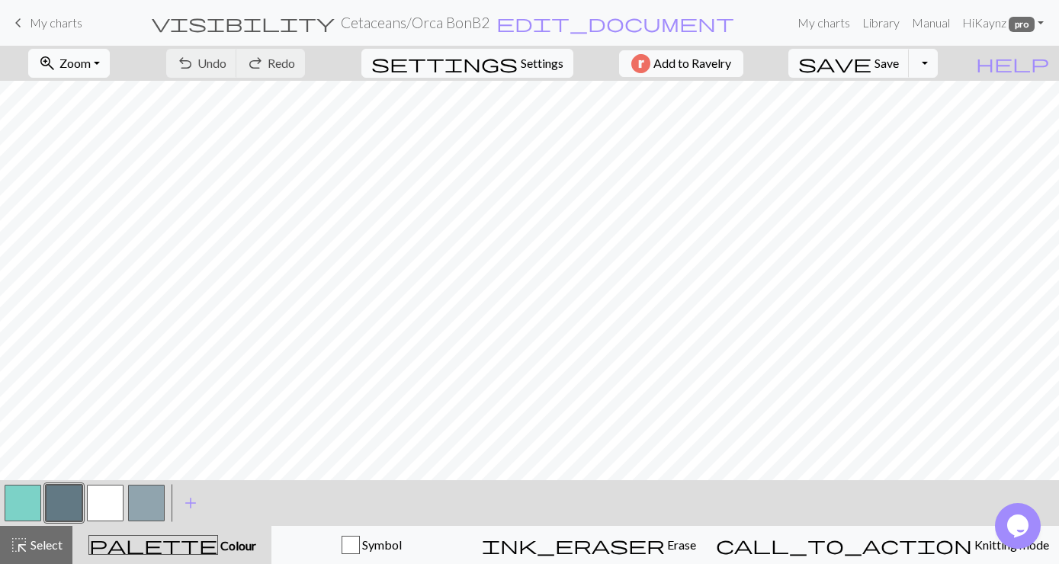
click at [110, 62] on button "zoom_in Zoom Zoom" at bounding box center [69, 63] width 82 height 29
click at [96, 94] on button "Fit all" at bounding box center [89, 97] width 120 height 24
click at [899, 63] on span "Save" at bounding box center [887, 63] width 24 height 14
click at [938, 67] on button "Toggle Dropdown" at bounding box center [923, 63] width 29 height 29
click at [899, 121] on button "save_alt Download" at bounding box center [812, 121] width 252 height 24
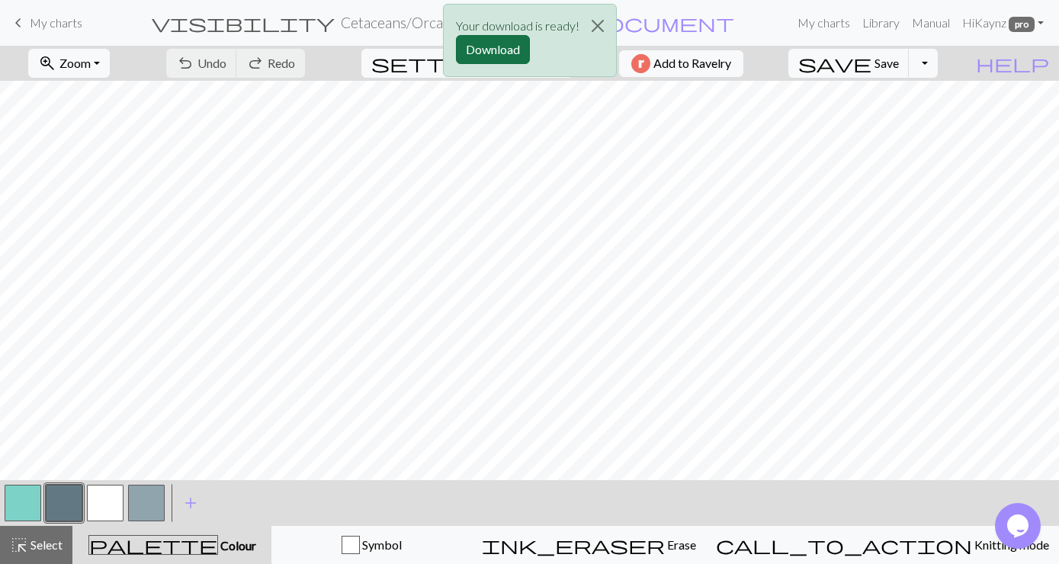
click at [487, 56] on button "Download" at bounding box center [493, 49] width 74 height 29
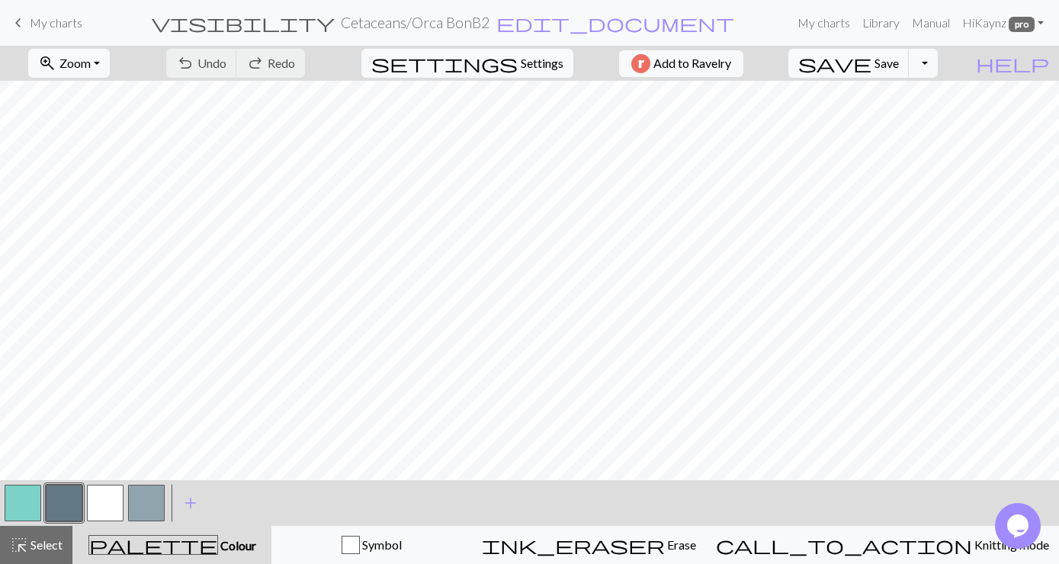
click at [43, 24] on span "My charts" at bounding box center [56, 22] width 53 height 14
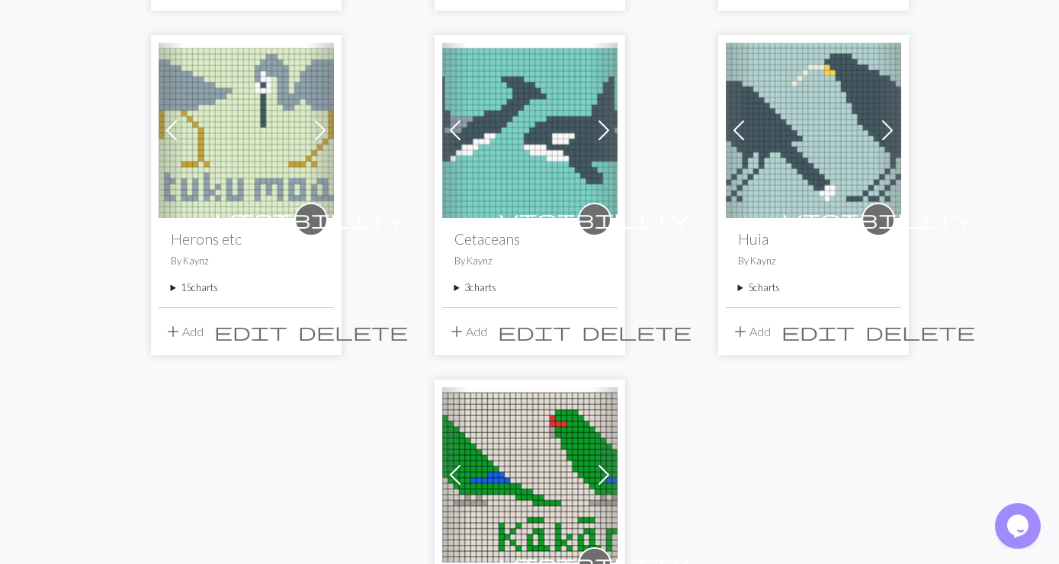
scroll to position [1565, 0]
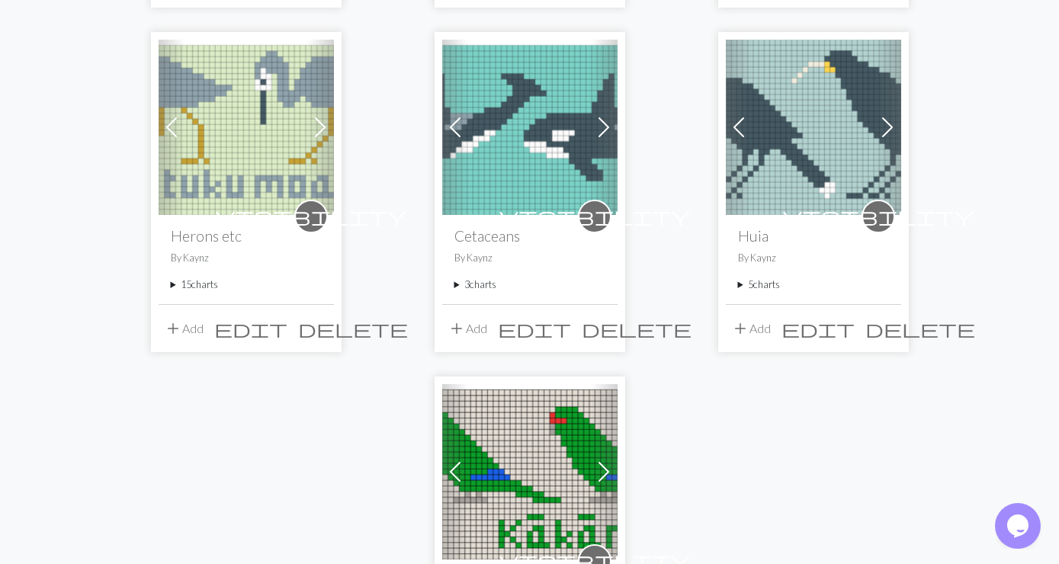
click at [757, 278] on summary "5 charts" at bounding box center [813, 285] width 151 height 14
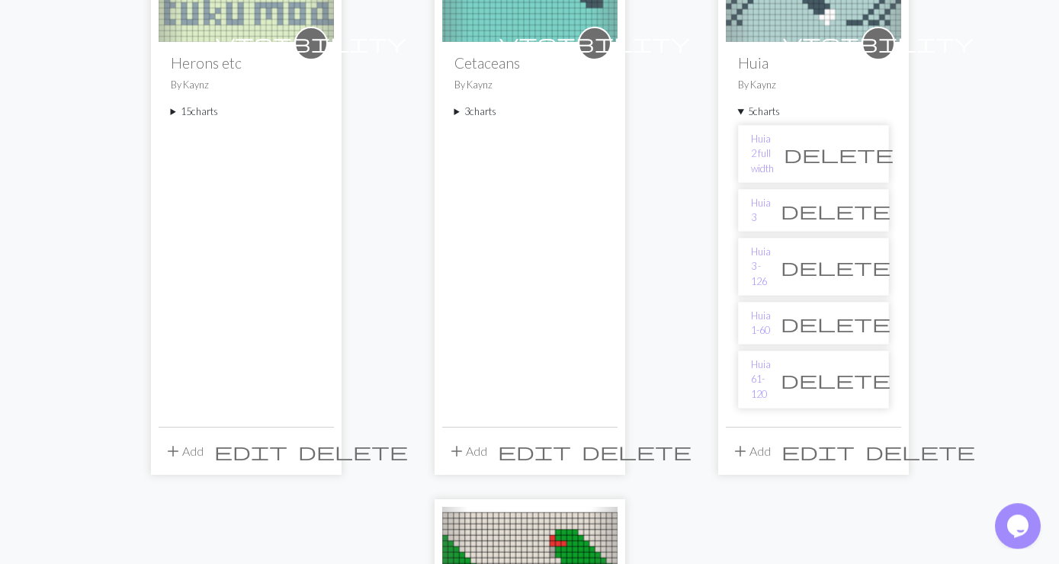
scroll to position [1812, 0]
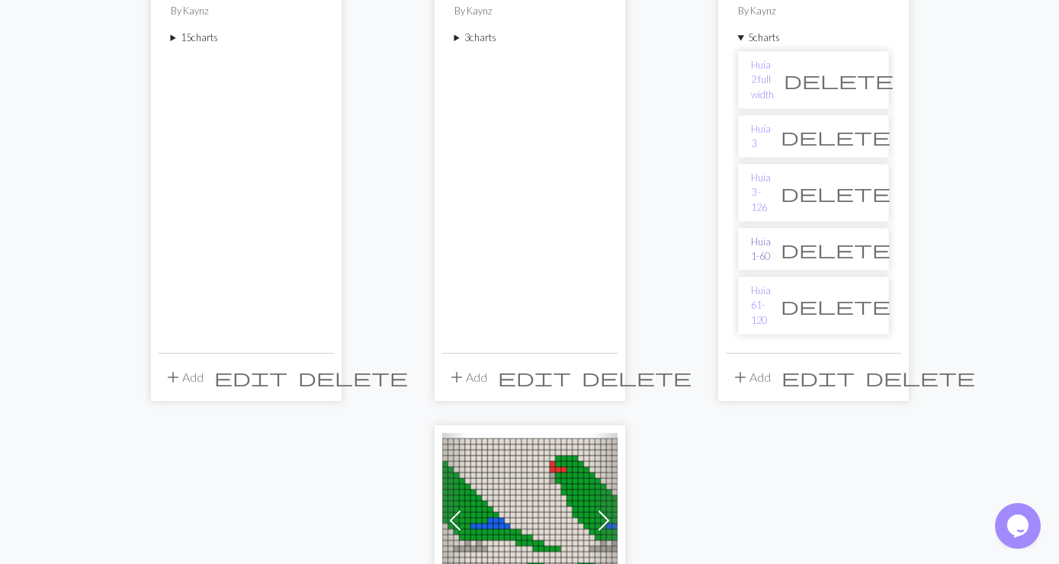
click at [771, 235] on link "Huia 1-60" at bounding box center [761, 249] width 20 height 29
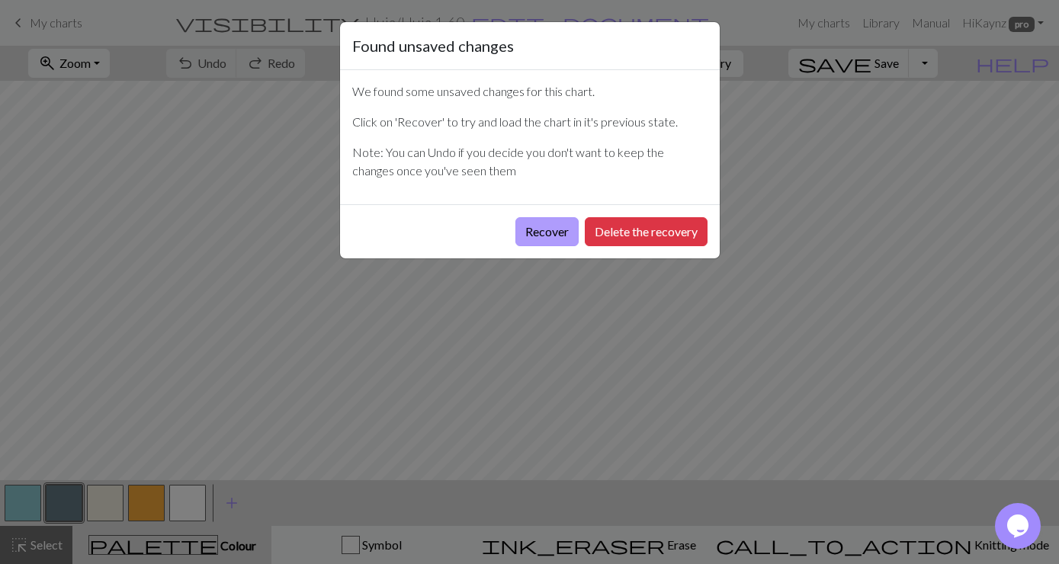
click at [516, 224] on button "Recover" at bounding box center [547, 231] width 63 height 29
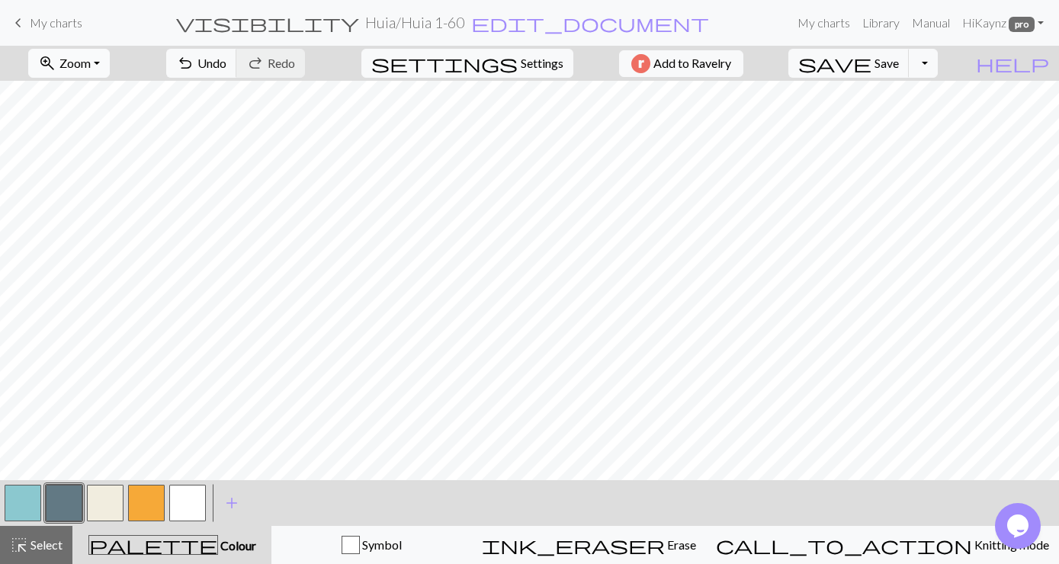
click at [110, 59] on button "zoom_in Zoom Zoom" at bounding box center [69, 63] width 82 height 29
click at [89, 96] on button "Fit all" at bounding box center [89, 97] width 120 height 24
click at [899, 63] on span "Save" at bounding box center [887, 63] width 24 height 14
click at [938, 56] on button "Toggle Dropdown" at bounding box center [923, 63] width 29 height 29
click at [908, 120] on button "save_alt Download" at bounding box center [812, 121] width 252 height 24
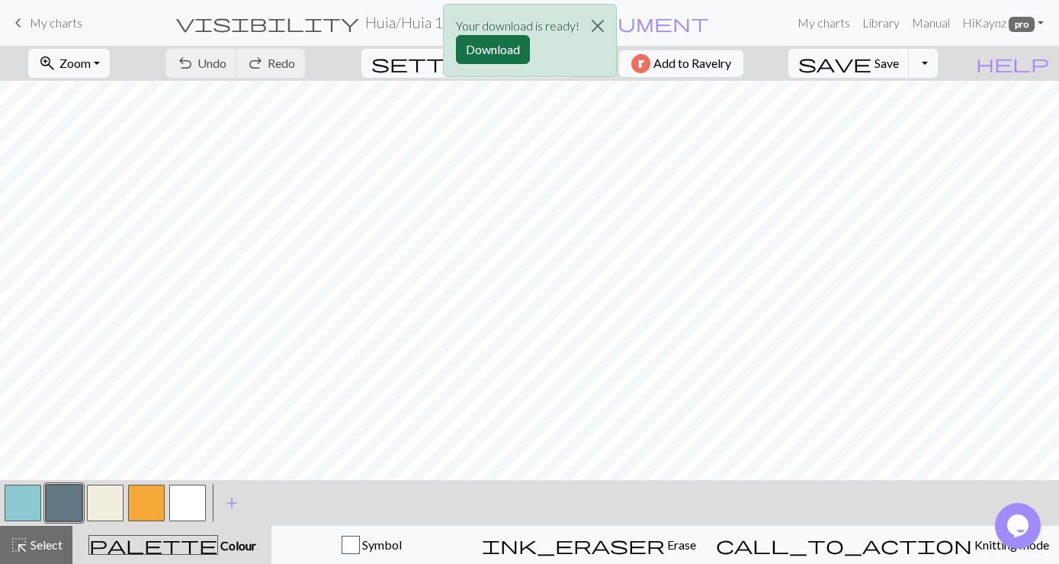
click at [493, 46] on button "Download" at bounding box center [493, 49] width 74 height 29
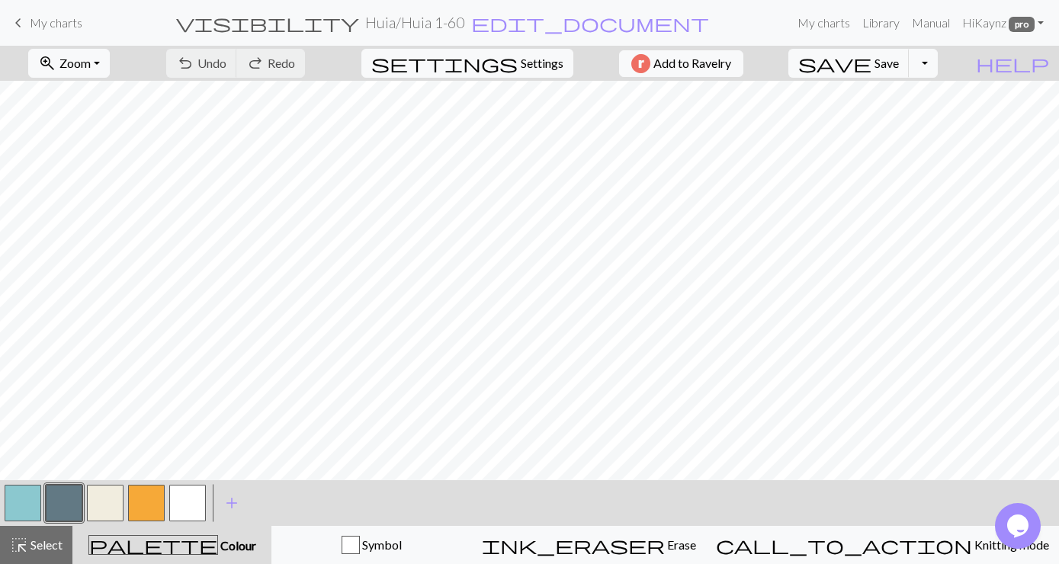
click at [52, 27] on span "My charts" at bounding box center [56, 22] width 53 height 14
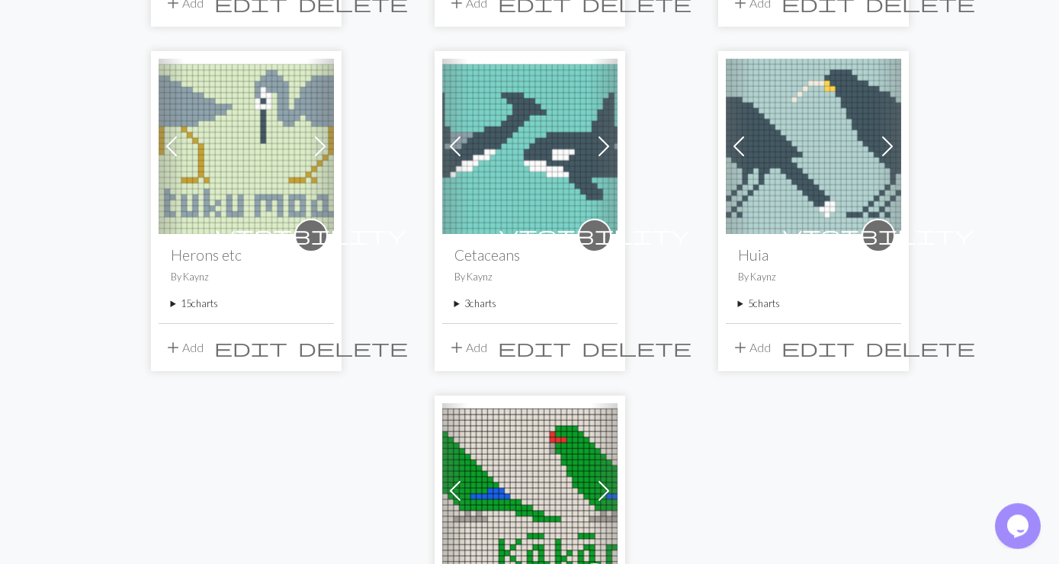
scroll to position [1563, 0]
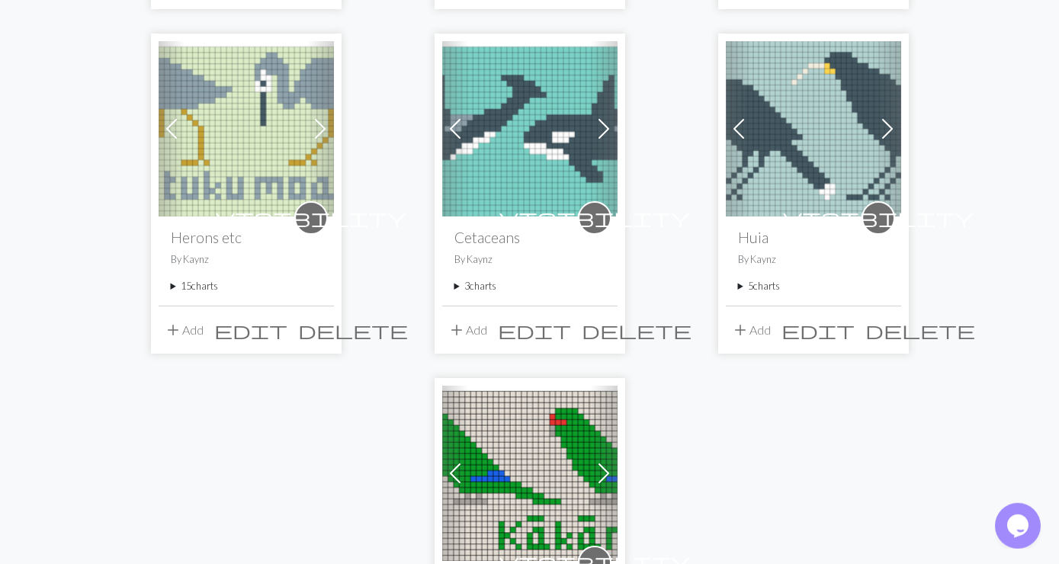
click at [769, 279] on summary "5 charts" at bounding box center [813, 286] width 151 height 14
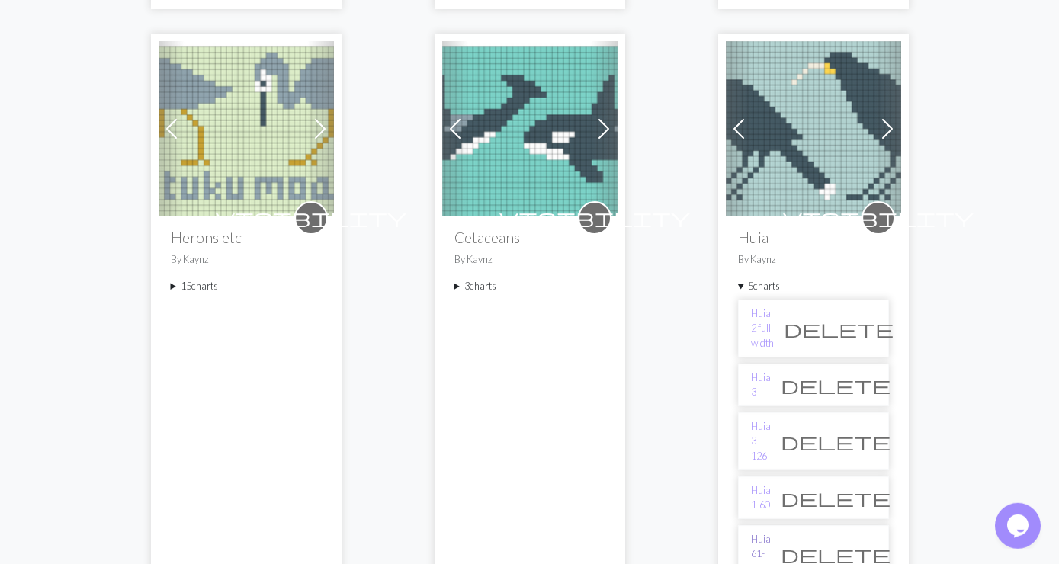
click at [771, 532] on link "Huia 61-120" at bounding box center [761, 554] width 20 height 44
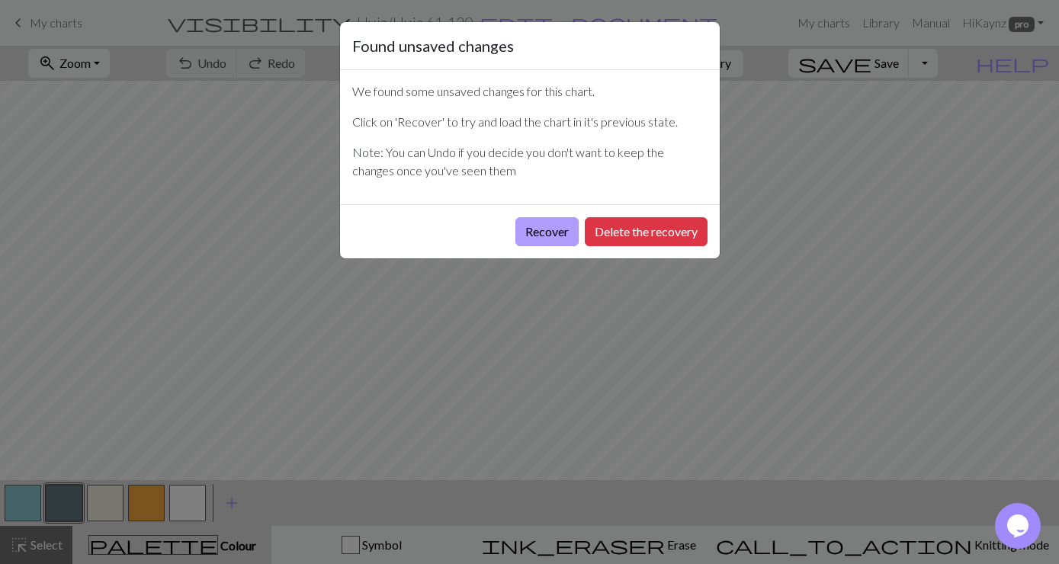
click at [541, 226] on button "Recover" at bounding box center [547, 231] width 63 height 29
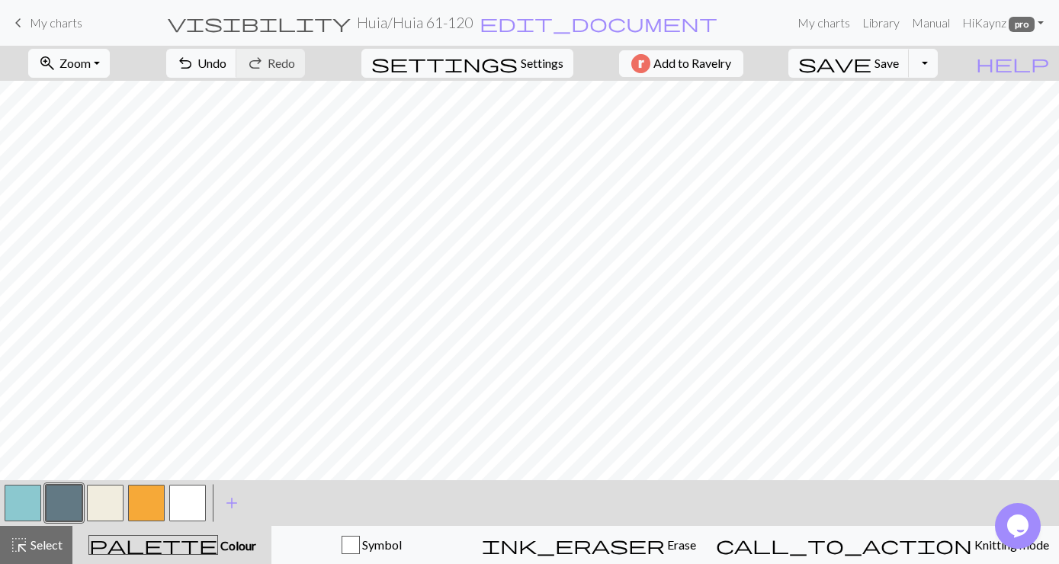
click at [110, 71] on button "zoom_in Zoom Zoom" at bounding box center [69, 63] width 82 height 29
click at [99, 98] on button "Fit all" at bounding box center [89, 97] width 120 height 24
click at [899, 60] on span "Save" at bounding box center [887, 63] width 24 height 14
click at [938, 60] on button "Toggle Dropdown" at bounding box center [923, 63] width 29 height 29
click at [902, 122] on button "save_alt Download" at bounding box center [812, 121] width 252 height 24
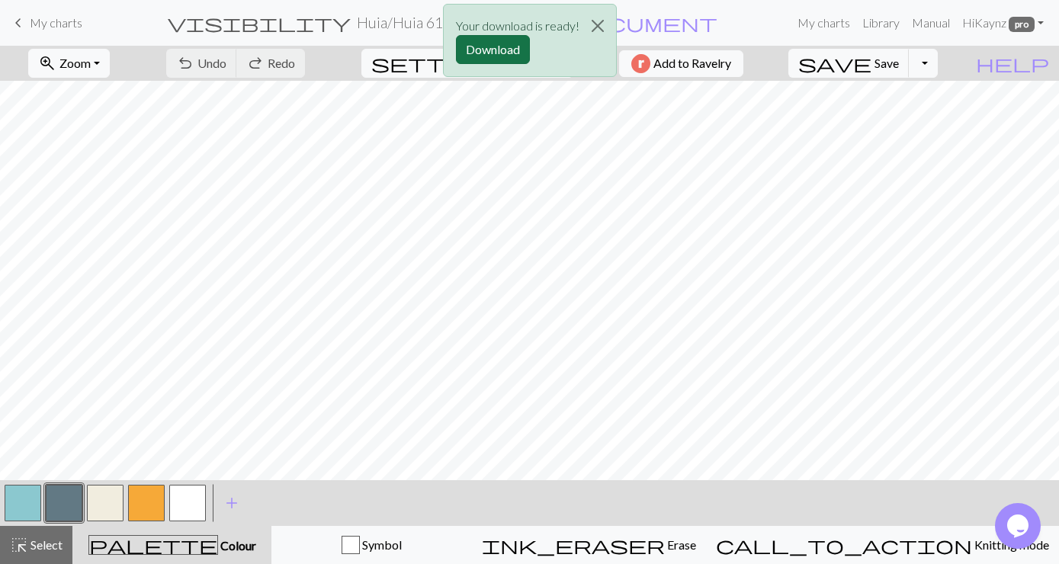
click at [486, 47] on button "Download" at bounding box center [493, 49] width 74 height 29
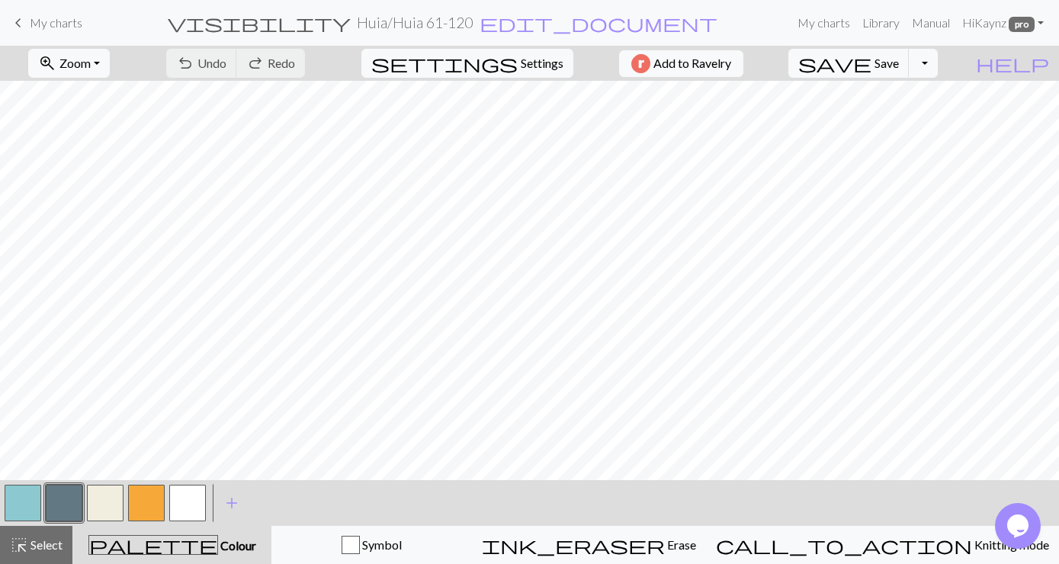
click at [49, 19] on span "My charts" at bounding box center [56, 22] width 53 height 14
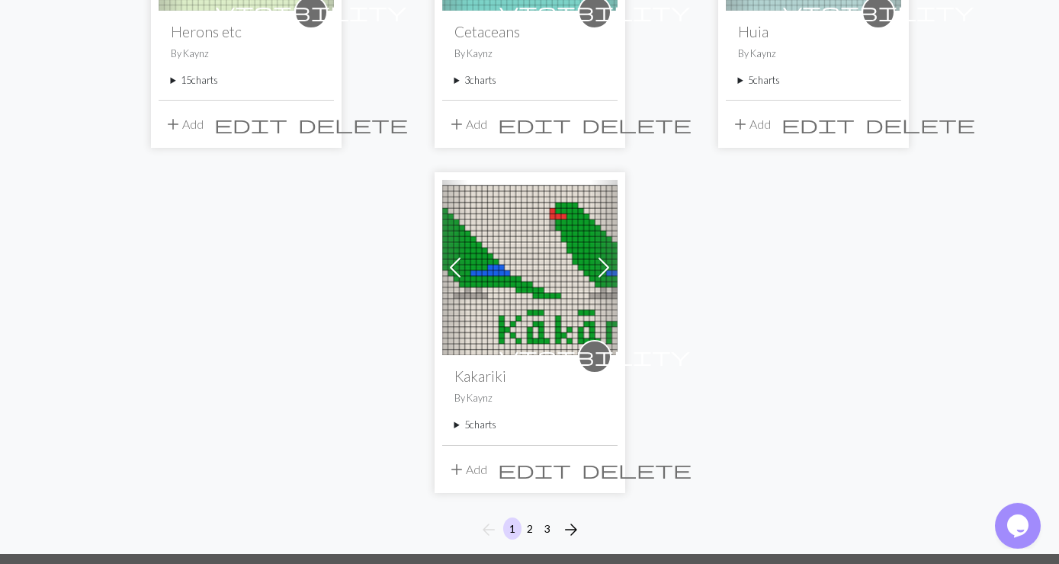
scroll to position [1812, 0]
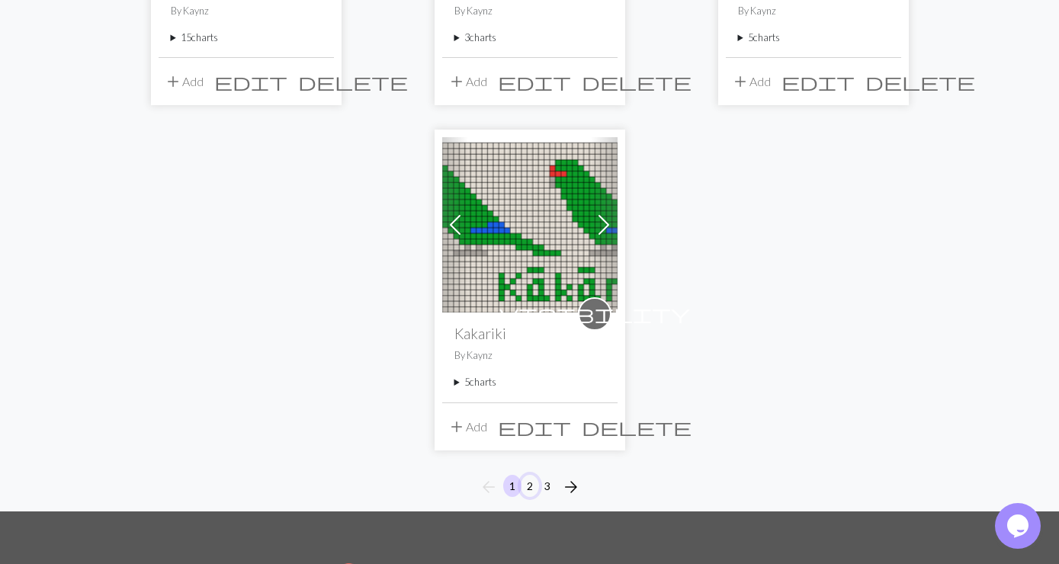
click at [530, 475] on button "2" at bounding box center [530, 486] width 18 height 22
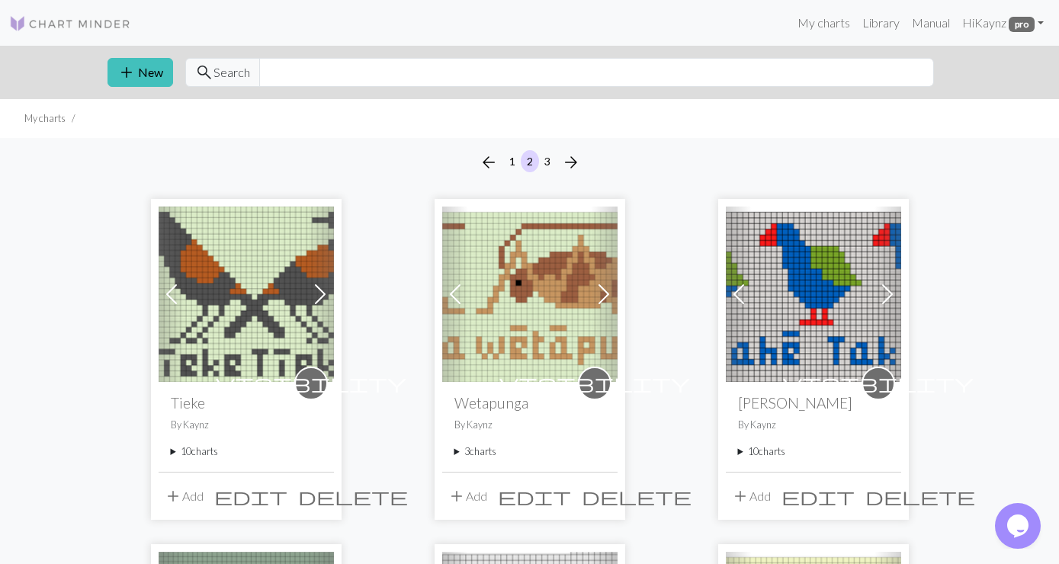
click at [185, 446] on summary "10 charts" at bounding box center [246, 452] width 151 height 14
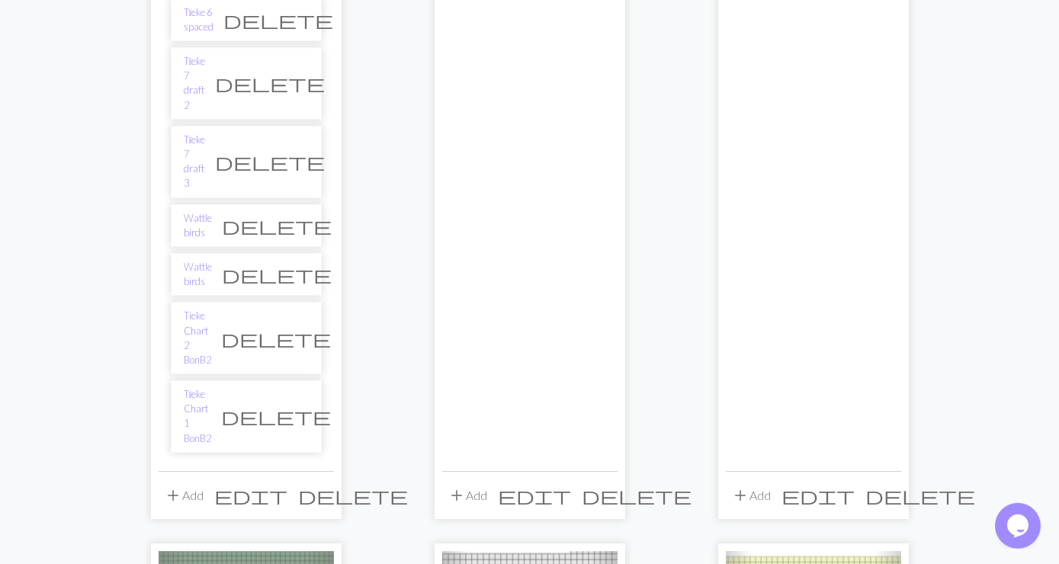
scroll to position [659, 0]
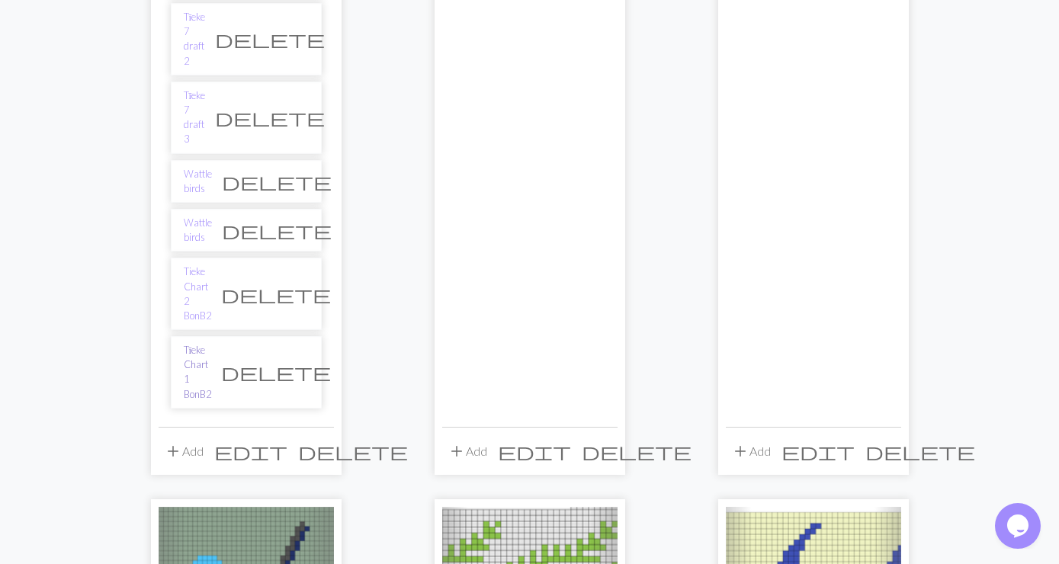
click at [211, 343] on link "Tīeke Chart 1 BonB2" at bounding box center [197, 372] width 27 height 59
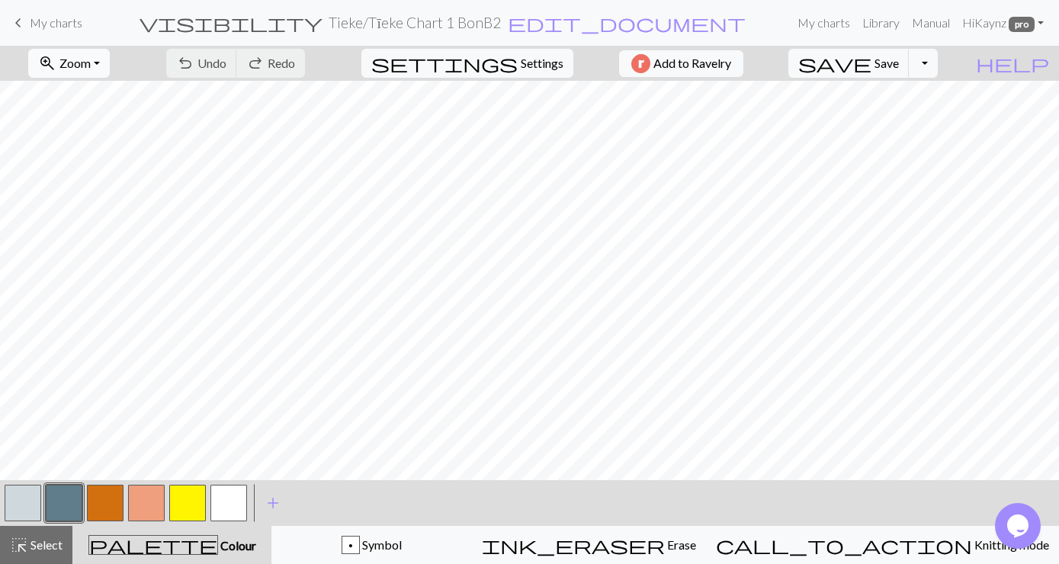
click at [110, 62] on button "zoom_in Zoom Zoom" at bounding box center [69, 63] width 82 height 29
click at [86, 90] on button "Fit all" at bounding box center [89, 97] width 120 height 24
click at [899, 59] on span "Save" at bounding box center [887, 63] width 24 height 14
click at [956, 56] on div "Chart saved" at bounding box center [529, 30] width 1059 height 60
click at [938, 61] on button "Toggle Dropdown" at bounding box center [923, 63] width 29 height 29
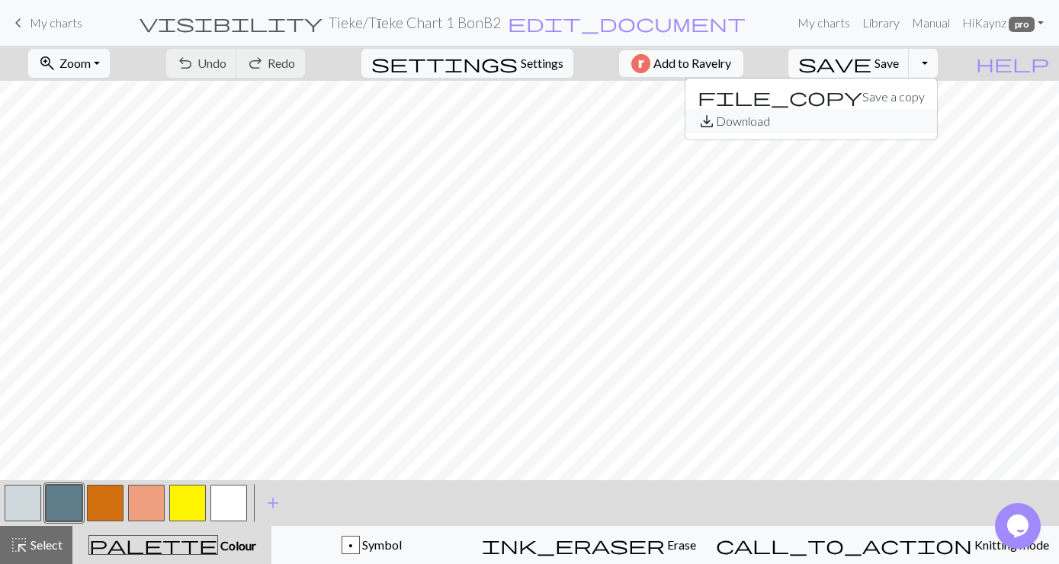
click at [904, 119] on button "save_alt Download" at bounding box center [812, 121] width 252 height 24
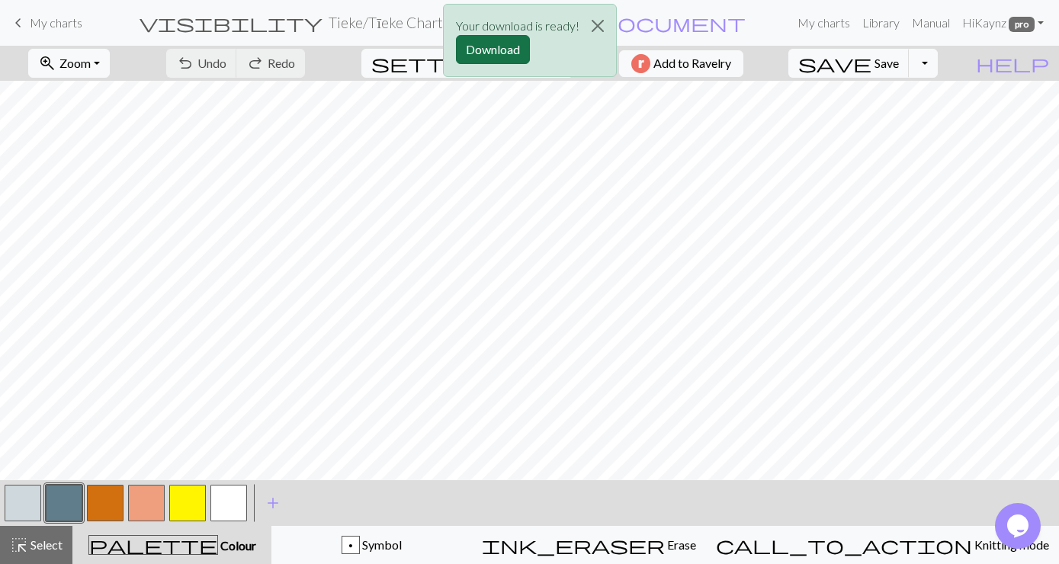
click at [499, 46] on button "Download" at bounding box center [493, 49] width 74 height 29
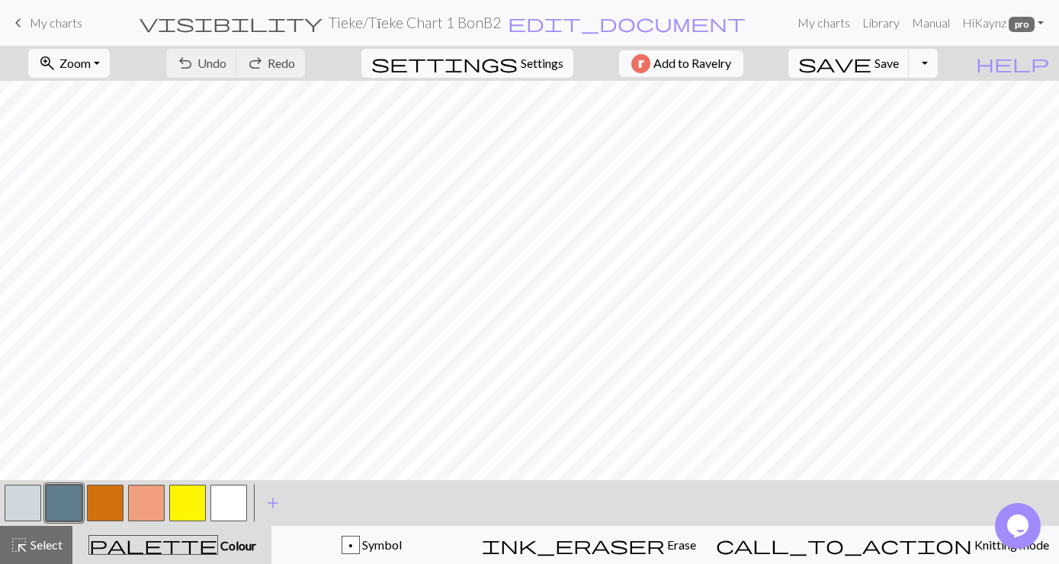
click at [56, 22] on span "My charts" at bounding box center [56, 22] width 53 height 14
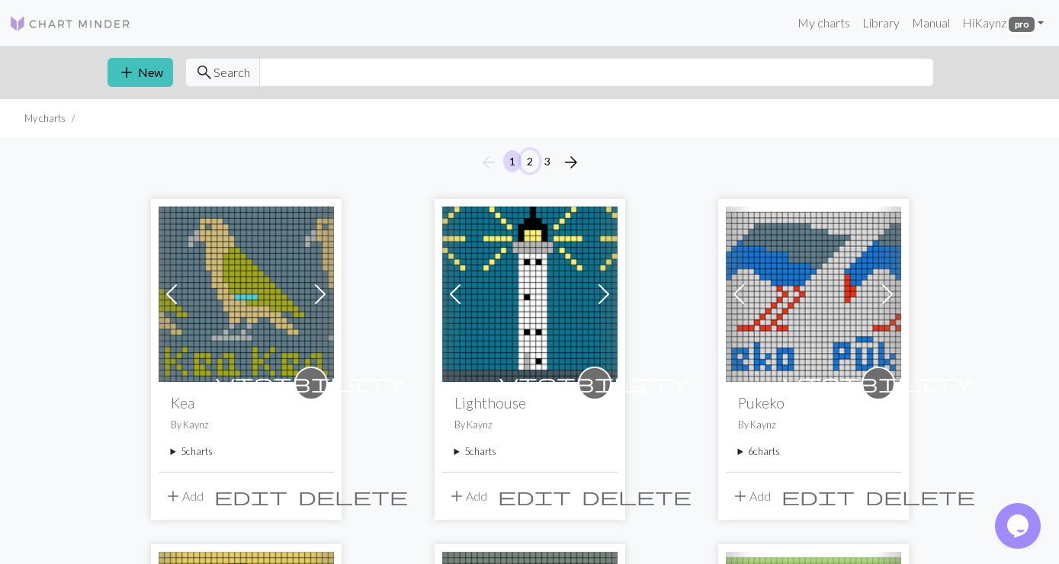
click at [530, 162] on button "2" at bounding box center [530, 161] width 18 height 22
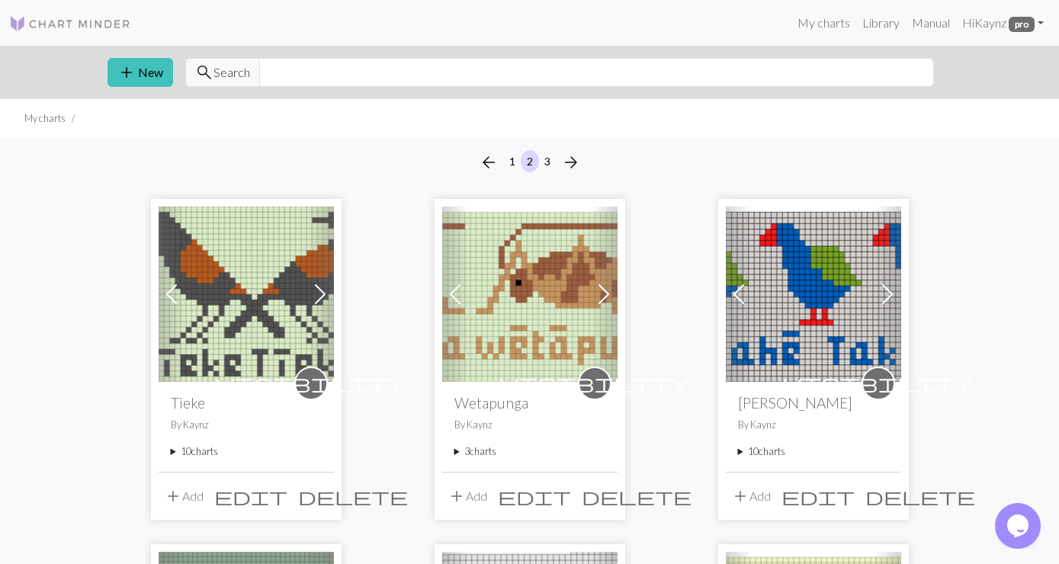
click at [180, 453] on summary "10 charts" at bounding box center [246, 452] width 151 height 14
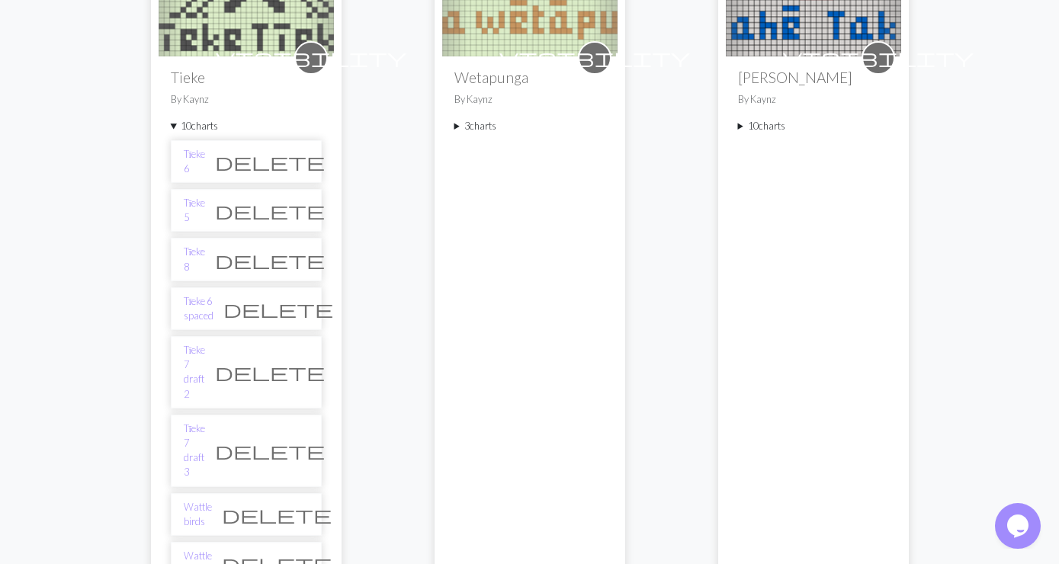
scroll to position [577, 0]
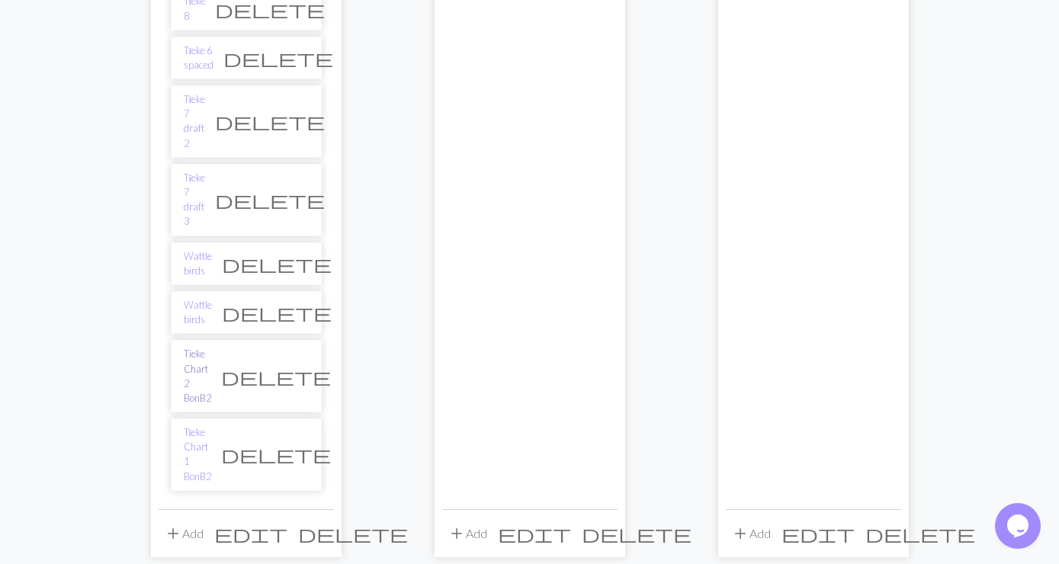
click at [211, 347] on link "Tieke Chart 2 BonB2" at bounding box center [197, 376] width 27 height 59
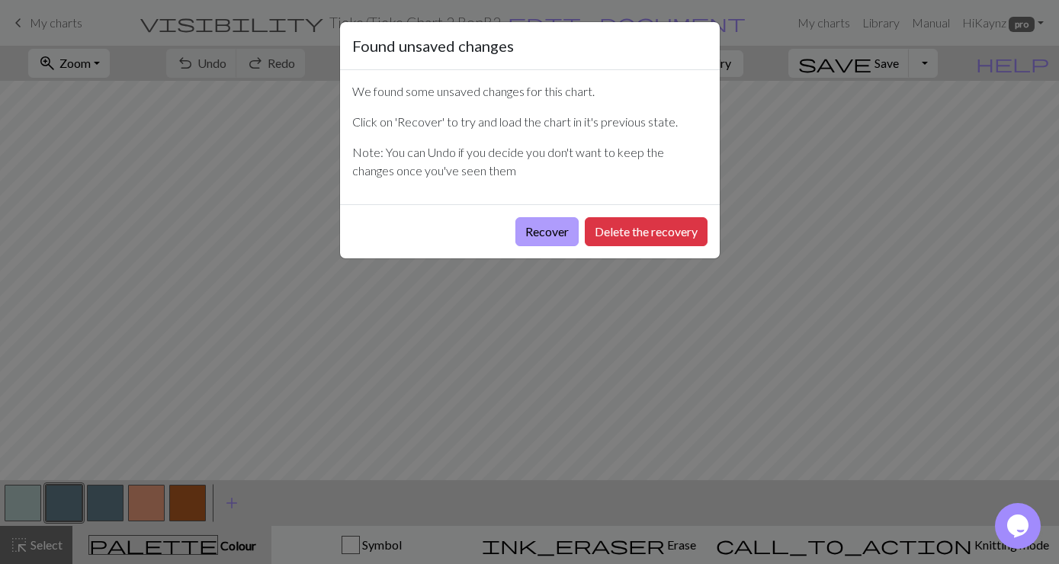
click at [516, 233] on button "Recover" at bounding box center [547, 231] width 63 height 29
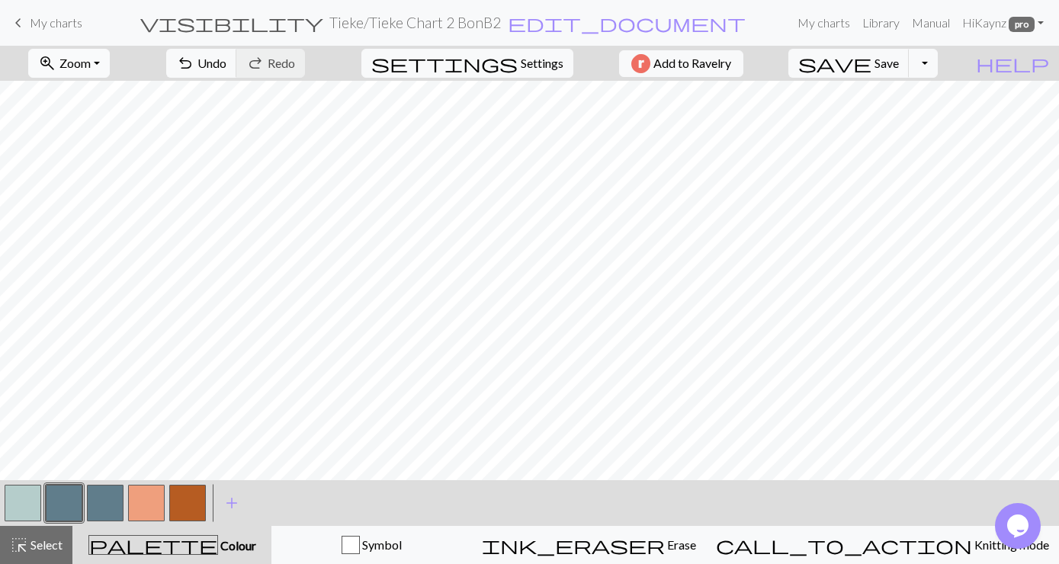
click at [110, 62] on button "zoom_in Zoom Zoom" at bounding box center [69, 63] width 82 height 29
click at [80, 94] on button "Fit all" at bounding box center [89, 97] width 120 height 24
click at [899, 60] on span "Save" at bounding box center [887, 63] width 24 height 14
click at [938, 60] on button "Toggle Dropdown" at bounding box center [923, 63] width 29 height 29
click at [911, 116] on button "save_alt Download" at bounding box center [812, 121] width 252 height 24
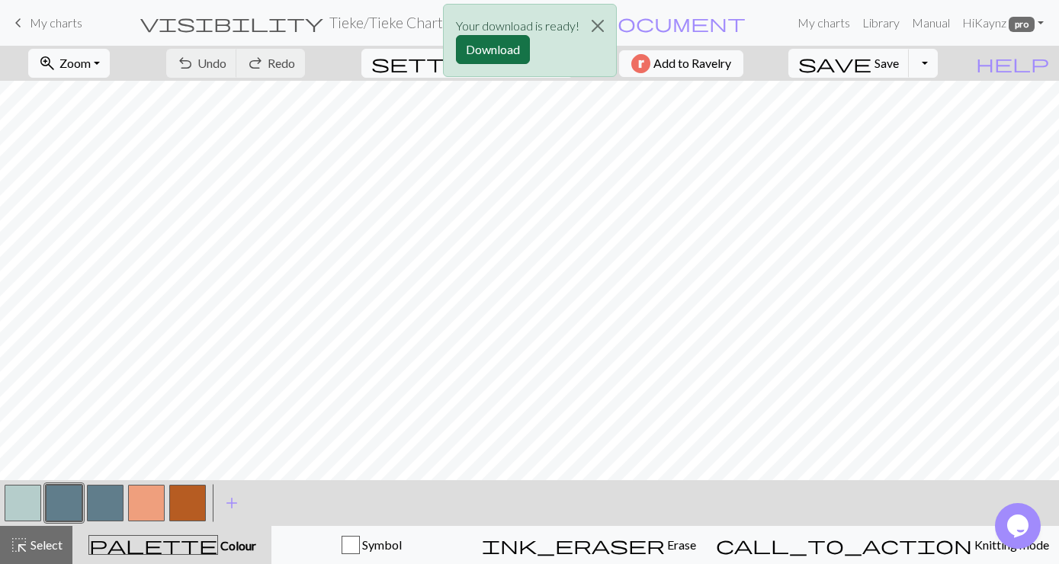
click at [489, 43] on button "Download" at bounding box center [493, 49] width 74 height 29
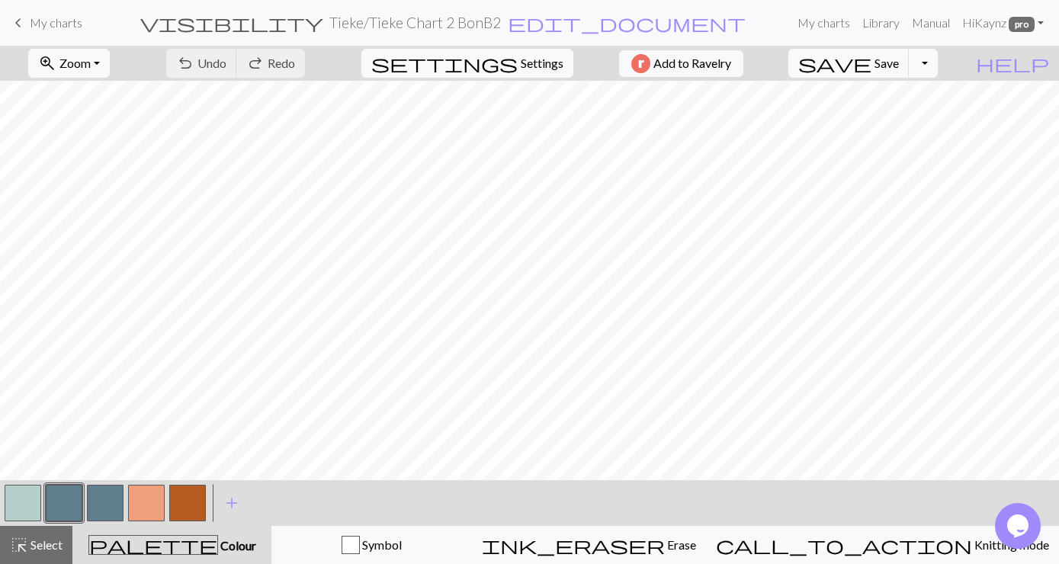
click at [43, 17] on span "My charts" at bounding box center [56, 22] width 53 height 14
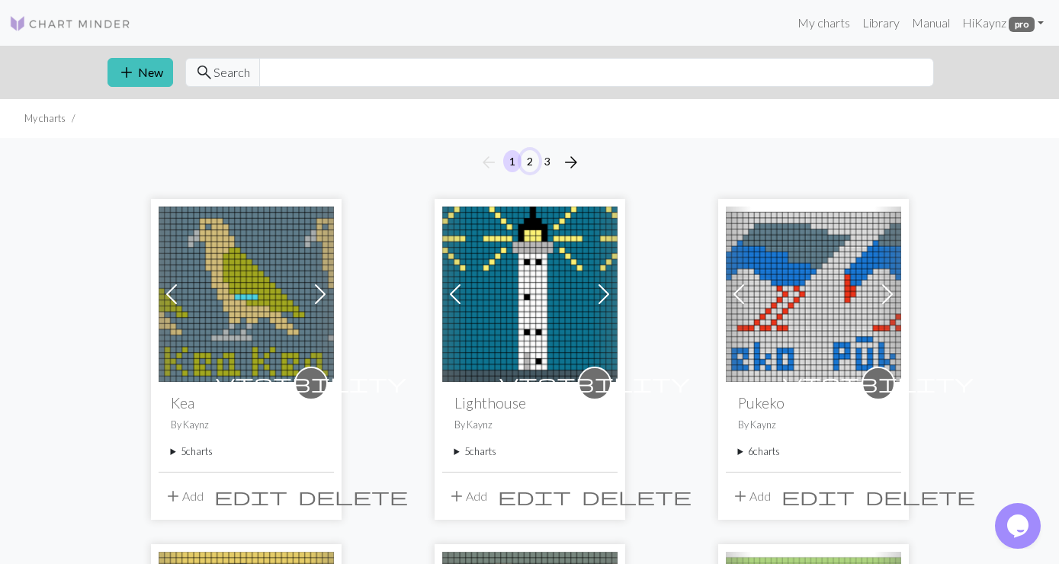
click at [532, 158] on button "2" at bounding box center [530, 161] width 18 height 22
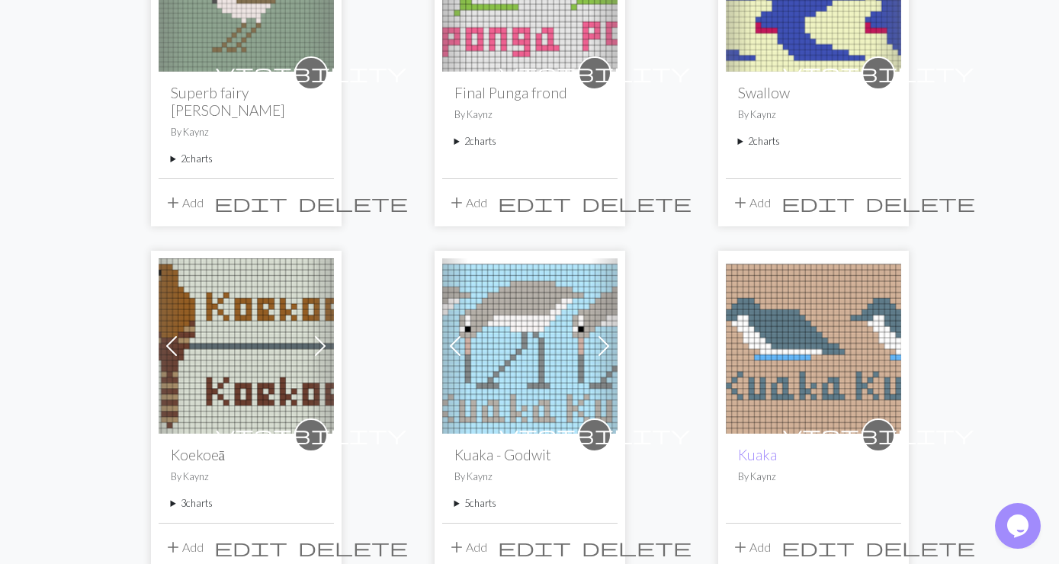
scroll to position [659, 0]
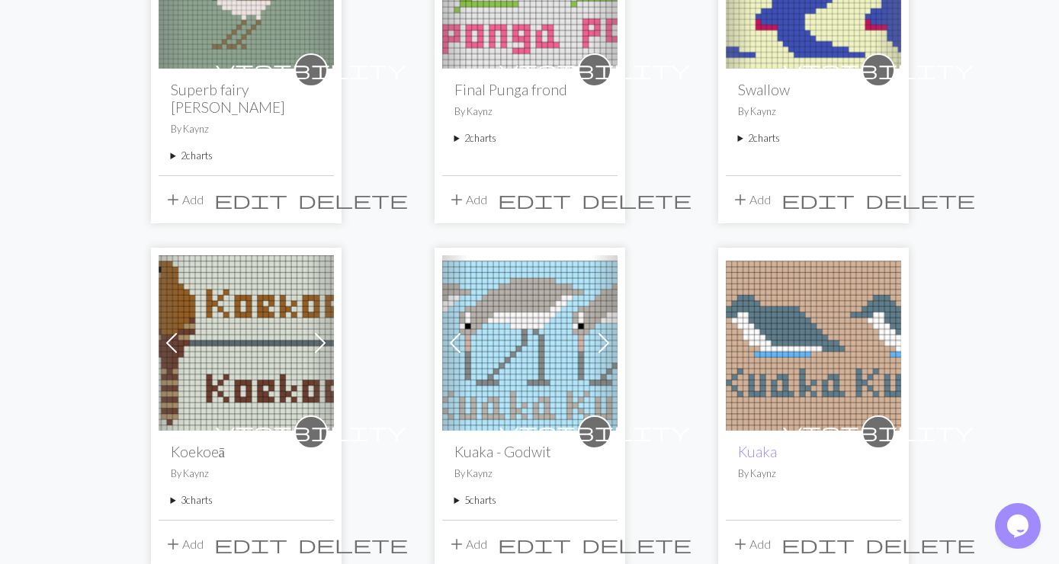
click at [751, 135] on summary "2 charts" at bounding box center [813, 138] width 151 height 14
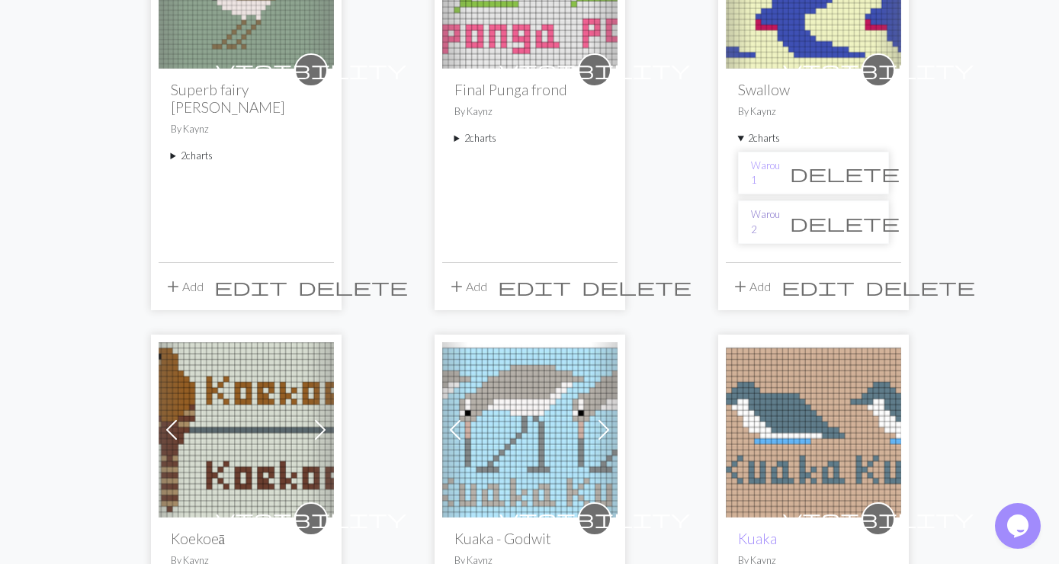
click at [770, 218] on link "Warou 2" at bounding box center [765, 221] width 29 height 29
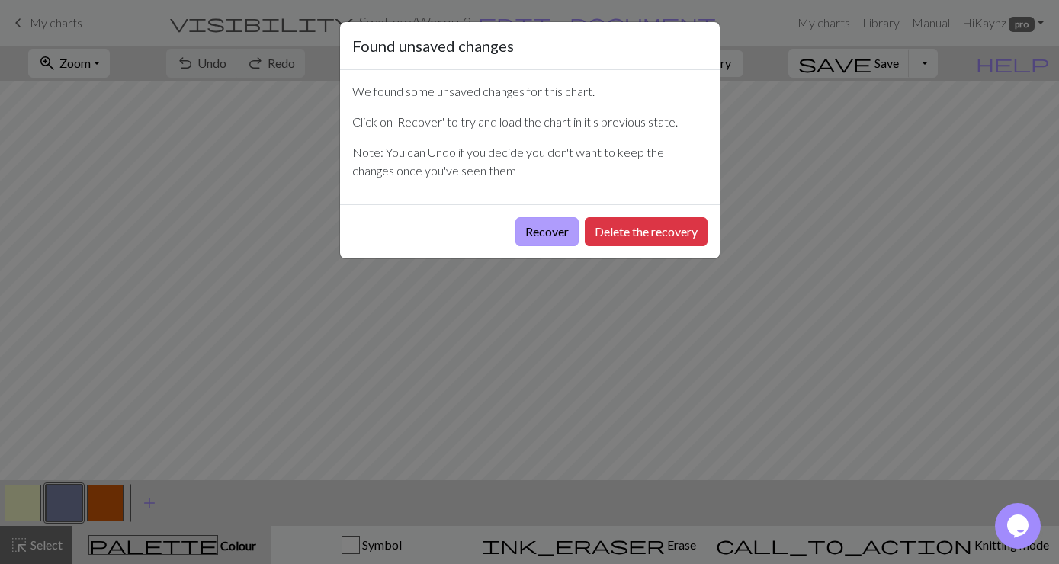
click at [546, 226] on button "Recover" at bounding box center [547, 231] width 63 height 29
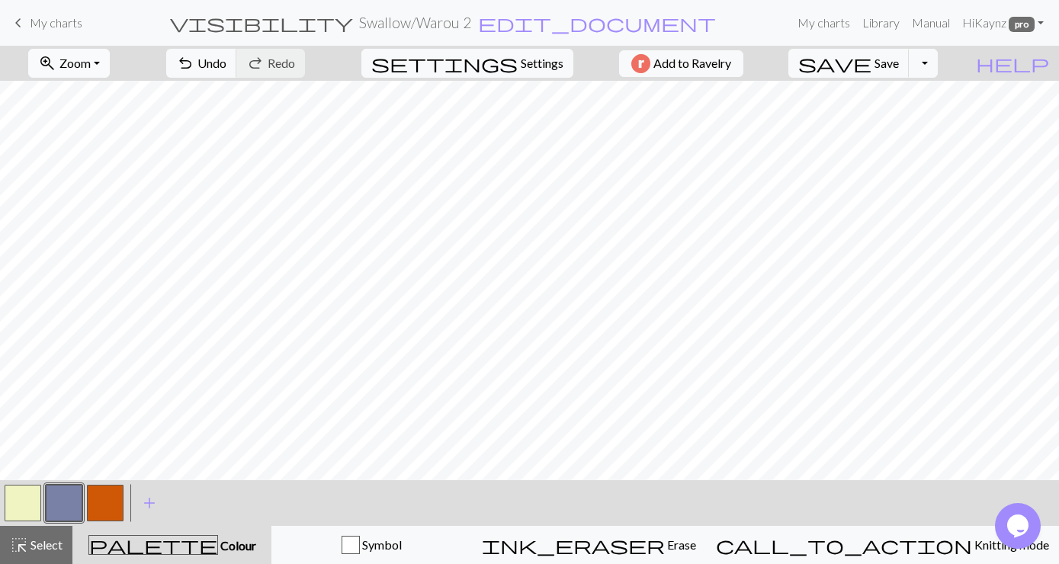
click at [110, 57] on button "zoom_in Zoom Zoom" at bounding box center [69, 63] width 82 height 29
click at [94, 95] on button "Fit all" at bounding box center [89, 97] width 120 height 24
click at [899, 66] on span "Save" at bounding box center [887, 63] width 24 height 14
click at [938, 59] on button "Toggle Dropdown" at bounding box center [923, 63] width 29 height 29
click at [906, 120] on button "save_alt Download" at bounding box center [812, 121] width 252 height 24
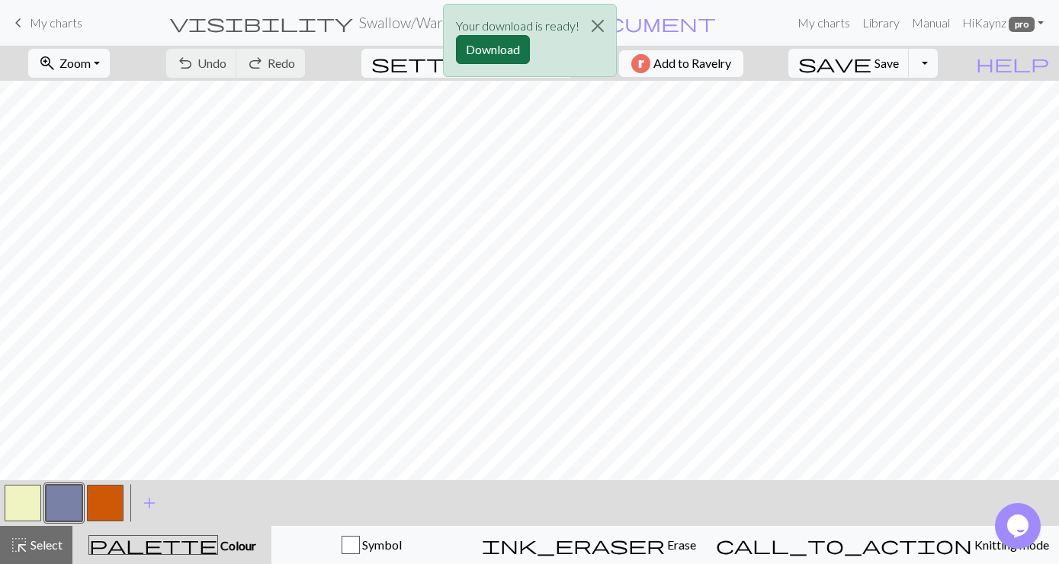
click at [477, 47] on button "Download" at bounding box center [493, 49] width 74 height 29
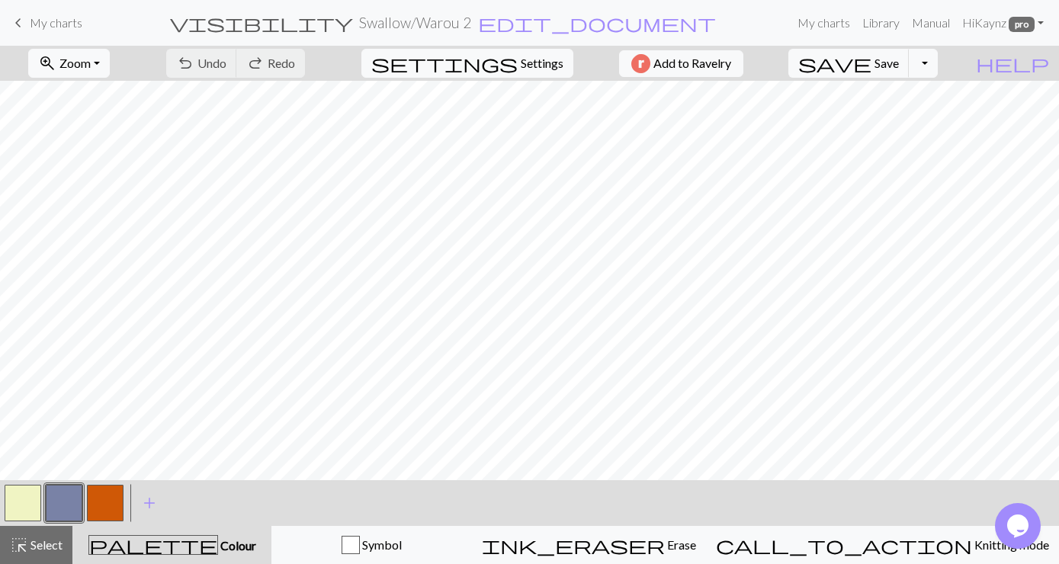
click at [48, 18] on span "My charts" at bounding box center [56, 22] width 53 height 14
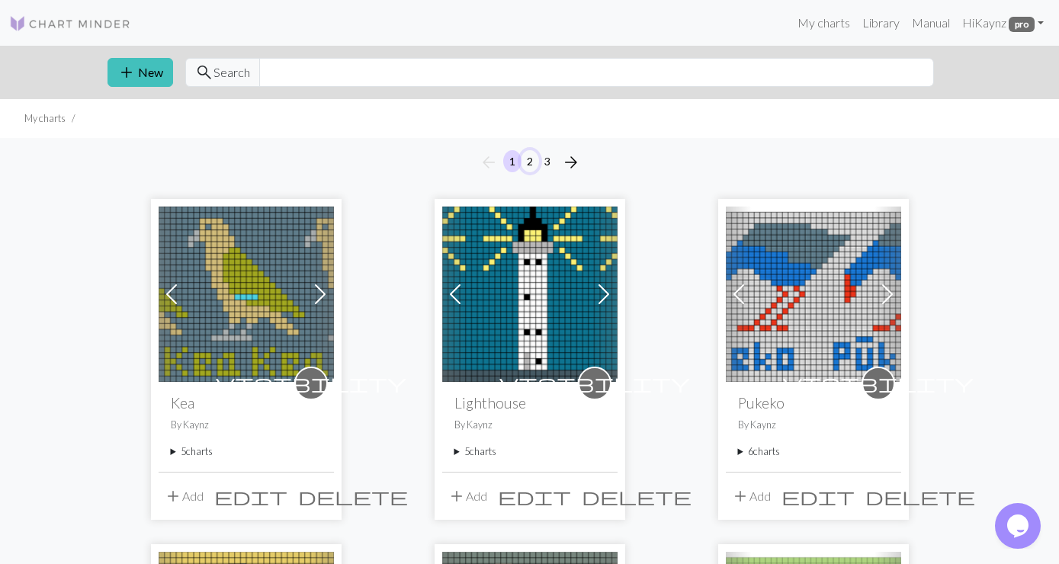
click at [535, 163] on button "2" at bounding box center [530, 161] width 18 height 22
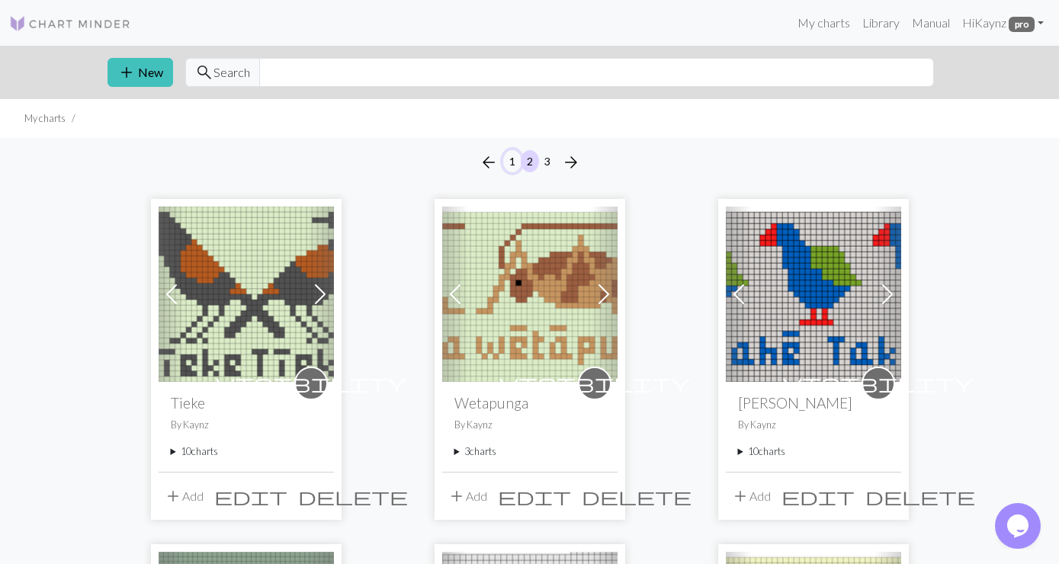
click at [509, 159] on button "1" at bounding box center [512, 161] width 18 height 22
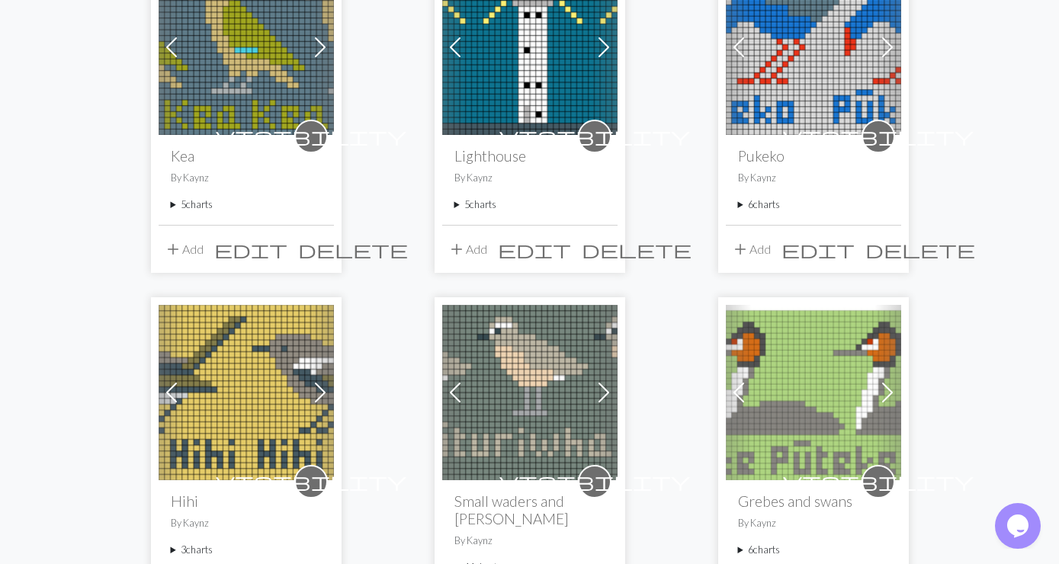
scroll to position [494, 0]
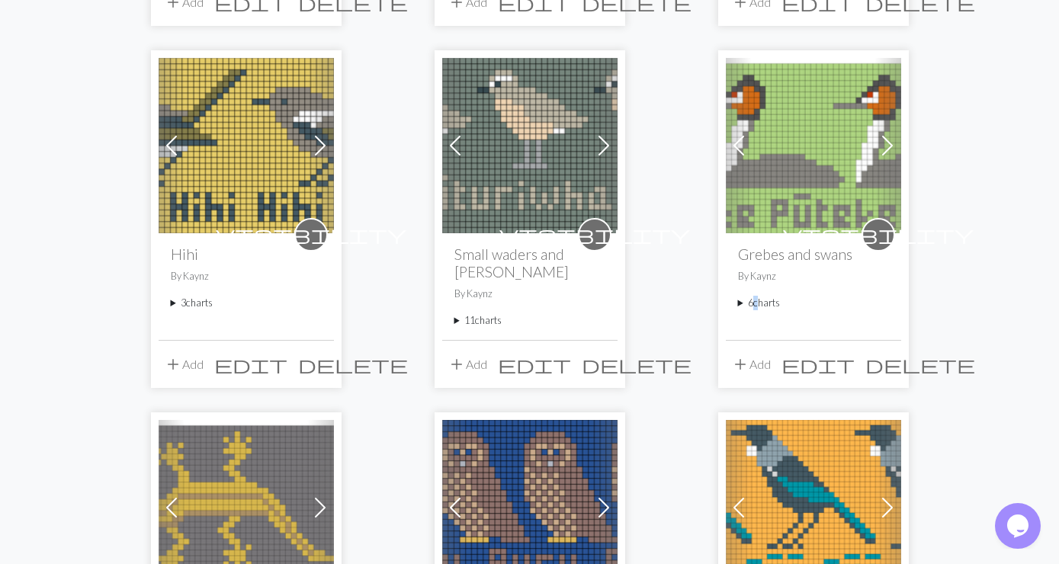
click at [753, 305] on summary "6 charts" at bounding box center [813, 303] width 151 height 14
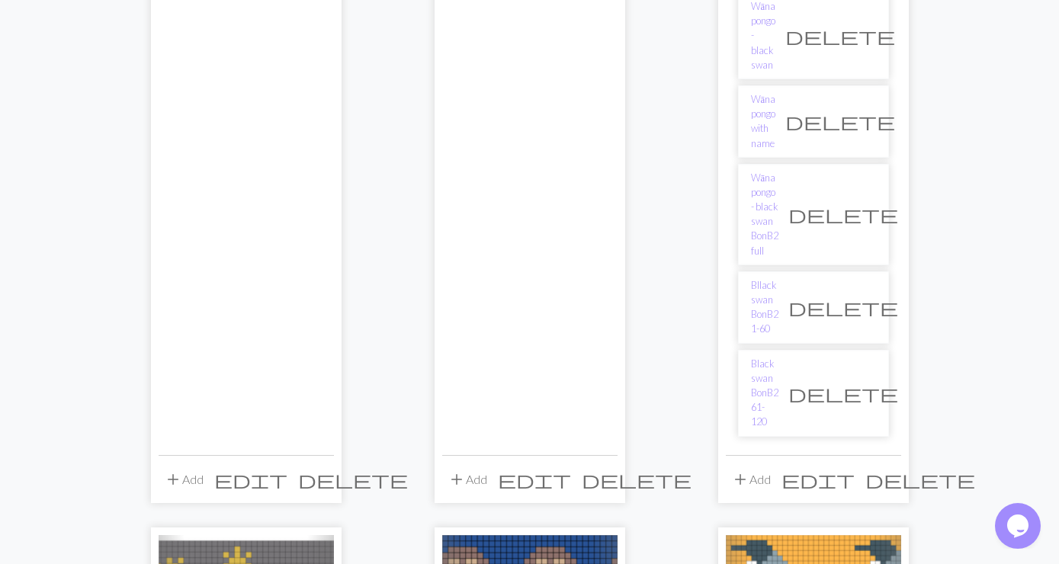
scroll to position [906, 0]
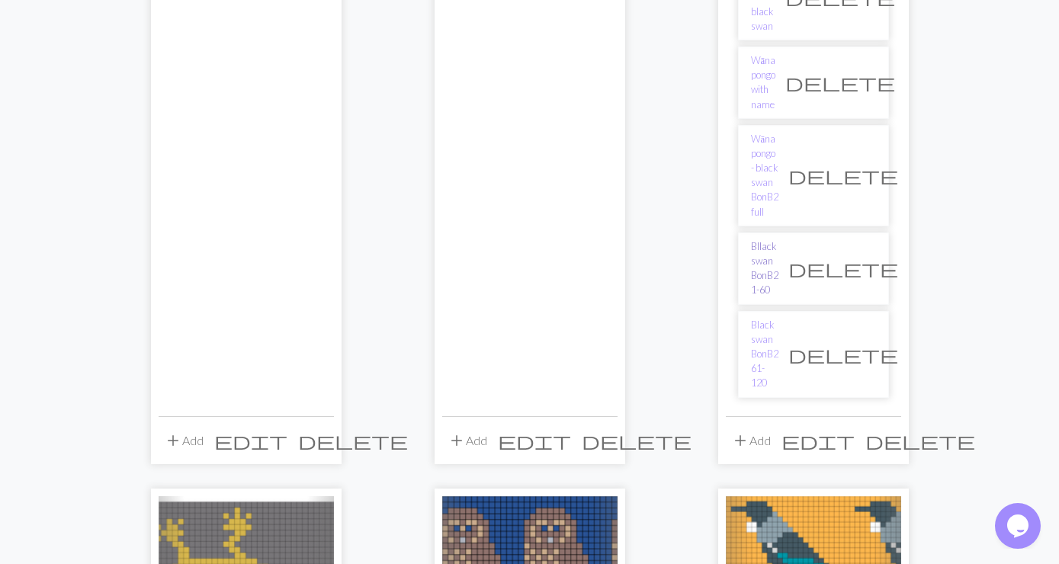
click at [773, 239] on link "Bllack swan BonB2 1-60" at bounding box center [764, 268] width 27 height 59
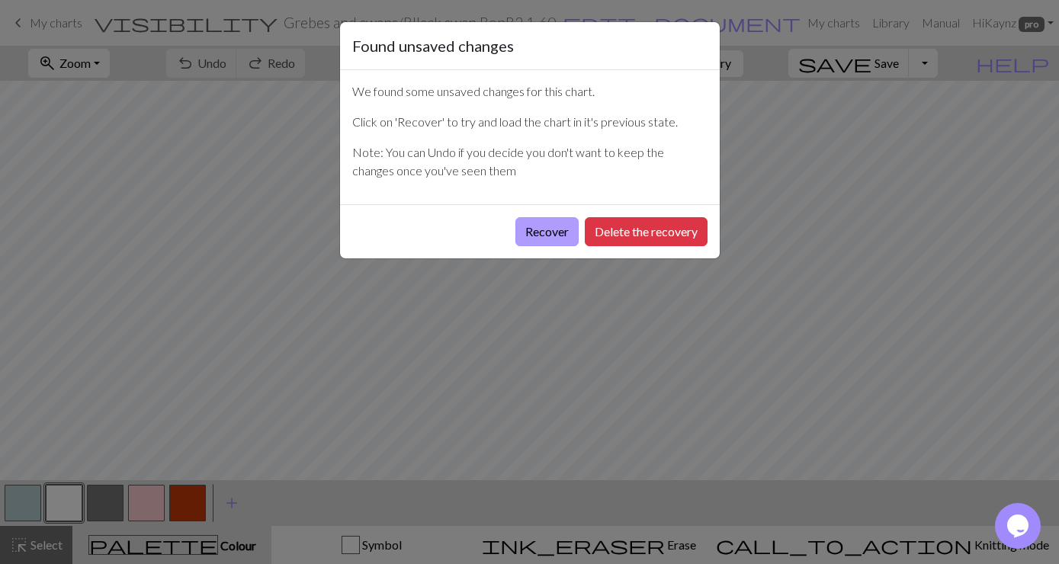
click at [542, 225] on button "Recover" at bounding box center [547, 231] width 63 height 29
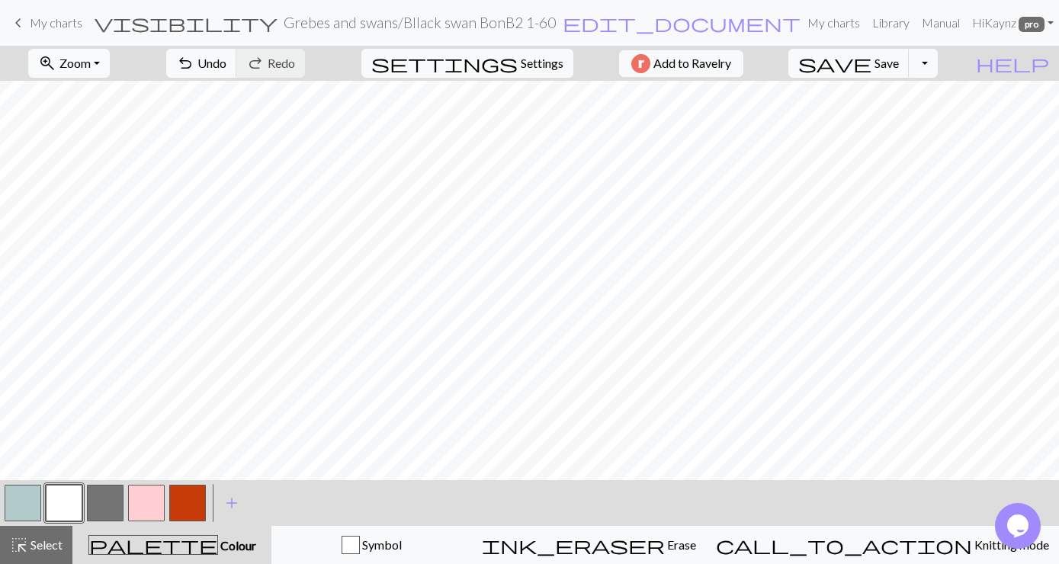
click at [110, 63] on button "zoom_in Zoom Zoom" at bounding box center [69, 63] width 82 height 29
click at [88, 96] on button "Fit all" at bounding box center [89, 97] width 120 height 24
click at [899, 57] on span "Save" at bounding box center [887, 63] width 24 height 14
click at [938, 60] on button "Toggle Dropdown" at bounding box center [923, 63] width 29 height 29
click at [898, 117] on button "save_alt Download" at bounding box center [812, 121] width 252 height 24
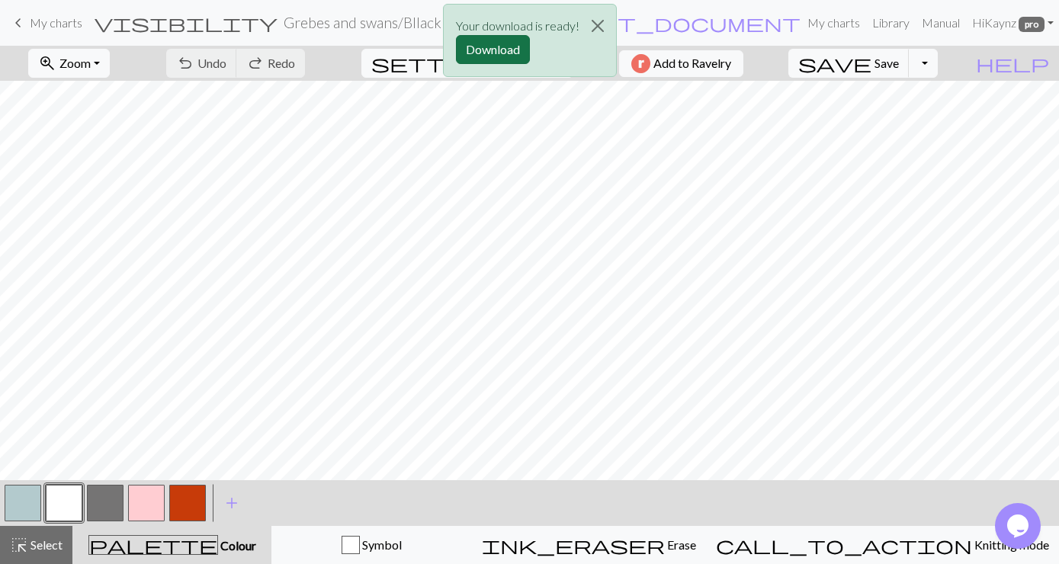
click at [482, 54] on button "Download" at bounding box center [493, 49] width 74 height 29
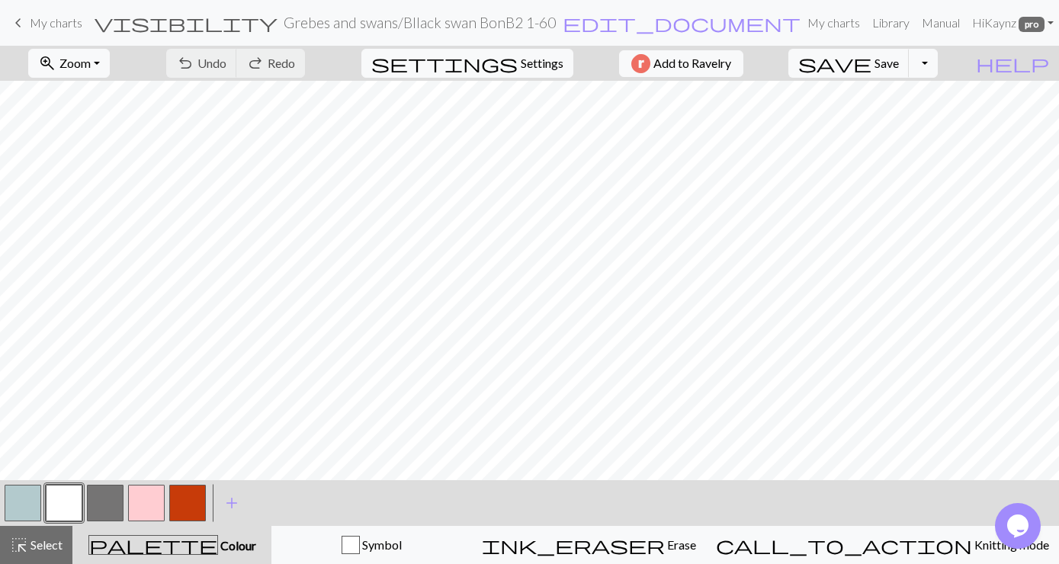
click at [39, 21] on span "My charts" at bounding box center [56, 22] width 53 height 14
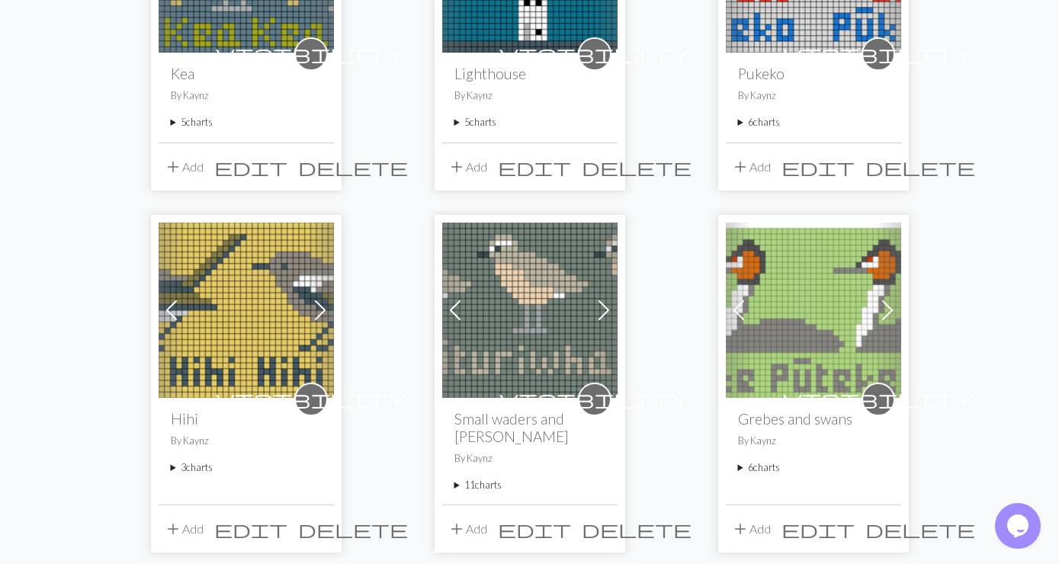
scroll to position [659, 0]
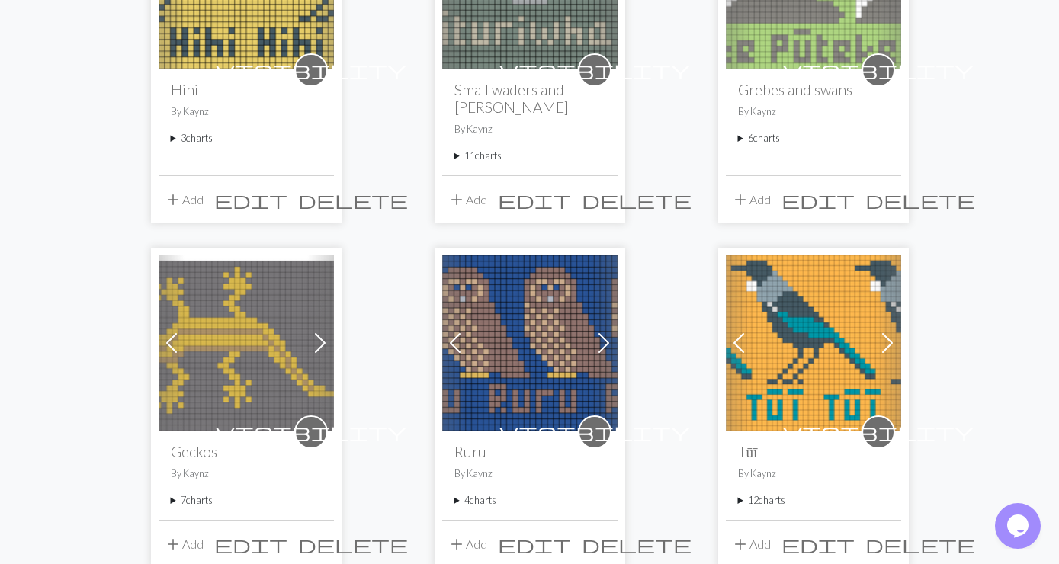
click at [754, 137] on summary "6 charts" at bounding box center [813, 138] width 151 height 14
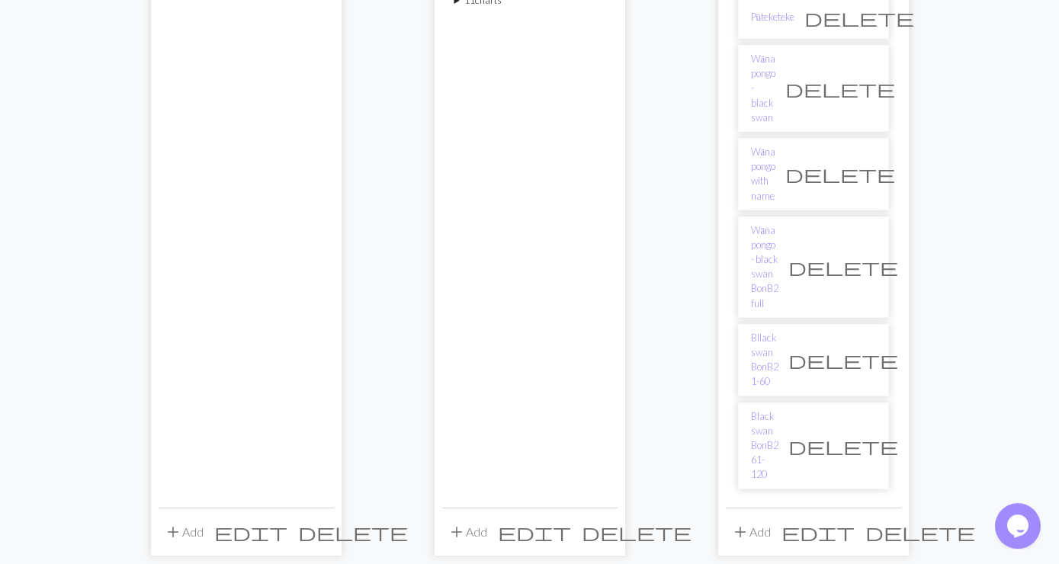
scroll to position [824, 0]
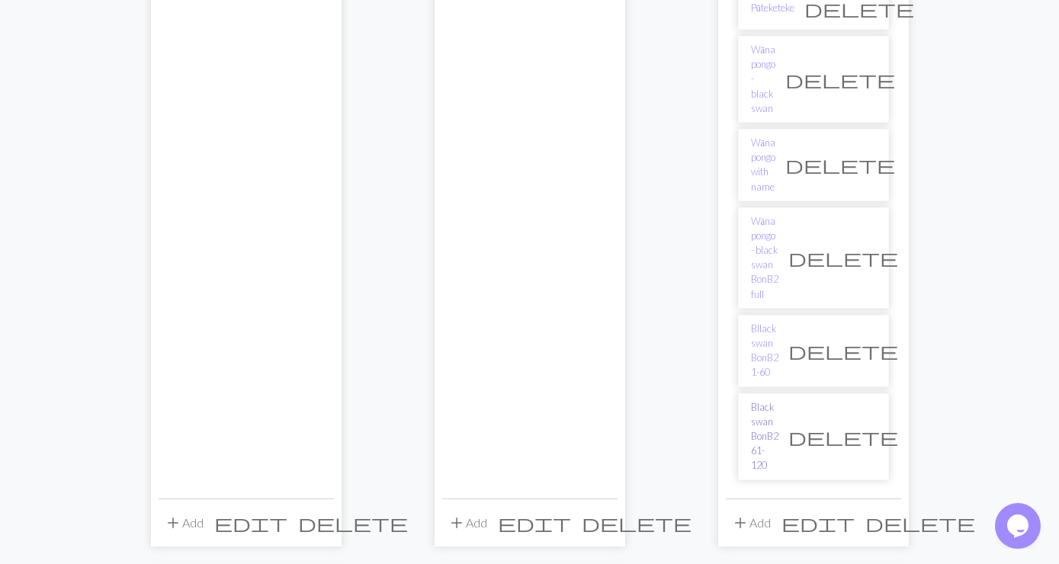
click at [779, 400] on link "Black swan BonB2 61-120" at bounding box center [764, 436] width 27 height 73
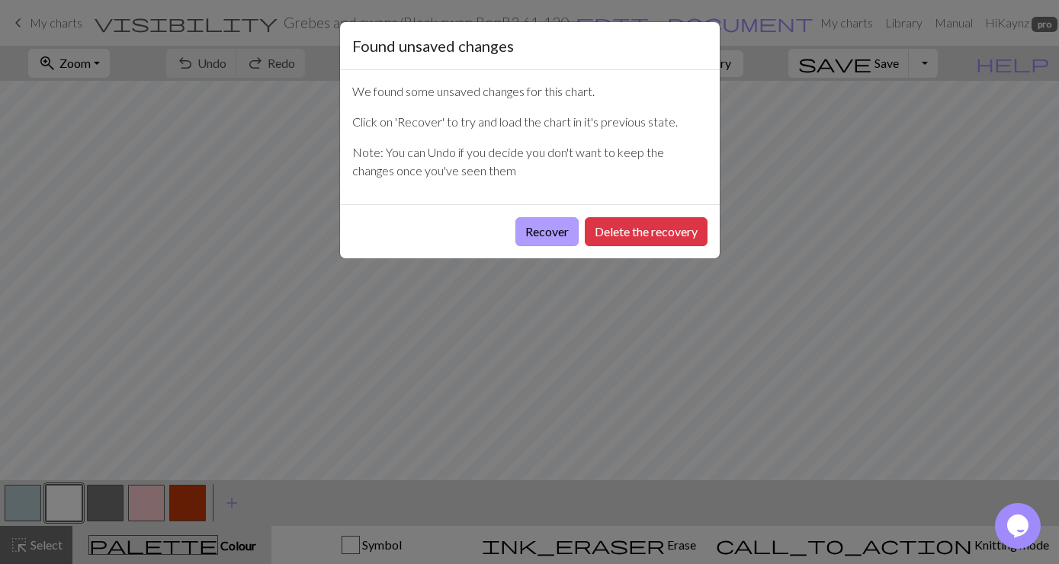
click at [542, 224] on button "Recover" at bounding box center [547, 231] width 63 height 29
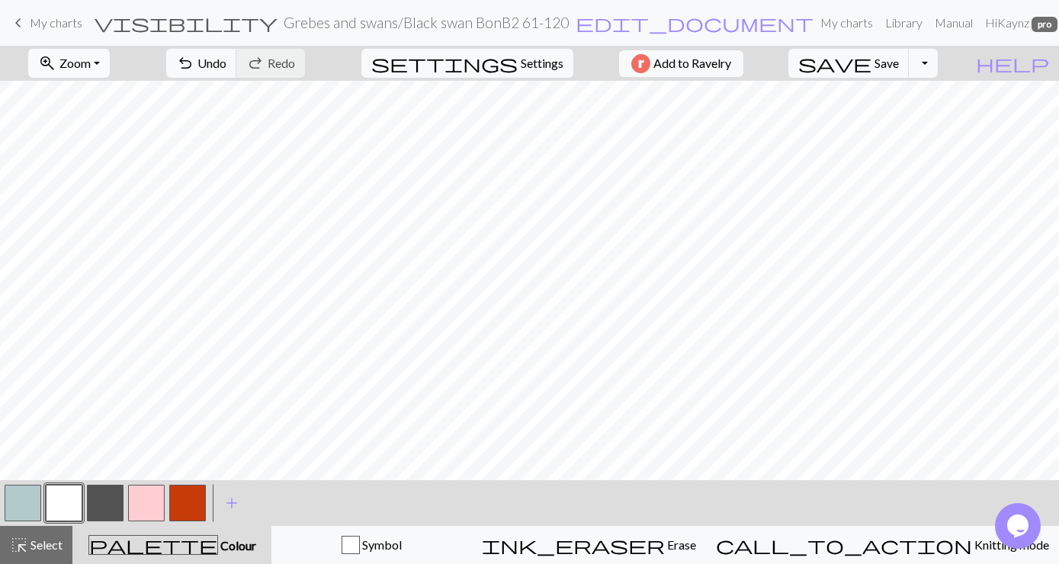
click at [110, 63] on button "zoom_in Zoom Zoom" at bounding box center [69, 63] width 82 height 29
click at [101, 100] on button "Fit all" at bounding box center [89, 97] width 120 height 24
click at [107, 510] on button "button" at bounding box center [105, 503] width 37 height 37
click at [107, 509] on button "button" at bounding box center [105, 503] width 37 height 37
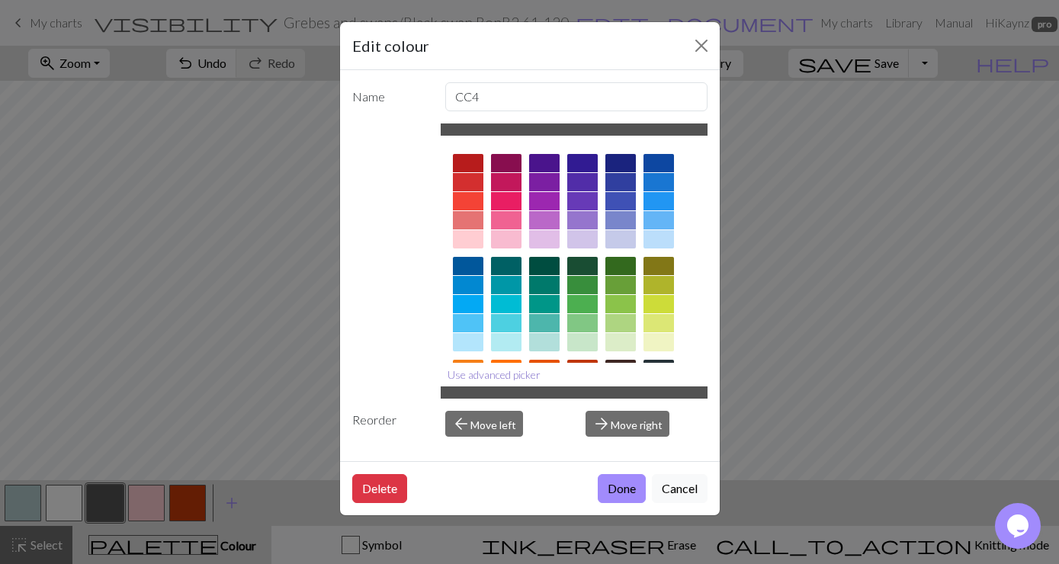
click at [514, 375] on button "Use advanced picker" at bounding box center [494, 375] width 107 height 24
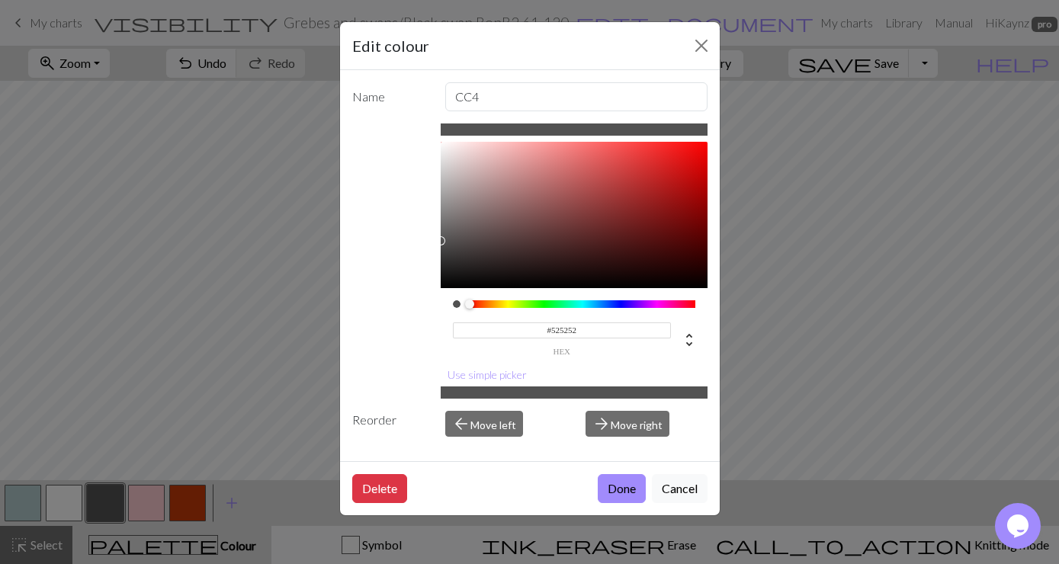
drag, startPoint x: 579, startPoint y: 326, endPoint x: 551, endPoint y: 329, distance: 27.5
click at [551, 329] on input "#525252" at bounding box center [562, 331] width 218 height 16
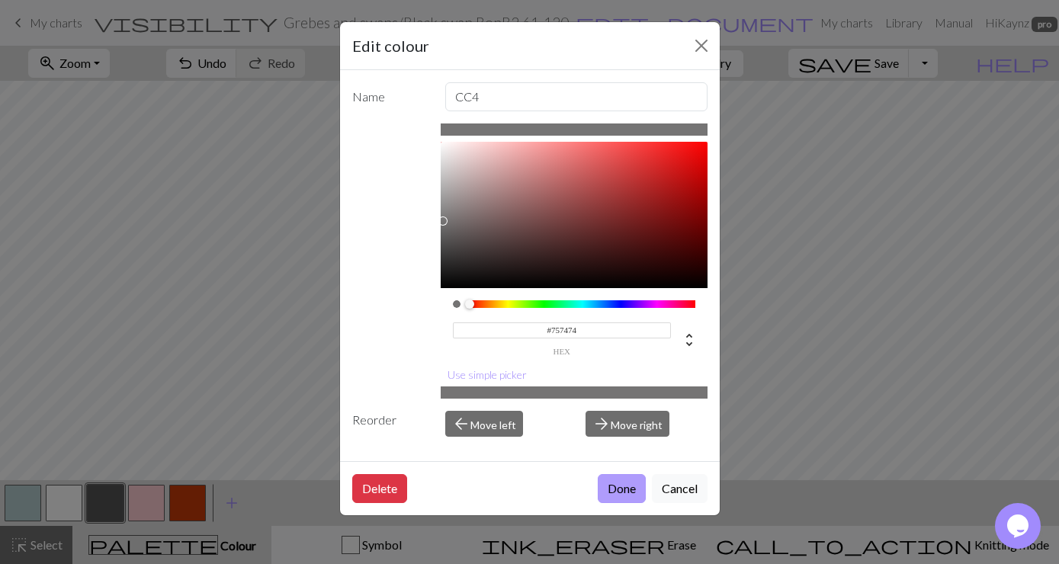
type input "#757474"
click at [629, 487] on button "Done" at bounding box center [622, 488] width 48 height 29
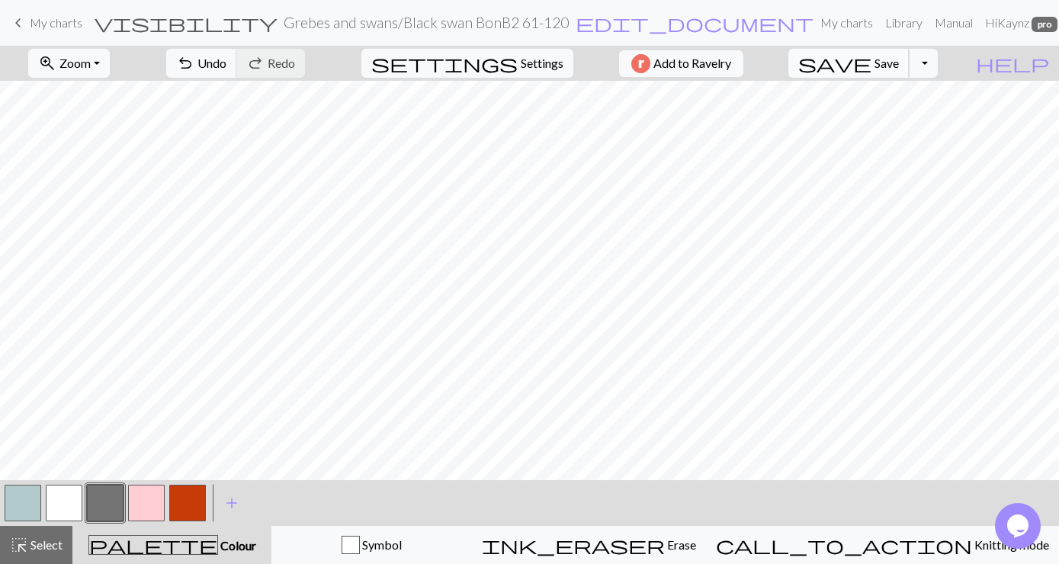
click at [899, 62] on span "Save" at bounding box center [887, 63] width 24 height 14
click at [938, 66] on button "Toggle Dropdown" at bounding box center [923, 63] width 29 height 29
click at [909, 124] on button "save_alt Download" at bounding box center [812, 121] width 252 height 24
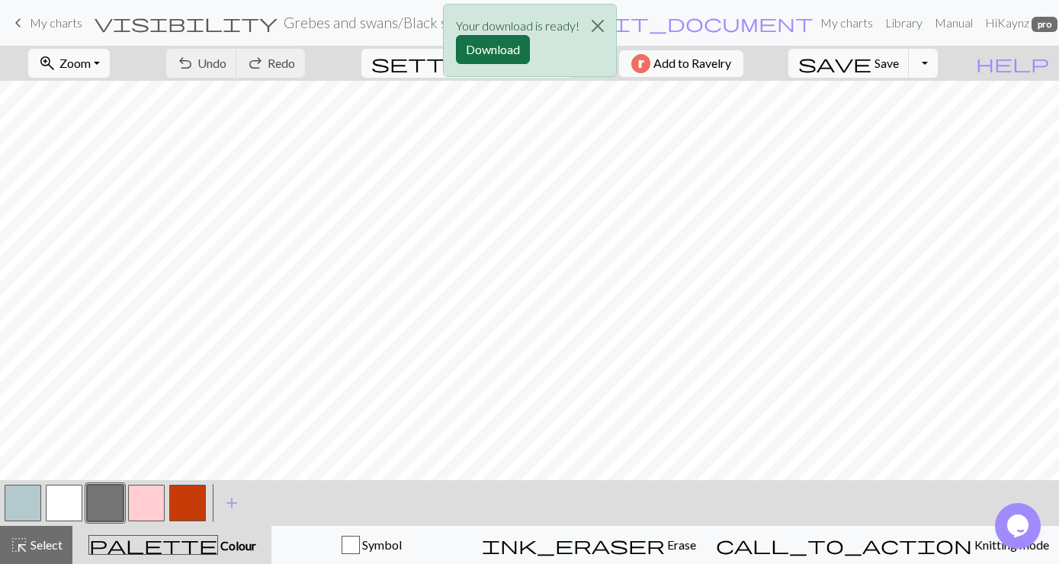
click at [499, 51] on button "Download" at bounding box center [493, 49] width 74 height 29
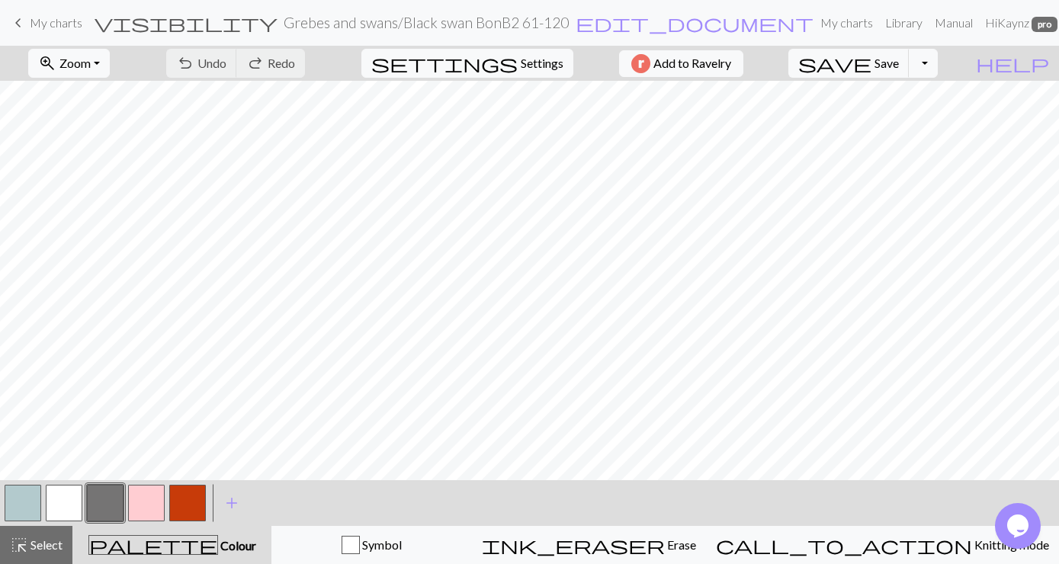
click at [45, 18] on span "My charts" at bounding box center [56, 22] width 53 height 14
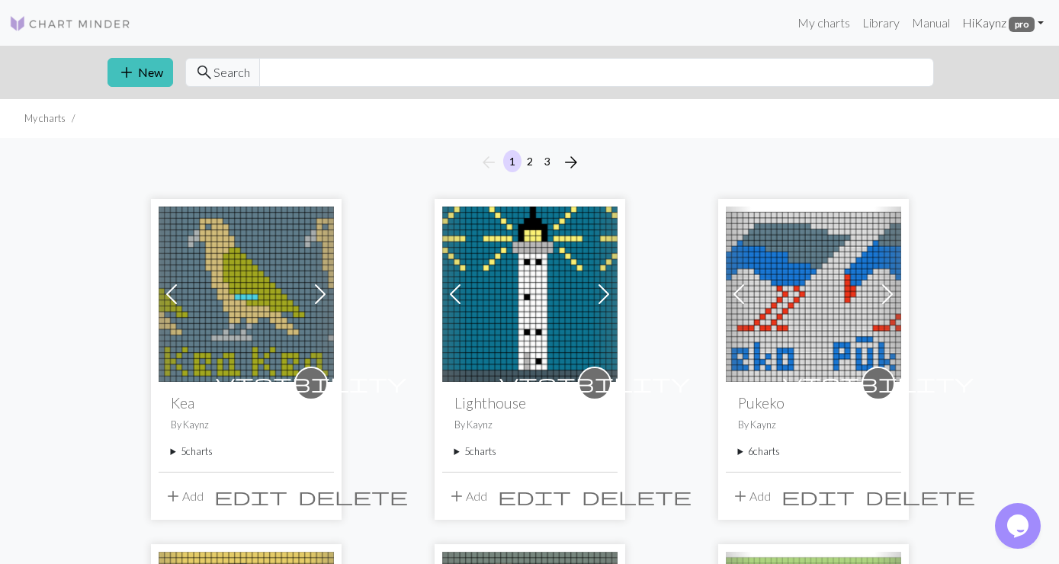
click at [1040, 22] on link "Hi [PERSON_NAME] pro" at bounding box center [1003, 23] width 94 height 31
click at [965, 116] on link "Logout" at bounding box center [963, 114] width 49 height 31
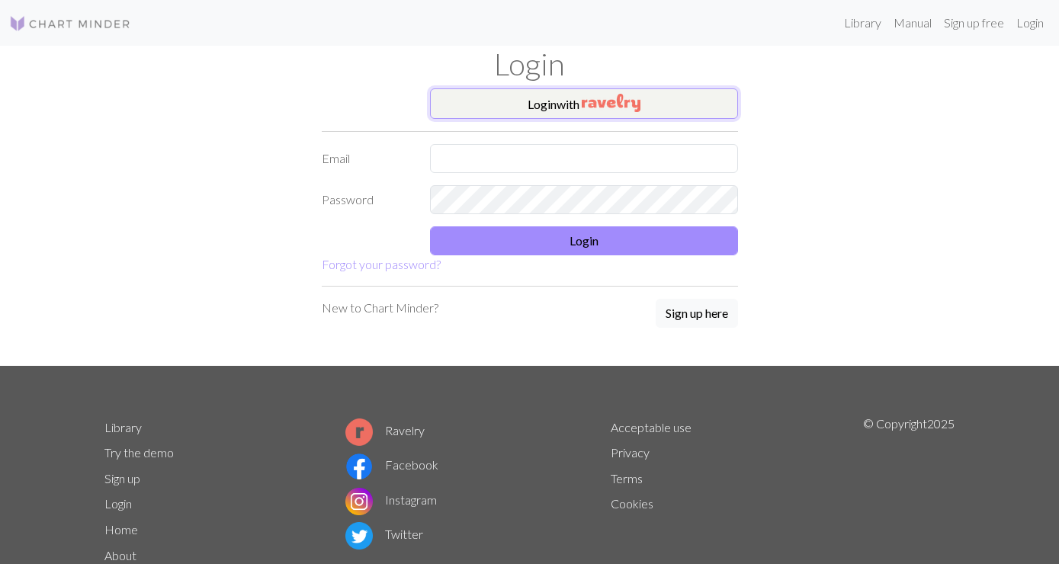
click at [591, 110] on img "button" at bounding box center [611, 103] width 59 height 18
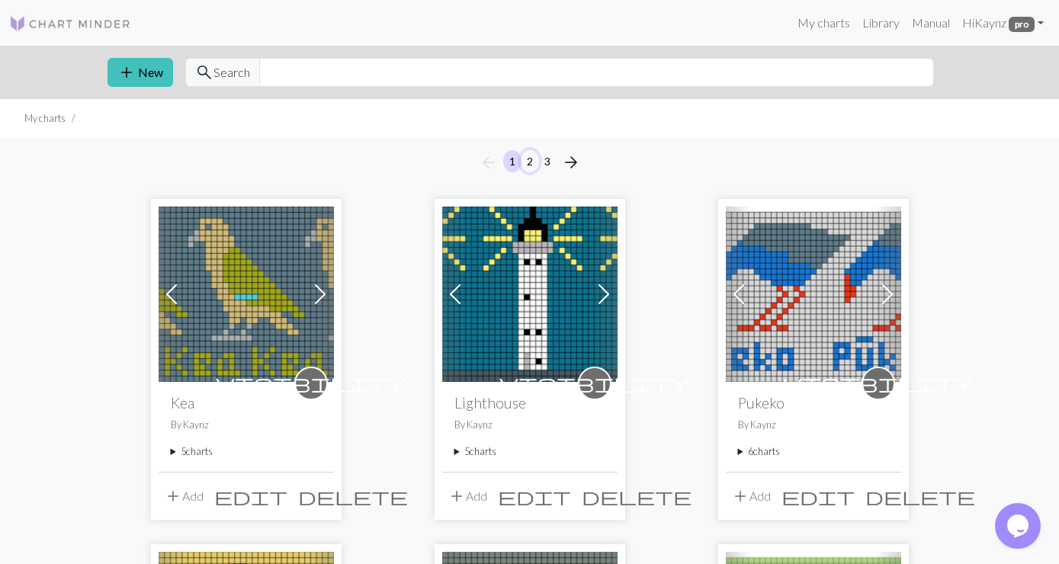
click at [533, 159] on button "2" at bounding box center [530, 161] width 18 height 22
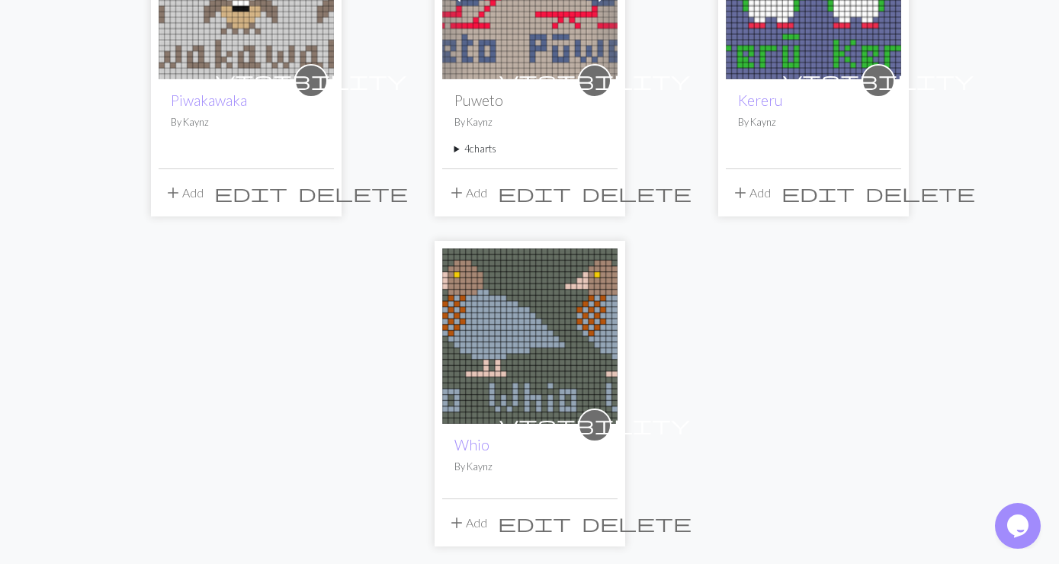
scroll to position [1730, 0]
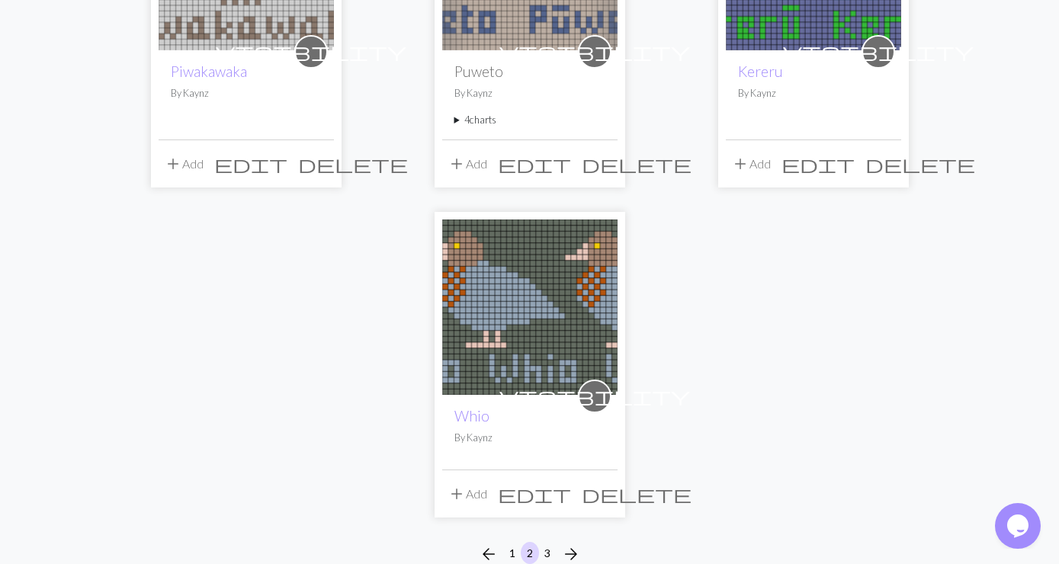
click at [530, 315] on img at bounding box center [529, 307] width 175 height 175
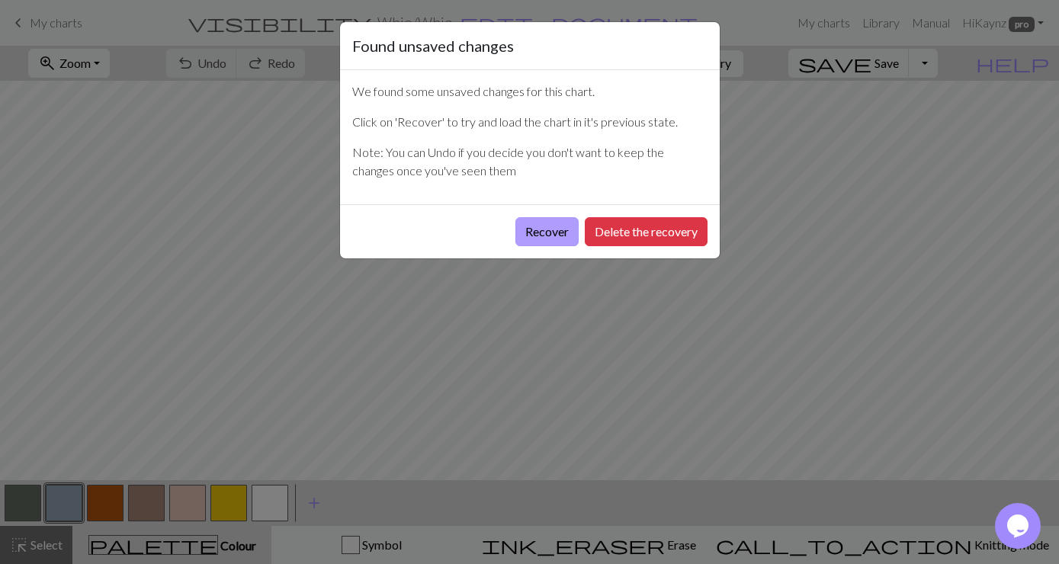
click at [560, 226] on button "Recover" at bounding box center [547, 231] width 63 height 29
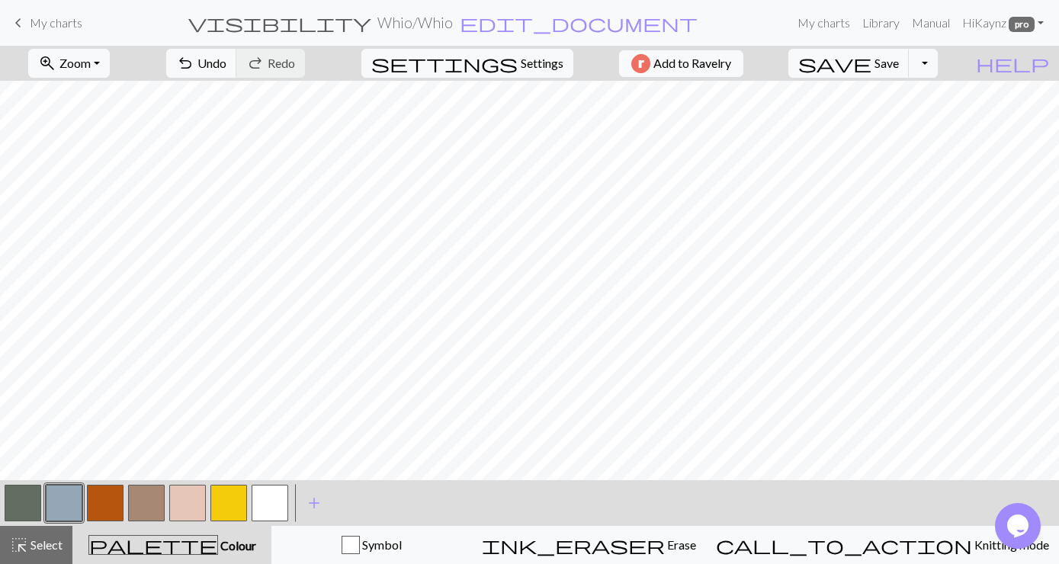
click at [61, 27] on span "My charts" at bounding box center [56, 22] width 53 height 14
click at [899, 62] on span "Save" at bounding box center [887, 63] width 24 height 14
click at [110, 61] on button "zoom_in Zoom Zoom" at bounding box center [69, 63] width 82 height 29
click at [92, 95] on button "Fit all" at bounding box center [89, 97] width 120 height 24
click at [899, 62] on span "Save" at bounding box center [887, 63] width 24 height 14
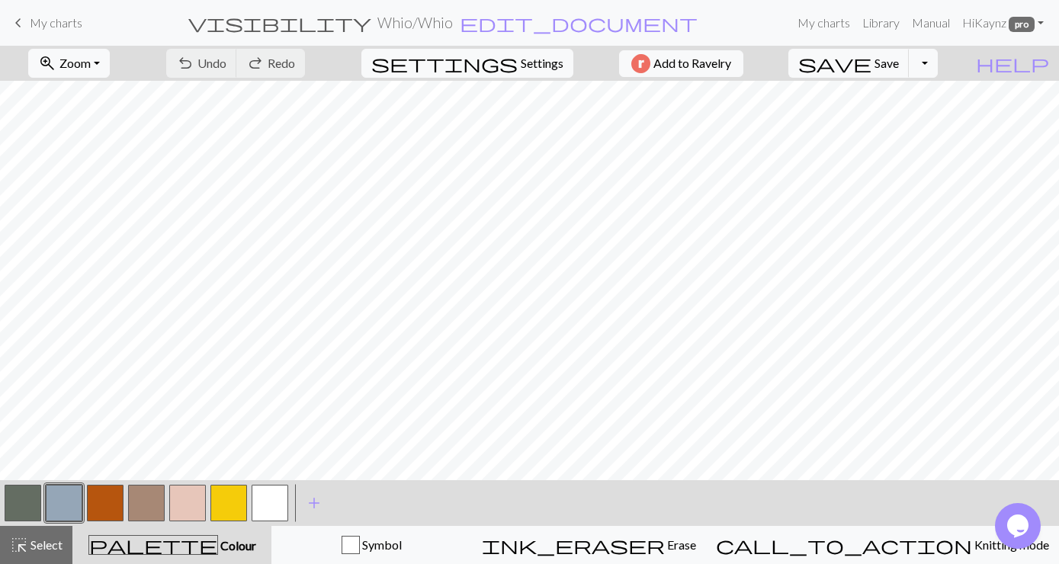
click at [938, 57] on button "Toggle Dropdown" at bounding box center [923, 63] width 29 height 29
click at [905, 123] on button "save_alt Download" at bounding box center [812, 121] width 252 height 24
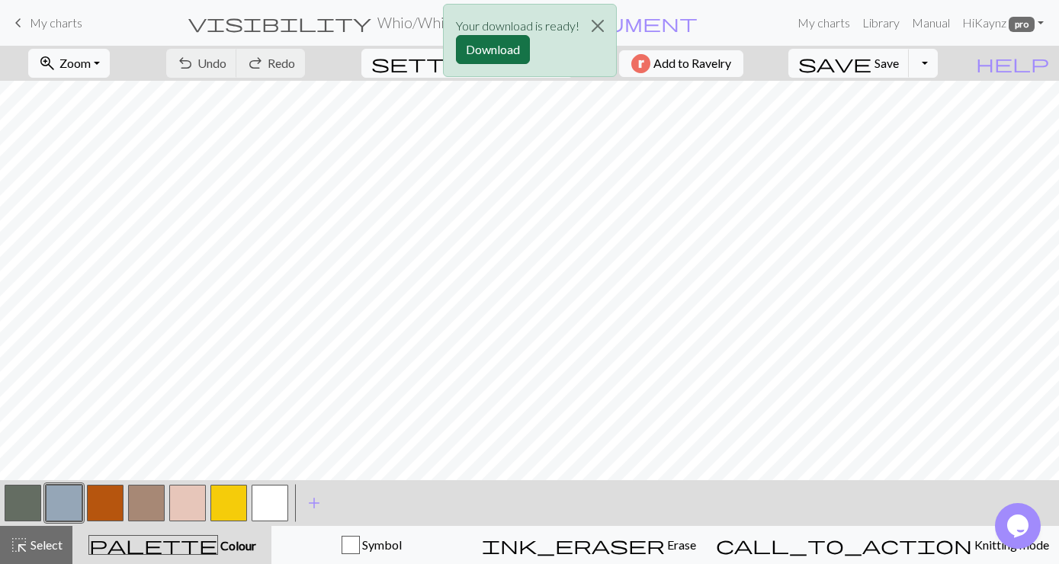
click at [491, 45] on button "Download" at bounding box center [493, 49] width 74 height 29
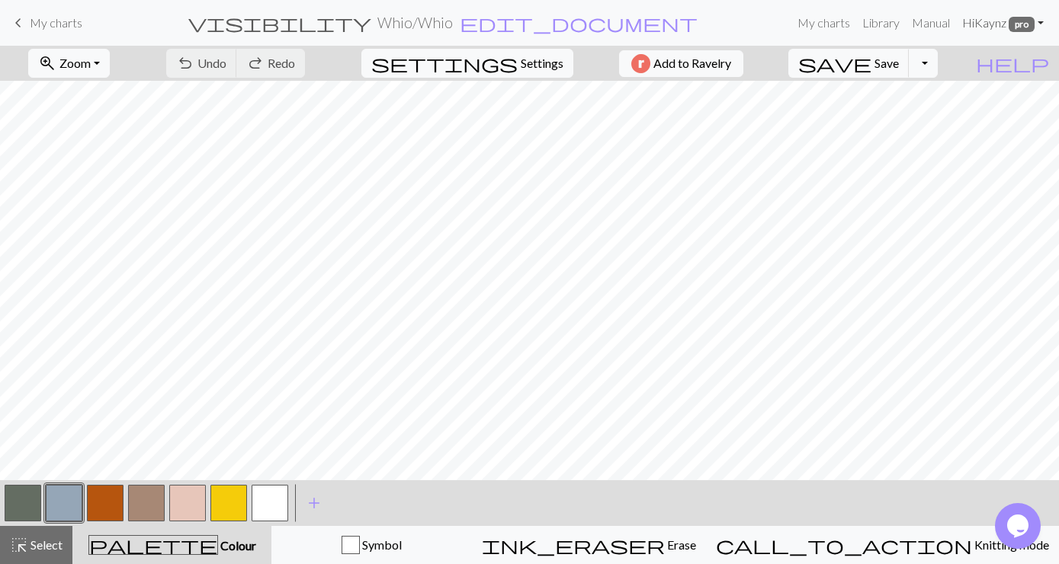
click at [1033, 17] on link "Hi [PERSON_NAME] pro" at bounding box center [1003, 23] width 94 height 31
click at [952, 111] on link "Logout" at bounding box center [963, 114] width 49 height 31
